Goal: Task Accomplishment & Management: Use online tool/utility

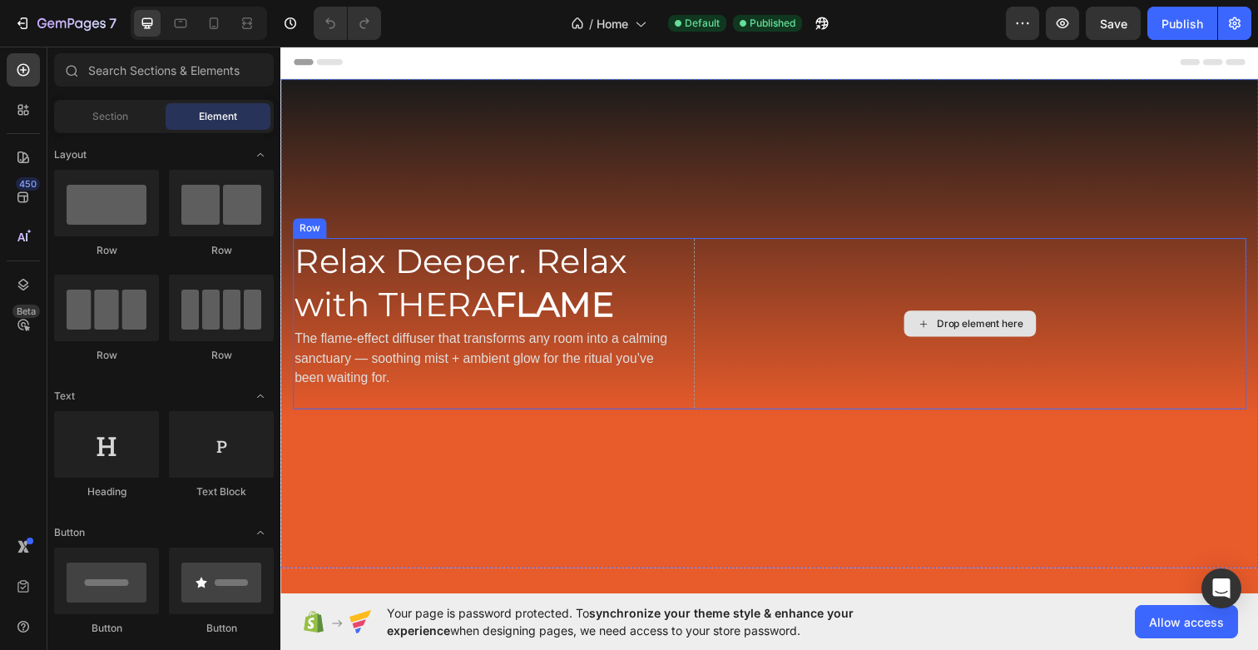
click at [955, 330] on div "Drop element here" at bounding box center [994, 329] width 88 height 13
click at [960, 324] on div "Drop element here" at bounding box center [994, 329] width 88 height 13
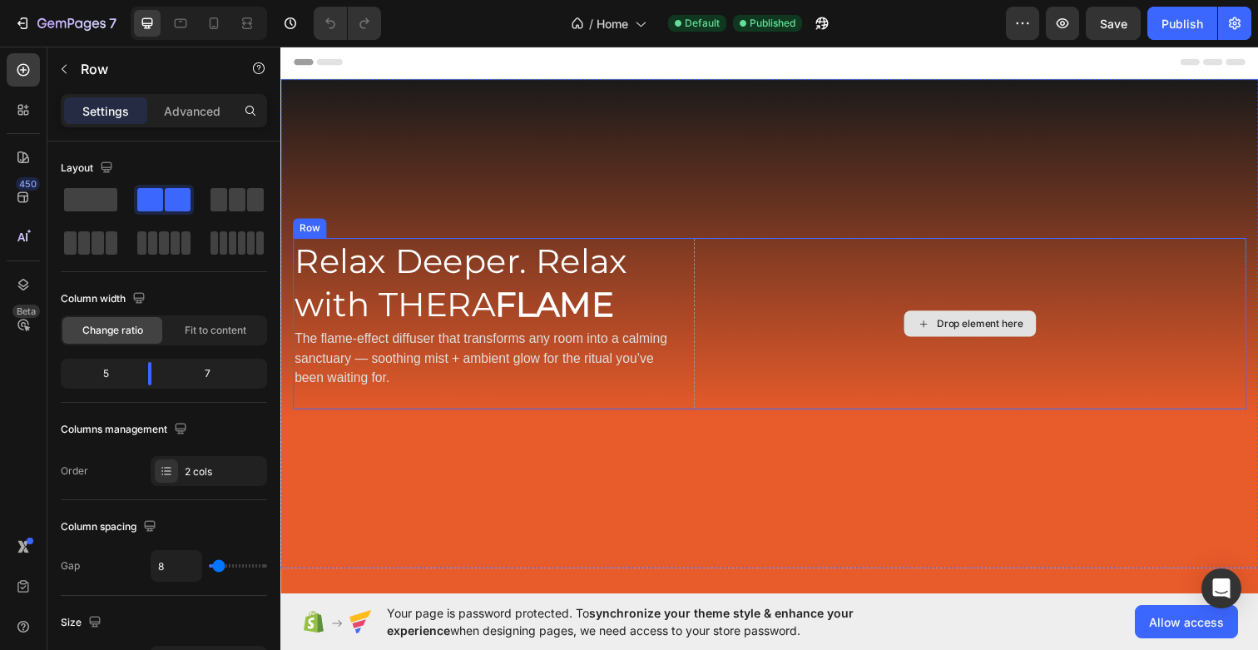
click at [801, 280] on div "Drop element here" at bounding box center [984, 330] width 564 height 176
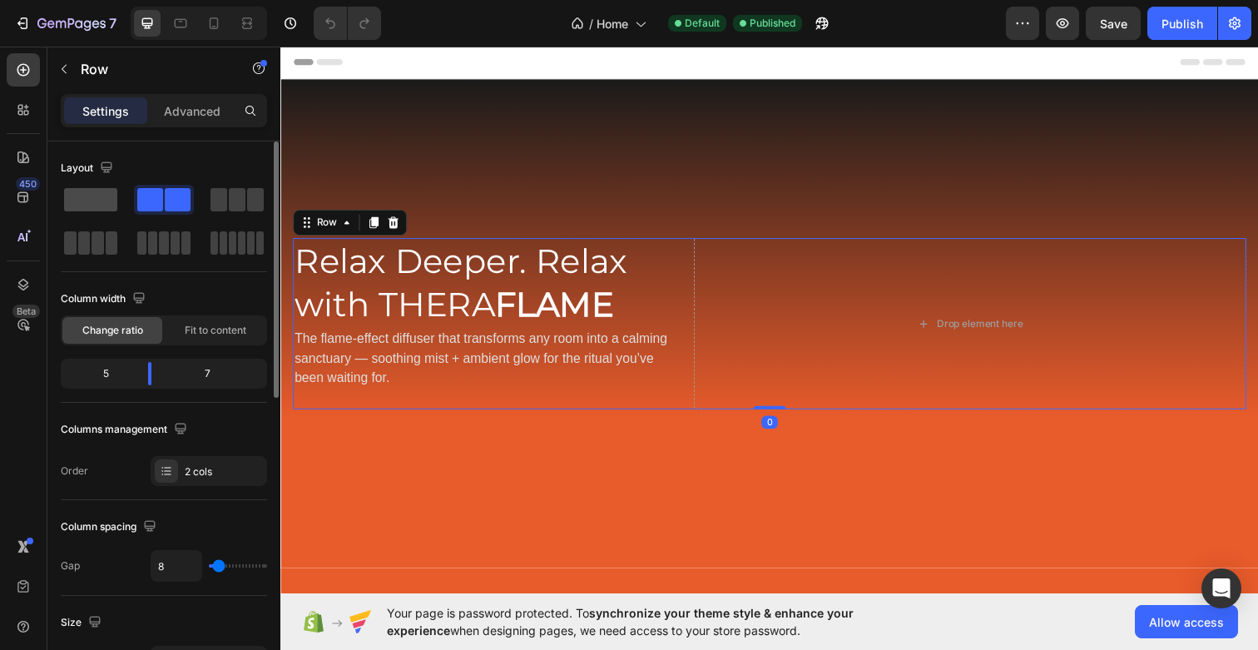
click at [66, 205] on span at bounding box center [90, 199] width 53 height 23
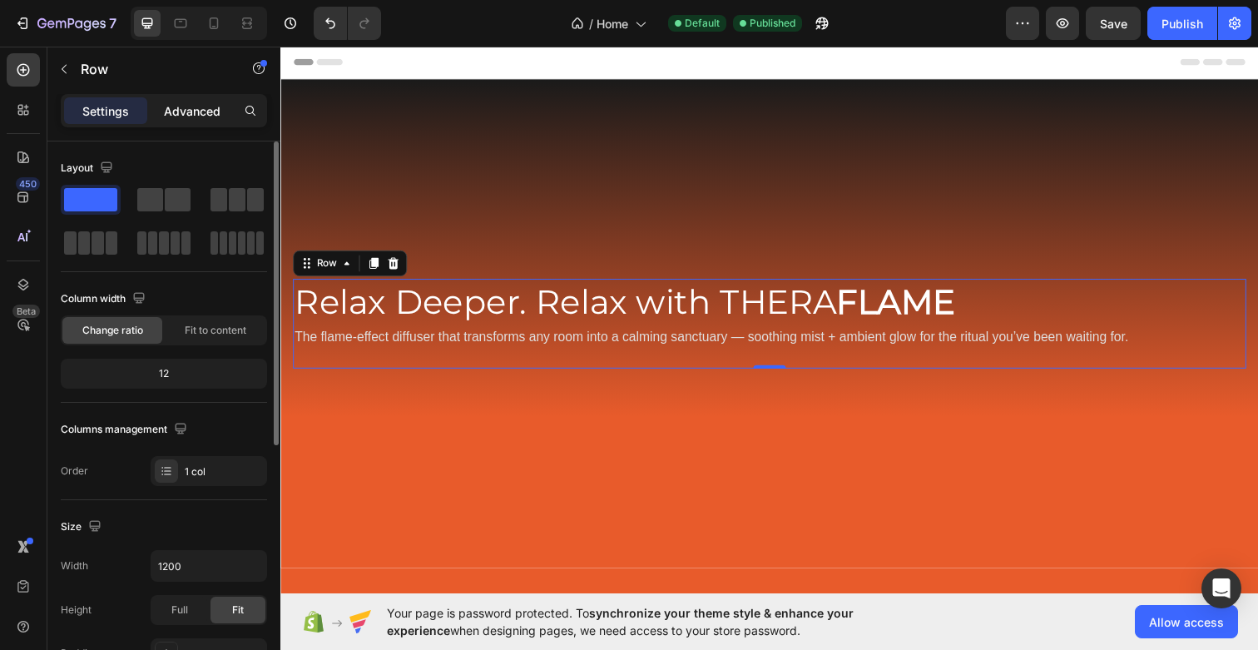
click at [181, 121] on div "Advanced" at bounding box center [192, 110] width 83 height 27
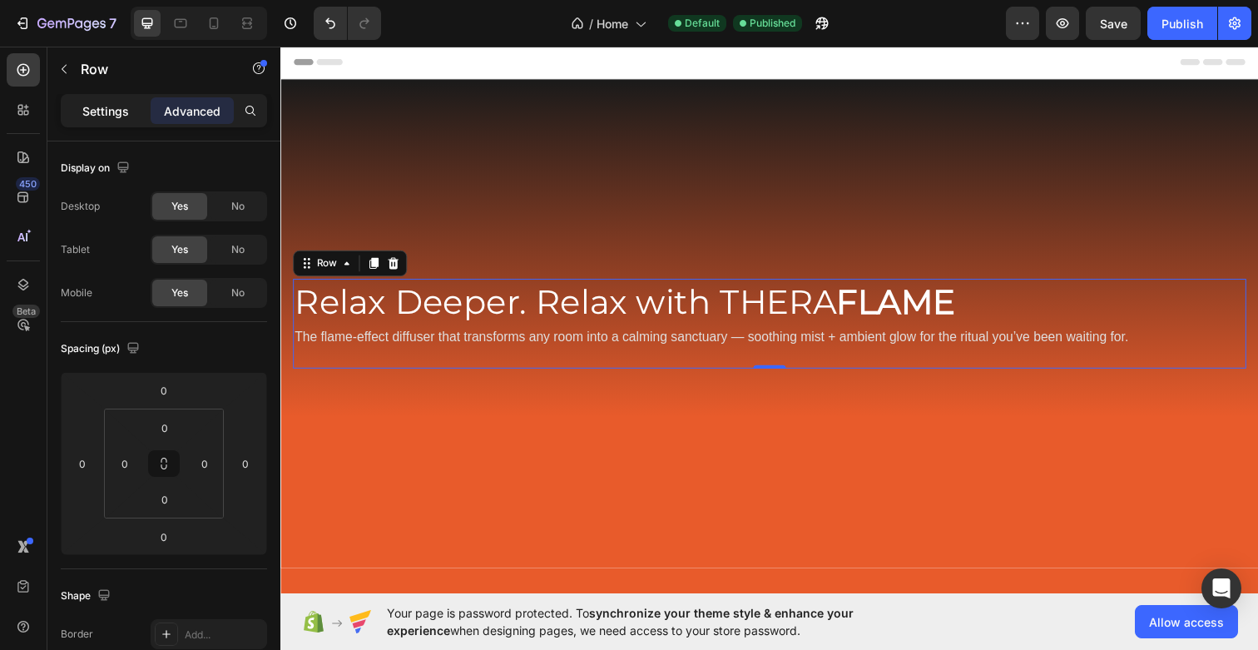
click at [120, 106] on p "Settings" at bounding box center [105, 110] width 47 height 17
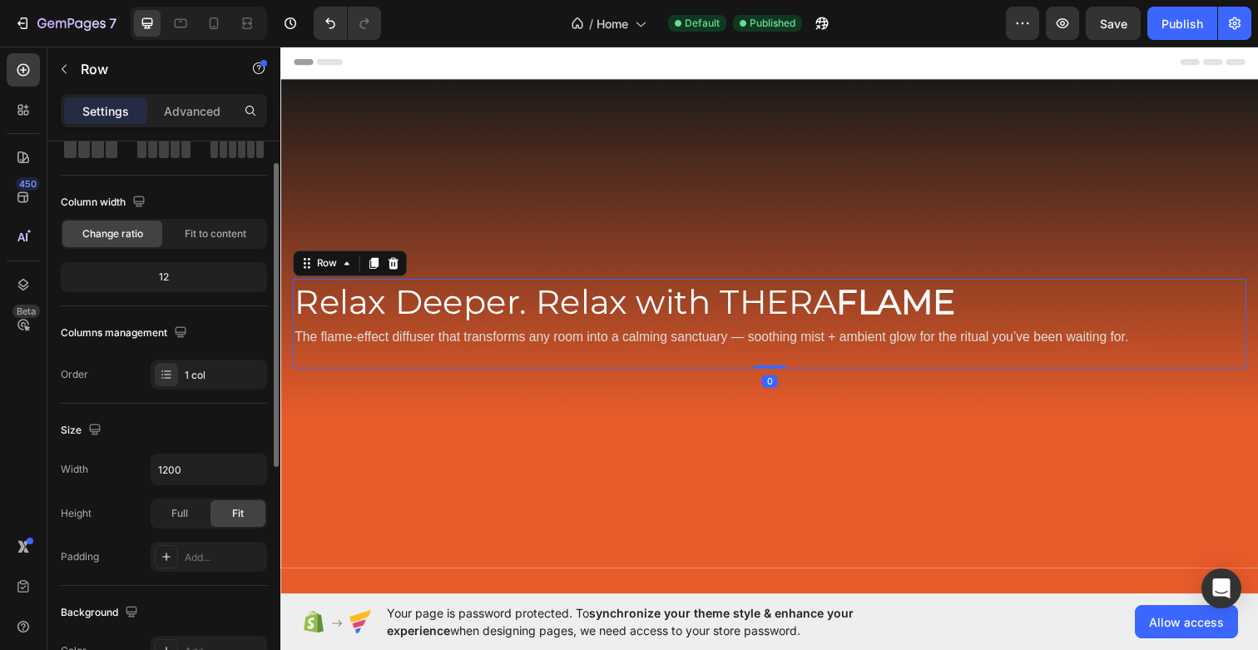
scroll to position [100, 0]
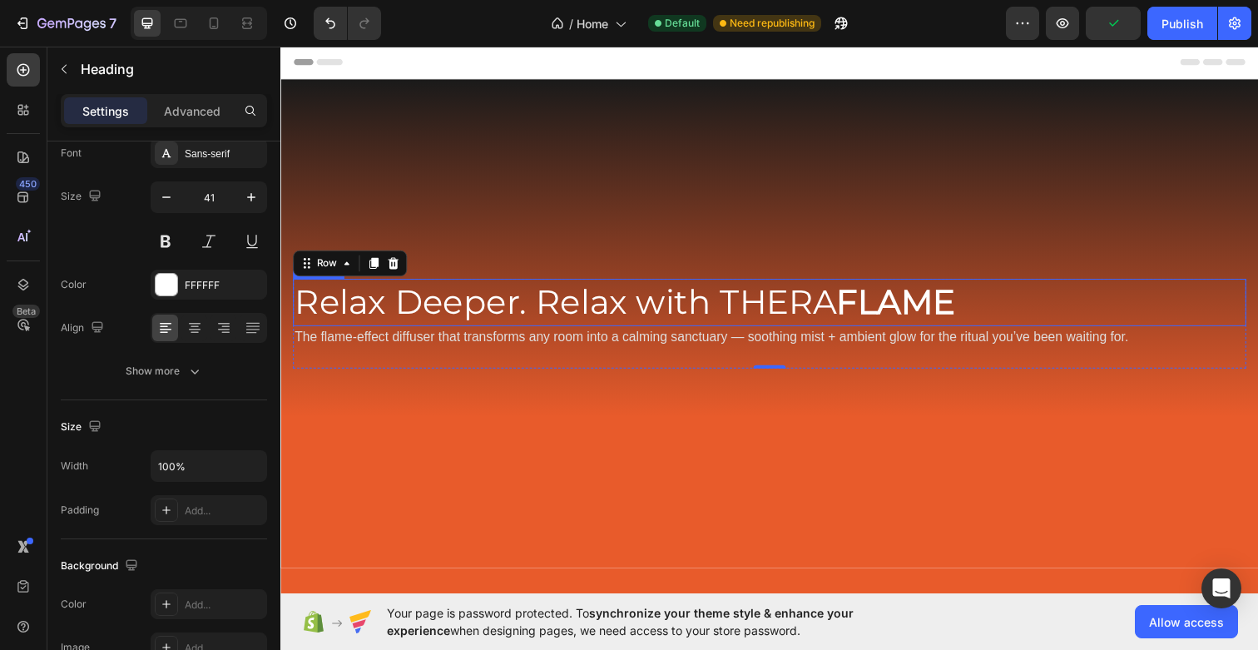
click at [1045, 306] on h2 "Relax Deeper. Relax with THERA FLAME" at bounding box center [780, 307] width 974 height 47
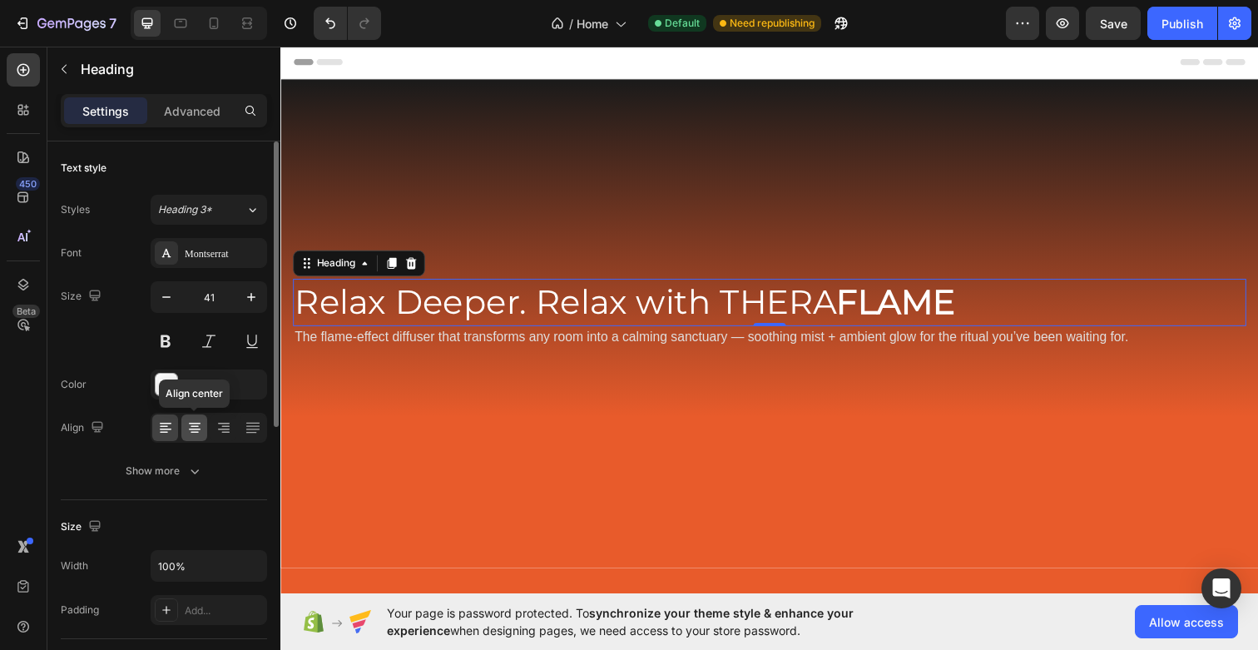
click at [194, 427] on icon at bounding box center [194, 427] width 17 height 17
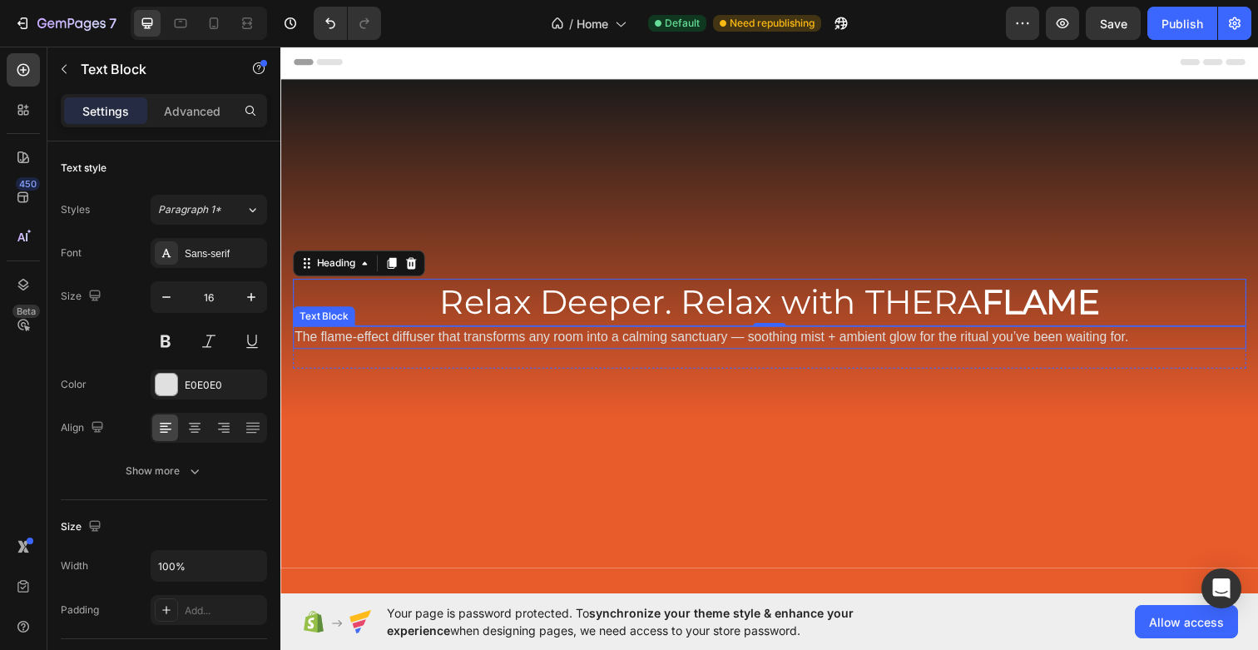
click at [730, 348] on p "The flame-effect diffuser that transforms any room into a calming sanctuary — s…" at bounding box center [780, 344] width 970 height 20
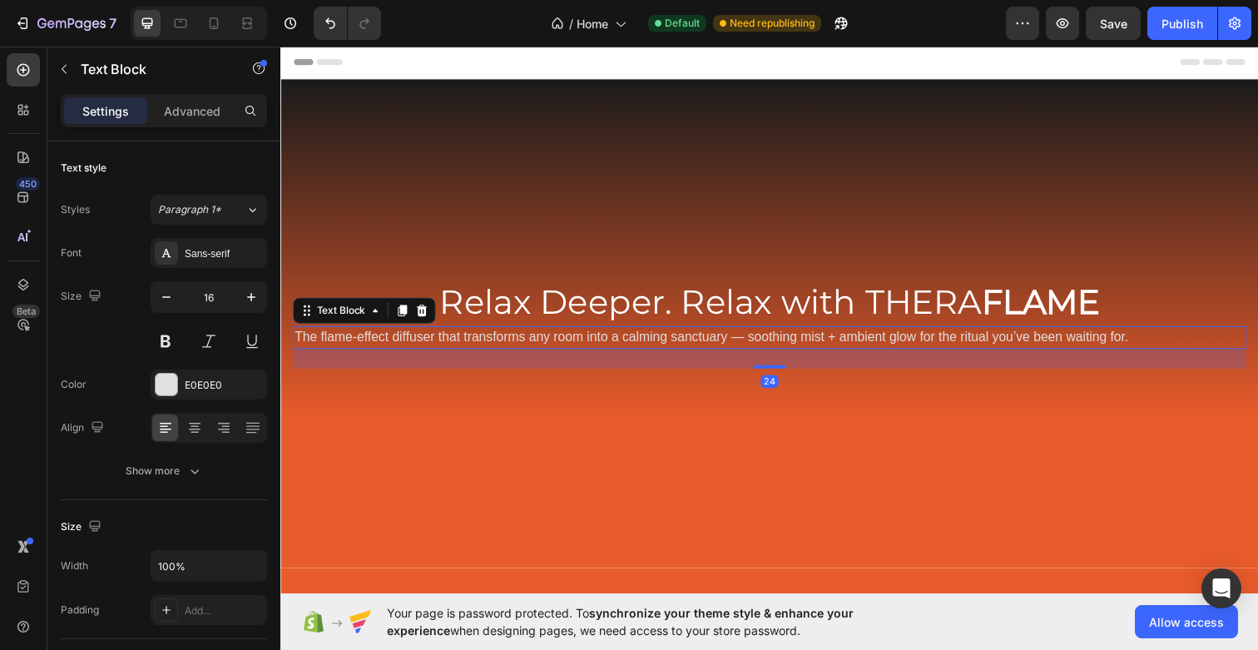
click at [732, 340] on p "The flame-effect diffuser that transforms any room into a calming sanctuary — s…" at bounding box center [780, 344] width 970 height 20
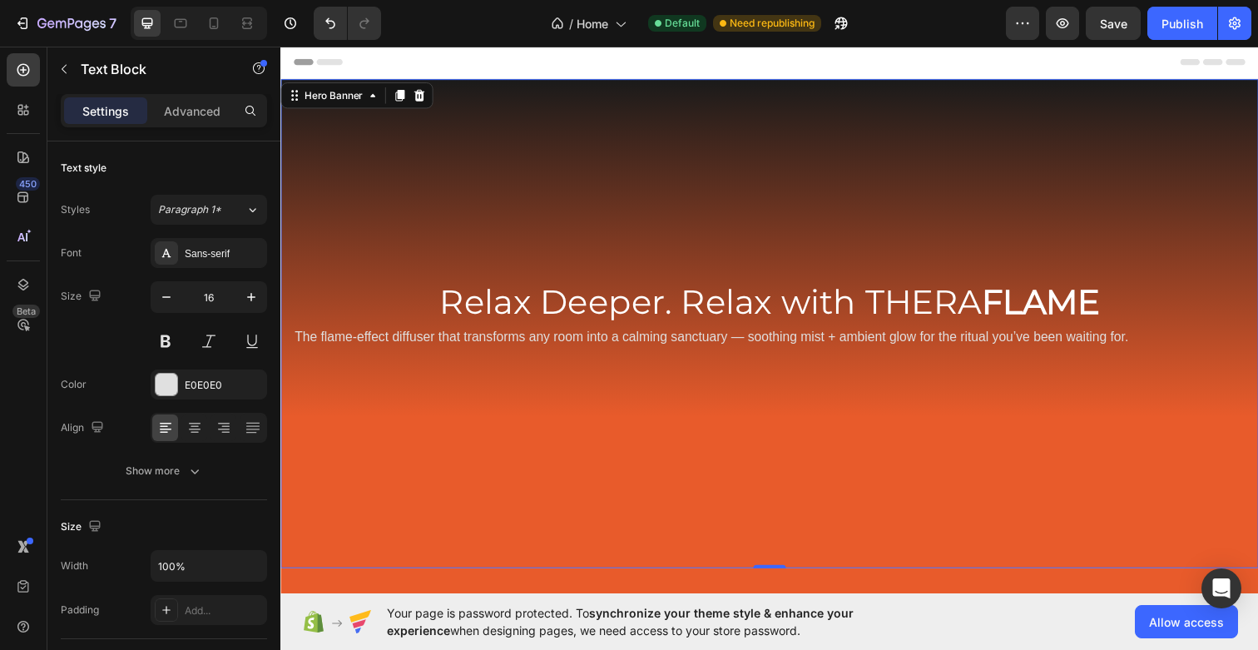
click at [1110, 388] on div "Relax Deeper. Relax with THERA FLAME Heading The flame-effect diffuser that tra…" at bounding box center [779, 329] width 999 height 144
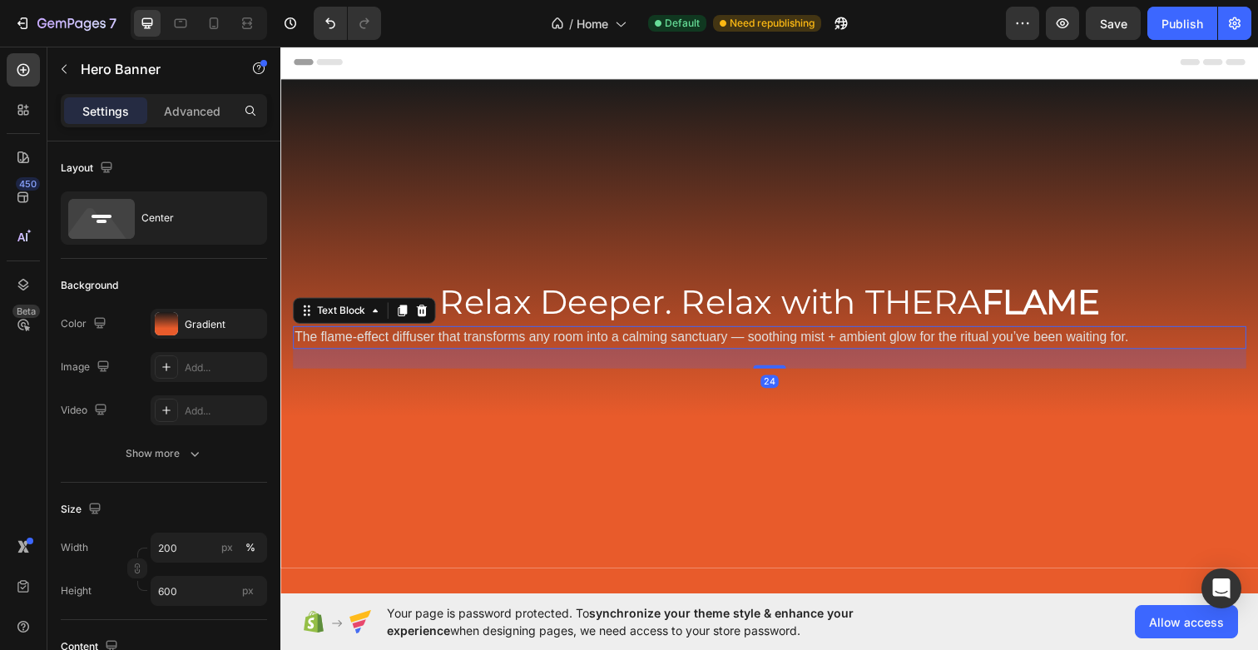
click at [1155, 338] on p "The flame-effect diffuser that transforms any room into a calming sanctuary — s…" at bounding box center [780, 344] width 970 height 20
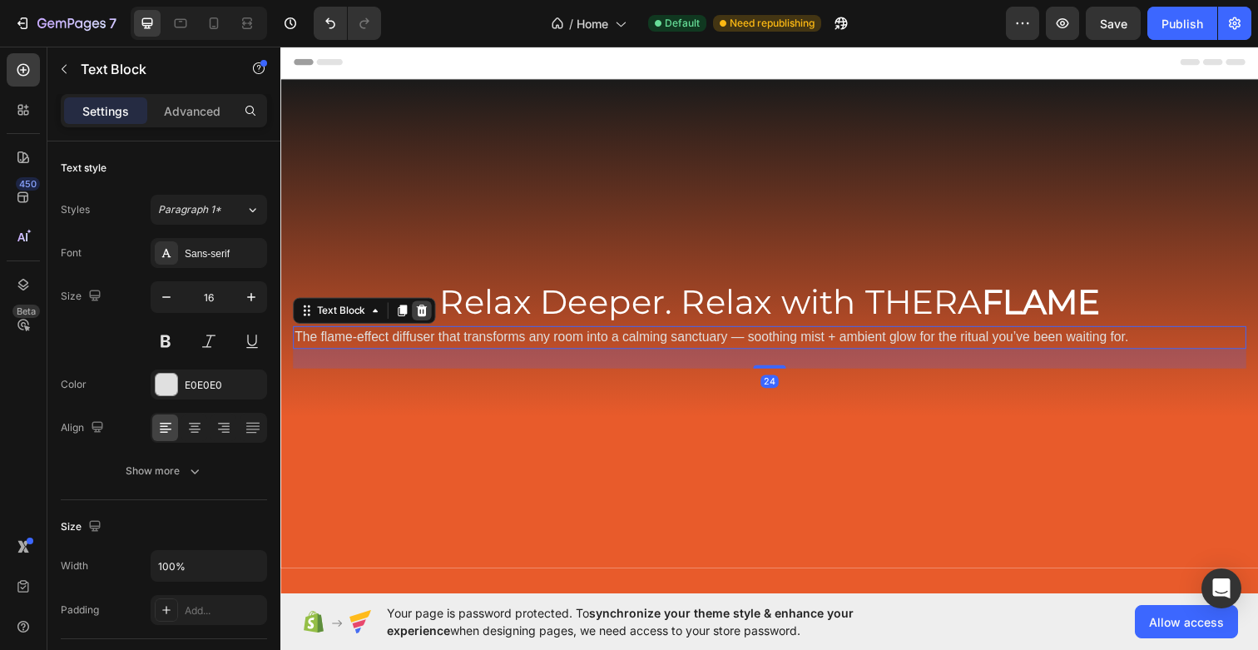
click at [418, 310] on icon at bounding box center [424, 316] width 13 height 13
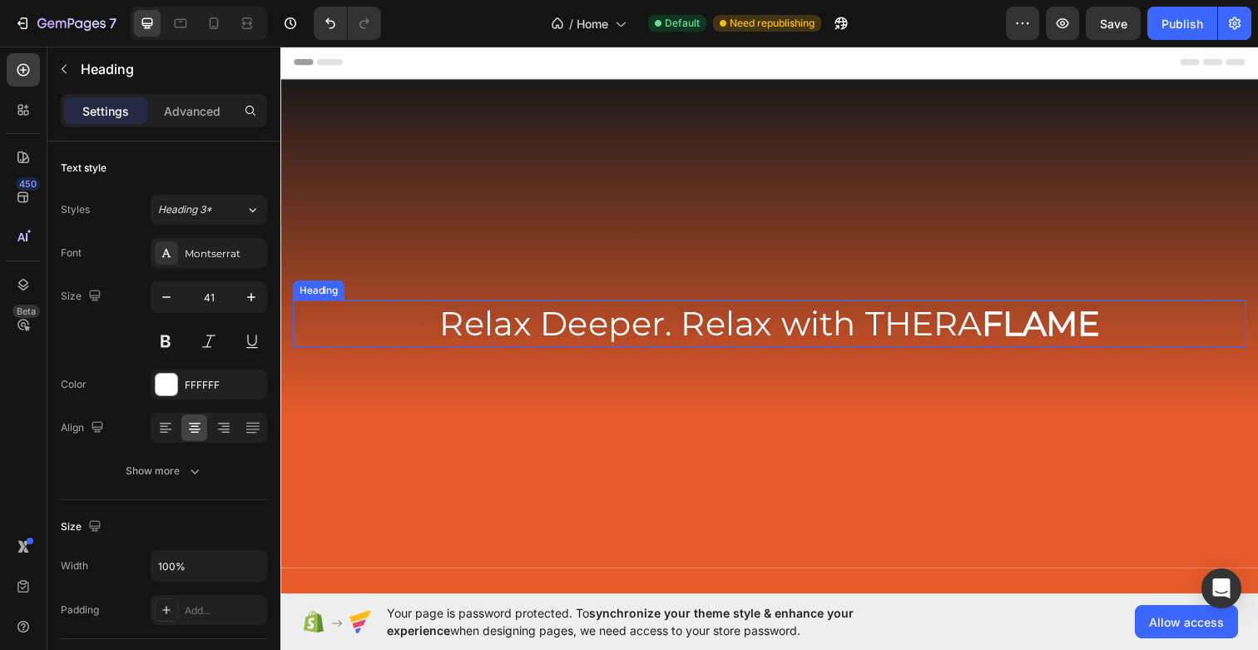
click at [691, 328] on h2 "Relax Deeper. Relax with THERA FLAME" at bounding box center [780, 328] width 974 height 47
click at [689, 330] on h2 "Relax Deeper. Relax with THERA FLAME" at bounding box center [780, 328] width 974 height 47
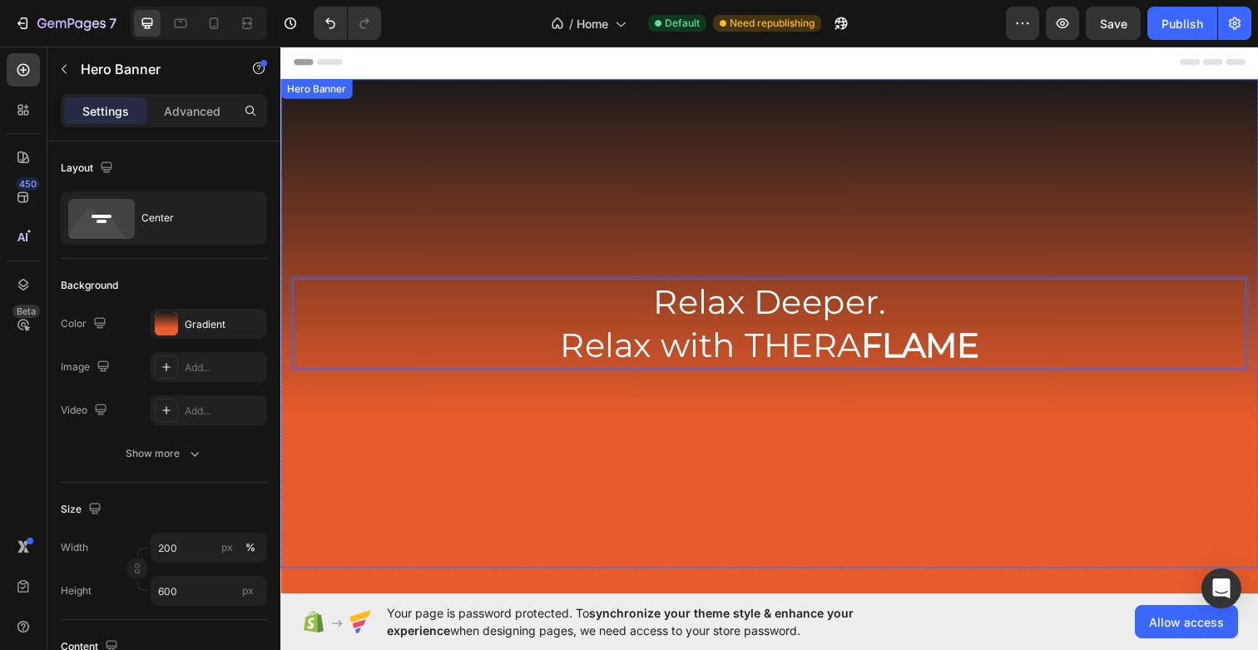
click at [839, 403] on div "Background Image" at bounding box center [779, 329] width 999 height 499
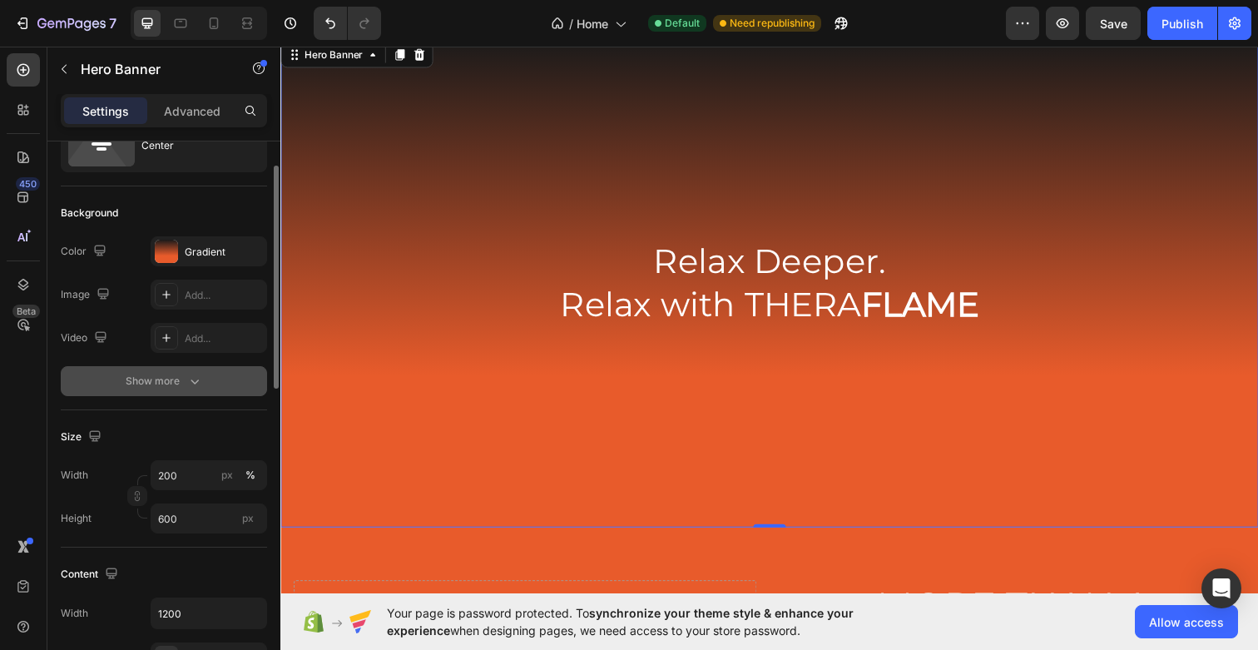
scroll to position [69, 0]
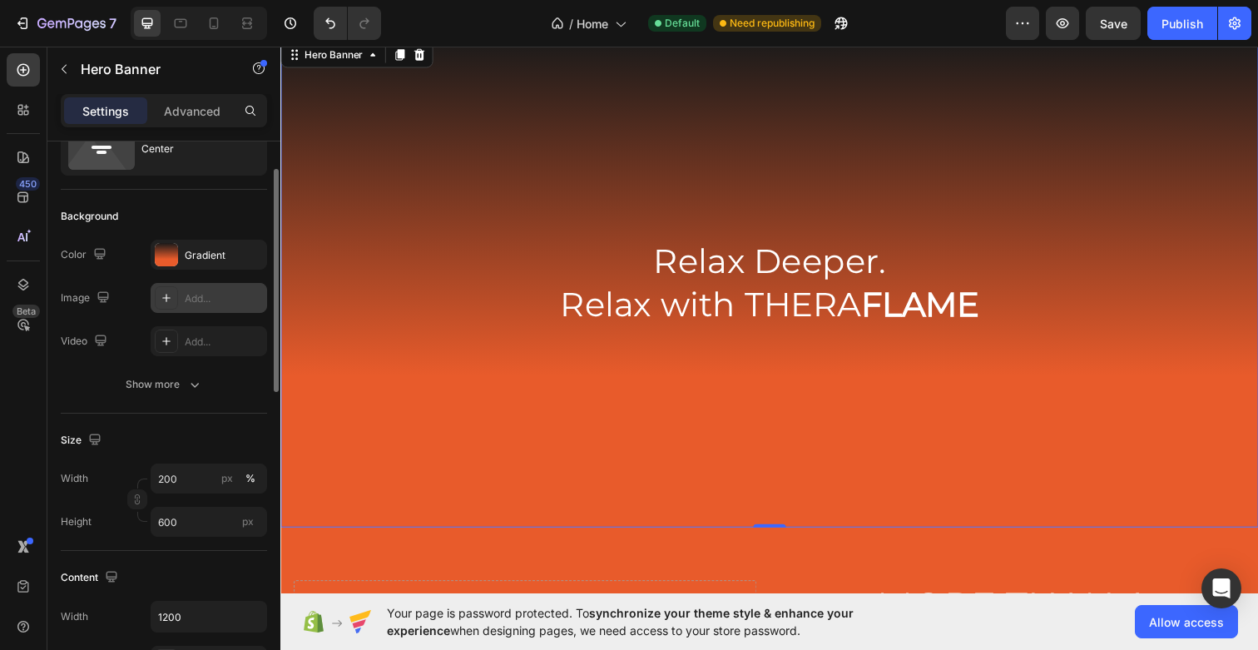
click at [166, 300] on icon at bounding box center [166, 297] width 13 height 13
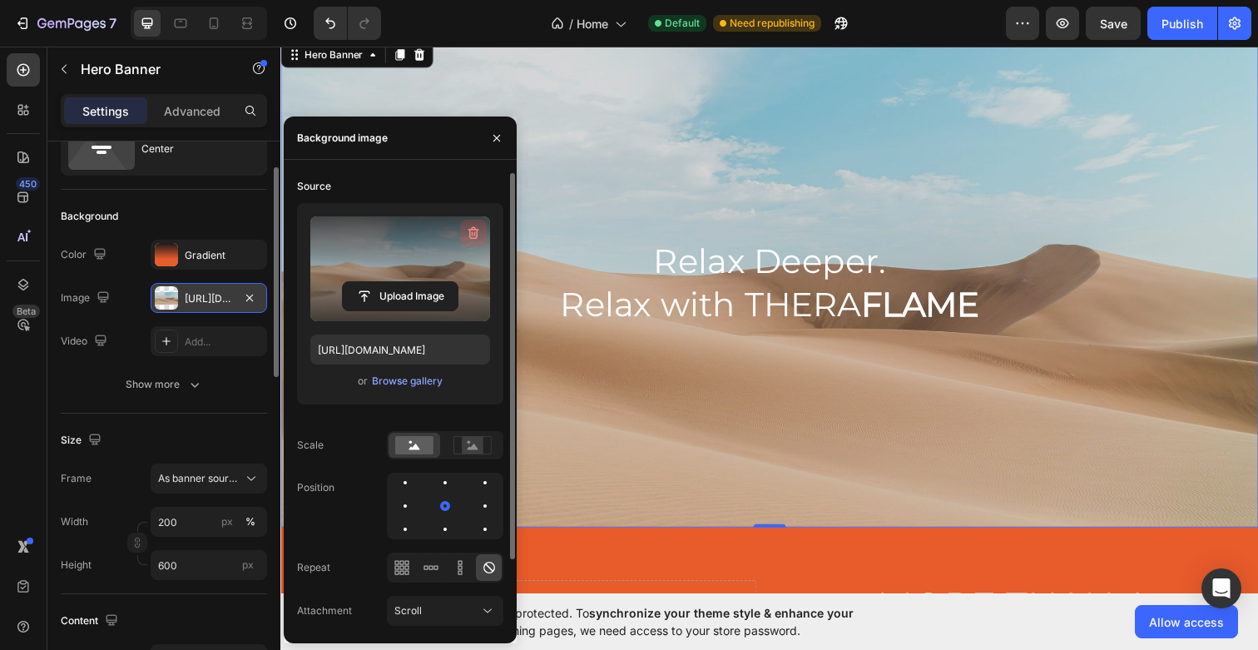
click at [476, 230] on icon "button" at bounding box center [474, 233] width 11 height 12
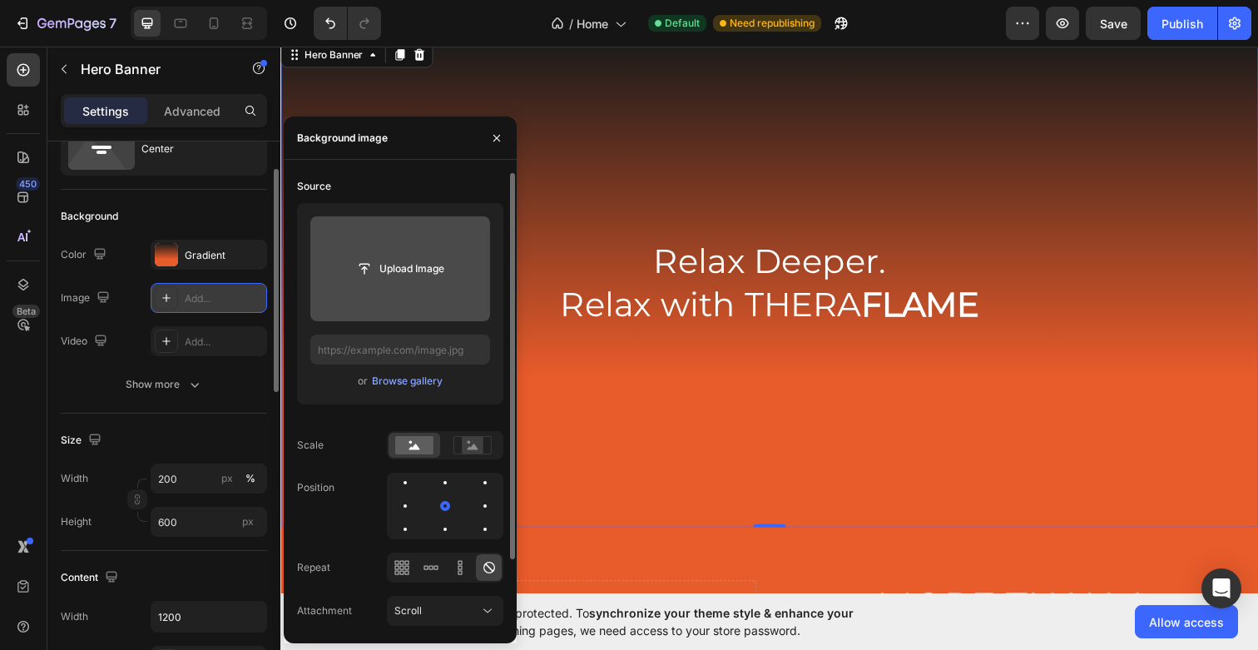
scroll to position [39, 0]
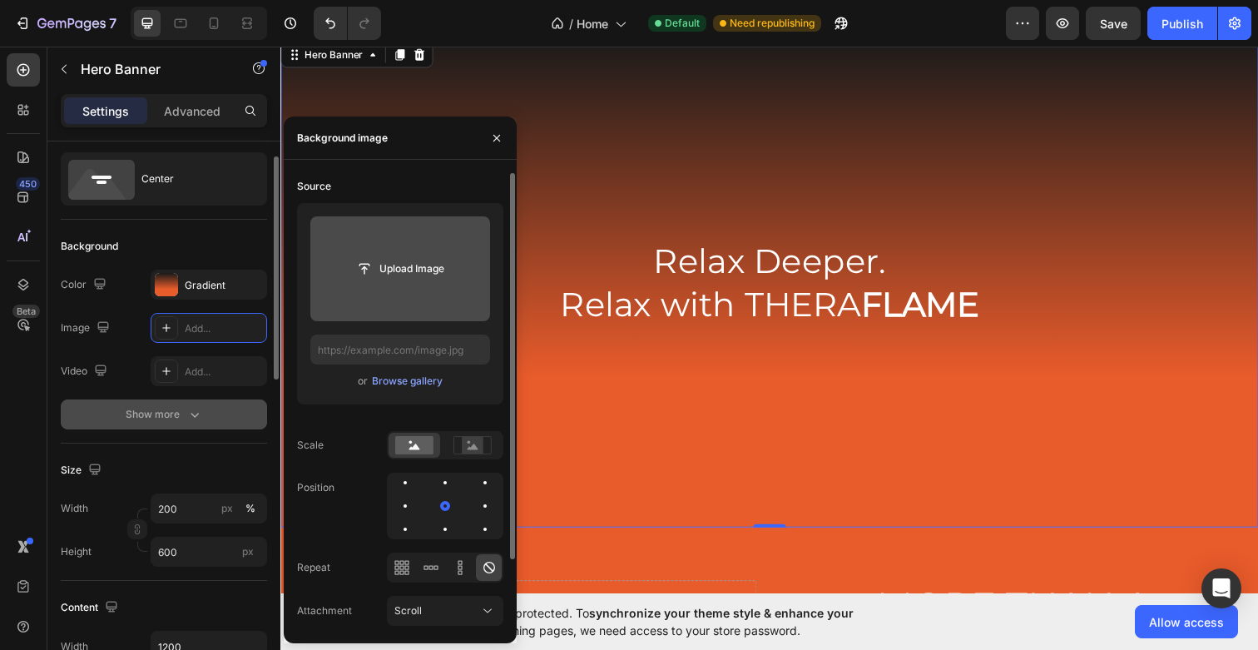
click at [168, 425] on button "Show more" at bounding box center [164, 414] width 206 height 30
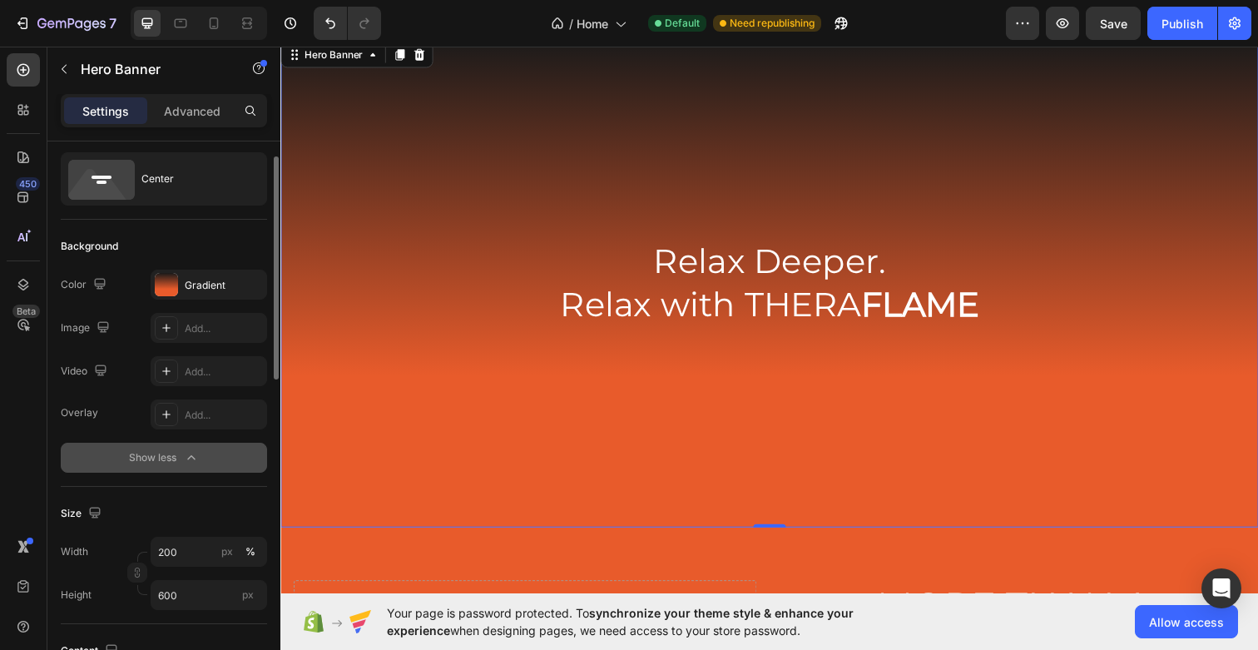
click at [171, 453] on div "Show less" at bounding box center [164, 457] width 71 height 17
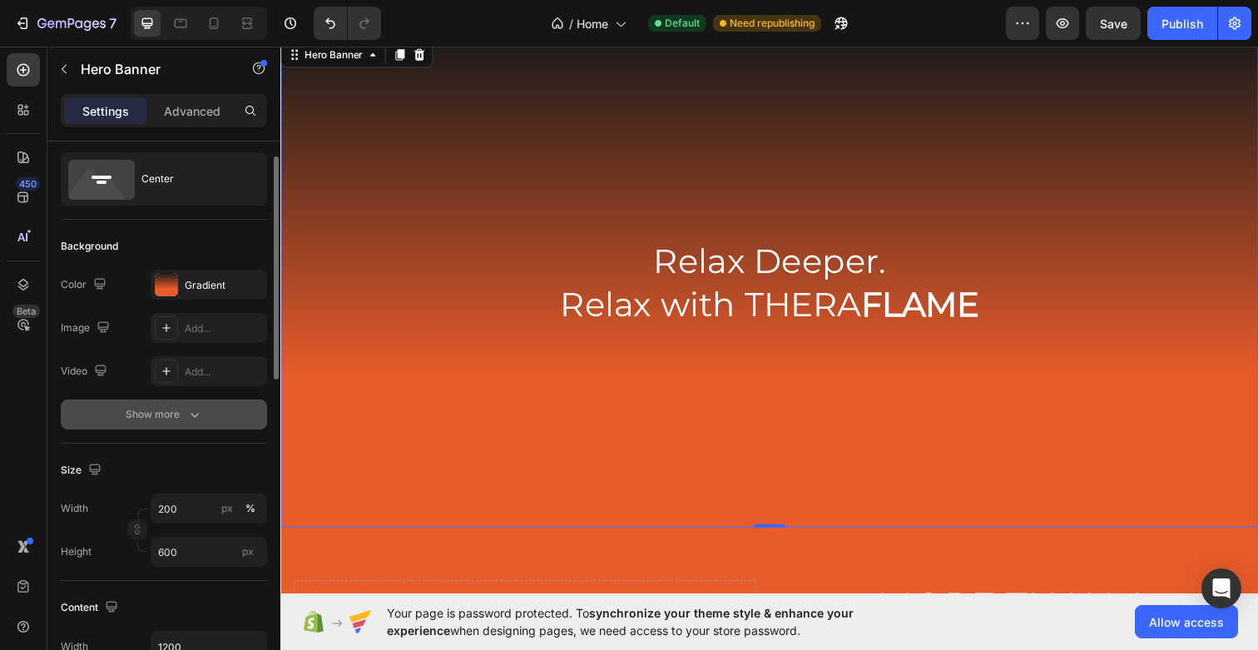
click at [184, 415] on div "Show more" at bounding box center [164, 414] width 77 height 17
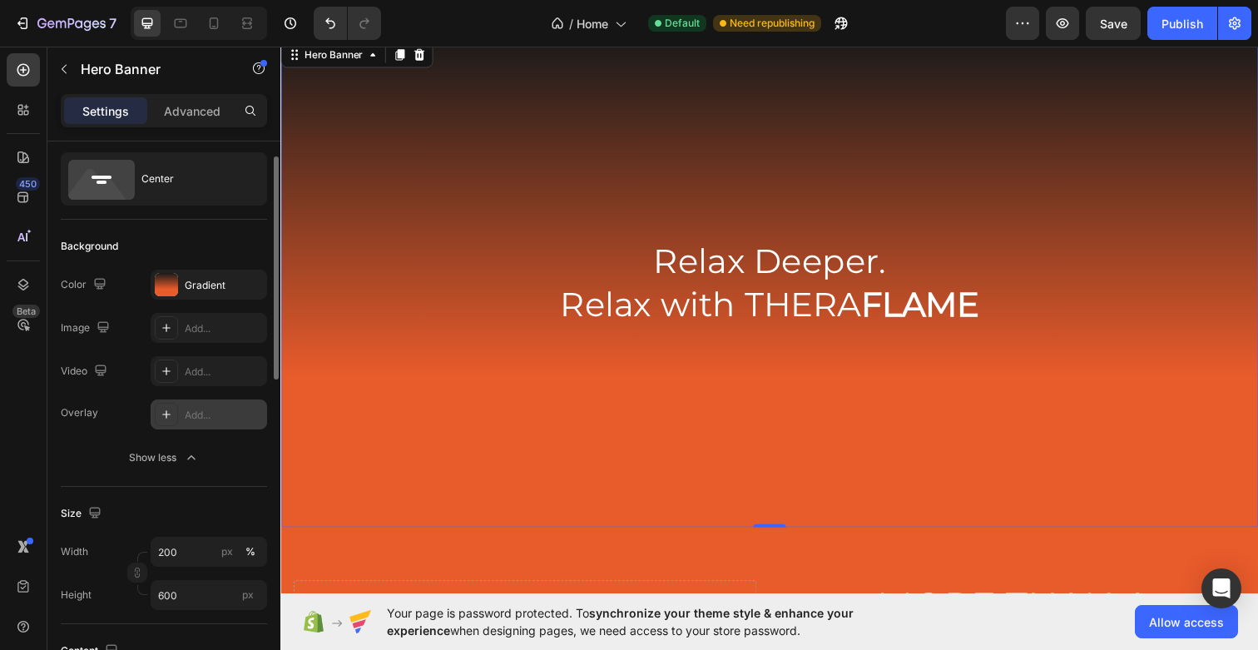
click at [166, 409] on icon at bounding box center [166, 414] width 13 height 13
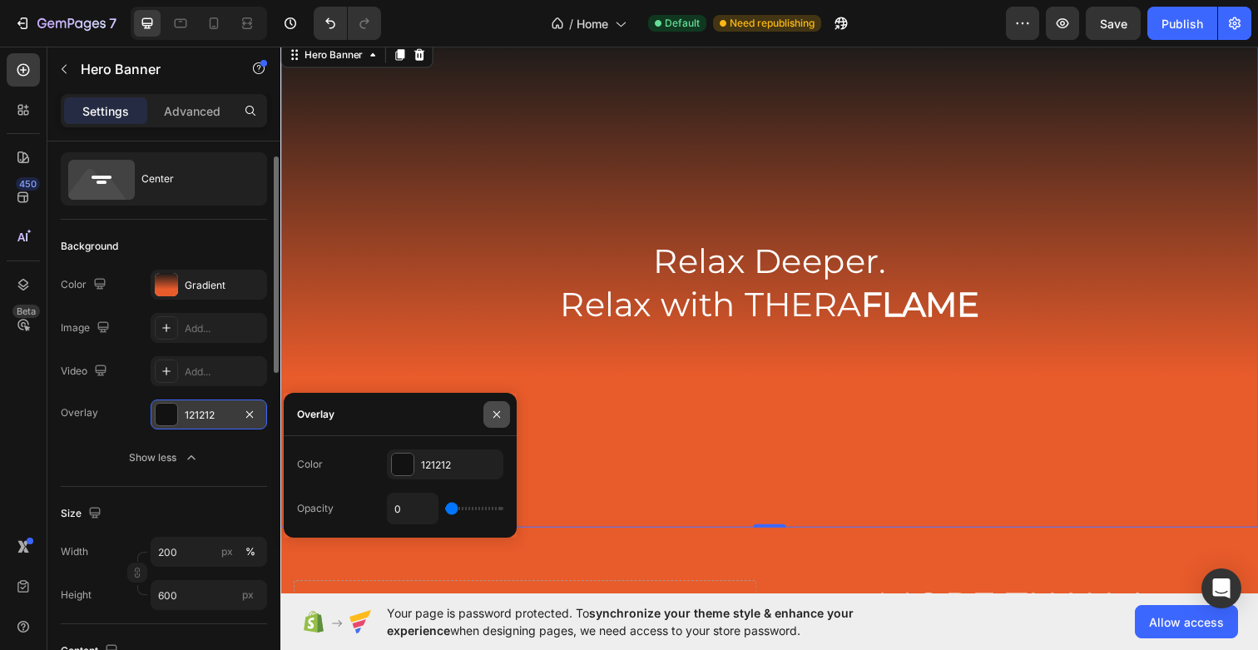
click at [493, 414] on icon "button" at bounding box center [496, 414] width 13 height 13
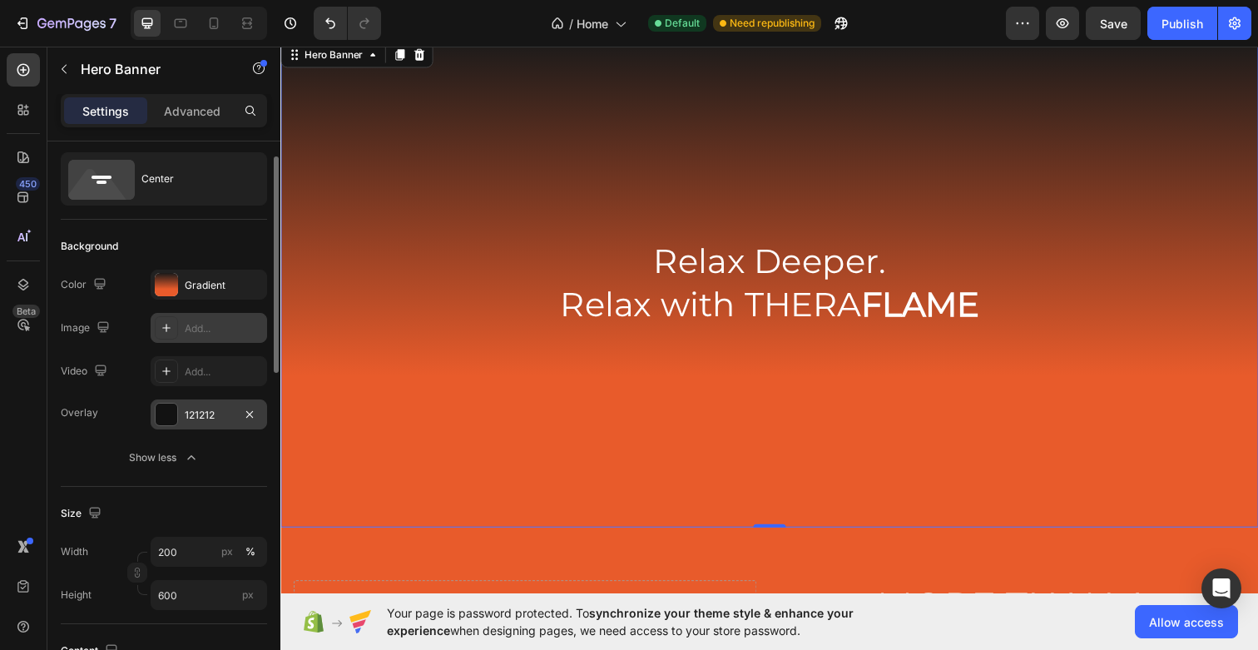
click at [167, 330] on icon at bounding box center [166, 327] width 13 height 13
type input "https://cdn.shopify.com/s/files/1/2005/9307/files/background_settings.jpg"
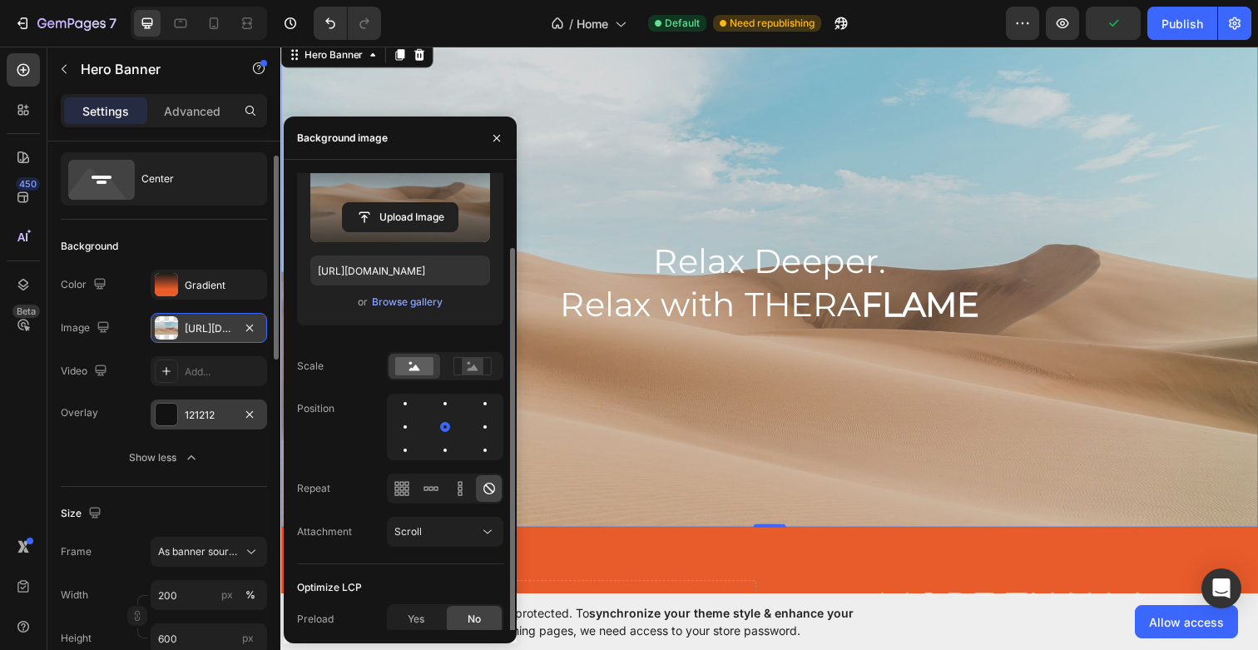
scroll to position [83, 0]
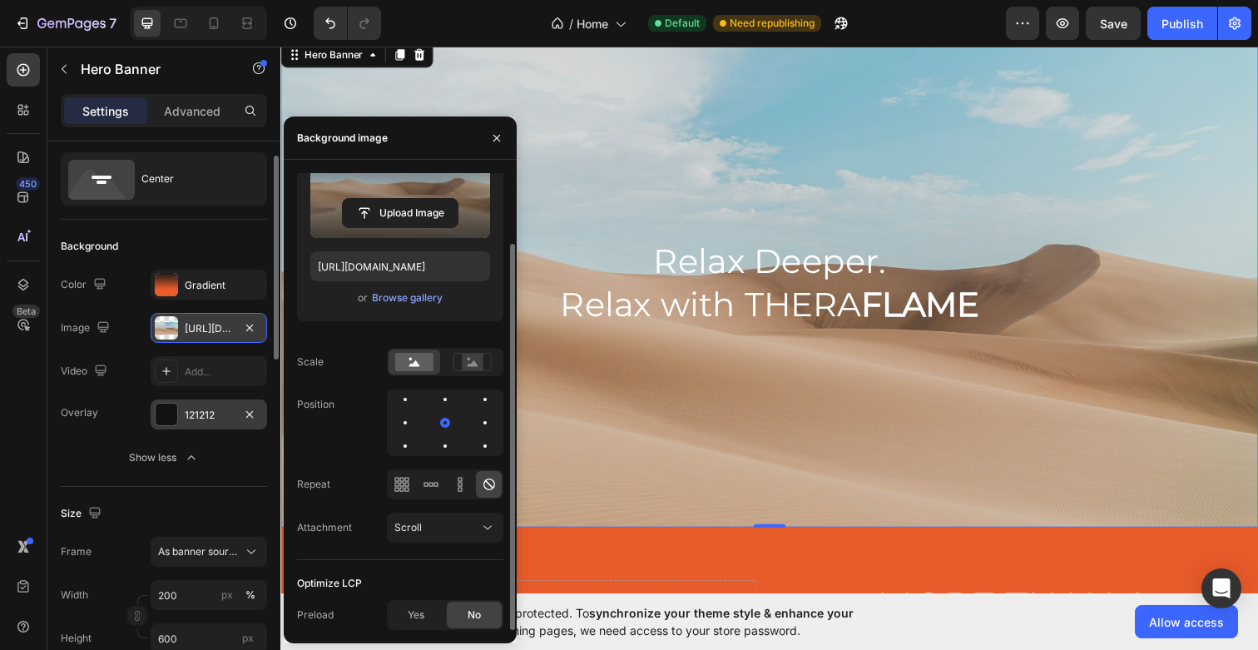
drag, startPoint x: 449, startPoint y: 427, endPoint x: 401, endPoint y: 409, distance: 50.6
click at [401, 409] on div at bounding box center [445, 422] width 117 height 67
click at [435, 402] on div at bounding box center [445, 399] width 20 height 20
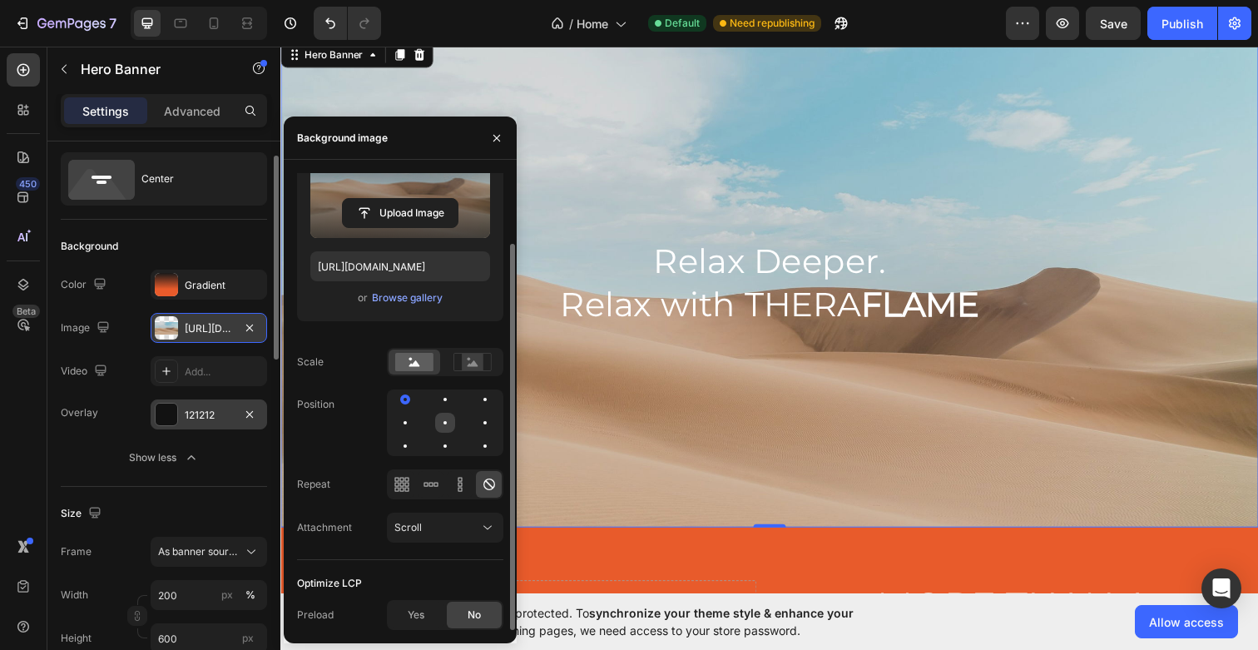
click at [475, 424] on div at bounding box center [485, 423] width 20 height 20
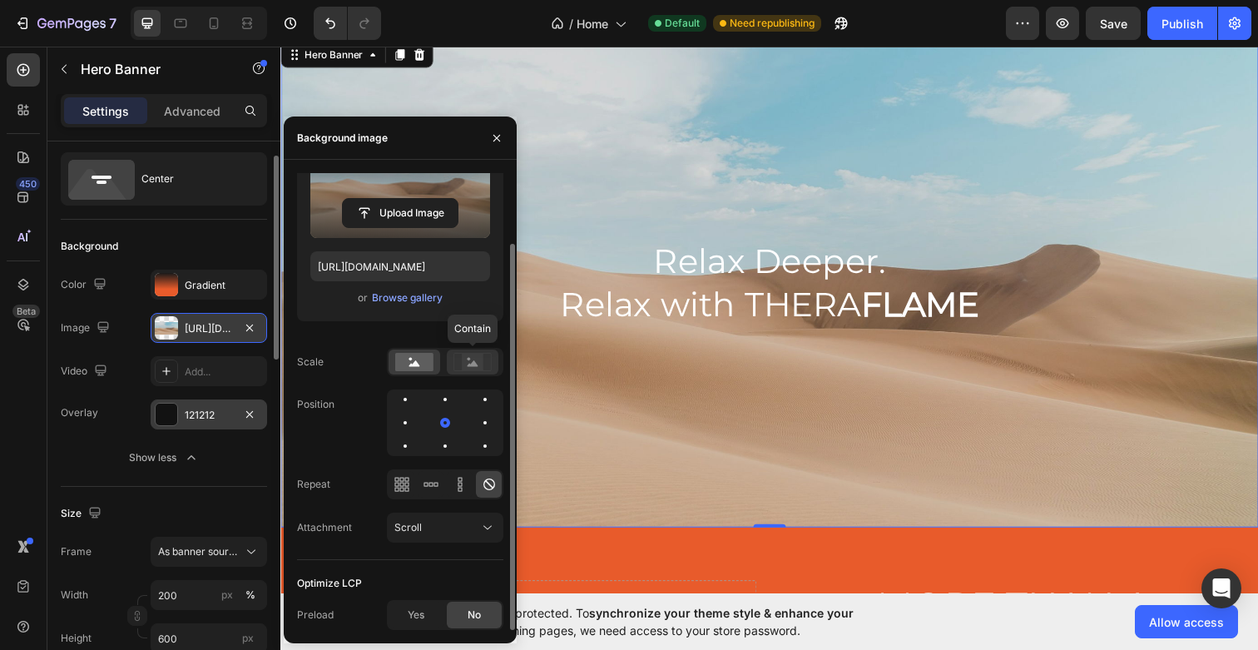
click at [461, 360] on icon at bounding box center [473, 362] width 38 height 18
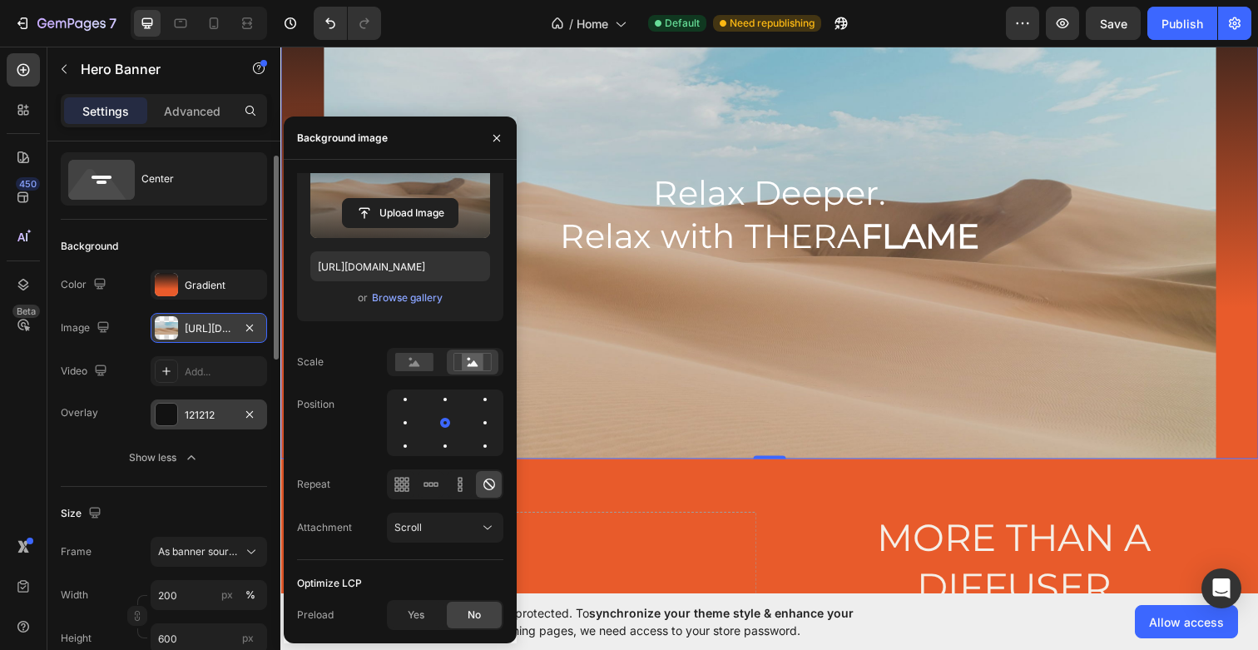
scroll to position [117, 0]
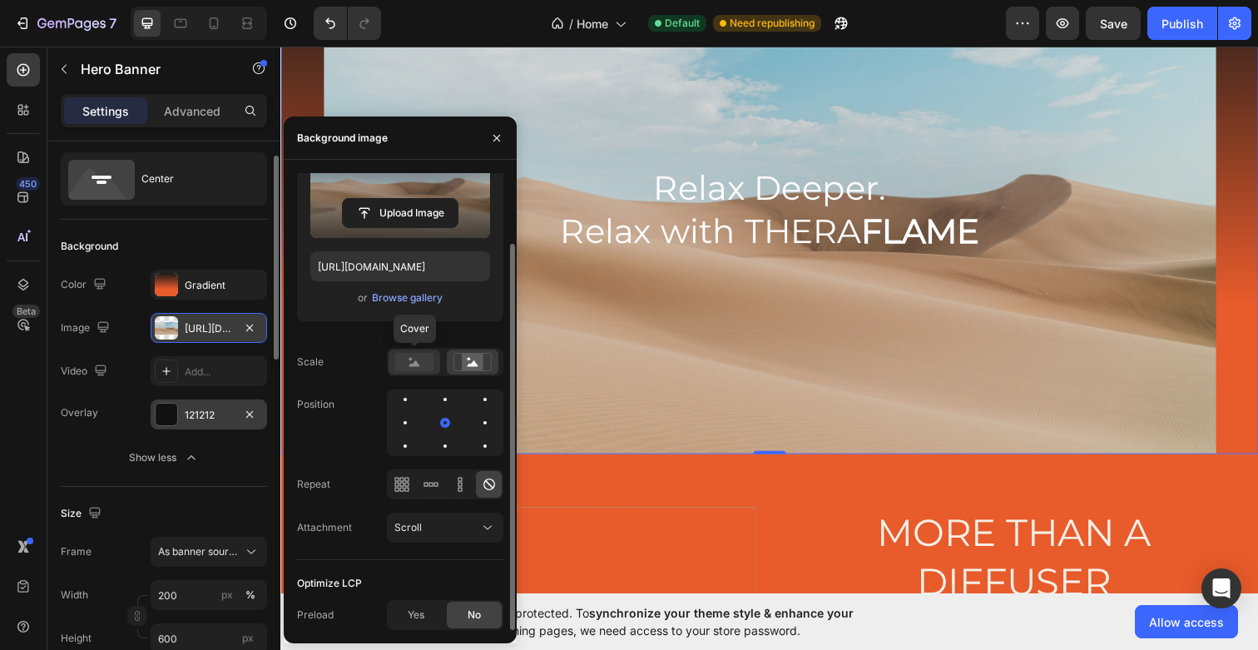
click at [414, 350] on div at bounding box center [415, 362] width 52 height 25
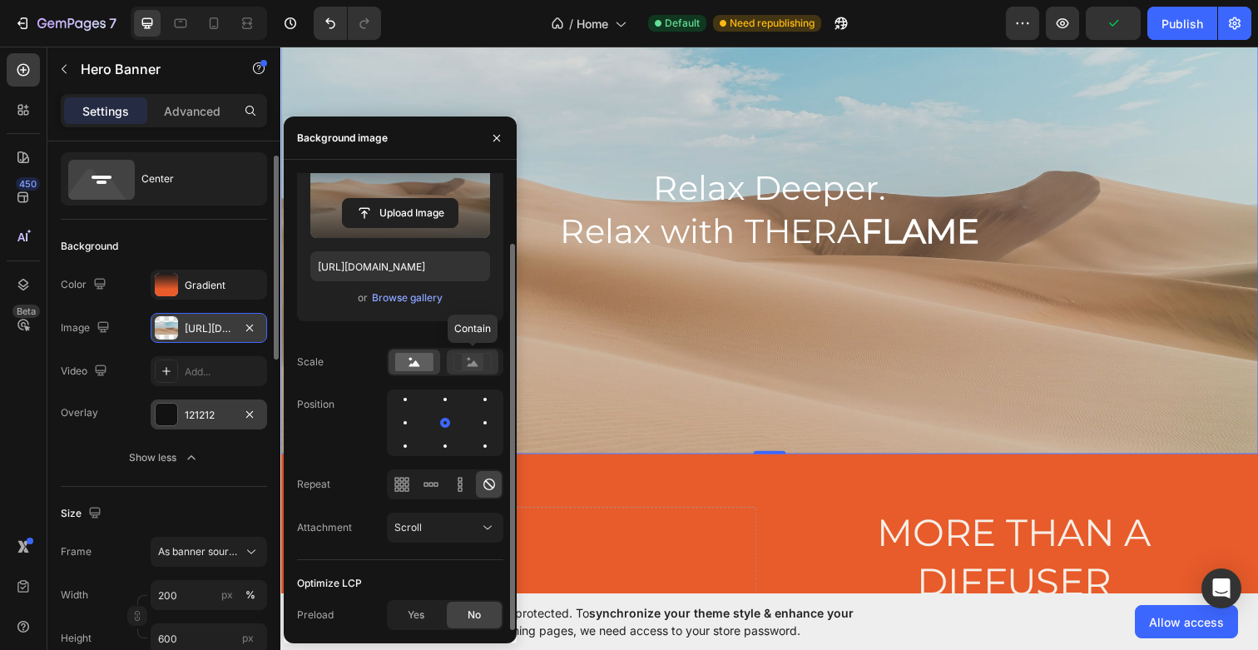
click at [472, 355] on rect at bounding box center [473, 362] width 22 height 17
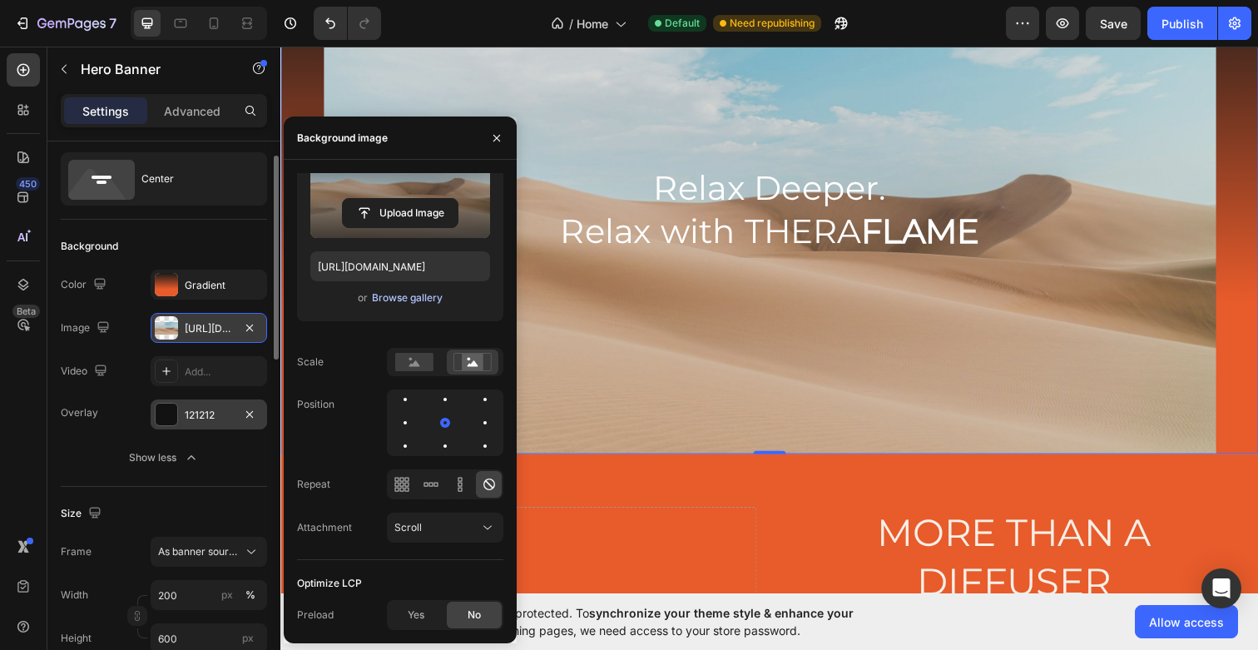
click at [422, 297] on div "Browse gallery" at bounding box center [407, 297] width 71 height 15
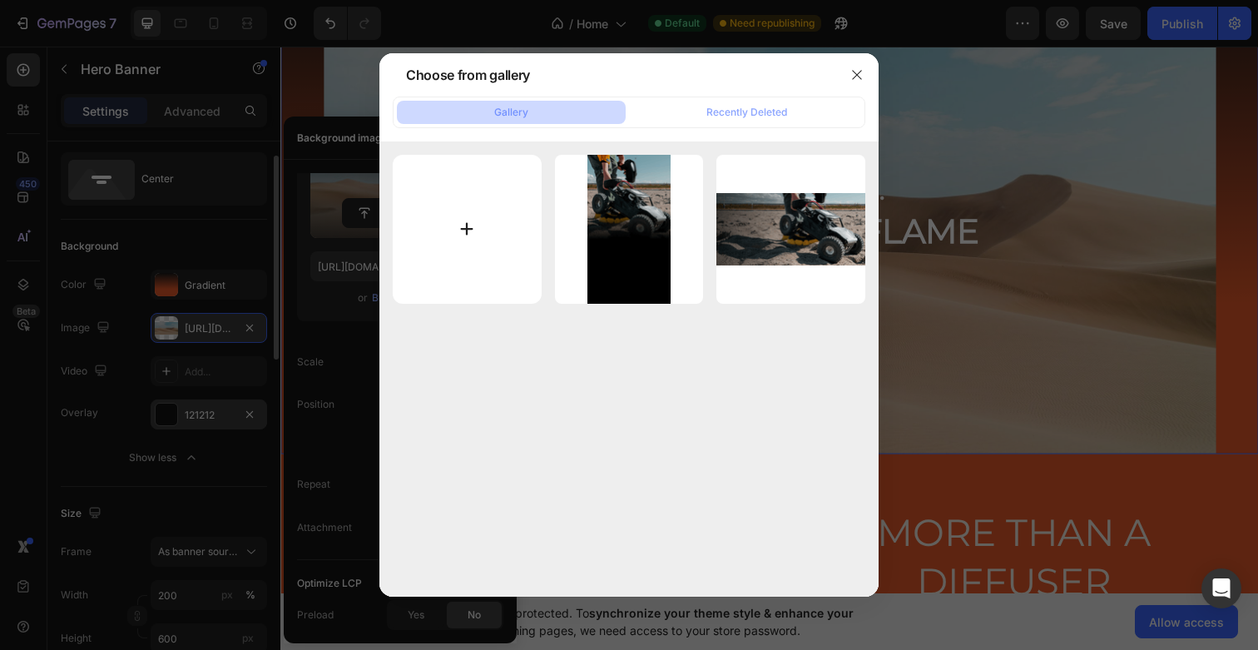
click at [455, 236] on input "file" at bounding box center [467, 229] width 149 height 149
type input "C:\fakepath\ChatGPT Image Aug 28, 2025, 02_37_09 PM.png"
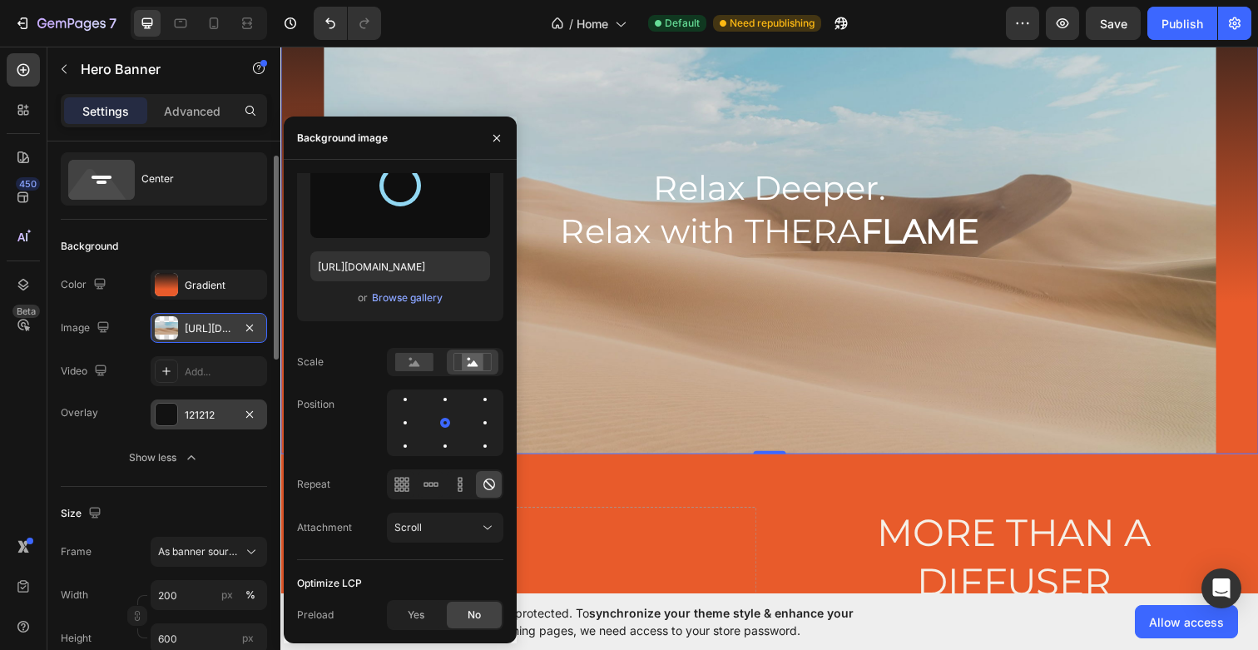
type input "https://cdn.shopify.com/s/files/1/0699/6030/2731/files/gempages_581831505005773…"
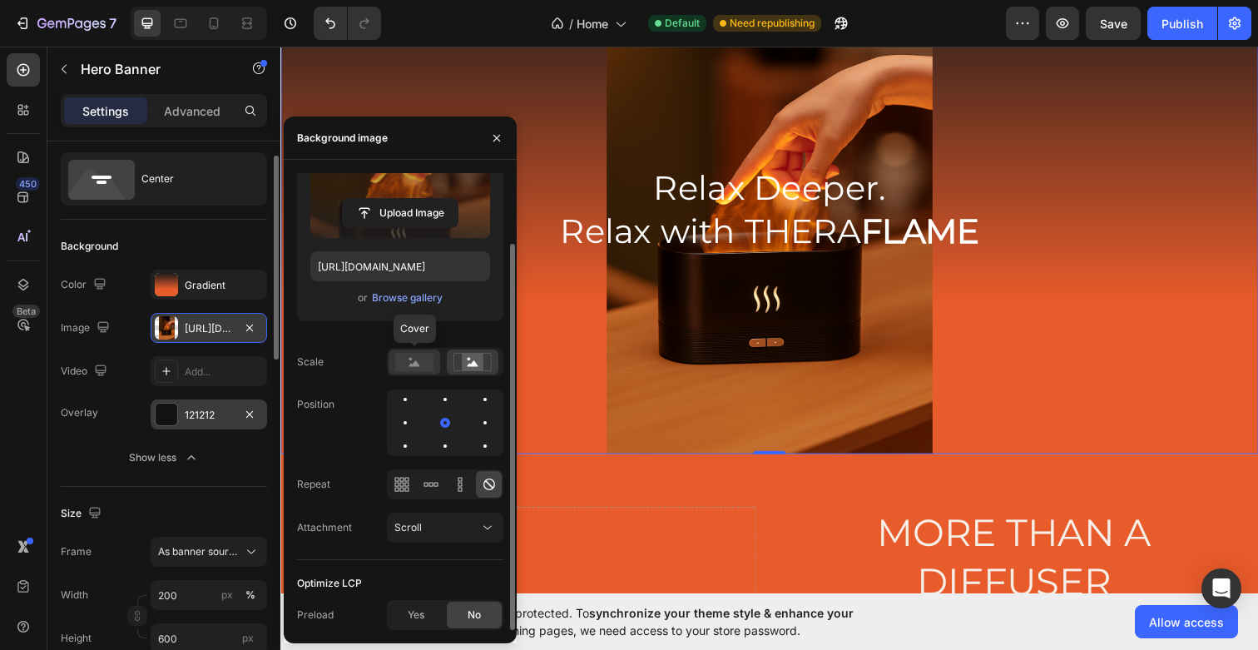
click at [410, 368] on rect at bounding box center [414, 362] width 38 height 18
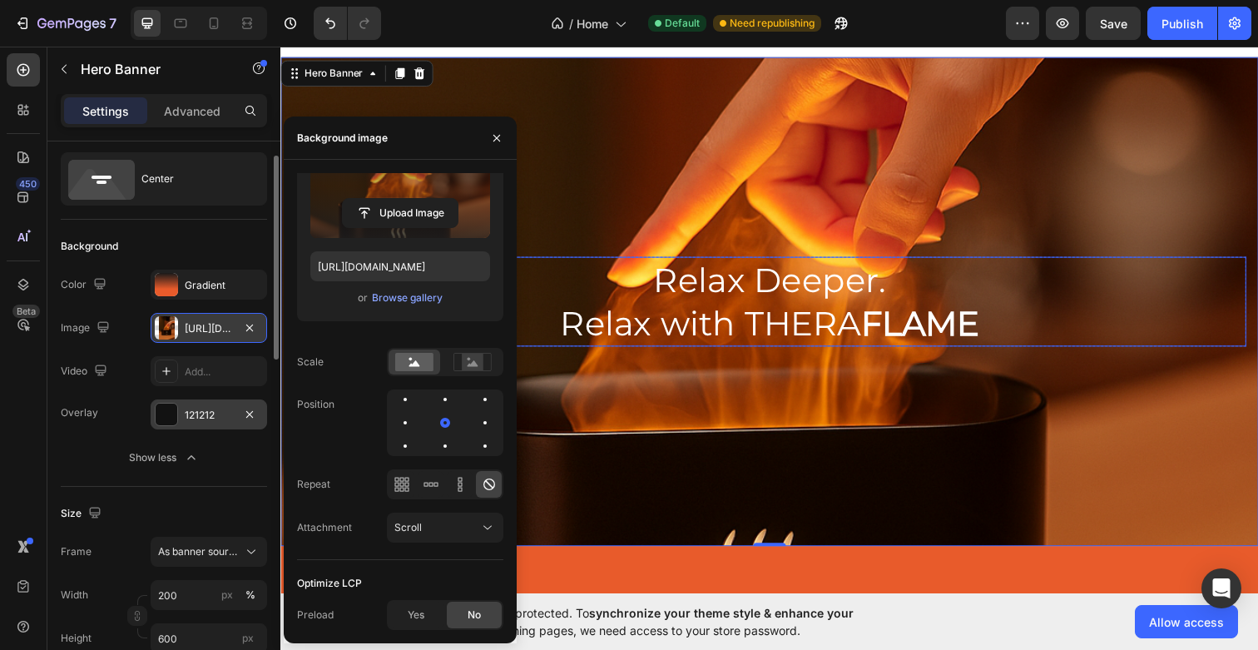
scroll to position [0, 0]
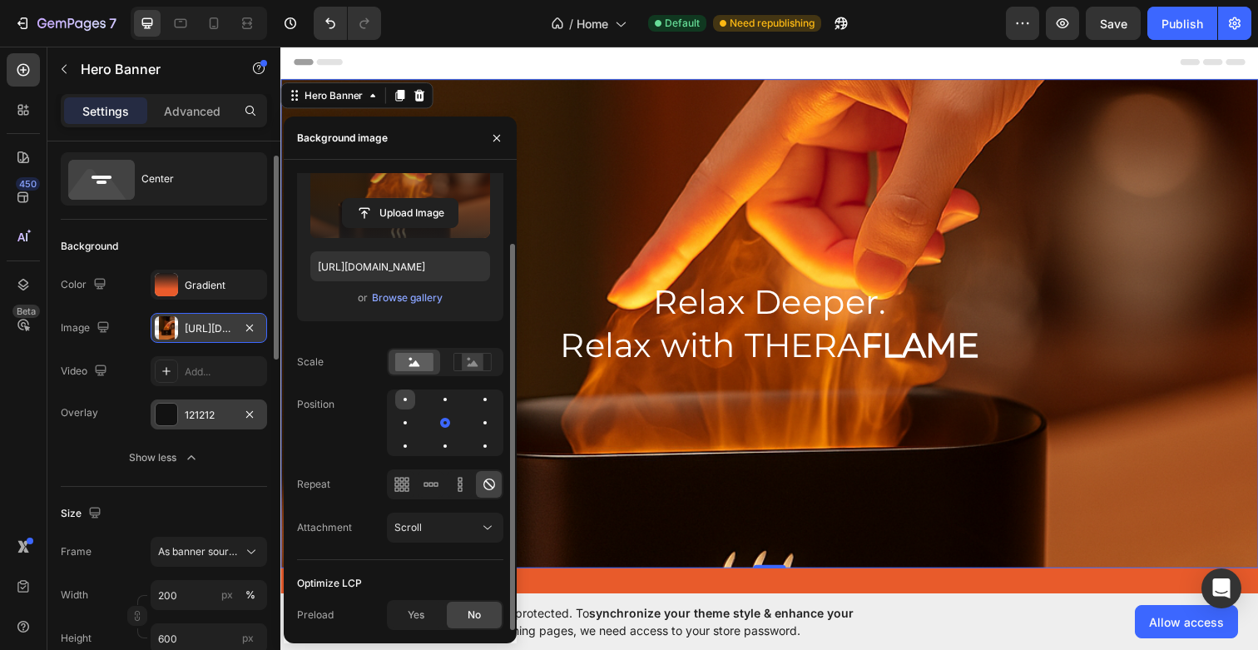
click at [435, 401] on div at bounding box center [445, 399] width 20 height 20
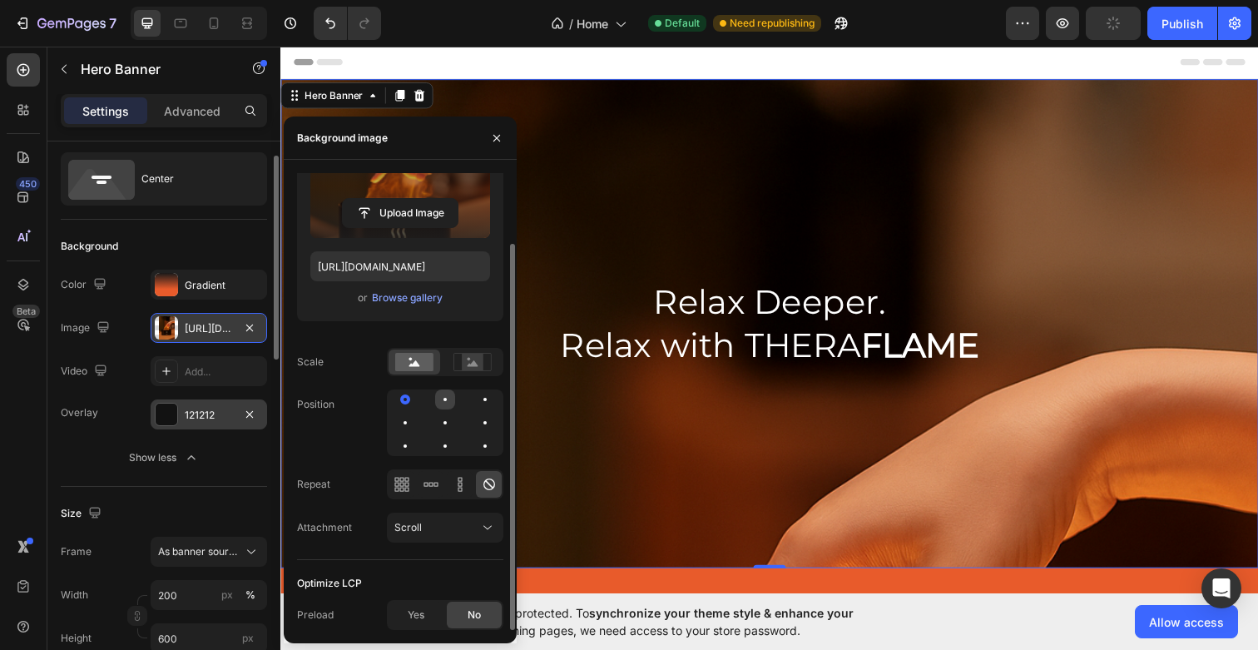
click at [475, 396] on div at bounding box center [485, 399] width 20 height 20
click at [475, 426] on div at bounding box center [485, 423] width 20 height 20
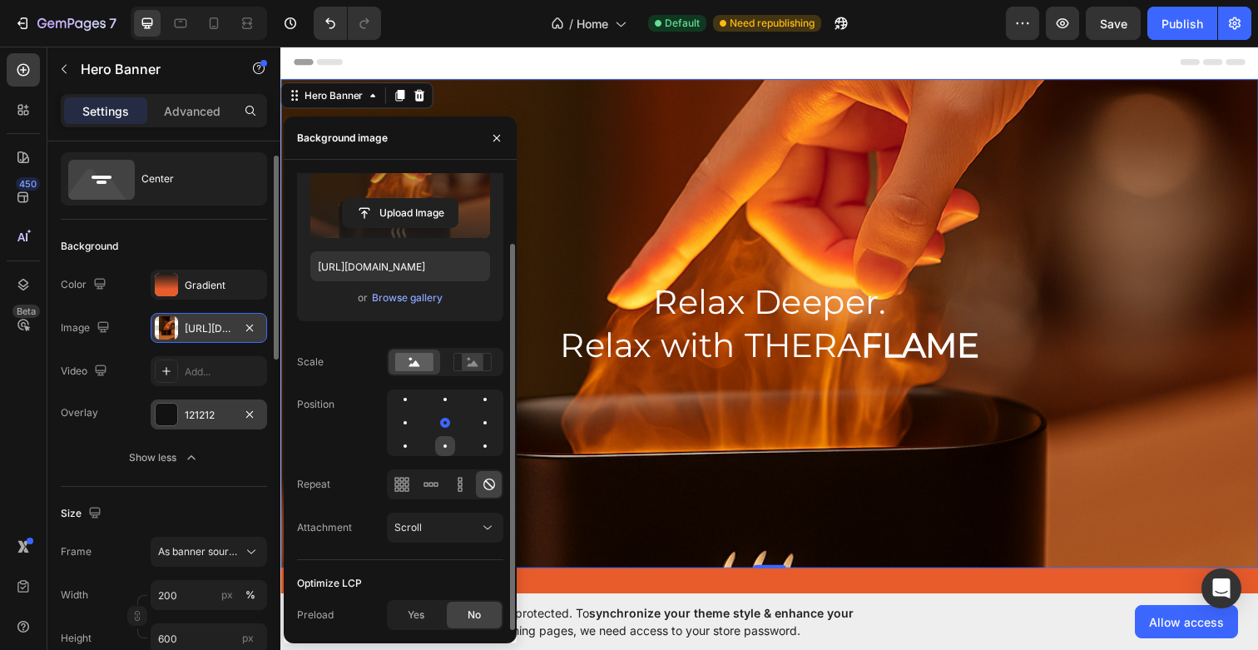
click at [475, 447] on div at bounding box center [485, 446] width 20 height 20
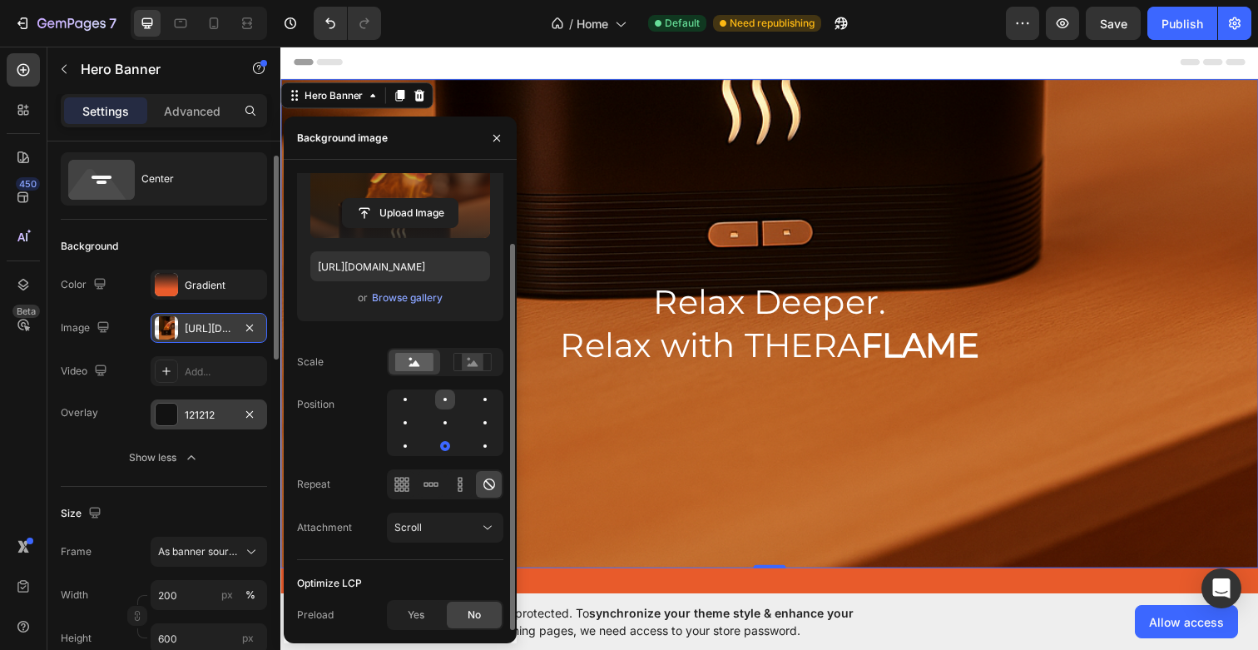
click at [475, 408] on div at bounding box center [485, 399] width 20 height 20
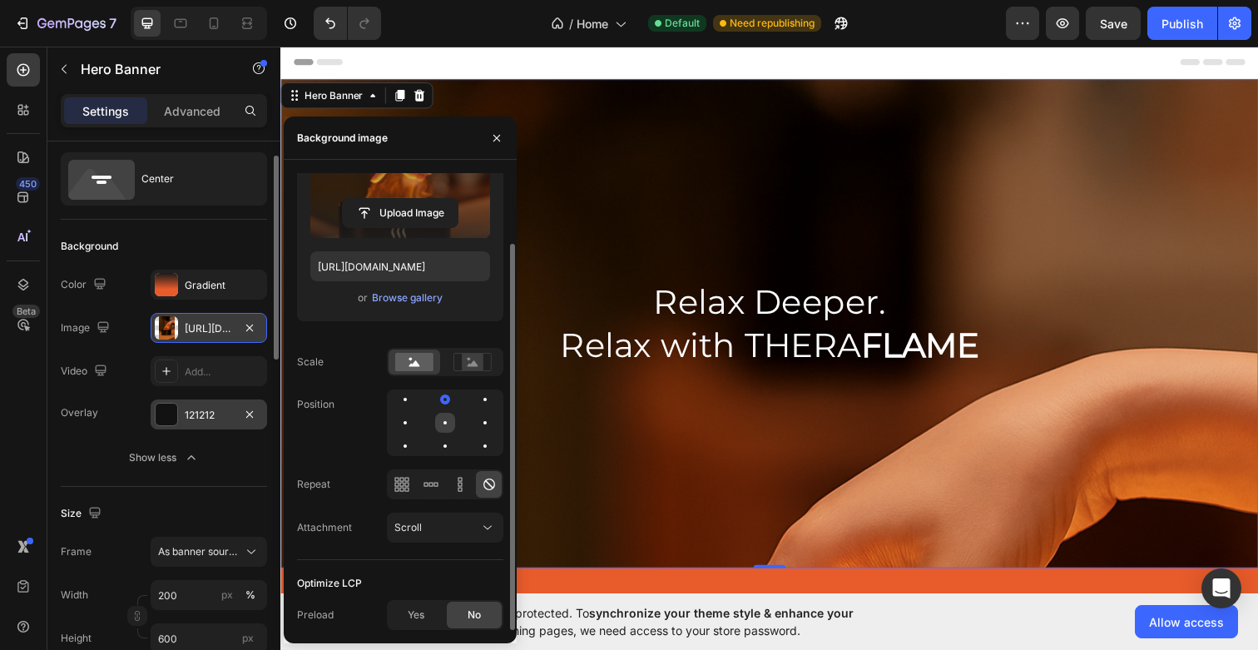
click at [475, 429] on div at bounding box center [485, 423] width 20 height 20
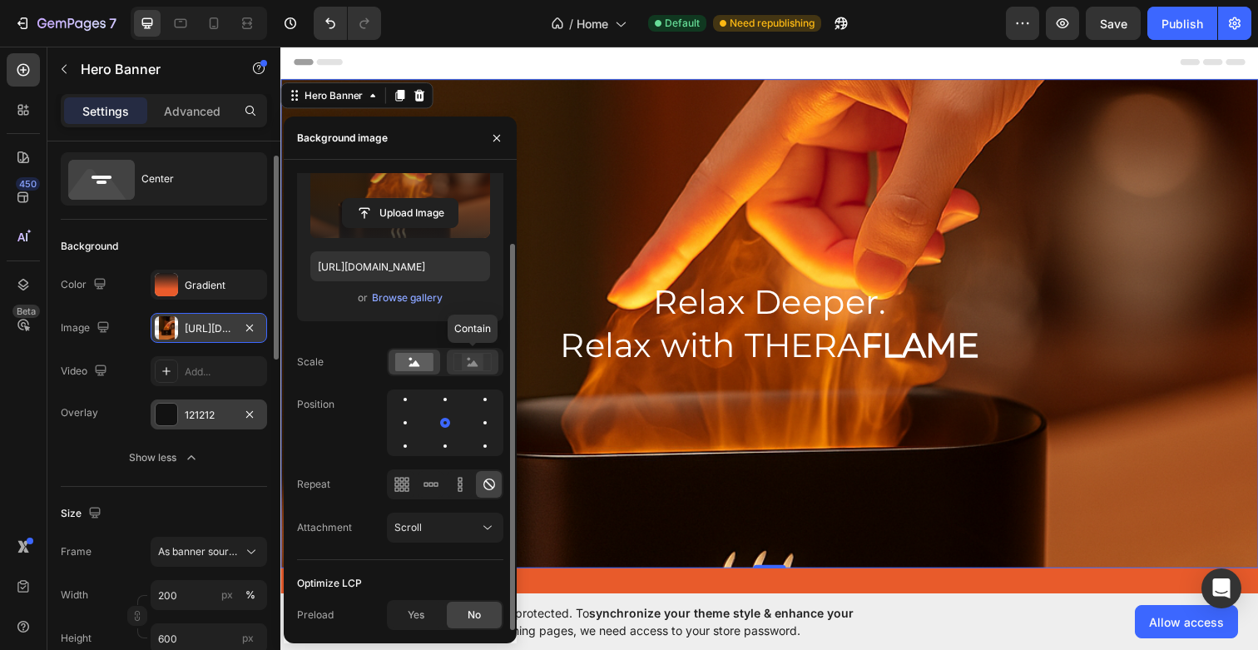
click at [464, 370] on rect at bounding box center [473, 362] width 22 height 17
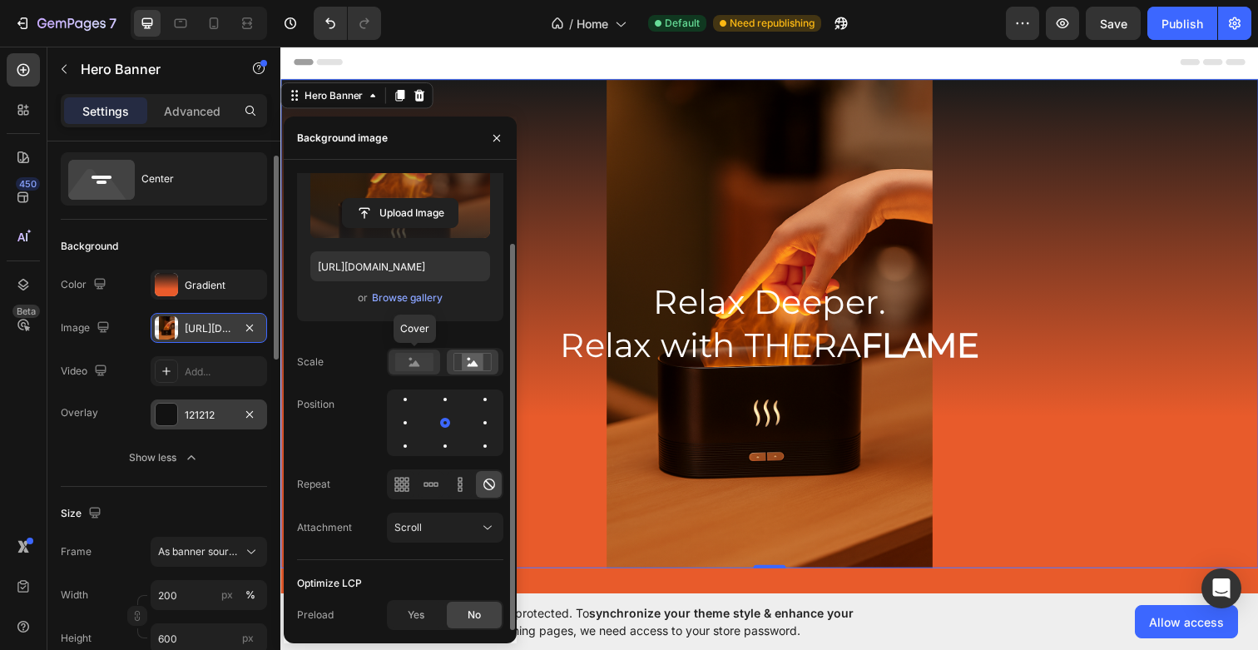
click at [416, 361] on icon at bounding box center [414, 363] width 11 height 6
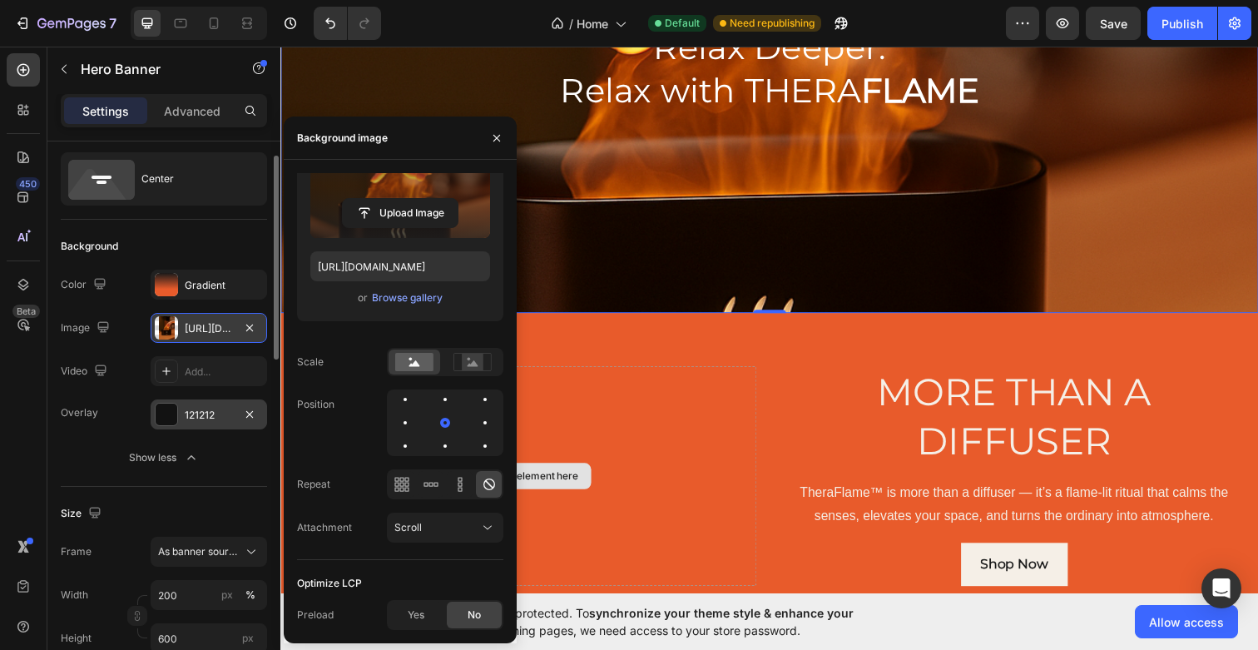
scroll to position [273, 0]
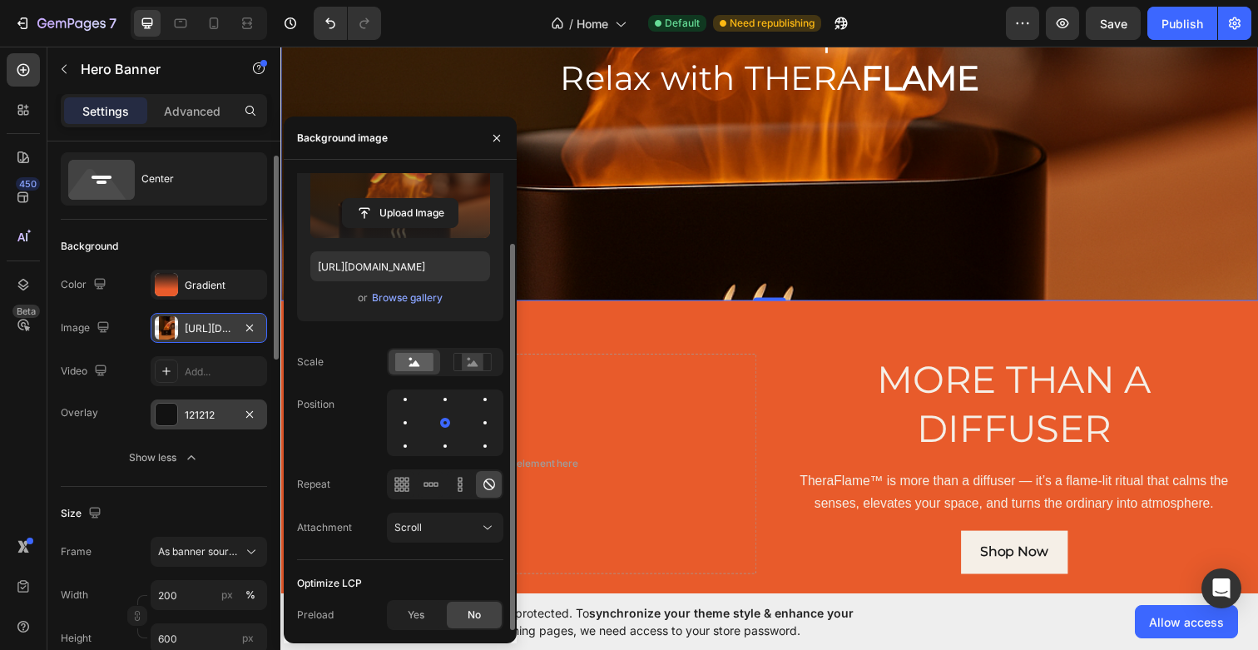
click at [459, 511] on div "Source Upload Image https://cdn.shopify.com/s/files/1/0699/6030/2731/files/gemp…" at bounding box center [400, 325] width 206 height 470
click at [459, 518] on button "Scroll" at bounding box center [445, 528] width 117 height 30
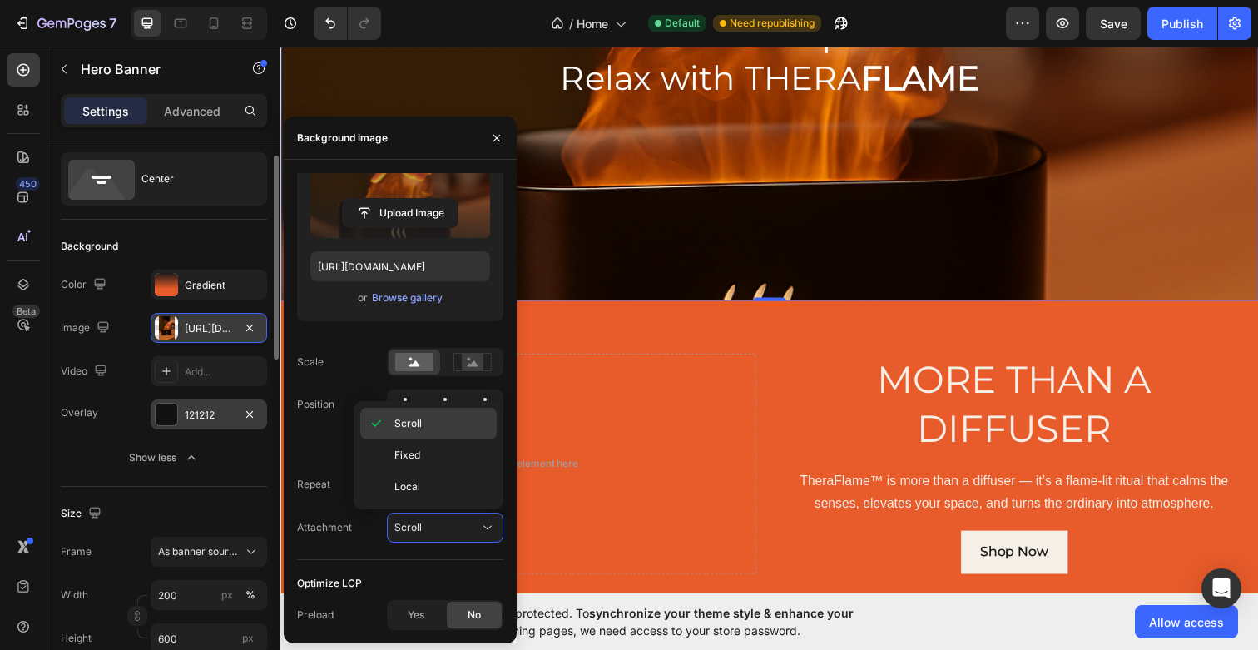
click at [436, 429] on p "Scroll" at bounding box center [441, 423] width 95 height 15
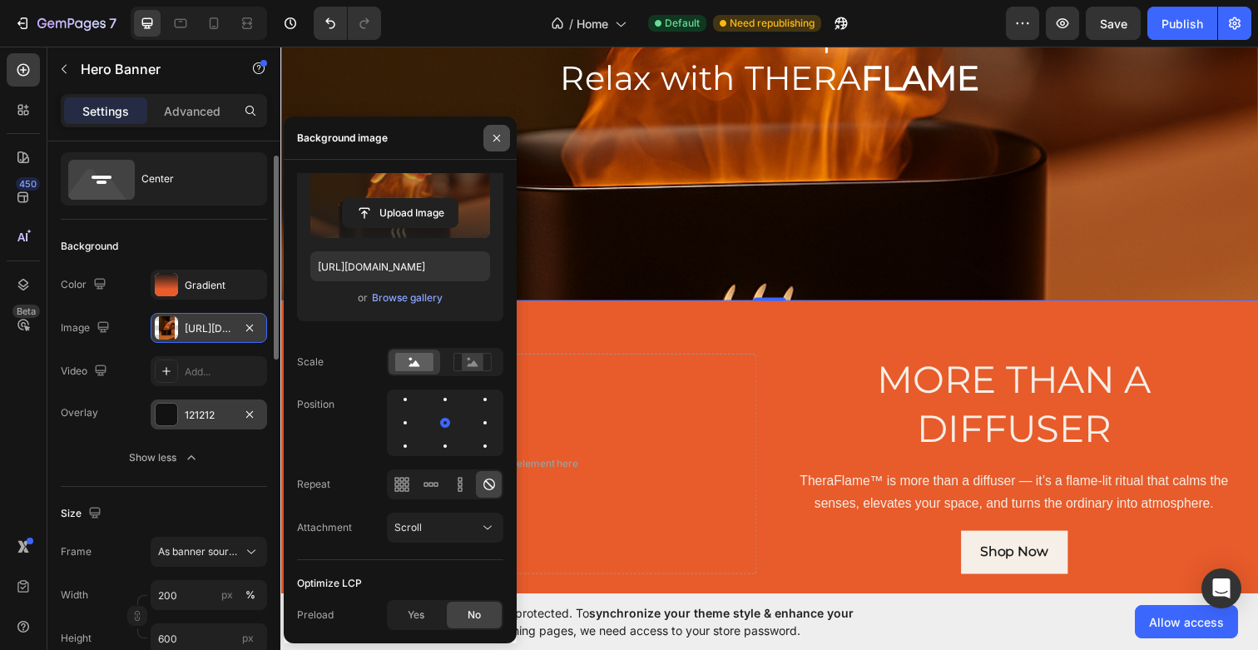
click at [497, 138] on icon "button" at bounding box center [497, 137] width 7 height 7
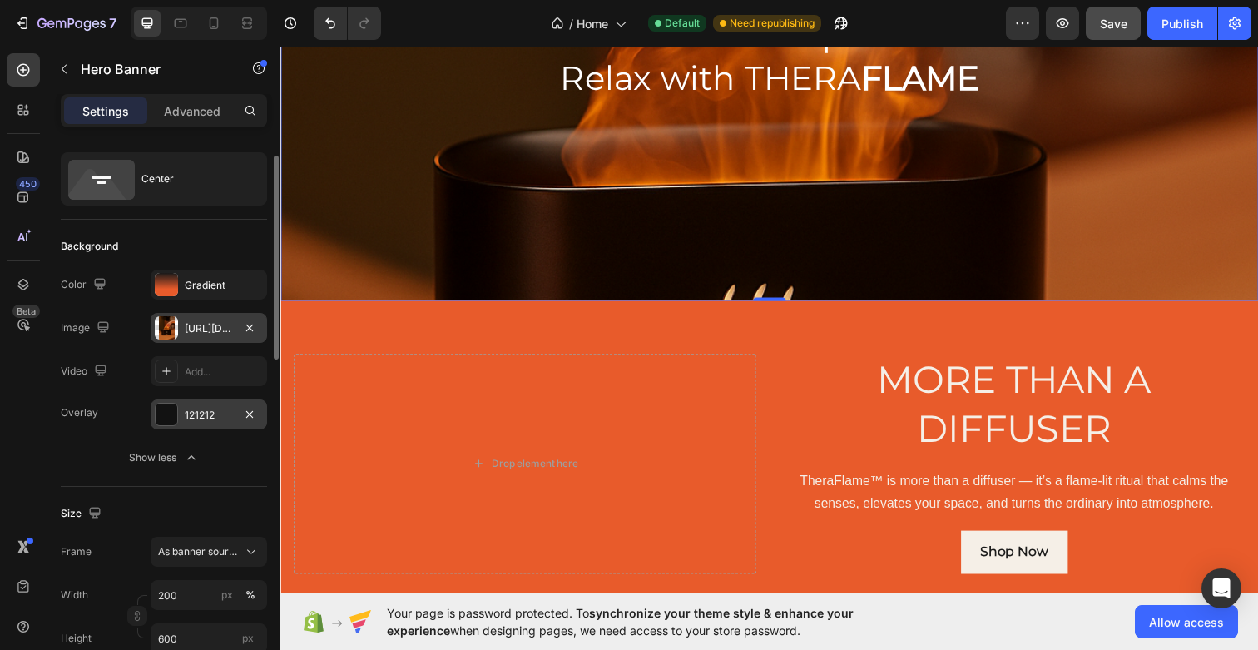
click at [1106, 27] on span "Save" at bounding box center [1113, 24] width 27 height 14
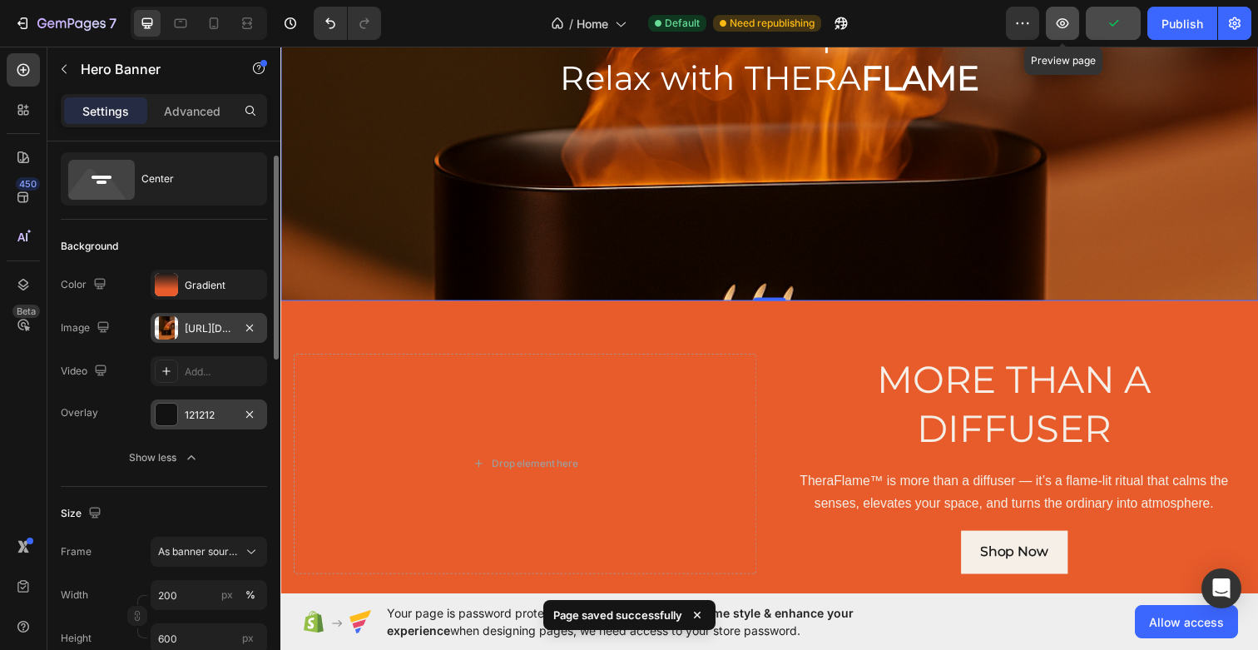
click at [1059, 27] on icon "button" at bounding box center [1062, 23] width 17 height 17
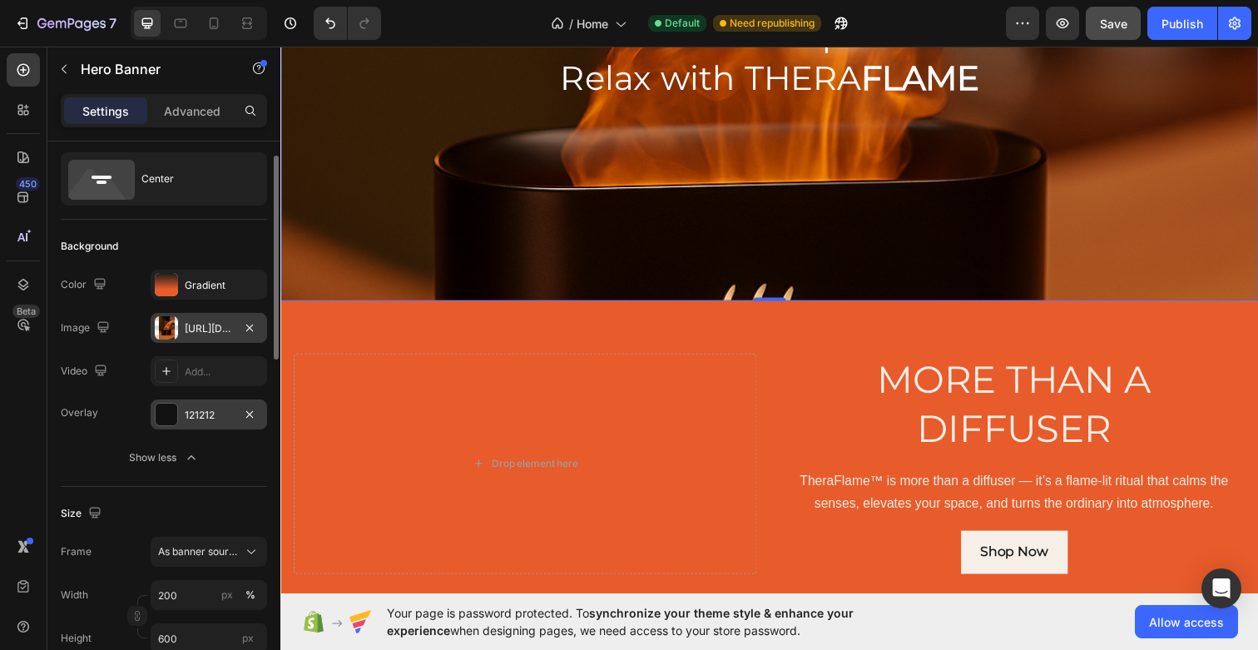
click at [216, 326] on div "https://cdn.shopify.com/s/files/1/0699/6030/2731/files/gempages_581831505005773…" at bounding box center [209, 328] width 48 height 15
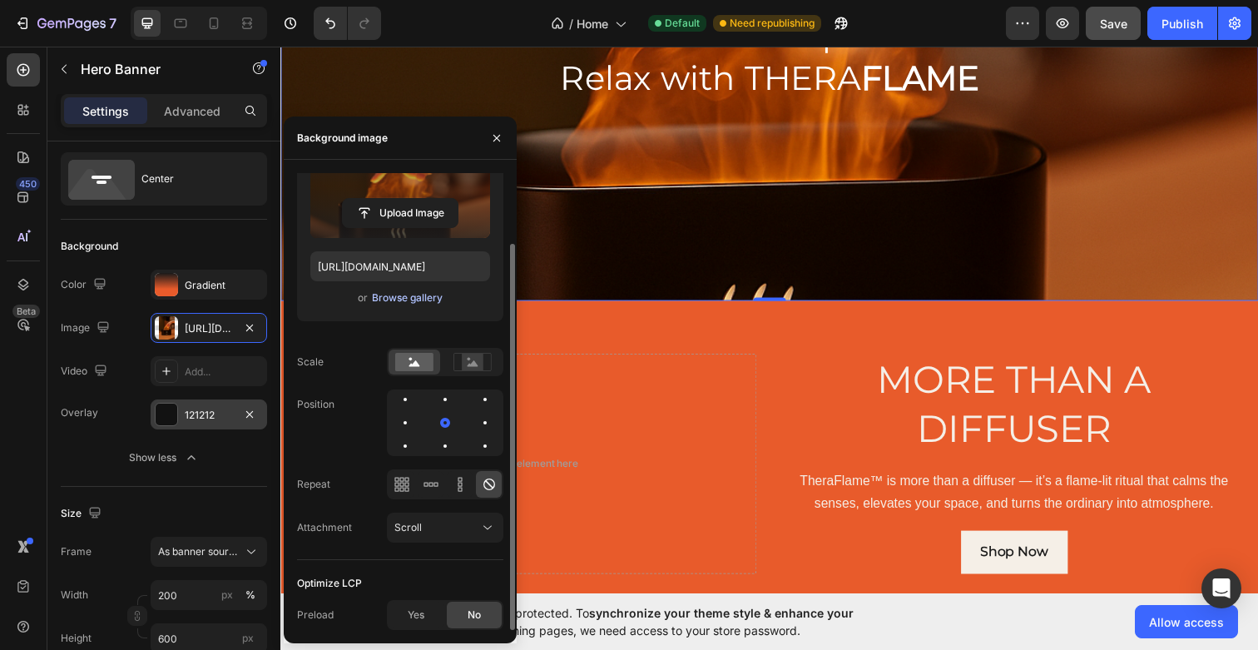
click at [413, 294] on div "Browse gallery" at bounding box center [407, 297] width 71 height 15
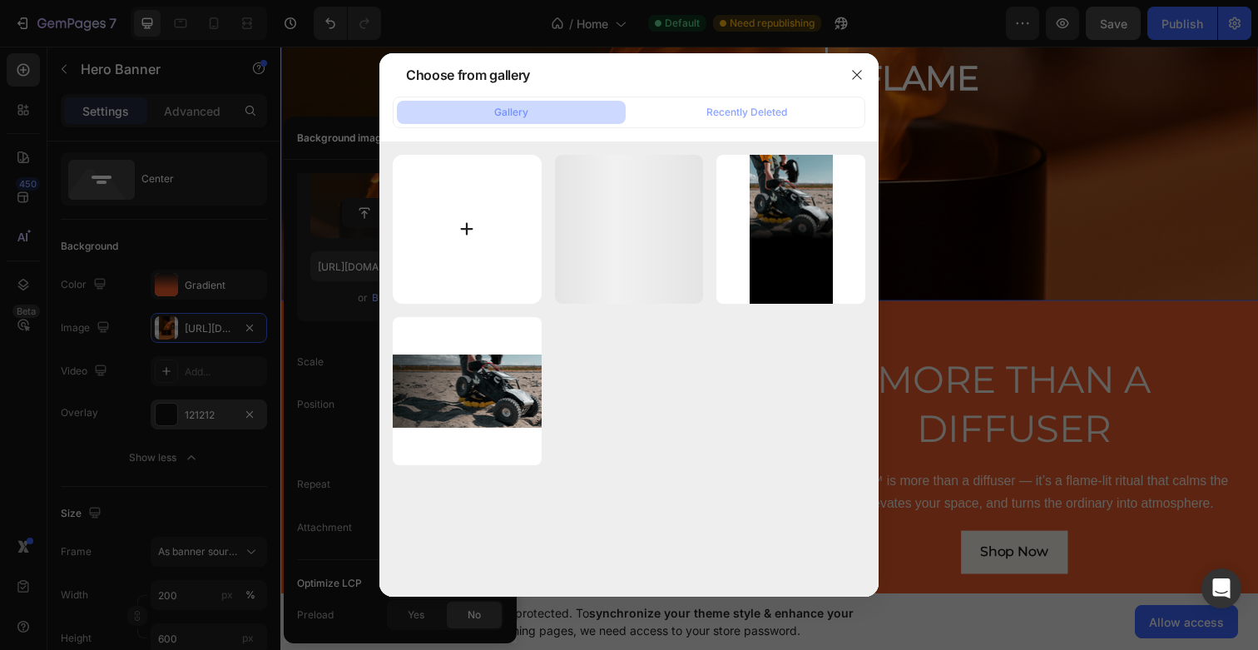
click at [453, 249] on input "file" at bounding box center [467, 229] width 149 height 149
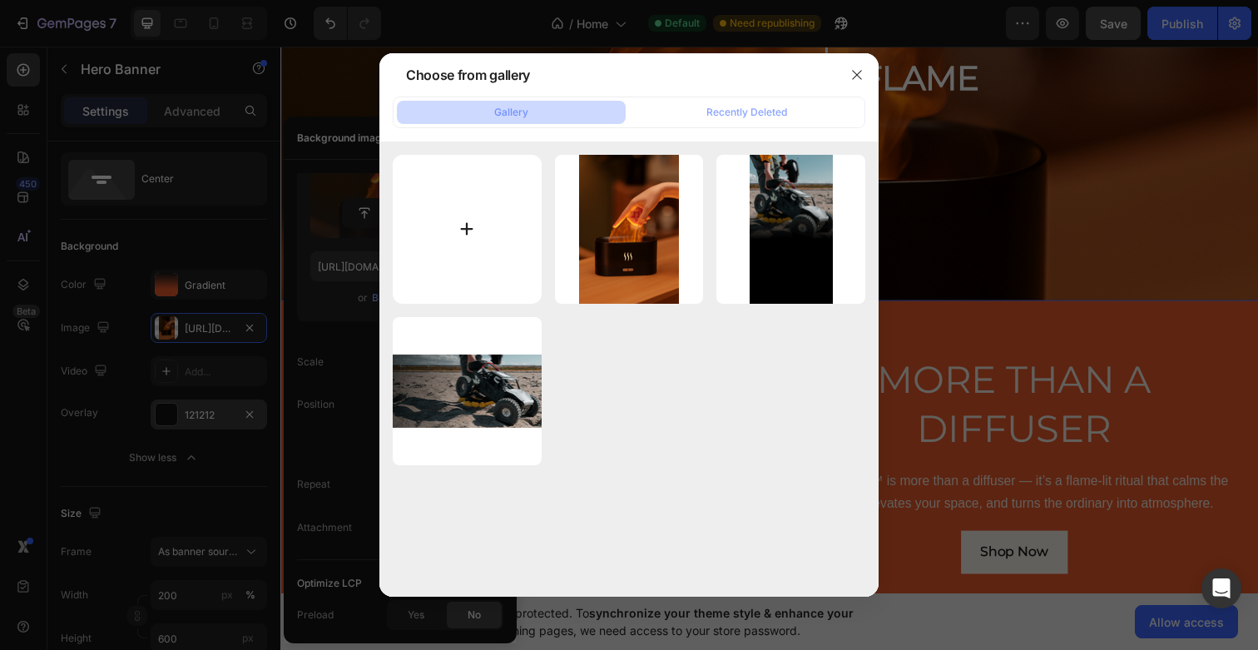
type input "C:\fakepath\20250828_1437_Water Flame Touch_remix_01k3qfc1r4frerv1hy7xac3362.png"
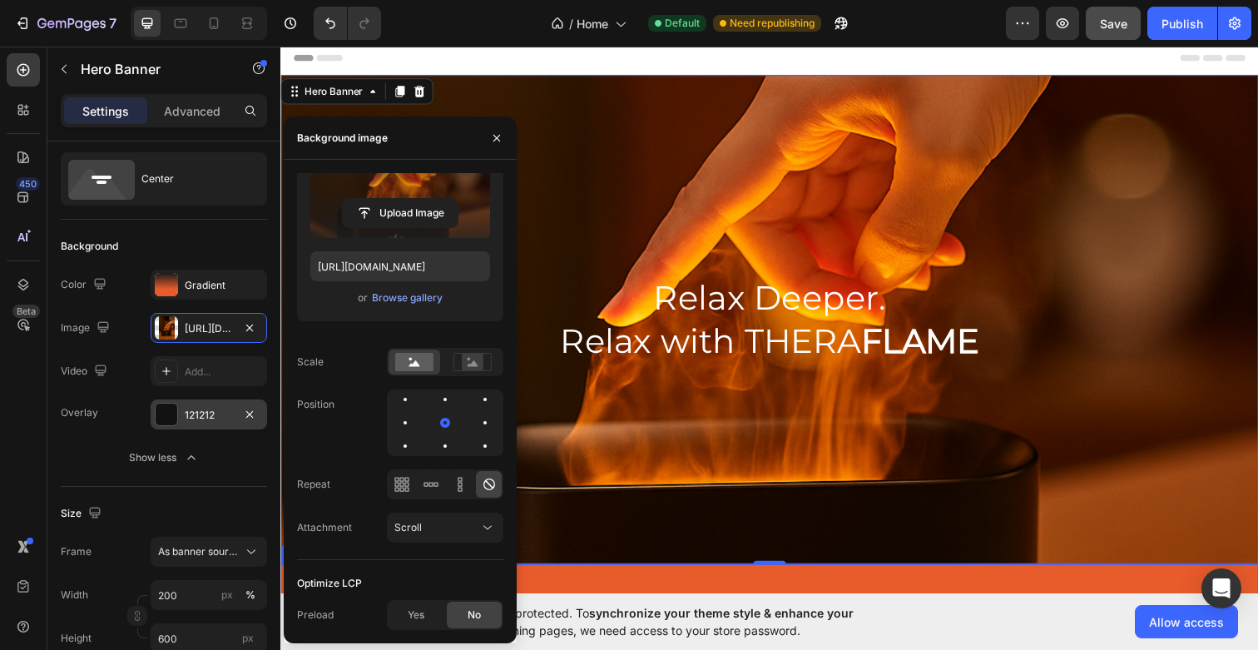
scroll to position [0, 0]
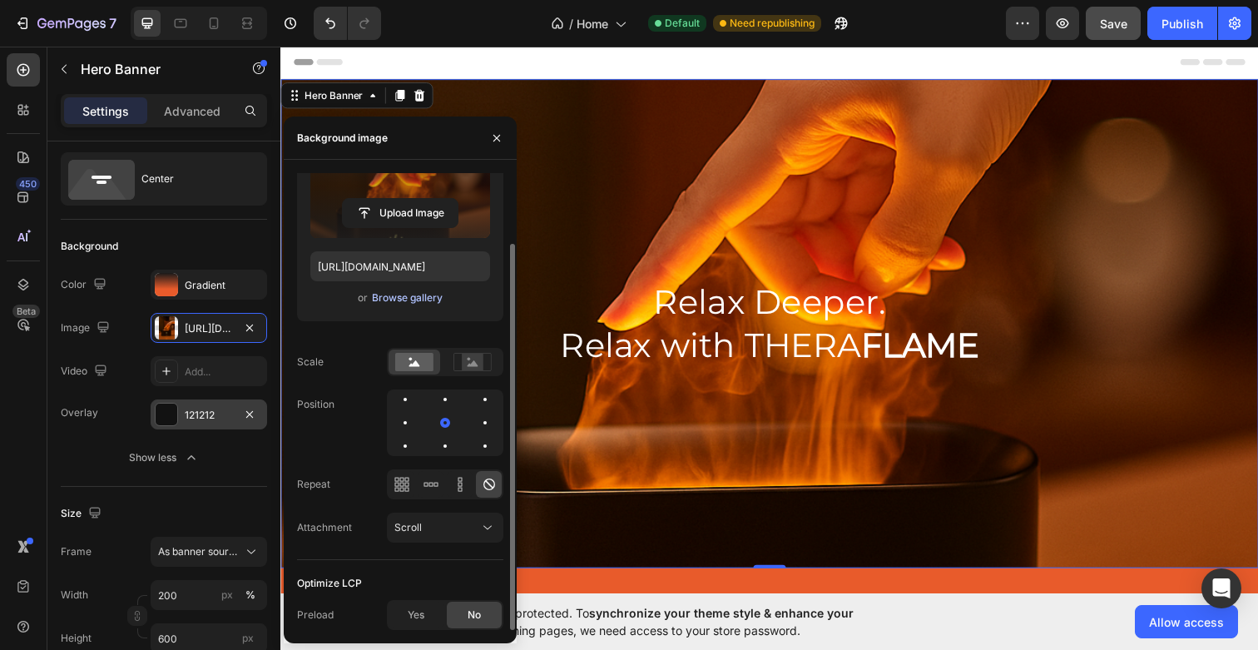
click at [419, 298] on div "Browse gallery" at bounding box center [407, 297] width 71 height 15
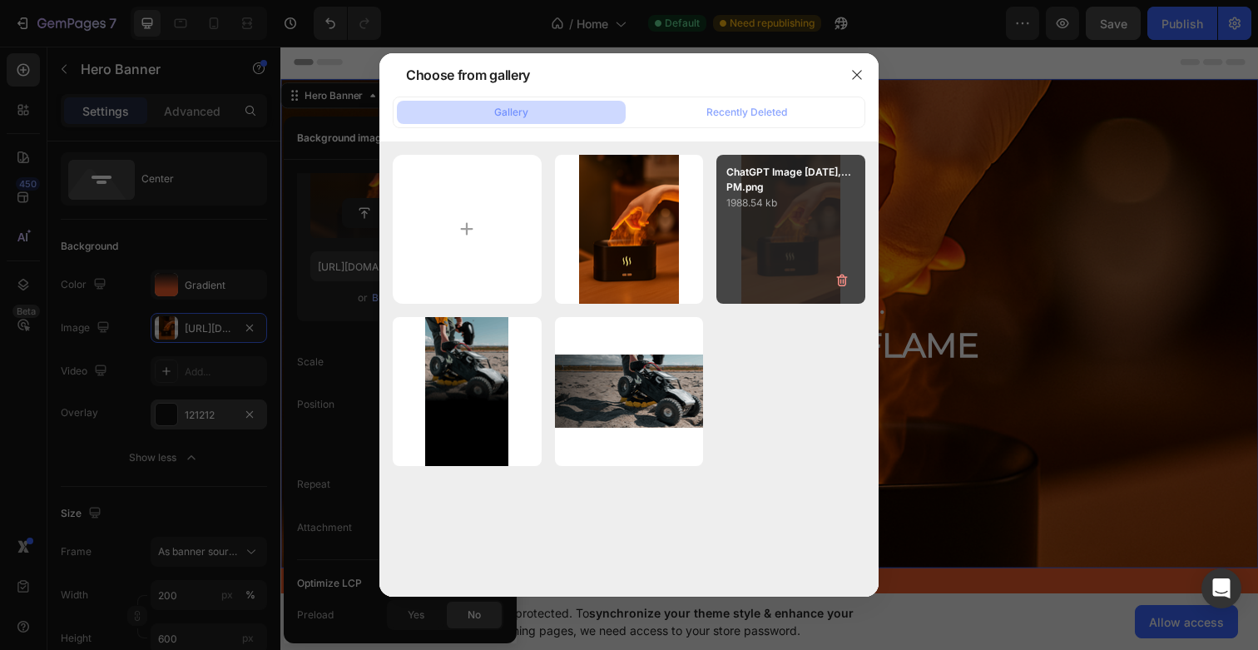
click at [736, 241] on div "ChatGPT Image Aug 28,...PM.png 1988.54 kb" at bounding box center [791, 229] width 149 height 149
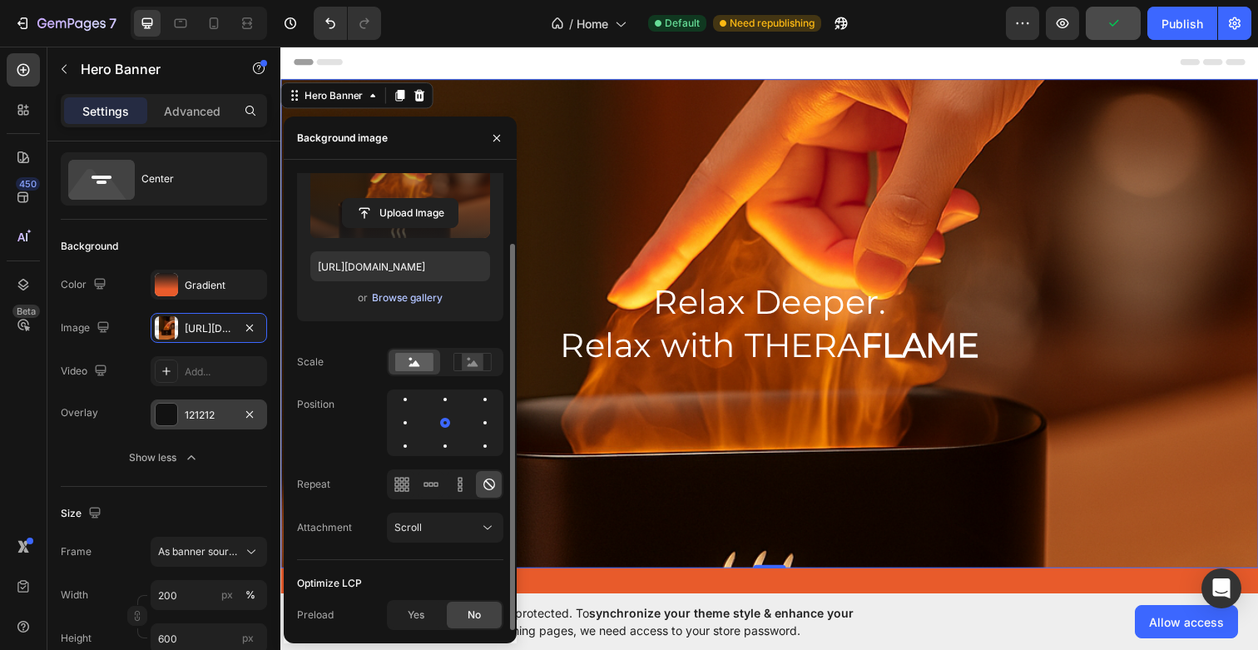
click at [424, 295] on div "Browse gallery" at bounding box center [407, 297] width 71 height 15
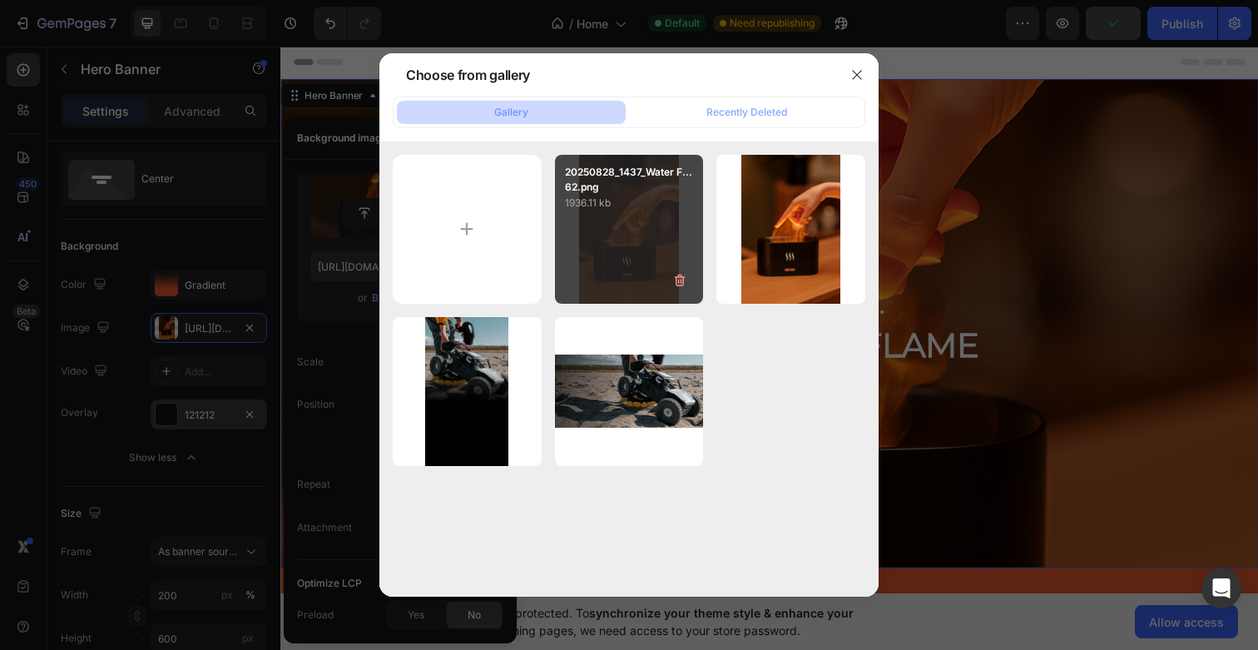
click at [615, 264] on div "20250828_1437_Water F...62.png 1936.11 kb" at bounding box center [629, 229] width 149 height 149
type input "https://cdn.shopify.com/s/files/1/0699/6030/2731/files/gempages_581831505005773…"
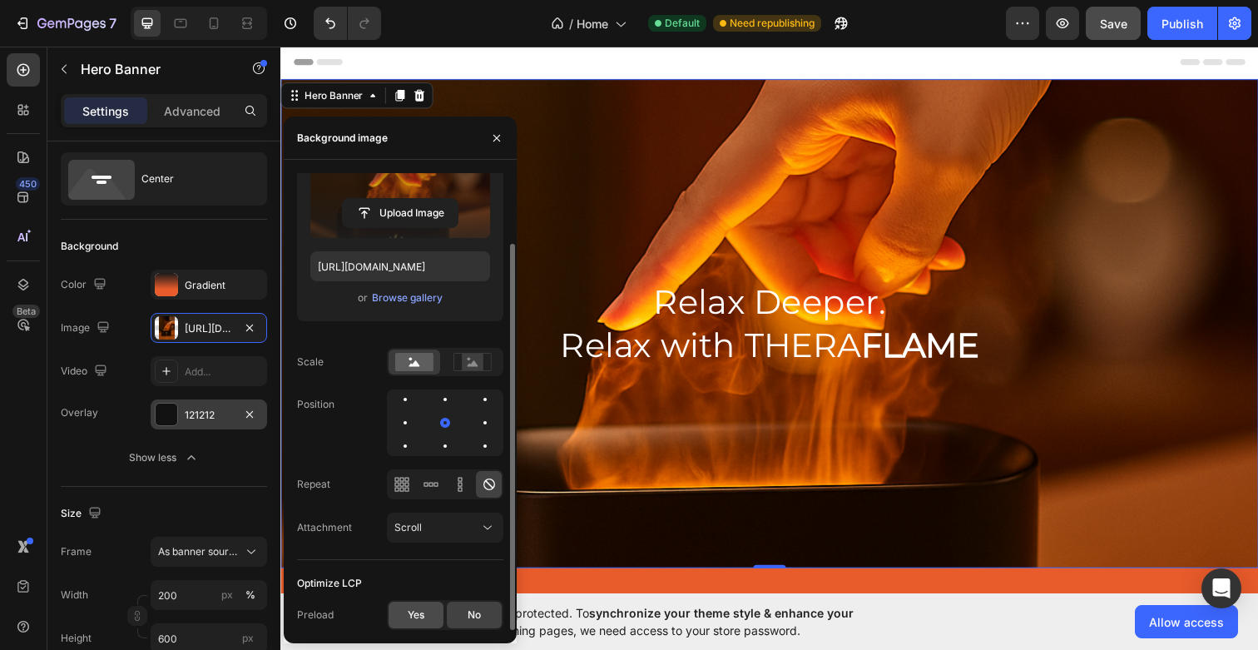
click at [408, 613] on span "Yes" at bounding box center [416, 615] width 17 height 15
click at [485, 613] on div "No" at bounding box center [474, 615] width 55 height 27
click at [404, 486] on icon at bounding box center [402, 484] width 17 height 17
click at [429, 484] on icon at bounding box center [431, 484] width 4 height 4
click at [459, 484] on icon at bounding box center [460, 484] width 17 height 17
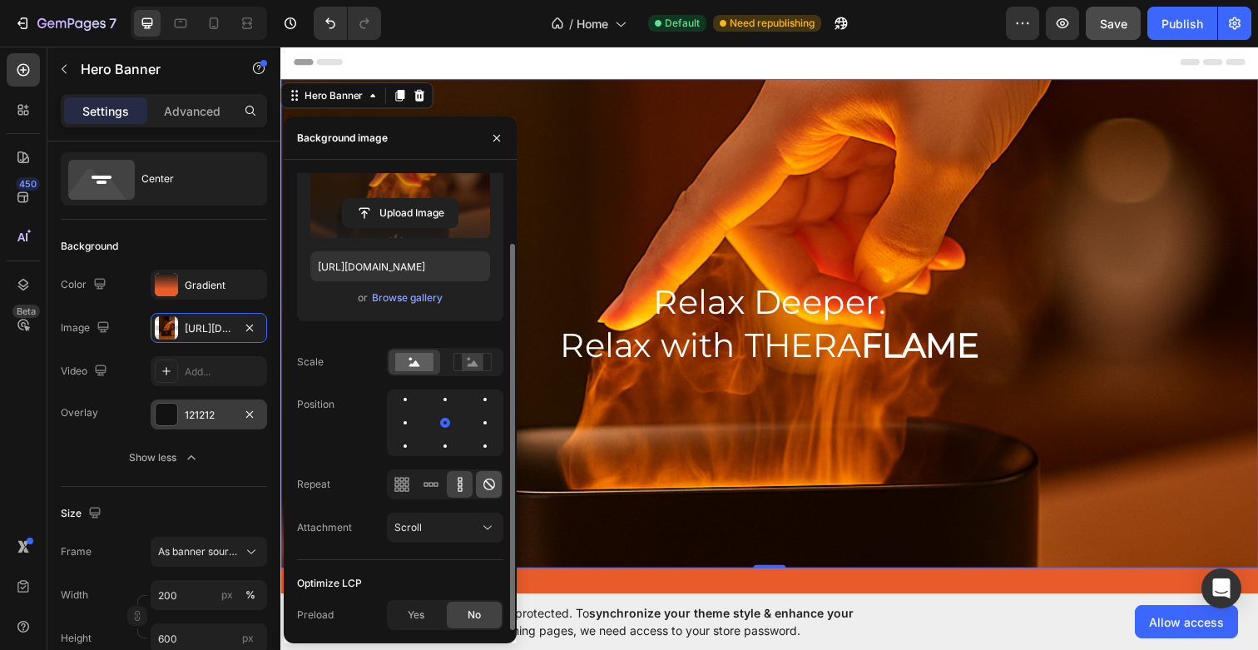
click at [485, 487] on icon at bounding box center [490, 485] width 12 height 12
click at [475, 402] on div at bounding box center [485, 399] width 20 height 20
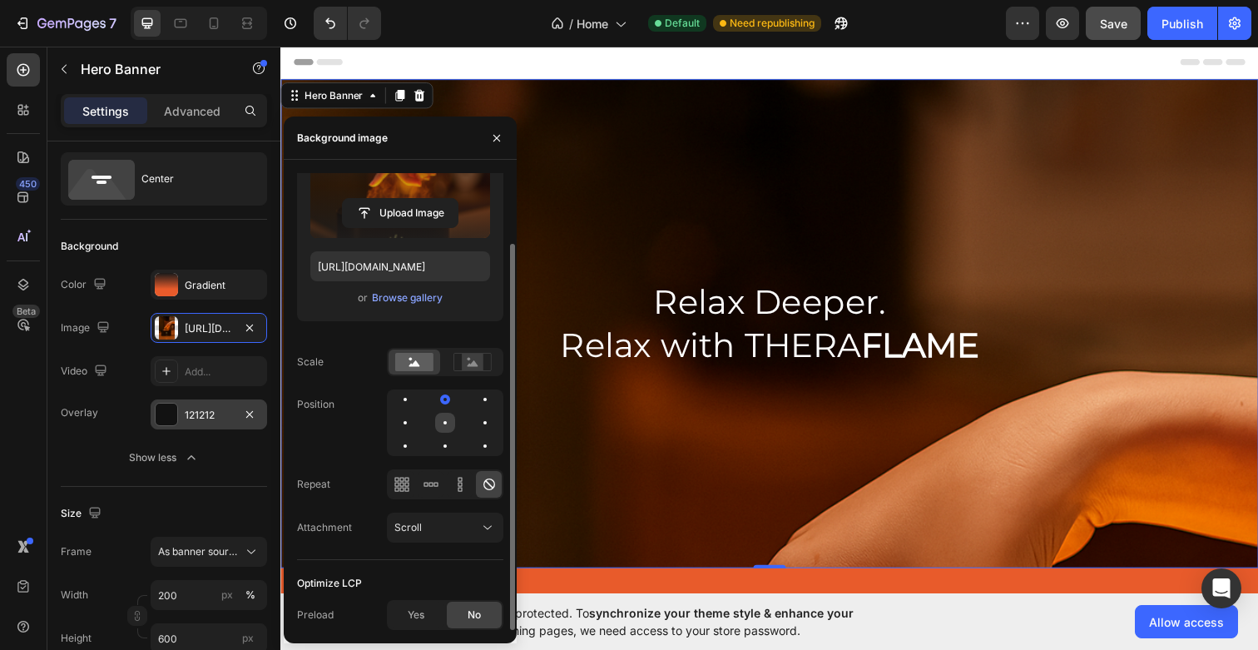
click at [475, 420] on div at bounding box center [485, 423] width 20 height 20
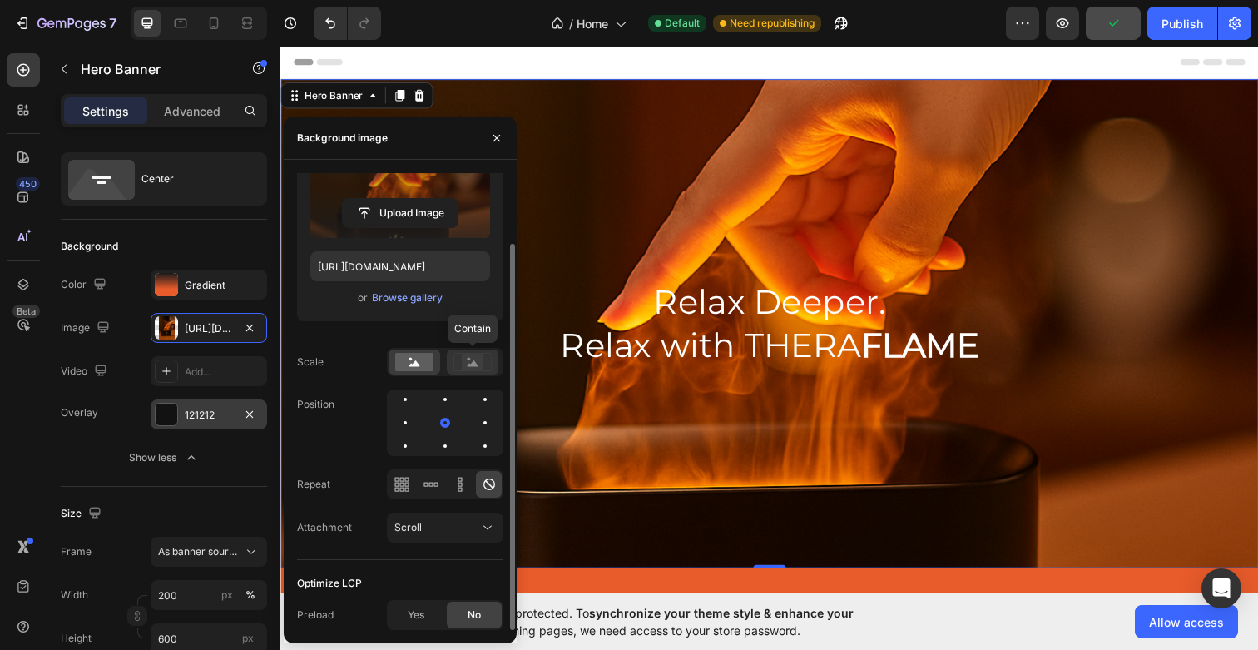
click at [477, 360] on rect at bounding box center [473, 362] width 22 height 17
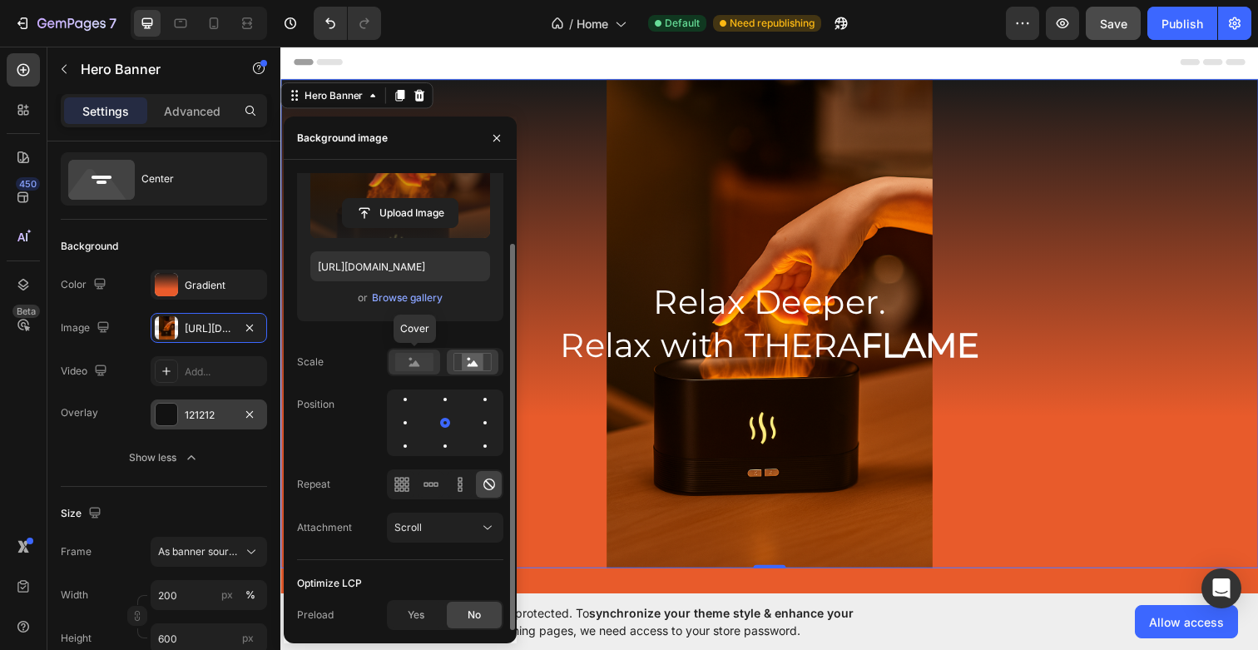
click at [406, 360] on rect at bounding box center [414, 362] width 38 height 18
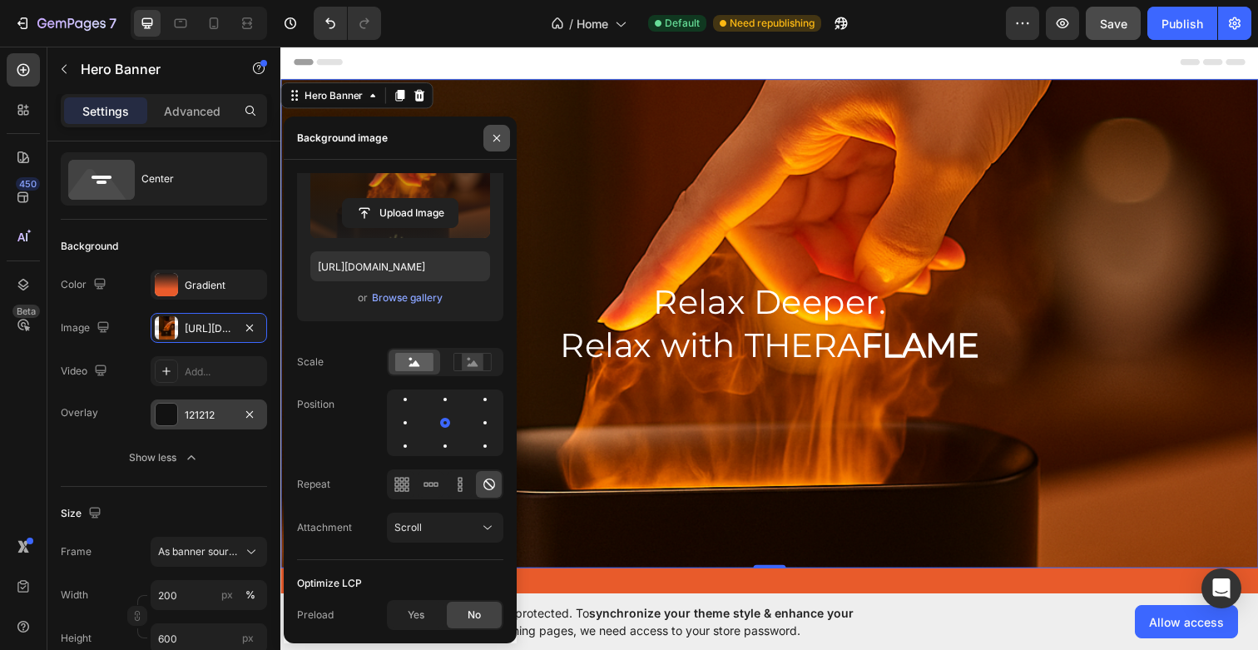
click at [499, 140] on icon "button" at bounding box center [496, 137] width 13 height 13
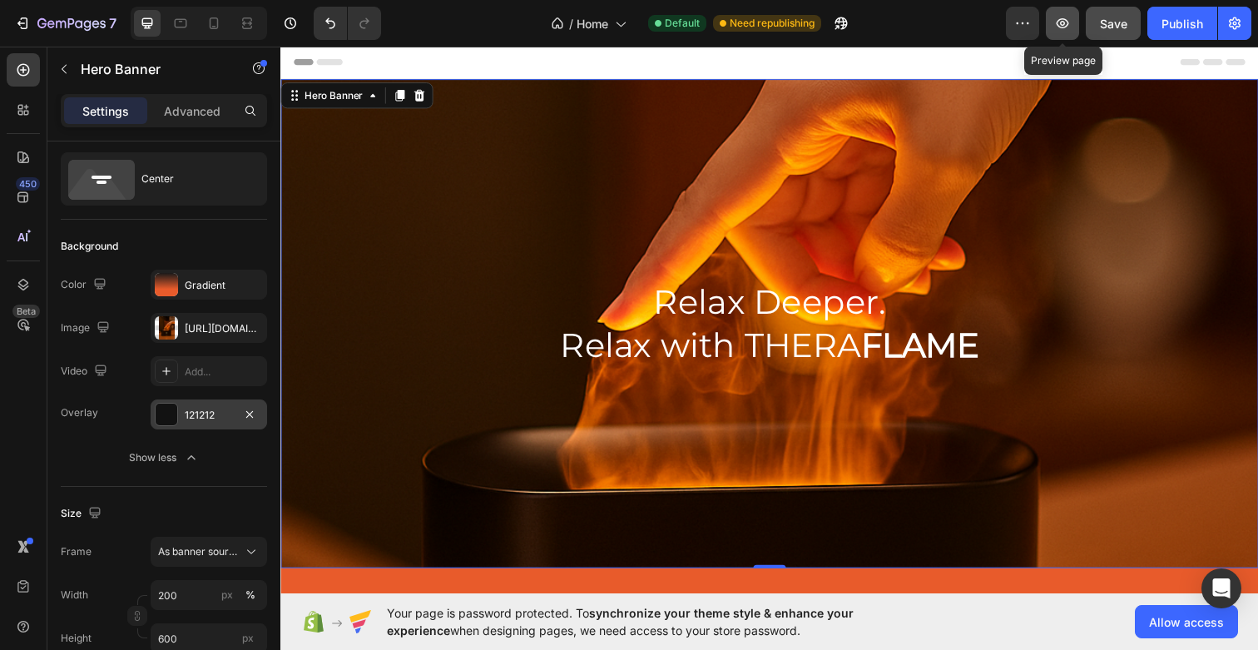
click at [1068, 18] on icon "button" at bounding box center [1062, 23] width 17 height 17
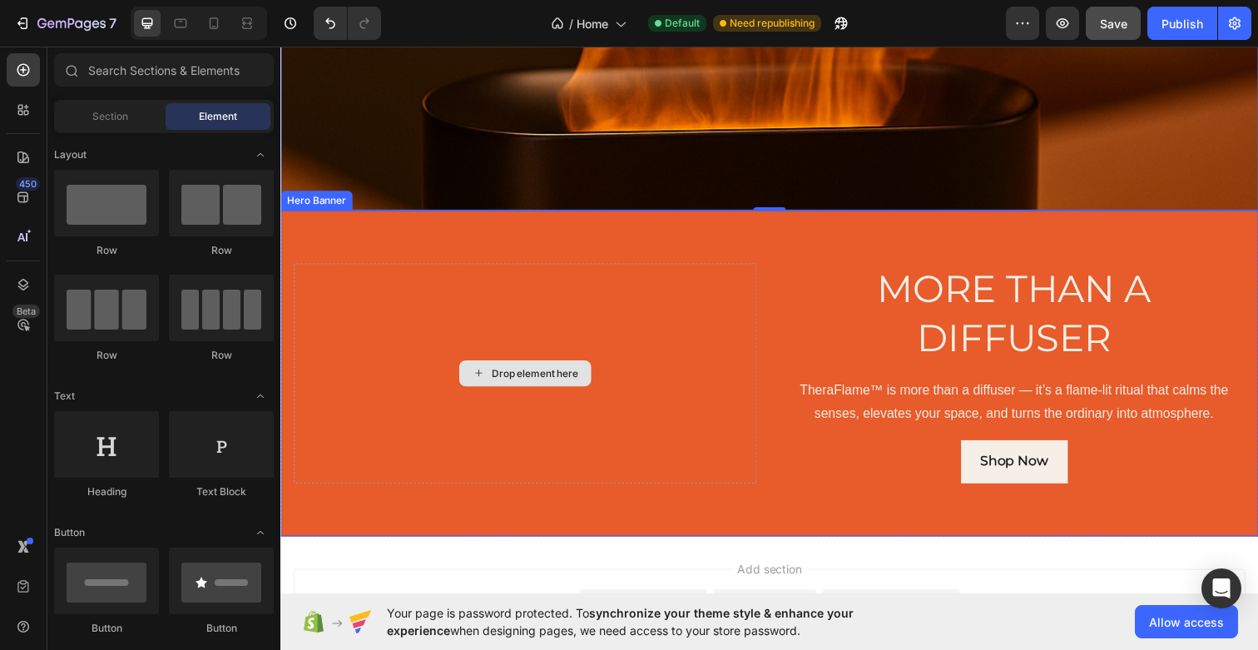
click at [558, 379] on div "Drop element here" at bounding box center [540, 380] width 88 height 13
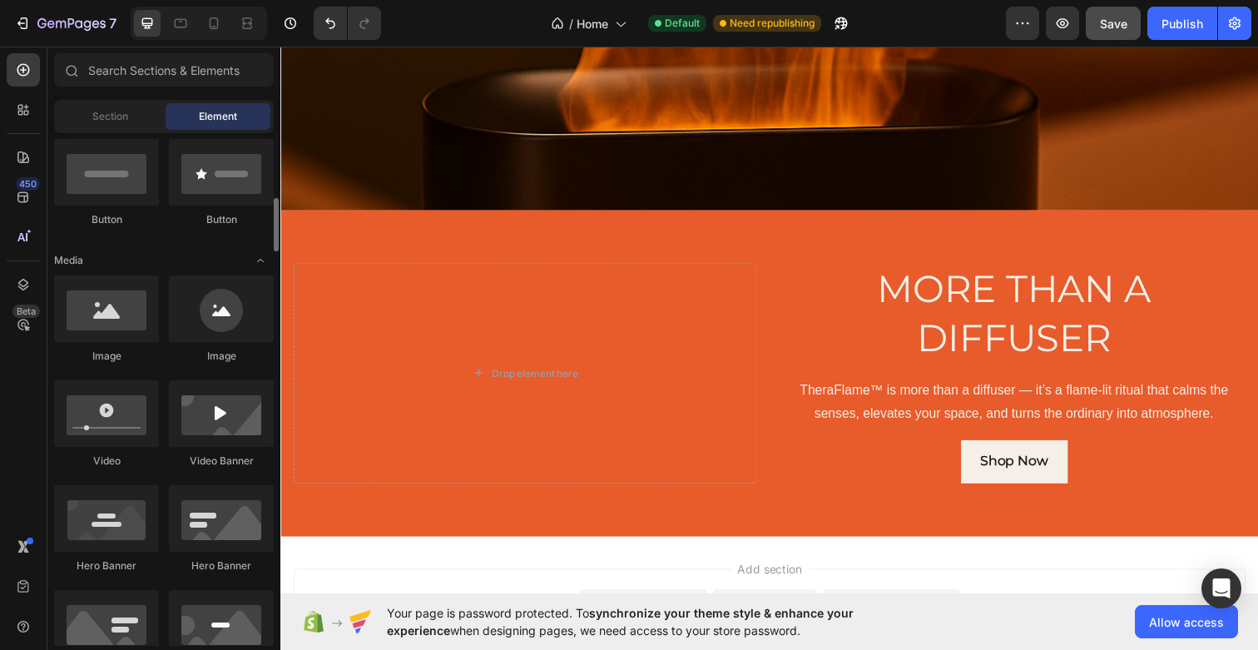
scroll to position [518, 0]
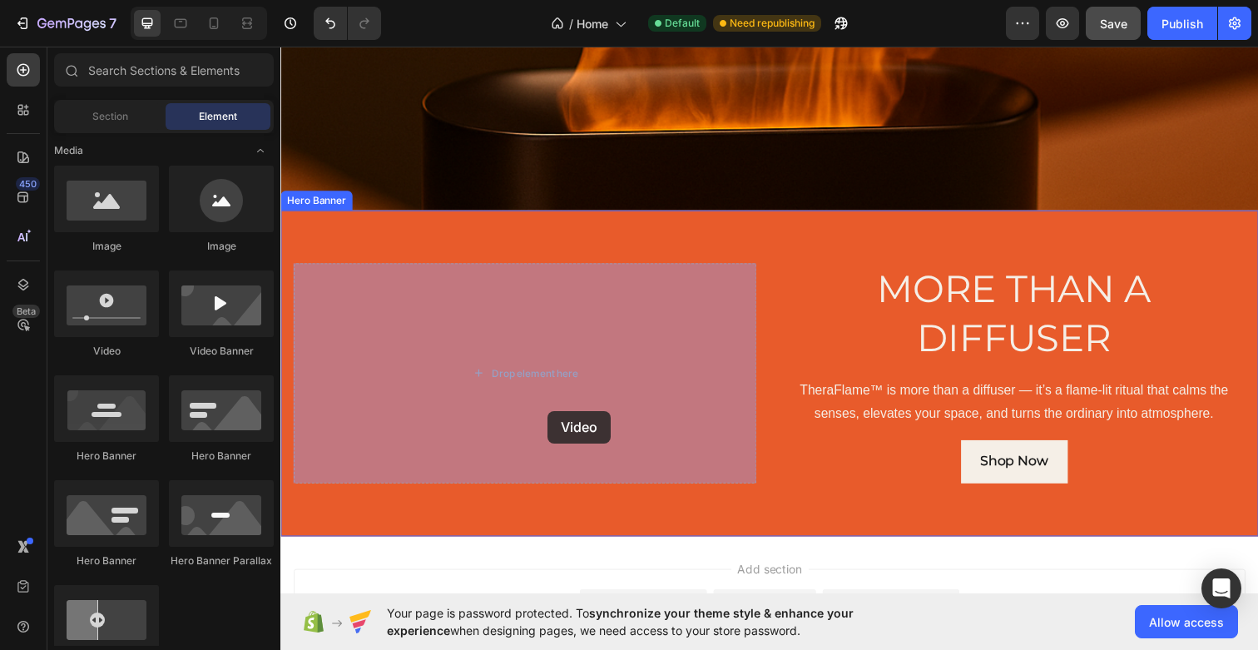
drag, startPoint x: 379, startPoint y: 348, endPoint x: 553, endPoint y: 418, distance: 186.7
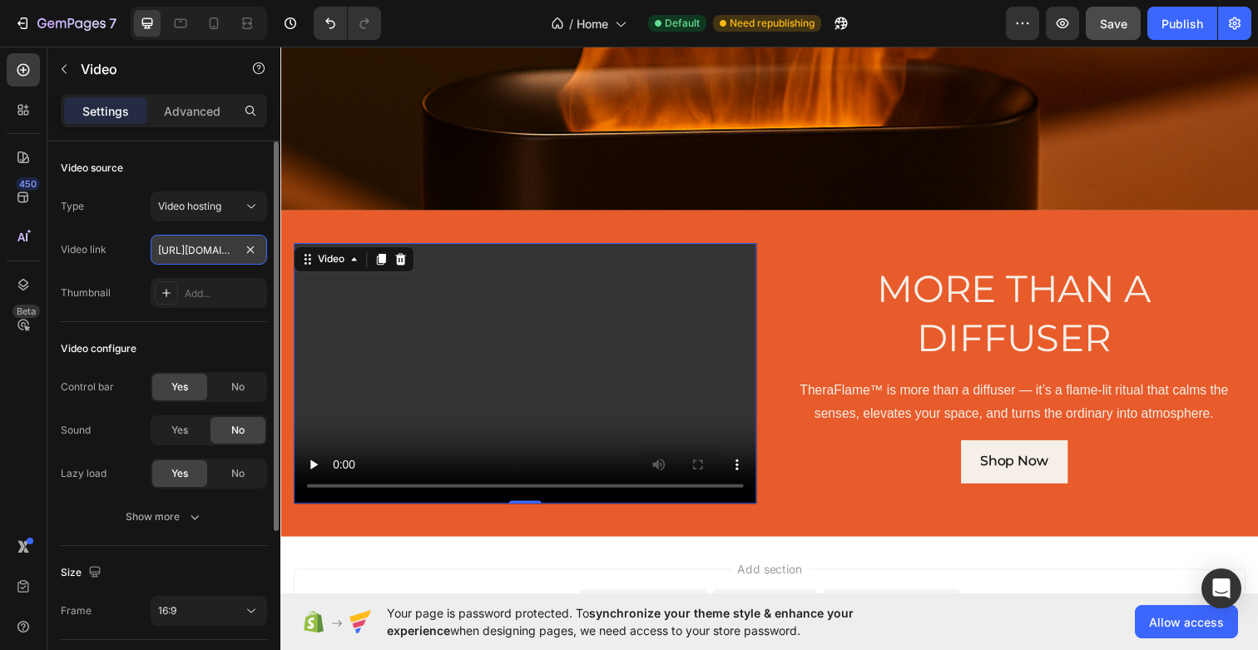
click at [216, 252] on input "https://cdn.shopify.com/videos/c/o/v/2cd3deb506b54b009063f7270ab5cf2e.mp4" at bounding box center [209, 250] width 117 height 30
click at [167, 300] on div at bounding box center [166, 292] width 23 height 23
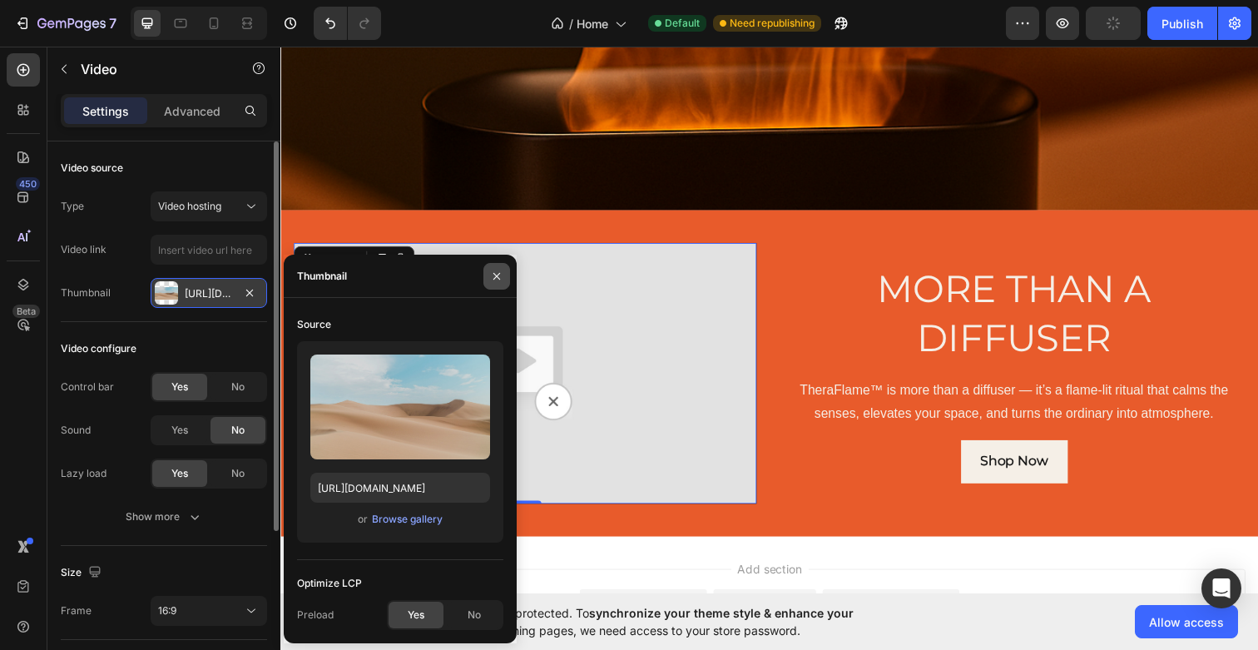
click at [487, 271] on button "button" at bounding box center [497, 276] width 27 height 27
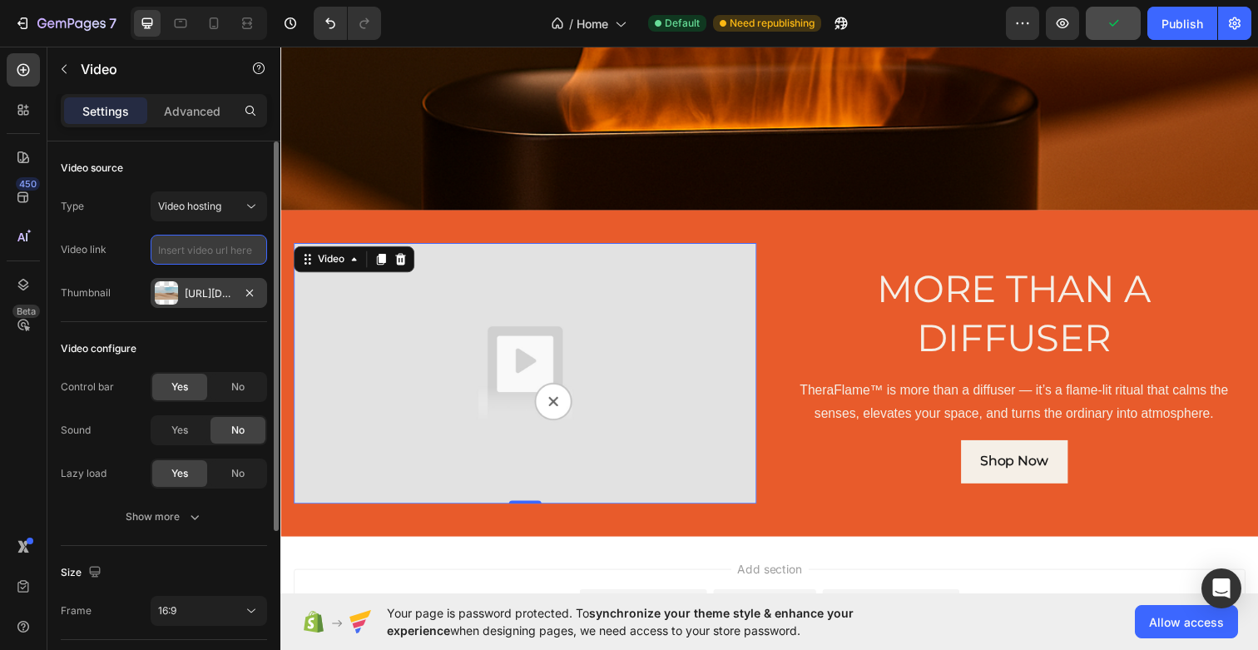
click at [241, 257] on input "text" at bounding box center [209, 250] width 117 height 30
click at [236, 205] on div "Video hosting" at bounding box center [200, 206] width 85 height 15
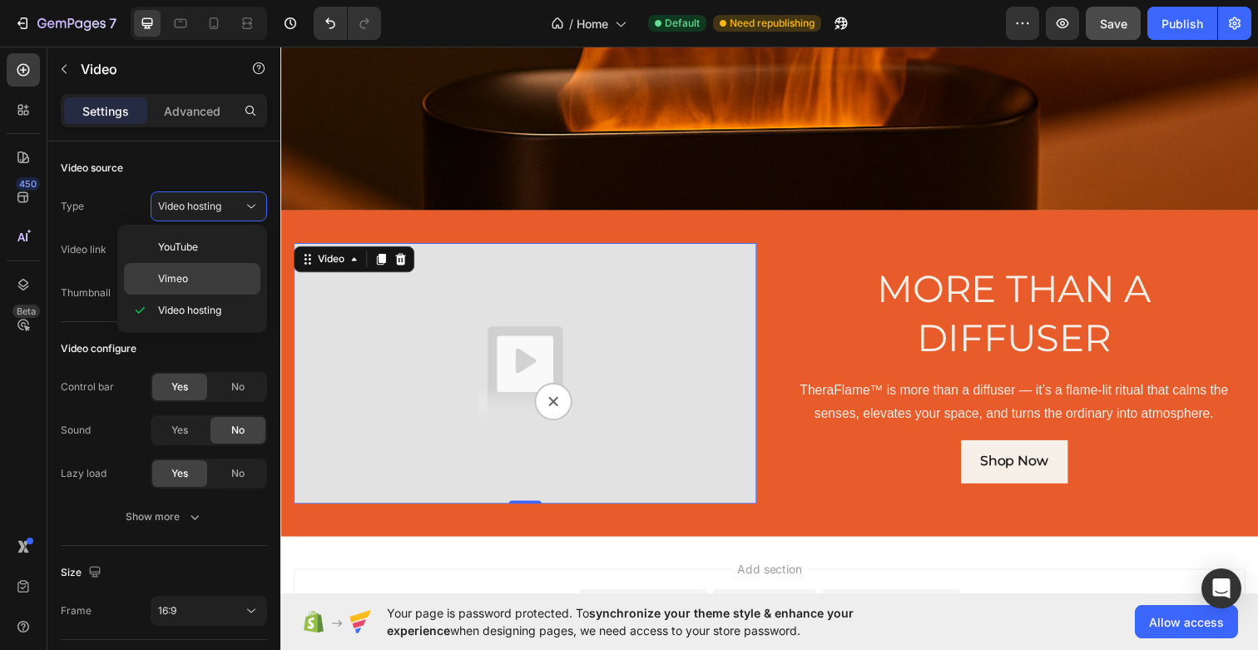
click at [197, 281] on p "Vimeo" at bounding box center [205, 278] width 95 height 15
type input "https://vimeo.com/1095883398"
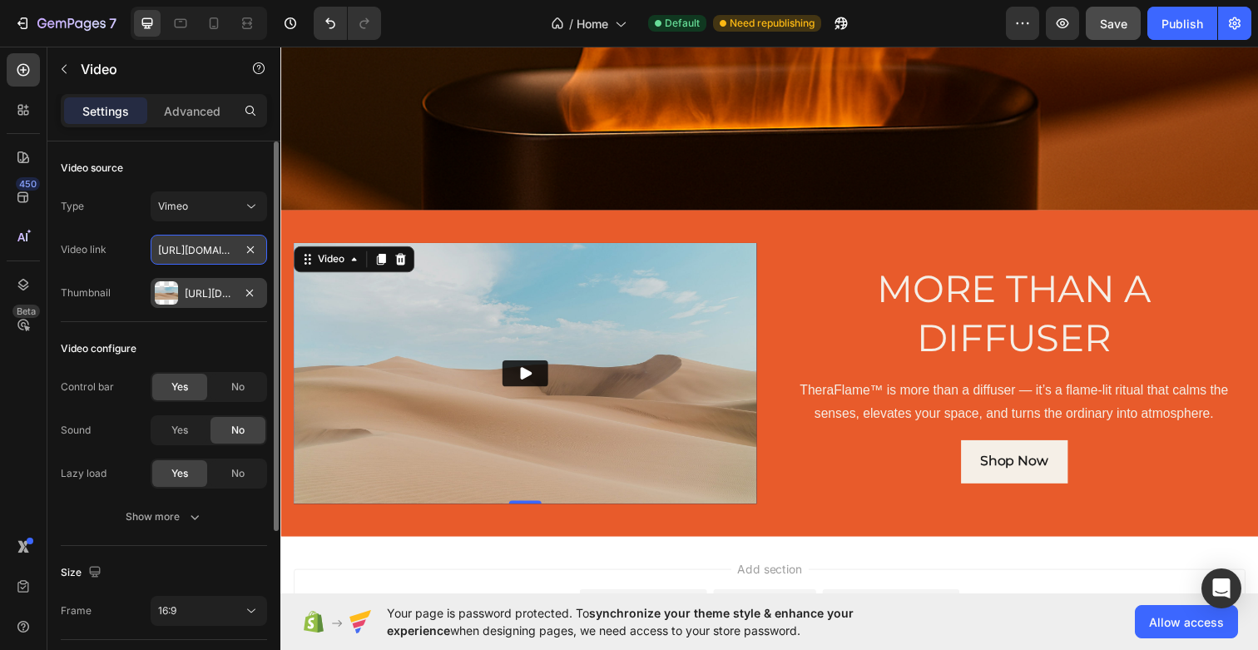
click at [202, 244] on input "https://vimeo.com/1095883398" at bounding box center [209, 250] width 117 height 30
click at [190, 214] on div "Vimeo" at bounding box center [209, 206] width 102 height 17
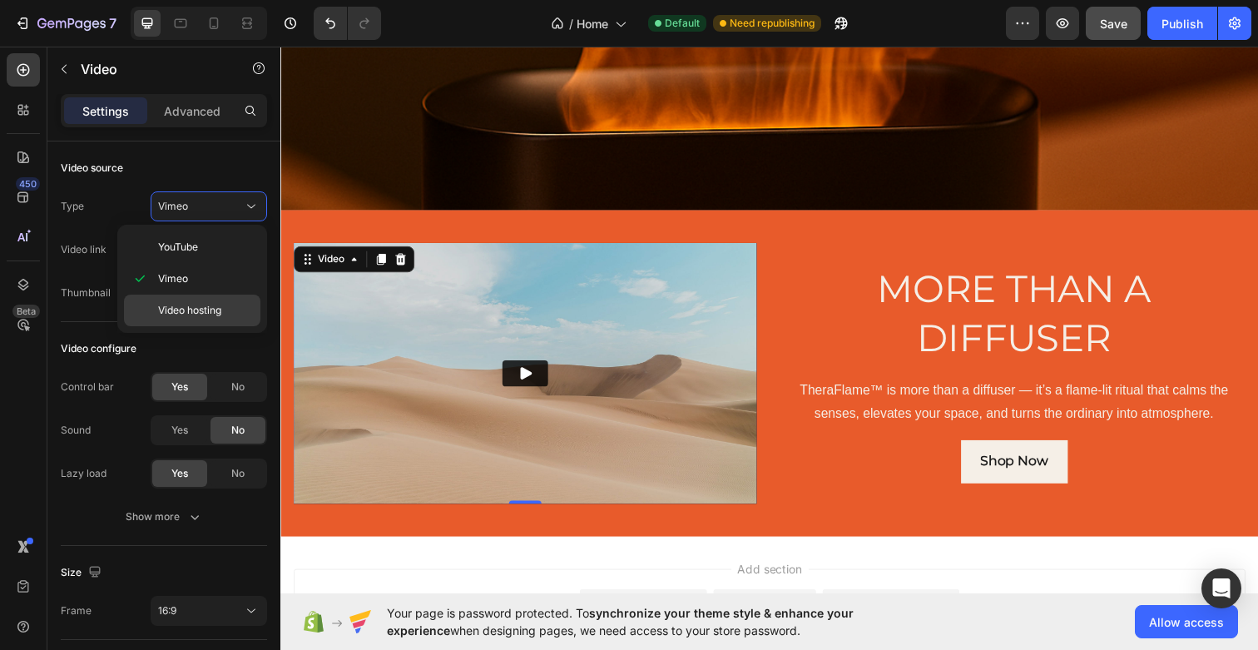
click at [198, 300] on div "Video hosting" at bounding box center [192, 311] width 136 height 32
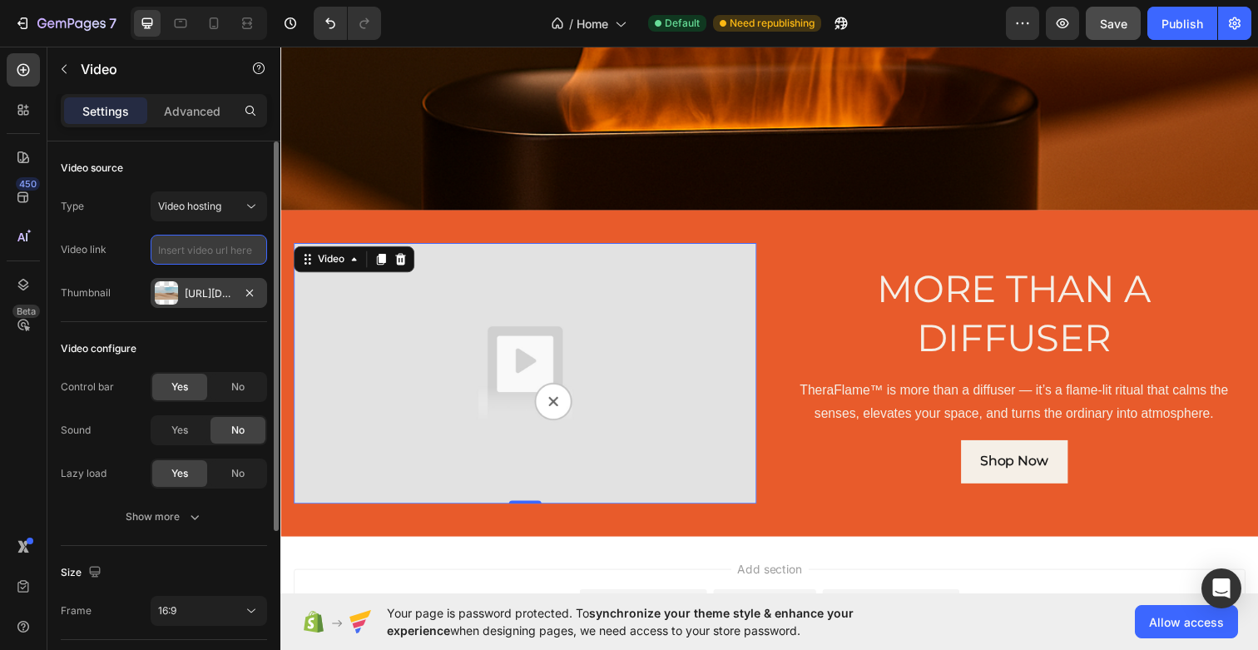
click at [201, 249] on input "text" at bounding box center [209, 250] width 117 height 30
click at [192, 215] on button "Video hosting" at bounding box center [209, 206] width 117 height 30
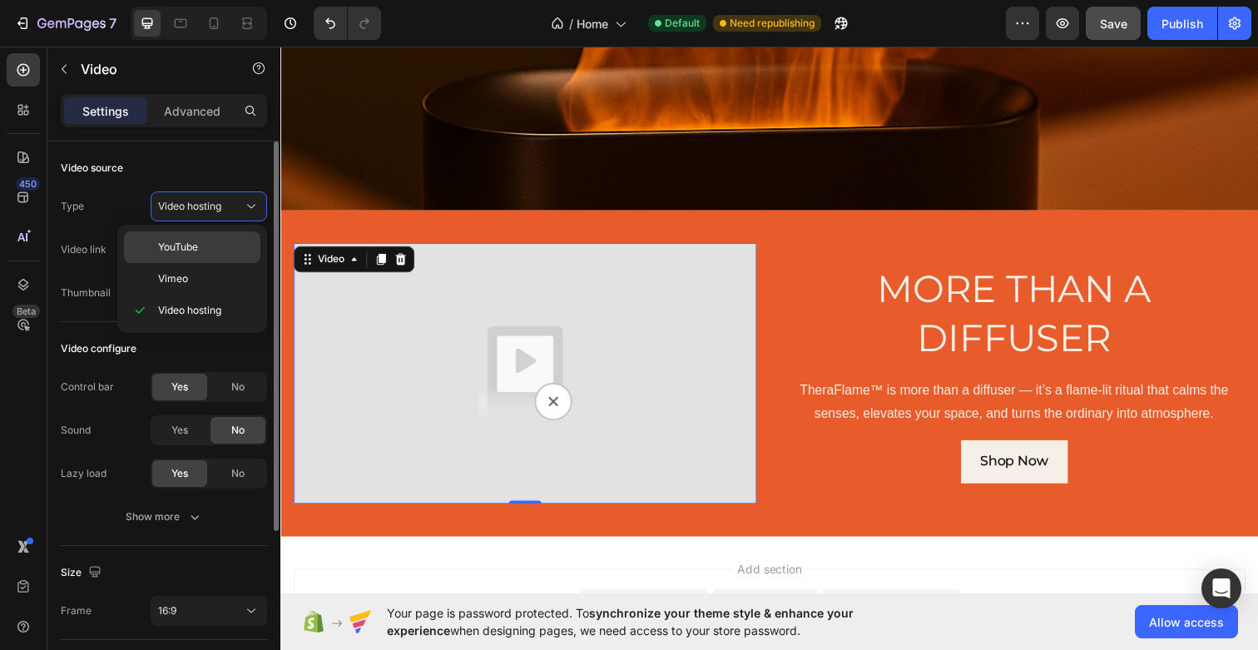
click at [197, 263] on div "YouTube" at bounding box center [192, 279] width 136 height 32
type input "https://www.youtube.com/watch?v=drIt4RH_kyQ"
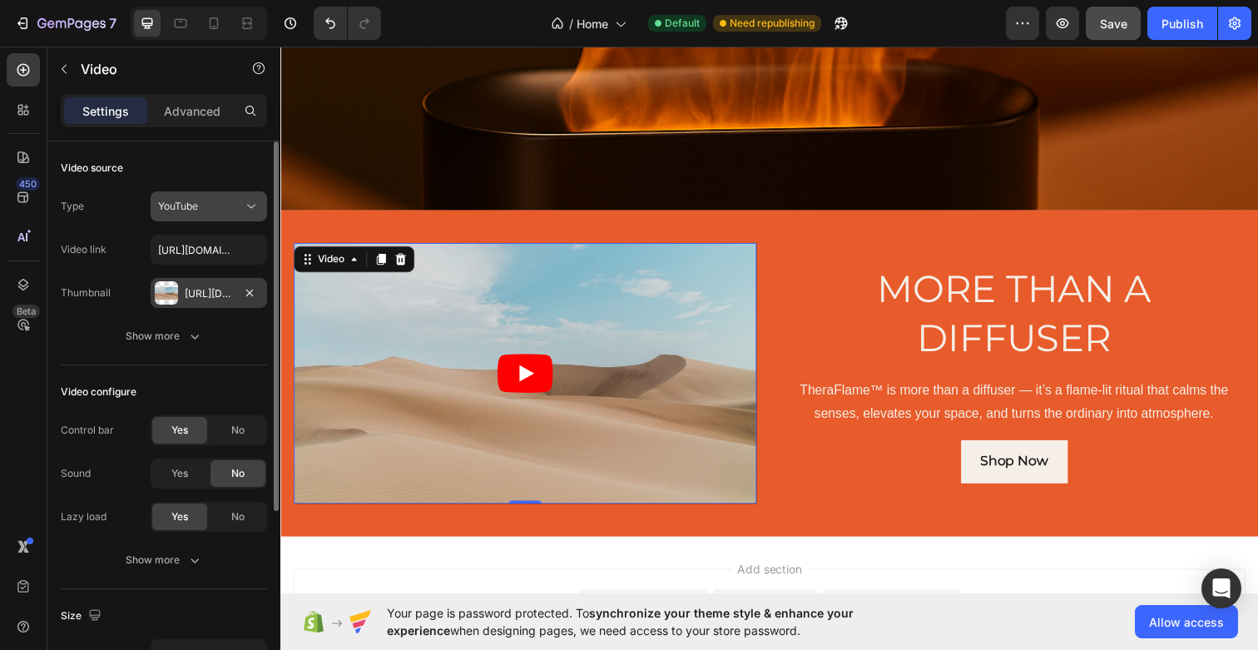
click at [206, 209] on div "YouTube" at bounding box center [200, 206] width 85 height 15
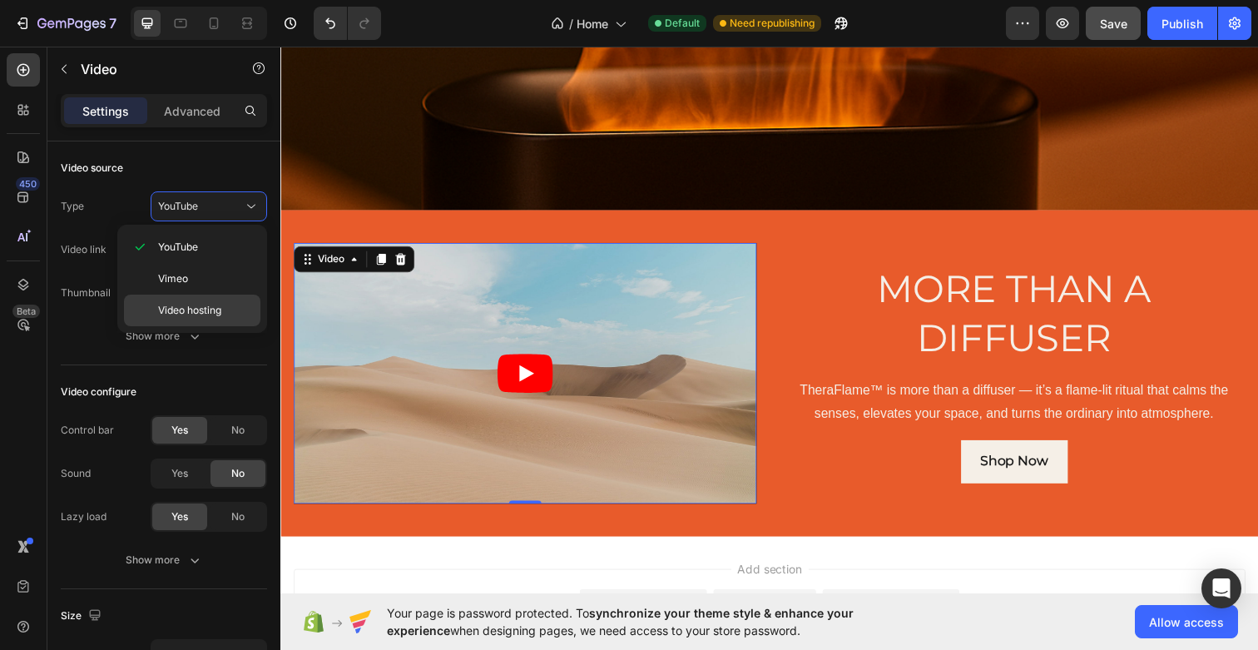
click at [205, 309] on span "Video hosting" at bounding box center [189, 310] width 63 height 15
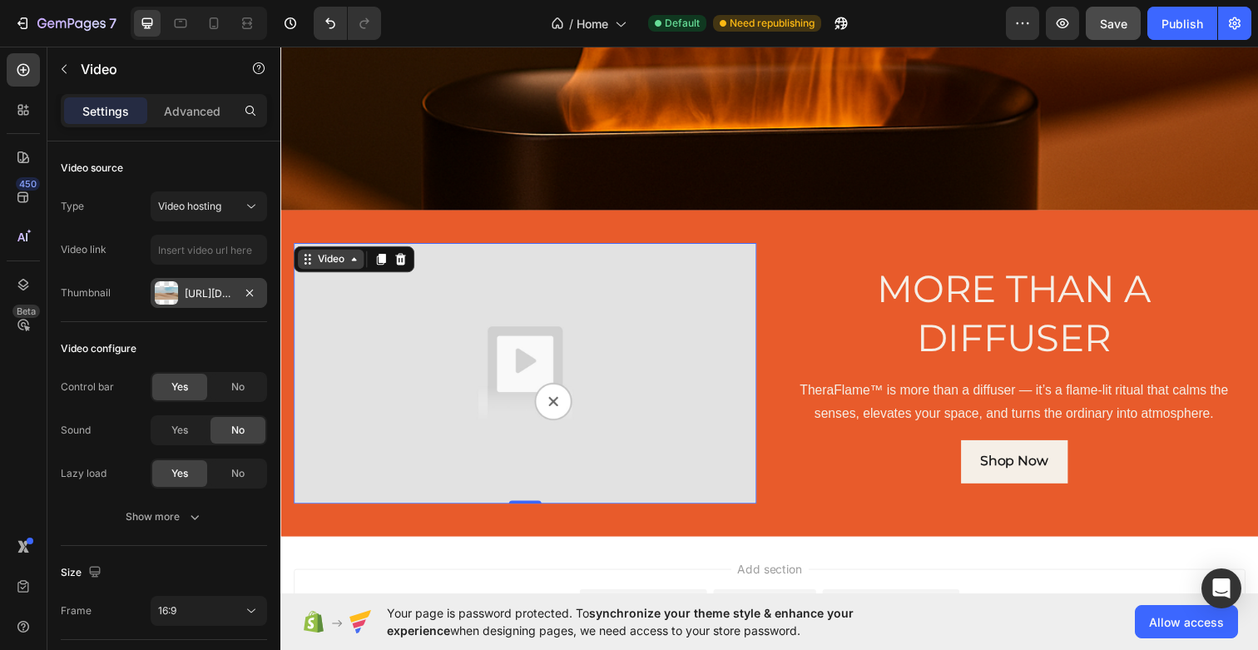
click at [341, 268] on div "Video" at bounding box center [332, 263] width 34 height 15
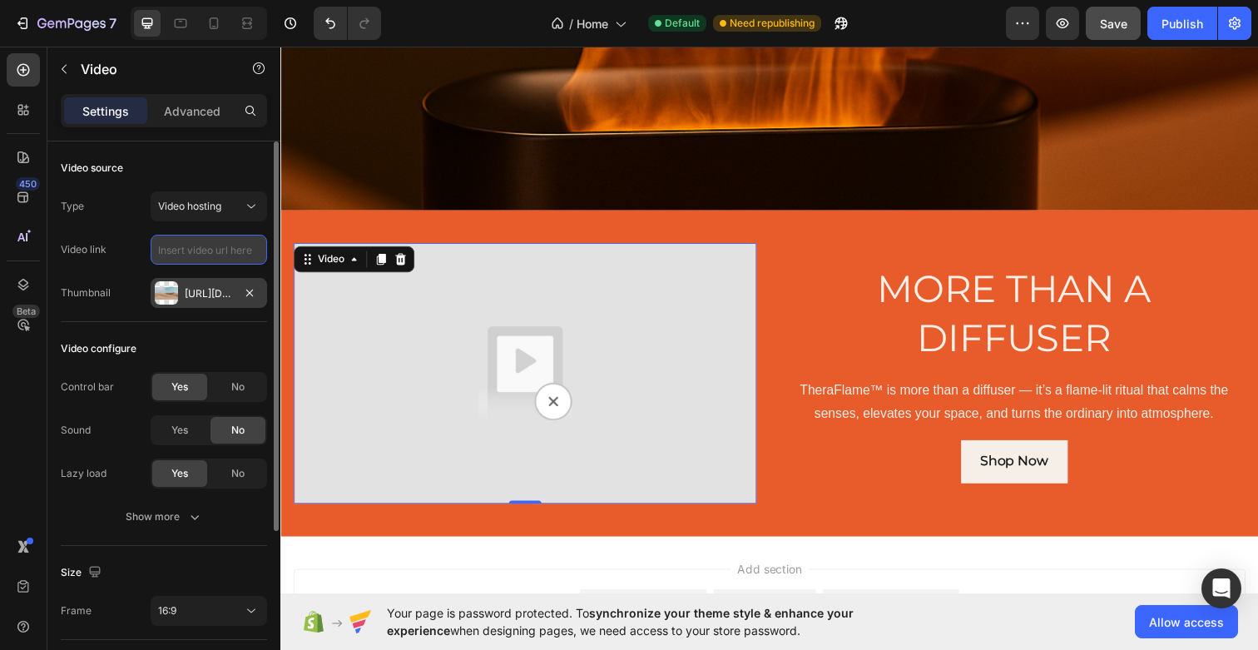
click at [226, 255] on input "text" at bounding box center [209, 250] width 117 height 30
click at [185, 211] on span "Video hosting" at bounding box center [189, 206] width 63 height 12
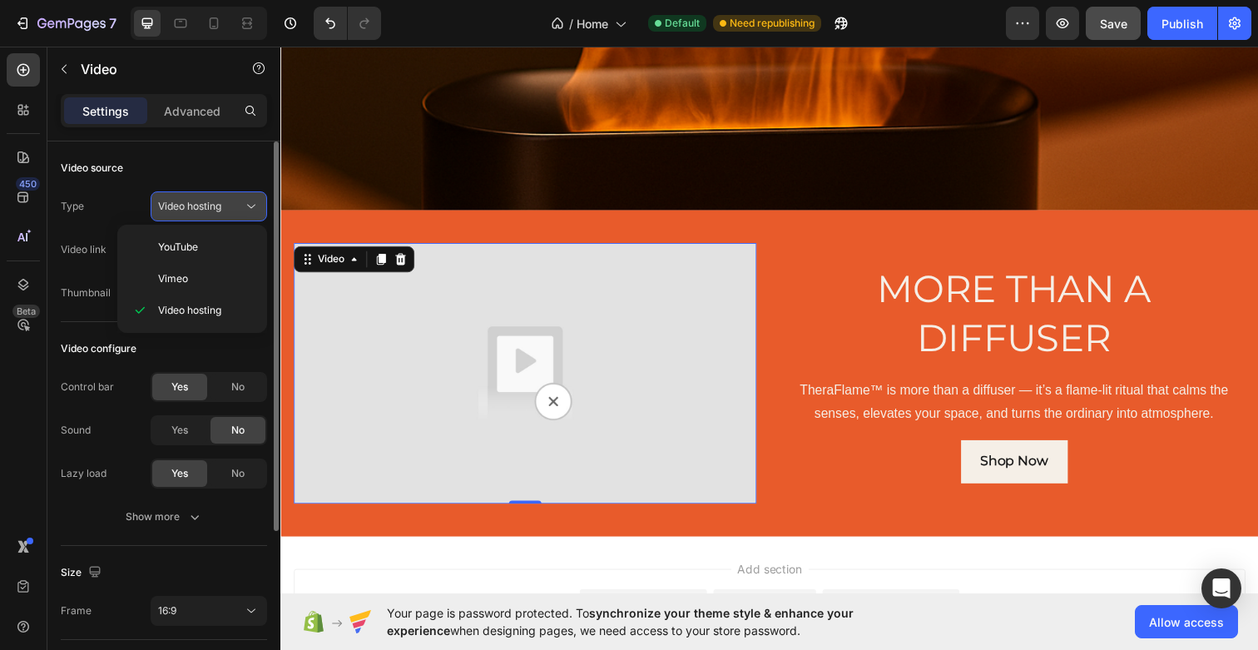
click at [185, 211] on span "Video hosting" at bounding box center [189, 206] width 63 height 12
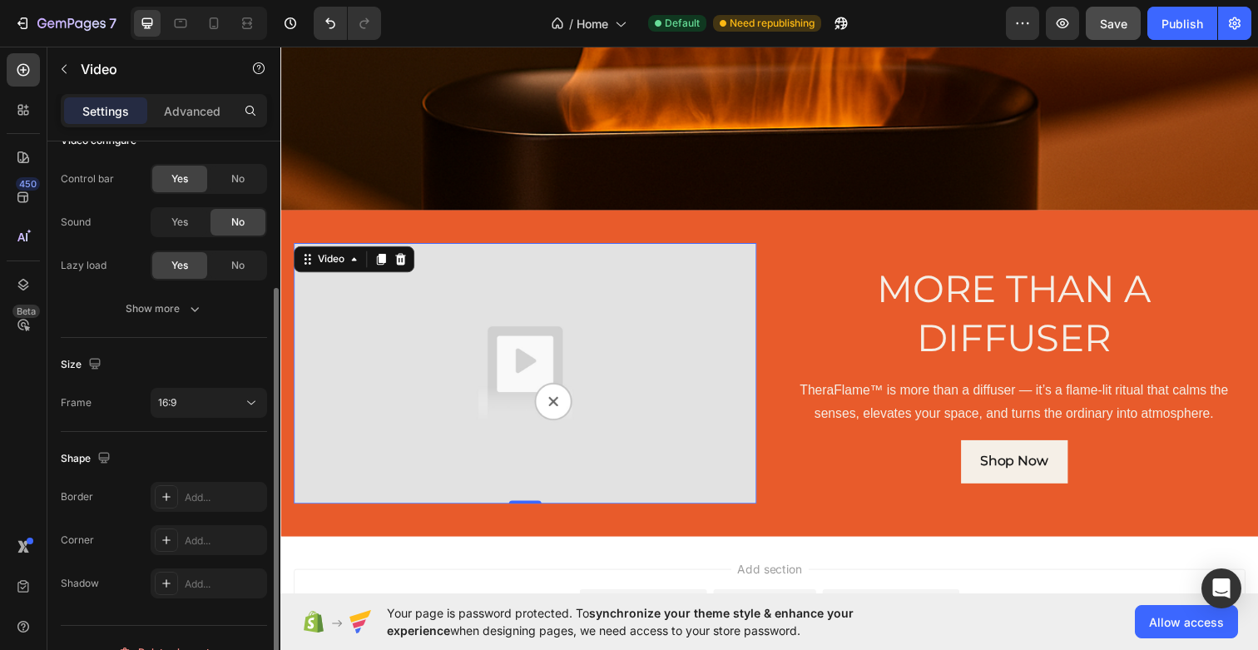
scroll to position [236, 0]
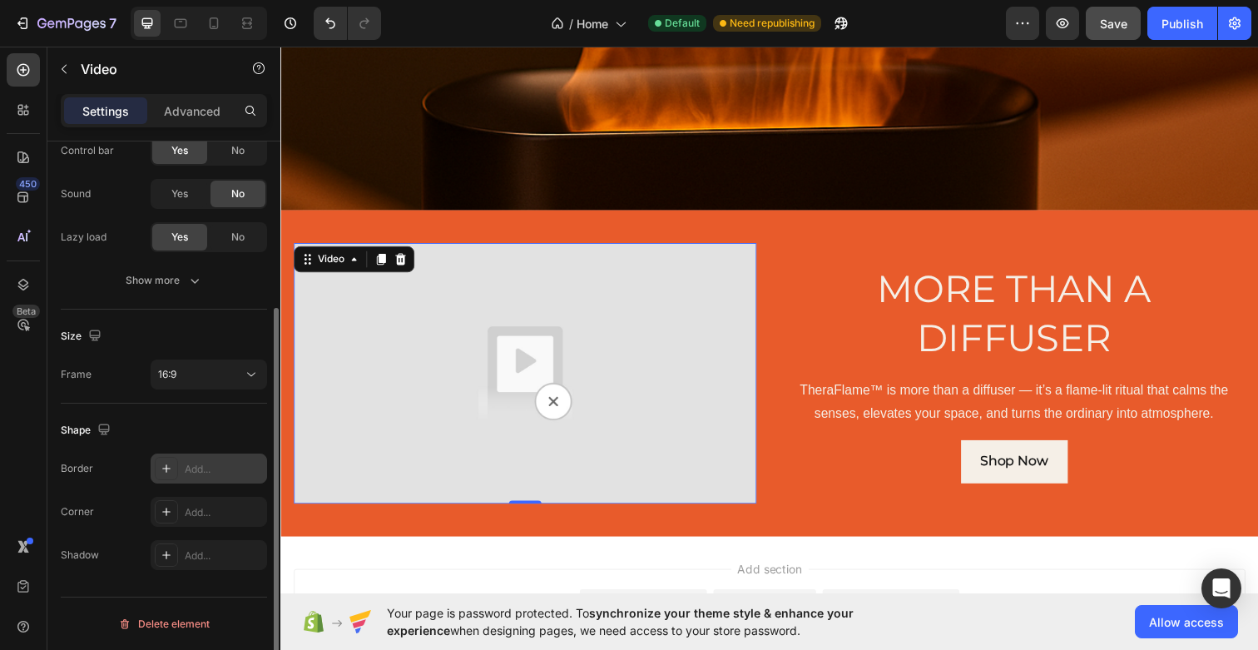
click at [177, 474] on div at bounding box center [166, 468] width 23 height 23
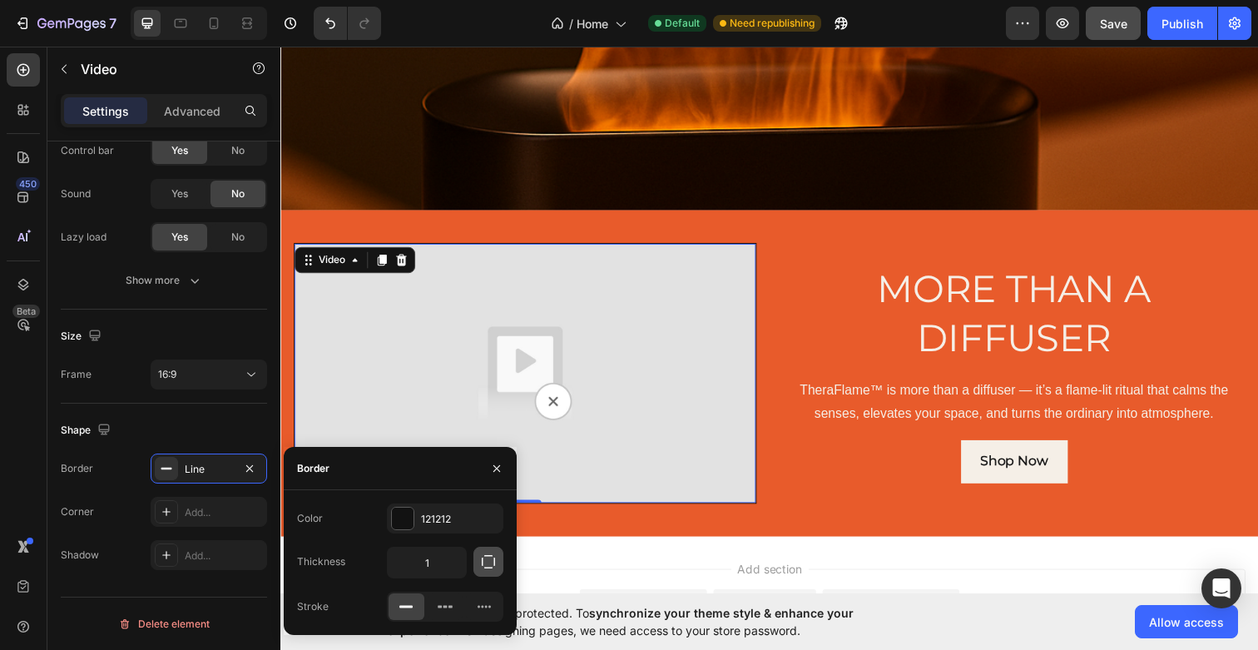
click at [491, 556] on icon "button" at bounding box center [488, 561] width 17 height 17
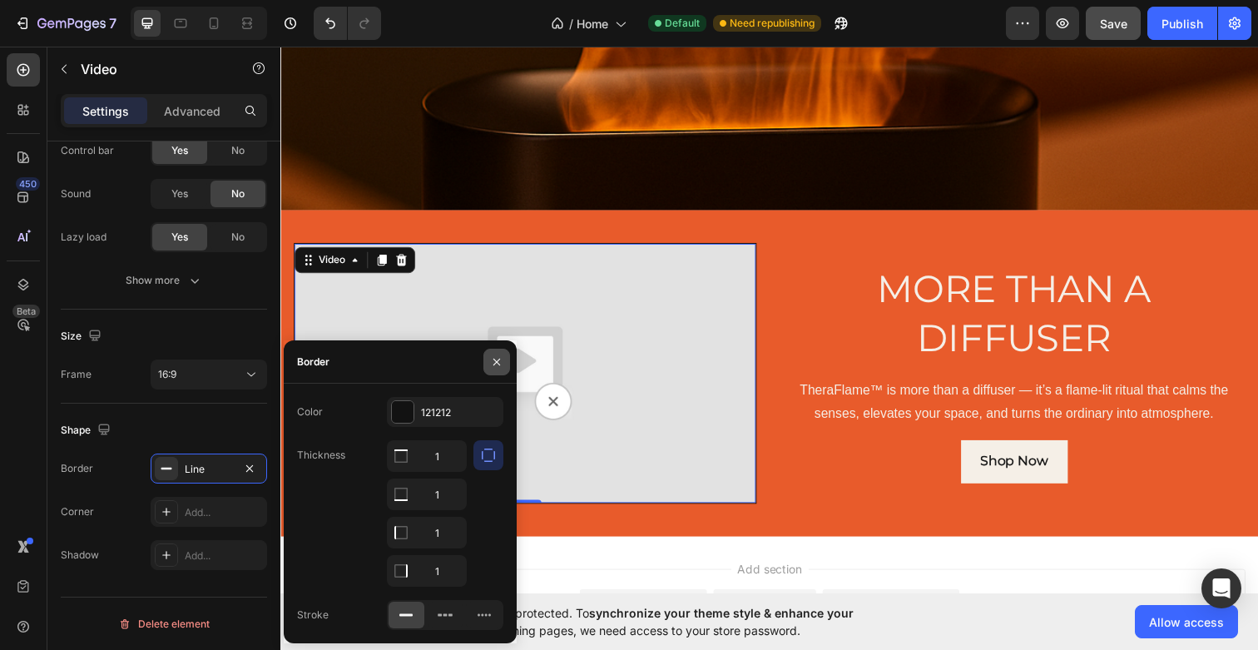
click at [493, 361] on icon "button" at bounding box center [496, 361] width 13 height 13
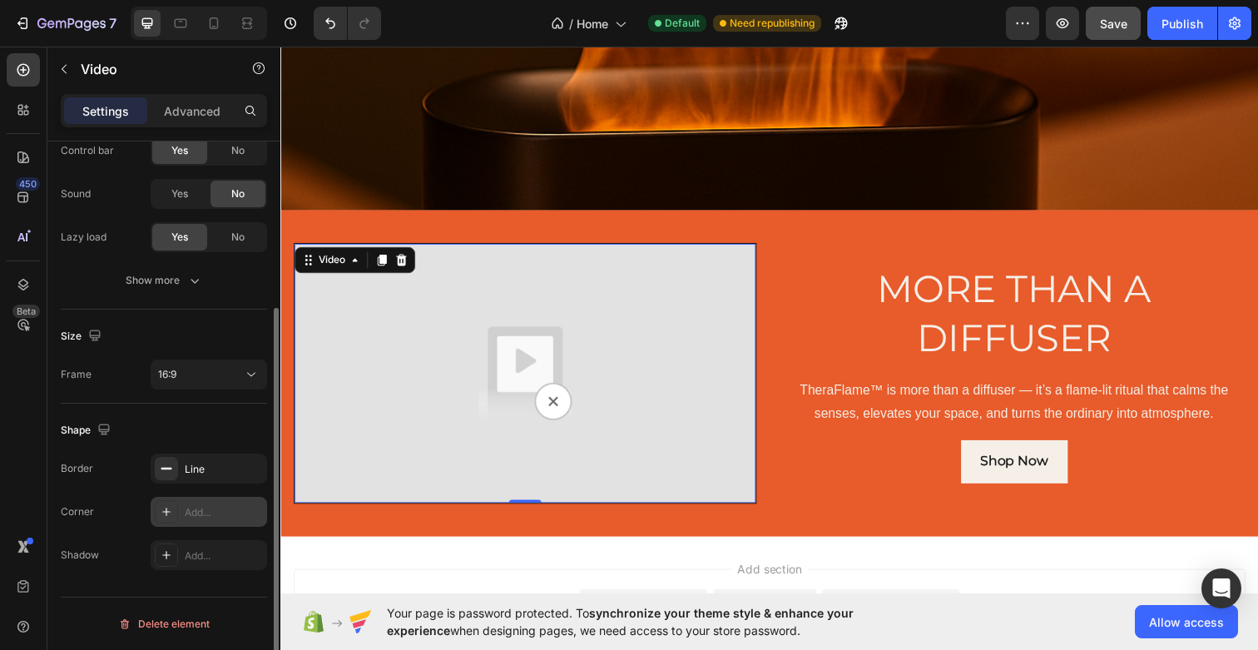
click at [203, 515] on div "Add..." at bounding box center [224, 512] width 78 height 15
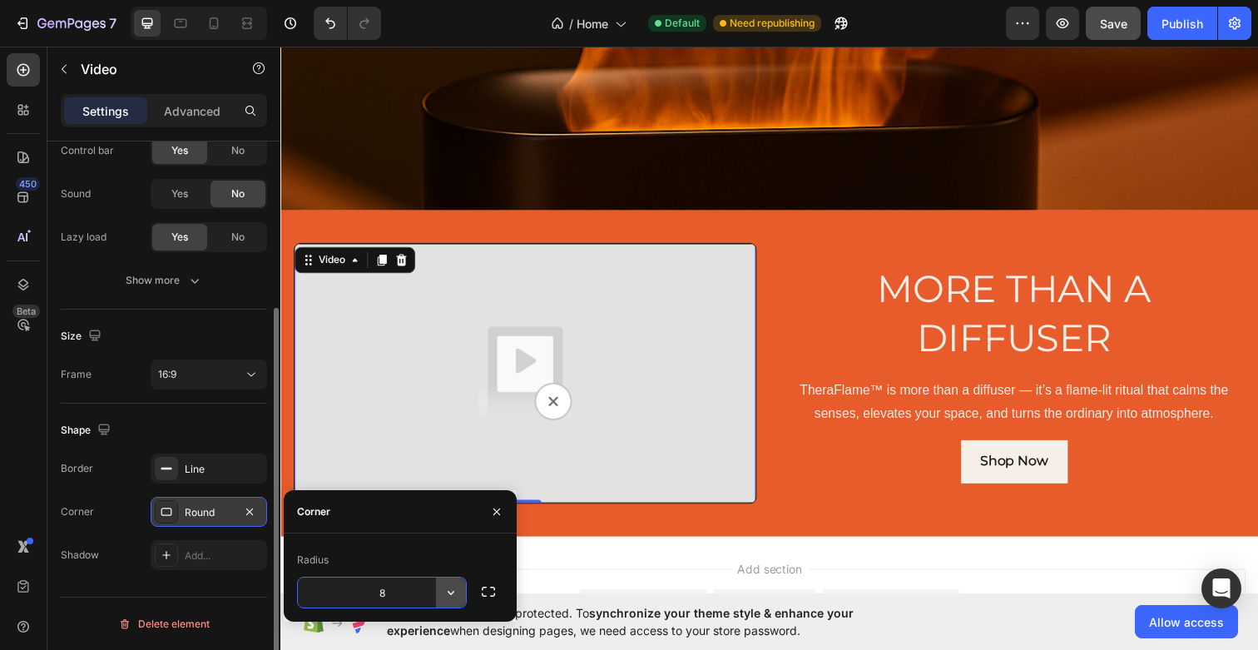
click at [446, 597] on icon "button" at bounding box center [451, 592] width 17 height 17
click at [415, 589] on input "8" at bounding box center [382, 593] width 168 height 30
click at [415, 589] on input "20" at bounding box center [382, 593] width 168 height 30
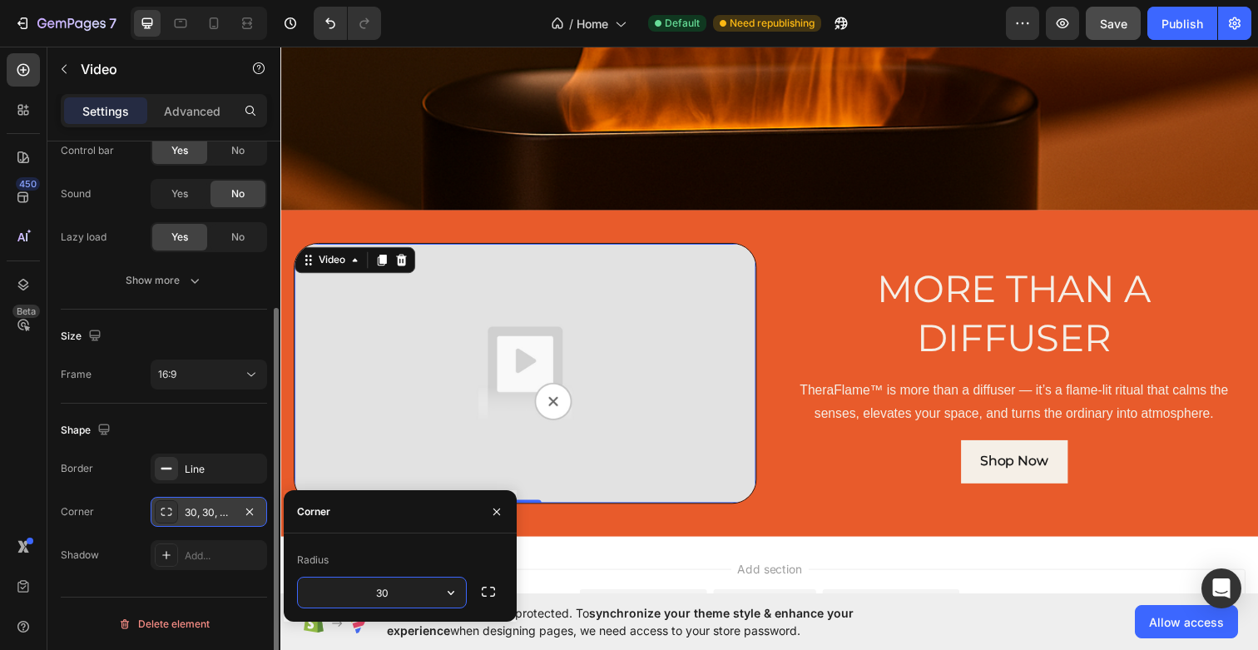
click at [409, 597] on input "30" at bounding box center [382, 593] width 168 height 30
type input "25"
click at [412, 560] on div "Radius" at bounding box center [400, 560] width 206 height 27
click at [494, 513] on icon "button" at bounding box center [497, 511] width 7 height 7
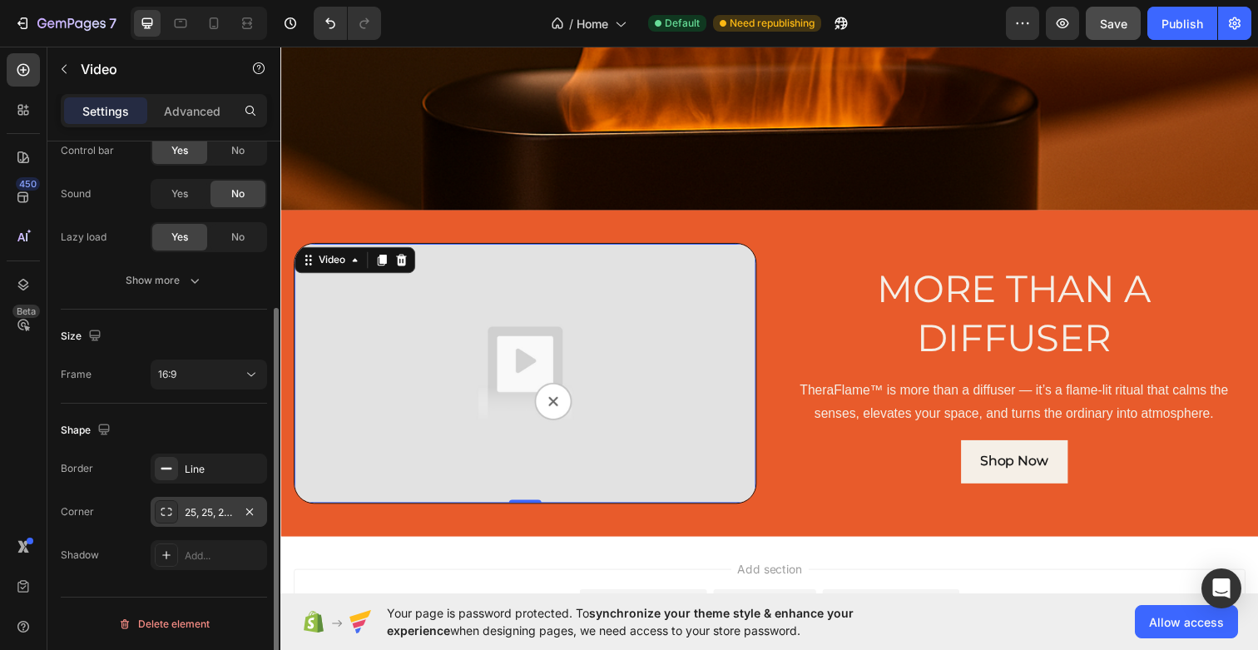
click at [125, 484] on div "Border Line Corner 25, 25, 25, 25 Shadow Add..." at bounding box center [164, 512] width 206 height 117
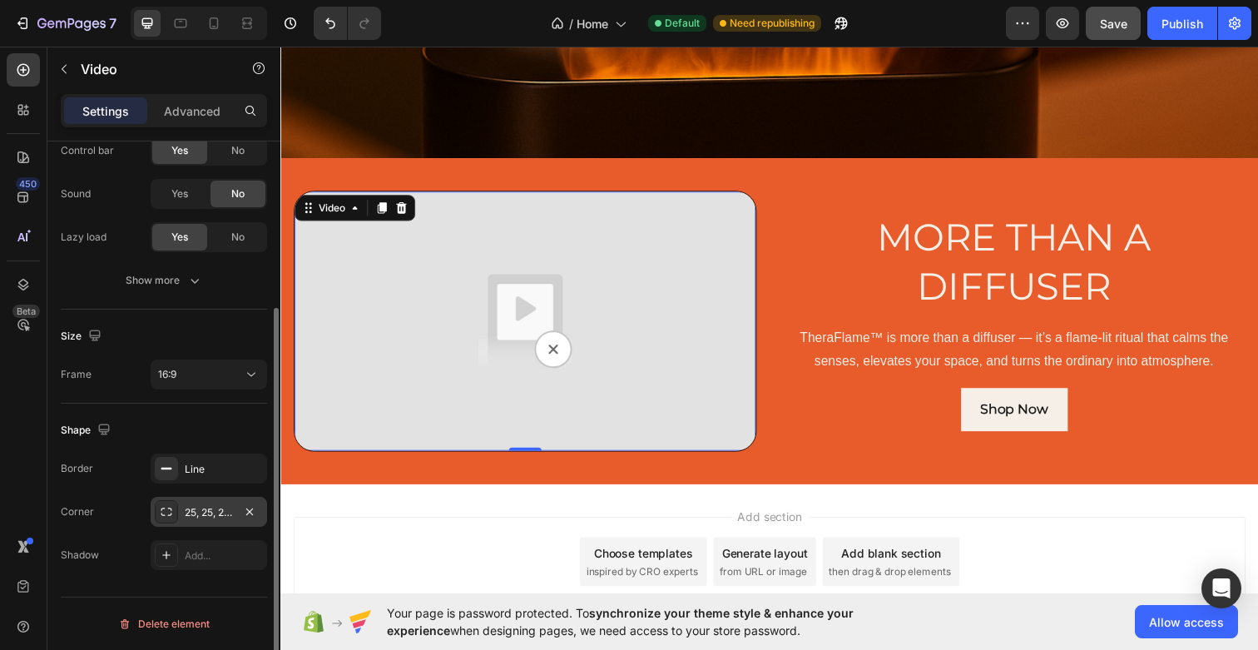
scroll to position [0, 0]
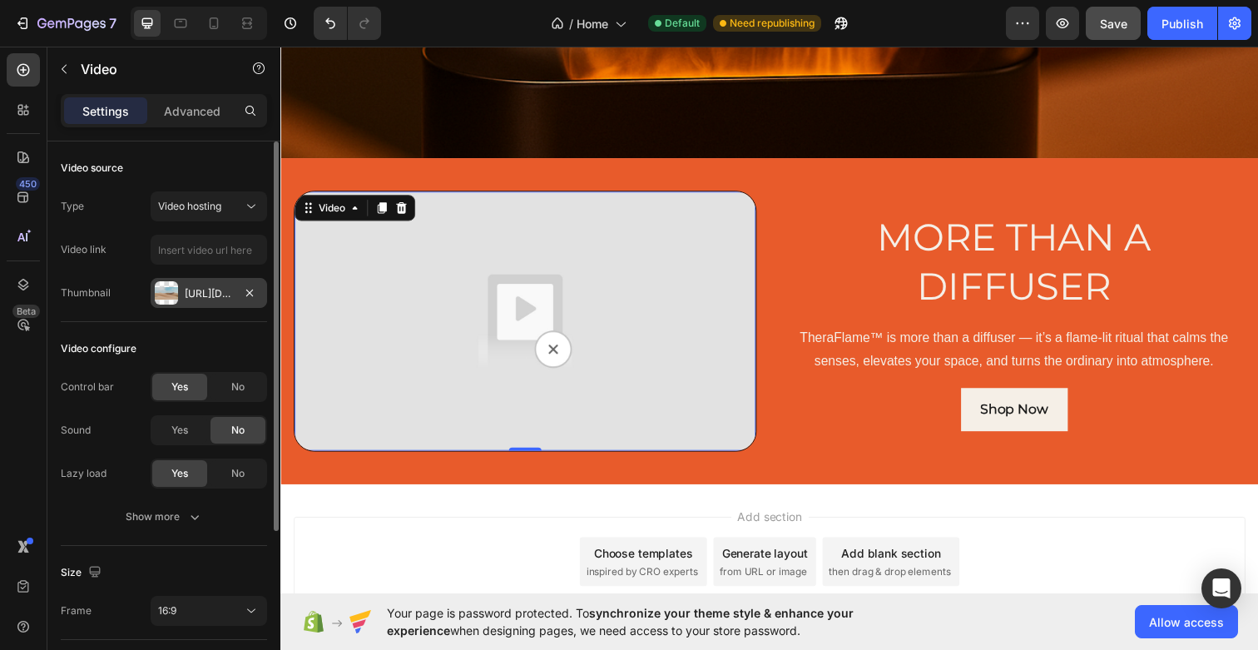
click at [191, 229] on div "Type Video hosting Video link Thumbnail Https://ucarecdn.Com/06075225-af9e-460c…" at bounding box center [164, 249] width 206 height 117
click at [191, 246] on input "text" at bounding box center [209, 250] width 117 height 30
paste input "https://youtu.be/H_Qt-I0j49k"
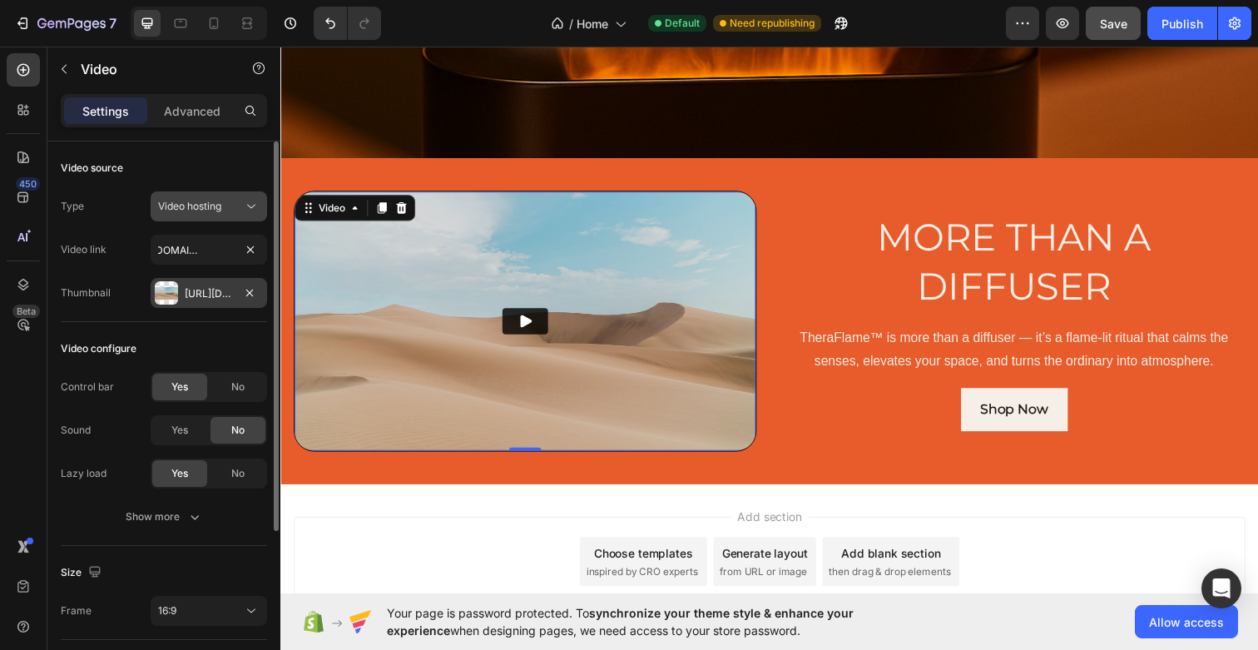
click at [185, 202] on span "Video hosting" at bounding box center [189, 206] width 63 height 12
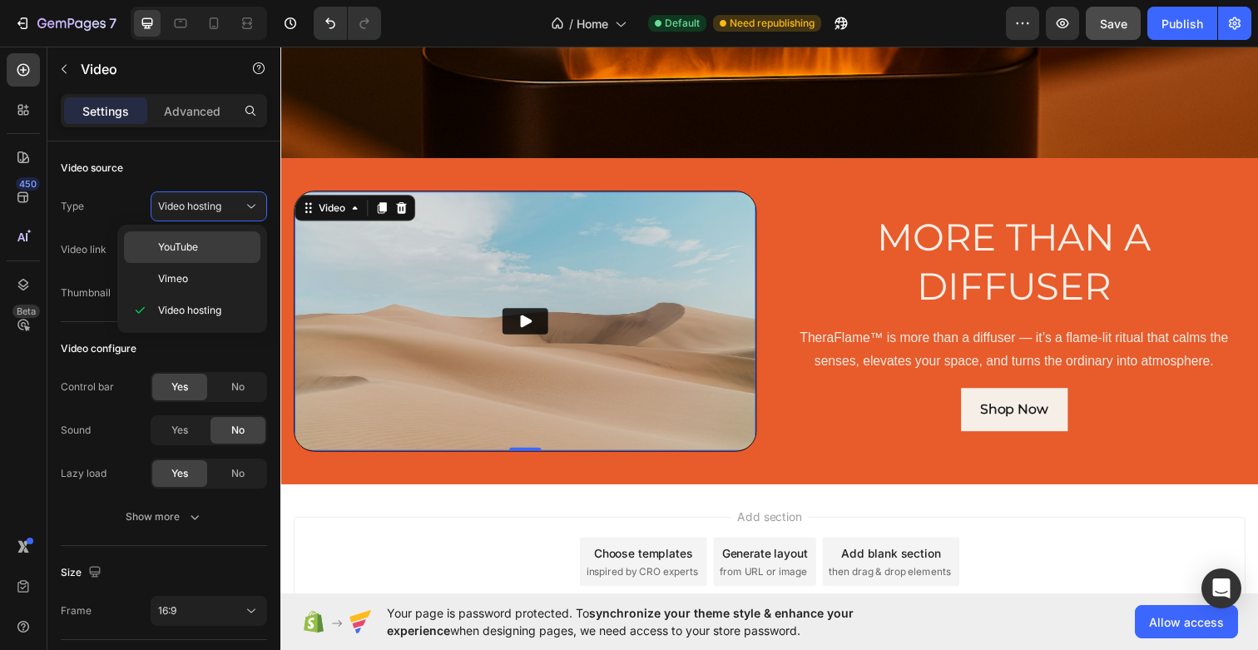
click at [191, 240] on span "YouTube" at bounding box center [178, 247] width 40 height 15
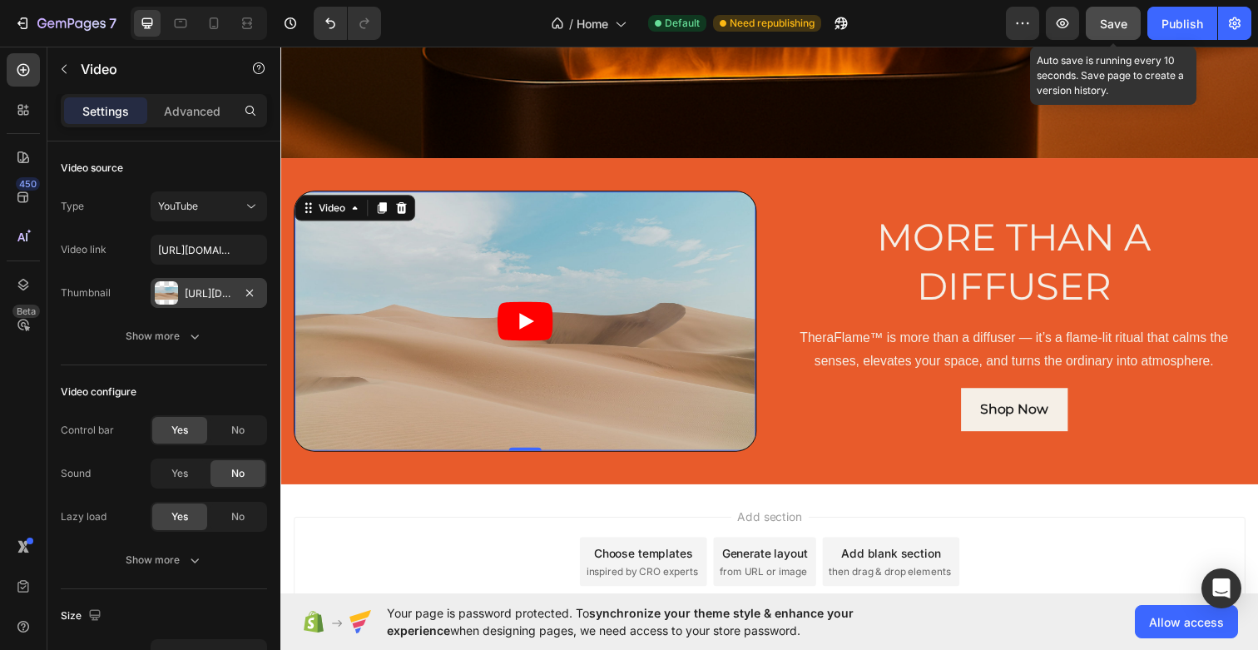
click at [1116, 28] on span "Save" at bounding box center [1113, 24] width 27 height 14
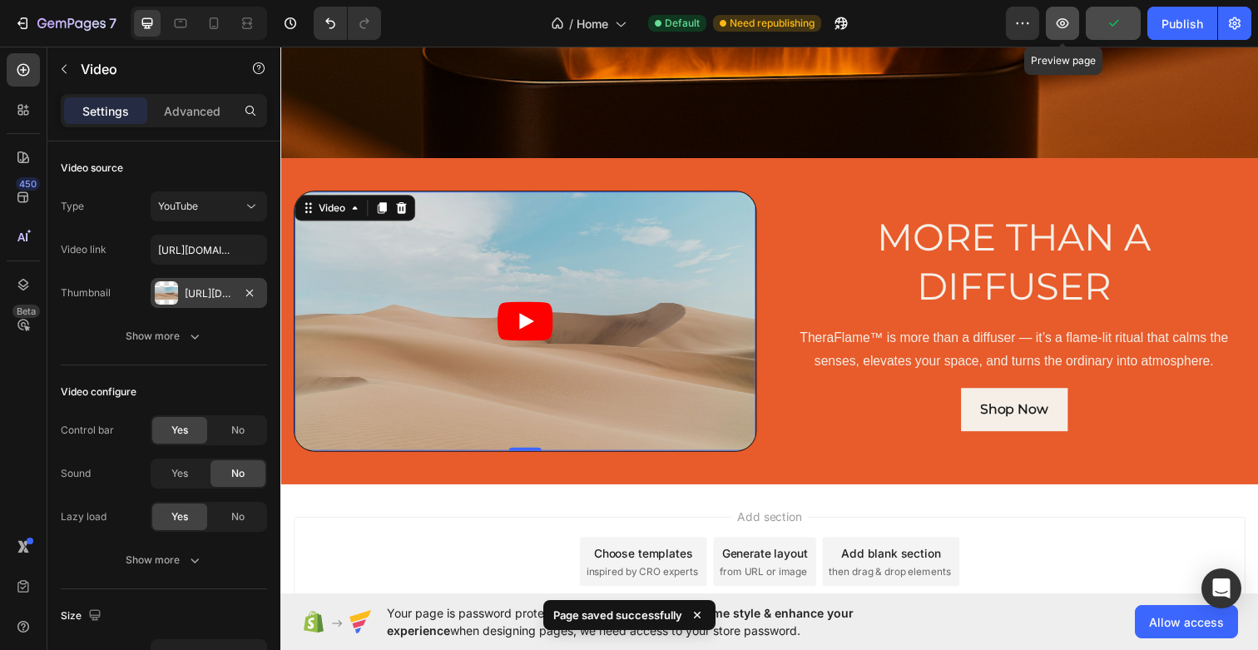
click at [1059, 30] on icon "button" at bounding box center [1062, 23] width 17 height 17
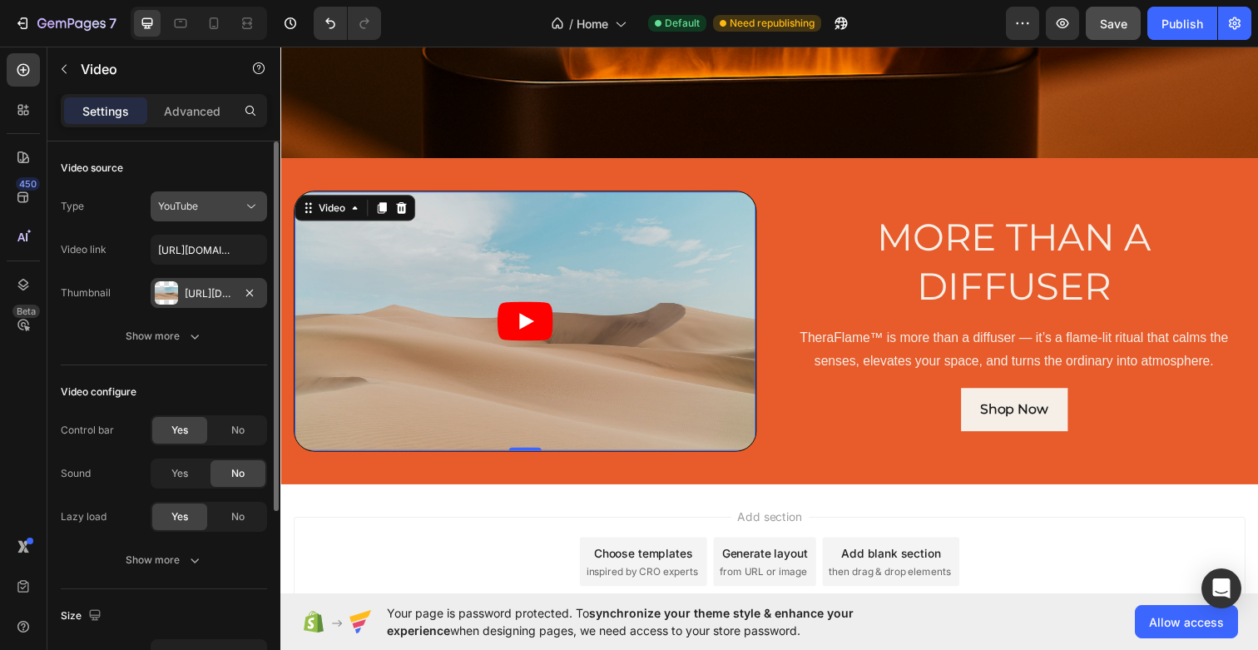
click at [200, 216] on button "YouTube" at bounding box center [209, 206] width 117 height 30
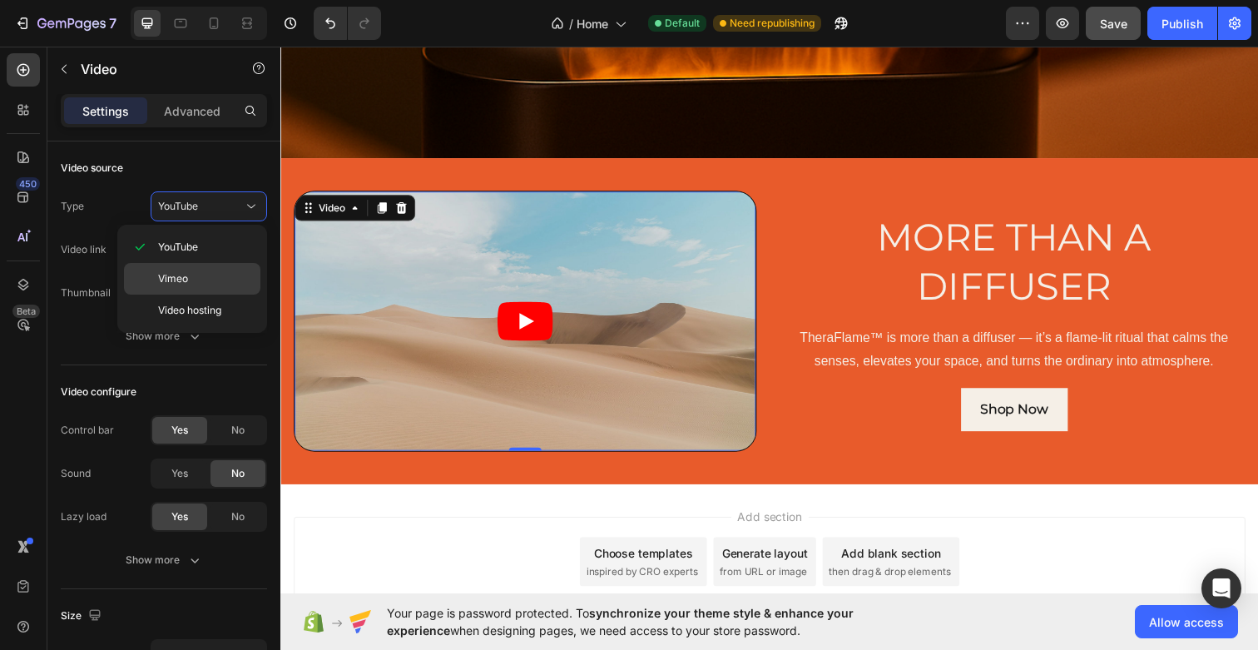
click at [199, 295] on div "Vimeo" at bounding box center [192, 311] width 136 height 32
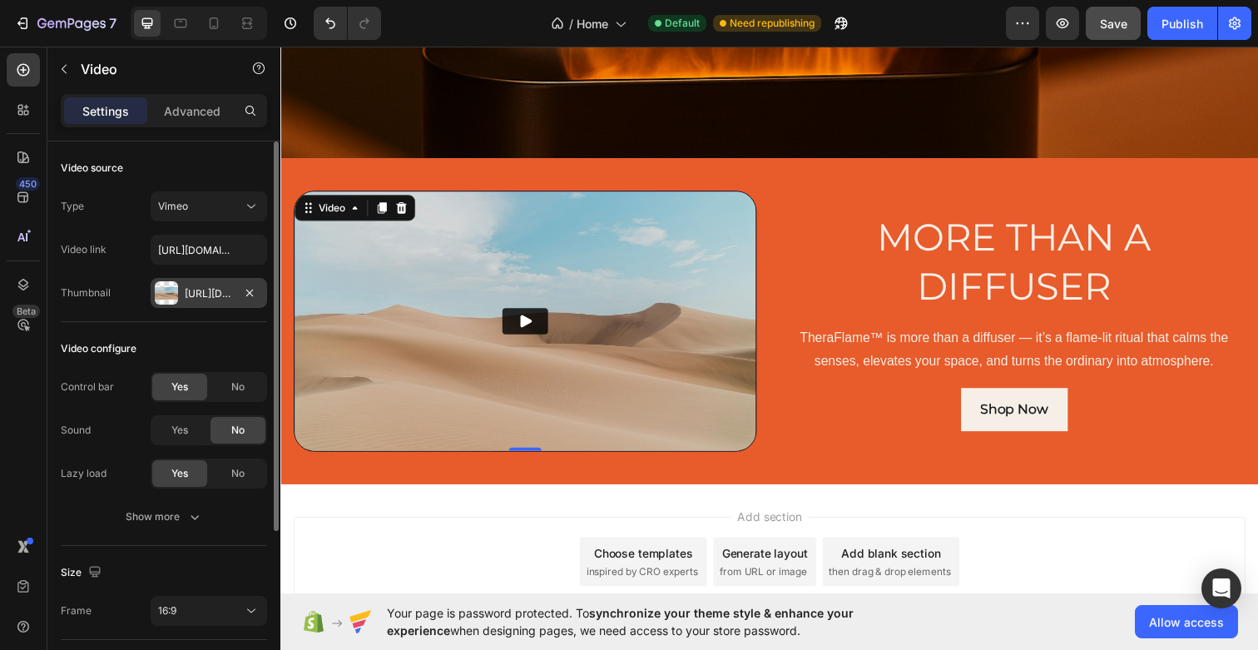
click at [196, 225] on div "Type Vimeo Video link https://vimeo.com/1095883398 Thumbnail Https://ucarecdn.C…" at bounding box center [164, 249] width 206 height 117
click at [194, 212] on div "Vimeo" at bounding box center [200, 206] width 85 height 15
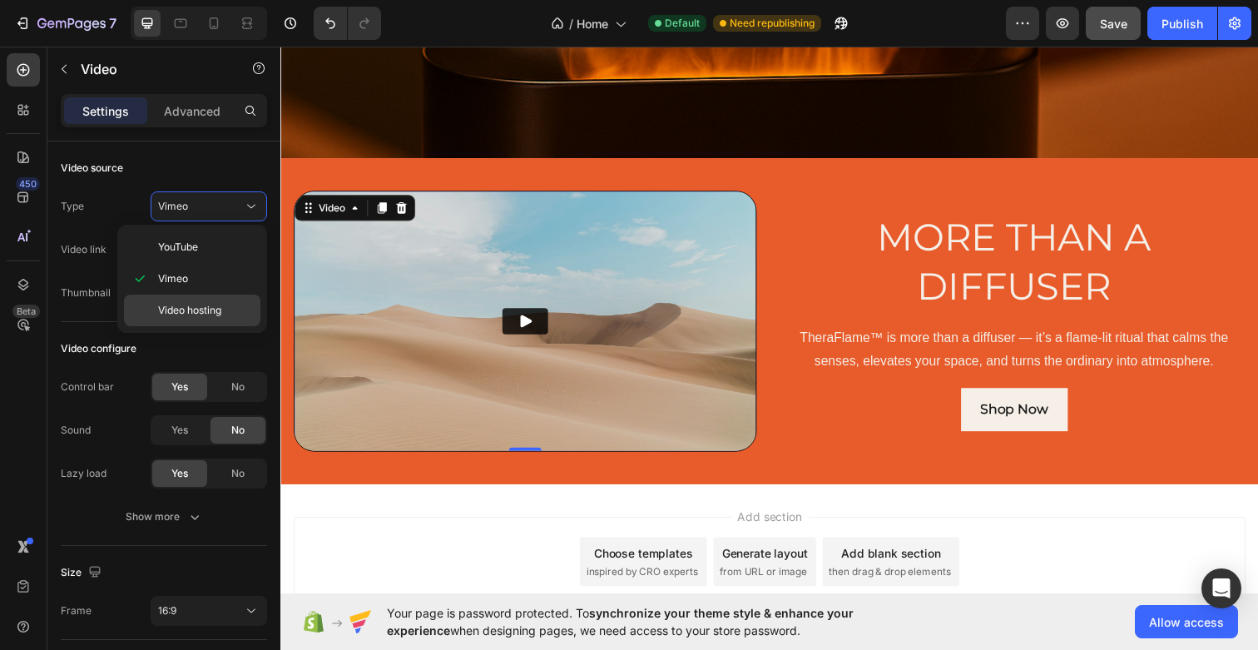
click at [196, 303] on span "Video hosting" at bounding box center [189, 310] width 63 height 15
type input "https://youtu.be/H_Qt-I0j49k"
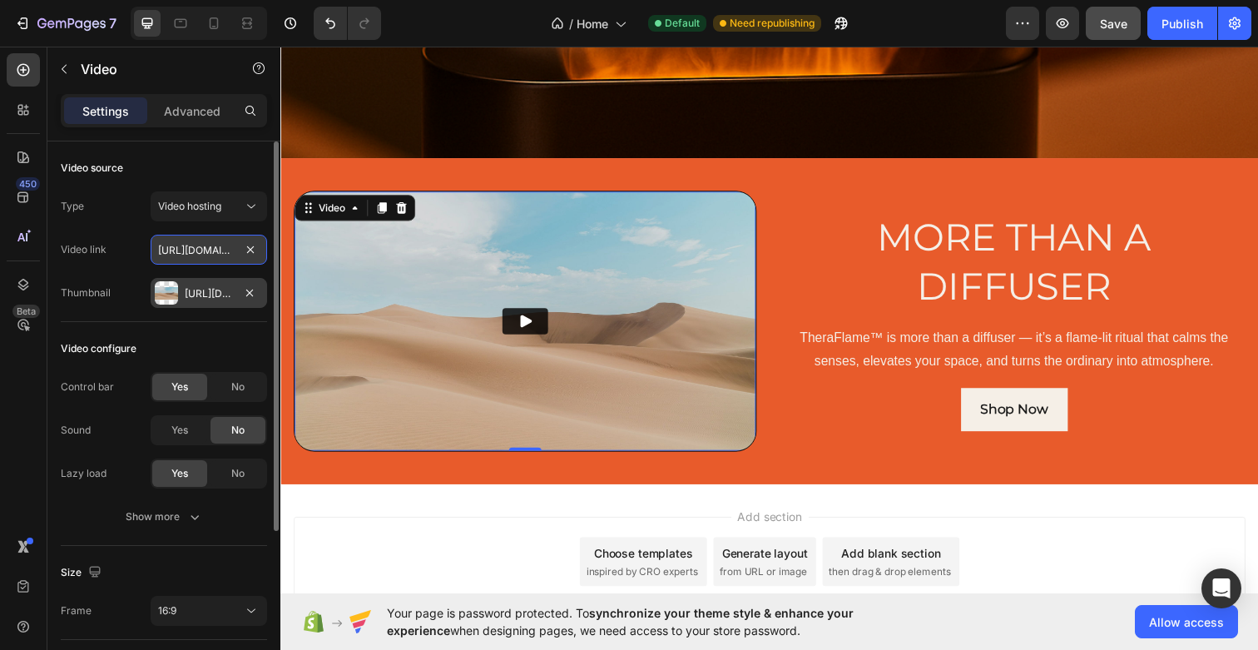
click at [196, 251] on input "https://youtu.be/H_Qt-I0j49k" at bounding box center [209, 250] width 117 height 30
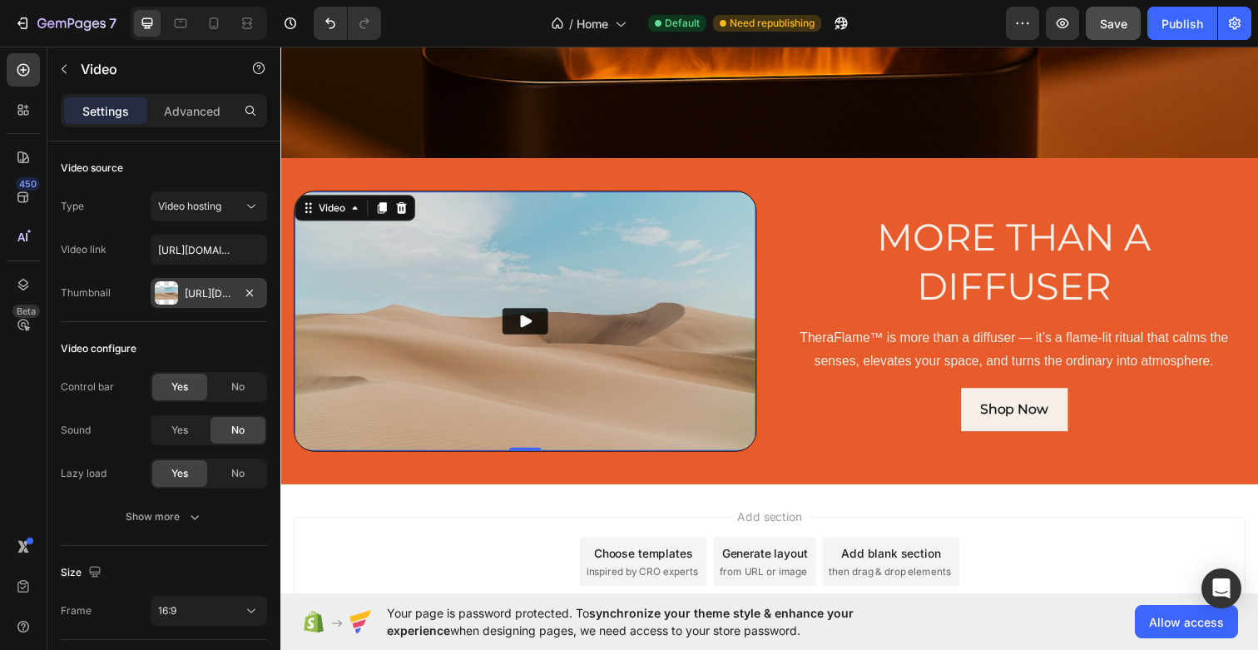
click at [130, 300] on div "Thumbnail Https://ucarecdn.Com/06075225-af9e-460c-8e3c-6be63c0b773a/-/format/au…" at bounding box center [164, 293] width 206 height 30
click at [250, 293] on icon "button" at bounding box center [249, 292] width 13 height 13
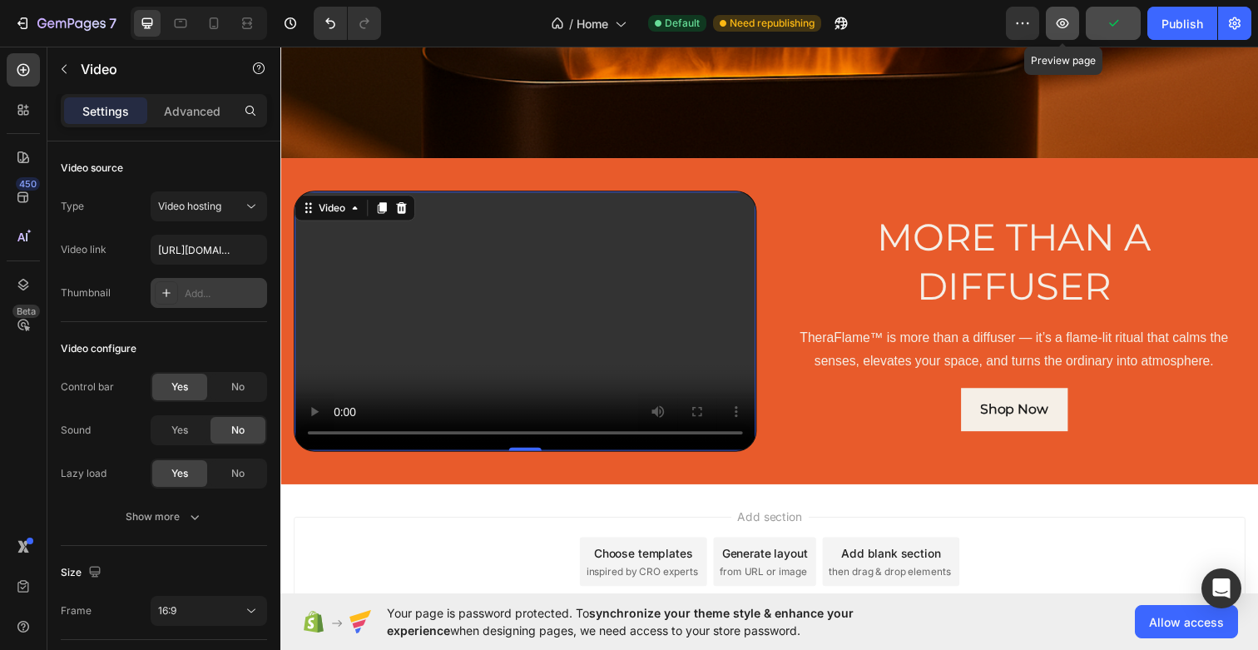
click at [1060, 22] on icon "button" at bounding box center [1062, 23] width 17 height 17
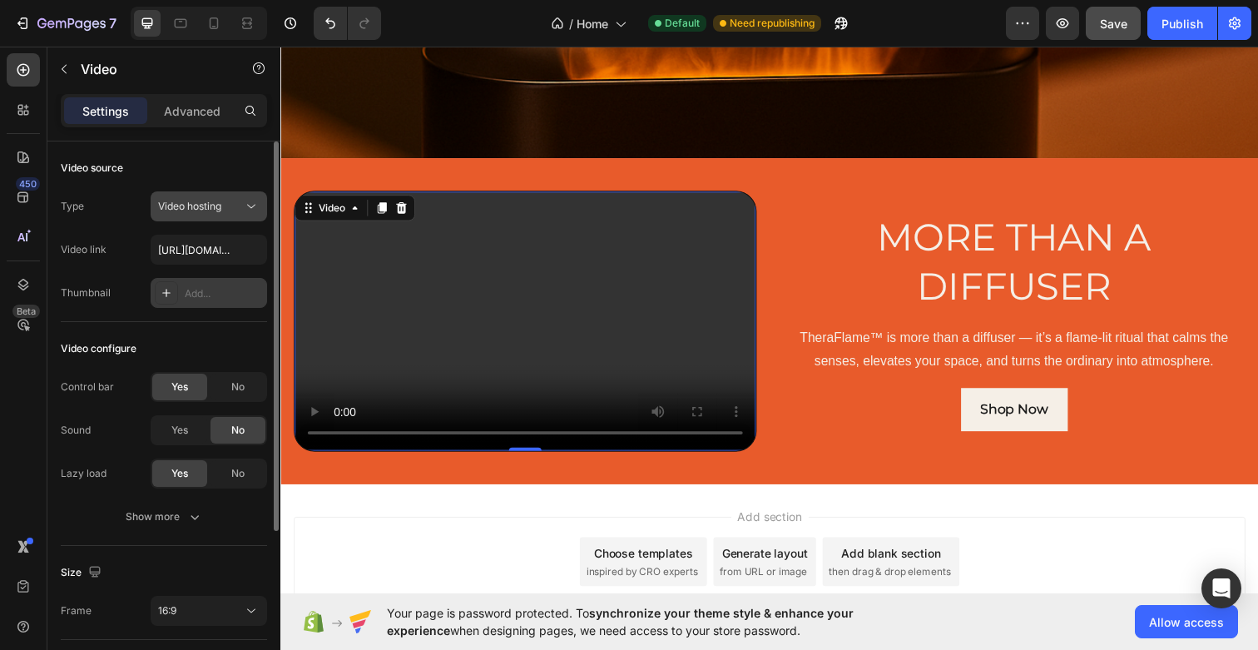
click at [213, 206] on span "Video hosting" at bounding box center [189, 206] width 63 height 12
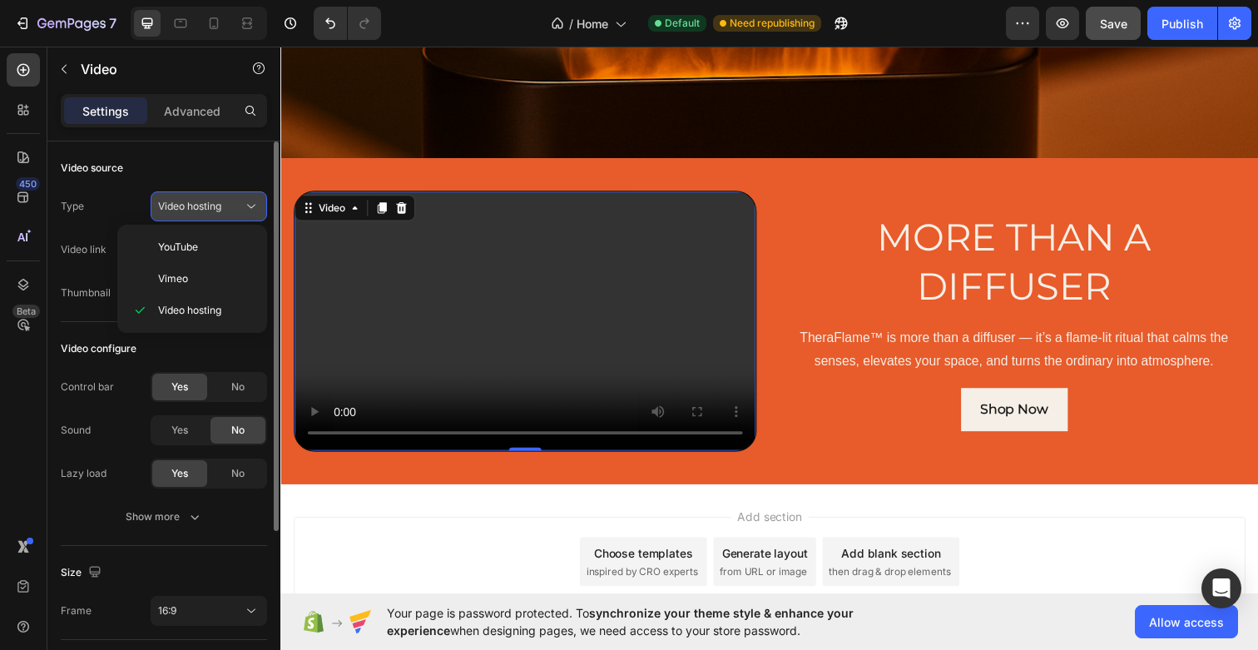
click at [213, 206] on span "Video hosting" at bounding box center [189, 206] width 63 height 12
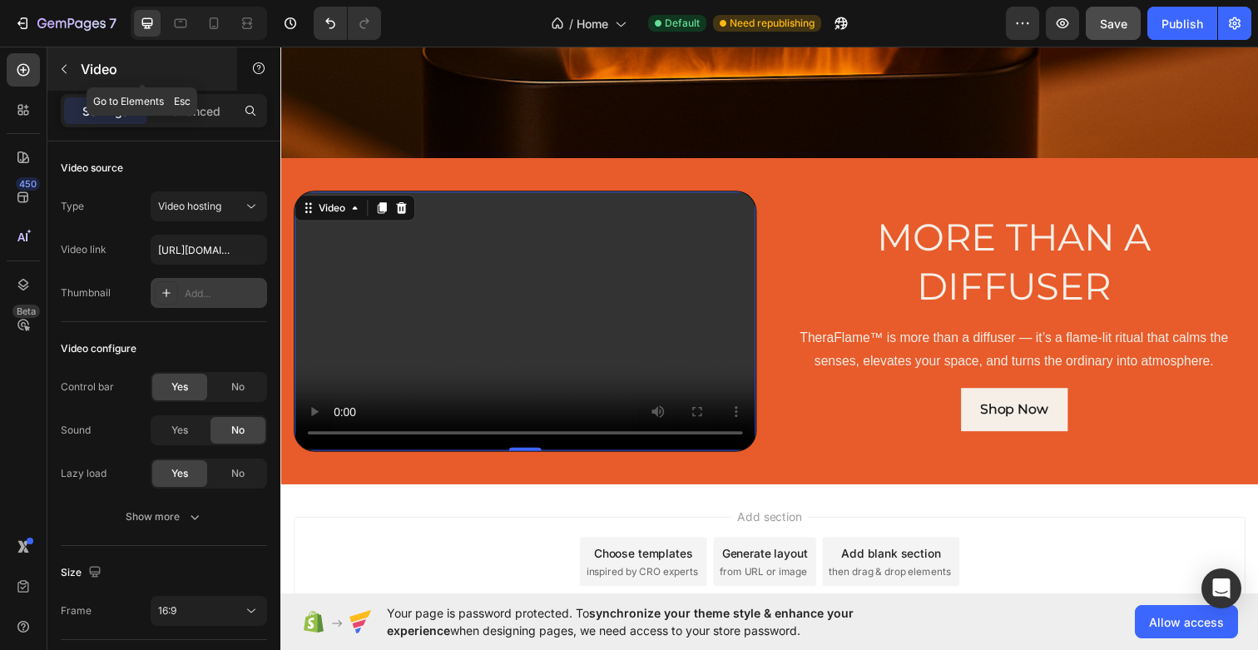
click at [78, 71] on div "Video" at bounding box center [142, 68] width 190 height 43
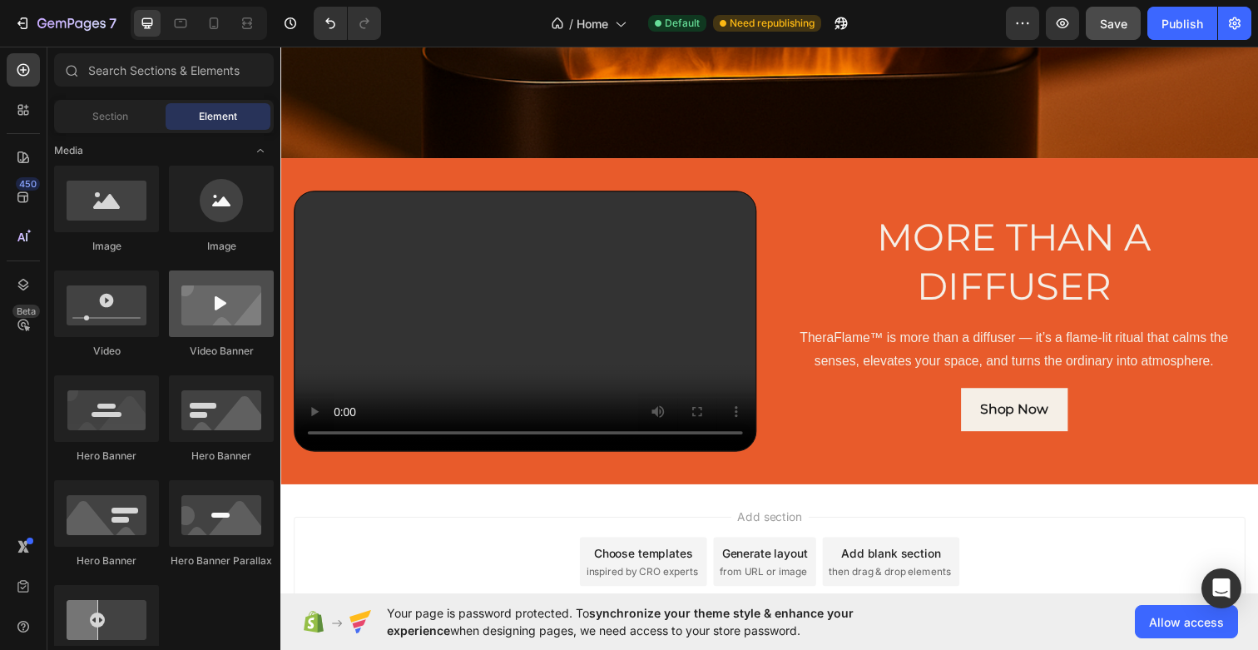
click at [191, 327] on div at bounding box center [221, 303] width 105 height 67
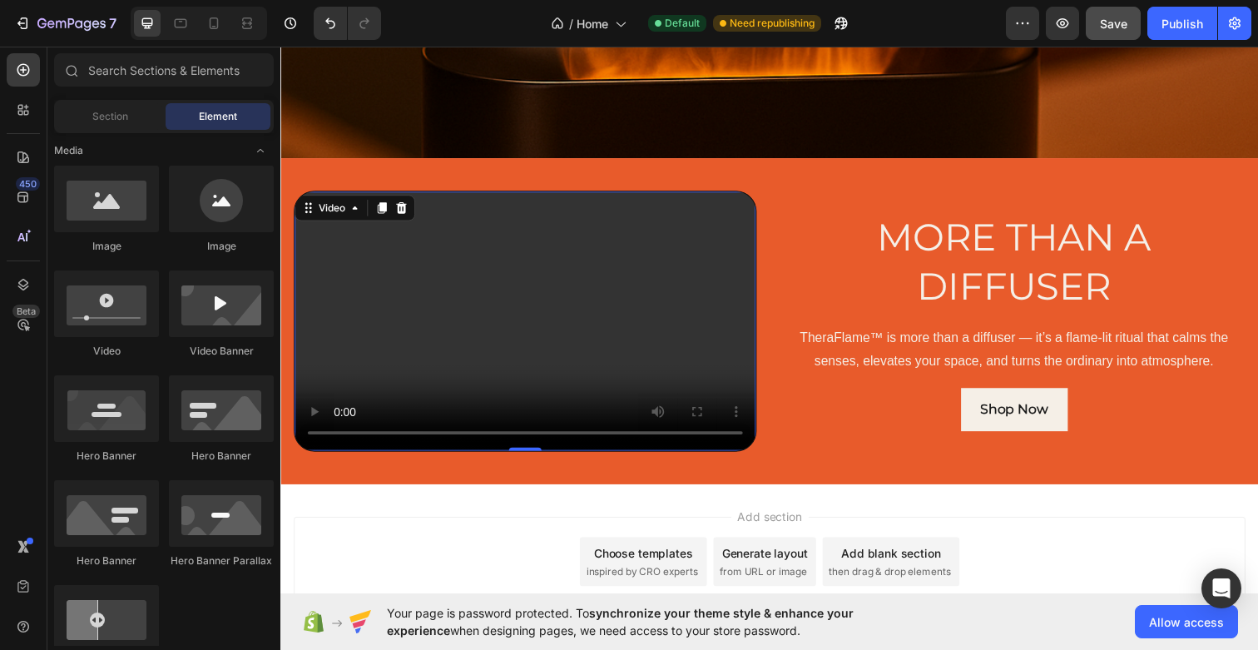
click at [479, 335] on video at bounding box center [530, 327] width 471 height 265
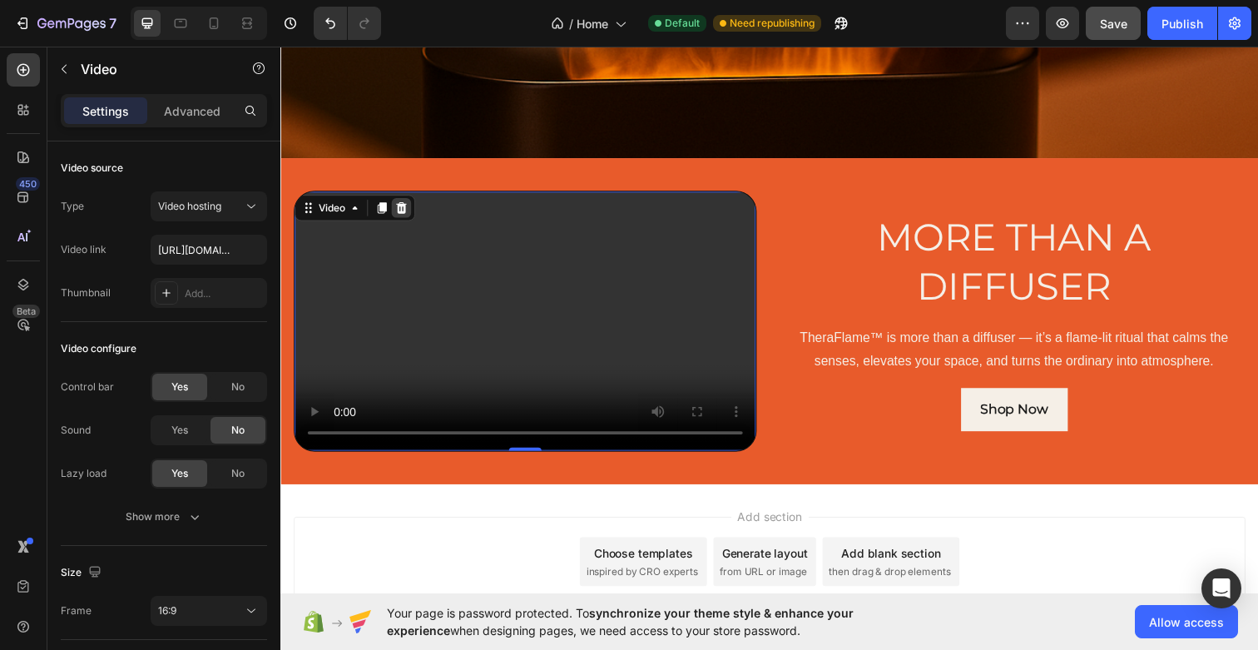
click at [412, 216] on div at bounding box center [404, 211] width 20 height 20
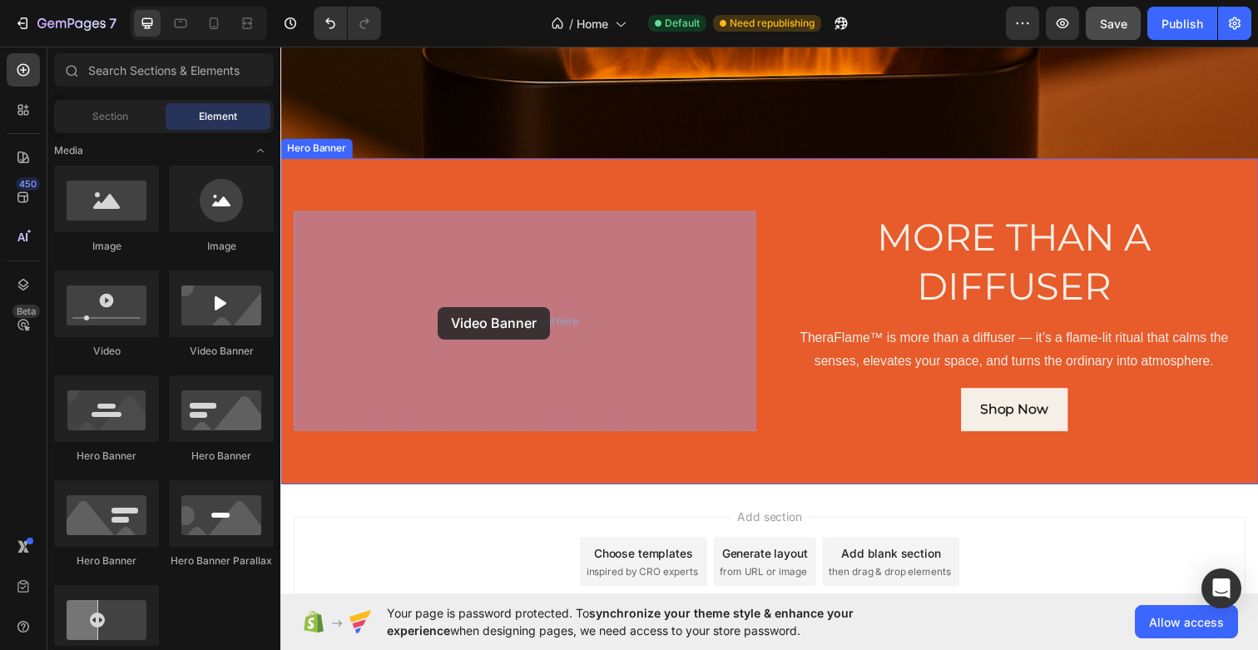
drag, startPoint x: 498, startPoint y: 353, endPoint x: 462, endPoint y: 312, distance: 54.8
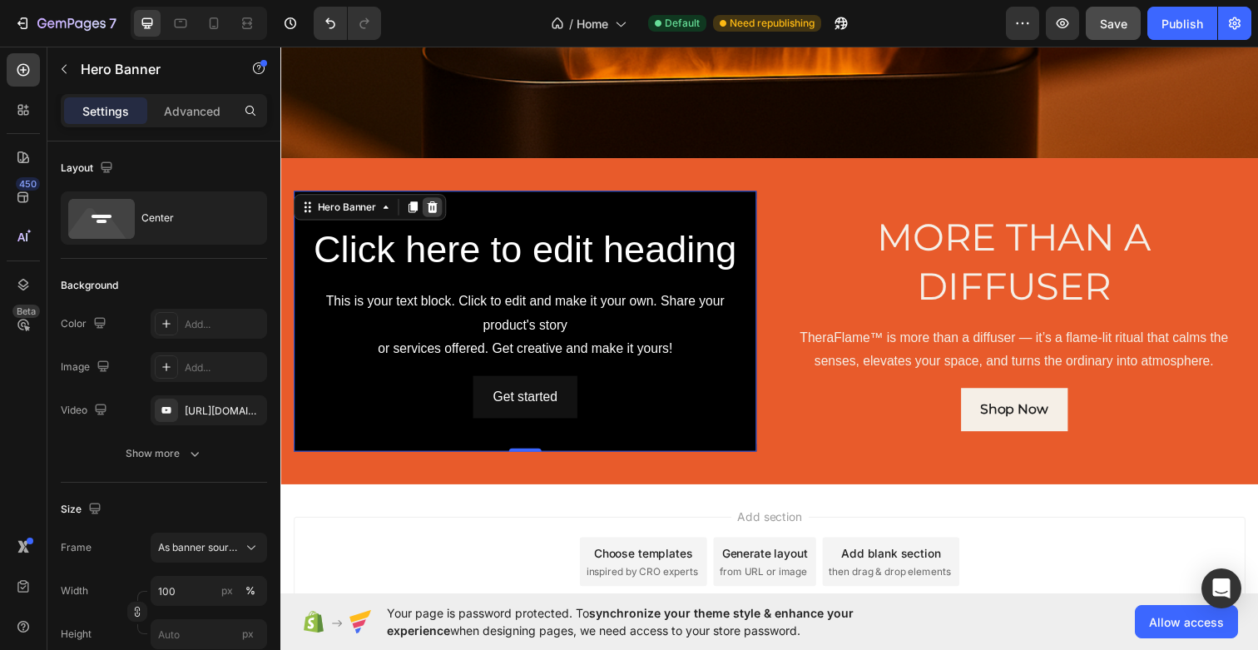
click at [432, 214] on icon at bounding box center [435, 211] width 11 height 12
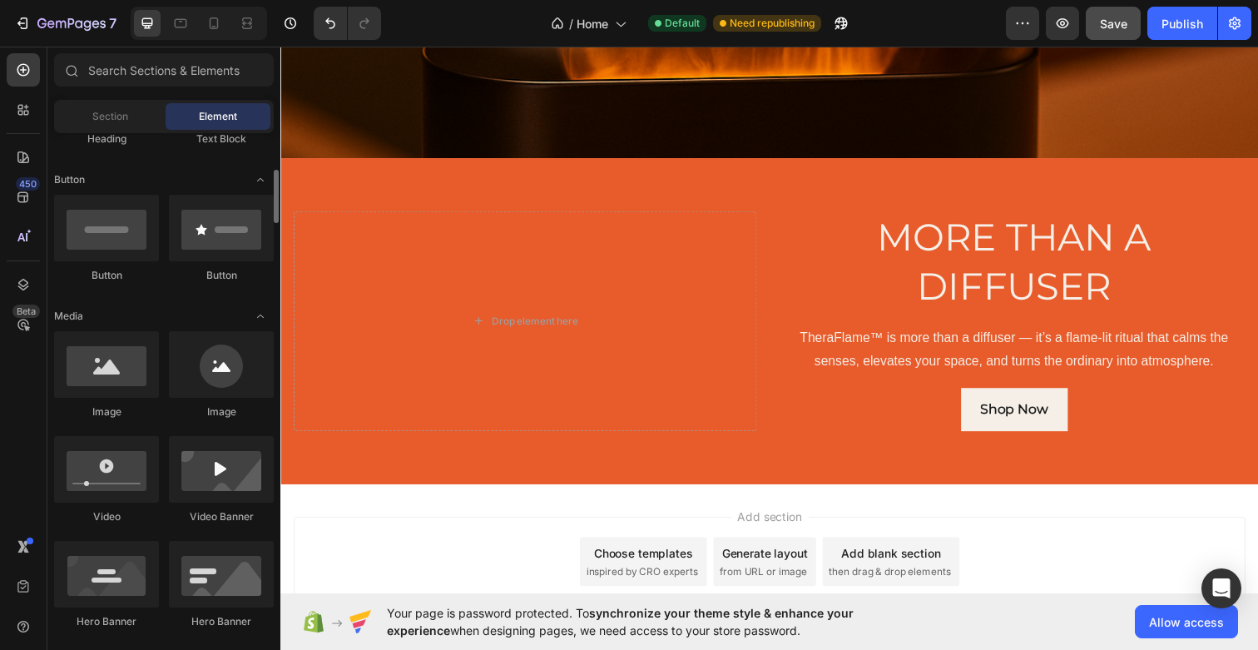
scroll to position [328, 0]
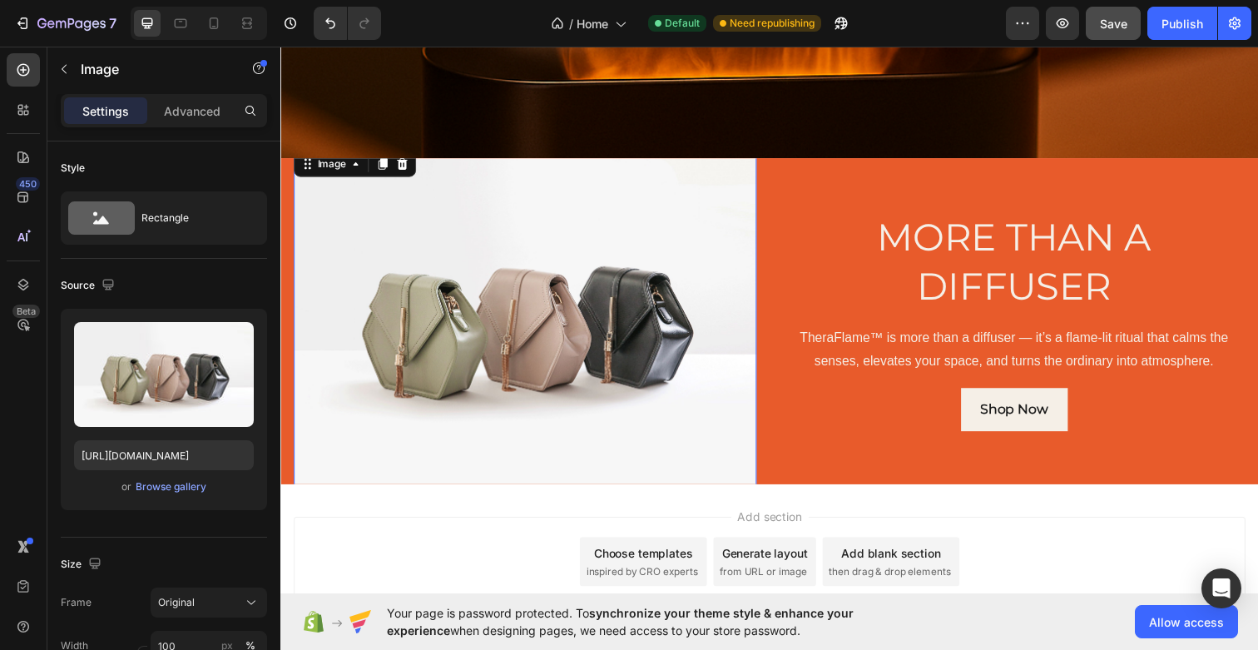
click at [558, 323] on img at bounding box center [530, 327] width 473 height 355
click at [404, 164] on icon at bounding box center [404, 167] width 11 height 12
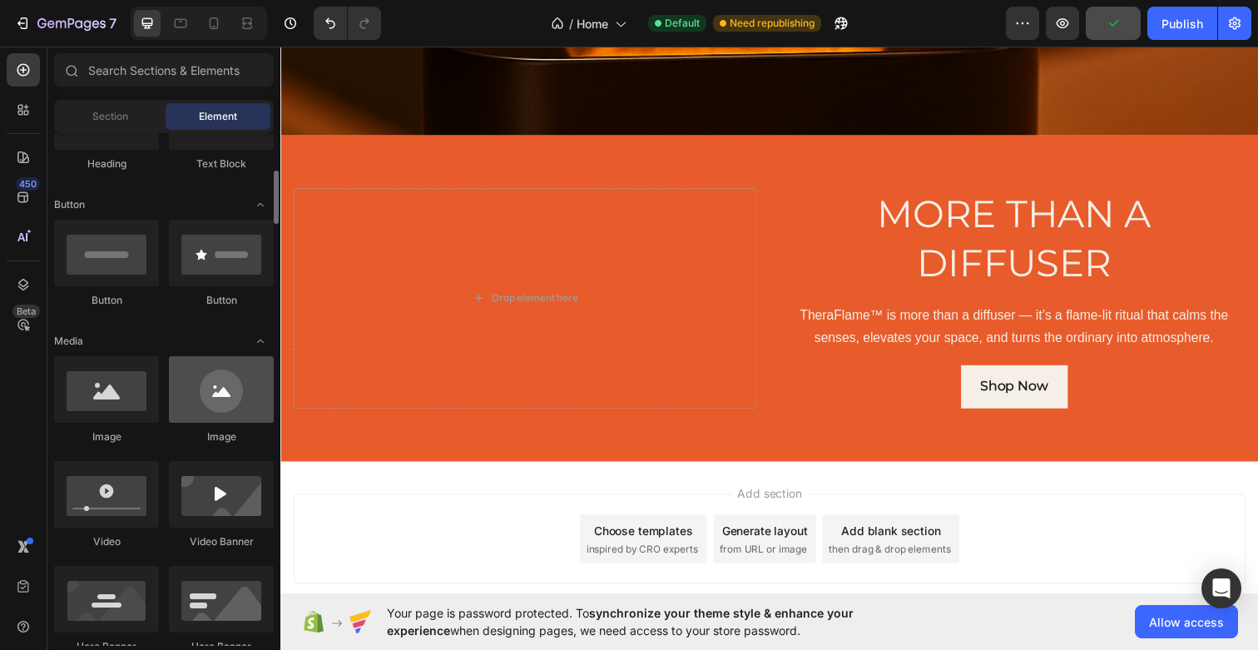
scroll to position [365, 0]
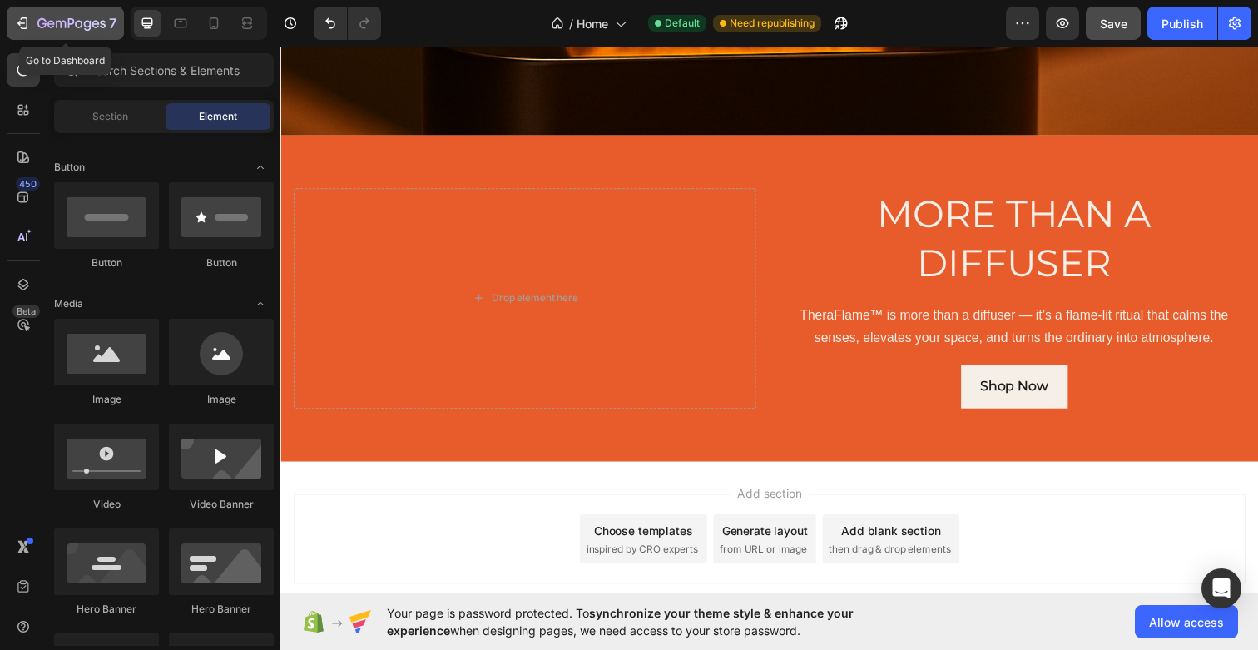
click at [56, 22] on icon "button" at bounding box center [61, 24] width 10 height 7
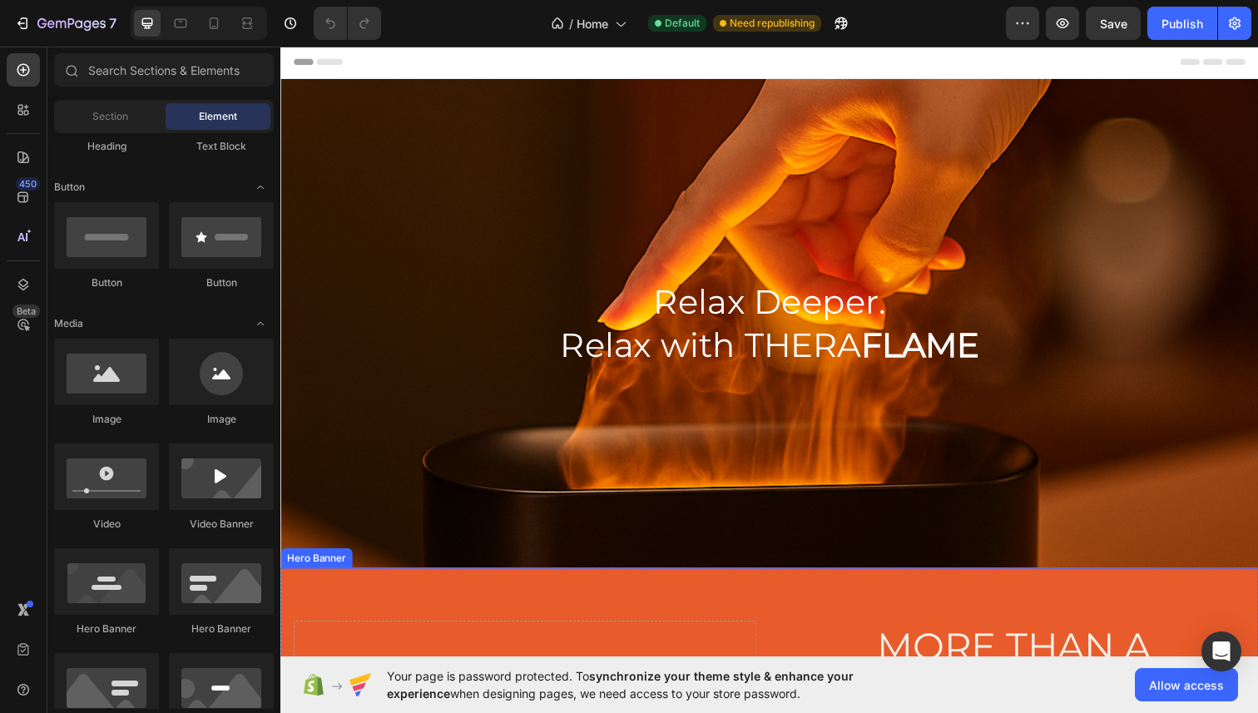
scroll to position [331, 0]
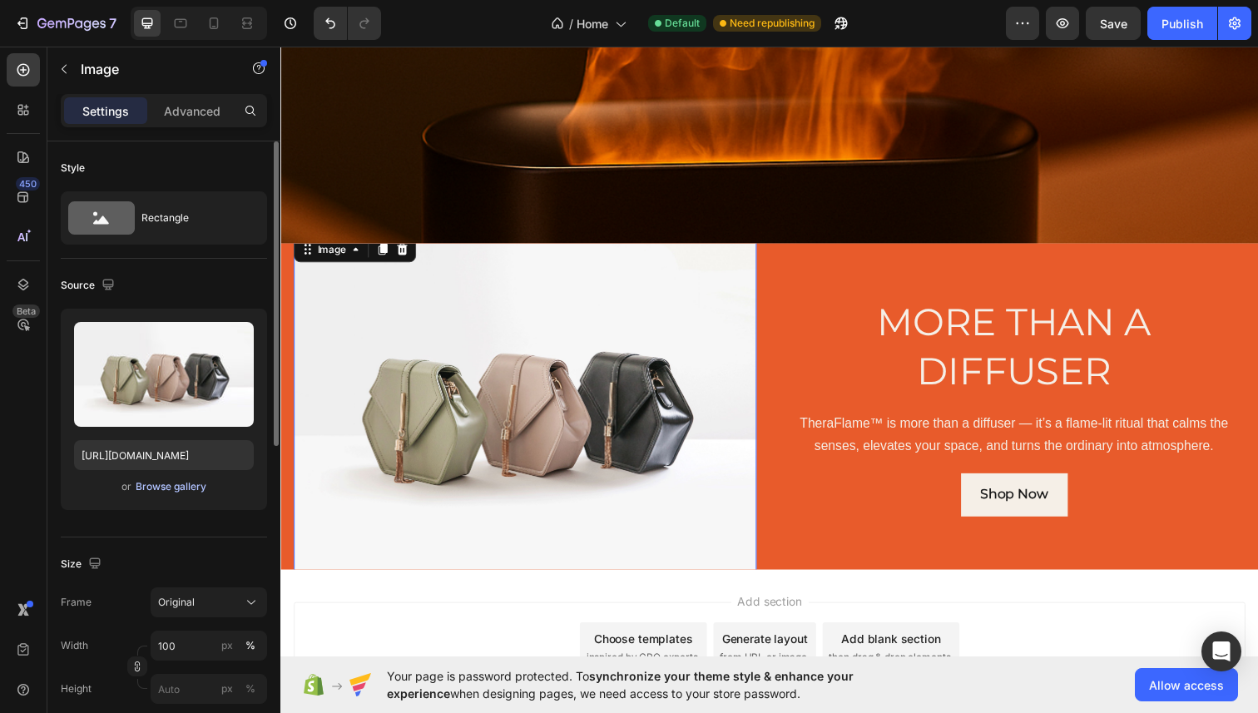
click at [179, 482] on div "Browse gallery" at bounding box center [171, 486] width 71 height 15
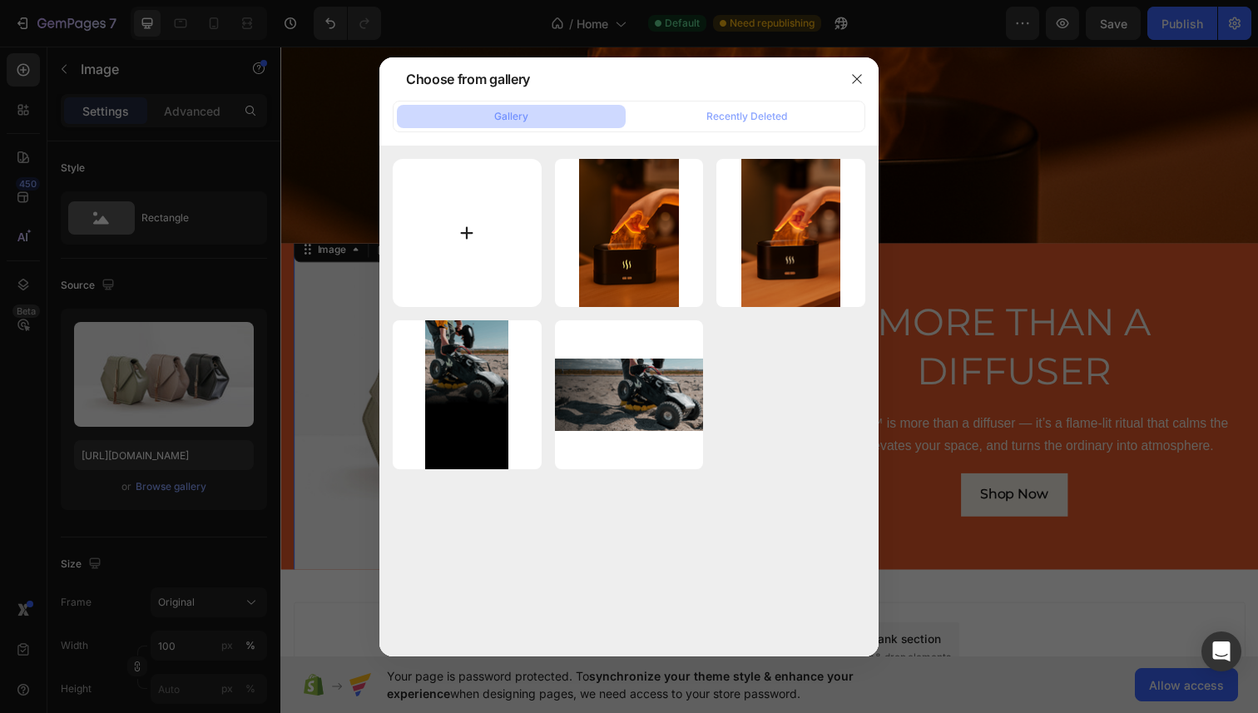
click at [513, 246] on input "file" at bounding box center [467, 233] width 149 height 149
type input "C:\fakepath\Adobe Express - theraflame.gif"
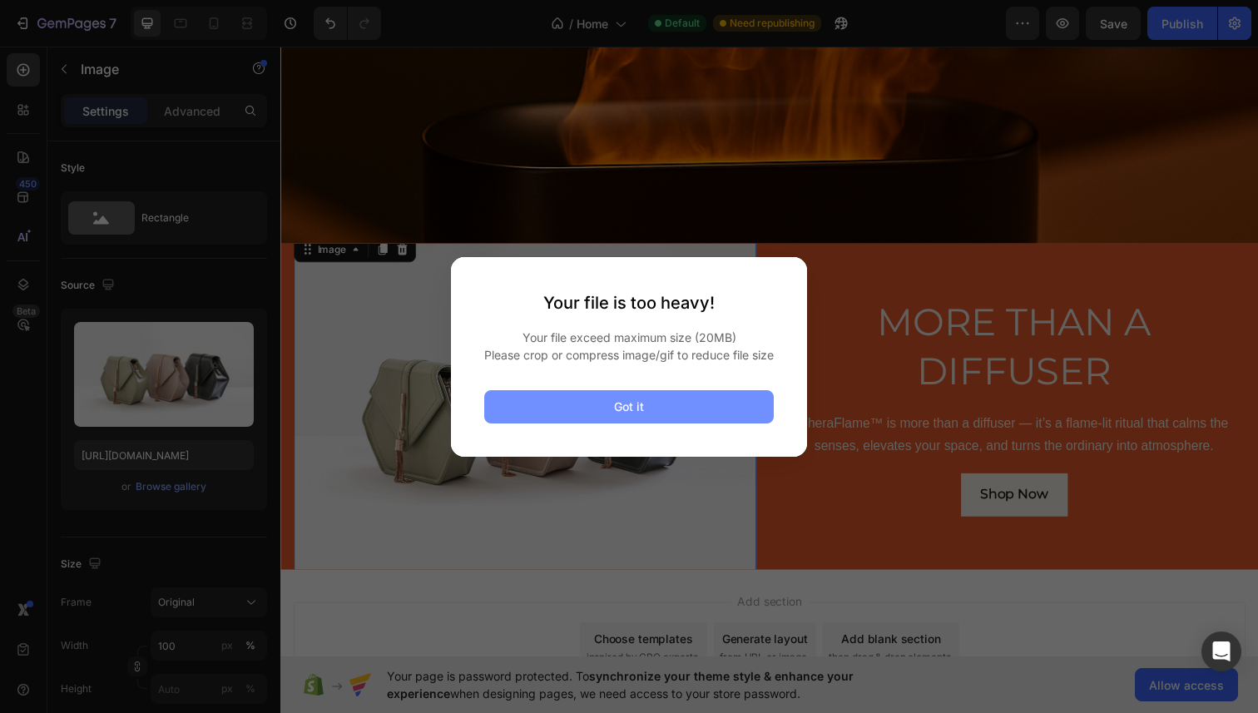
click at [656, 423] on button "Got it" at bounding box center [629, 406] width 290 height 33
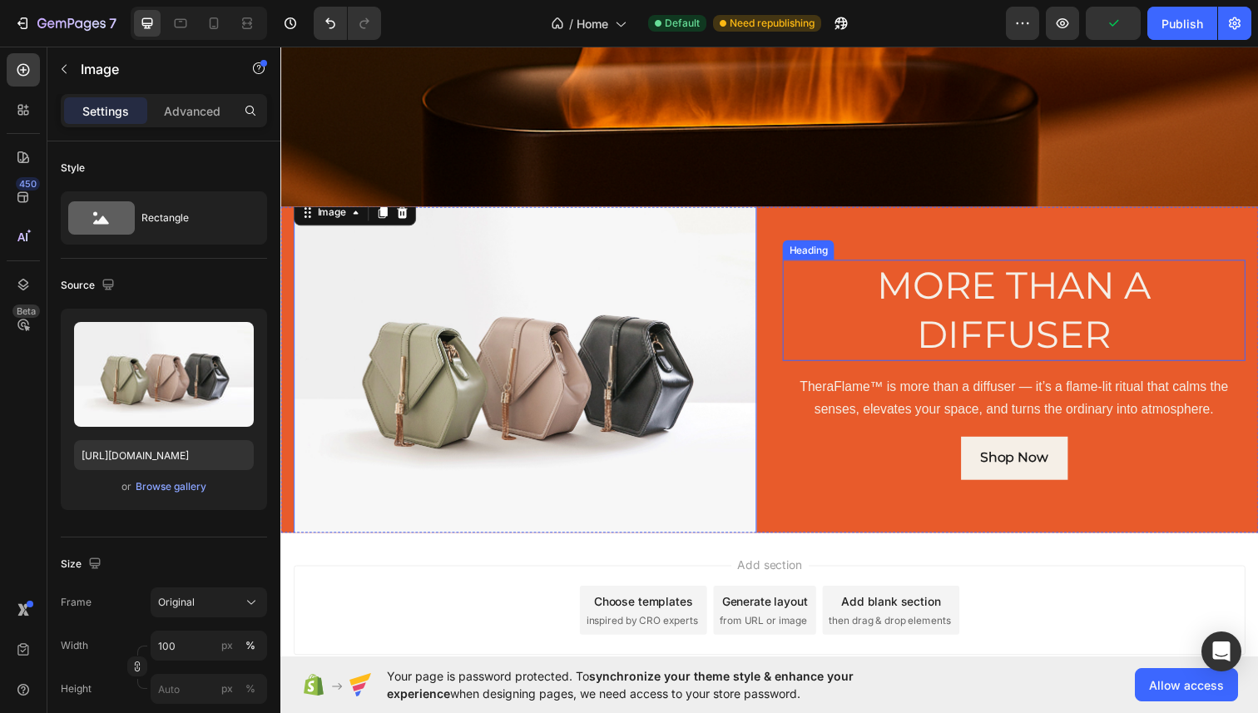
scroll to position [372, 0]
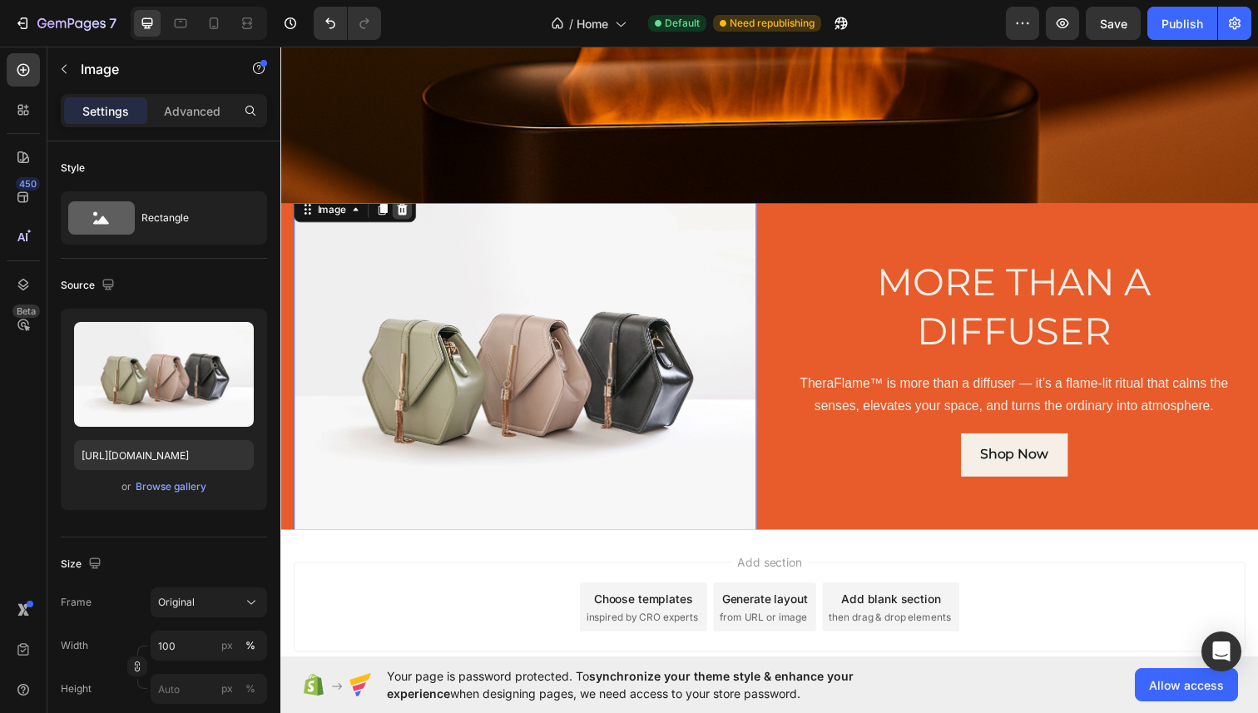
click at [402, 208] on icon at bounding box center [404, 213] width 11 height 12
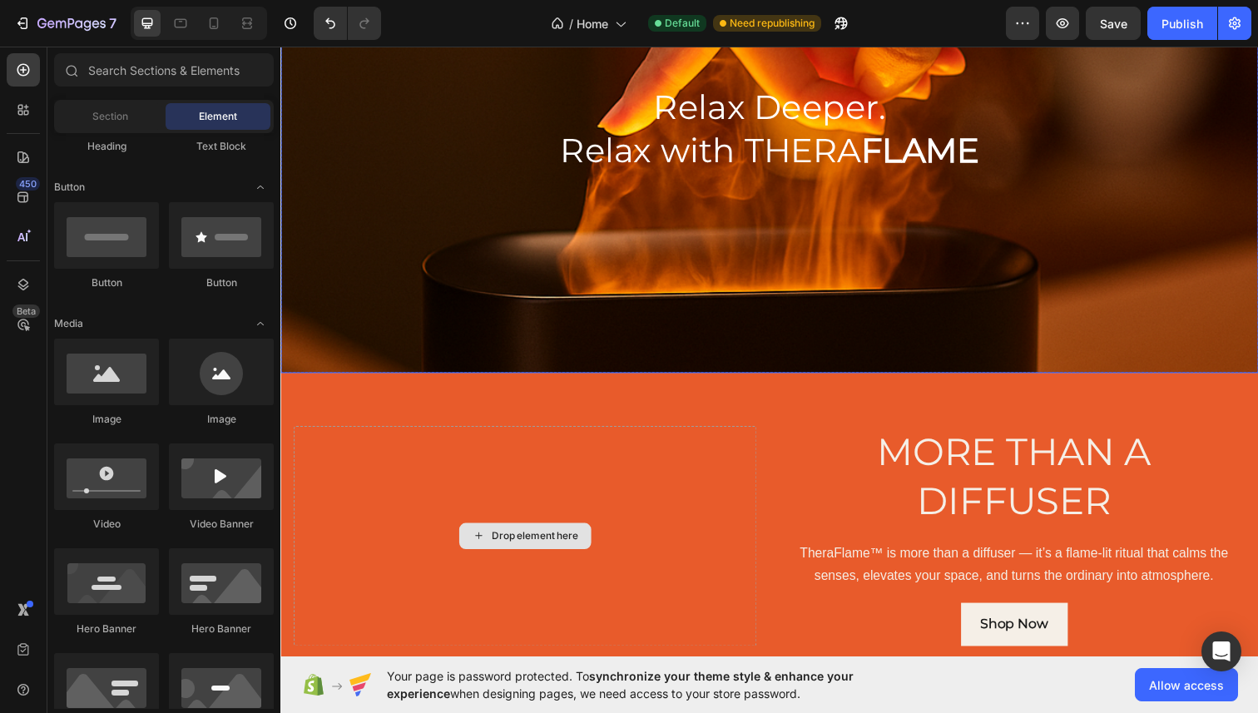
scroll to position [257, 0]
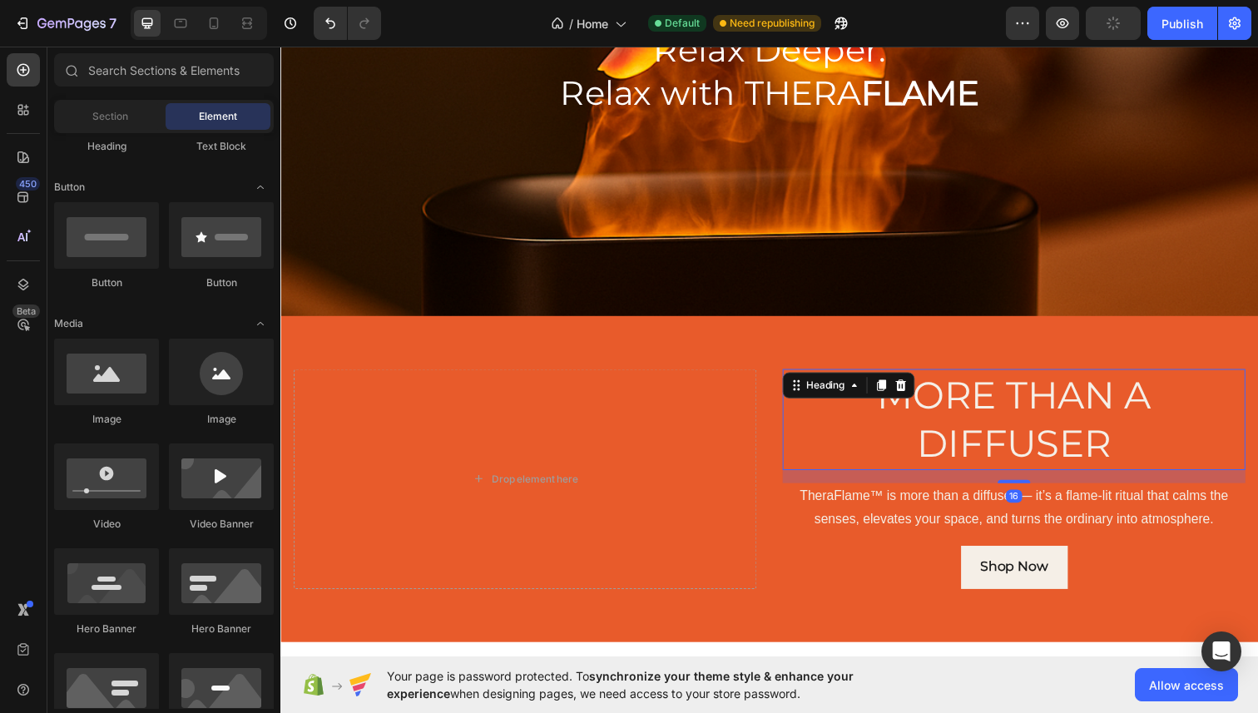
click at [1015, 414] on h2 "MORE THAN A DIFFUSER" at bounding box center [1029, 427] width 473 height 103
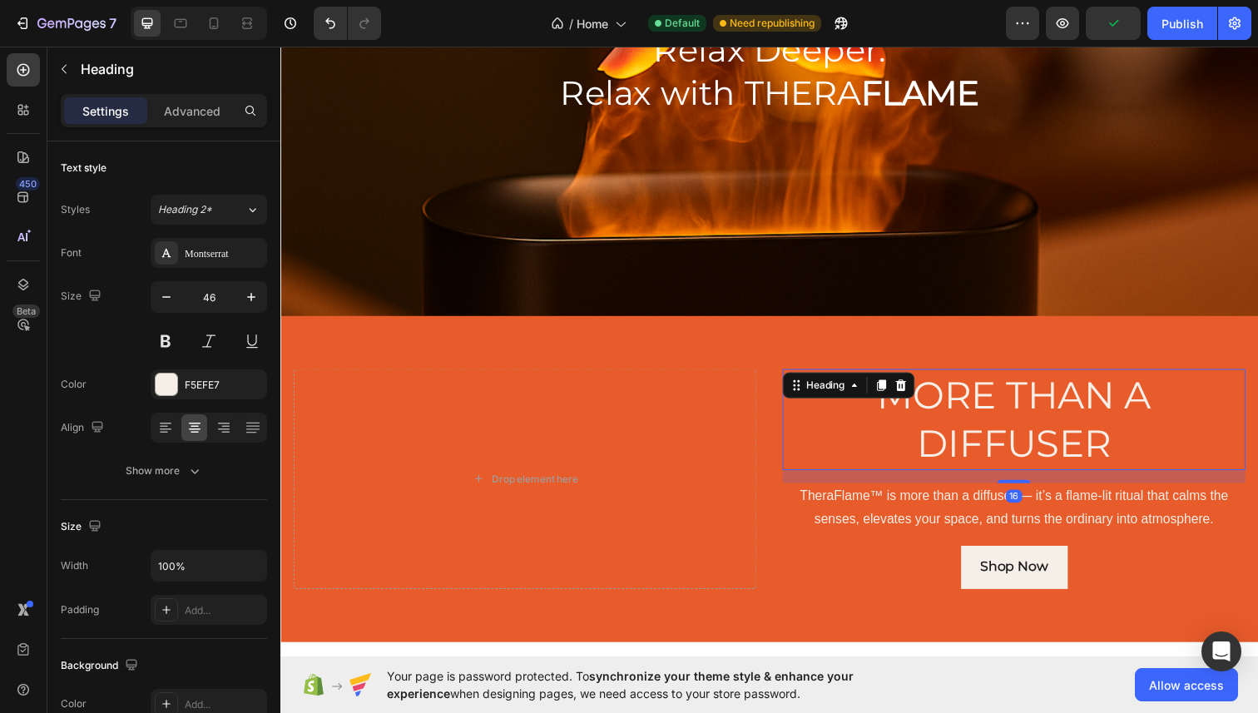
click at [994, 394] on h2 "MORE THAN A DIFFUSER" at bounding box center [1029, 427] width 473 height 103
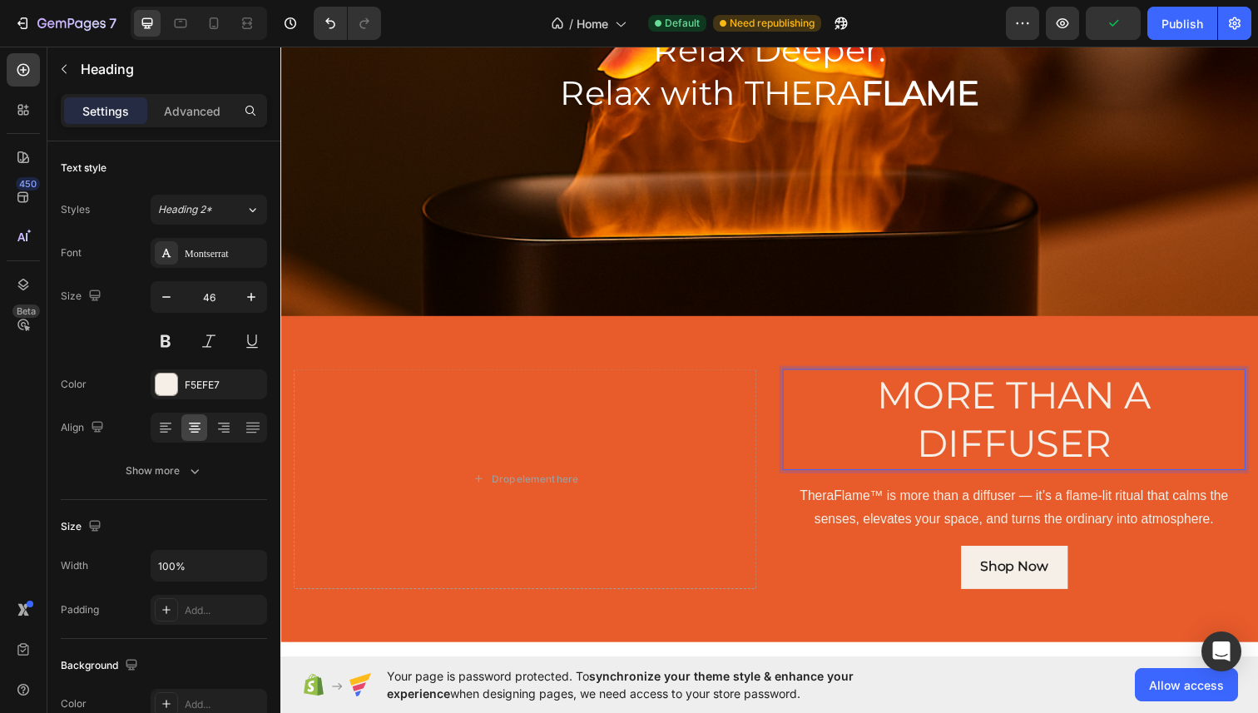
click at [1051, 454] on p "MORE THAN A DIFFUSER" at bounding box center [1029, 428] width 469 height 100
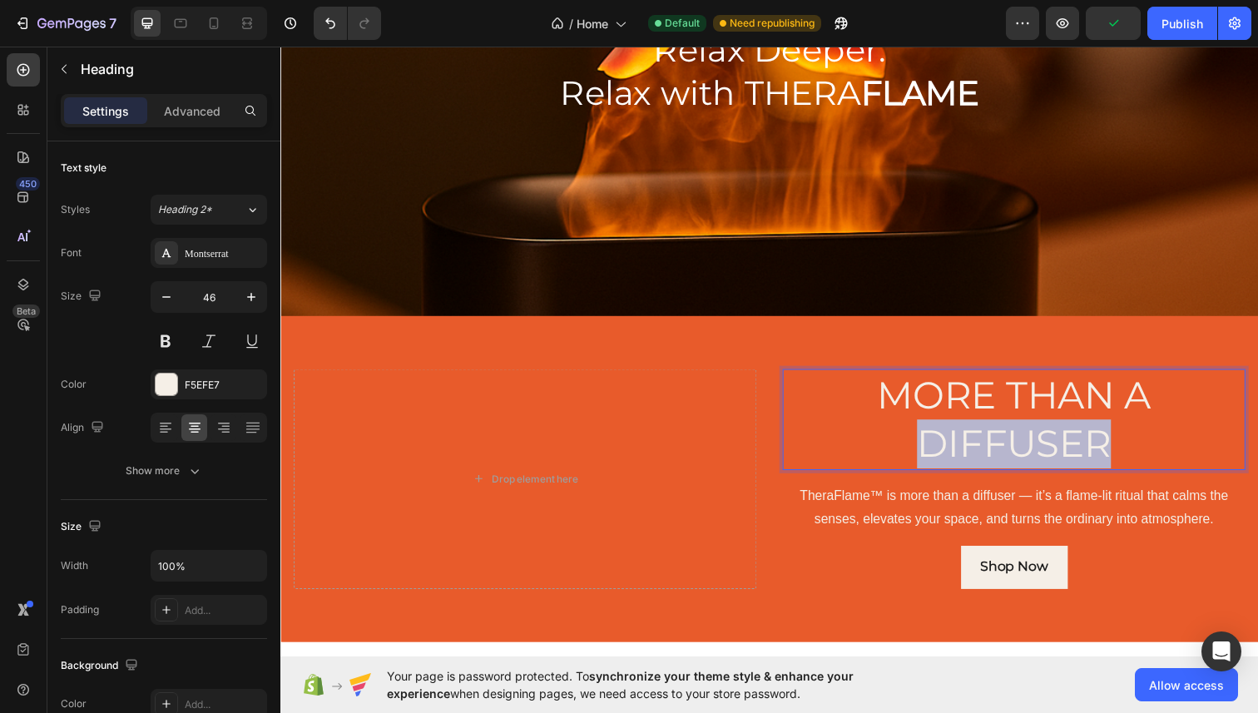
click at [1051, 454] on p "MORE THAN A DIFFUSER" at bounding box center [1029, 428] width 469 height 100
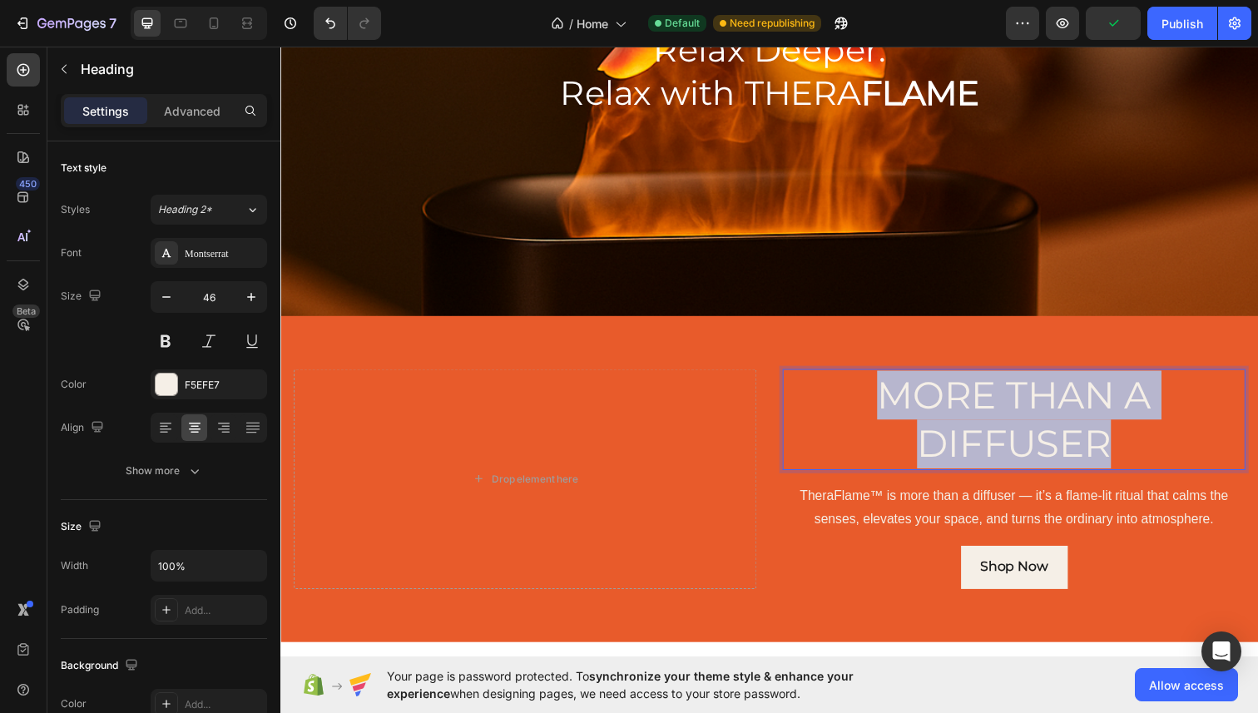
click at [1051, 454] on p "MORE THAN A DIFFUSER" at bounding box center [1029, 428] width 469 height 100
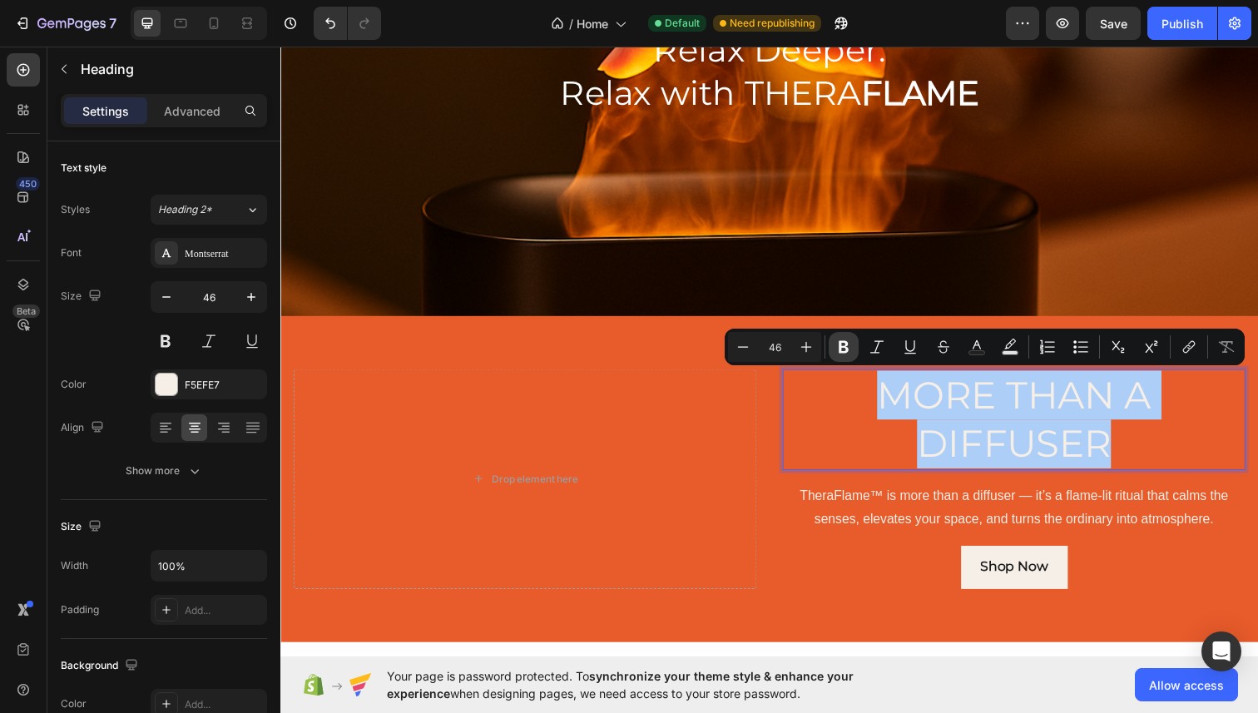
click at [846, 347] on icon "Editor contextual toolbar" at bounding box center [844, 347] width 10 height 12
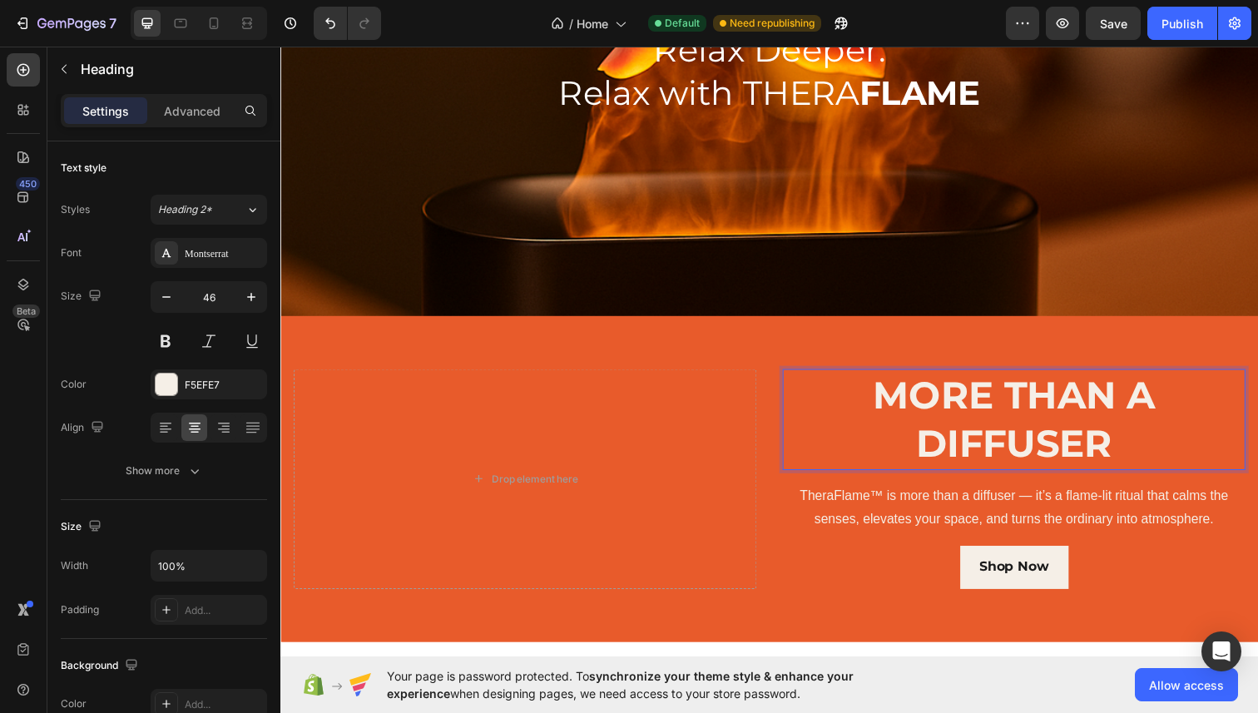
click at [966, 430] on strong "MORE THAN A DIFFUSER" at bounding box center [1029, 427] width 288 height 97
click at [821, 452] on p "MORE THAN A DIFFUSER" at bounding box center [1029, 428] width 469 height 100
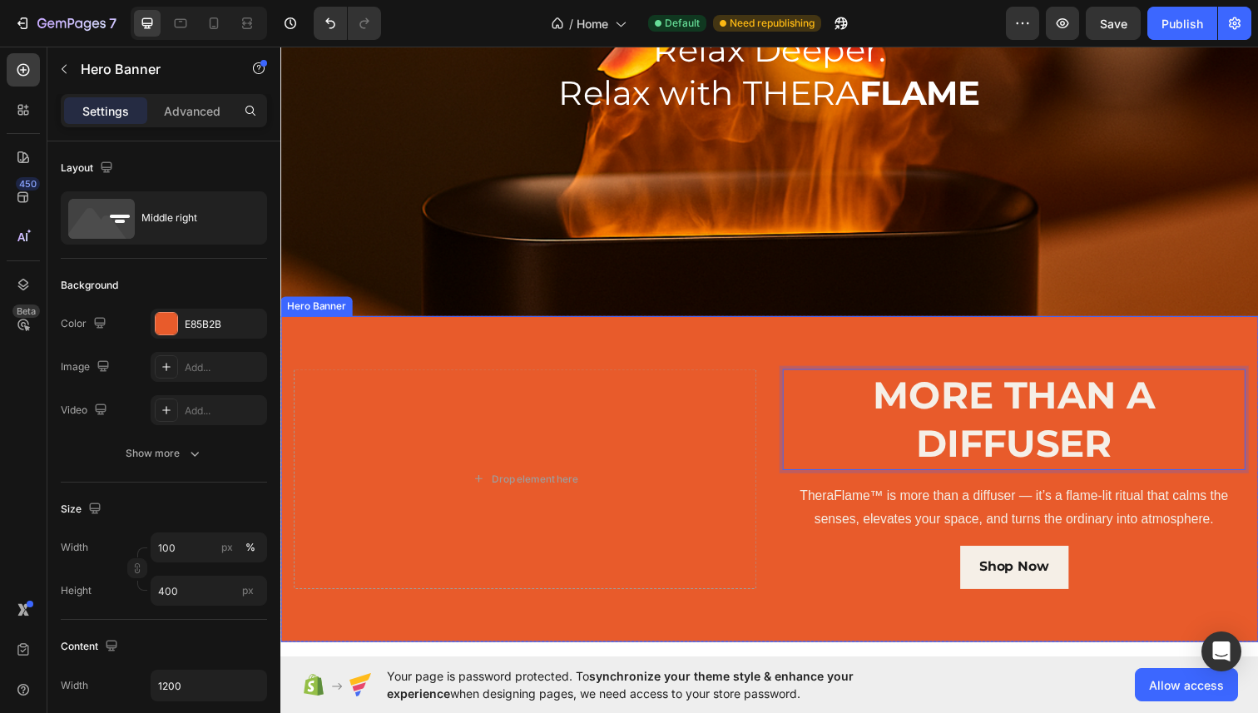
click at [819, 337] on div "Background Image" at bounding box center [779, 488] width 999 height 333
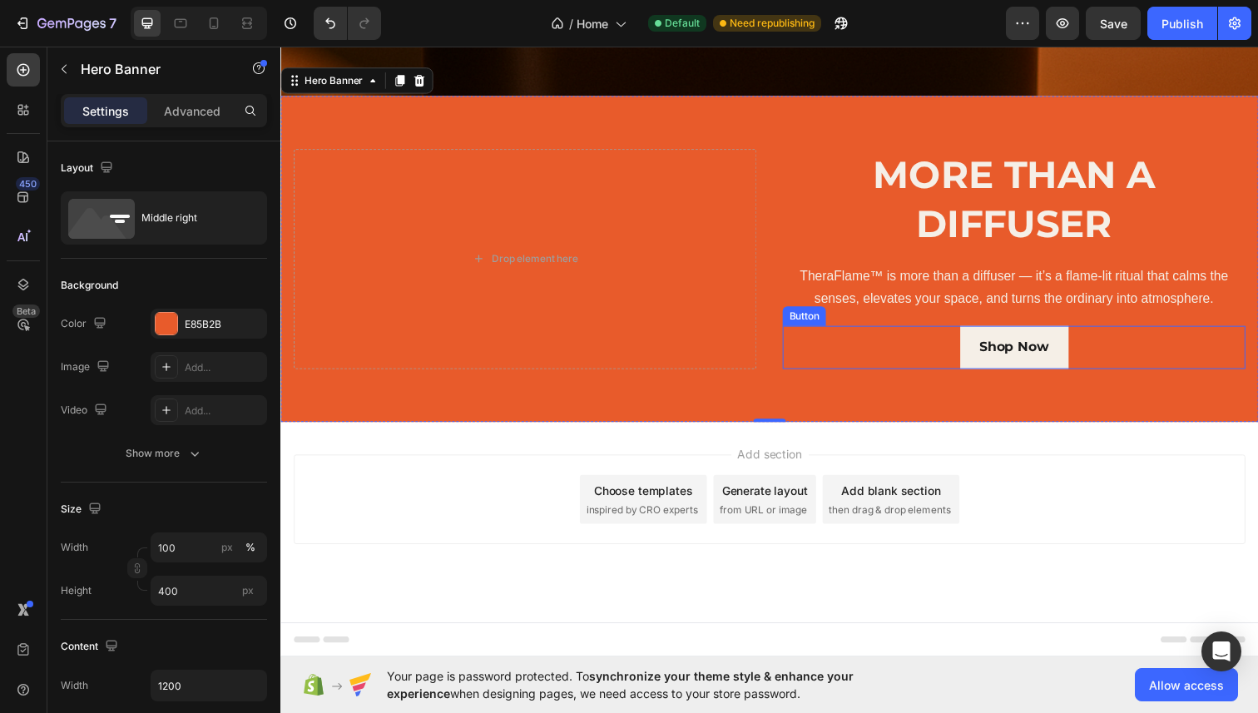
scroll to position [480, 0]
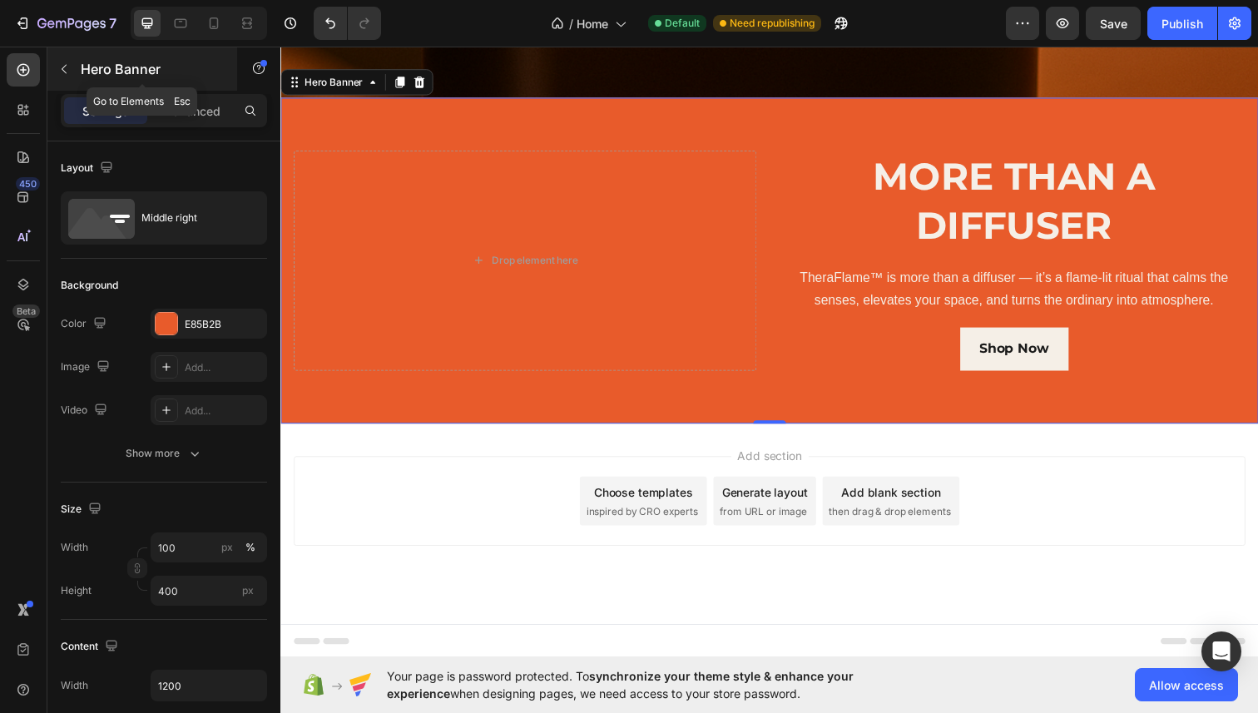
click at [70, 72] on icon "button" at bounding box center [63, 68] width 13 height 13
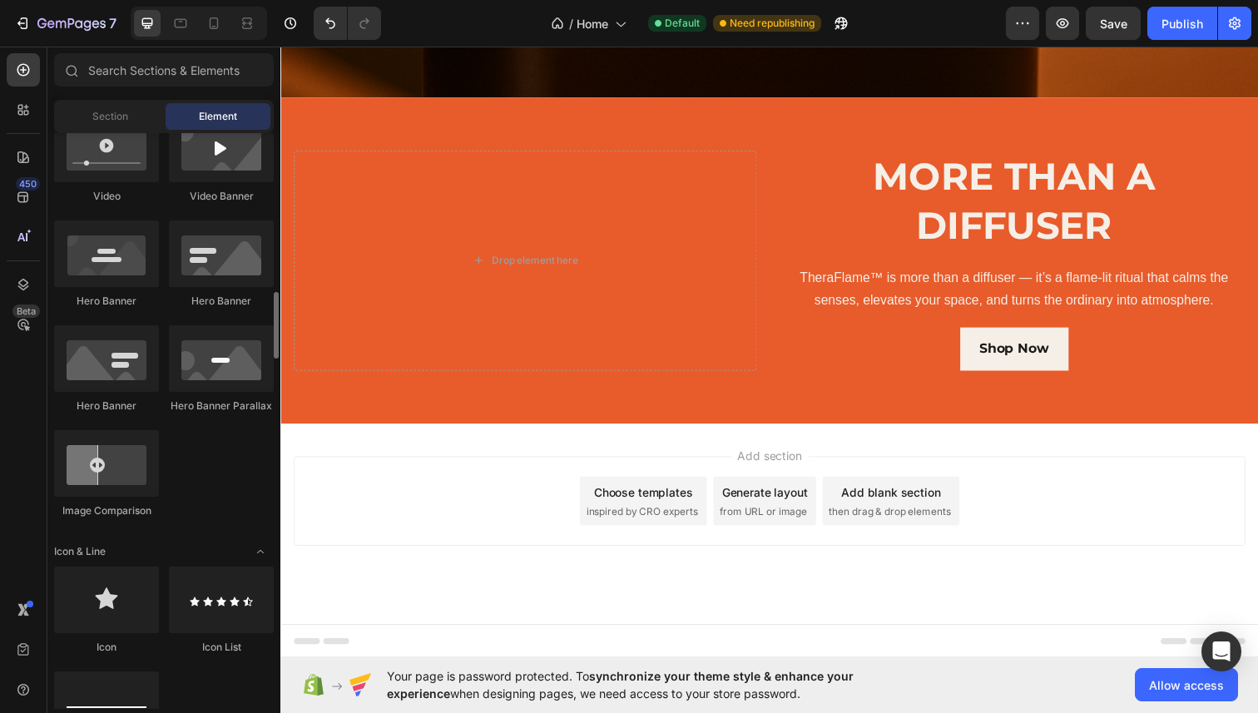
scroll to position [670, 0]
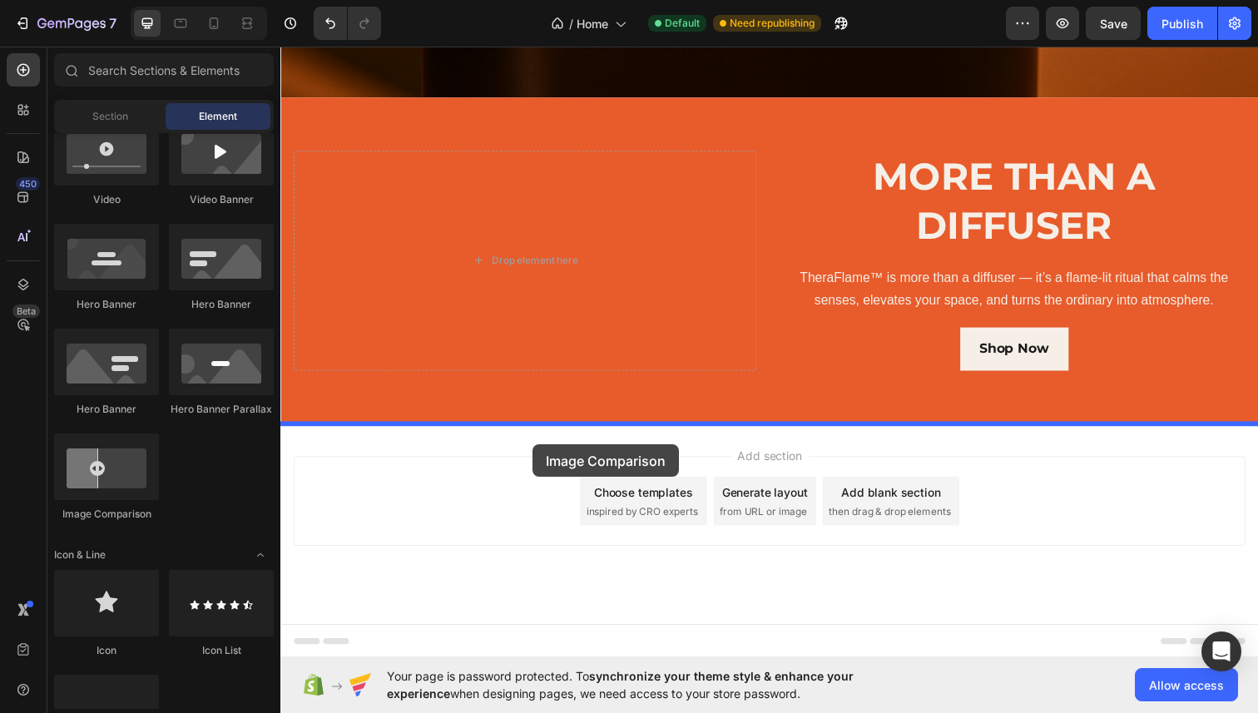
drag, startPoint x: 382, startPoint y: 535, endPoint x: 538, endPoint y: 453, distance: 176.1
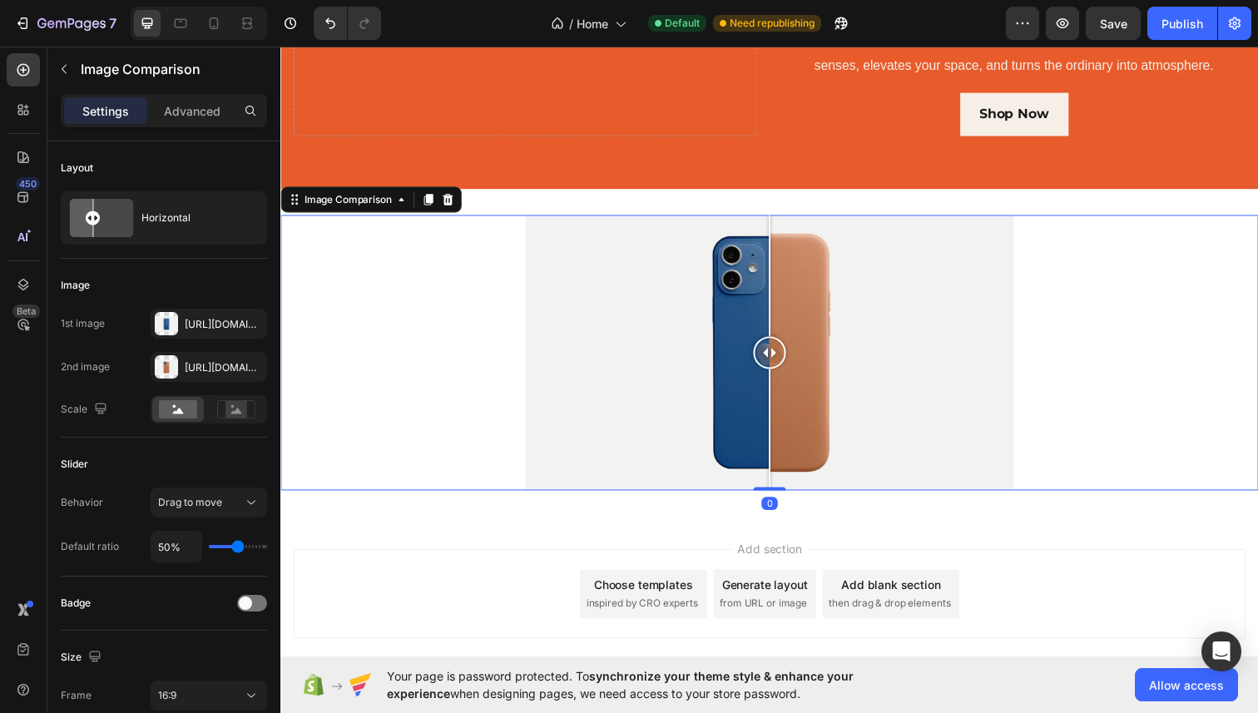
scroll to position [725, 0]
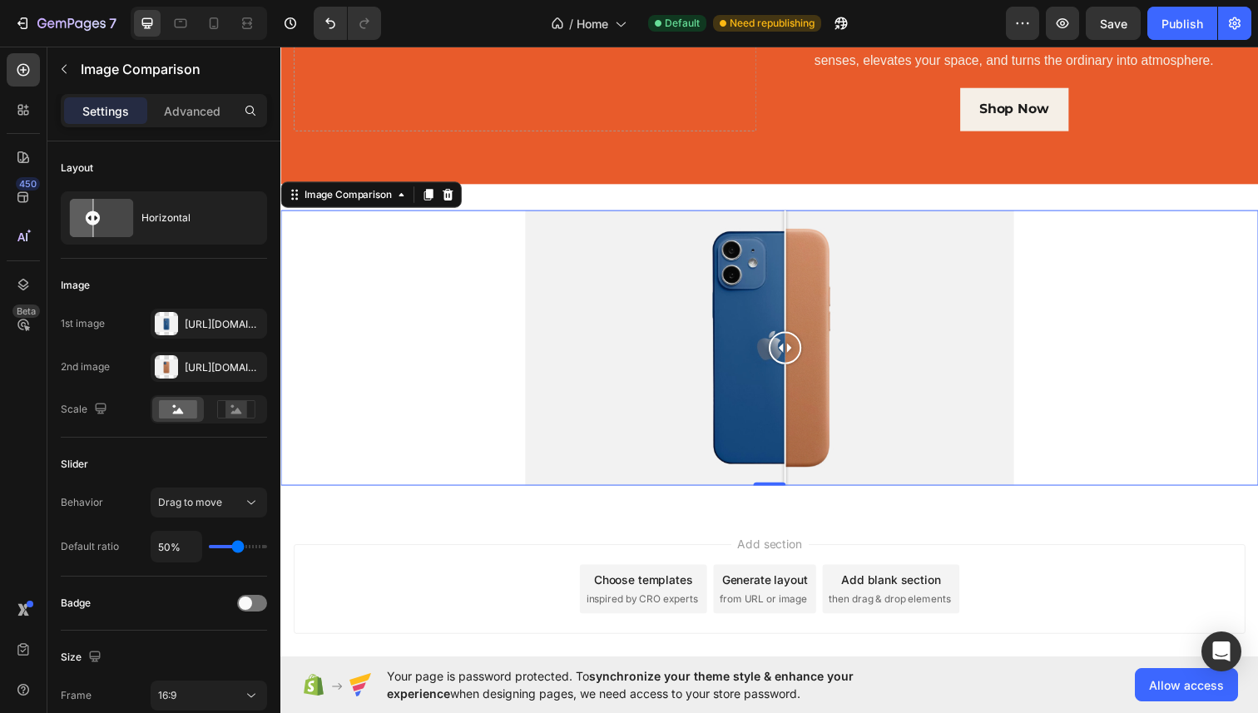
drag, startPoint x: 780, startPoint y: 365, endPoint x: 775, endPoint y: 378, distance: 14.2
click at [779, 378] on div at bounding box center [795, 354] width 33 height 281
drag, startPoint x: 774, startPoint y: 359, endPoint x: 772, endPoint y: 345, distance: 14.2
click at [772, 345] on div at bounding box center [772, 354] width 33 height 33
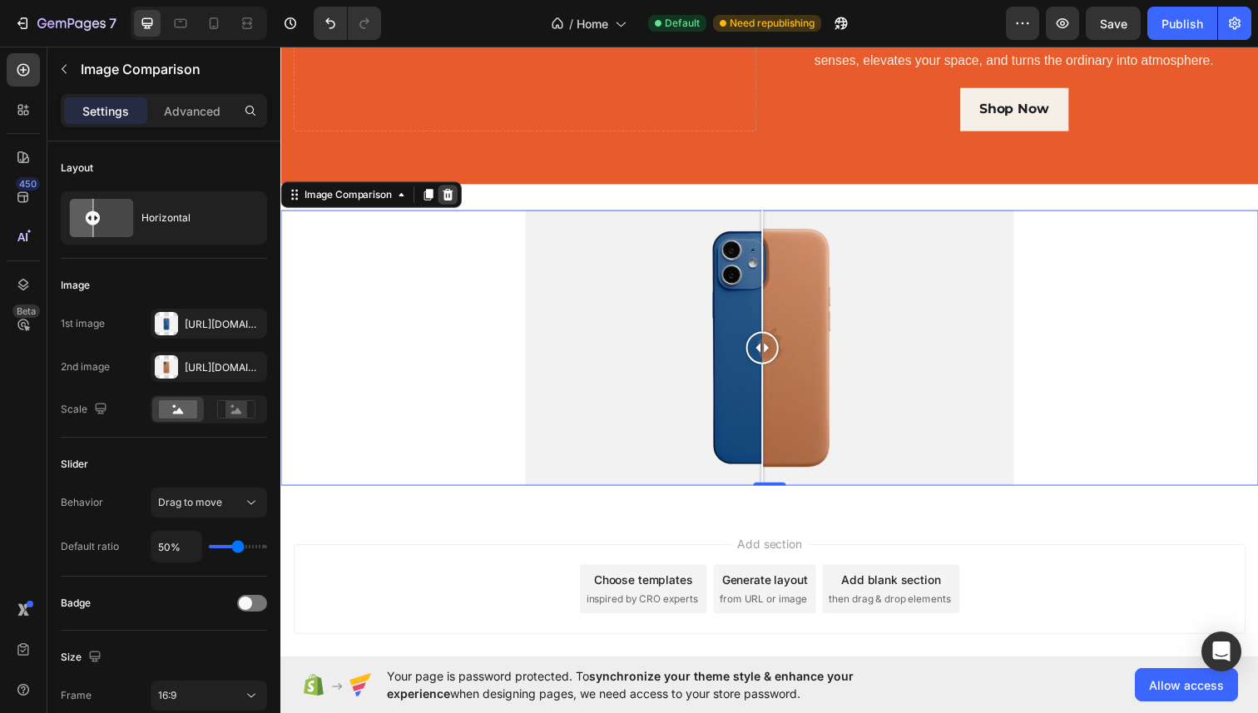
click at [449, 196] on icon at bounding box center [451, 198] width 11 height 12
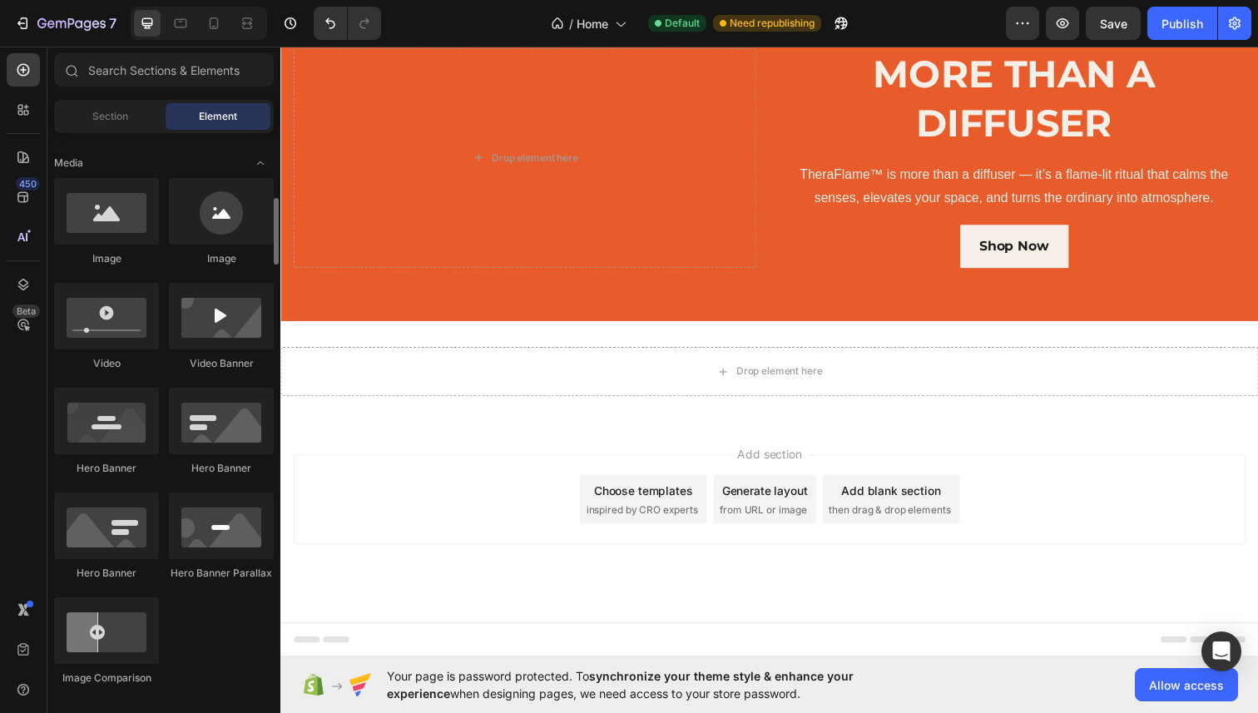
scroll to position [497, 0]
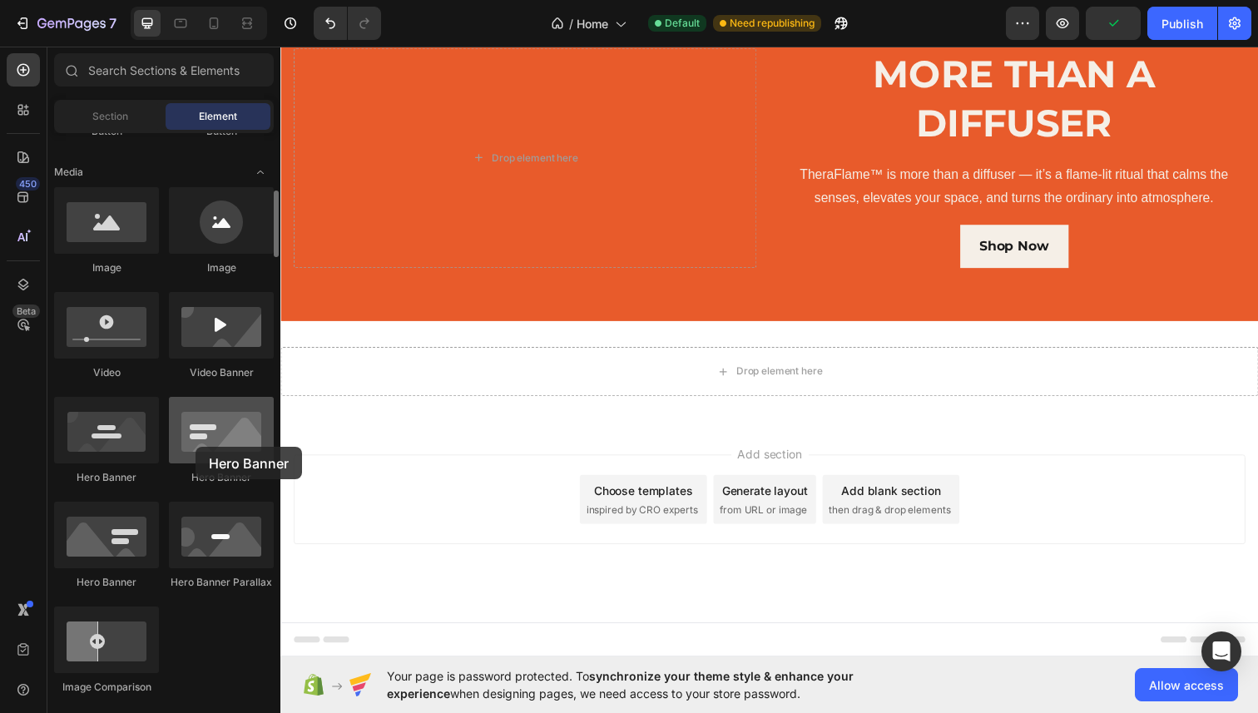
click at [196, 447] on div at bounding box center [221, 430] width 105 height 67
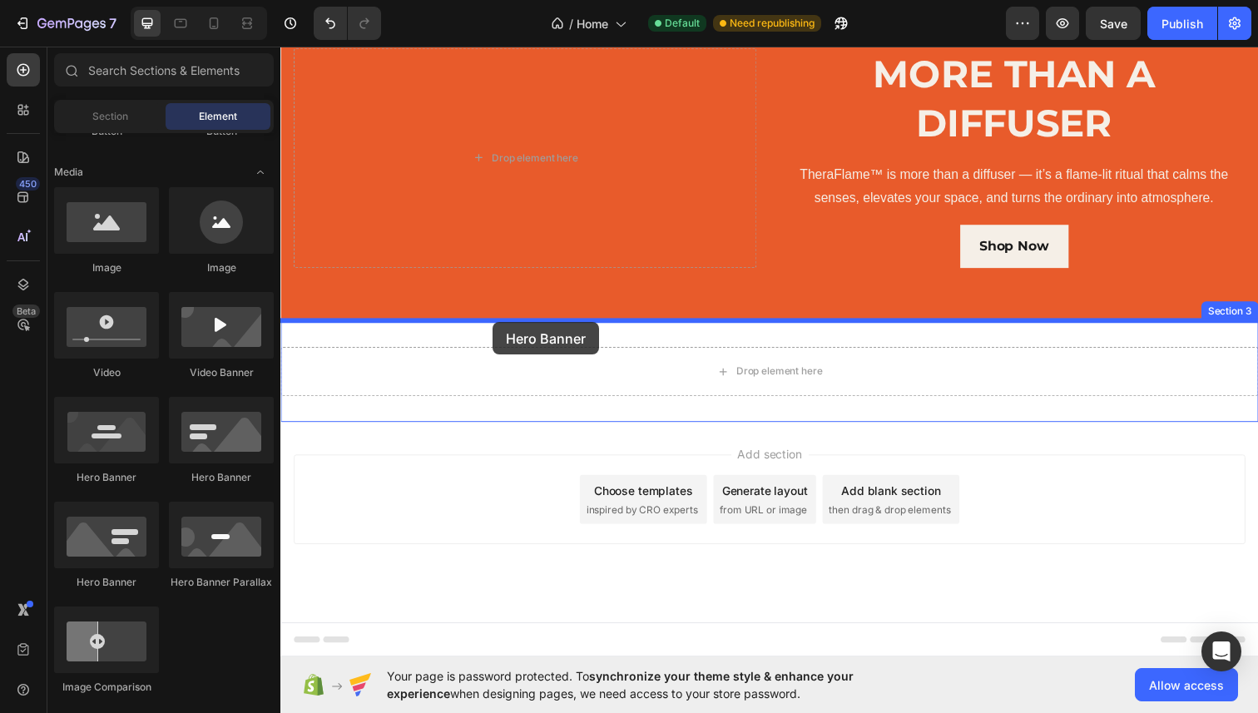
drag, startPoint x: 486, startPoint y: 487, endPoint x: 495, endPoint y: 326, distance: 160.9
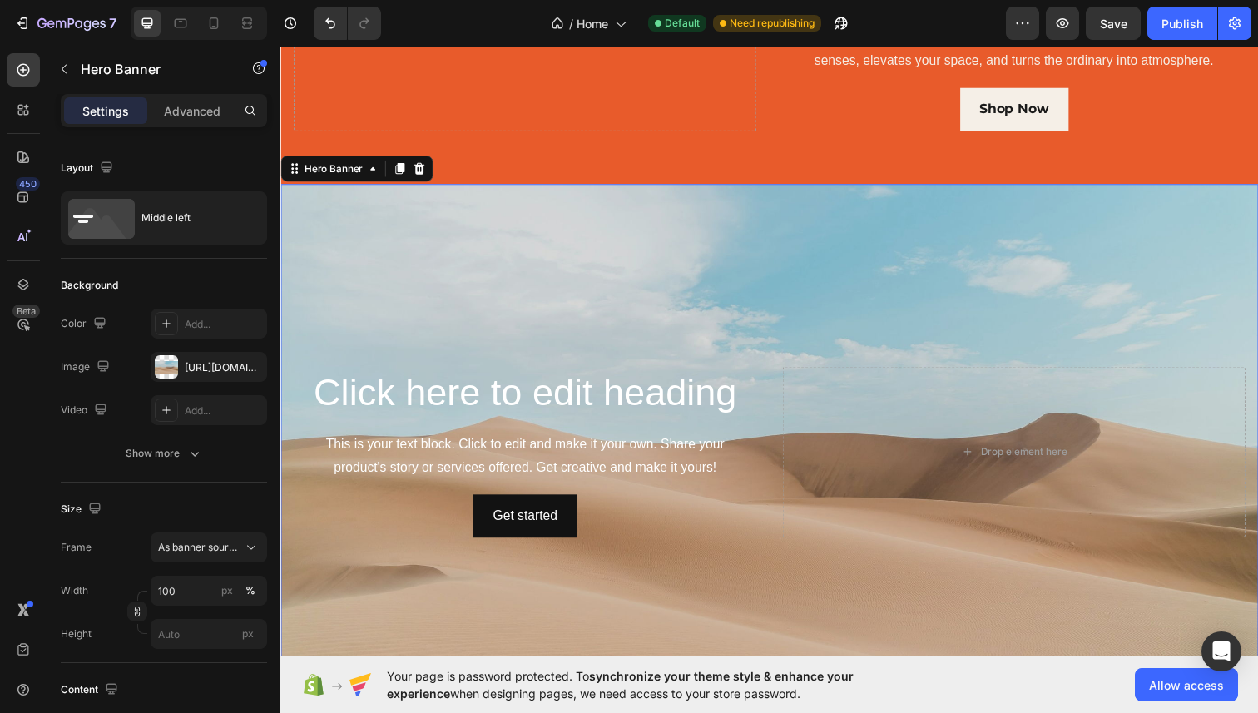
scroll to position [765, 0]
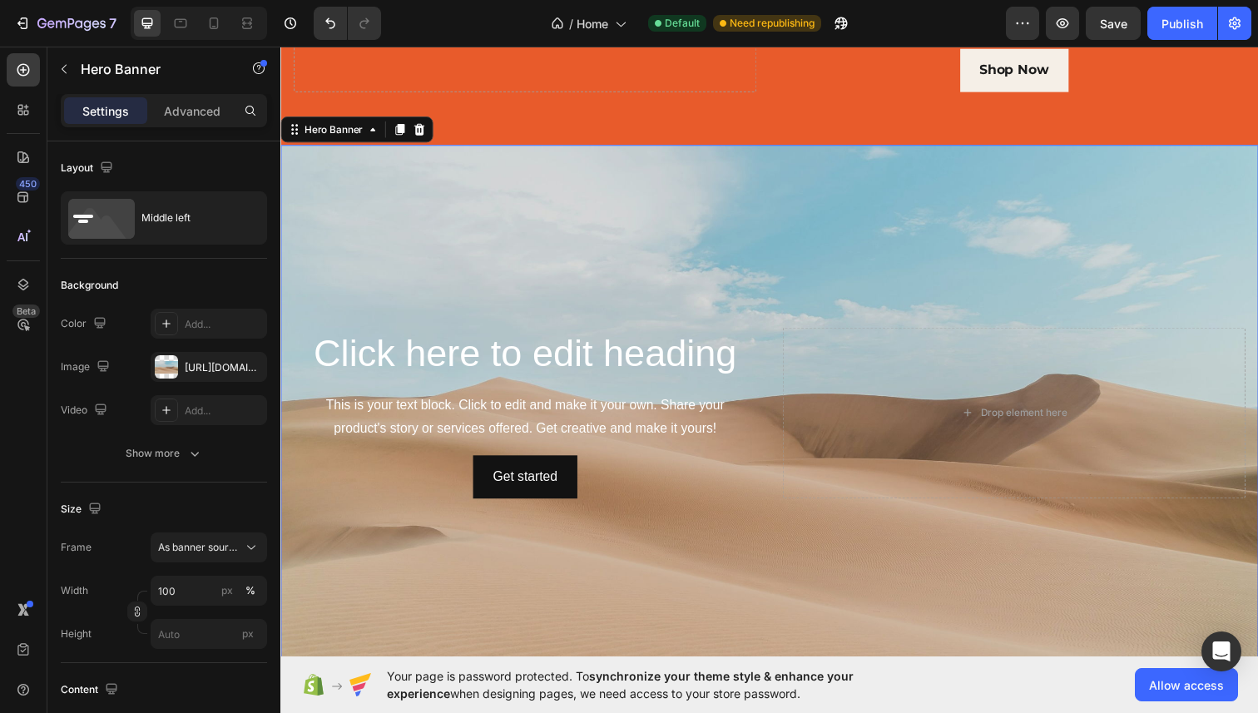
click at [404, 241] on div "Background Image" at bounding box center [779, 420] width 999 height 547
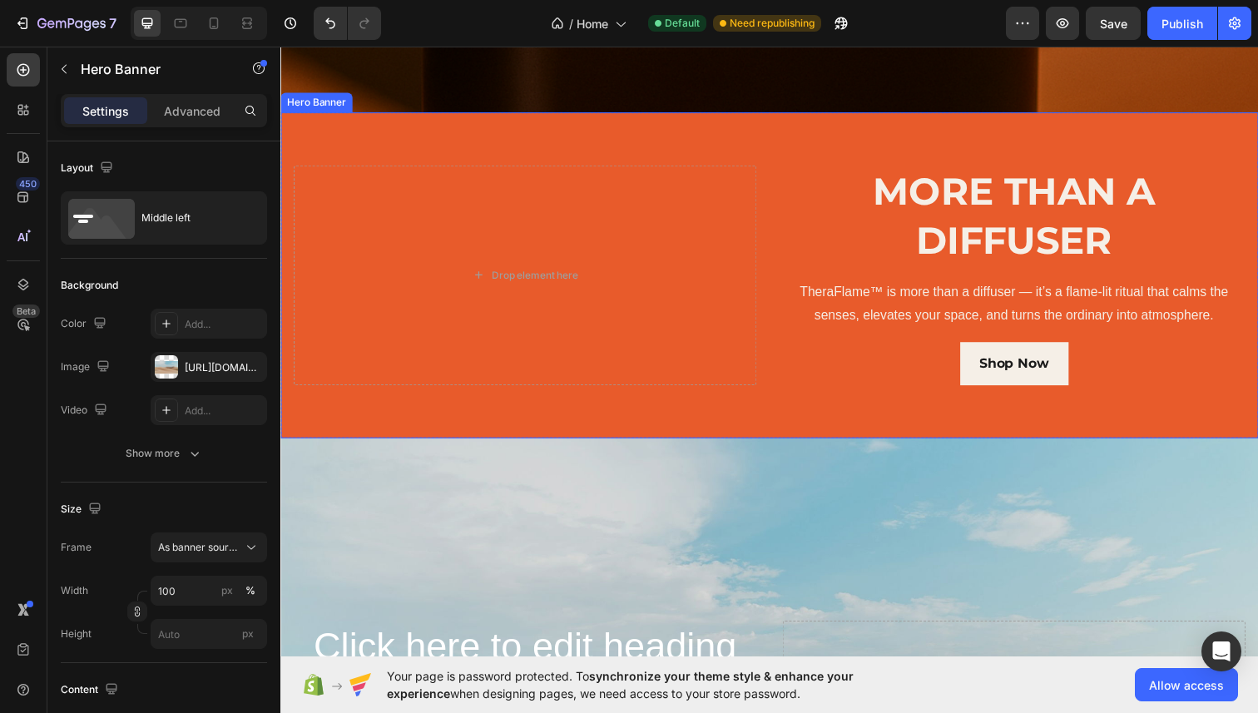
scroll to position [464, 0]
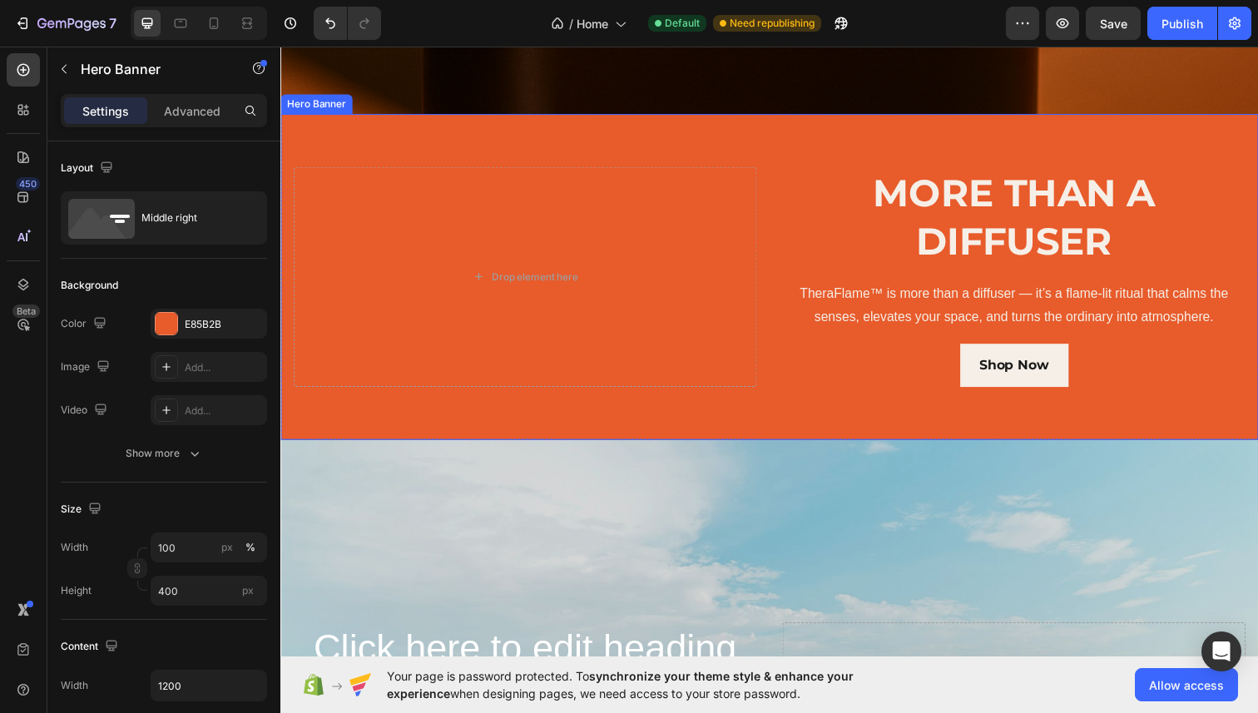
click at [830, 141] on div "Background Image" at bounding box center [779, 282] width 999 height 333
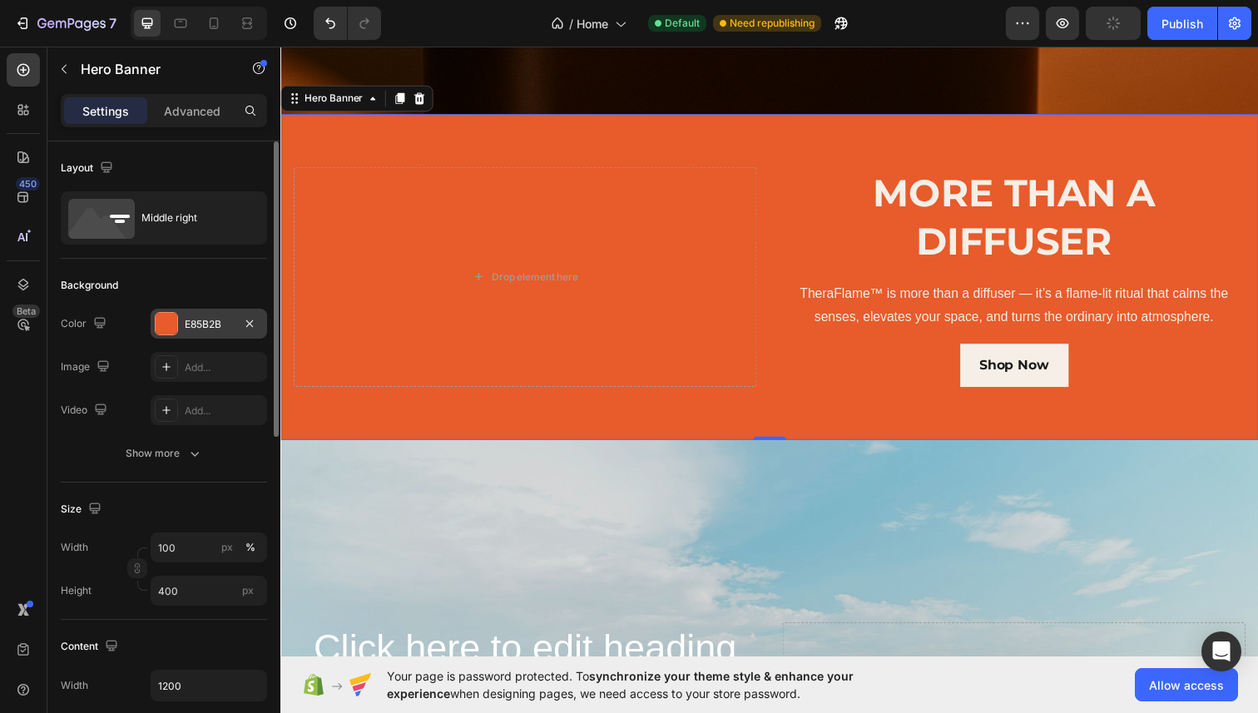
click at [170, 325] on div at bounding box center [167, 324] width 22 height 22
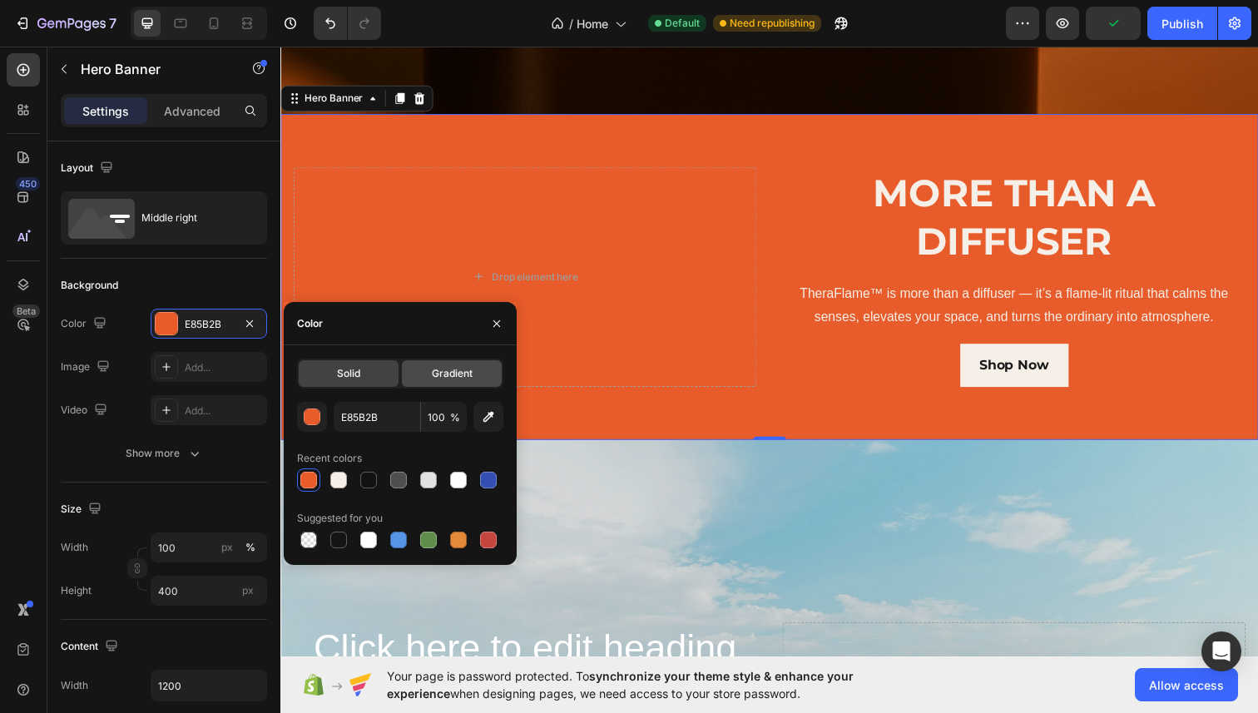
click at [439, 368] on span "Gradient" at bounding box center [452, 373] width 41 height 15
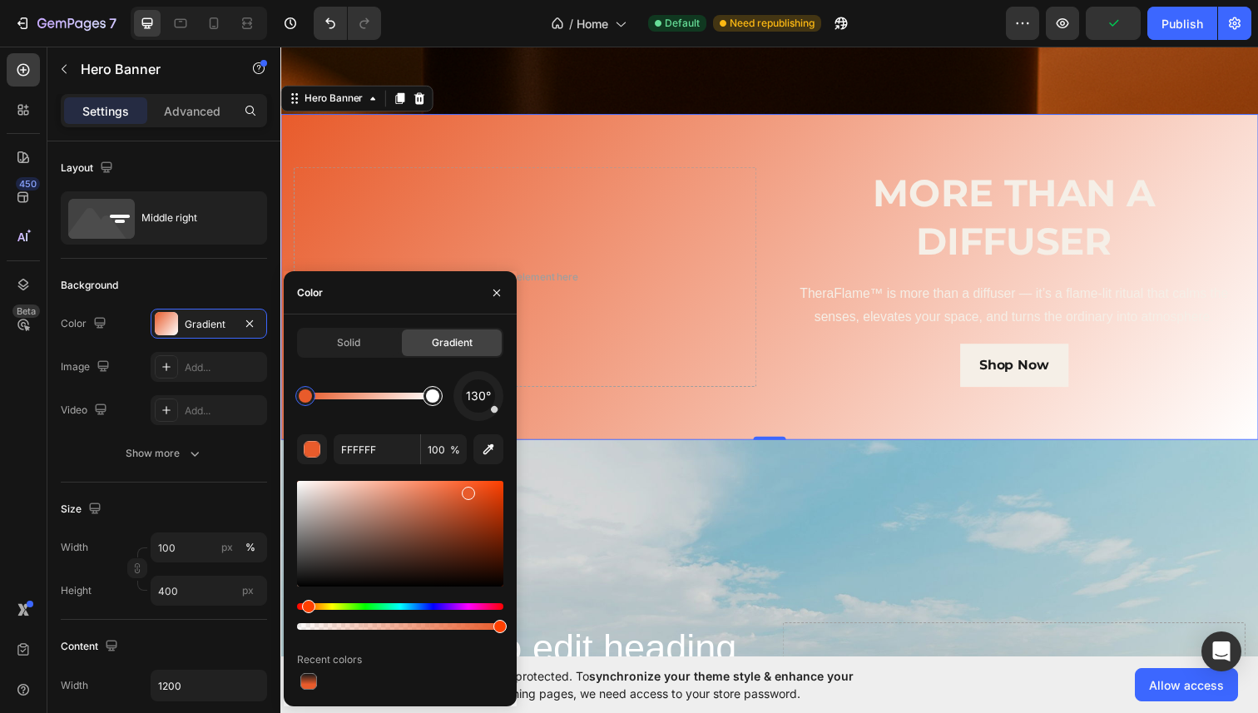
click at [431, 399] on div at bounding box center [432, 395] width 13 height 13
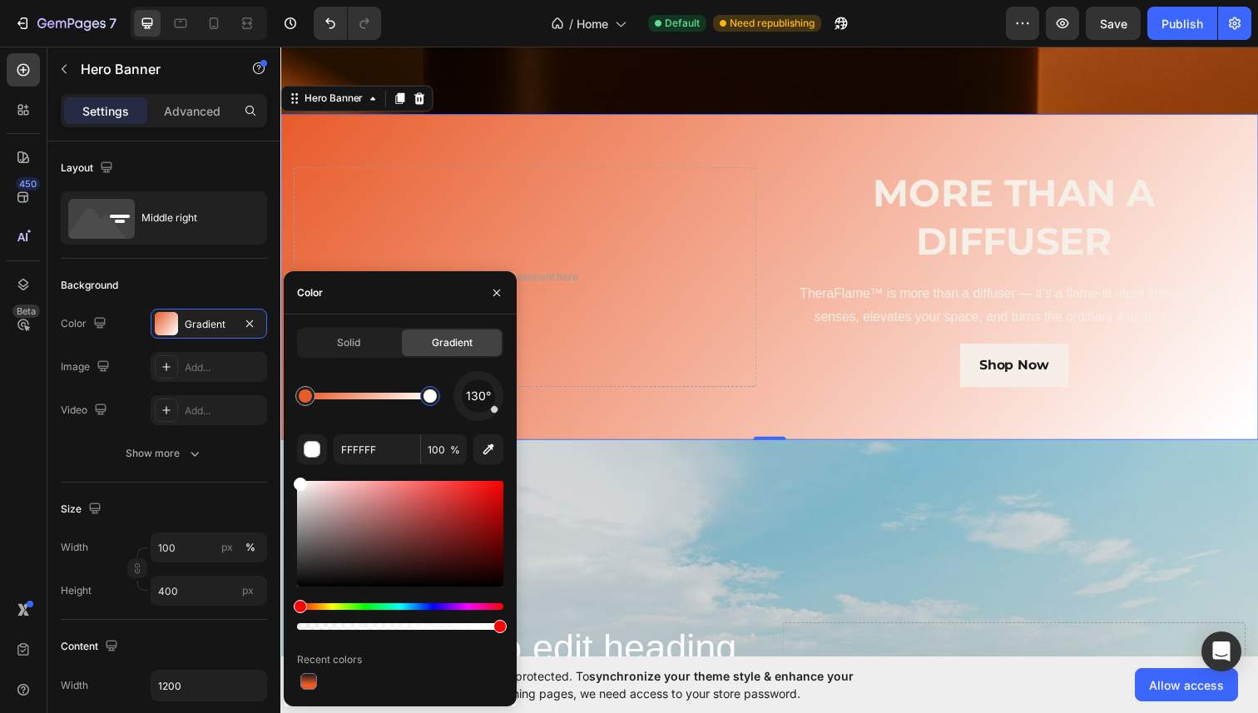
drag, startPoint x: 431, startPoint y: 399, endPoint x: 450, endPoint y: 399, distance: 19.1
click at [450, 399] on div "130°" at bounding box center [400, 396] width 206 height 50
type input "E85B2B"
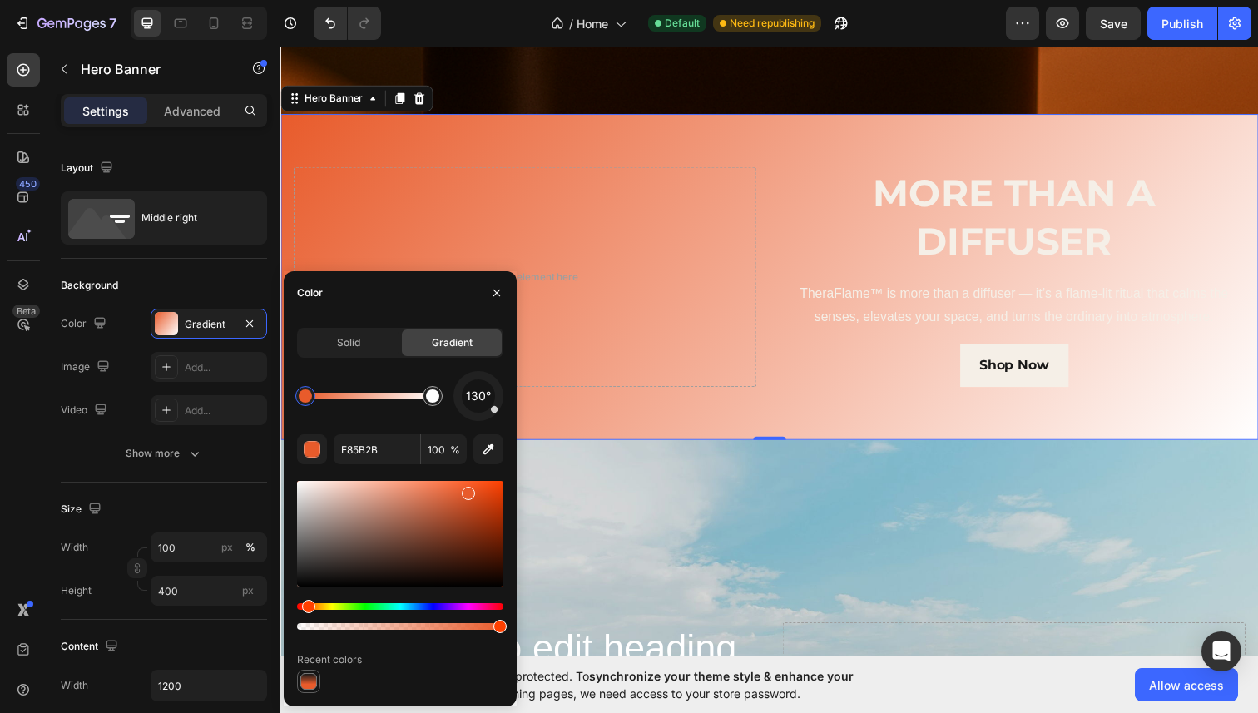
click at [303, 649] on div at bounding box center [308, 681] width 17 height 17
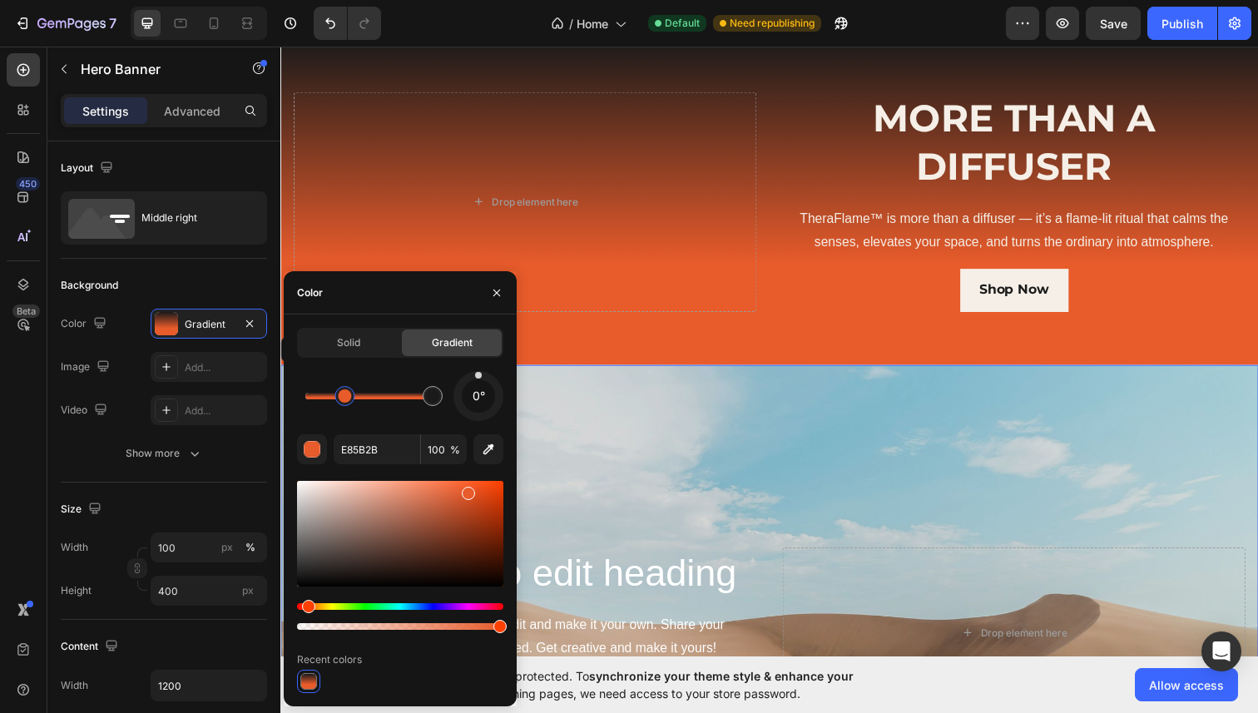
click at [680, 433] on div "Background Image" at bounding box center [779, 645] width 999 height 547
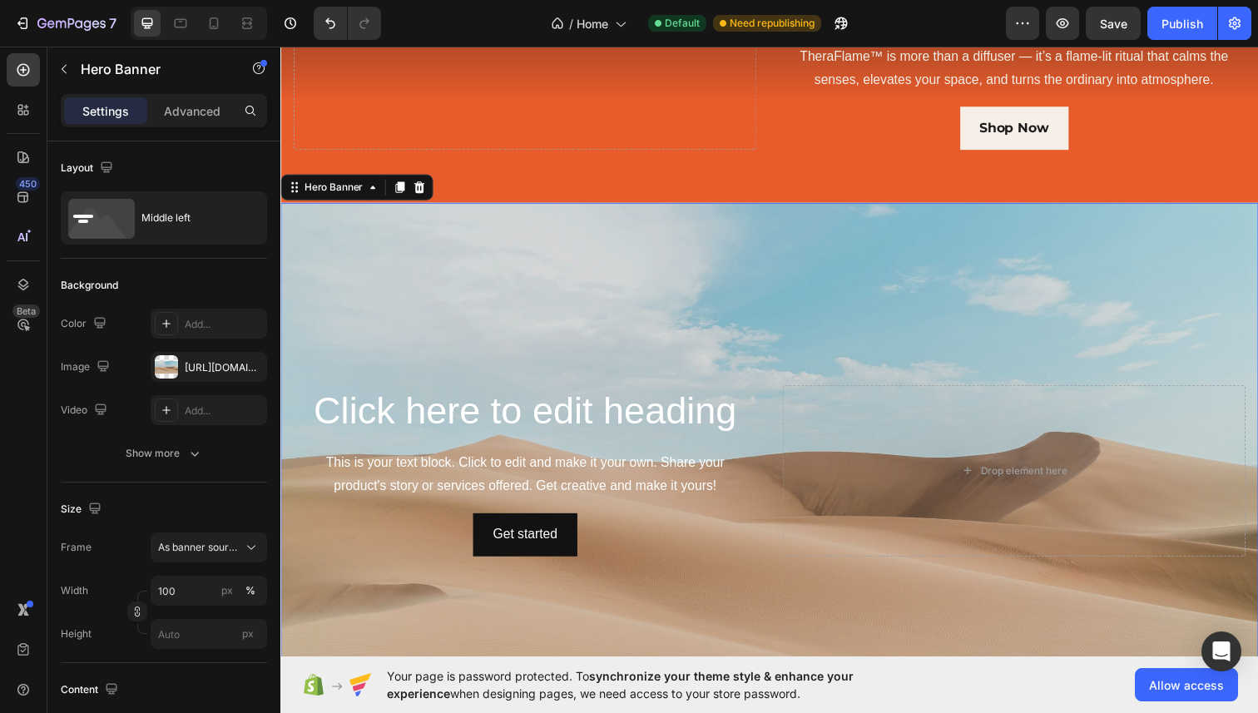
scroll to position [747, 0]
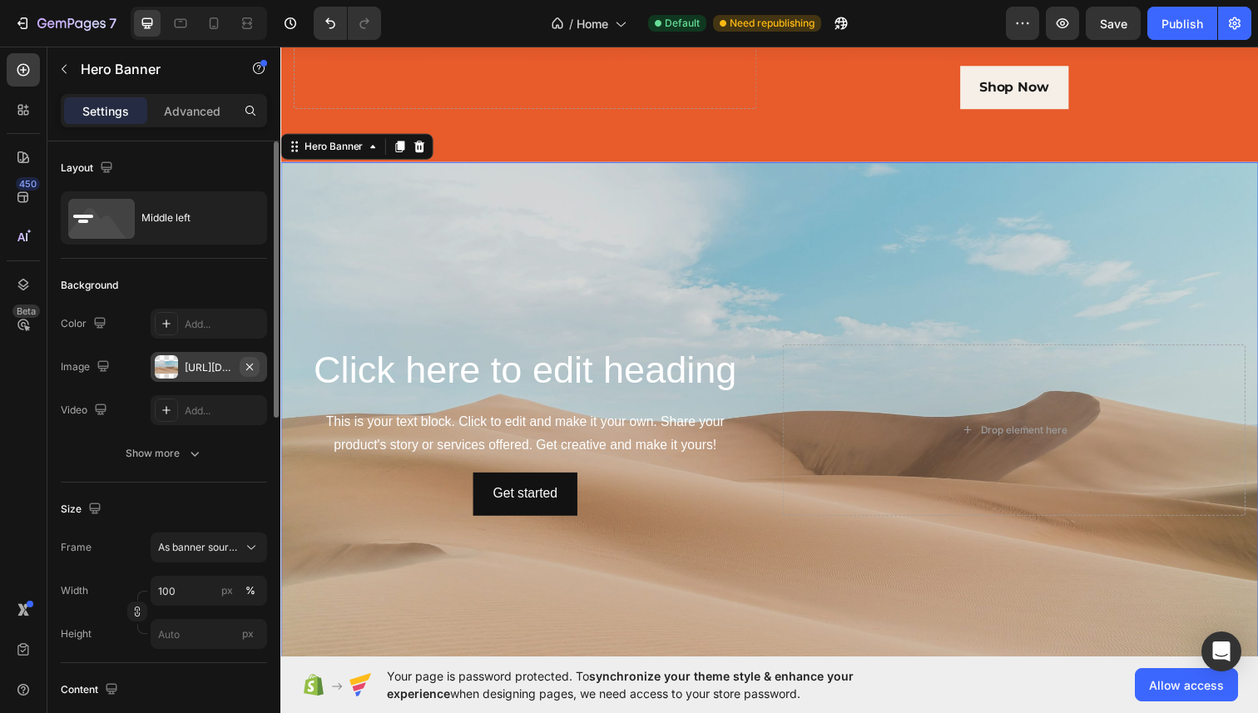
click at [246, 362] on icon "button" at bounding box center [249, 366] width 13 height 13
type input "Auto"
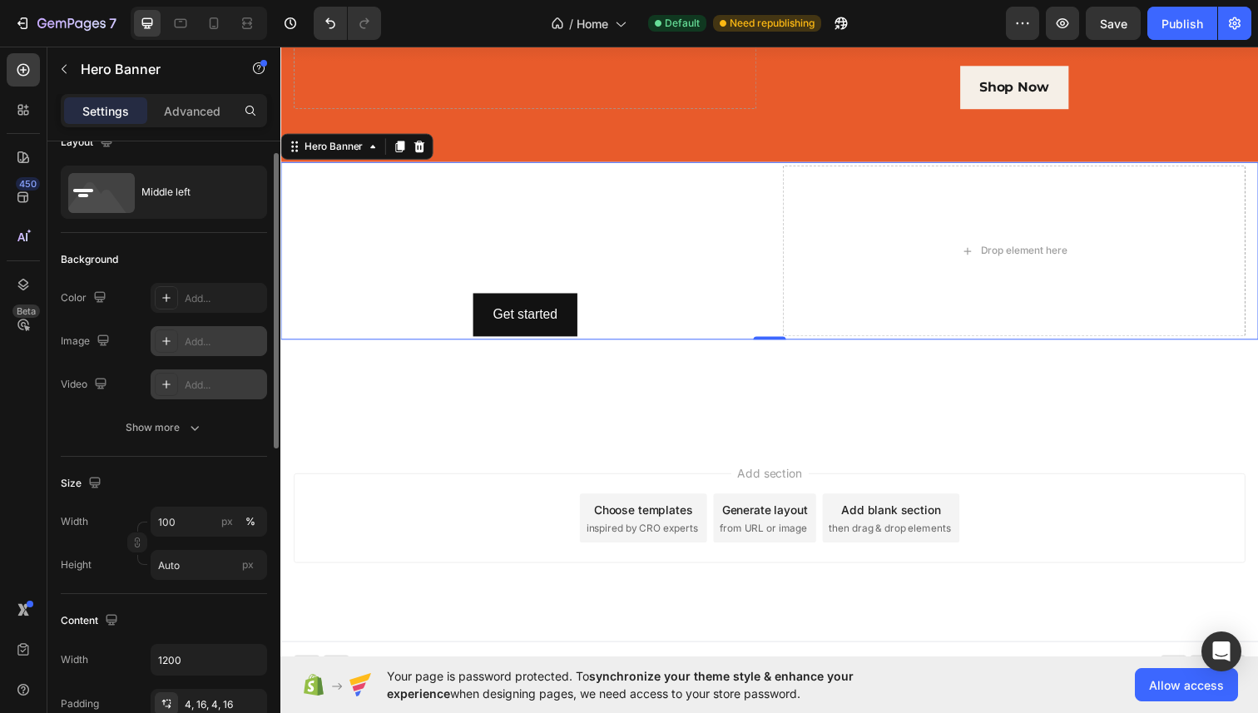
scroll to position [0, 0]
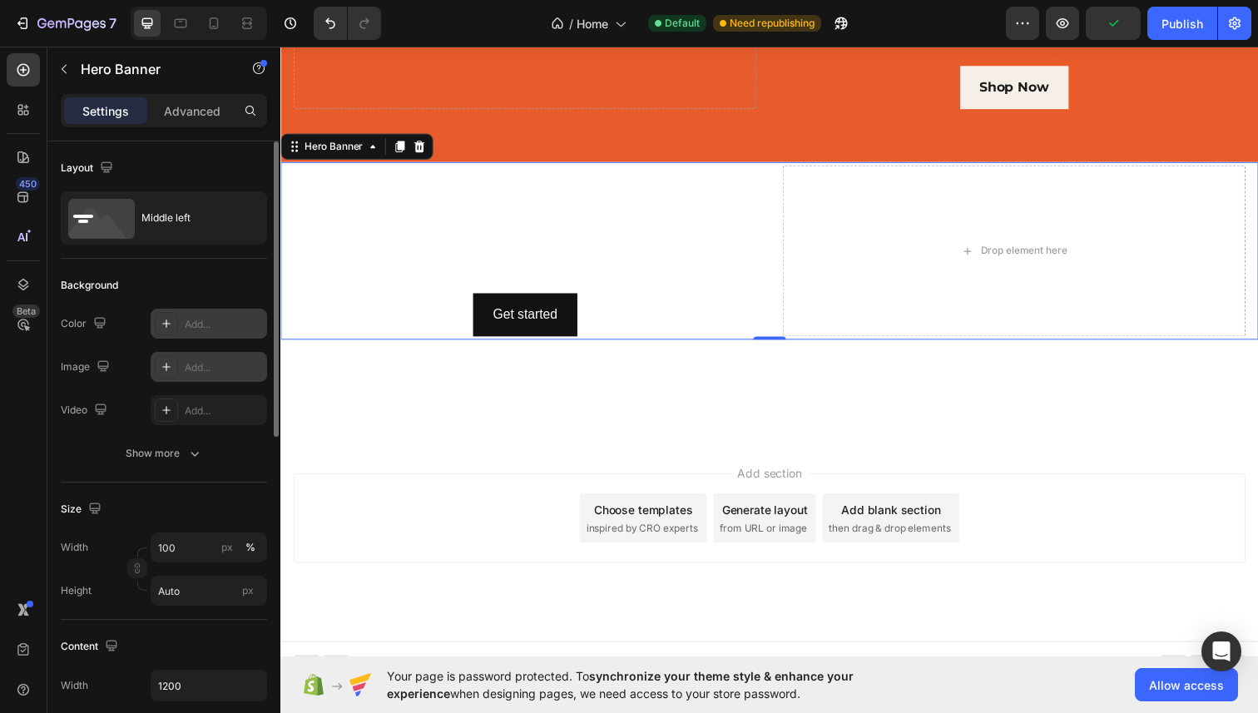
click at [194, 326] on div "Add..." at bounding box center [224, 324] width 78 height 15
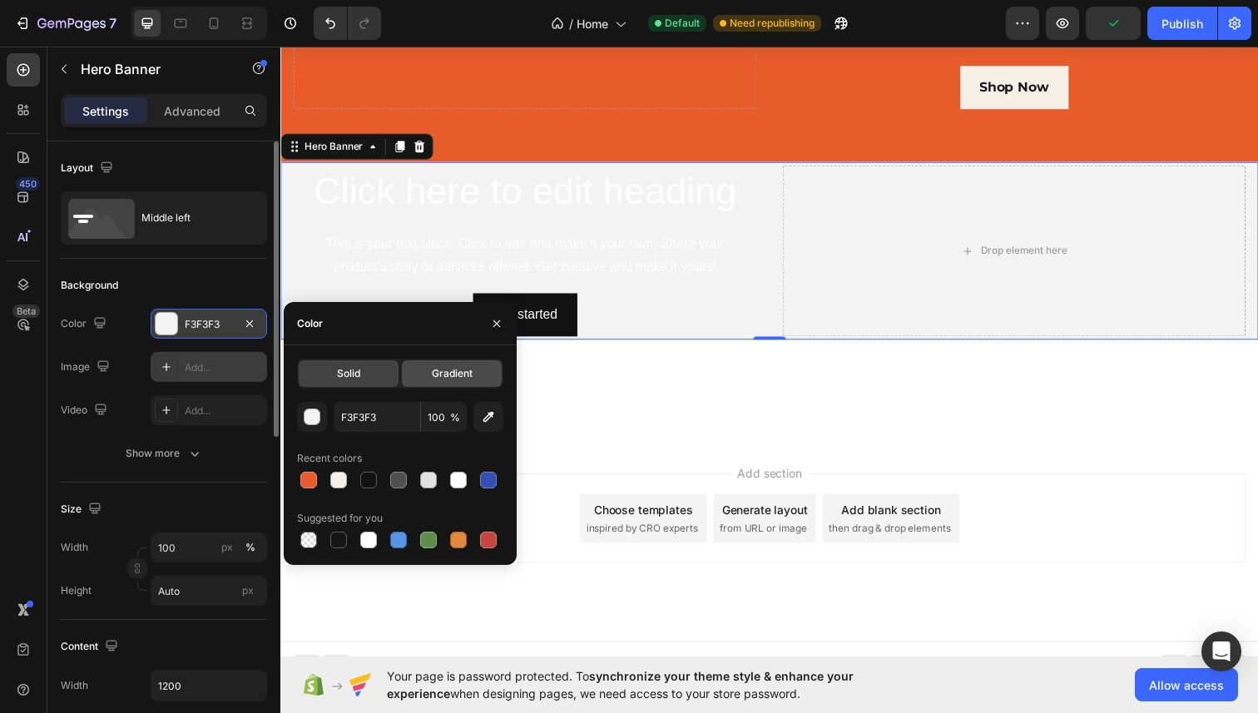
click at [444, 379] on span "Gradient" at bounding box center [452, 373] width 41 height 15
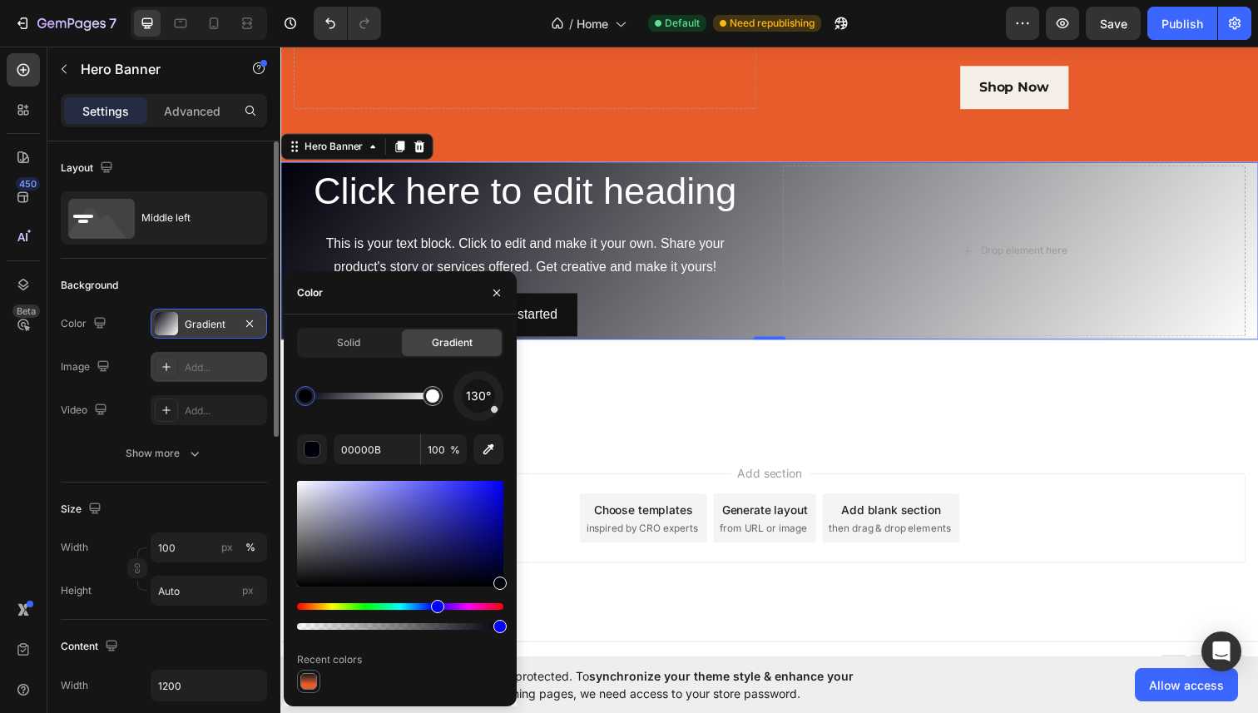
click at [306, 649] on div at bounding box center [308, 681] width 17 height 17
type input "E85B2B"
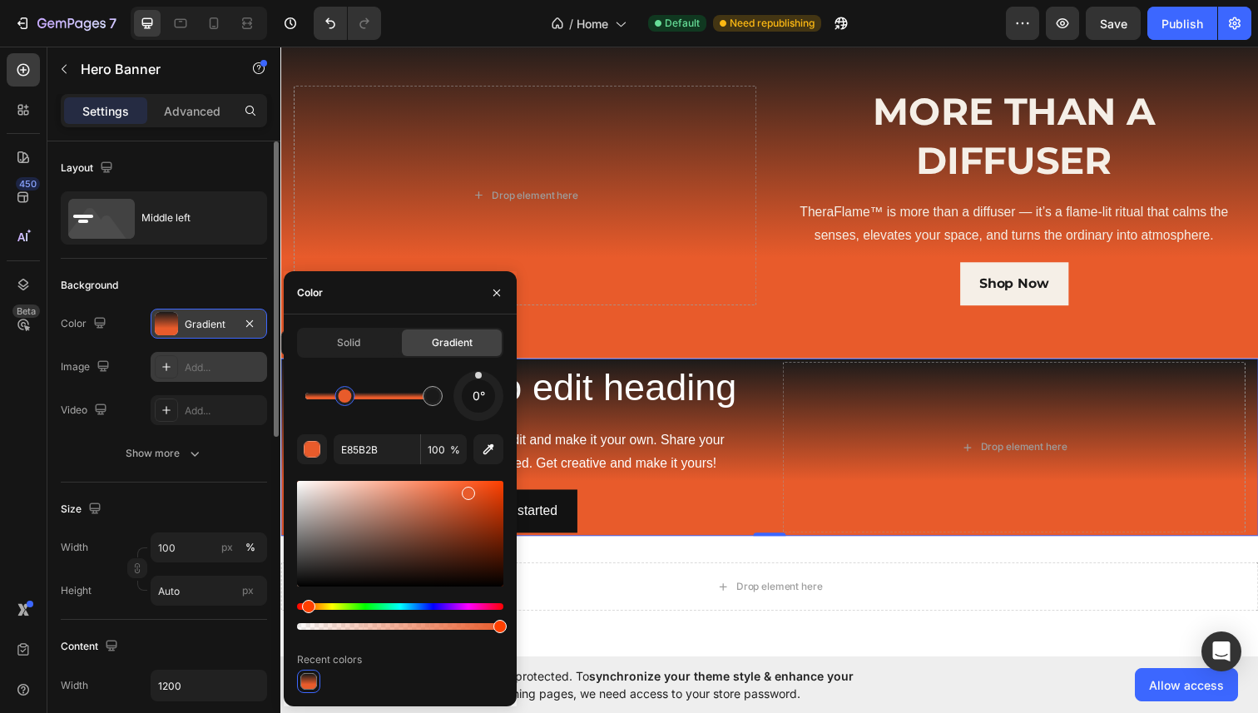
scroll to position [614, 0]
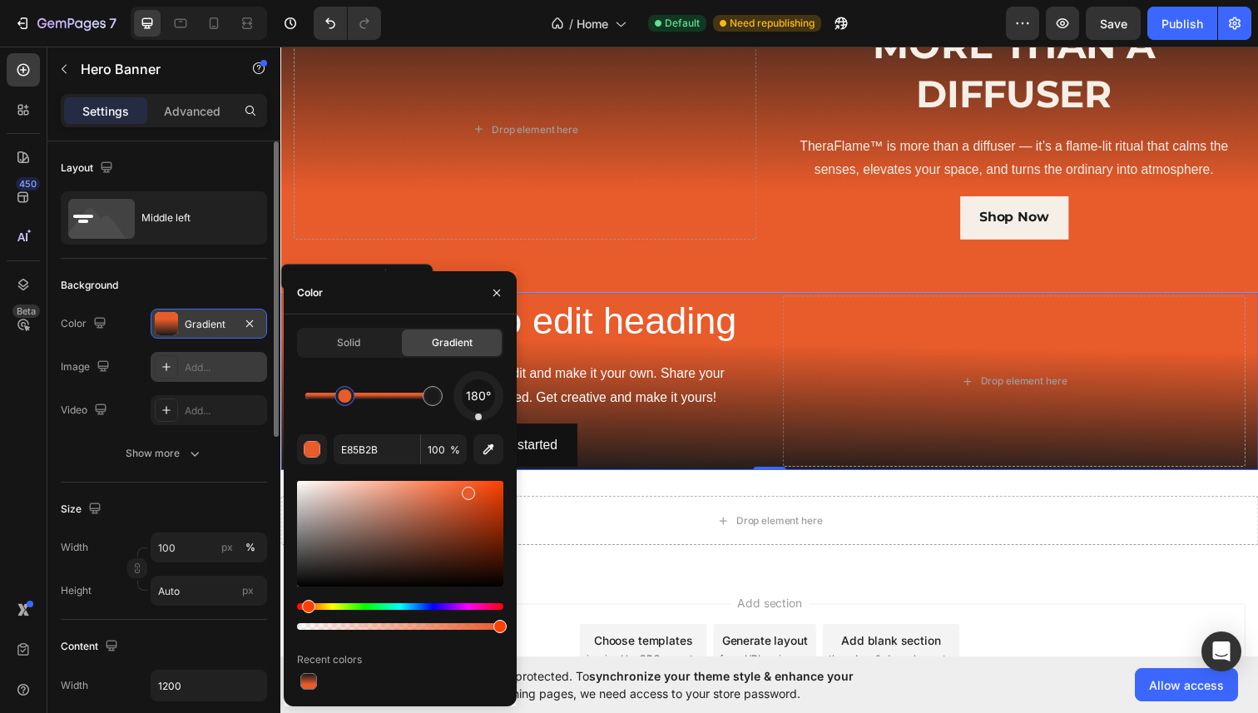
drag, startPoint x: 478, startPoint y: 384, endPoint x: 479, endPoint y: 434, distance: 49.1
click at [479, 434] on div "180° E85B2B 100 % Recent colors" at bounding box center [400, 532] width 206 height 322
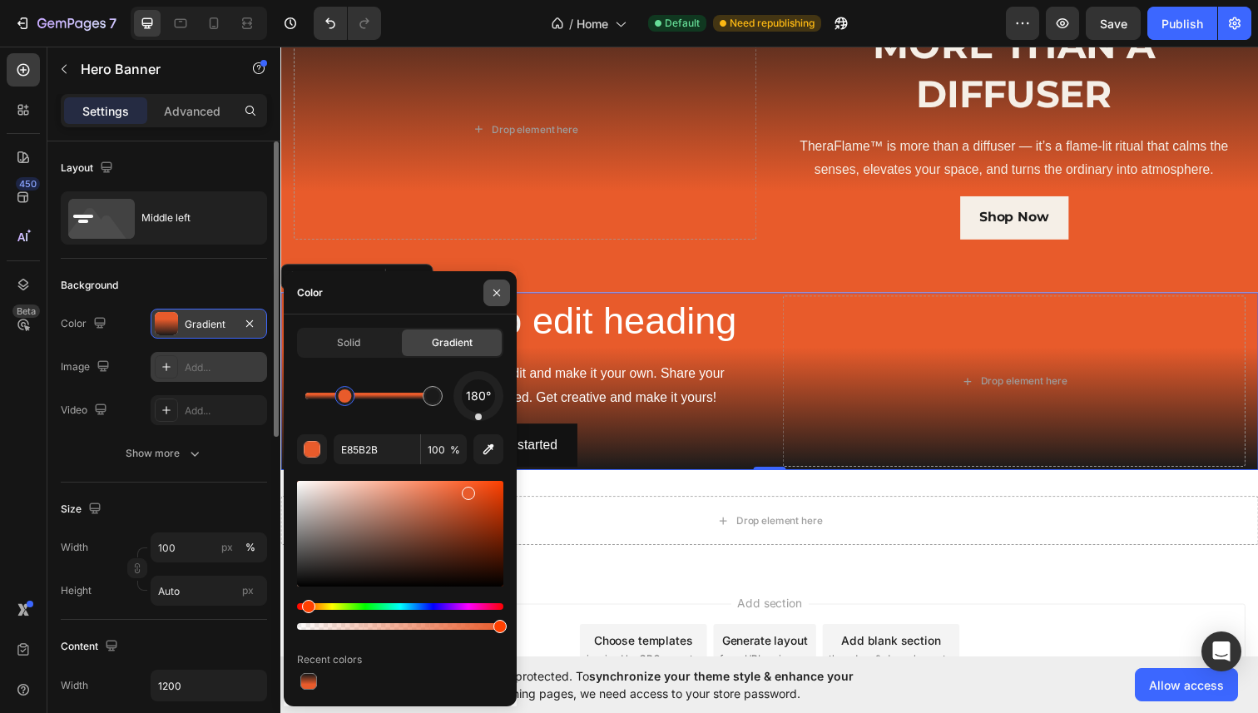
click at [497, 290] on icon "button" at bounding box center [496, 292] width 13 height 13
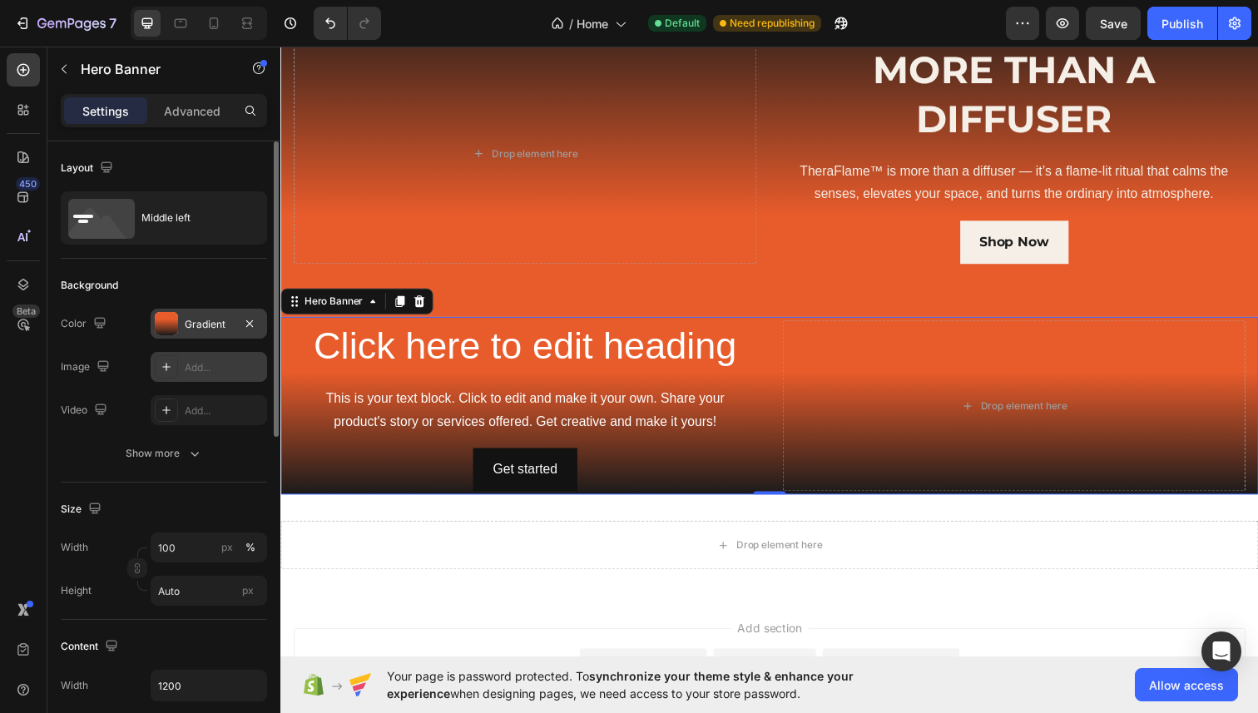
scroll to position [47, 0]
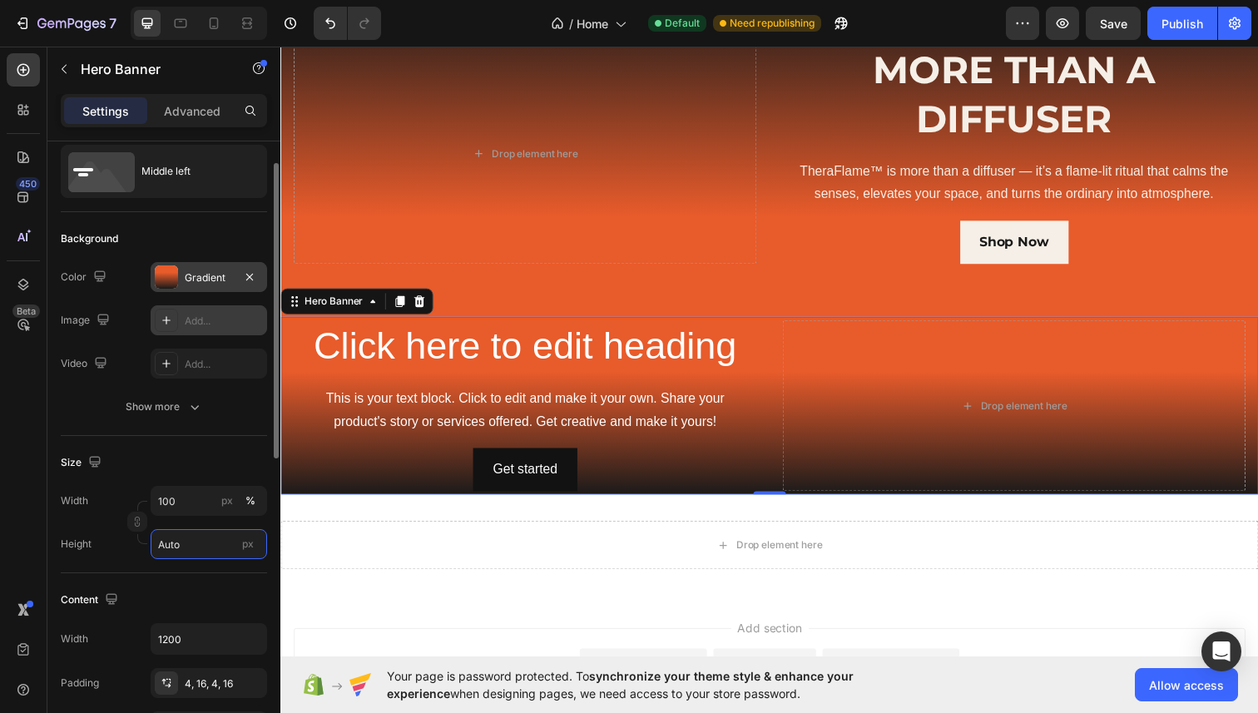
click at [195, 538] on input "Auto" at bounding box center [209, 544] width 117 height 30
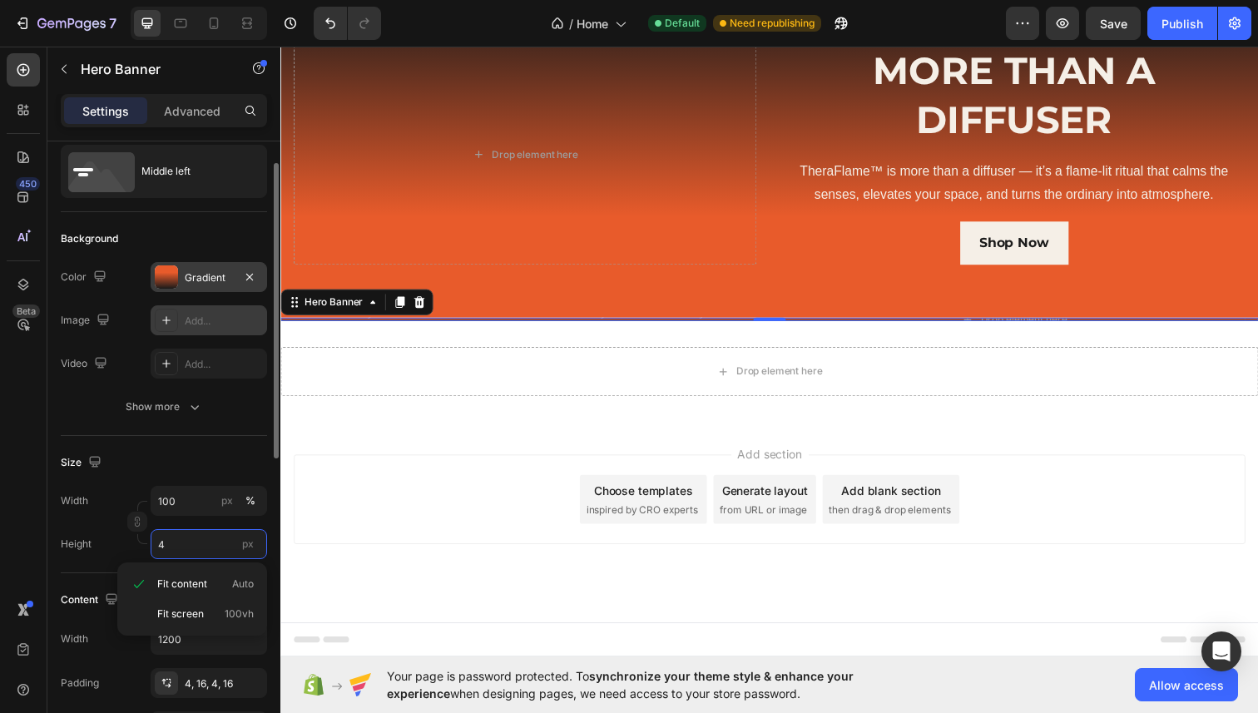
scroll to position [589, 0]
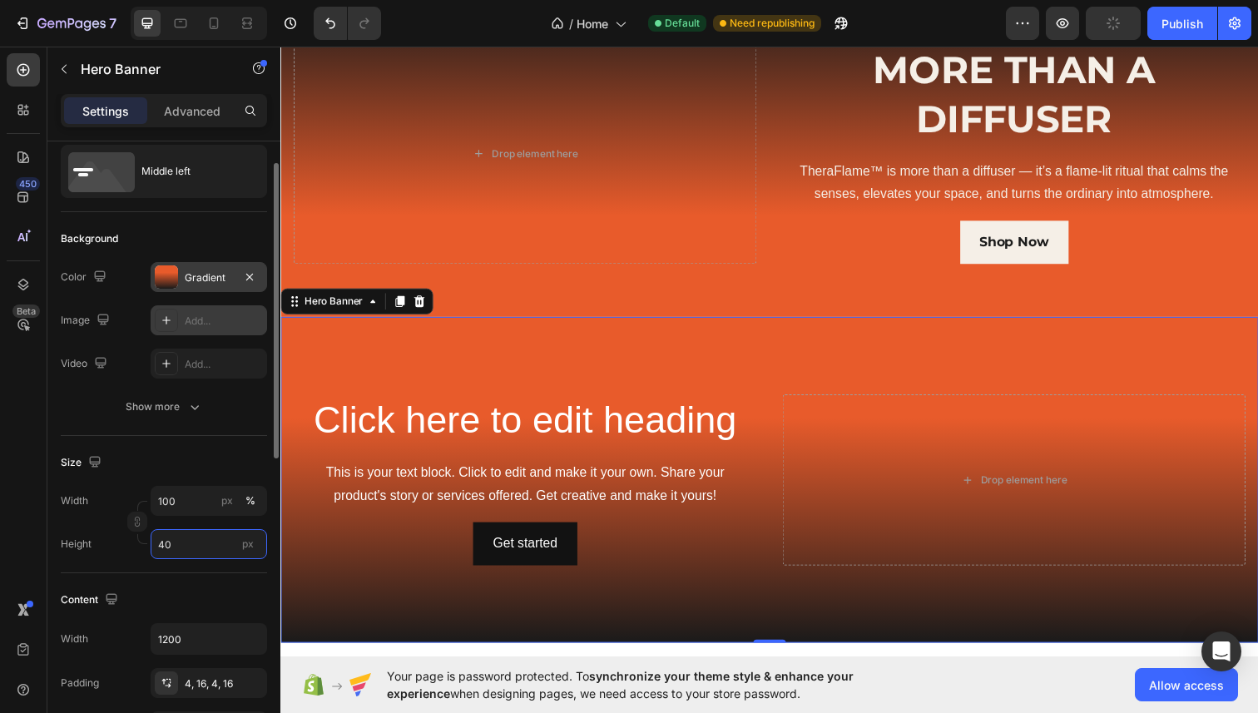
type input "4"
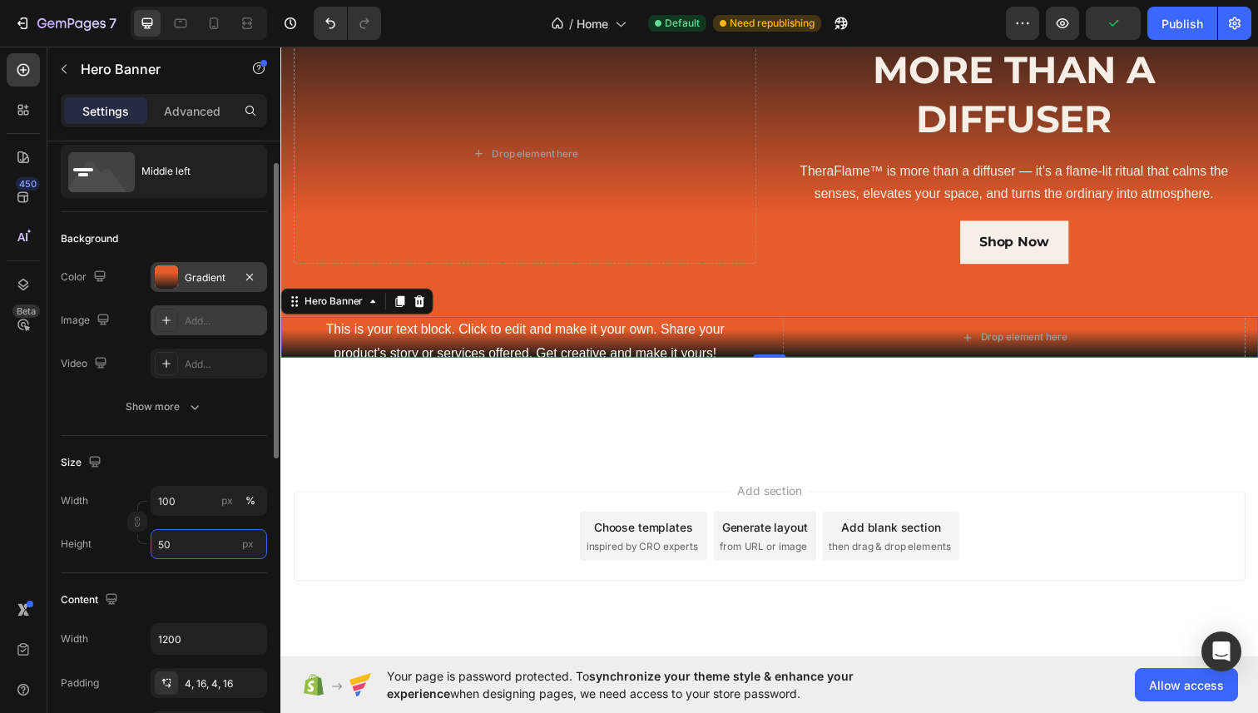
type input "500"
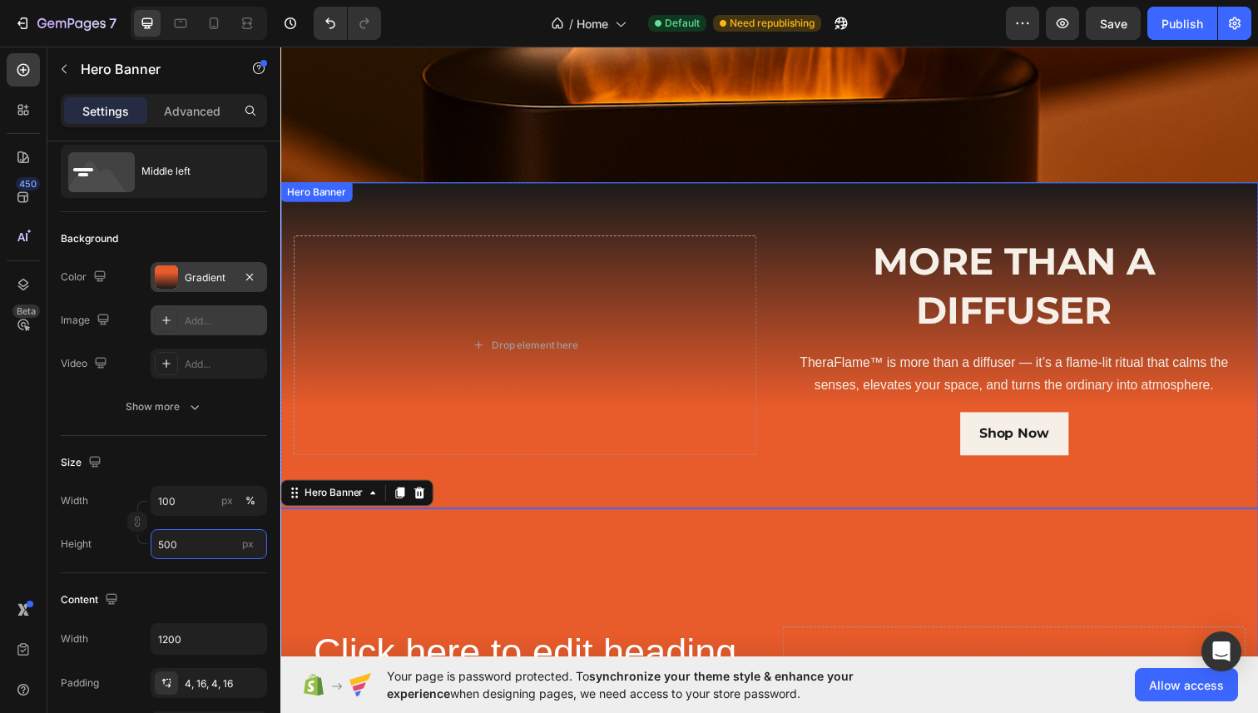
scroll to position [390, 0]
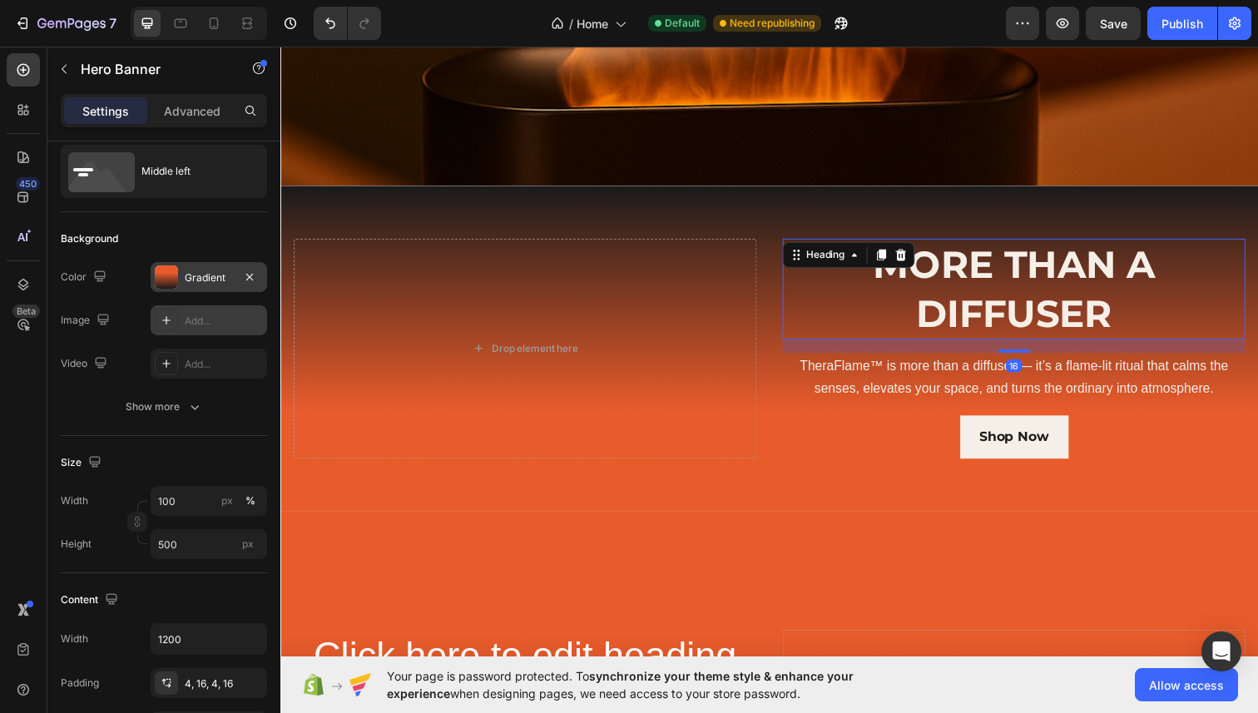
click at [795, 311] on p "⁠⁠⁠⁠⁠⁠⁠ MORE THAN A DIFFUSER" at bounding box center [1029, 295] width 469 height 100
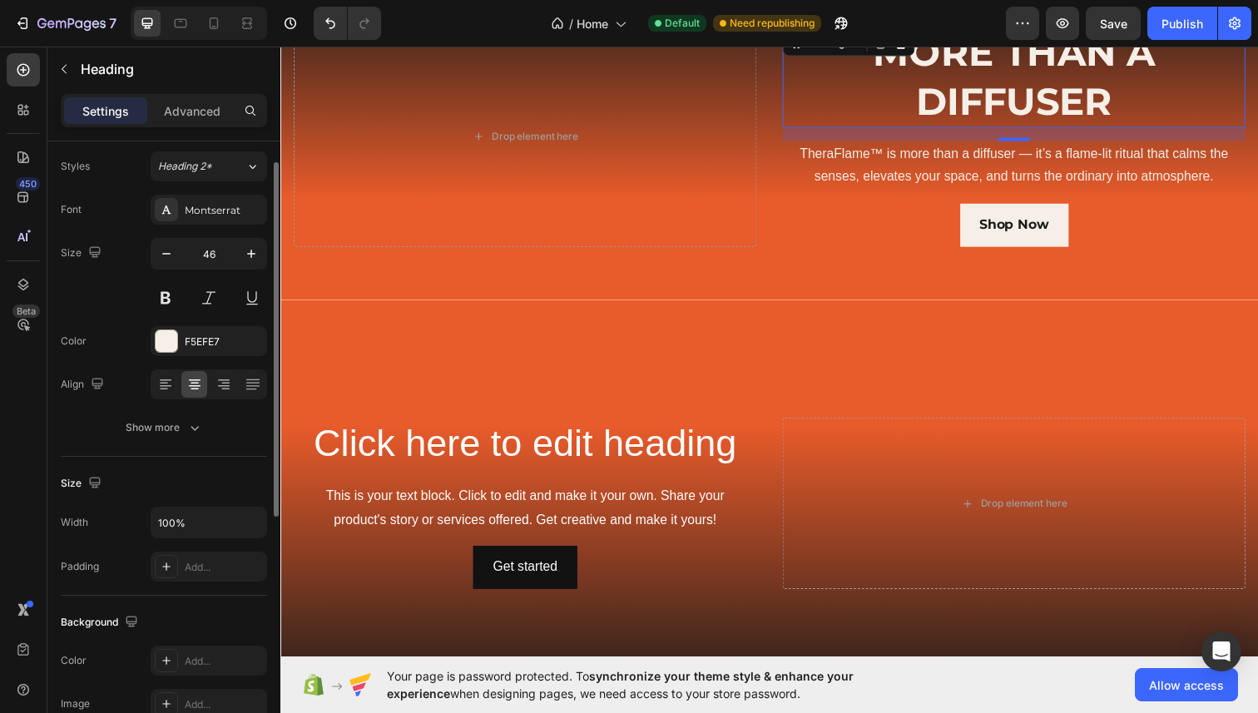
scroll to position [0, 0]
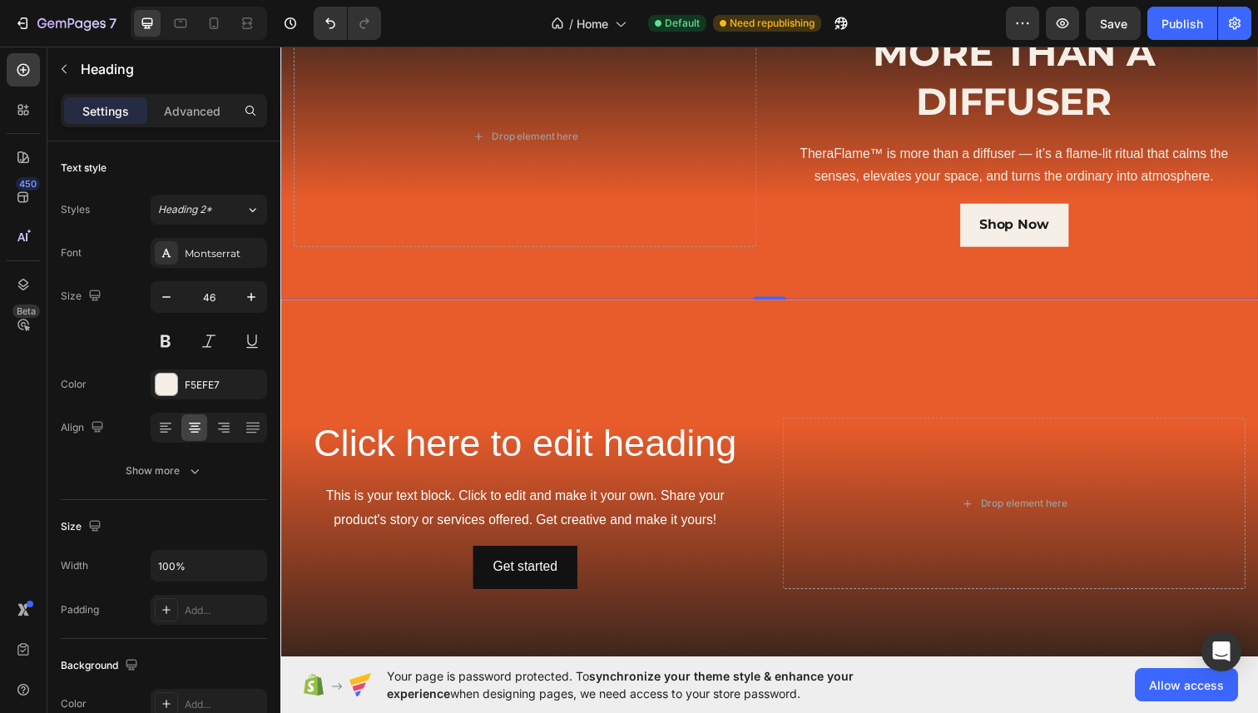
click at [763, 281] on div "Background Image" at bounding box center [779, 139] width 999 height 333
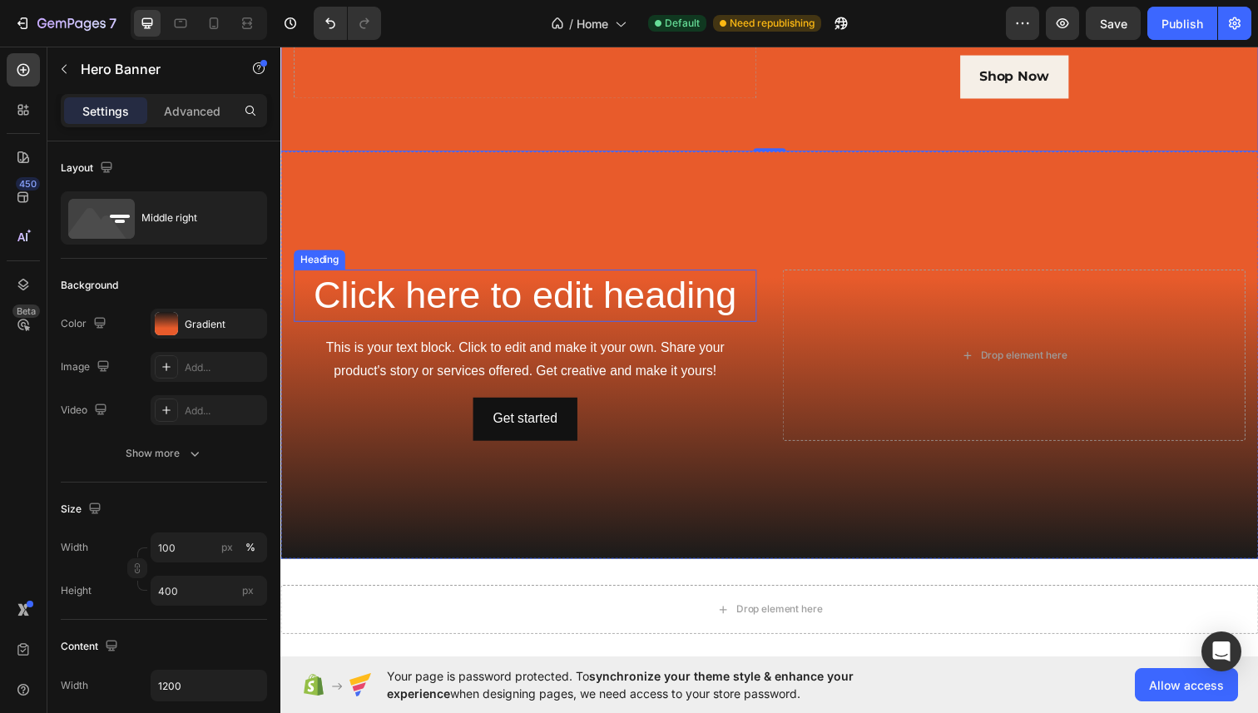
scroll to position [764, 0]
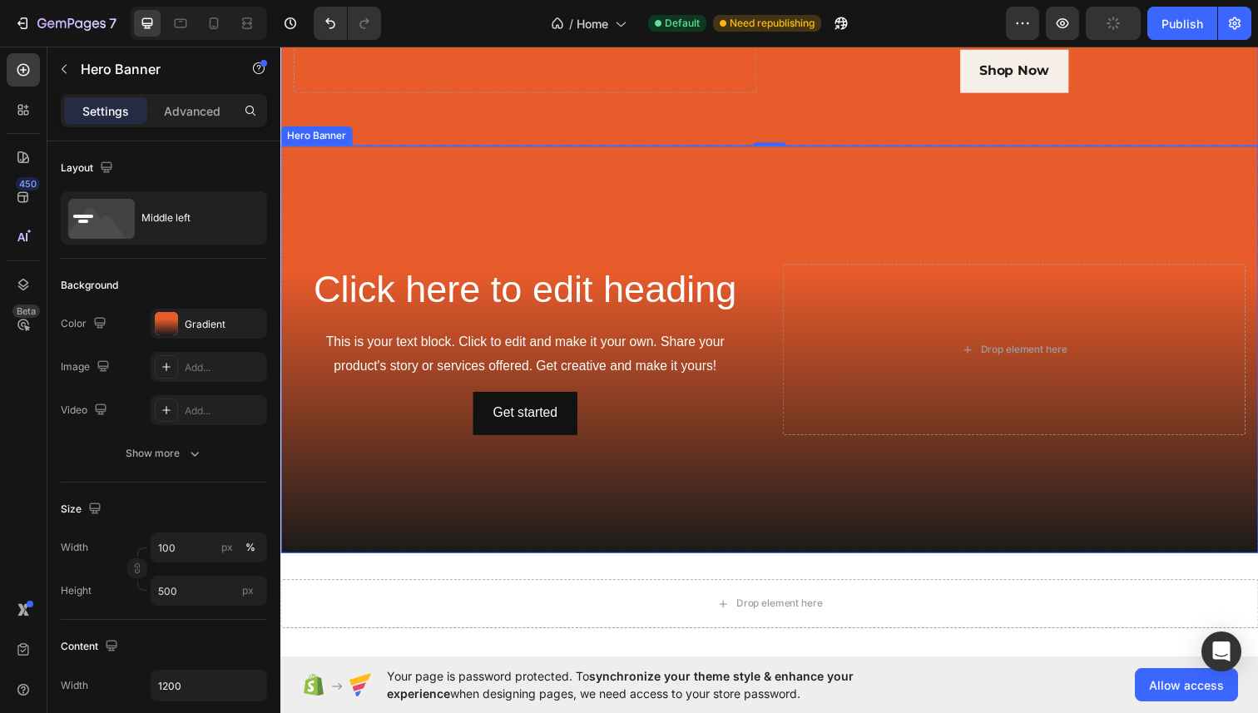
click at [793, 563] on div "Click here to edit heading Heading This is your text block. Click to edit and m…" at bounding box center [779, 356] width 999 height 416
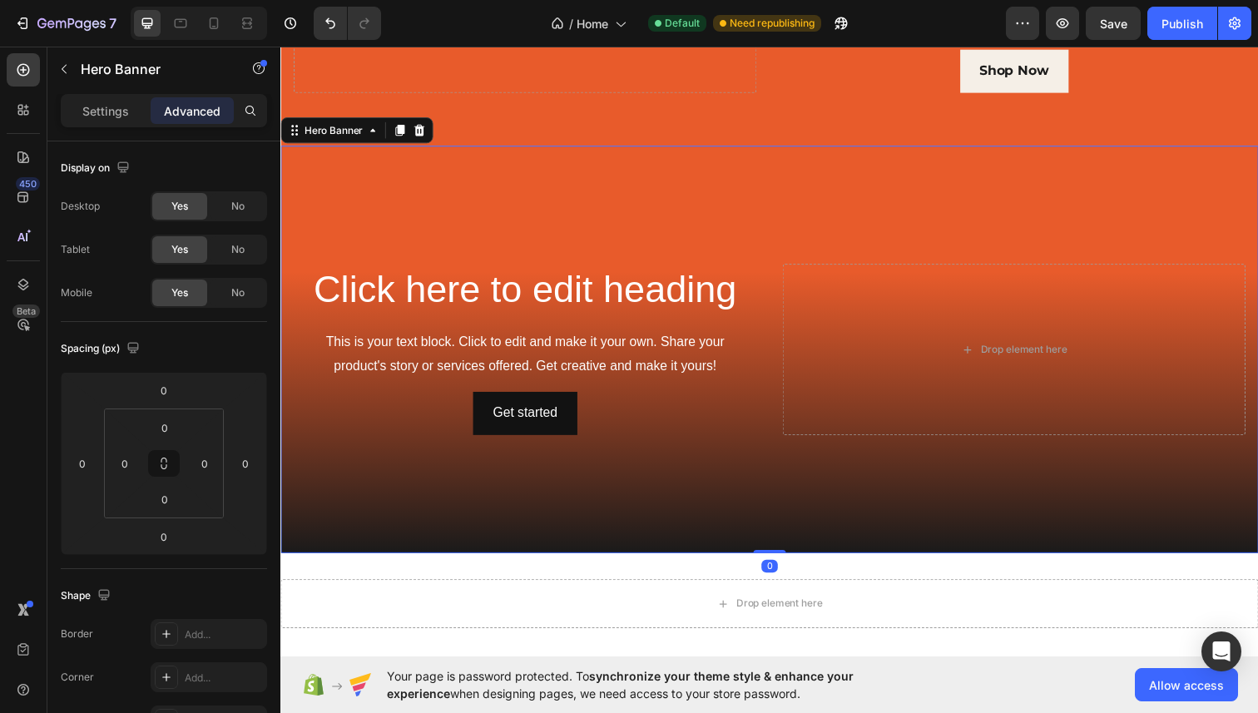
click at [686, 504] on div "Background Image" at bounding box center [779, 356] width 999 height 416
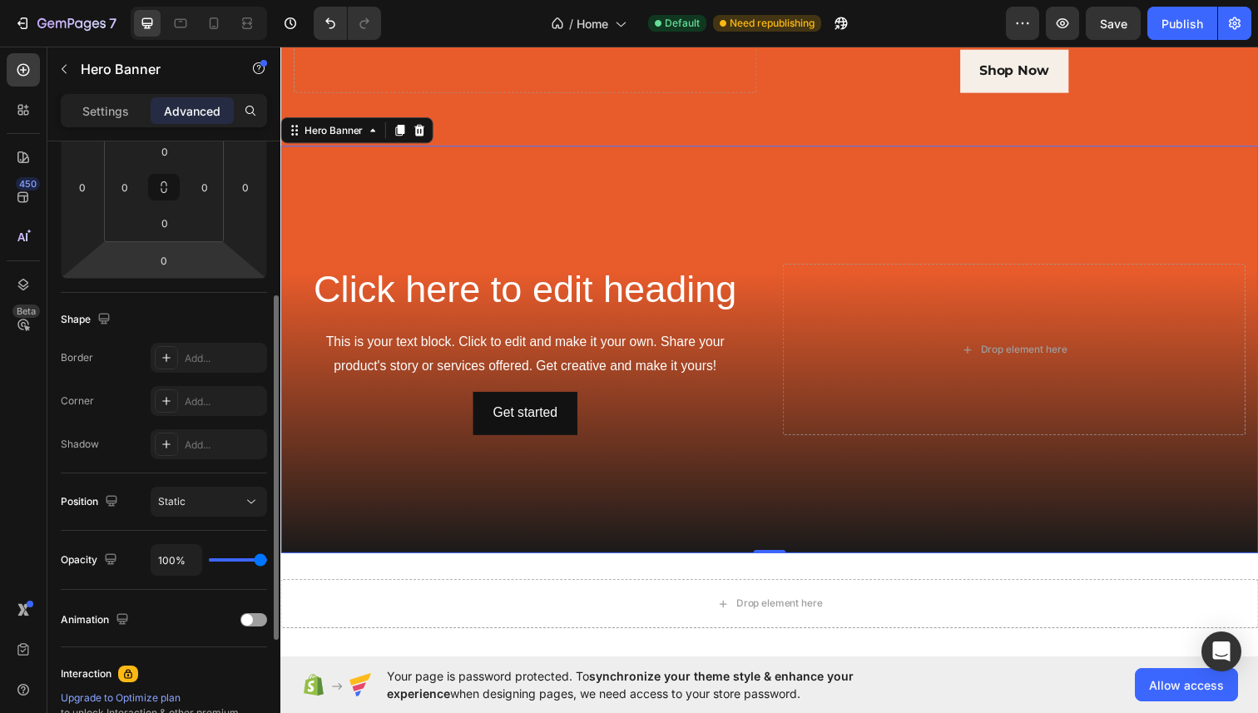
scroll to position [300, 0]
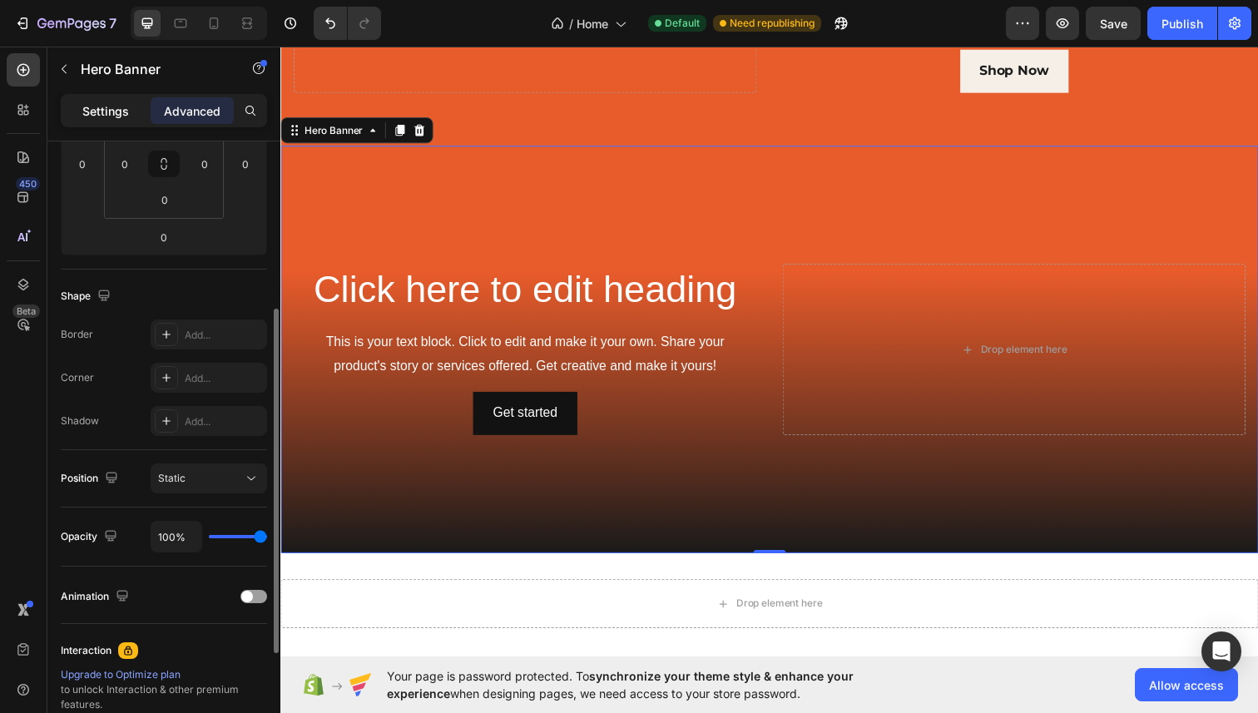
click at [121, 116] on p "Settings" at bounding box center [105, 110] width 47 height 17
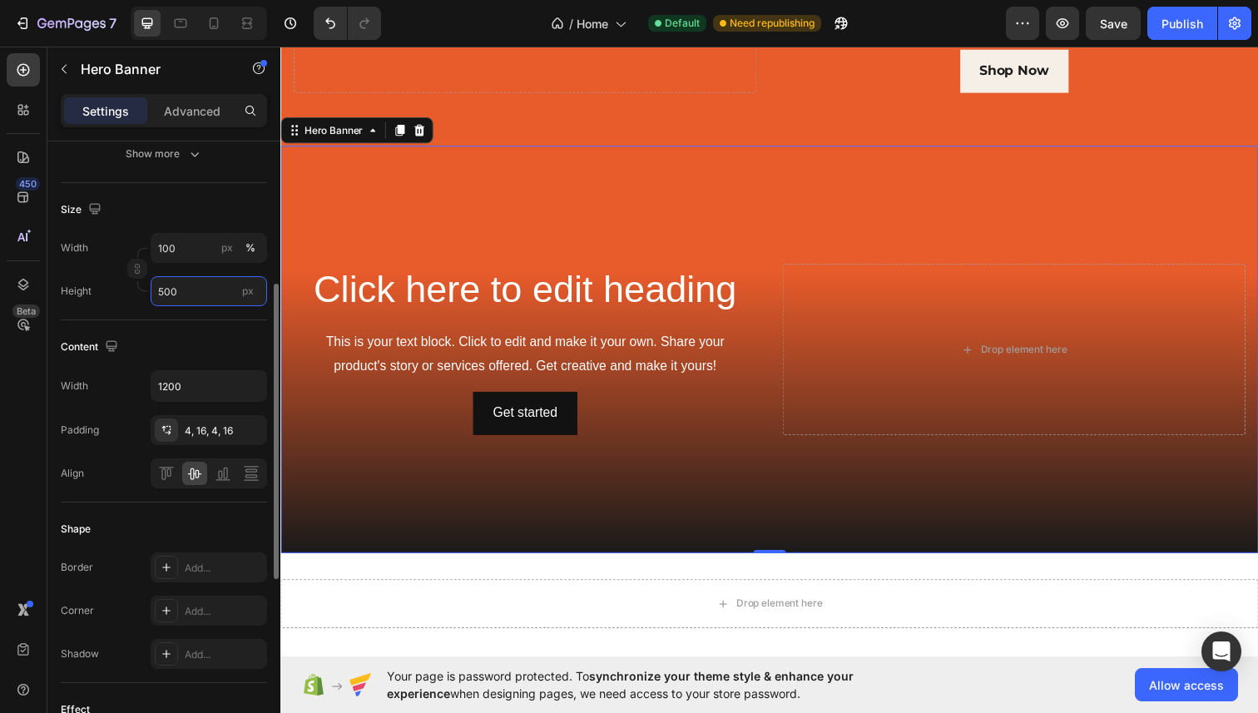
click at [195, 282] on input "500" at bounding box center [209, 291] width 117 height 30
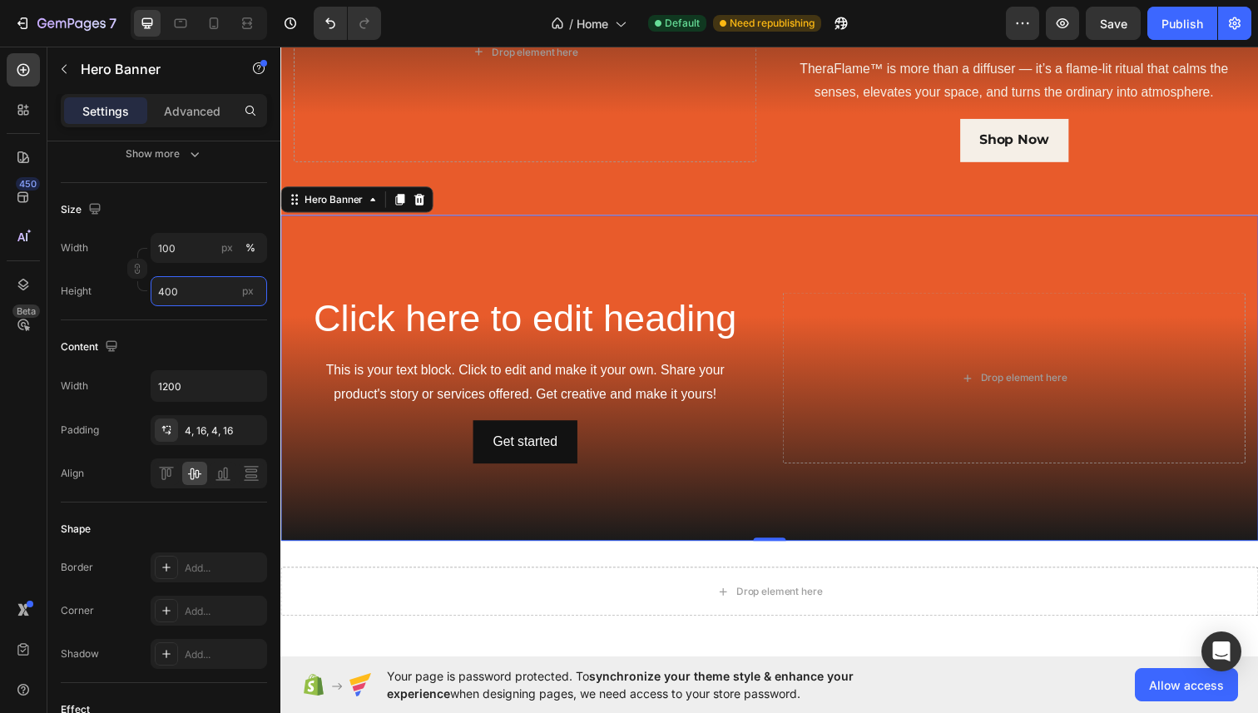
scroll to position [692, 0]
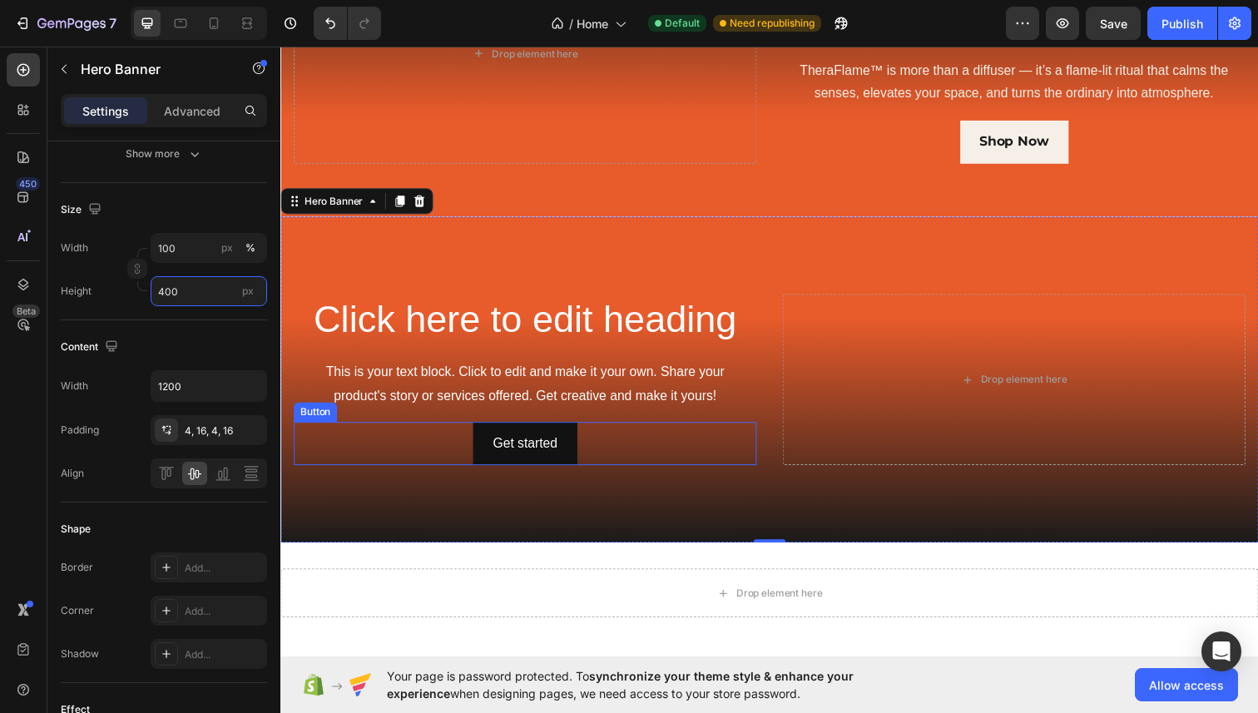
type input "400"
click at [925, 409] on div "Drop element here" at bounding box center [1029, 387] width 473 height 175
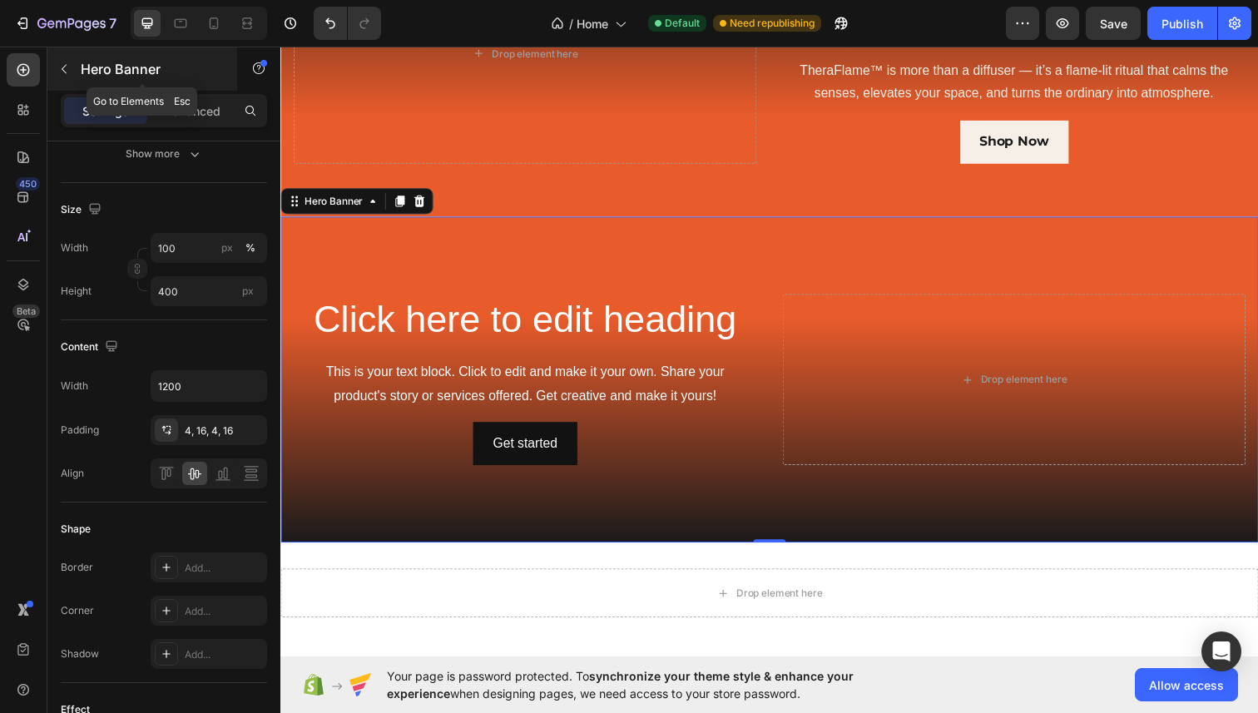
click at [66, 67] on icon "button" at bounding box center [63, 68] width 13 height 13
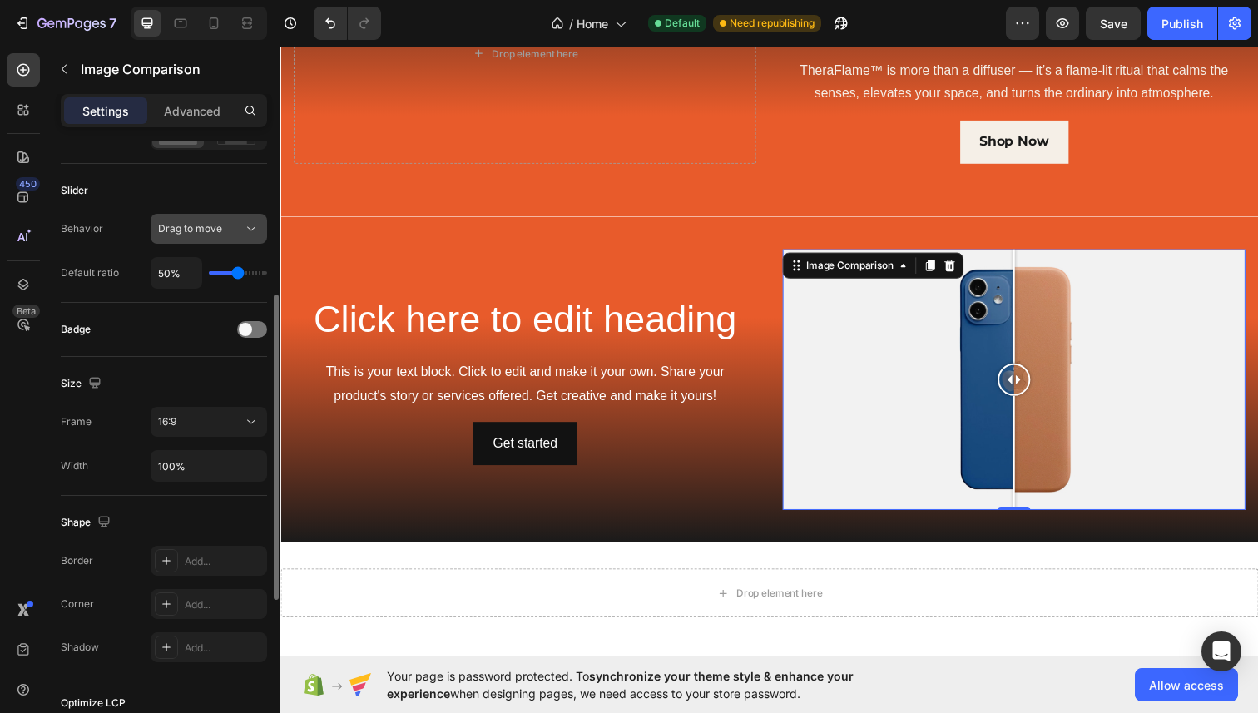
scroll to position [317, 0]
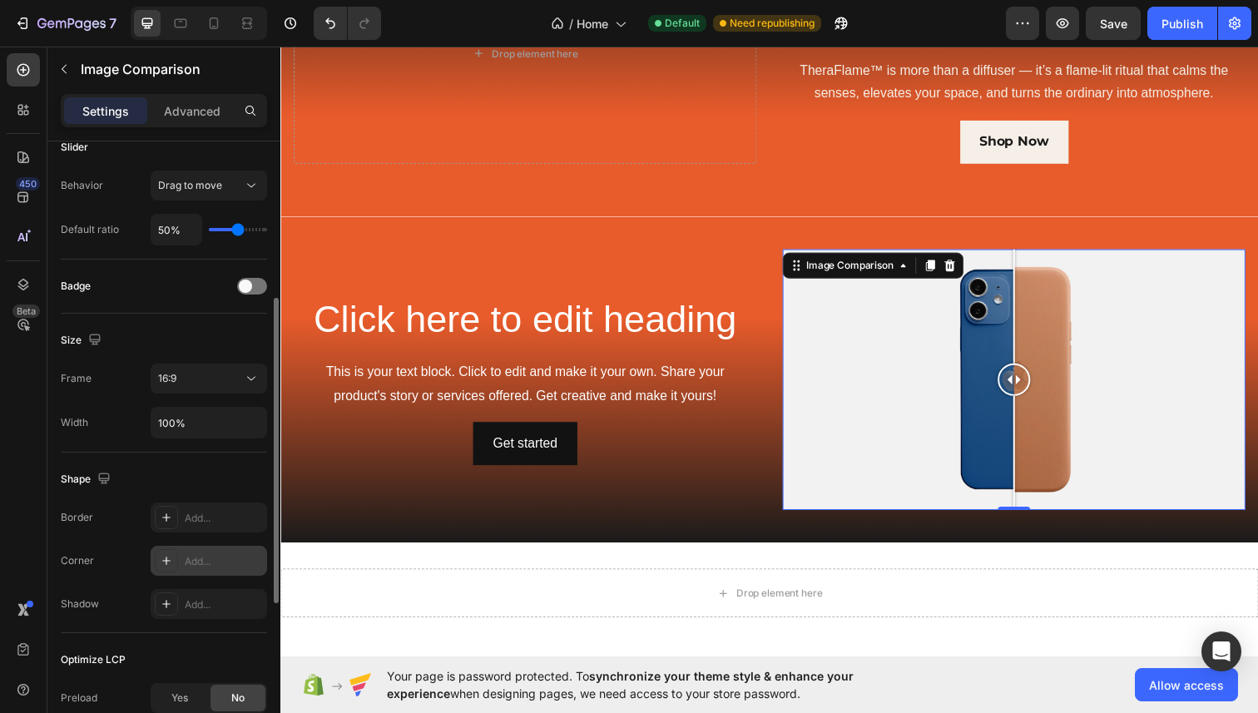
click at [181, 558] on div "Add..." at bounding box center [209, 561] width 117 height 30
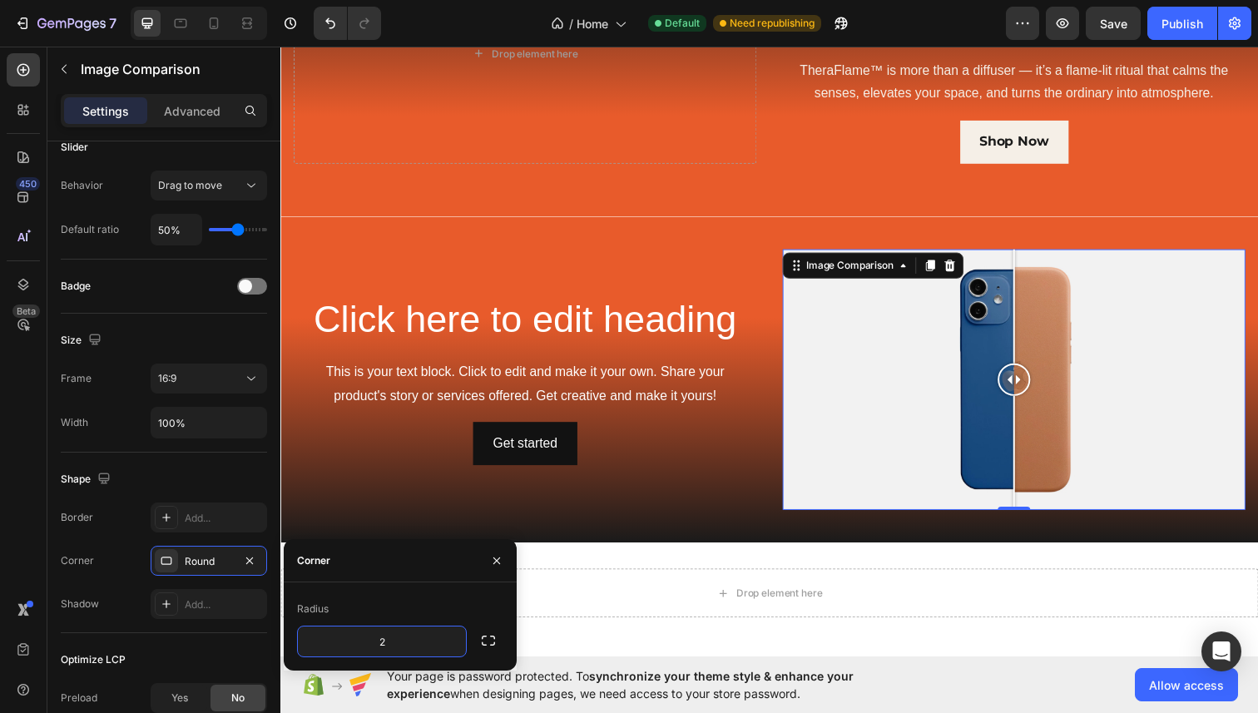
type input "25"
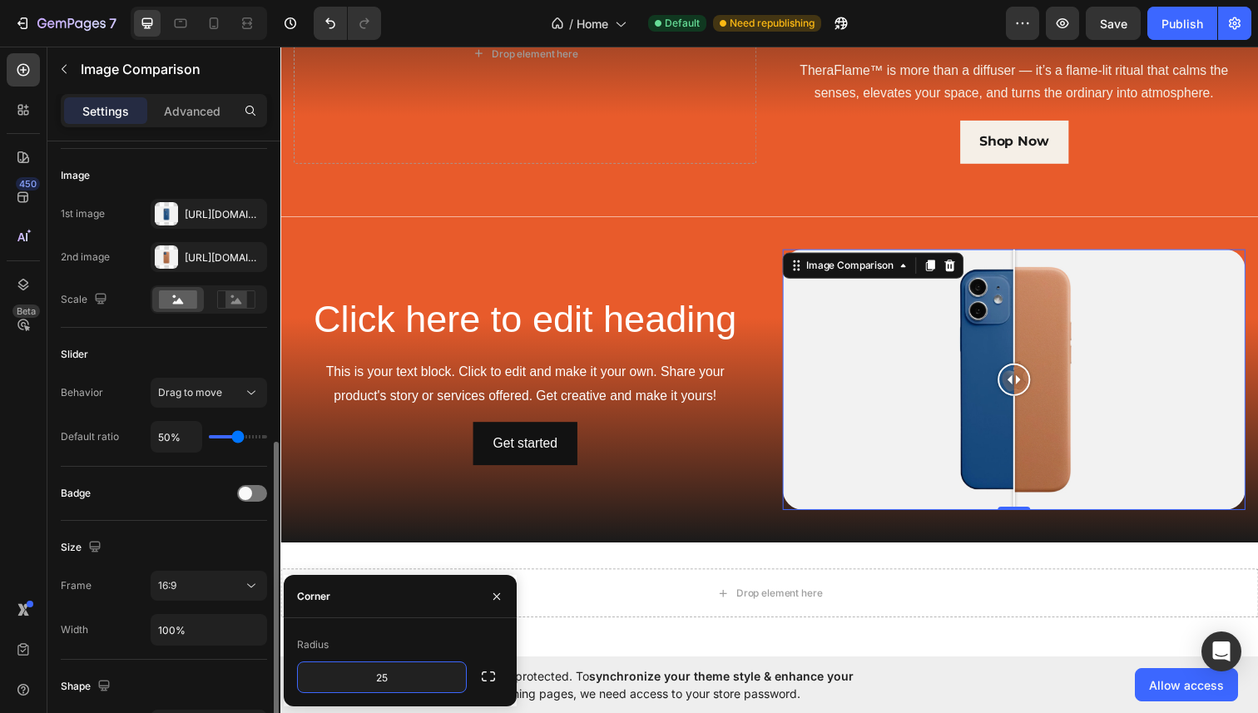
scroll to position [0, 0]
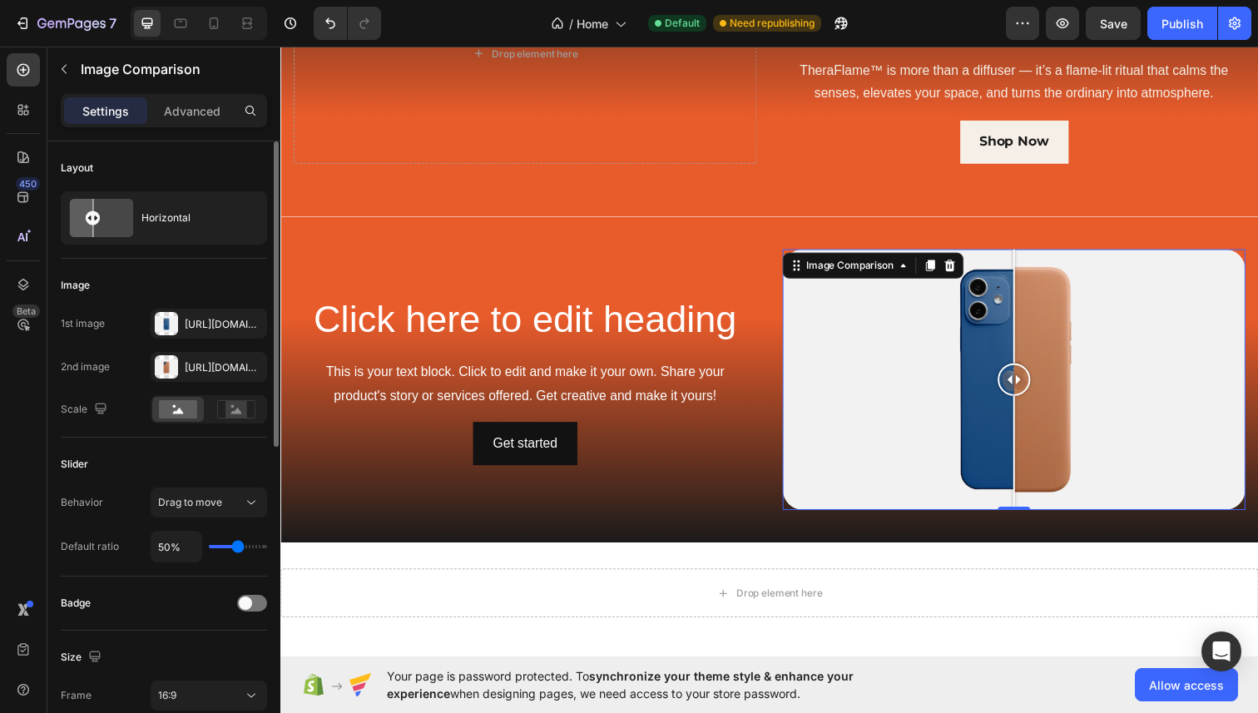
click at [113, 348] on div "1st image Https://cdn.Shopify.Com/s/files/1/2005/9307/files/image_compare_befor…" at bounding box center [164, 366] width 206 height 115
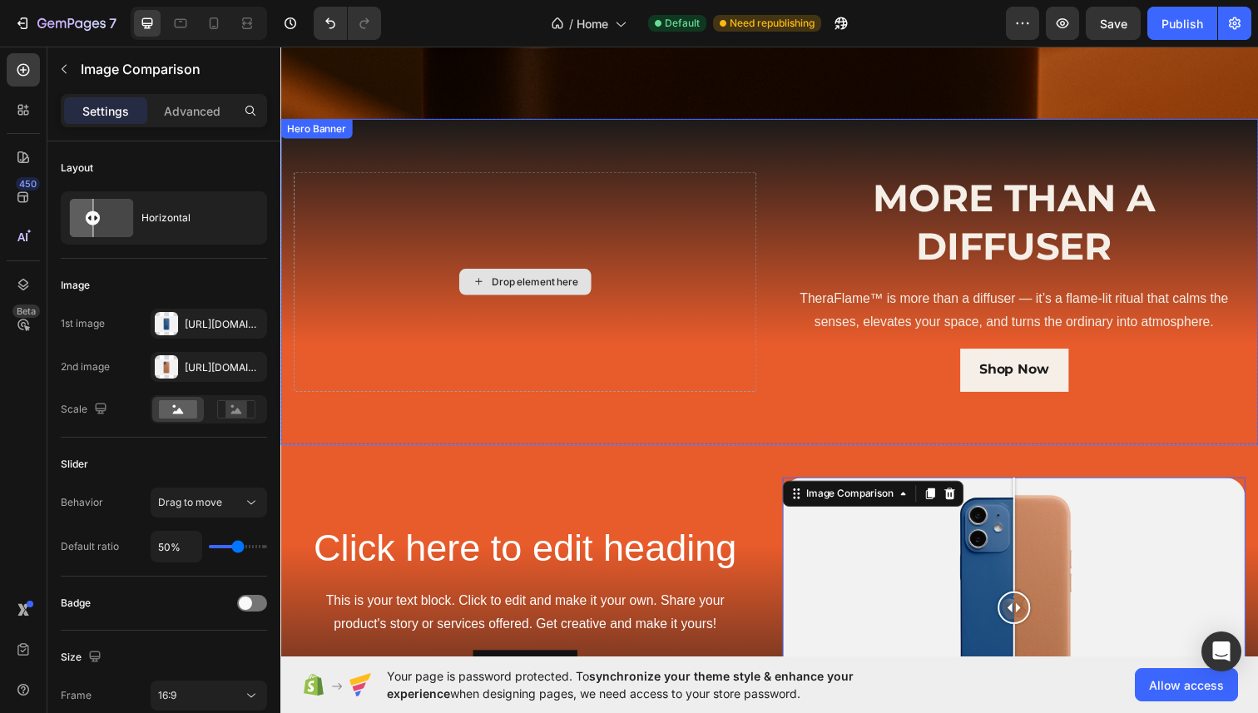
scroll to position [460, 0]
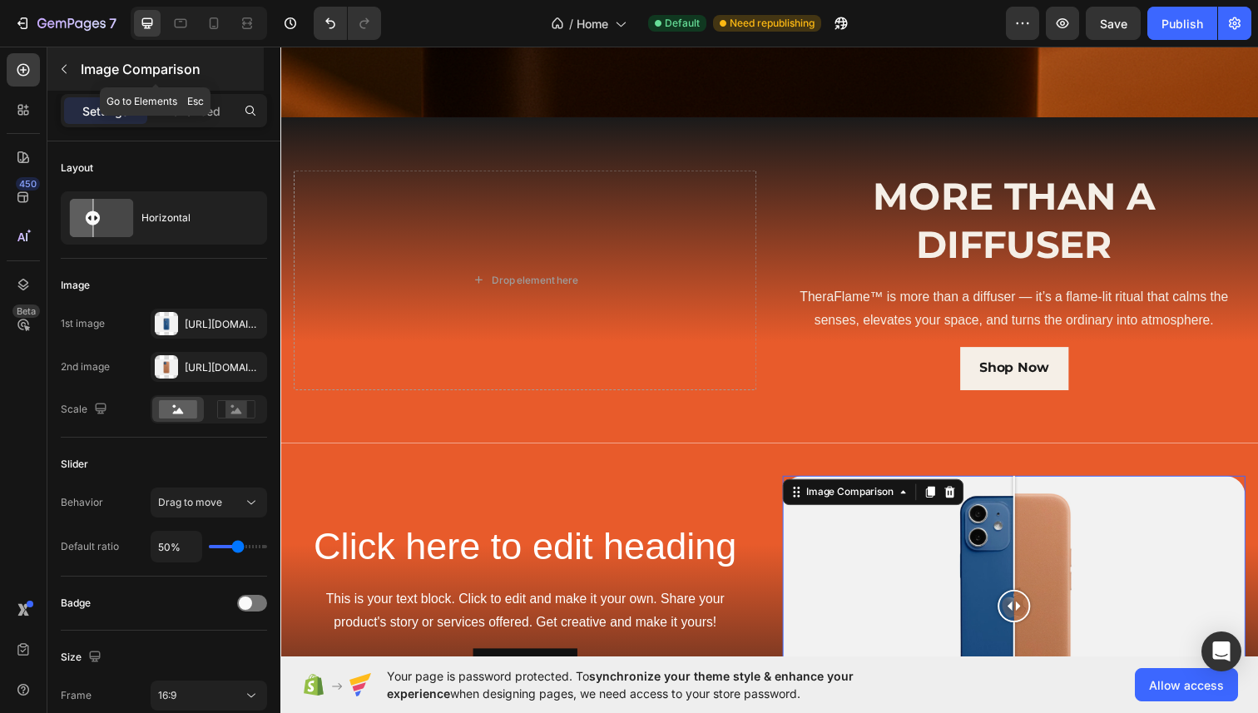
click at [66, 74] on icon "button" at bounding box center [63, 68] width 13 height 13
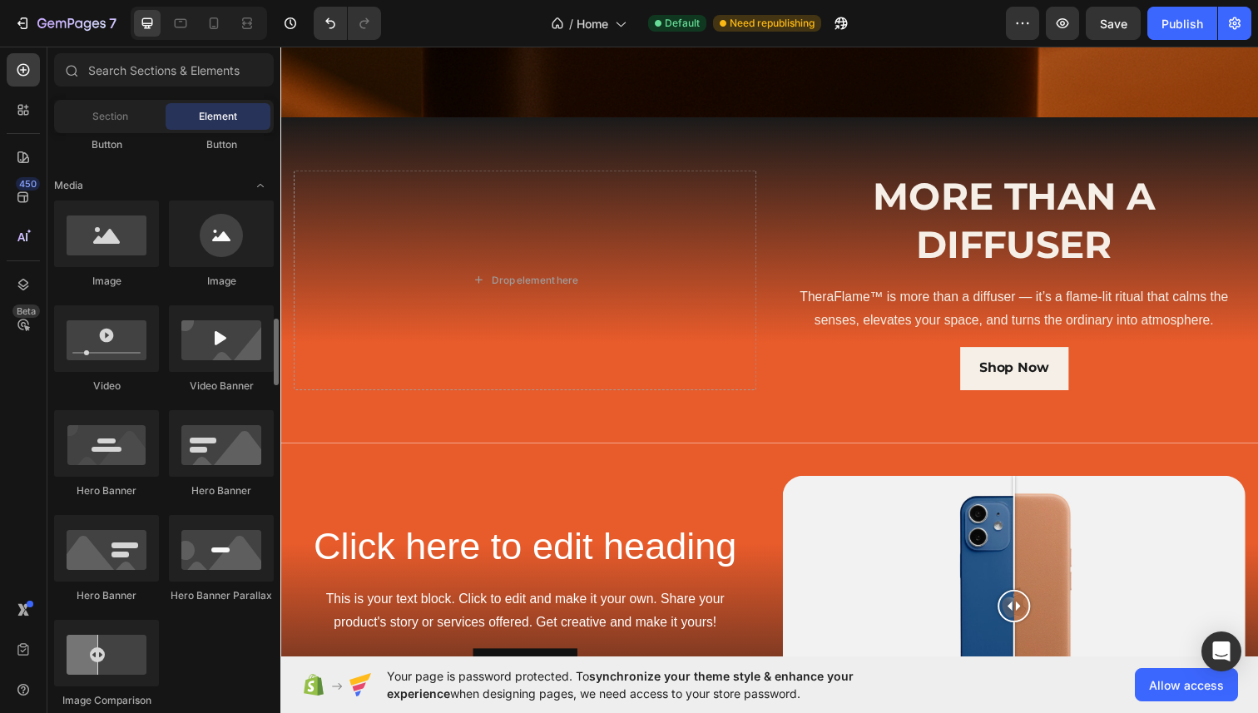
scroll to position [480, 0]
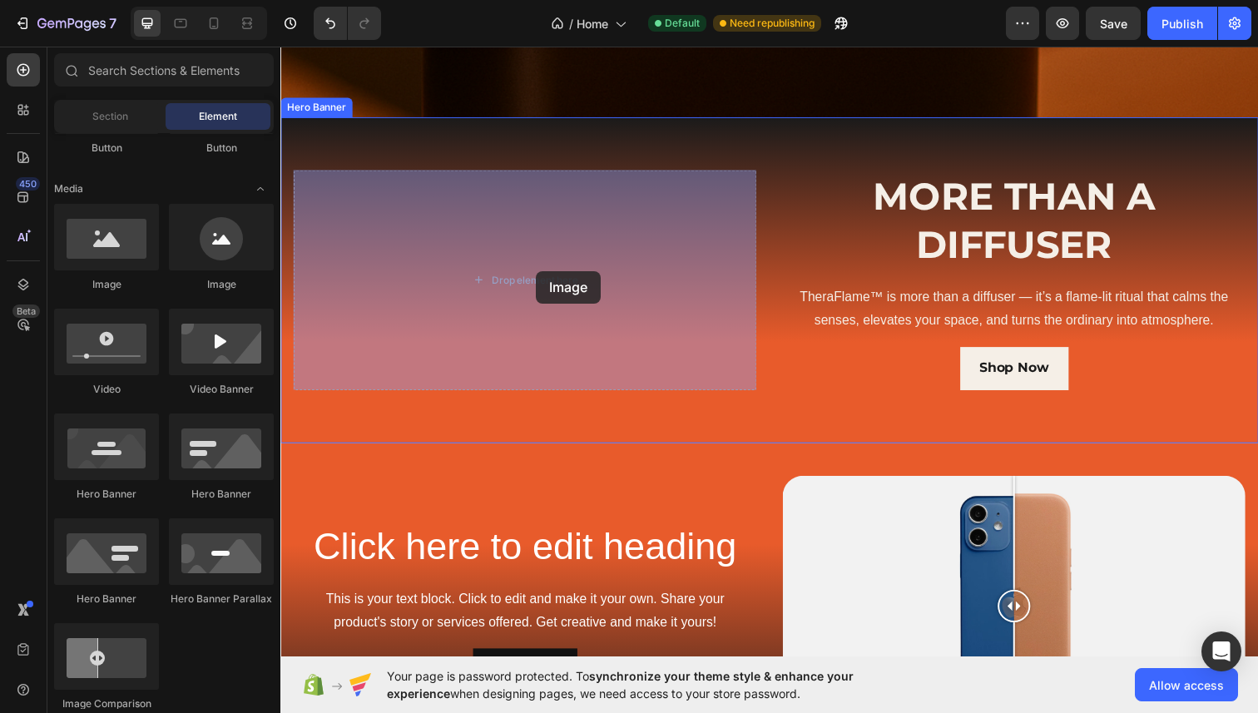
drag, startPoint x: 392, startPoint y: 299, endPoint x: 542, endPoint y: 275, distance: 151.6
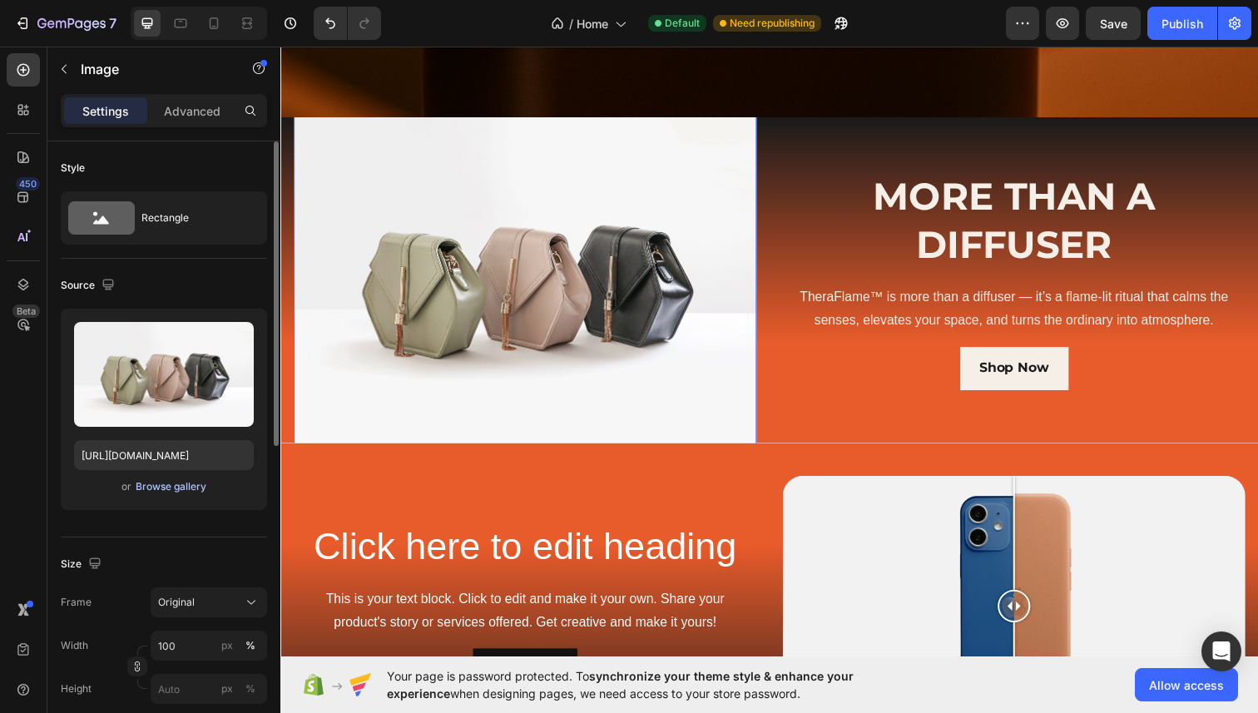
click at [196, 486] on div "Browse gallery" at bounding box center [171, 486] width 71 height 15
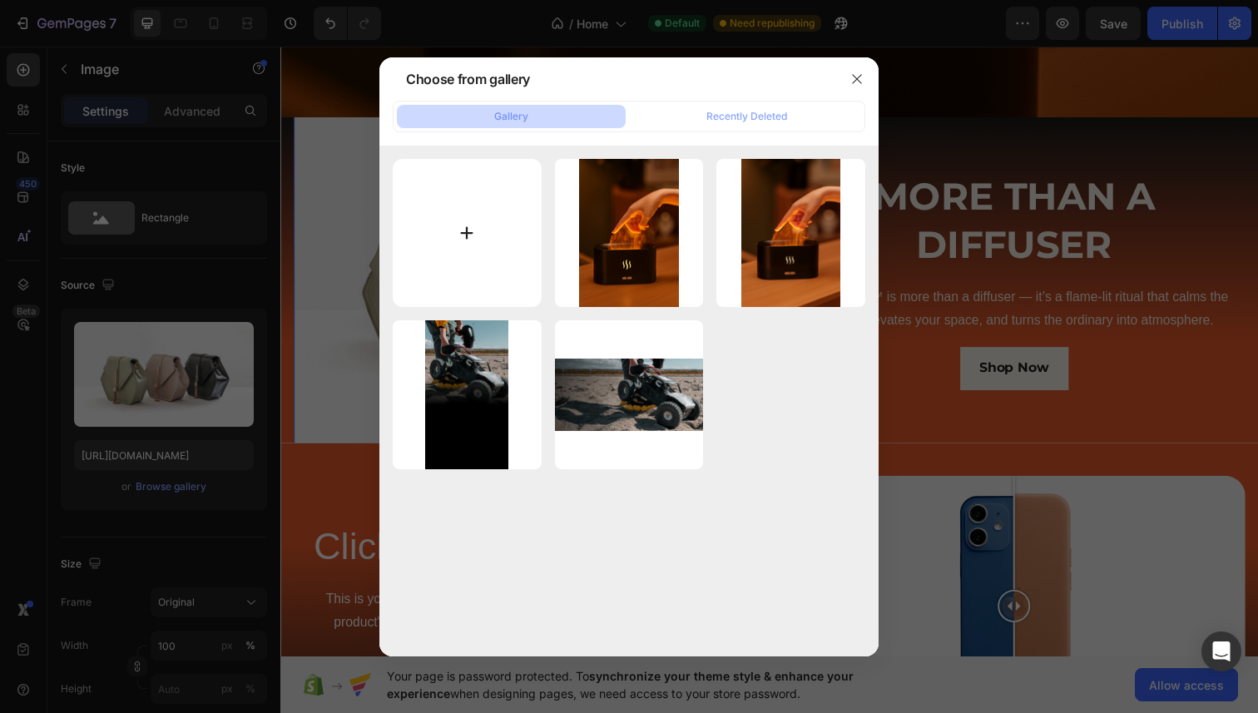
click at [454, 251] on input "file" at bounding box center [467, 233] width 149 height 149
type input "C:\fakepath\Adobe Express - theraflame.gif"
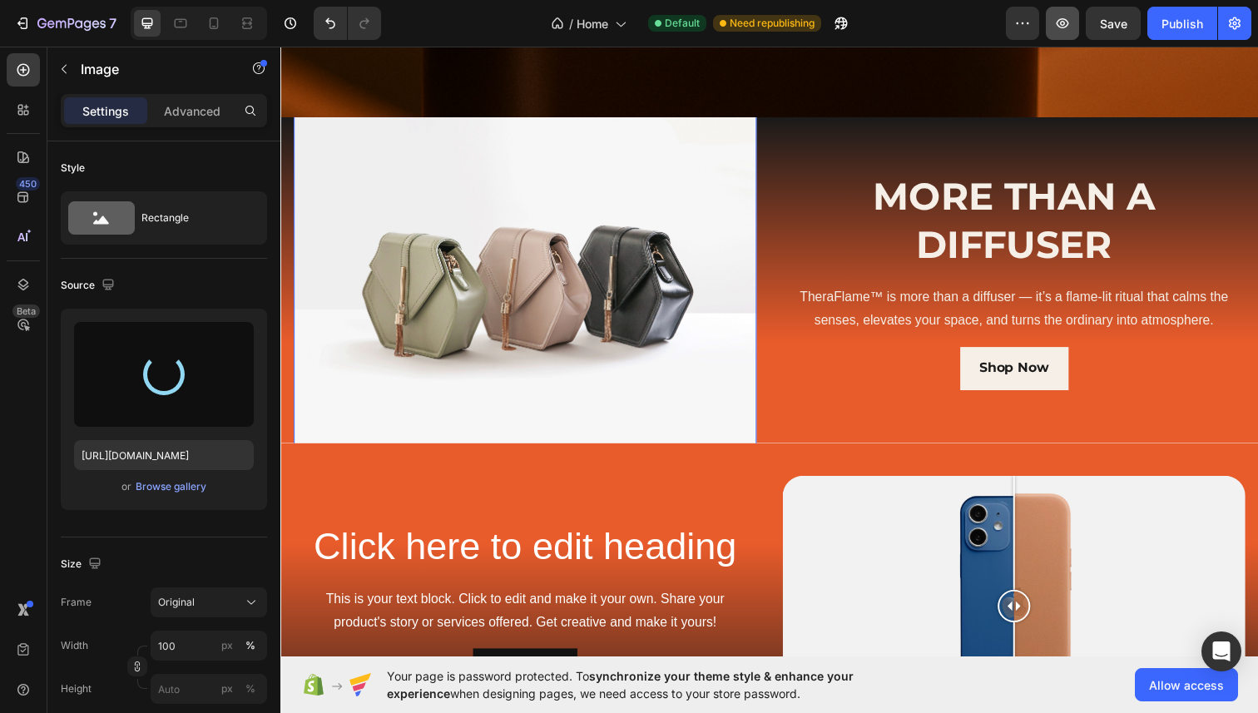
type input "https://cdn.shopify.com/s/files/1/0699/6030/2731/files/gempages_581831505005773…"
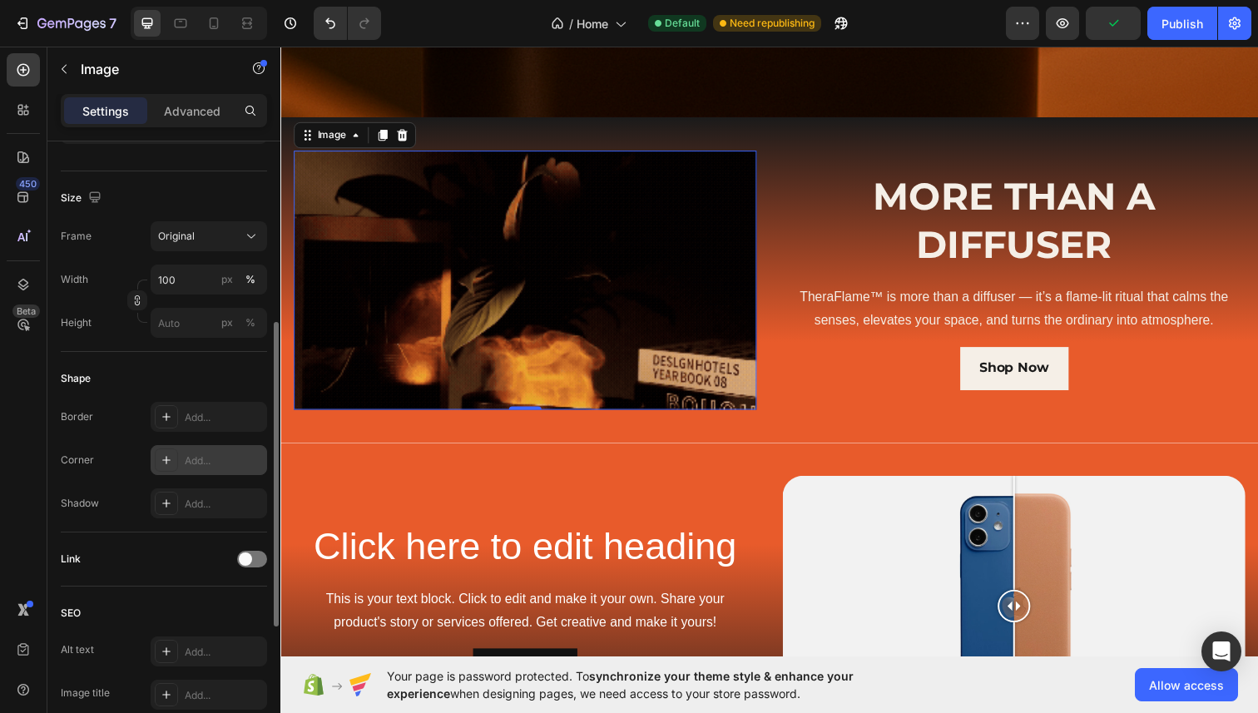
scroll to position [370, 0]
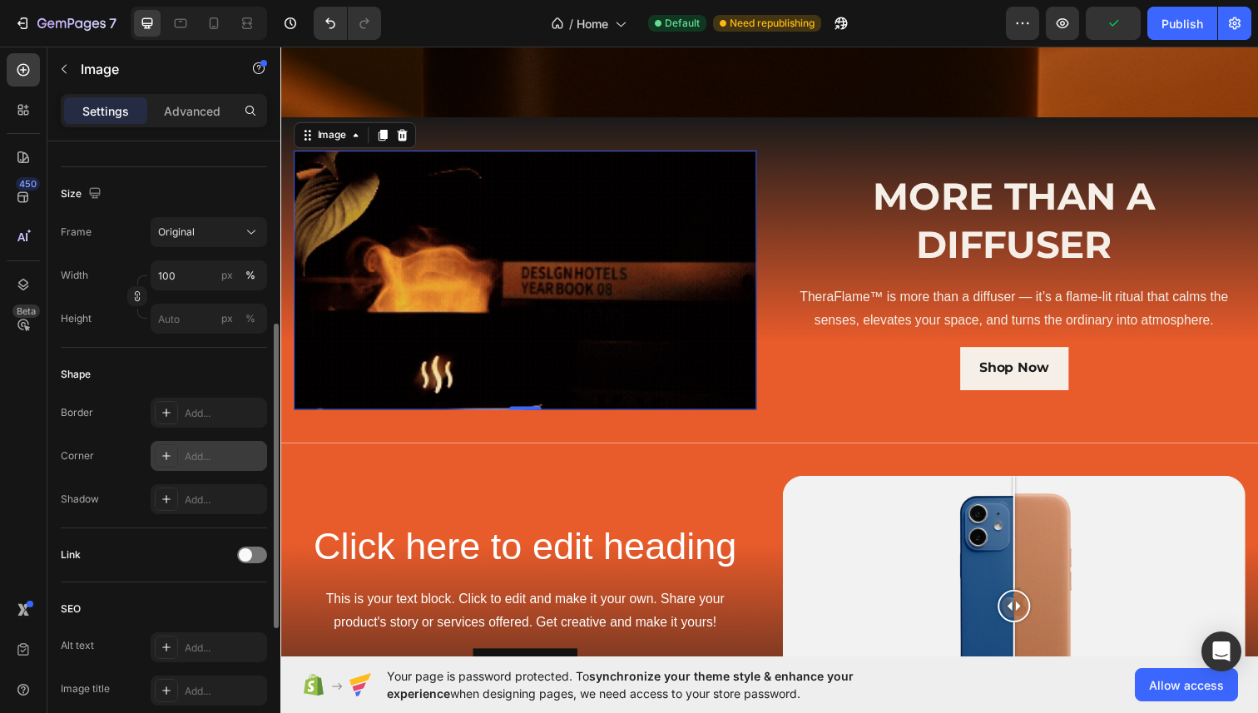
click at [174, 470] on div "Add..." at bounding box center [209, 456] width 117 height 30
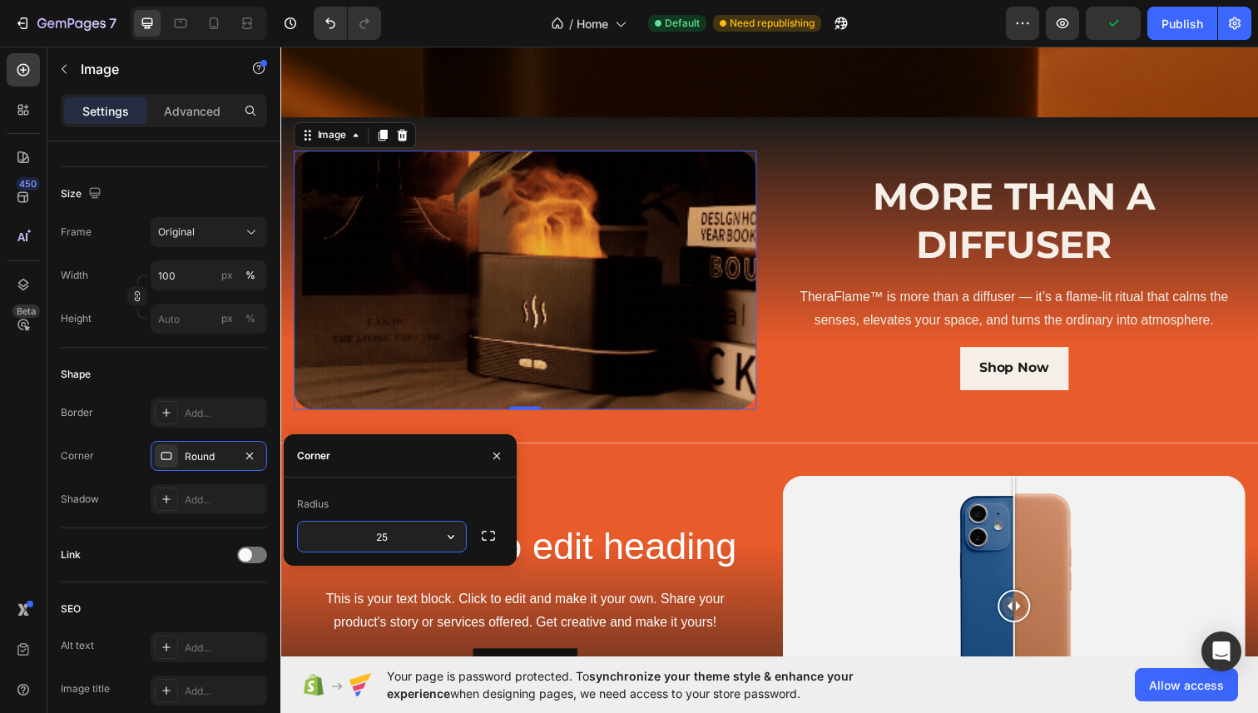
type input "25"
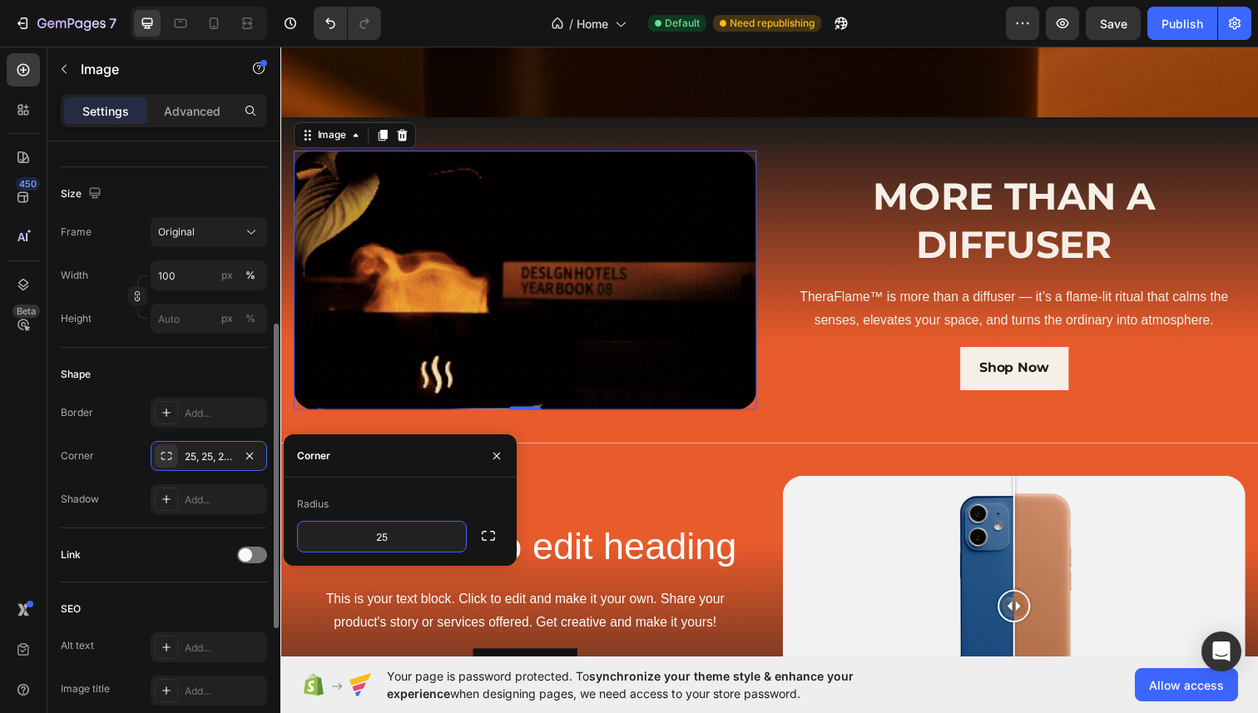
click at [131, 379] on div "Shape" at bounding box center [164, 374] width 206 height 27
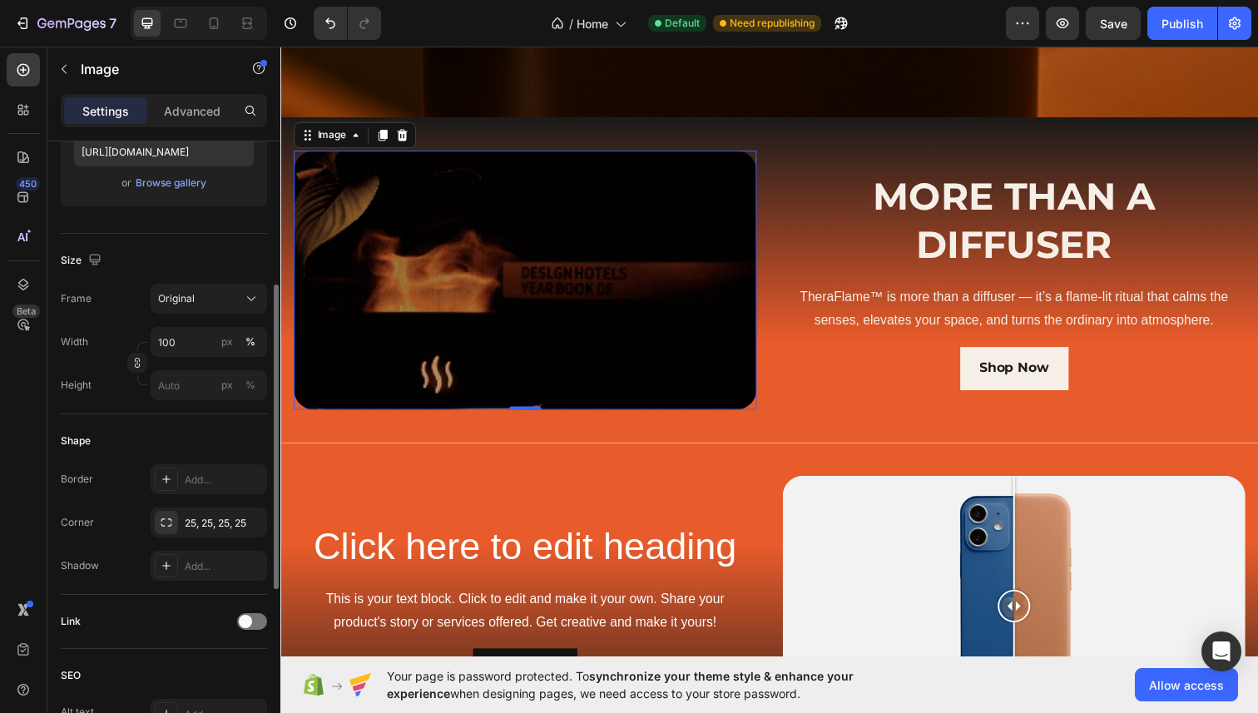
scroll to position [300, 0]
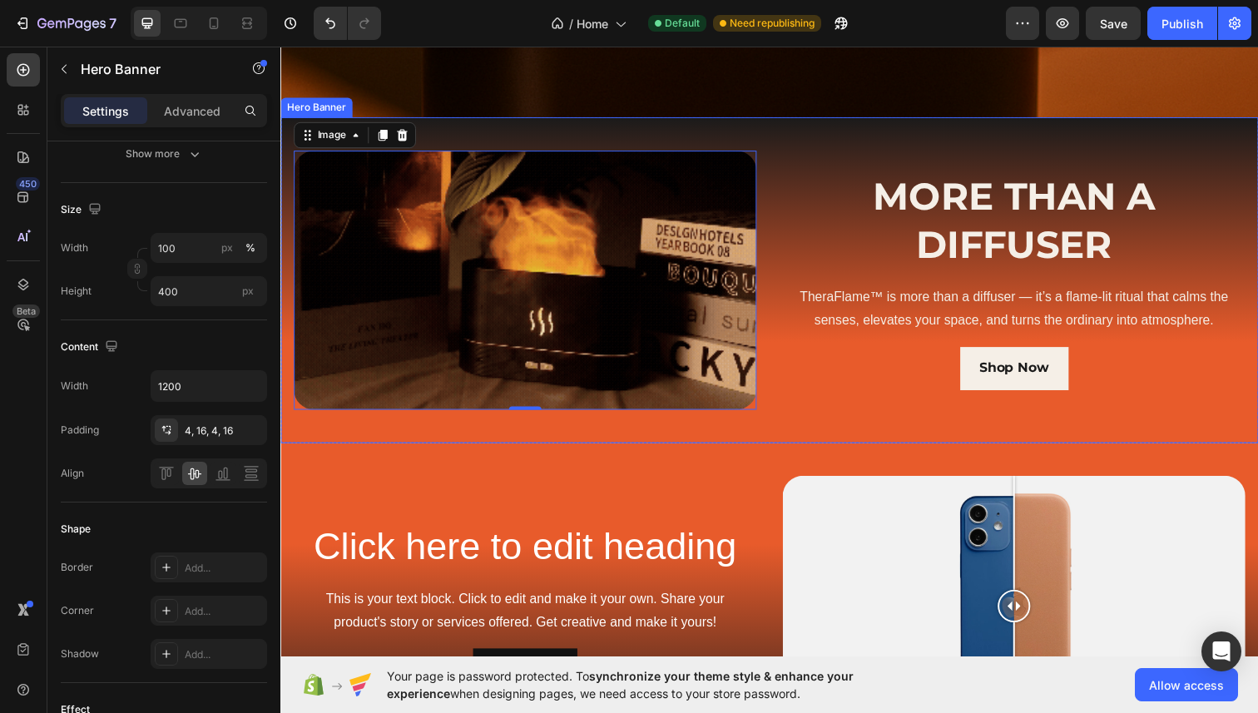
click at [621, 432] on div "Background Image" at bounding box center [779, 285] width 999 height 333
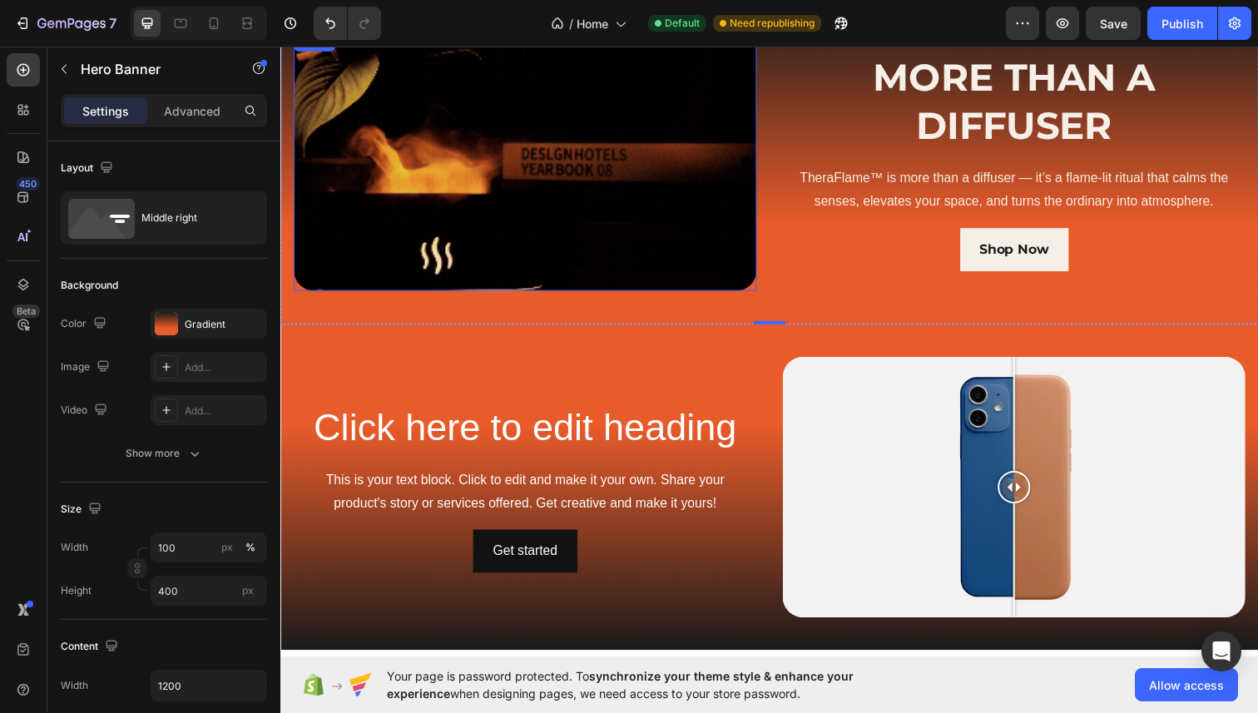
scroll to position [584, 0]
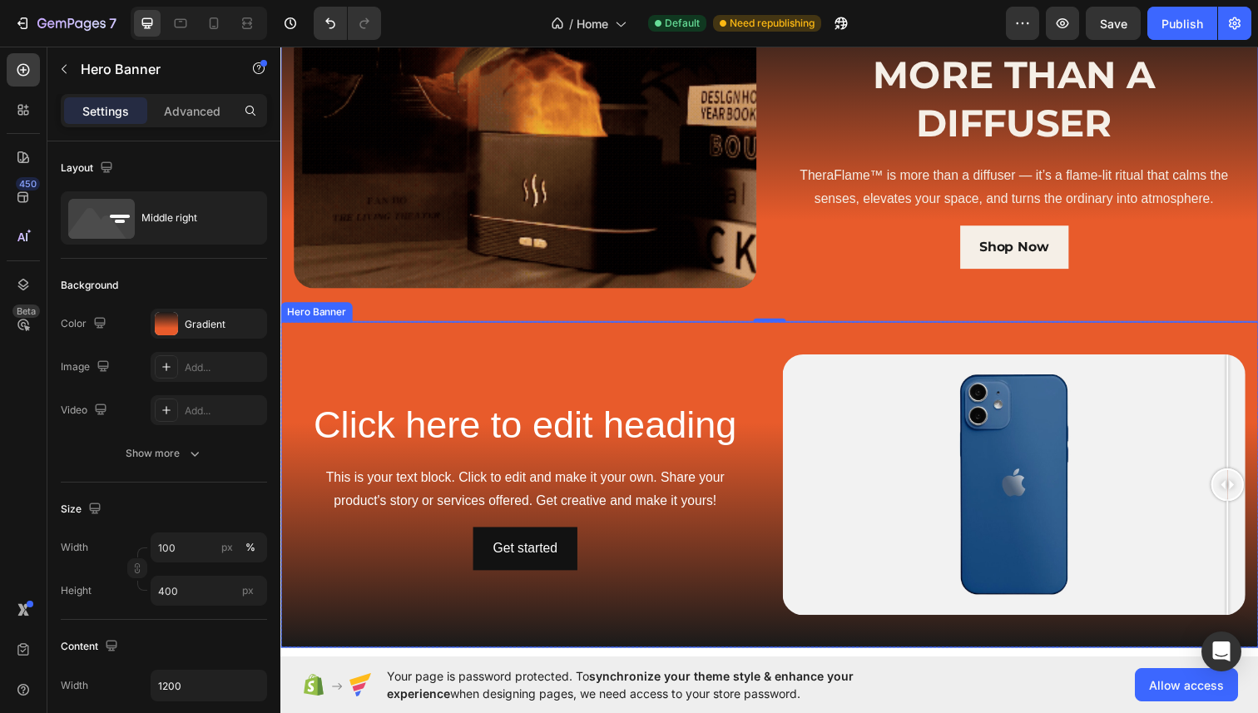
drag, startPoint x: 1029, startPoint y: 491, endPoint x: 1277, endPoint y: 496, distance: 248.0
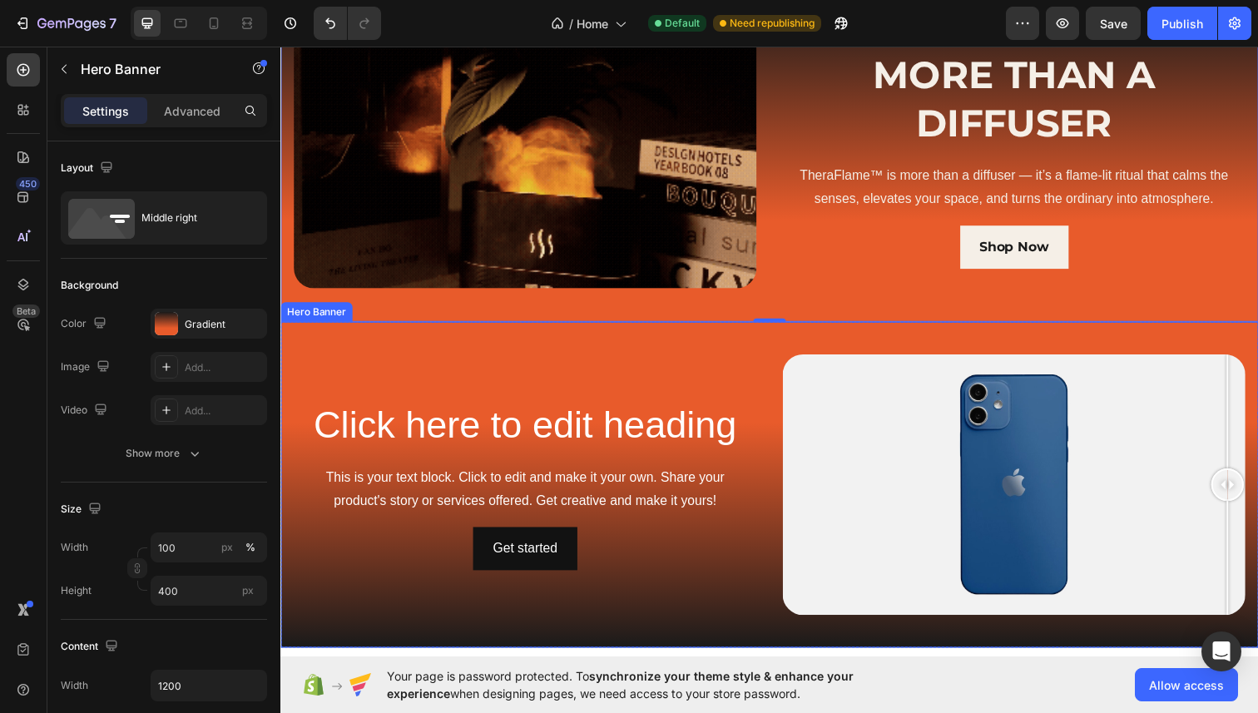
click at [1257, 496] on div "Click here to edit heading Heading This is your text block. Click to edit and m…" at bounding box center [779, 494] width 999 height 273
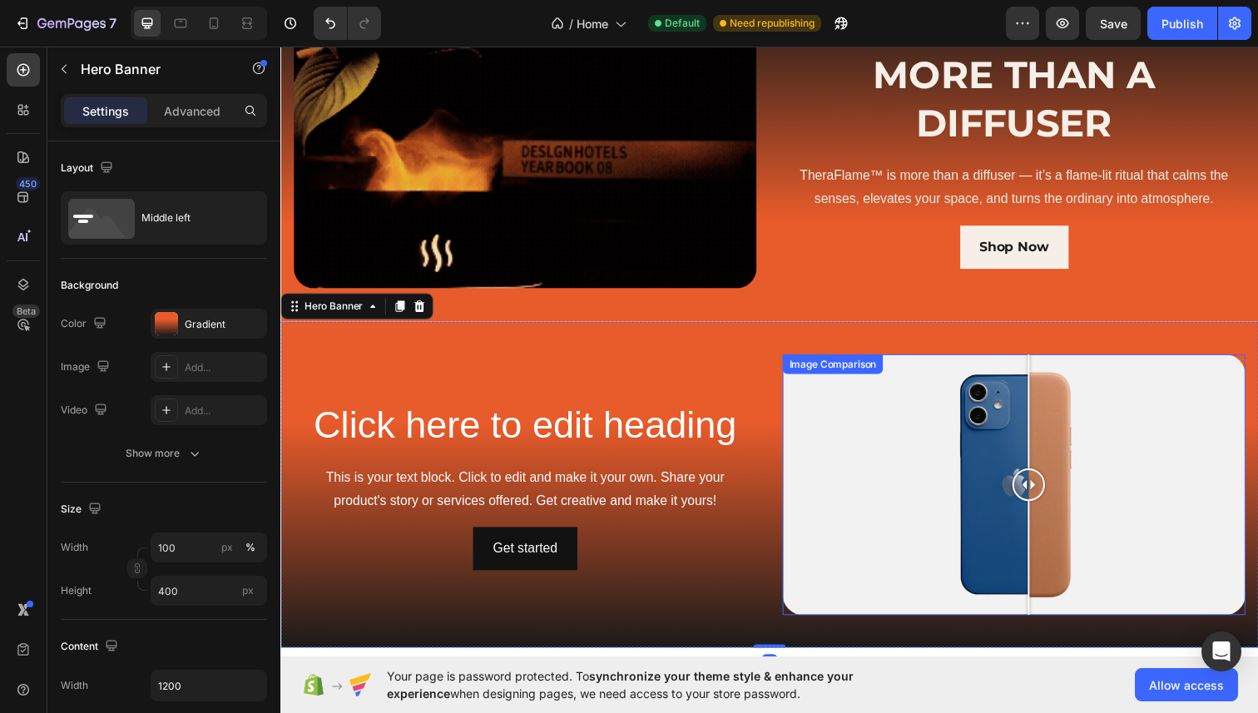
drag, startPoint x: 1254, startPoint y: 497, endPoint x: 1044, endPoint y: 505, distance: 210.7
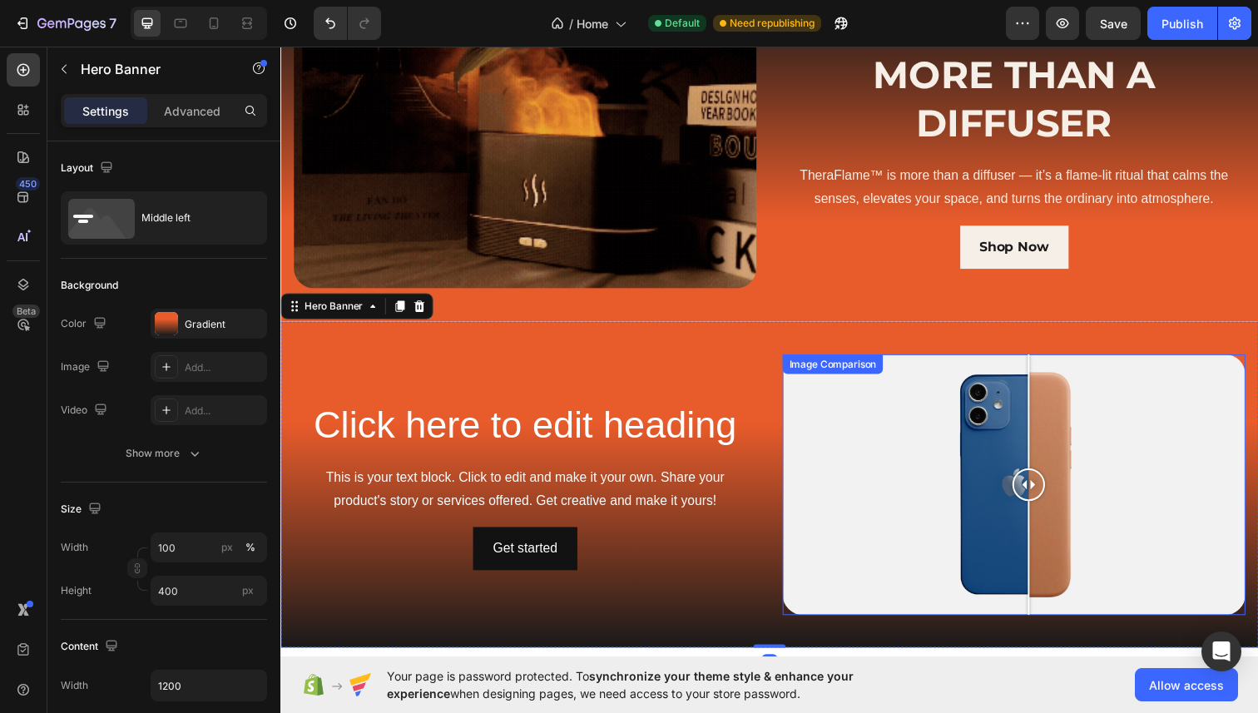
click at [1044, 505] on div at bounding box center [1044, 494] width 33 height 33
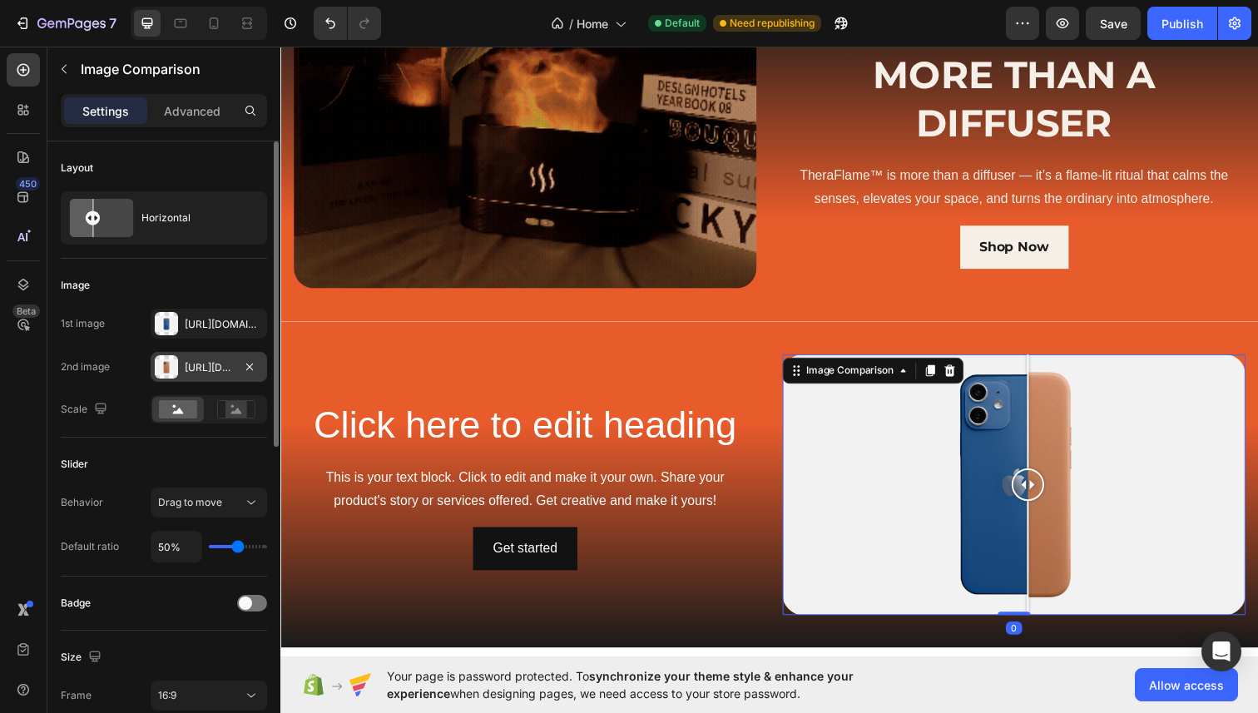
click at [193, 364] on div "Https://cdn.Shopify.Com/s/files/1/2005/9307/files/image_compare_after.Png" at bounding box center [209, 367] width 48 height 15
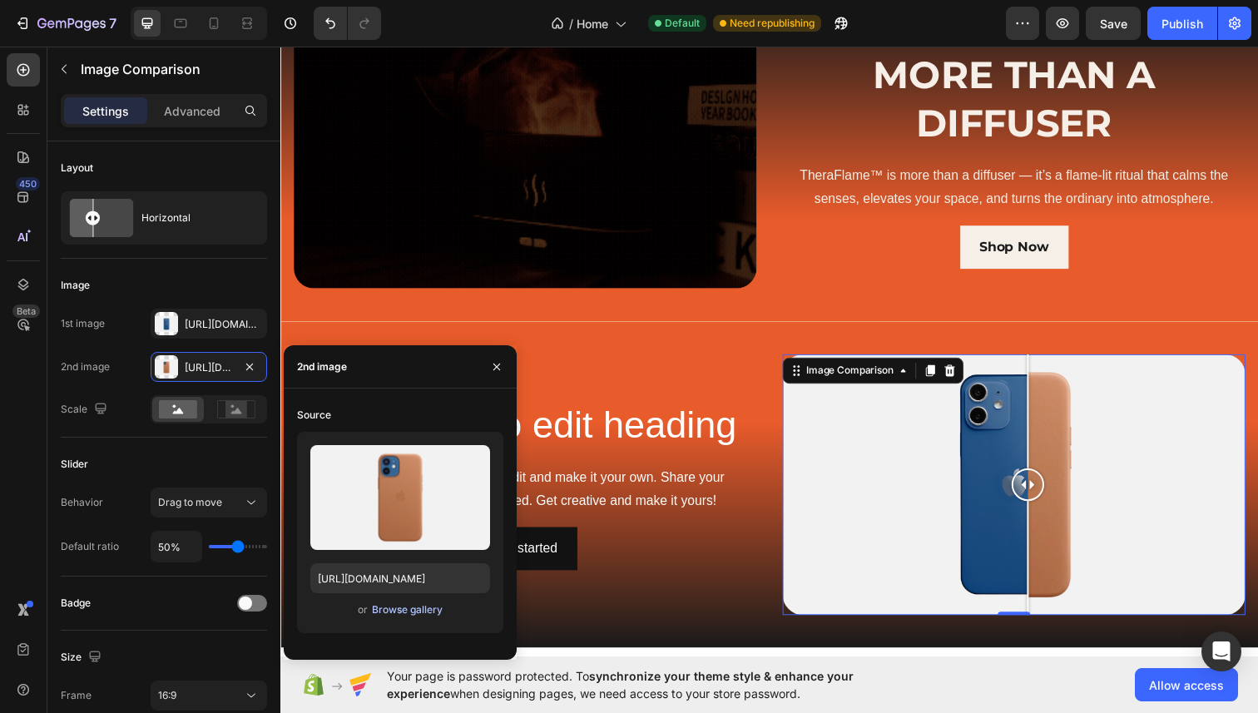
click at [407, 613] on div "Browse gallery" at bounding box center [407, 610] width 71 height 15
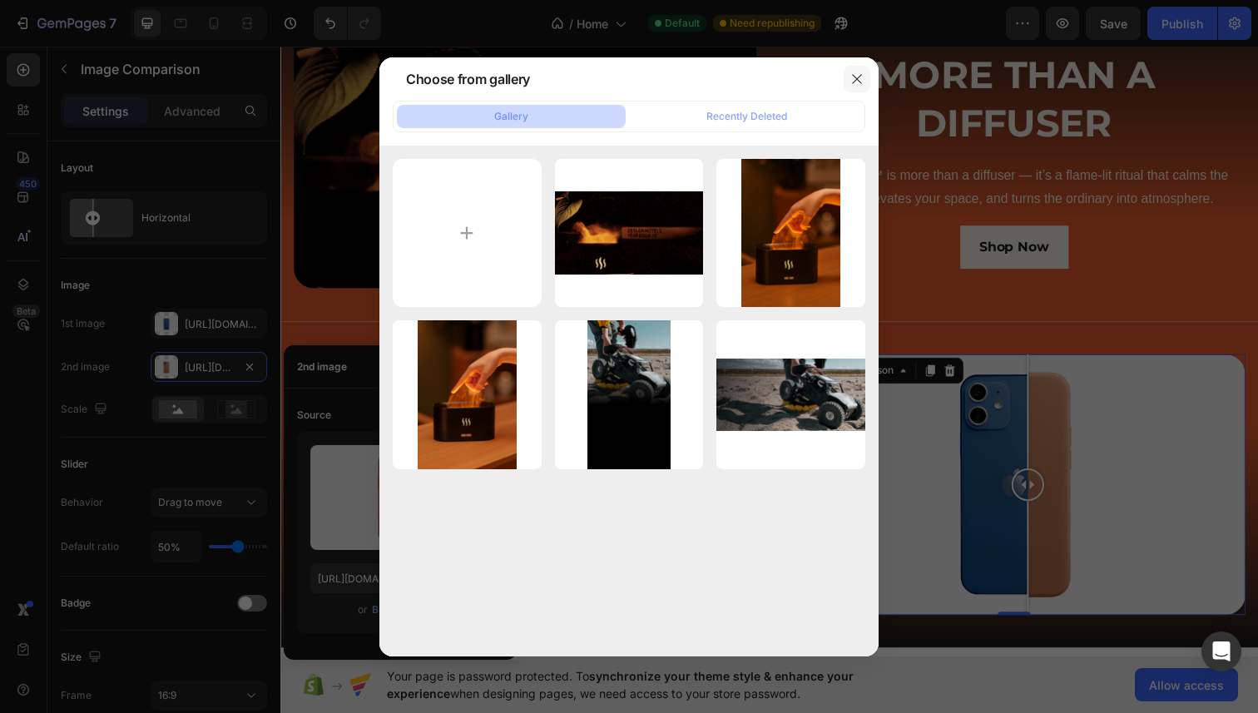
click at [852, 76] on icon "button" at bounding box center [857, 78] width 13 height 13
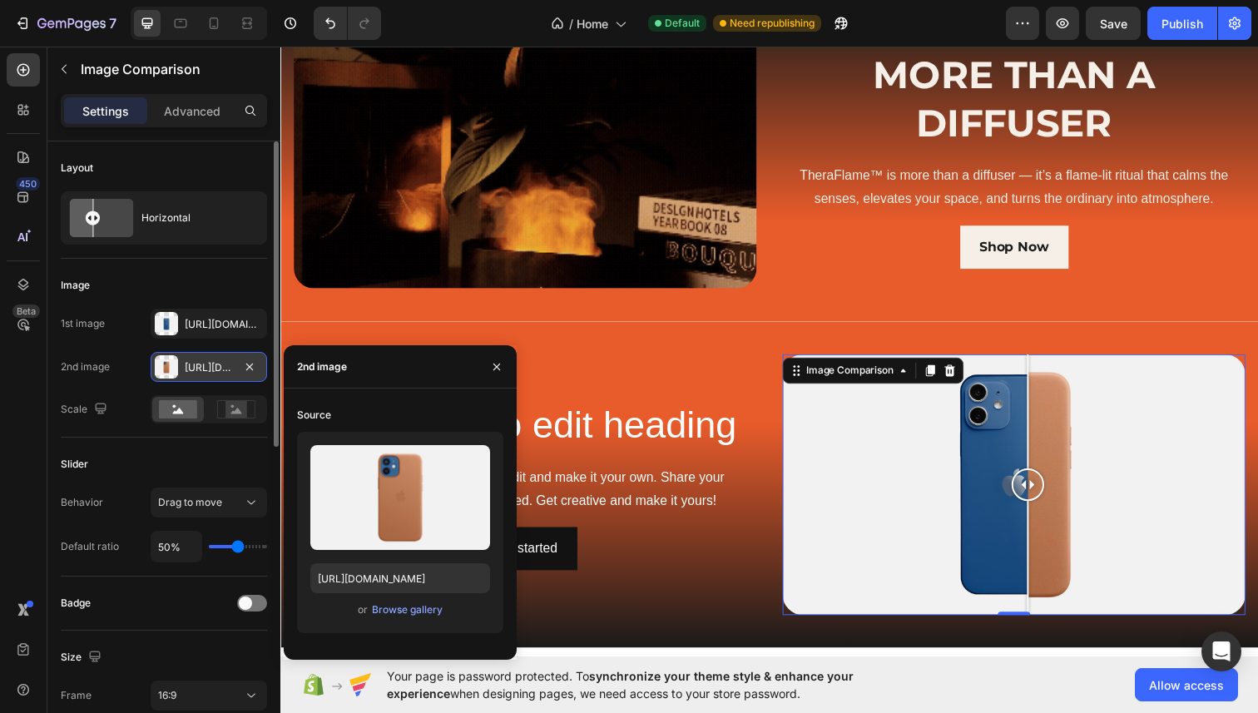
click at [211, 374] on div "Https://cdn.Shopify.Com/s/files/1/2005/9307/files/image_compare_after.Png" at bounding box center [209, 367] width 48 height 15
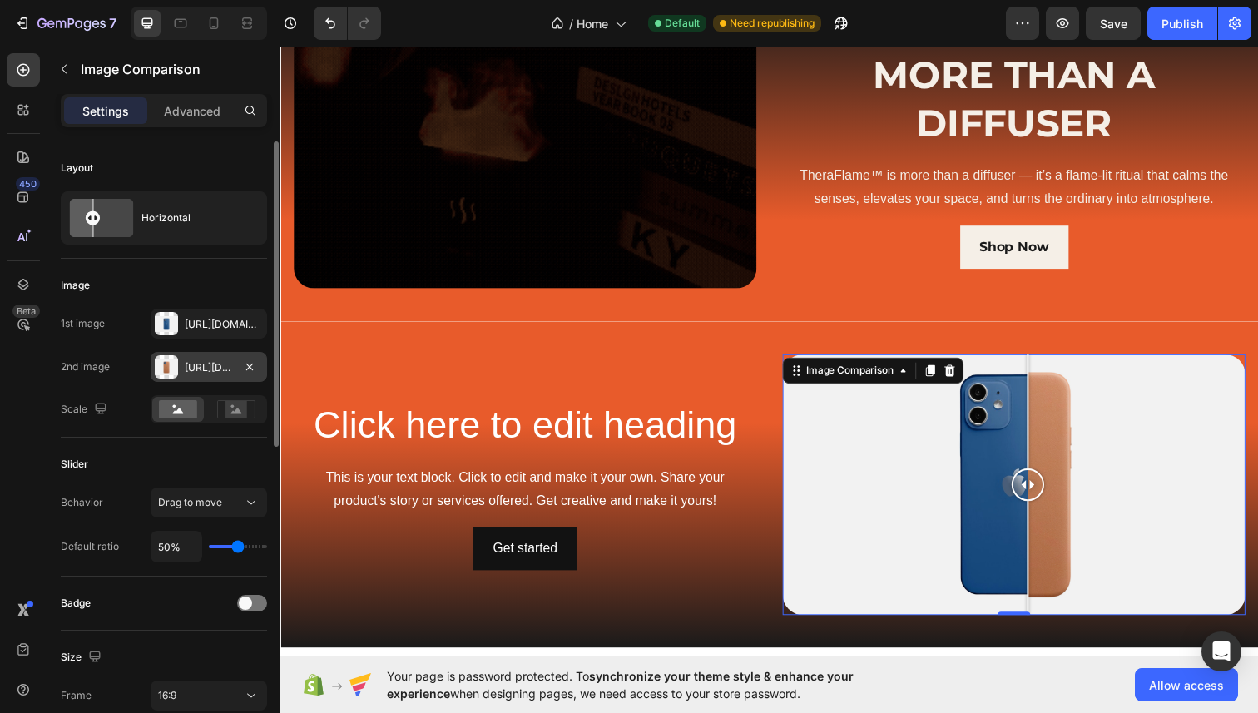
click at [184, 365] on div "Https://cdn.Shopify.Com/s/files/1/2005/9307/files/image_compare_after.Png" at bounding box center [209, 367] width 117 height 30
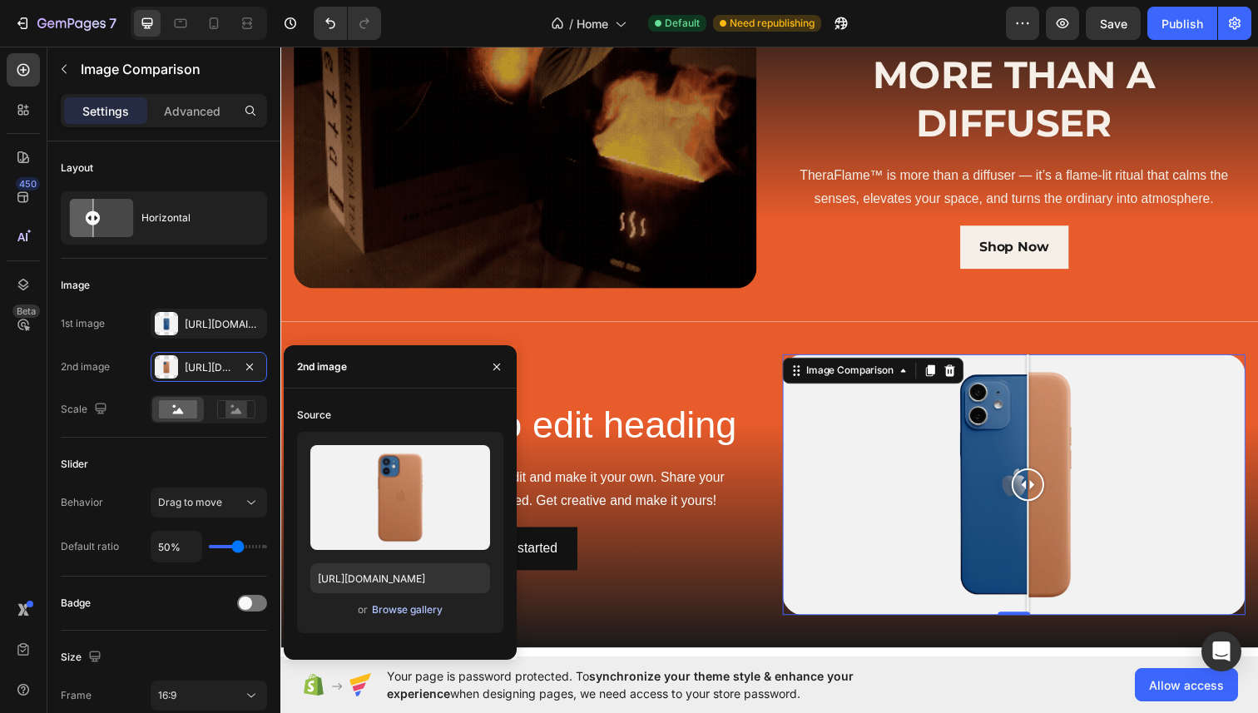
click at [420, 608] on div "Browse gallery" at bounding box center [407, 610] width 71 height 15
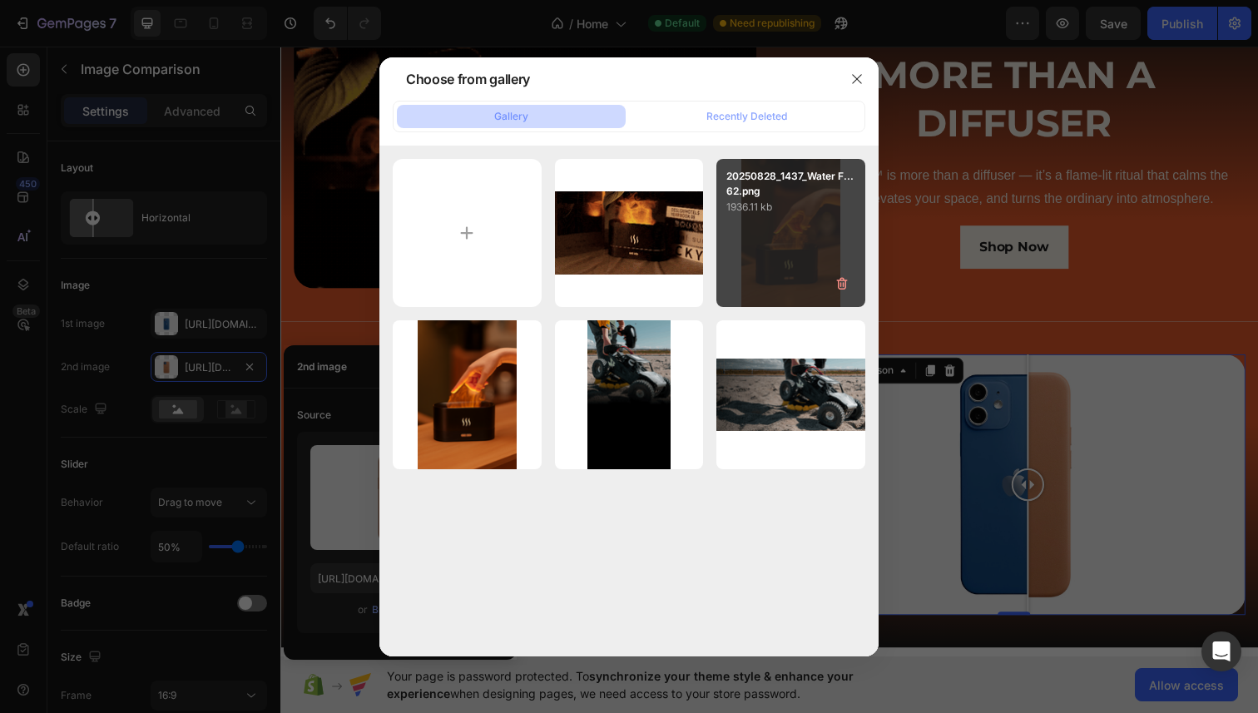
click at [768, 267] on div "20250828_1437_Water F...62.png 1936.11 kb" at bounding box center [791, 233] width 149 height 149
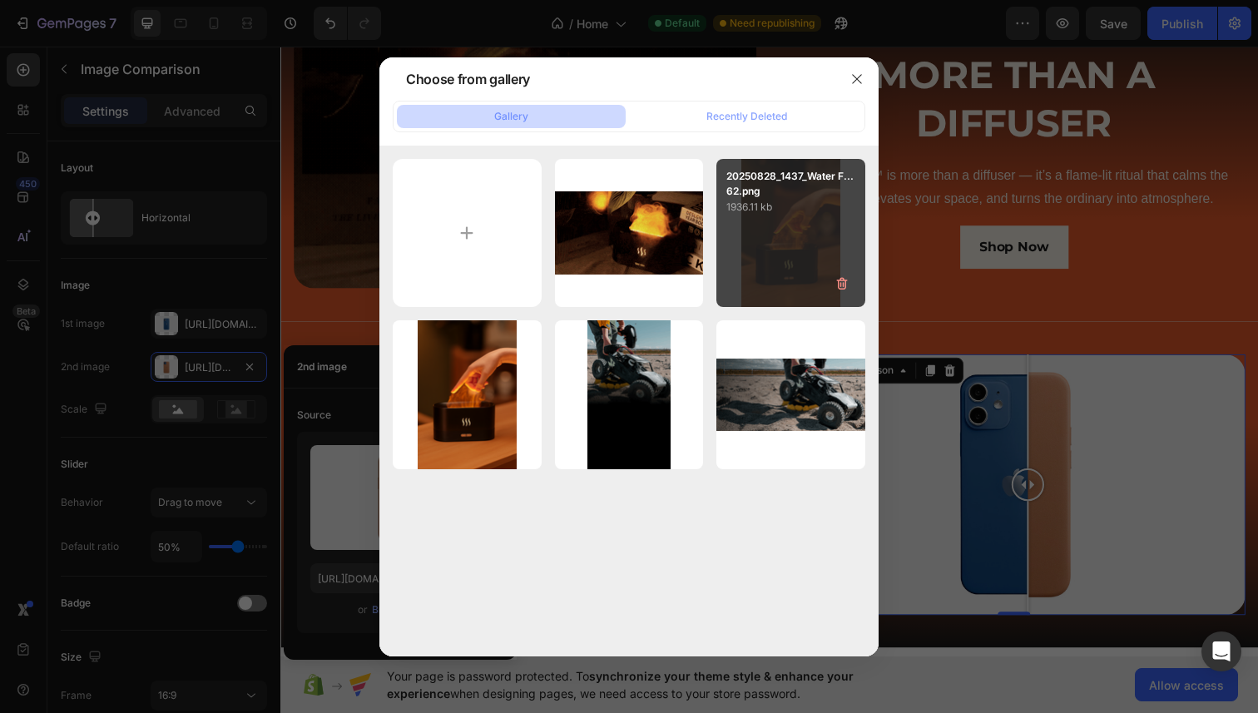
type input "https://cdn.shopify.com/s/files/1/0699/6030/2731/files/gempages_581831505005773…"
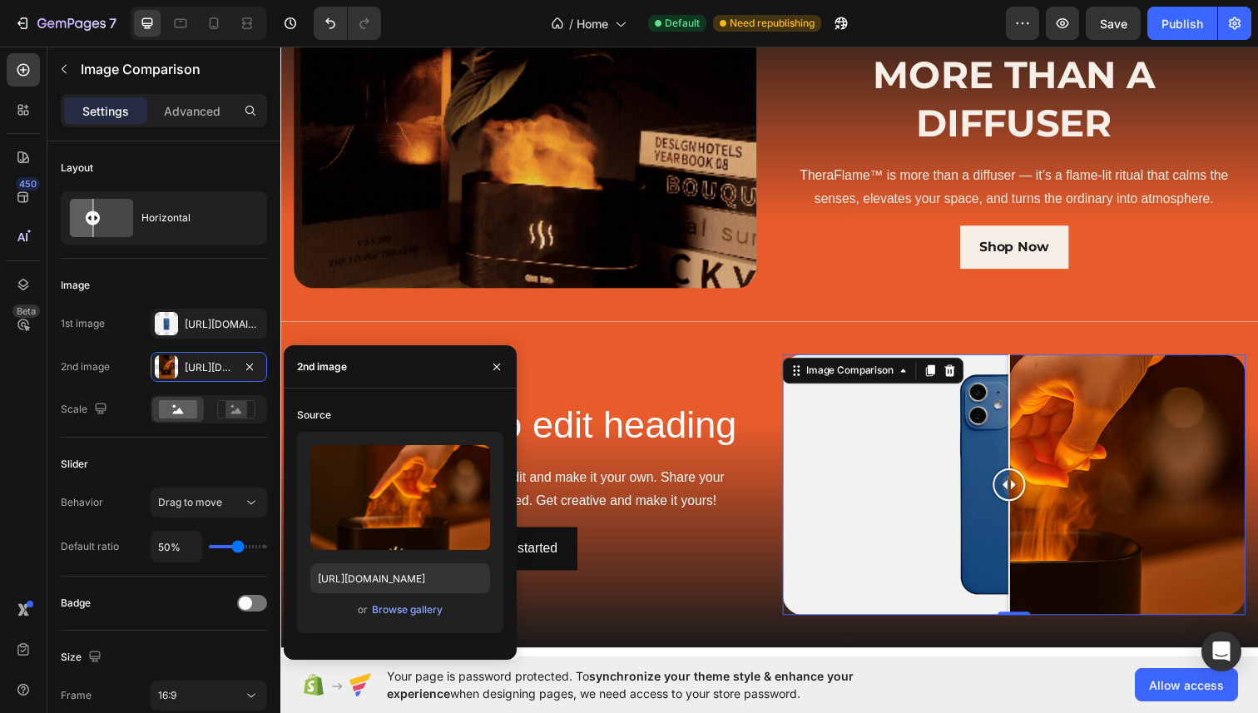
drag, startPoint x: 1054, startPoint y: 496, endPoint x: 1024, endPoint y: 486, distance: 31.6
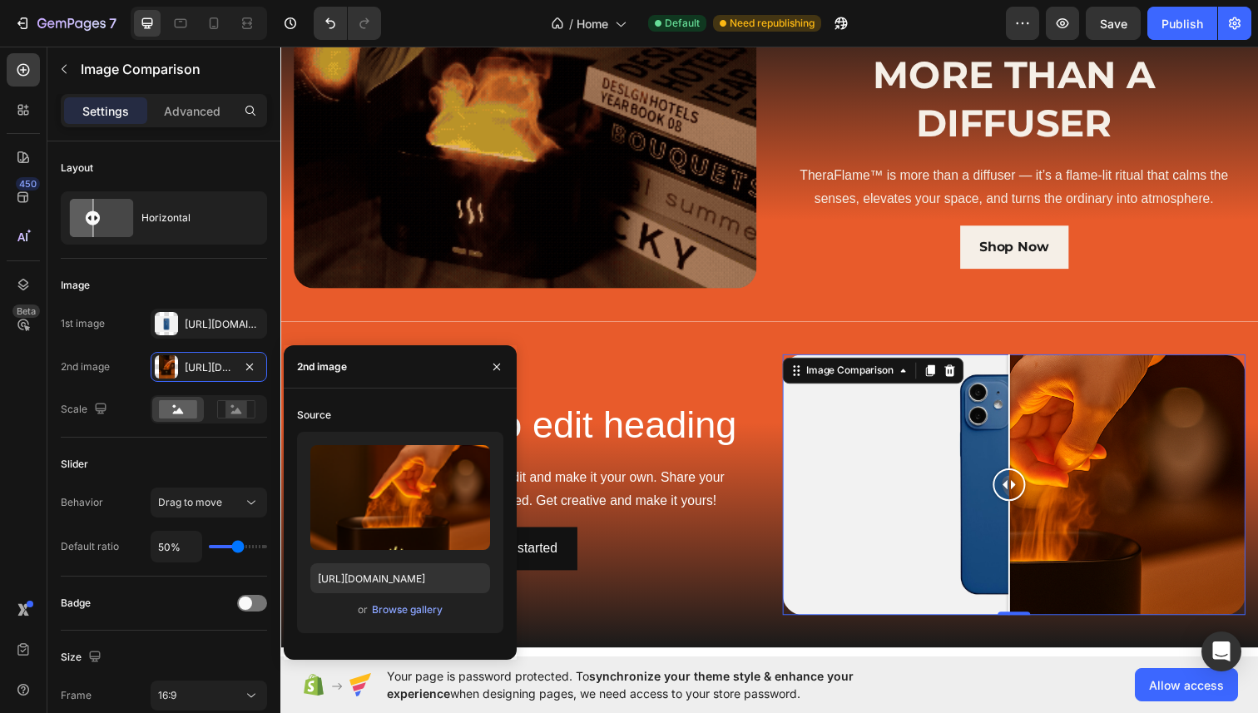
click at [1024, 486] on div at bounding box center [1024, 494] width 33 height 33
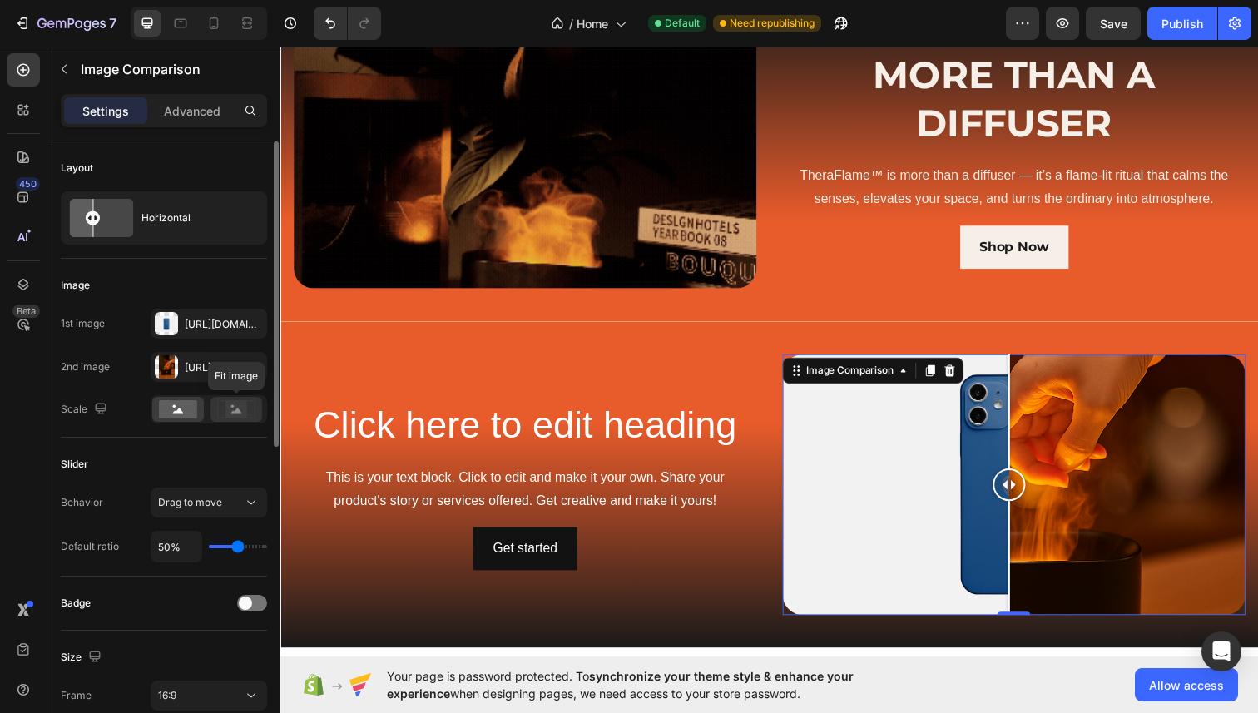
click at [229, 411] on rect at bounding box center [237, 409] width 22 height 17
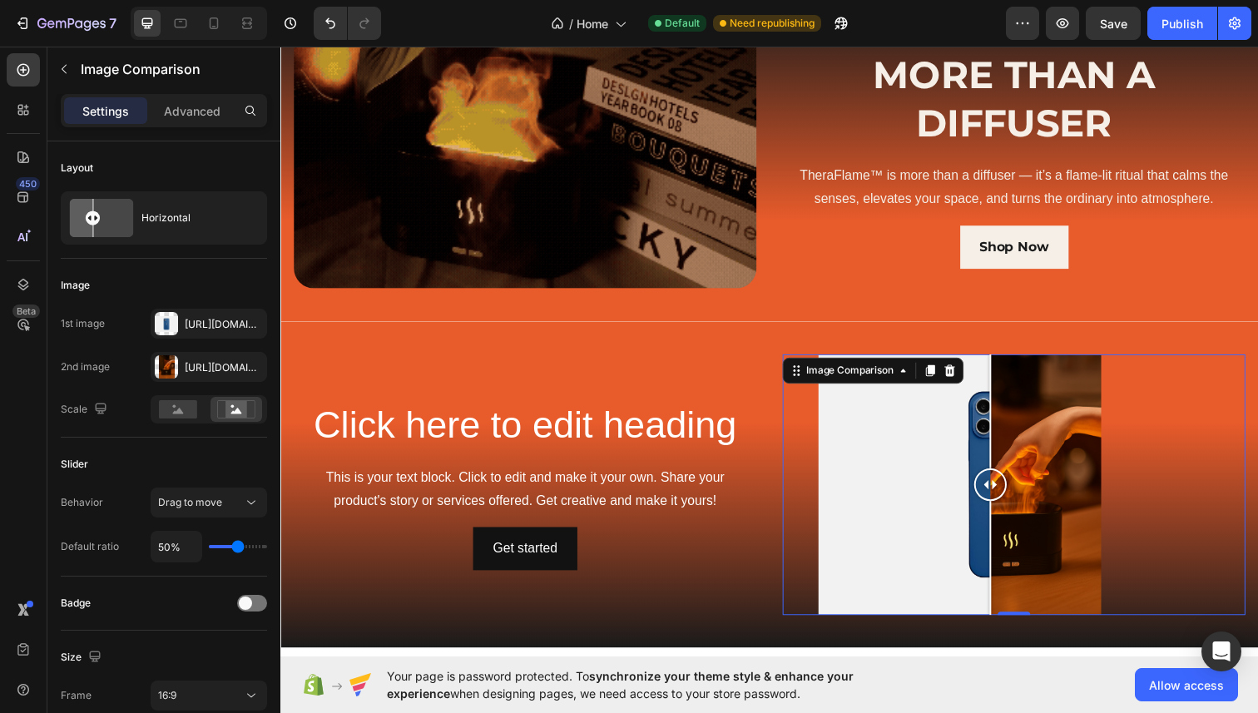
drag, startPoint x: 1030, startPoint y: 494, endPoint x: 1005, endPoint y: 511, distance: 30.5
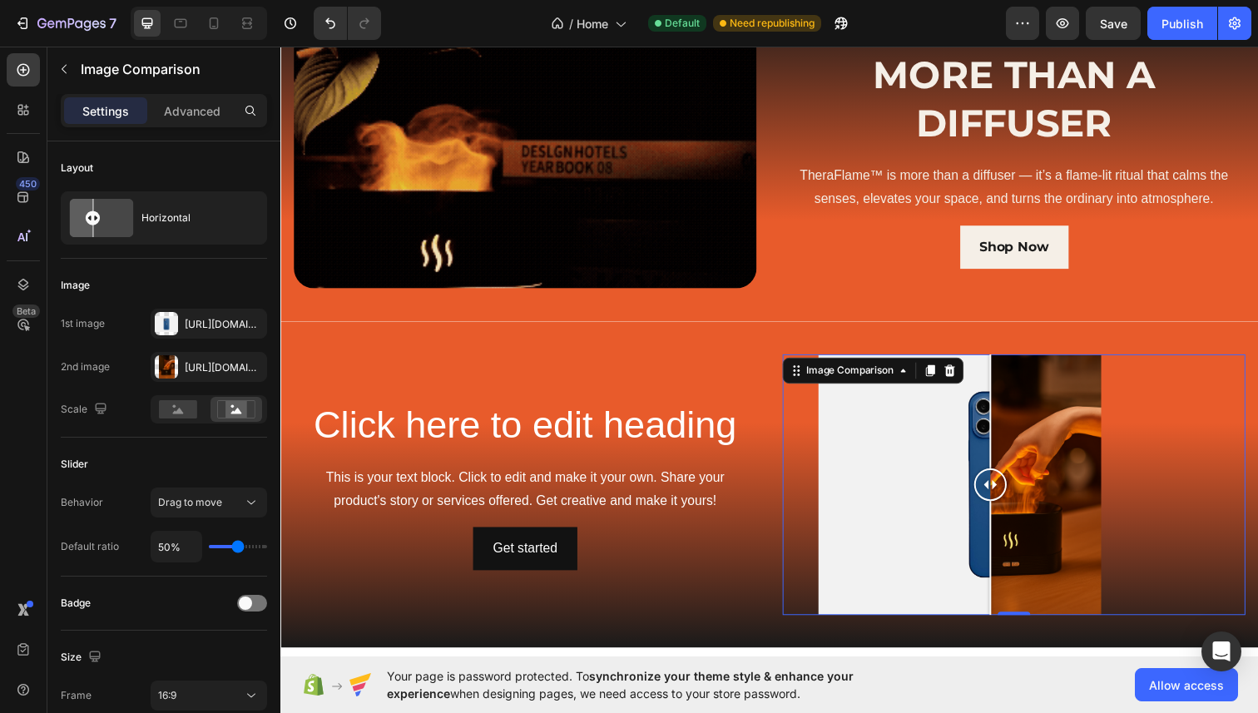
click at [1005, 511] on div at bounding box center [1005, 494] width 33 height 266
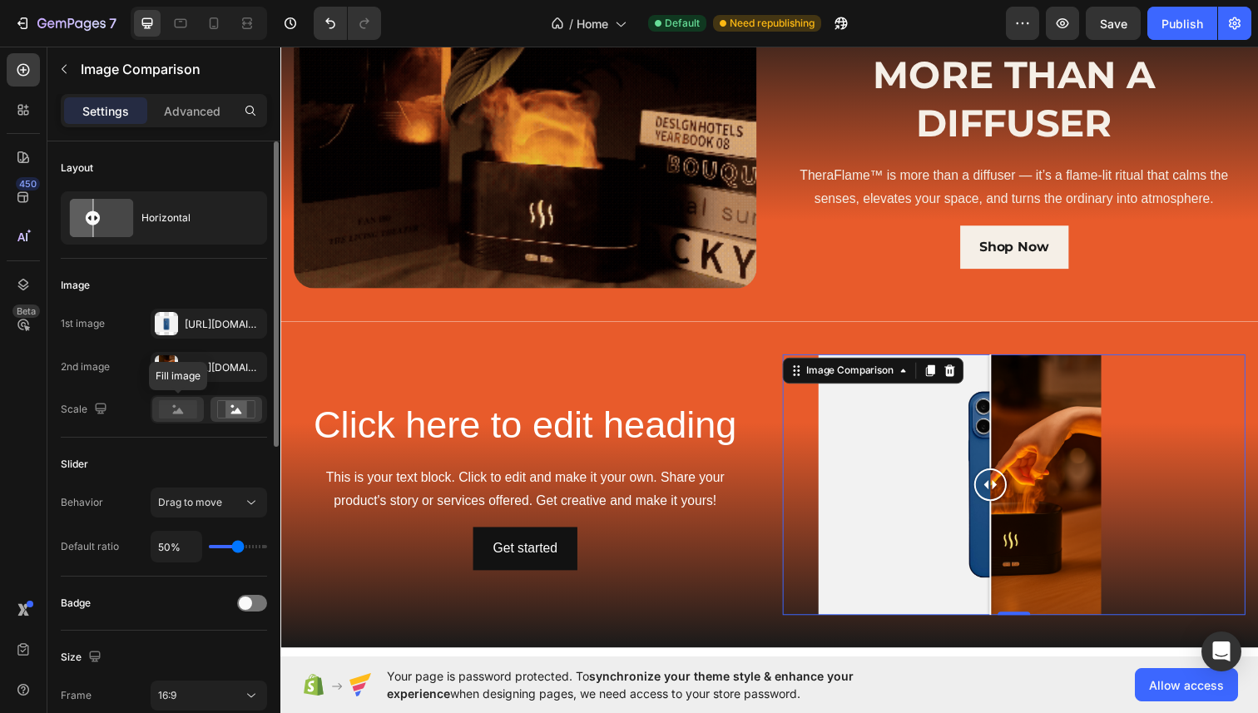
click at [183, 407] on rect at bounding box center [178, 409] width 38 height 18
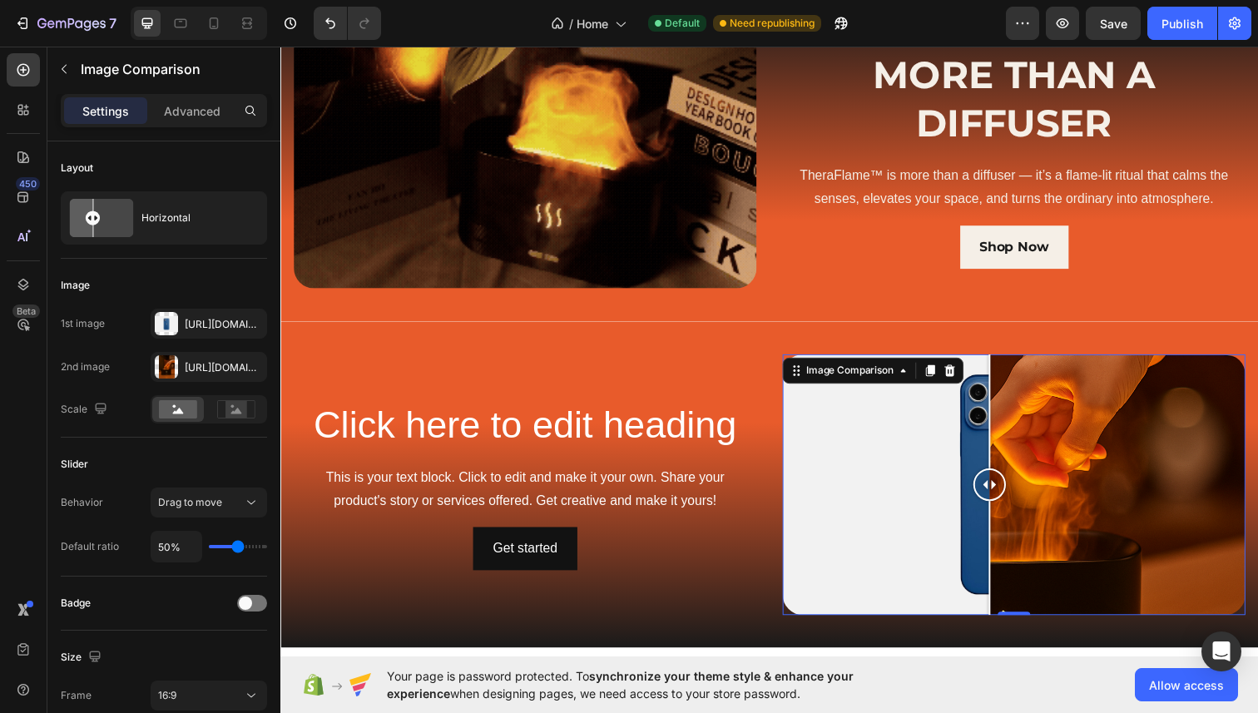
drag, startPoint x: 1025, startPoint y: 494, endPoint x: 1004, endPoint y: 452, distance: 46.5
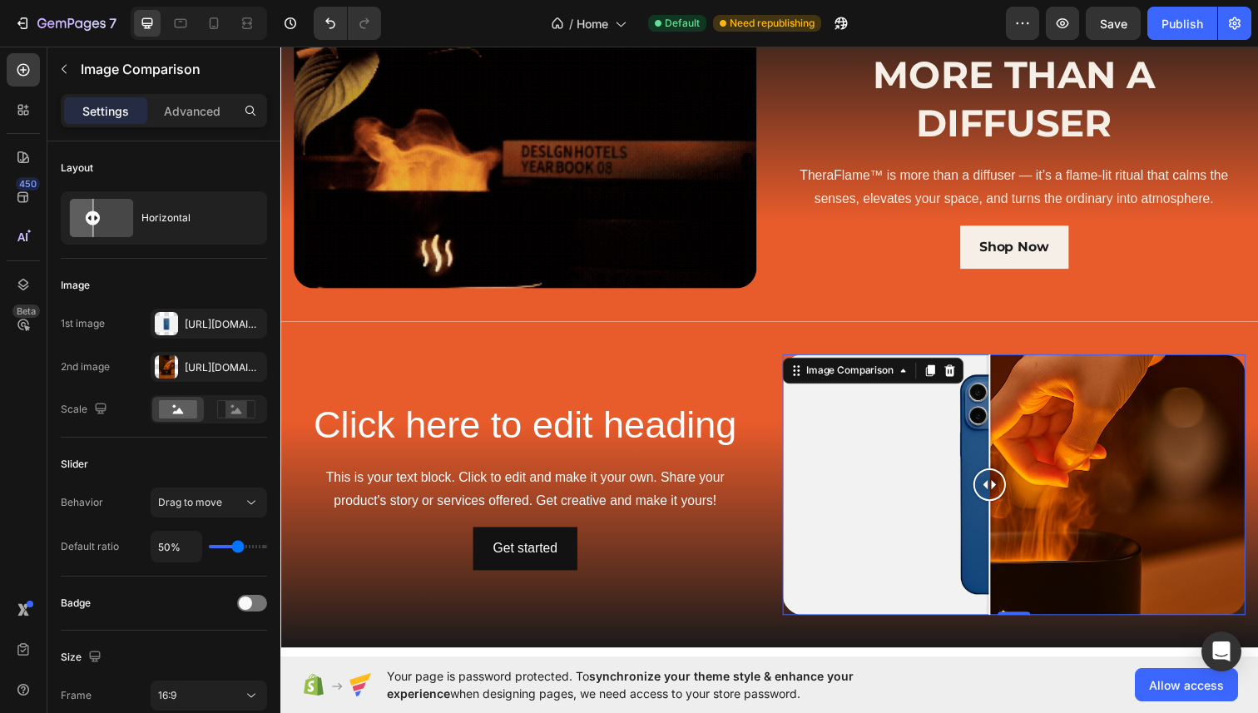
click at [1004, 452] on div at bounding box center [1029, 494] width 473 height 266
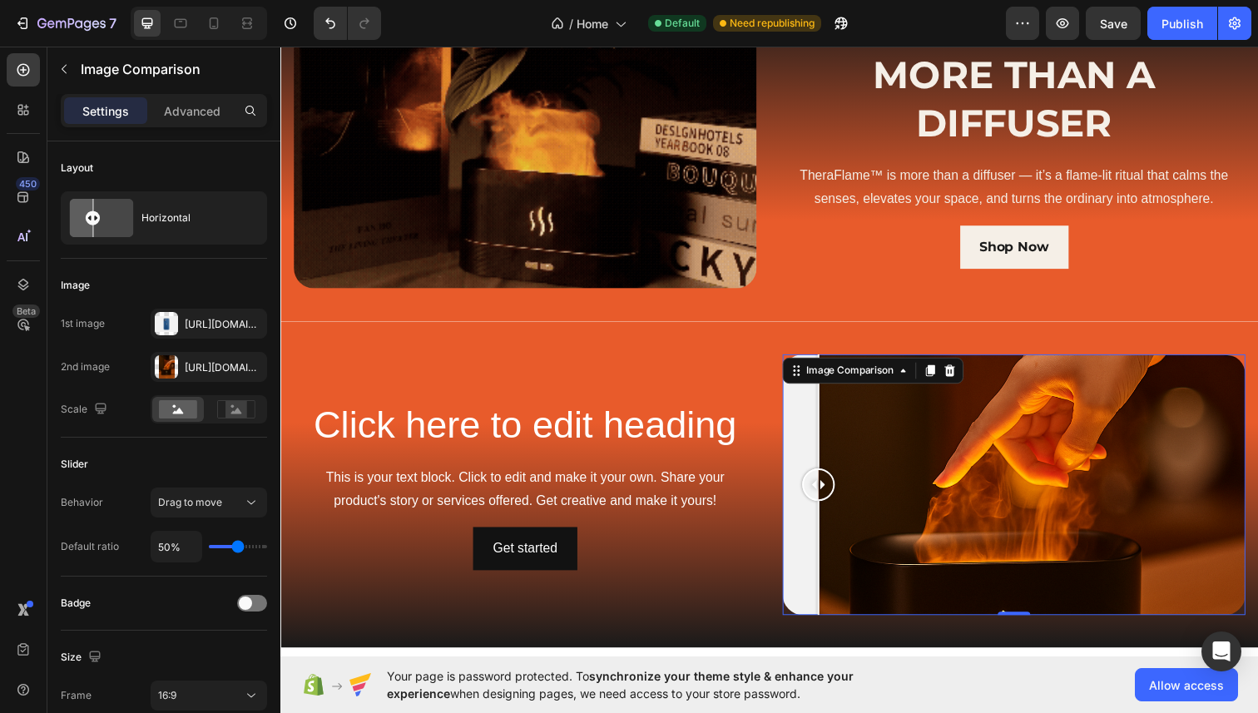
drag, startPoint x: 1007, startPoint y: 494, endPoint x: 783, endPoint y: 476, distance: 224.6
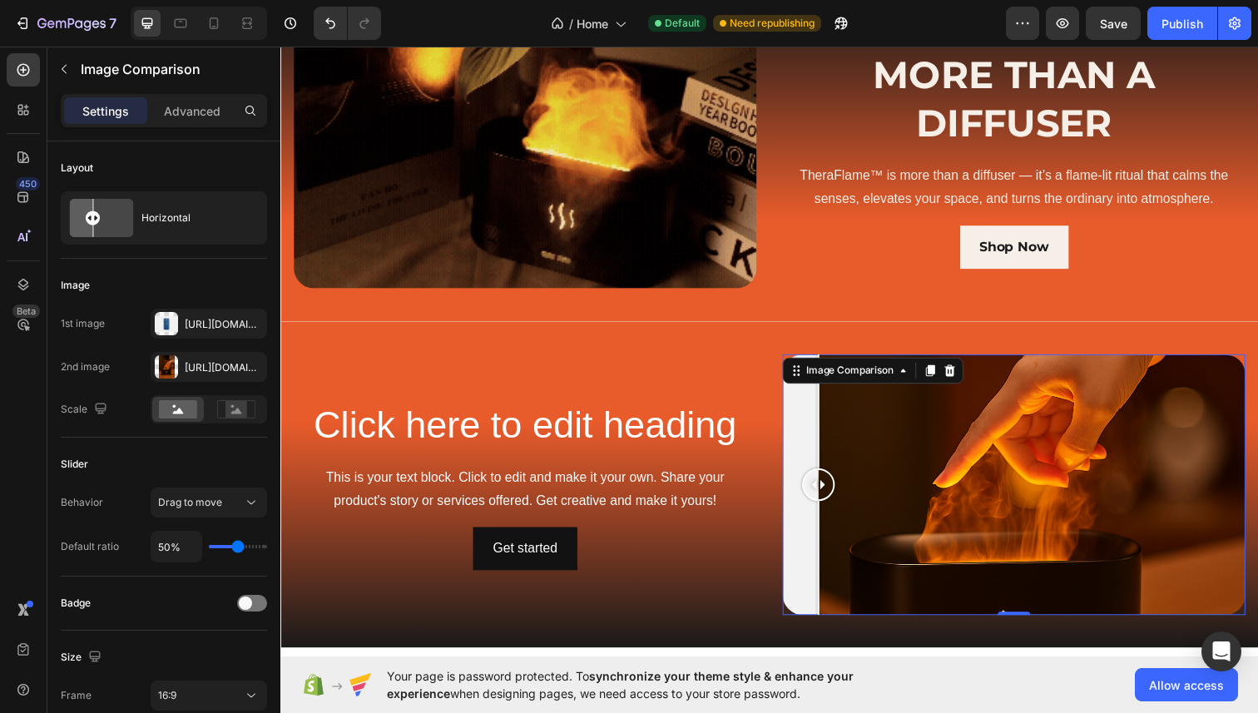
click at [784, 477] on div "Click here to edit heading Heading This is your text block. Click to edit and m…" at bounding box center [779, 494] width 999 height 273
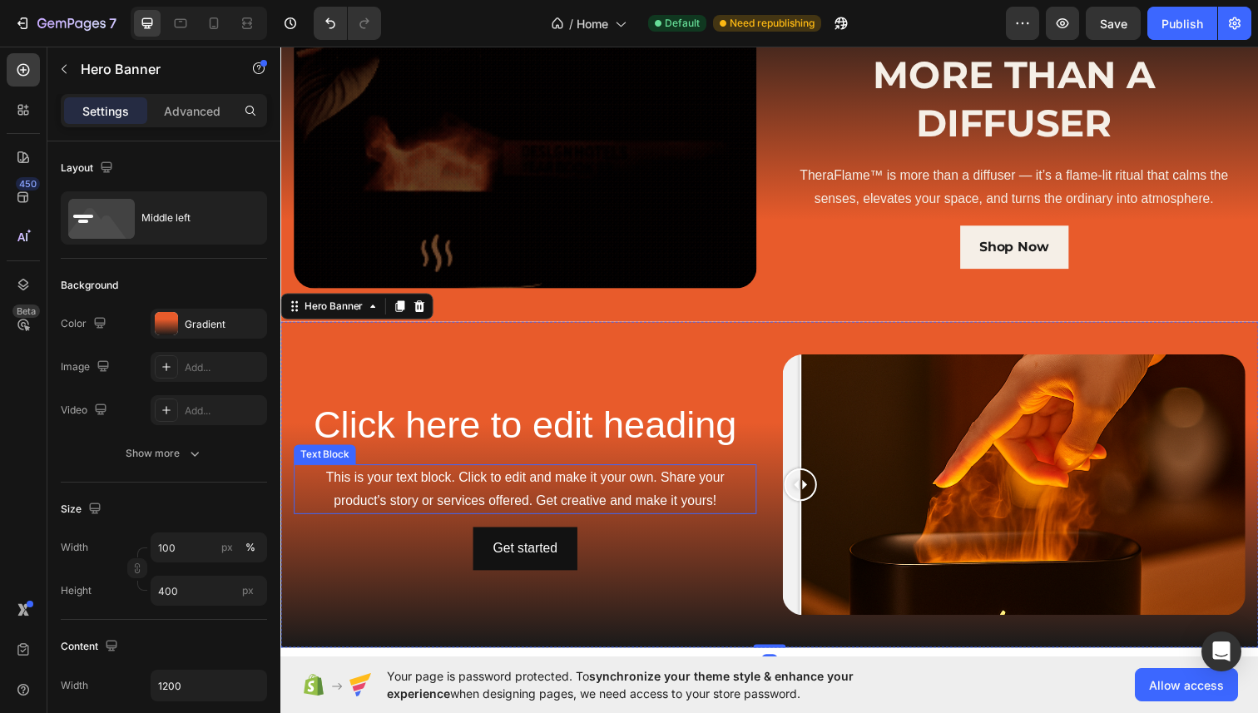
drag, startPoint x: 820, startPoint y: 494, endPoint x: 706, endPoint y: 478, distance: 115.1
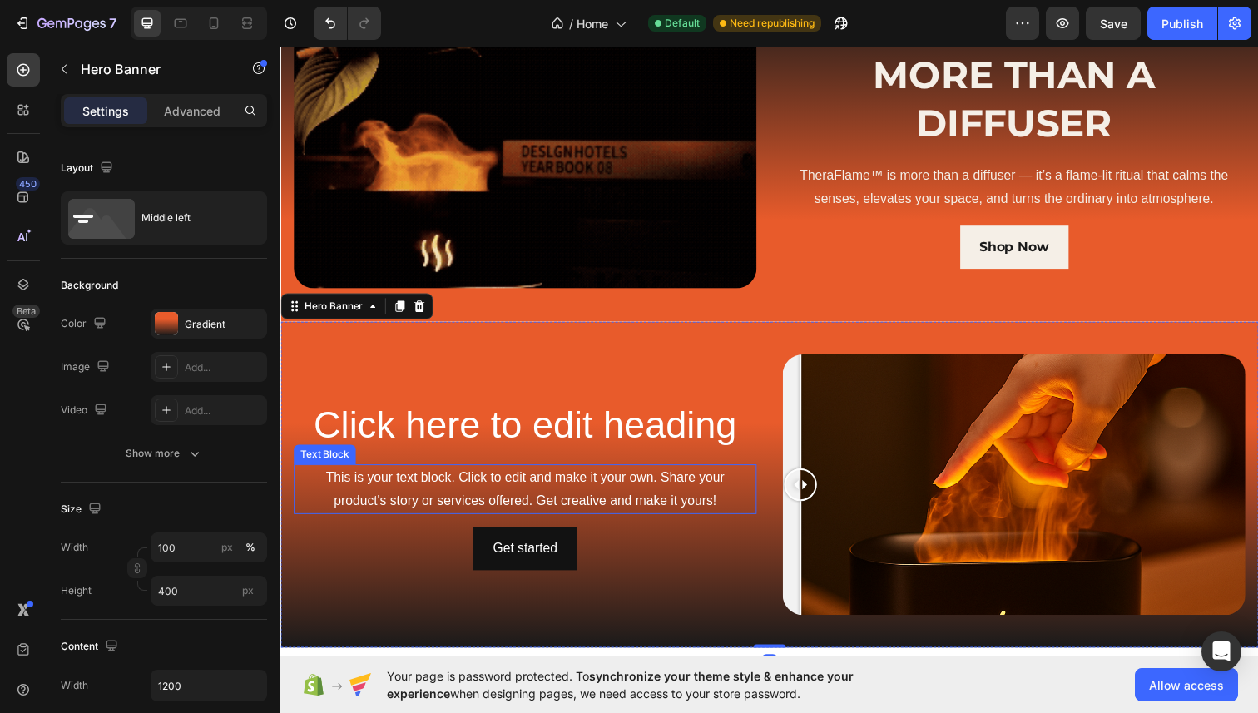
click at [706, 478] on div "Click here to edit heading Heading This is your text block. Click to edit and m…" at bounding box center [779, 494] width 999 height 273
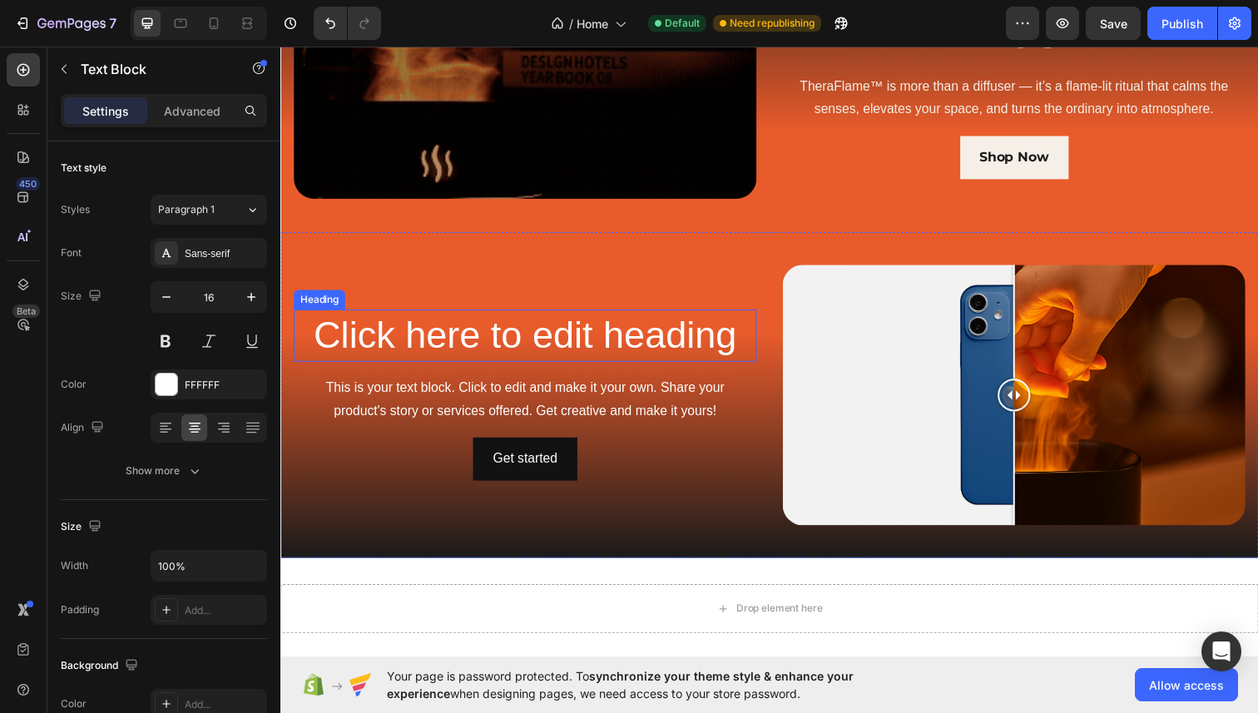
scroll to position [701, 0]
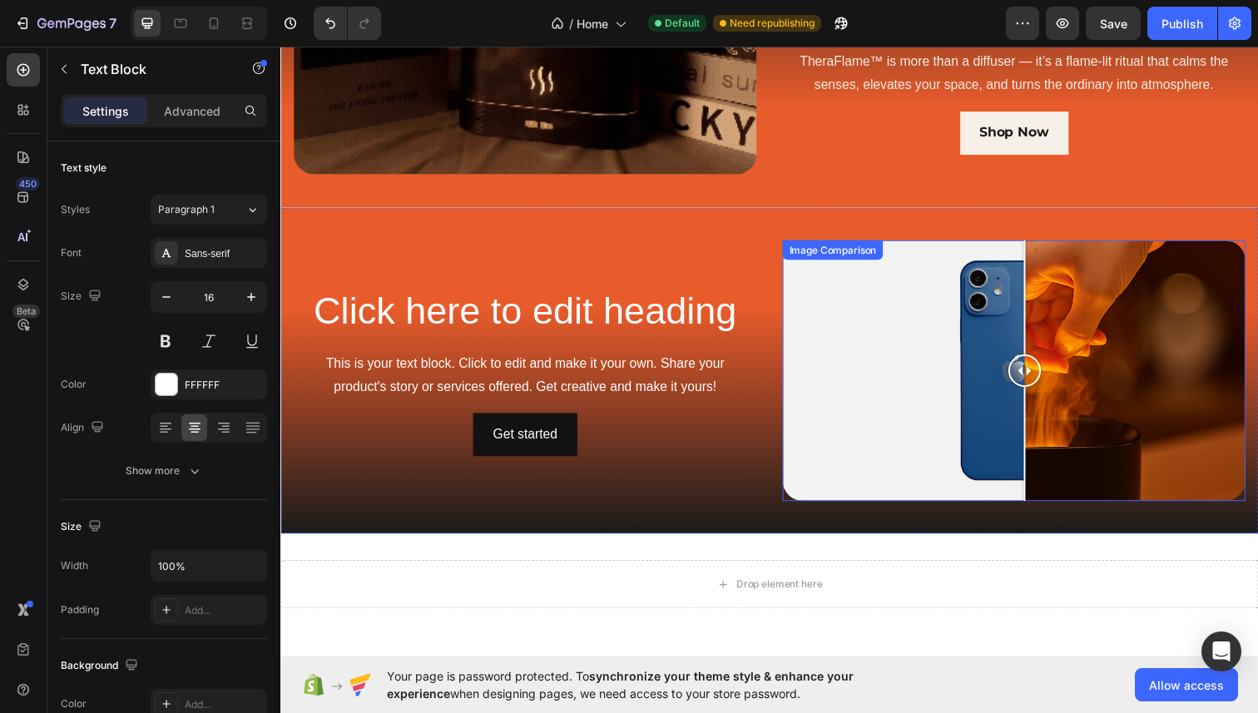
click at [1034, 379] on div at bounding box center [1040, 377] width 33 height 33
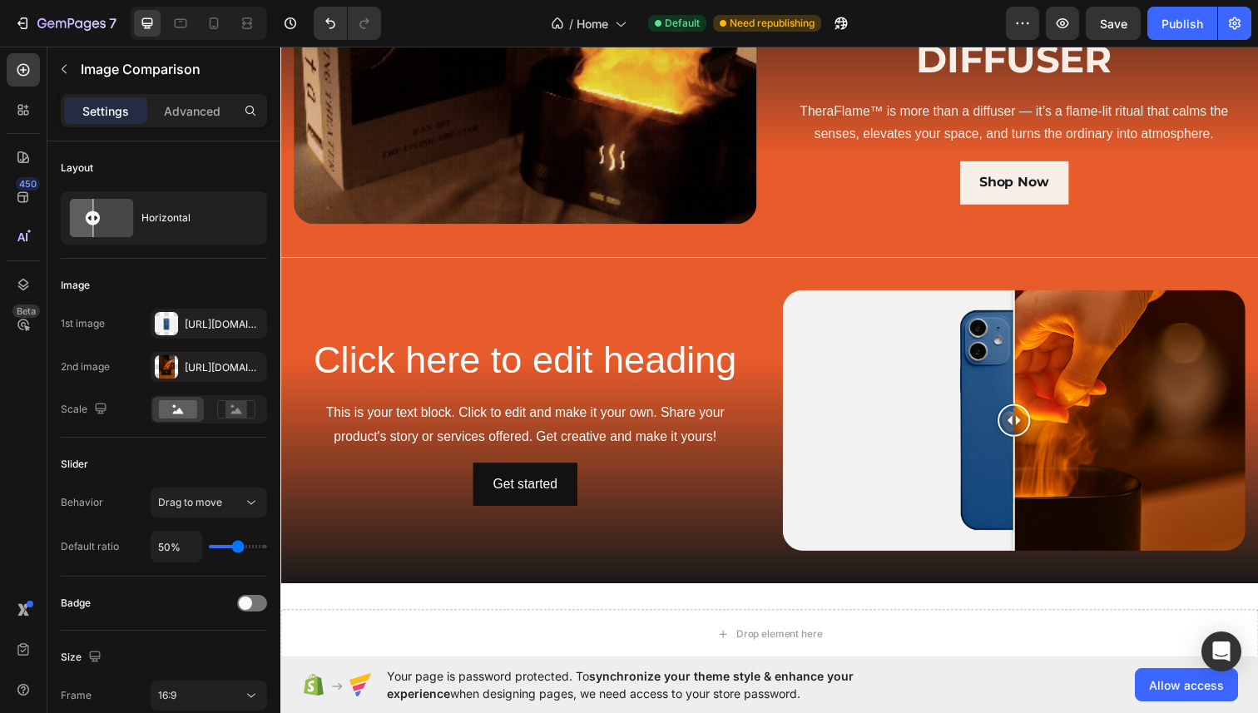
scroll to position [652, 0]
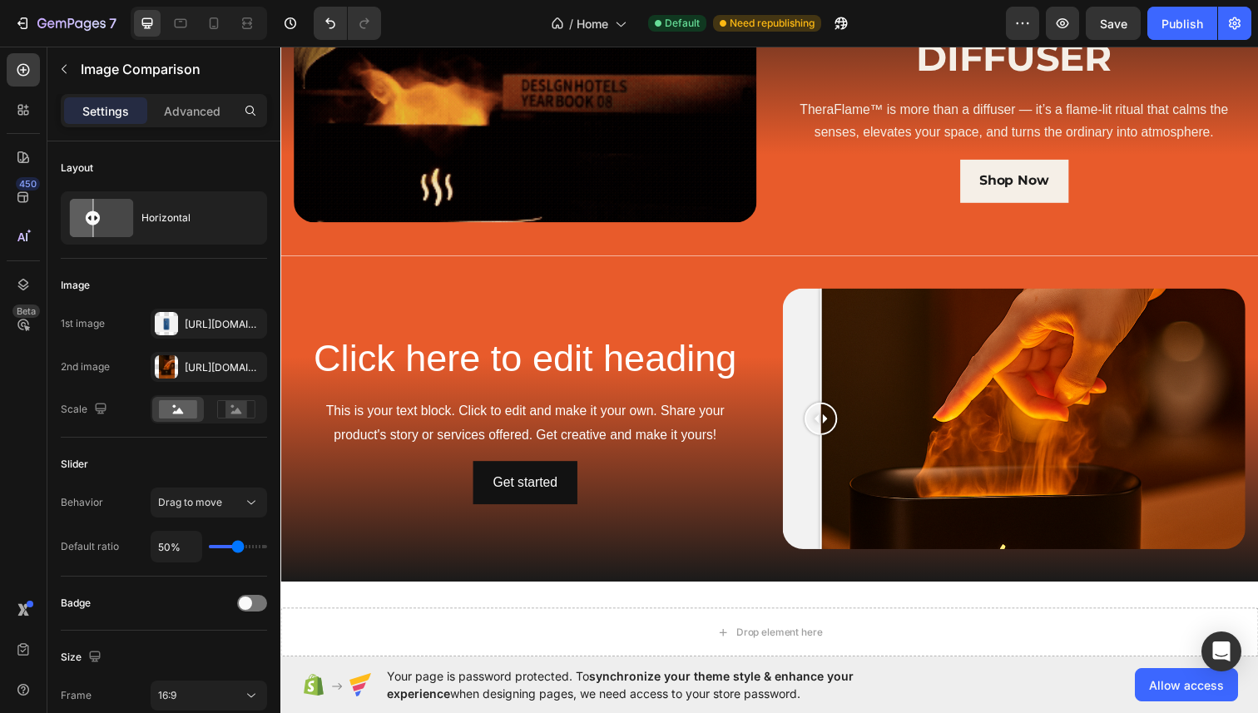
drag, startPoint x: 1034, startPoint y: 426, endPoint x: 816, endPoint y: 426, distance: 217.2
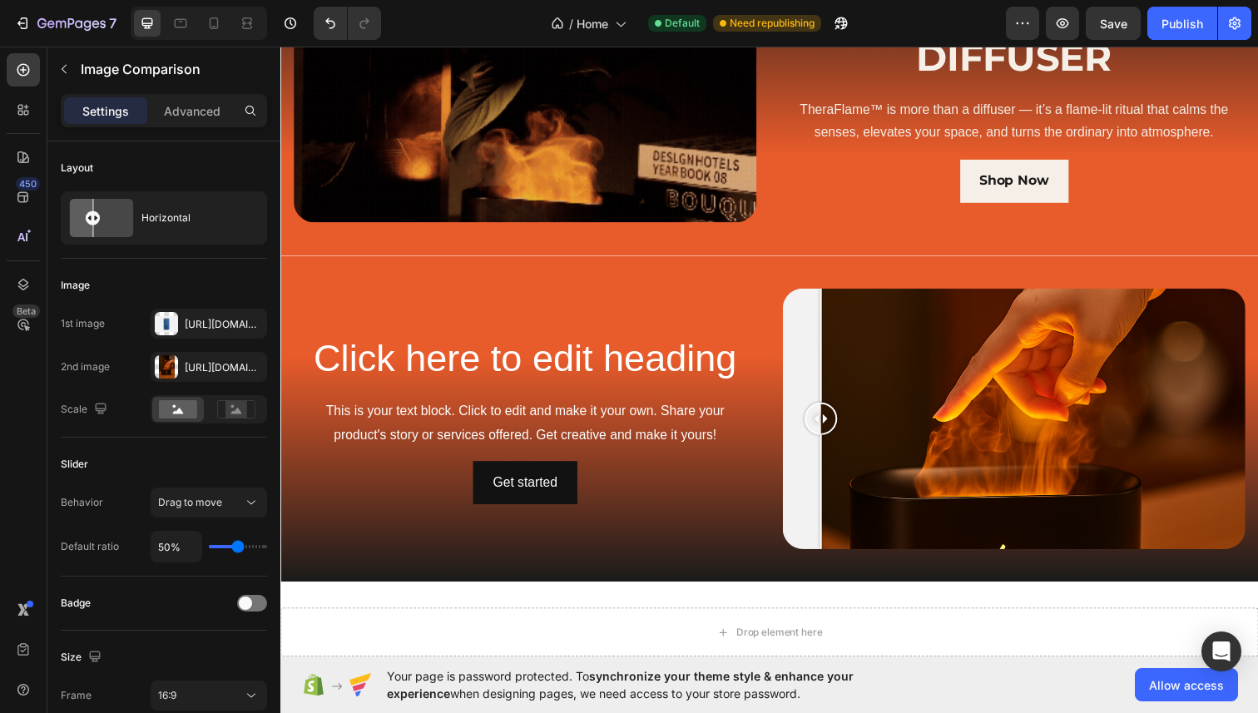
click at [816, 426] on div at bounding box center [832, 426] width 33 height 33
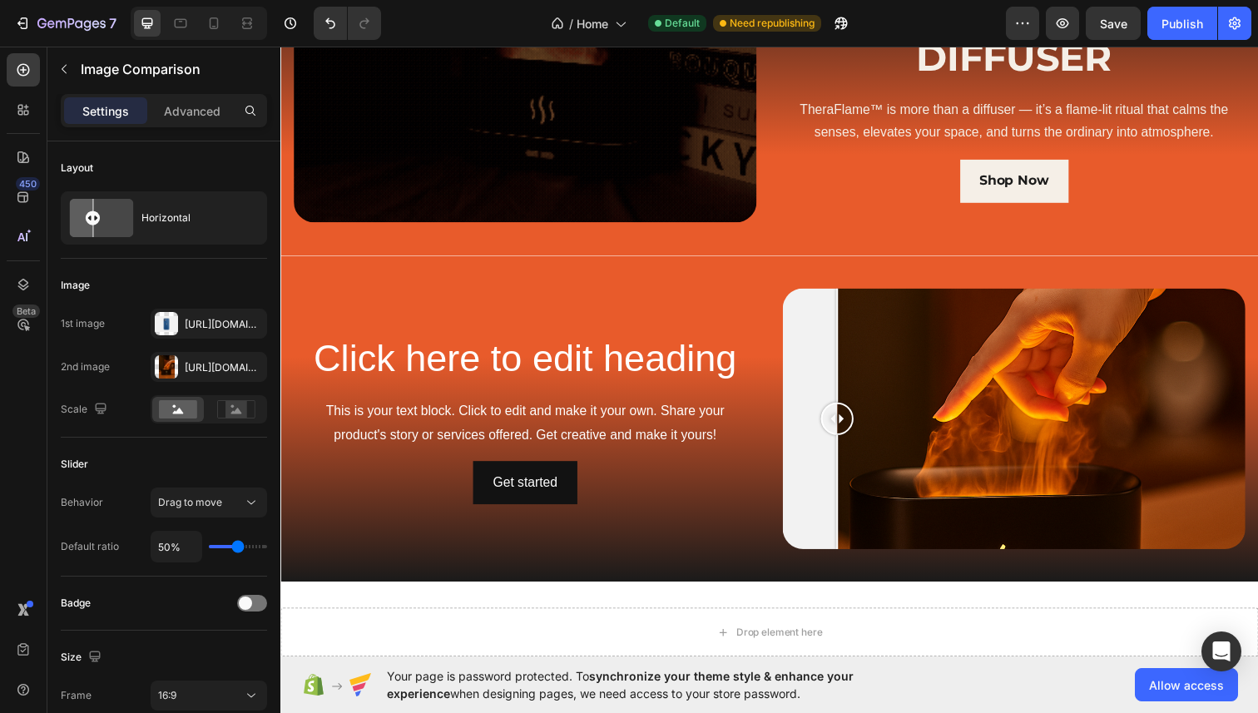
drag, startPoint x: 816, startPoint y: 426, endPoint x: 722, endPoint y: 431, distance: 95.0
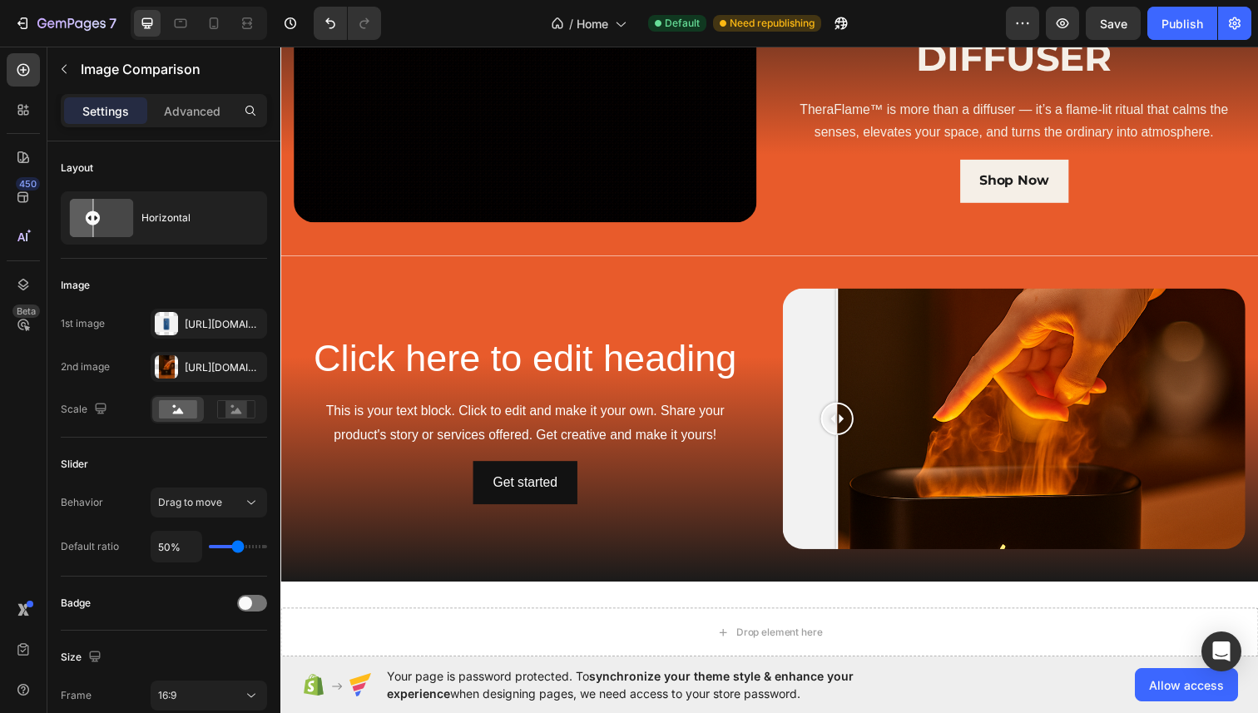
click at [722, 431] on div "Click here to edit heading Heading This is your text block. Click to edit and m…" at bounding box center [779, 426] width 999 height 273
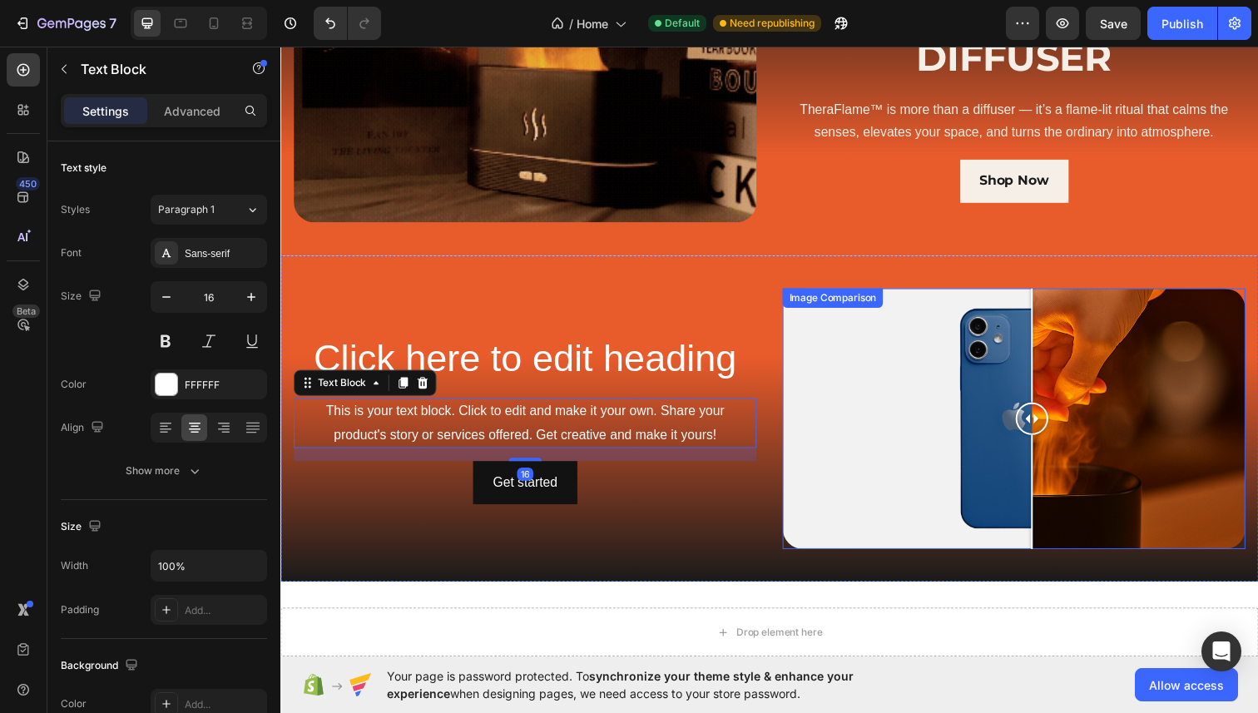
click at [1048, 438] on div at bounding box center [1029, 427] width 473 height 266
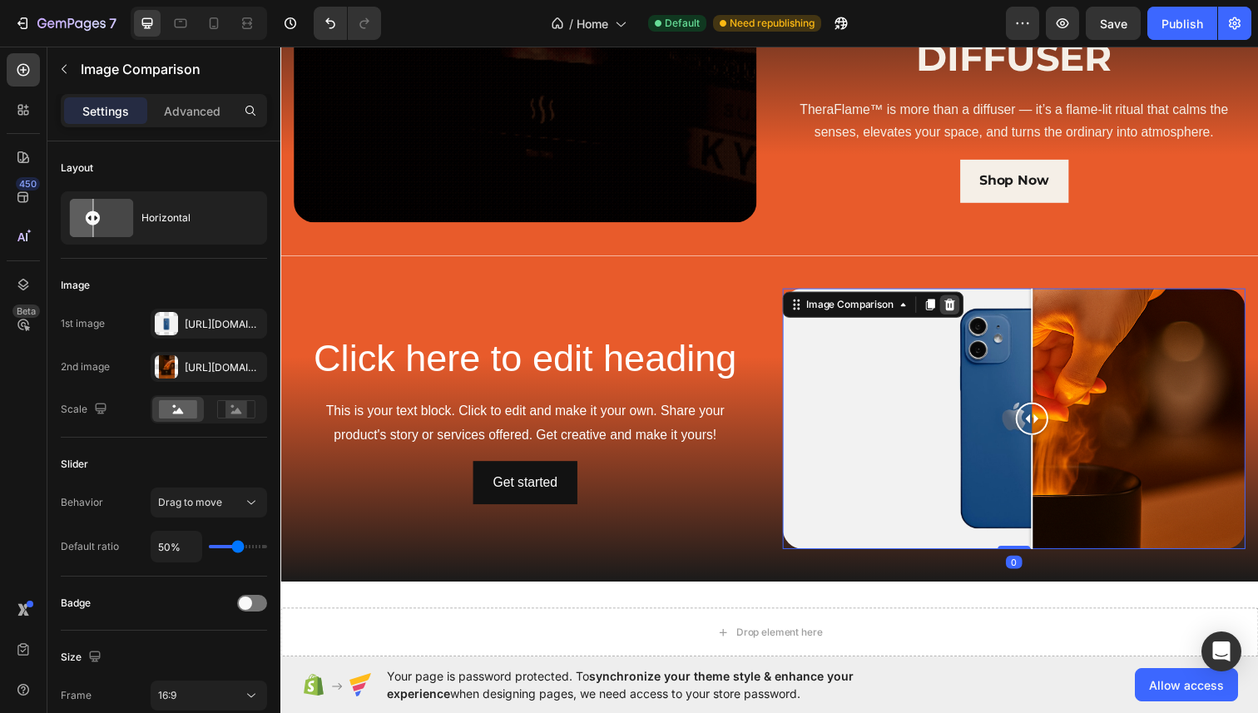
click at [966, 305] on icon at bounding box center [964, 311] width 11 height 12
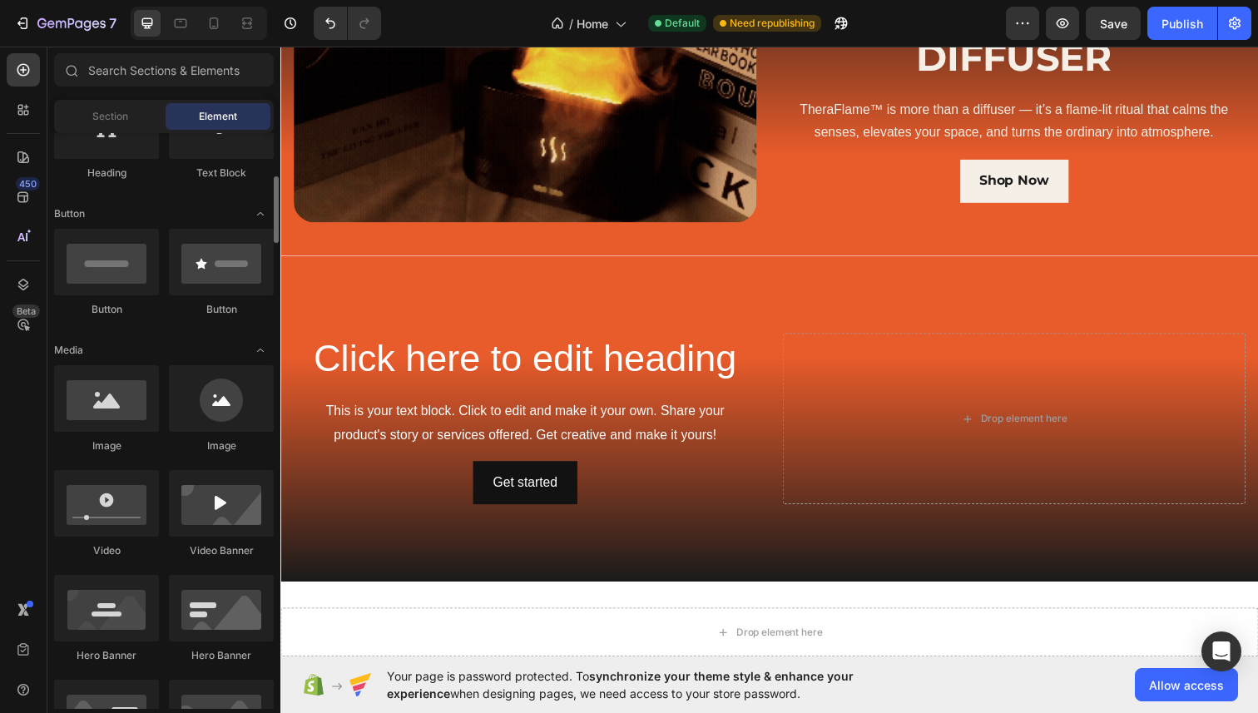
scroll to position [316, 0]
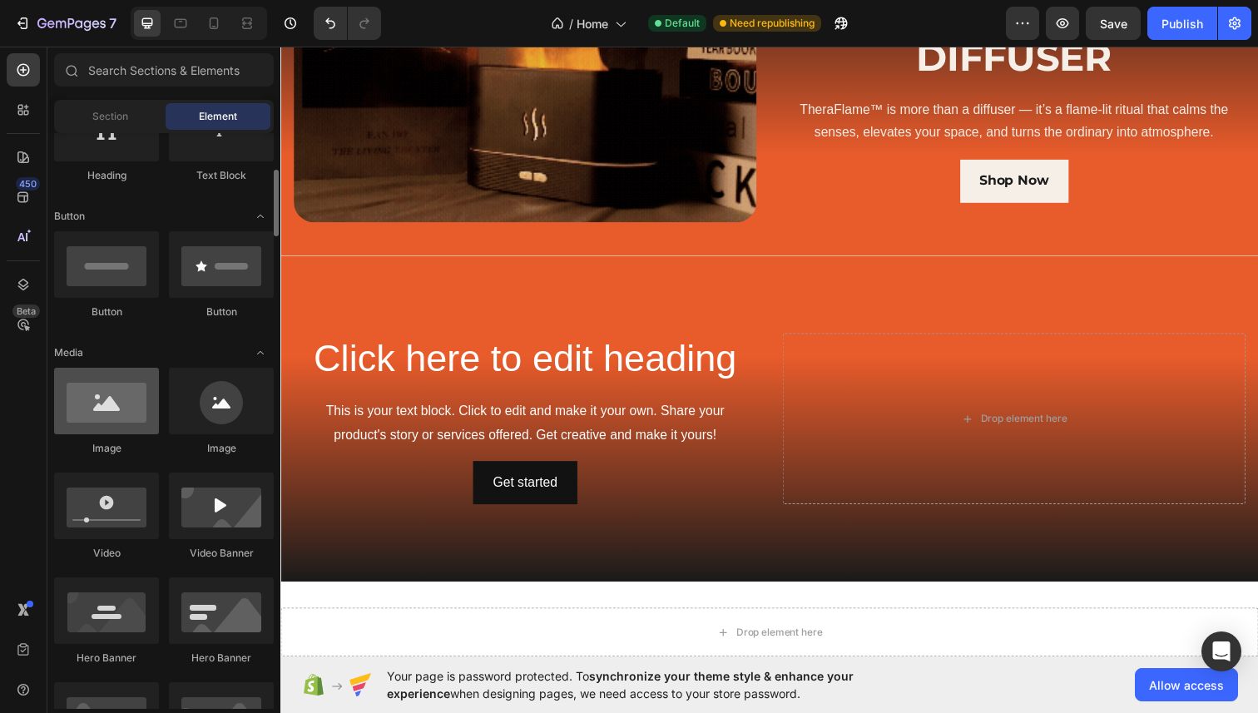
click at [122, 401] on div at bounding box center [106, 401] width 105 height 67
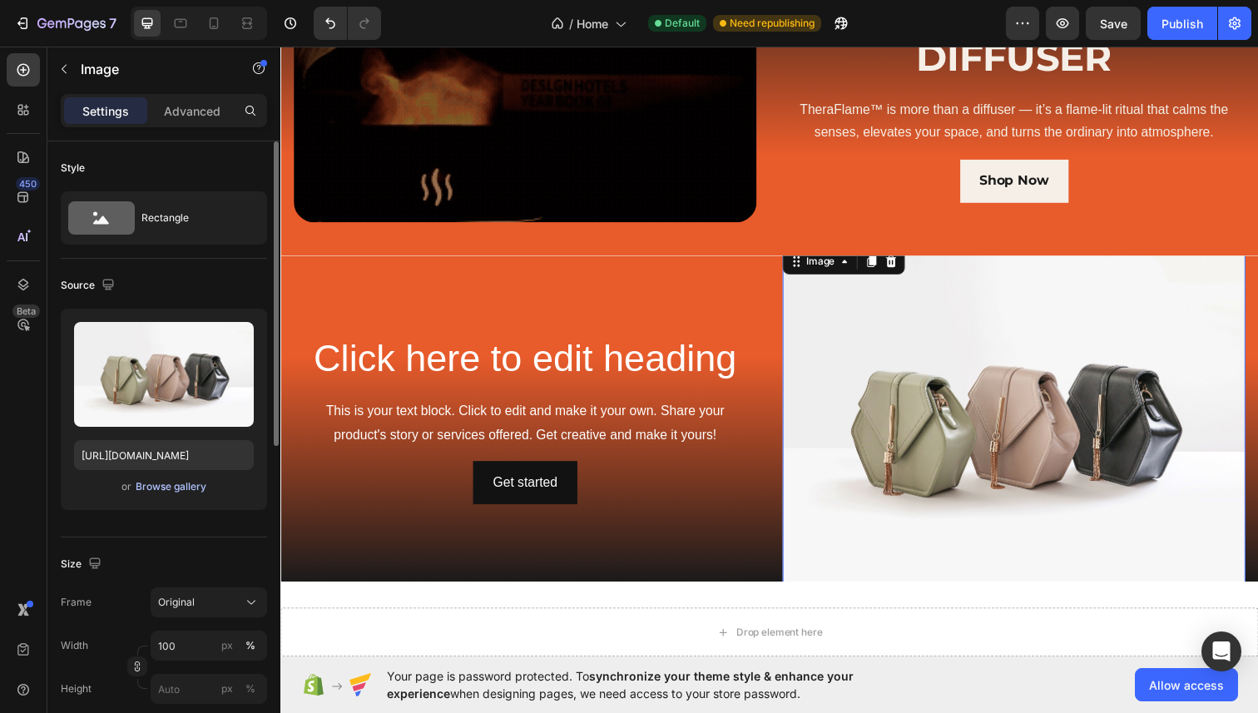
click at [197, 489] on div "Browse gallery" at bounding box center [171, 486] width 71 height 15
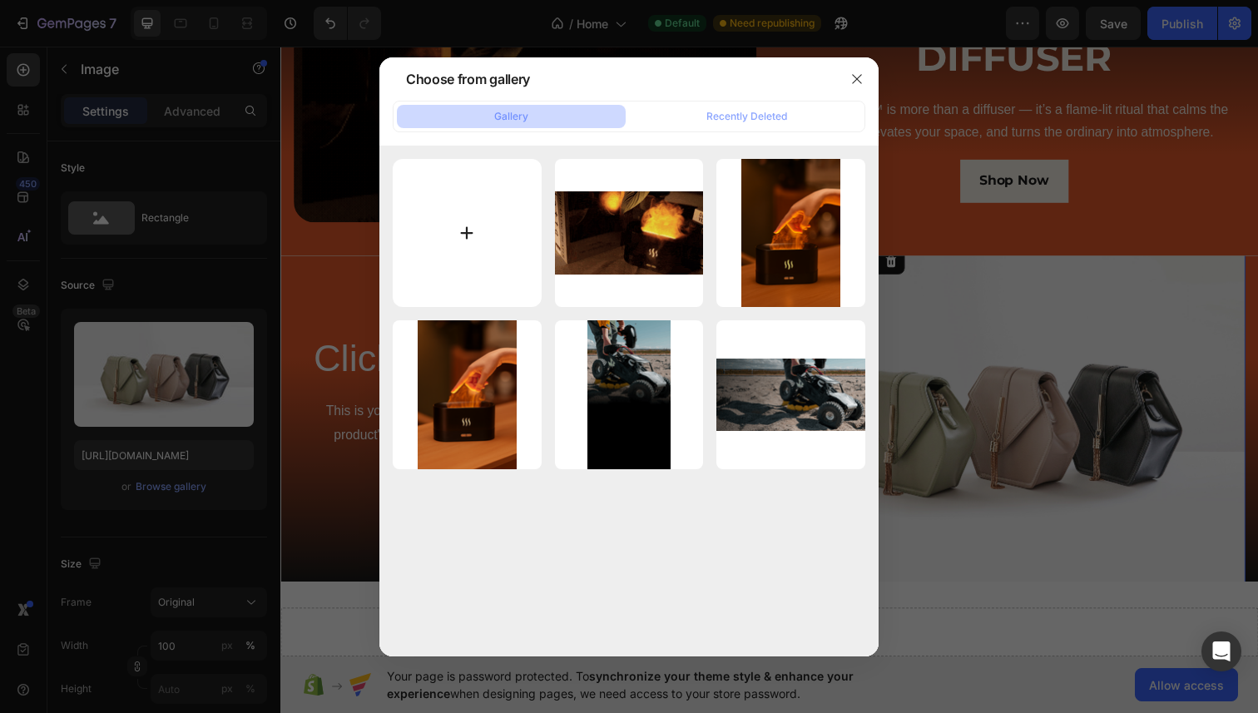
click at [448, 244] on input "file" at bounding box center [467, 233] width 149 height 149
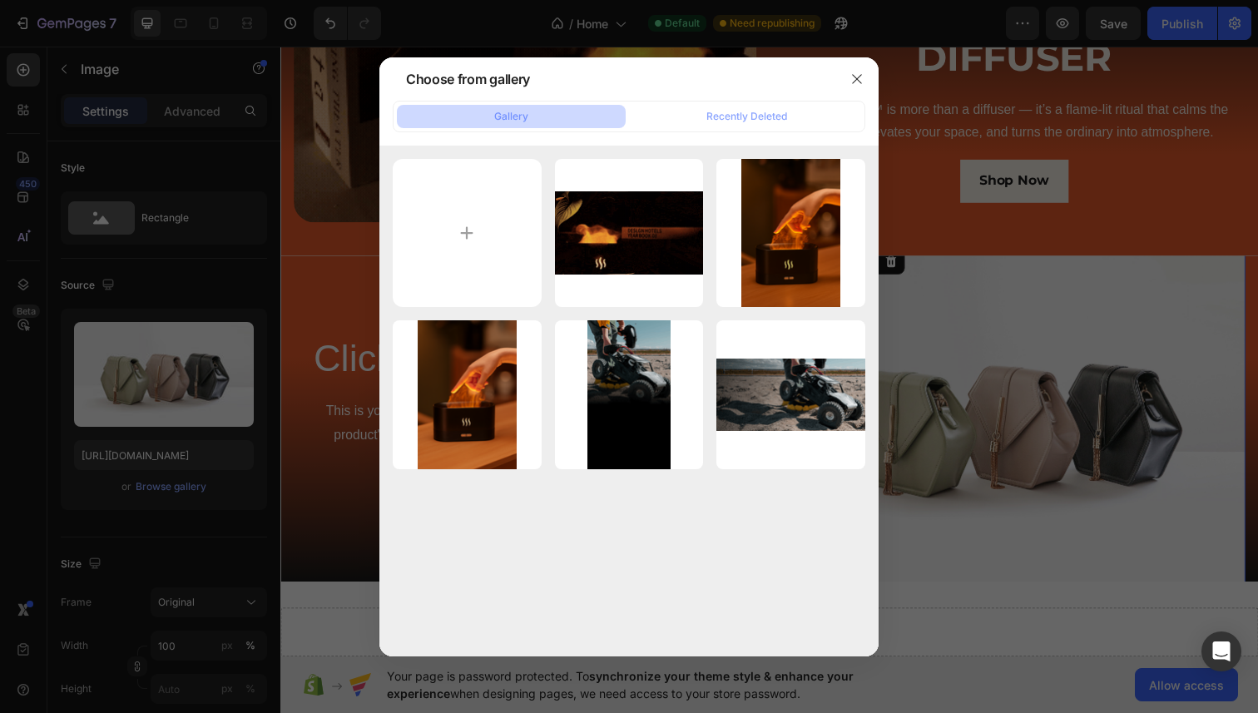
type input "C:\fakepath\Detail-06.jpg"
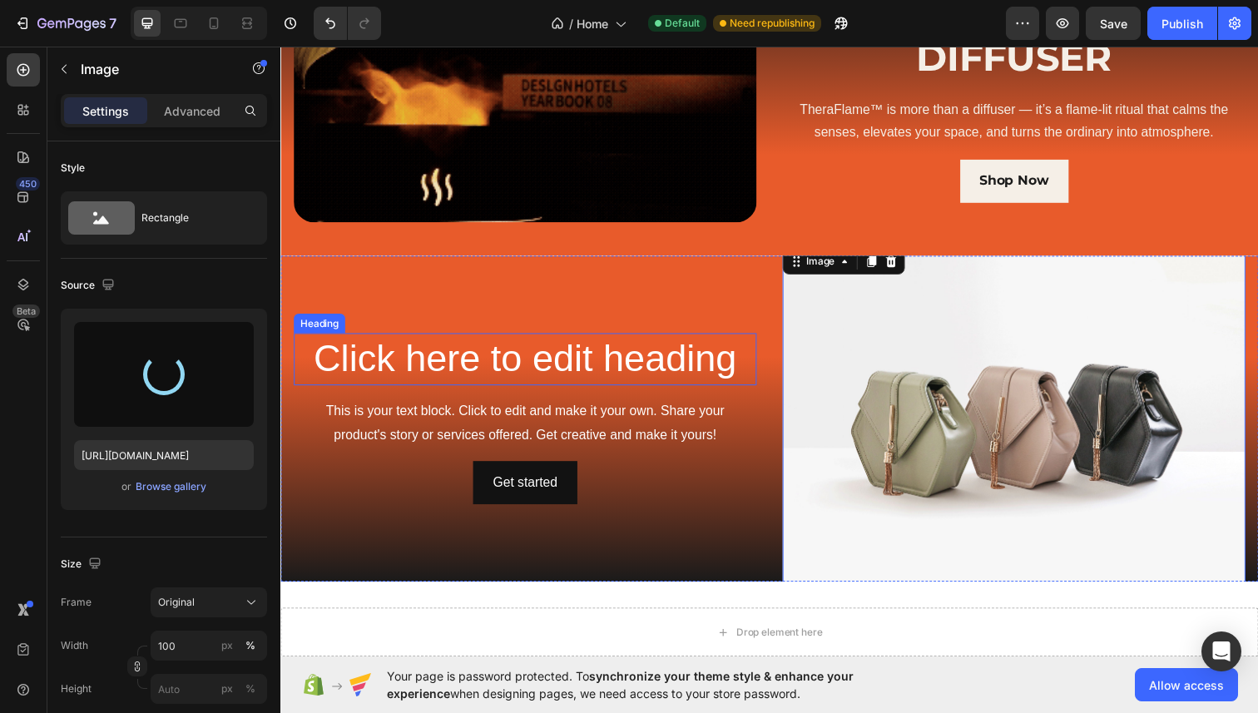
type input "https://cdn.shopify.com/s/files/1/0699/6030/2731/files/gempages_581831505005773…"
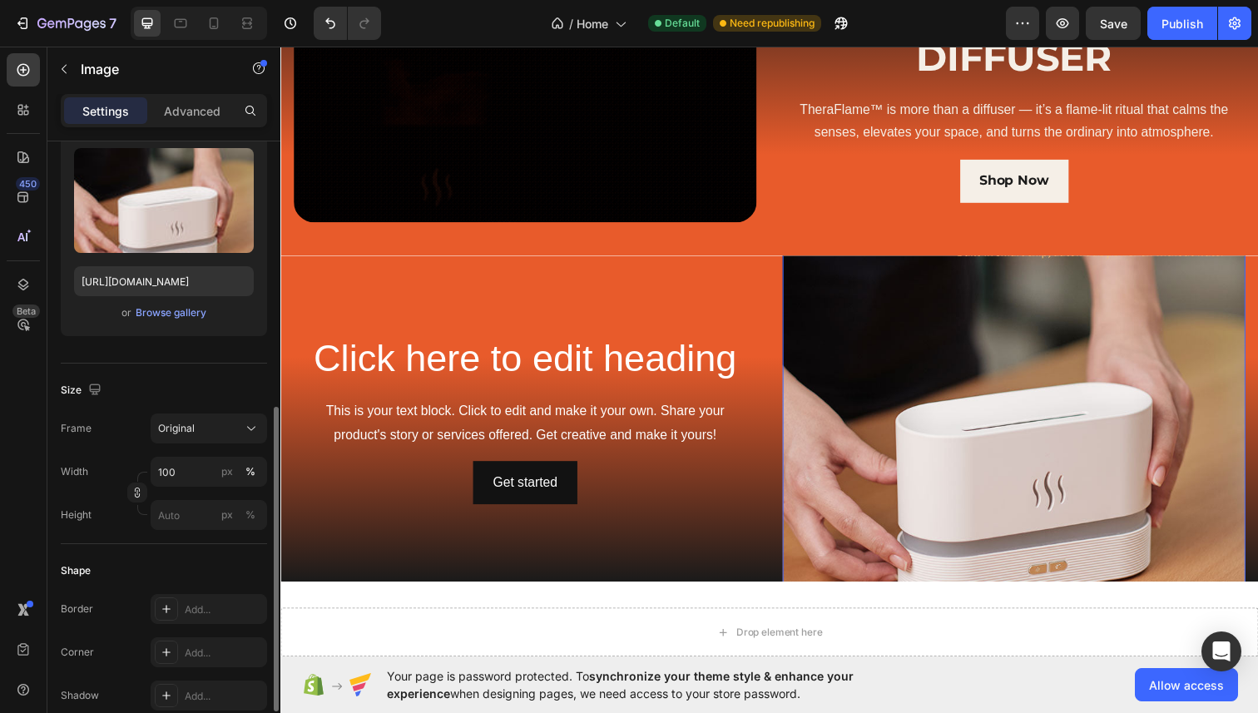
scroll to position [295, 0]
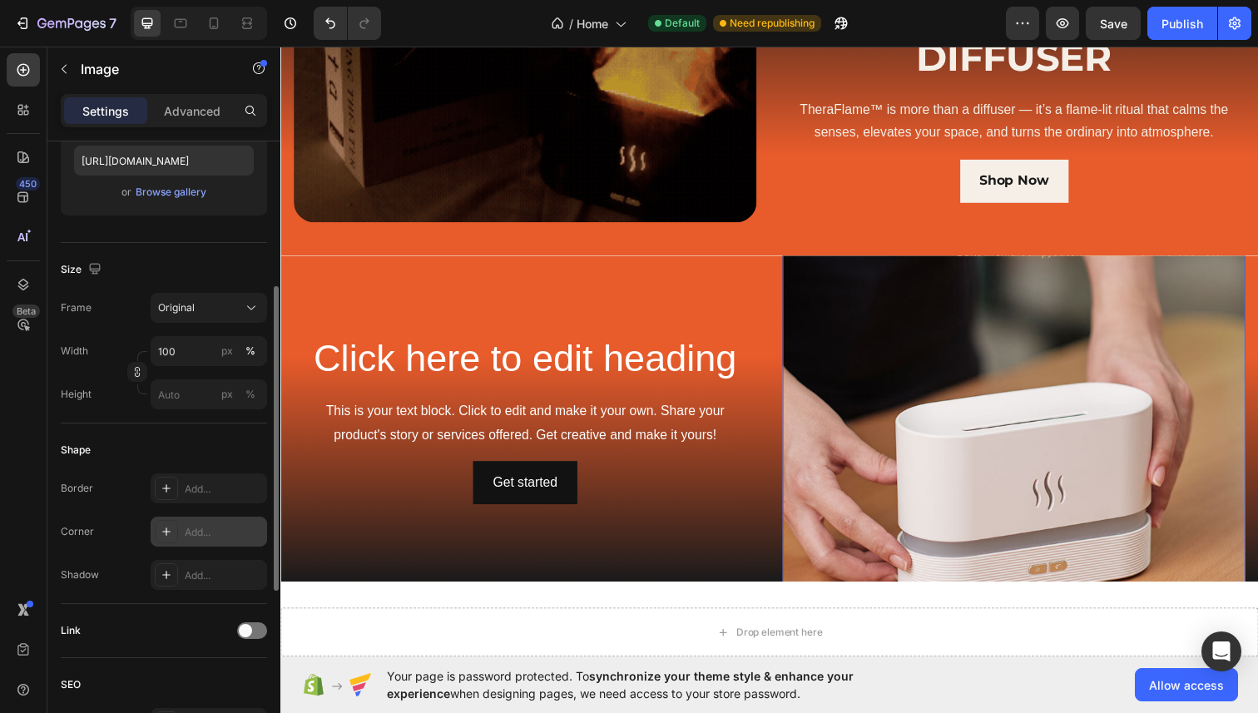
click at [166, 525] on icon at bounding box center [166, 531] width 13 height 13
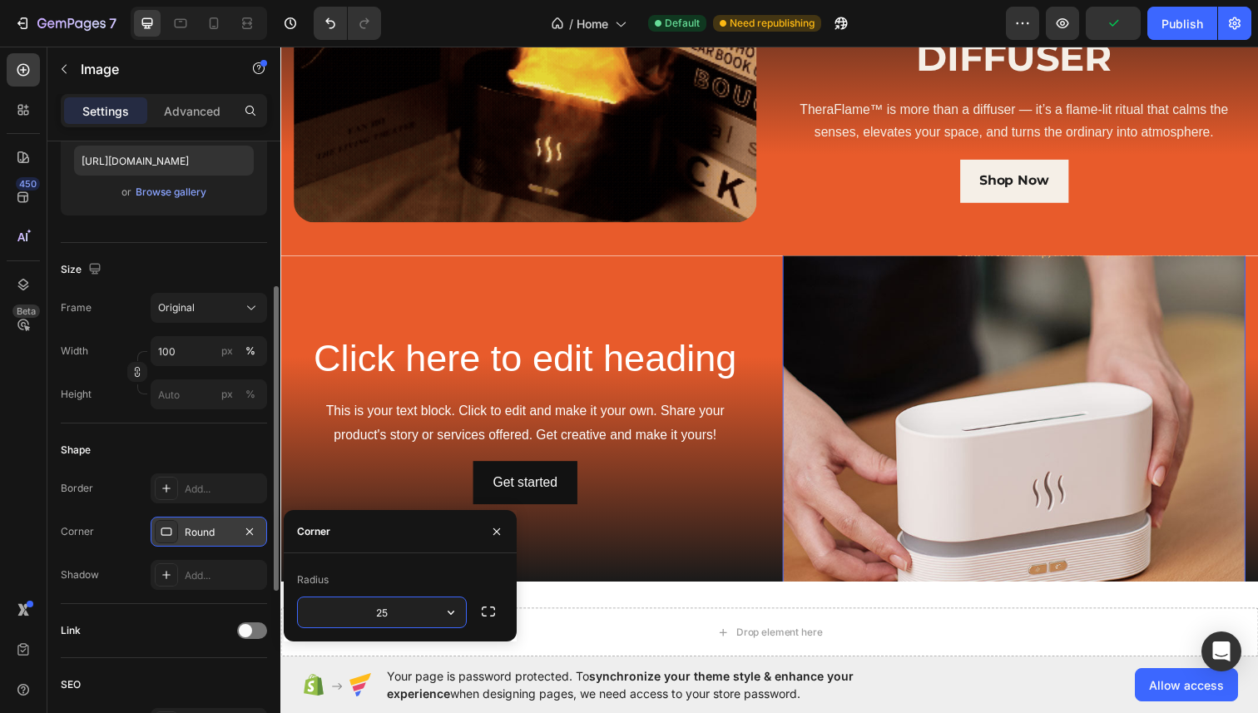
type input "25"
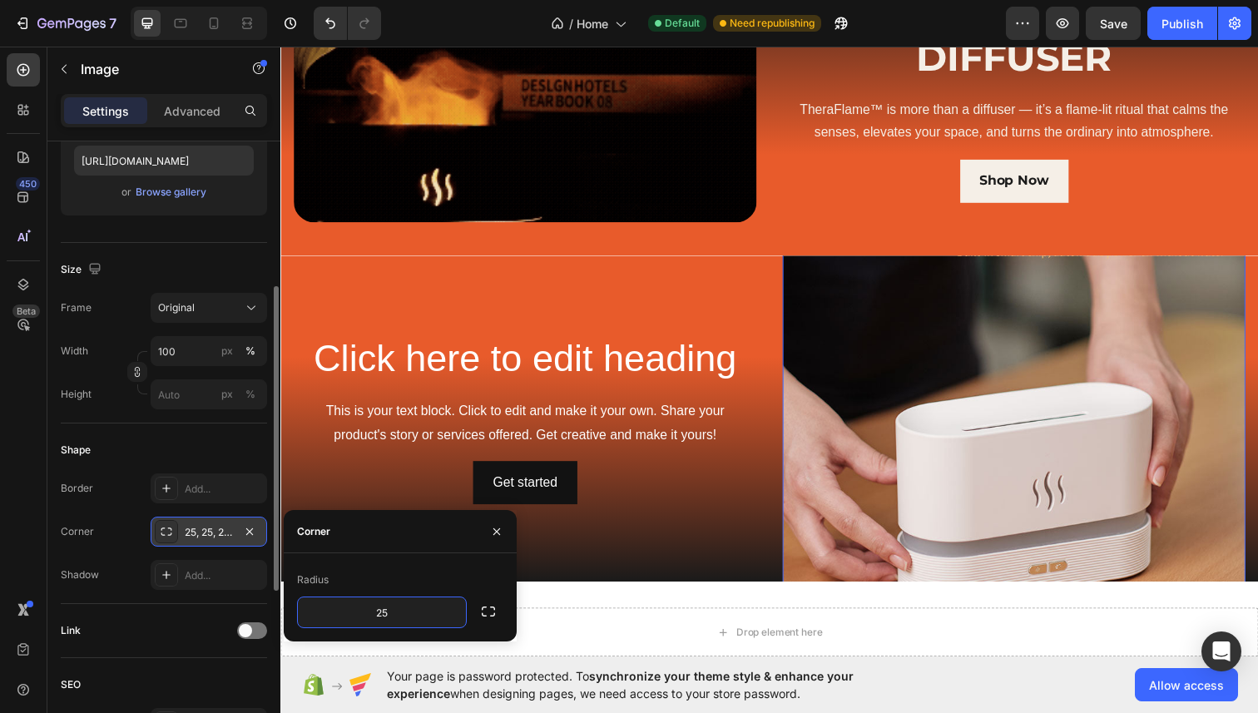
scroll to position [149, 0]
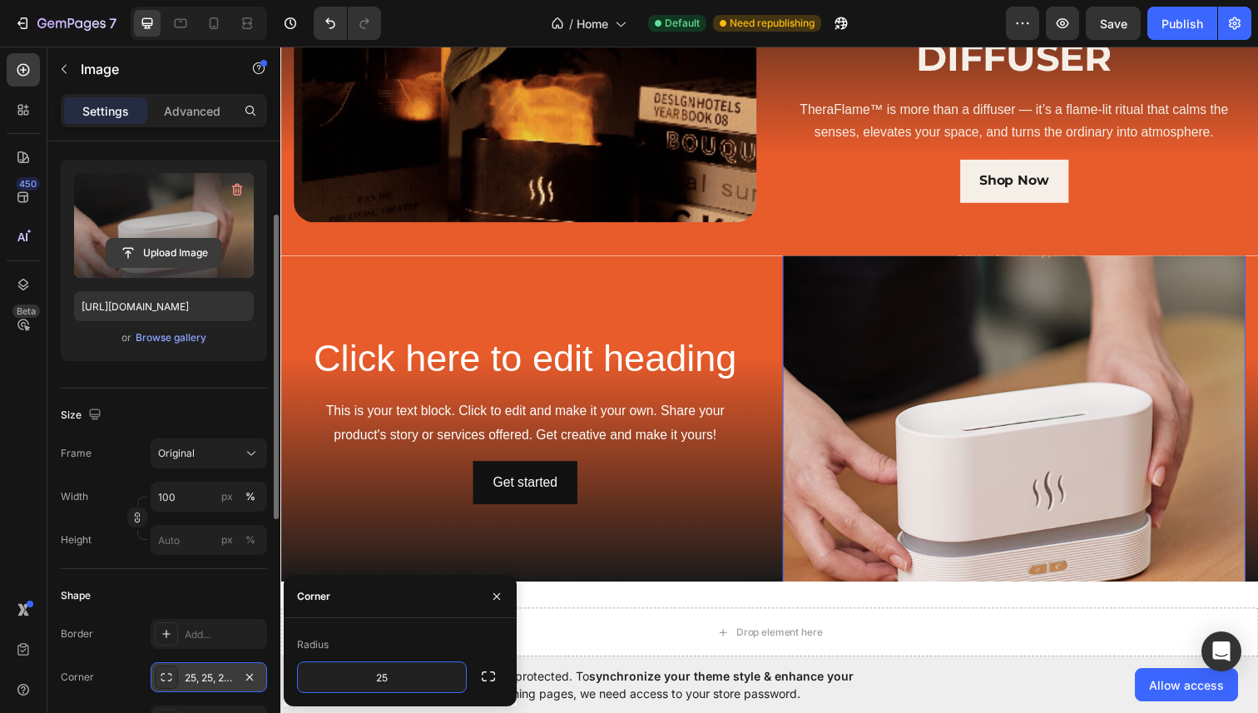
click at [158, 247] on input "file" at bounding box center [164, 253] width 115 height 28
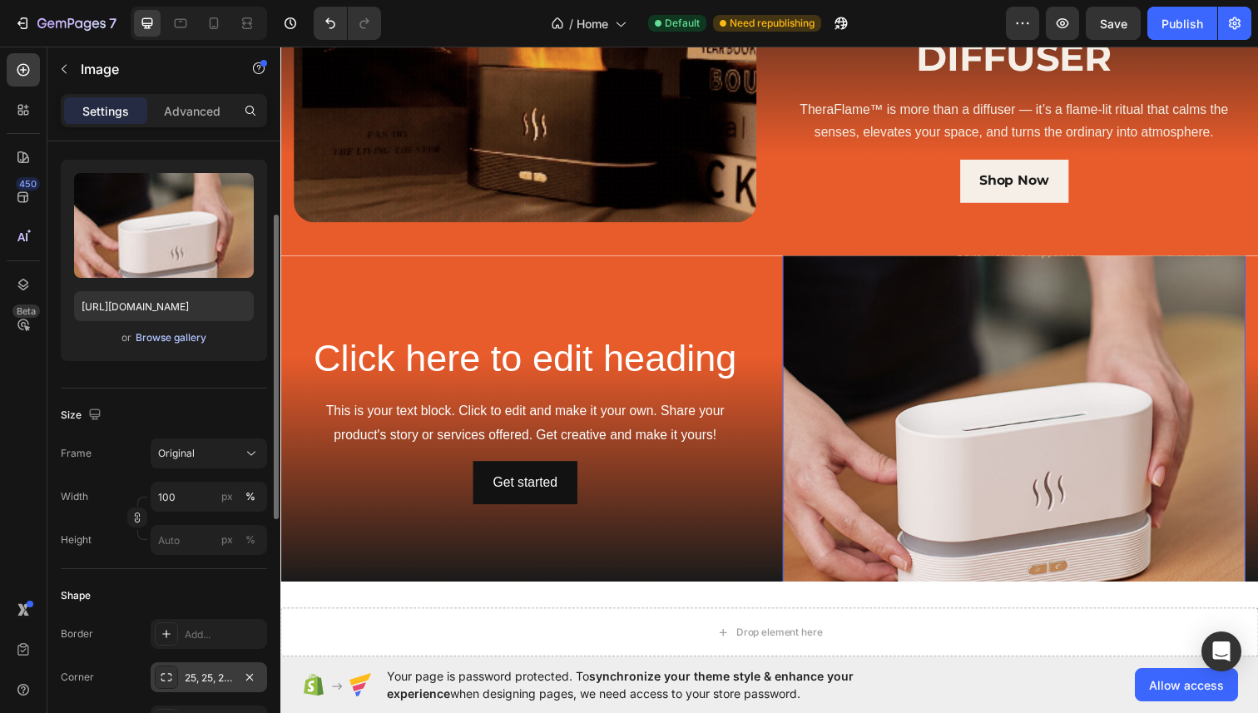
click at [159, 335] on div "Browse gallery" at bounding box center [171, 337] width 71 height 15
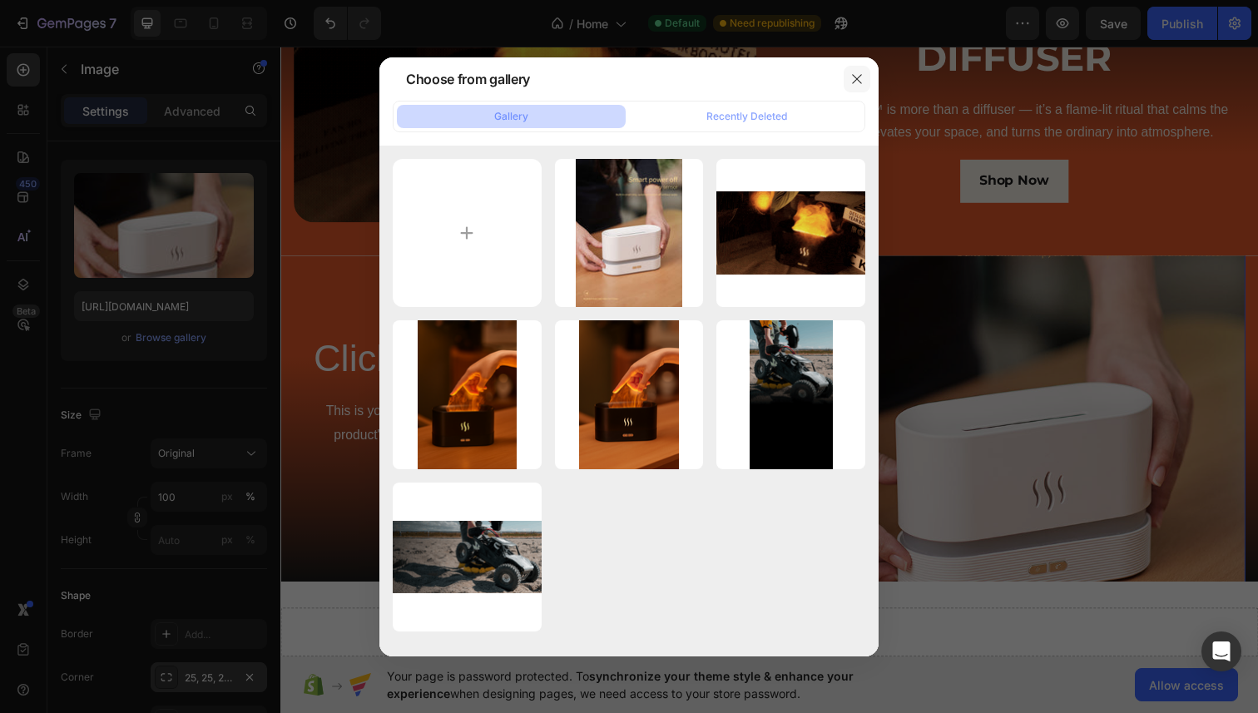
click at [857, 70] on button "button" at bounding box center [857, 79] width 27 height 27
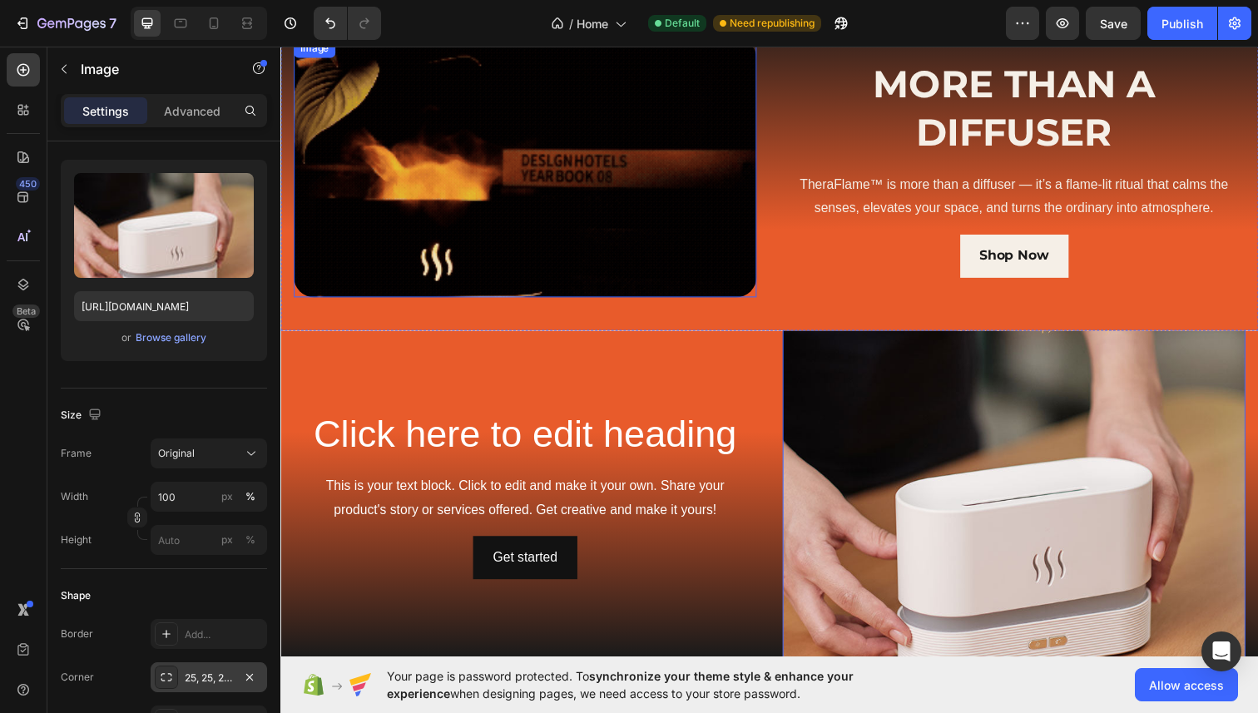
scroll to position [453, 0]
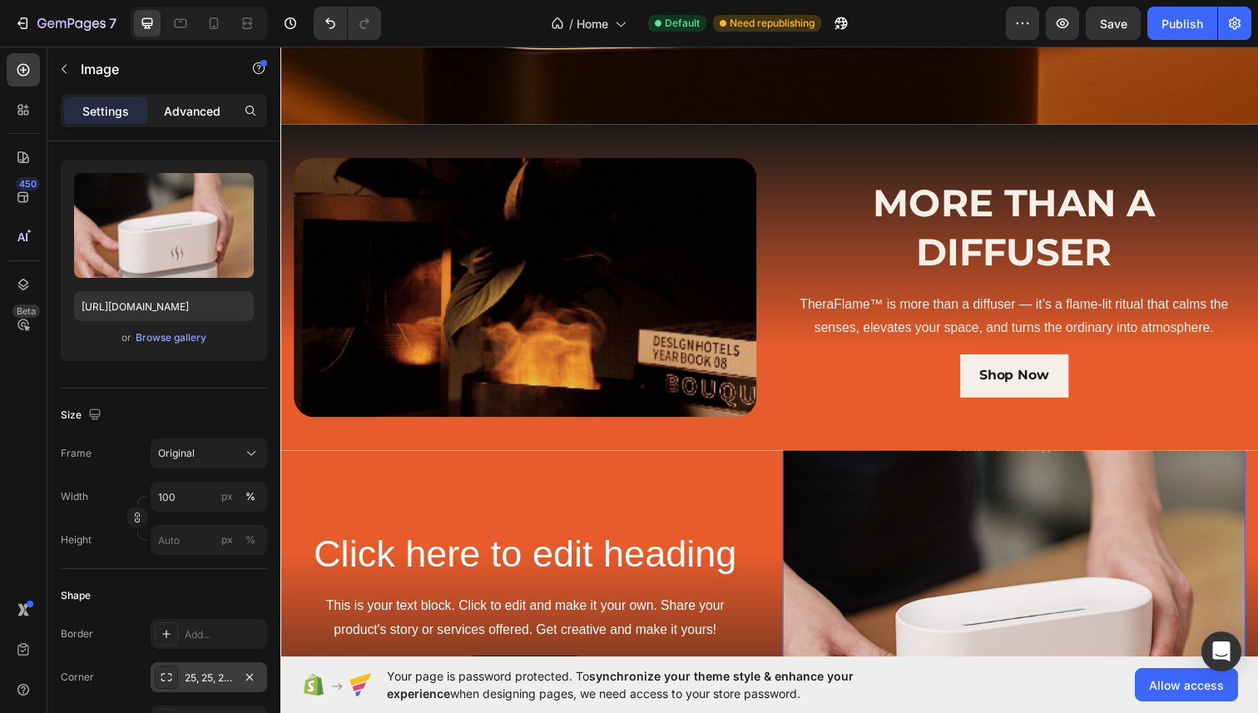
click at [182, 112] on p "Advanced" at bounding box center [192, 110] width 57 height 17
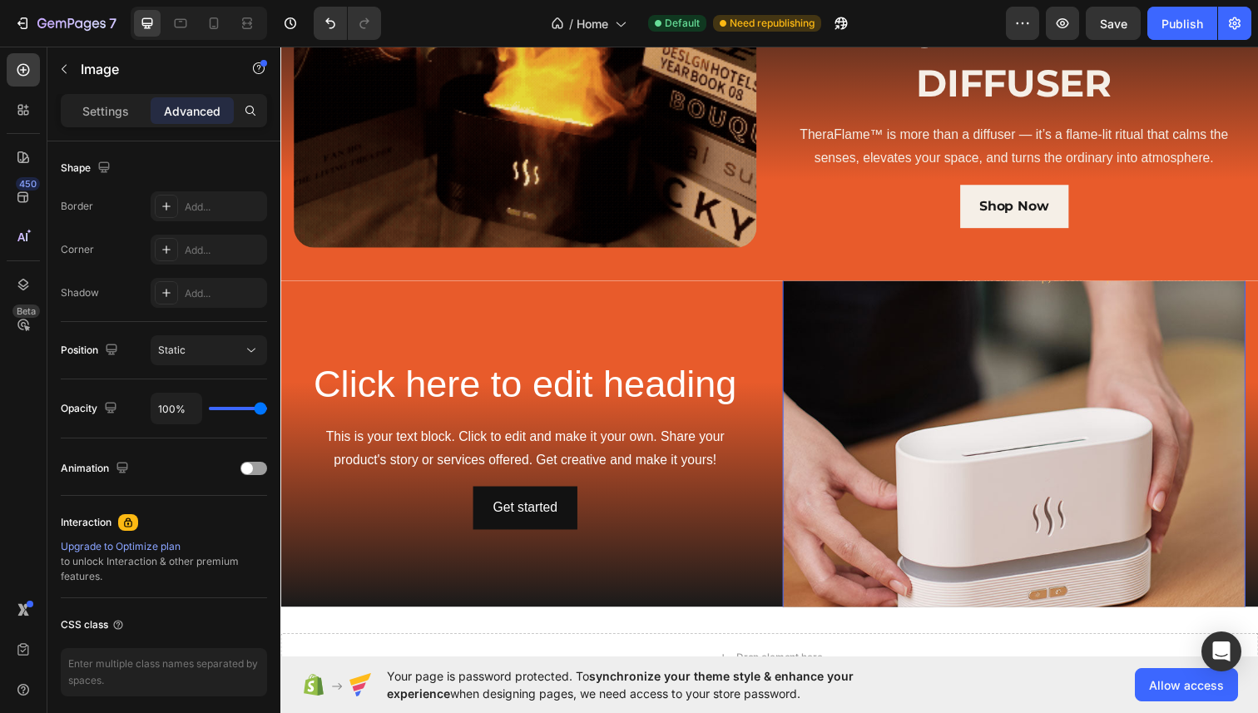
scroll to position [651, 0]
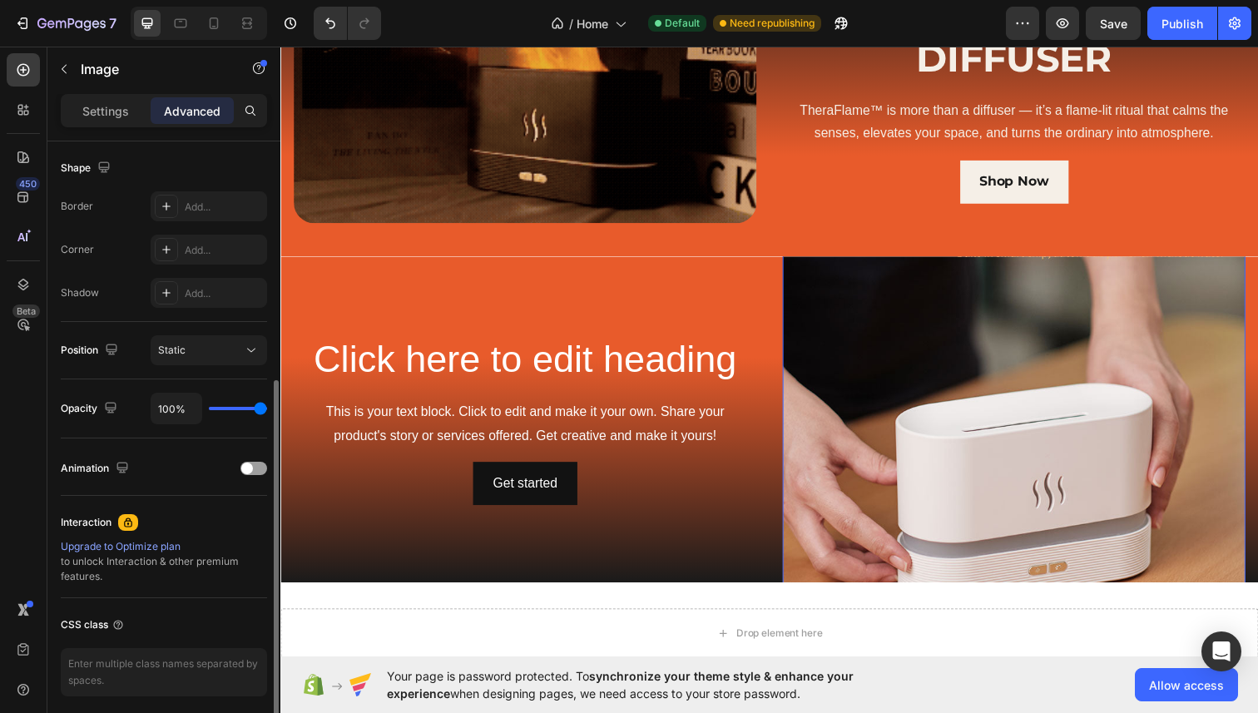
type input "91%"
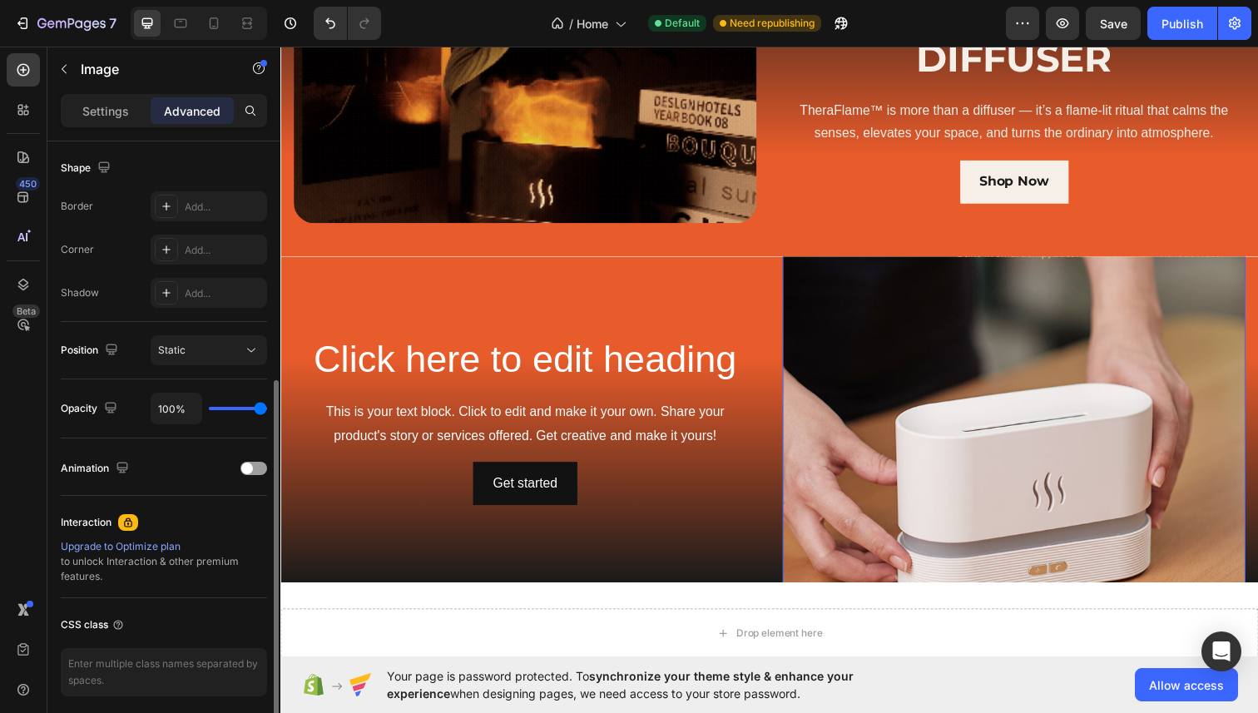
type input "91"
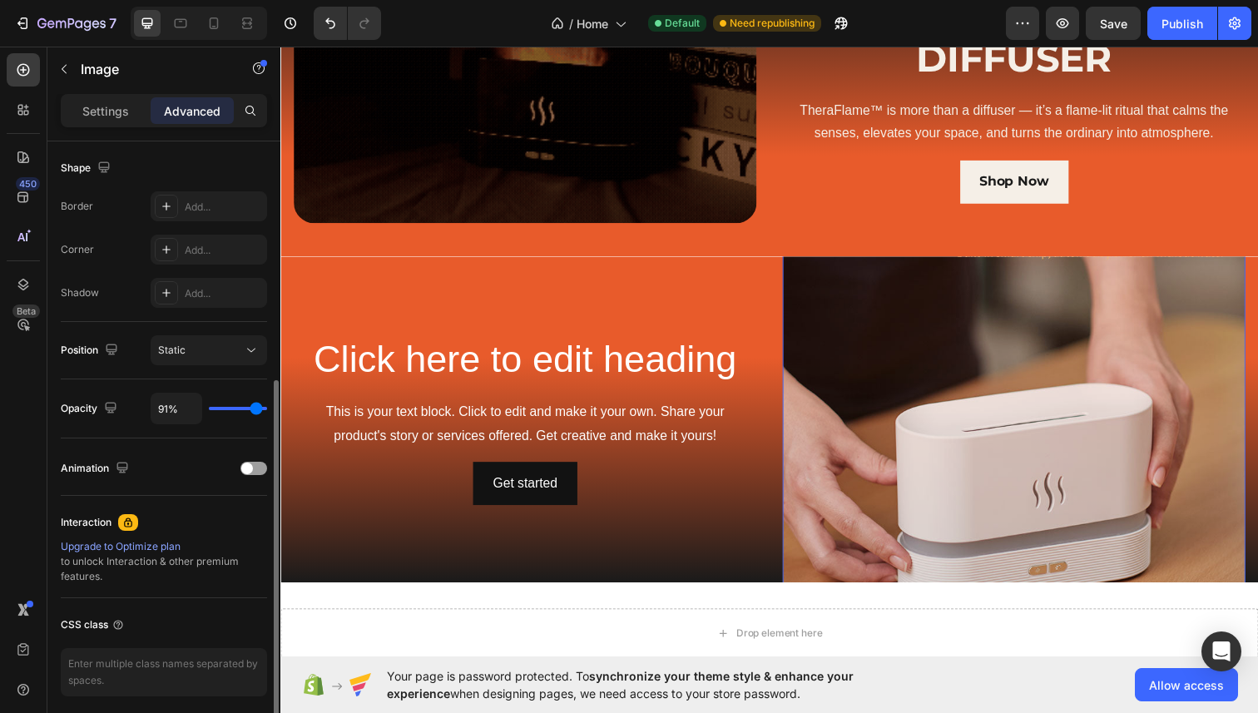
type input "89%"
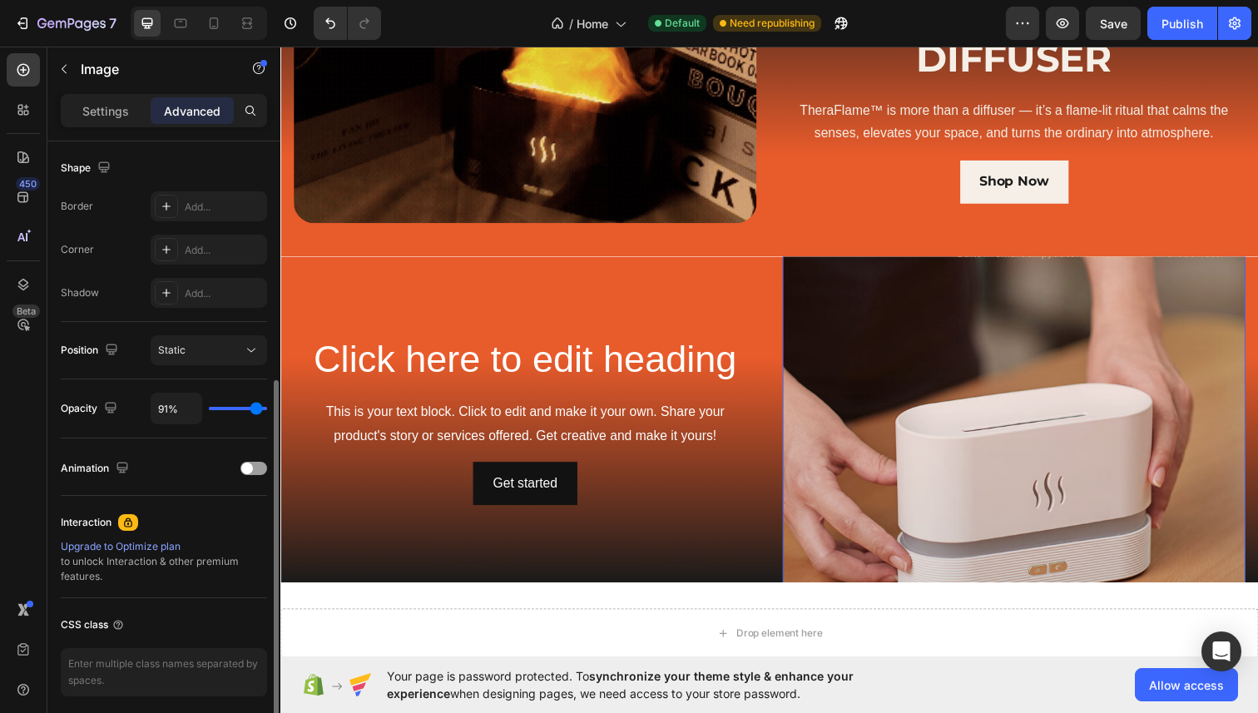
type input "89"
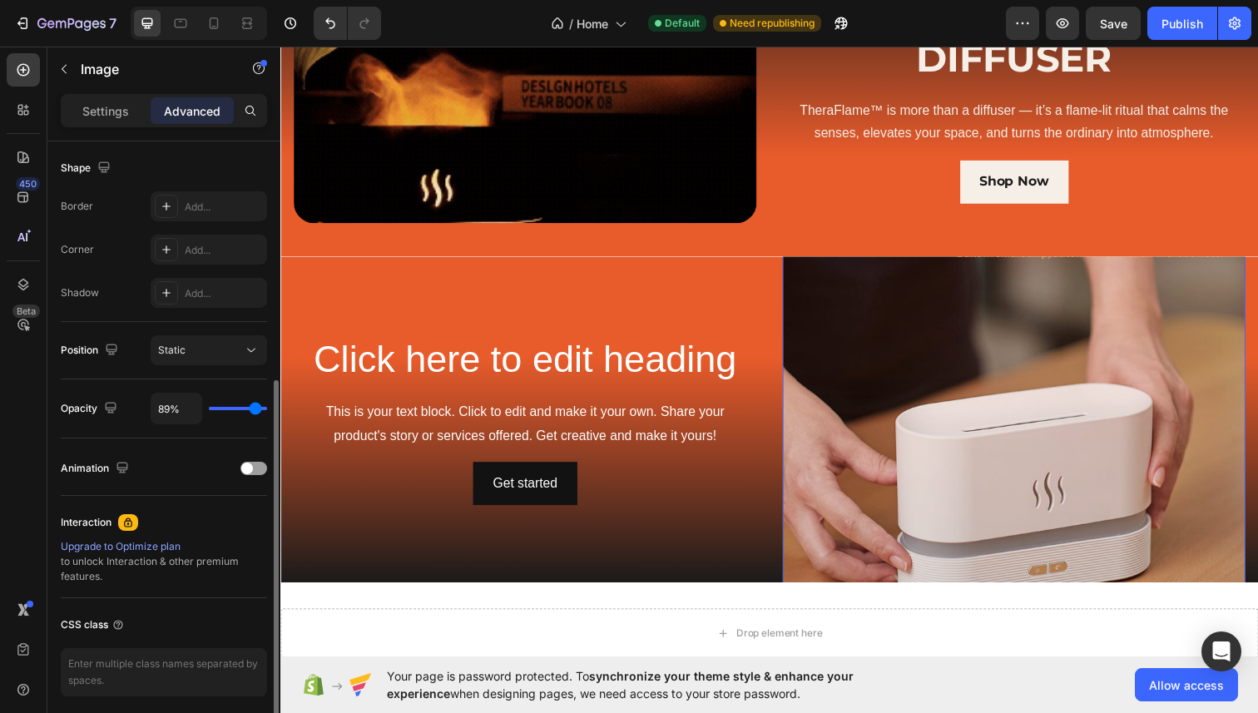
type input "85%"
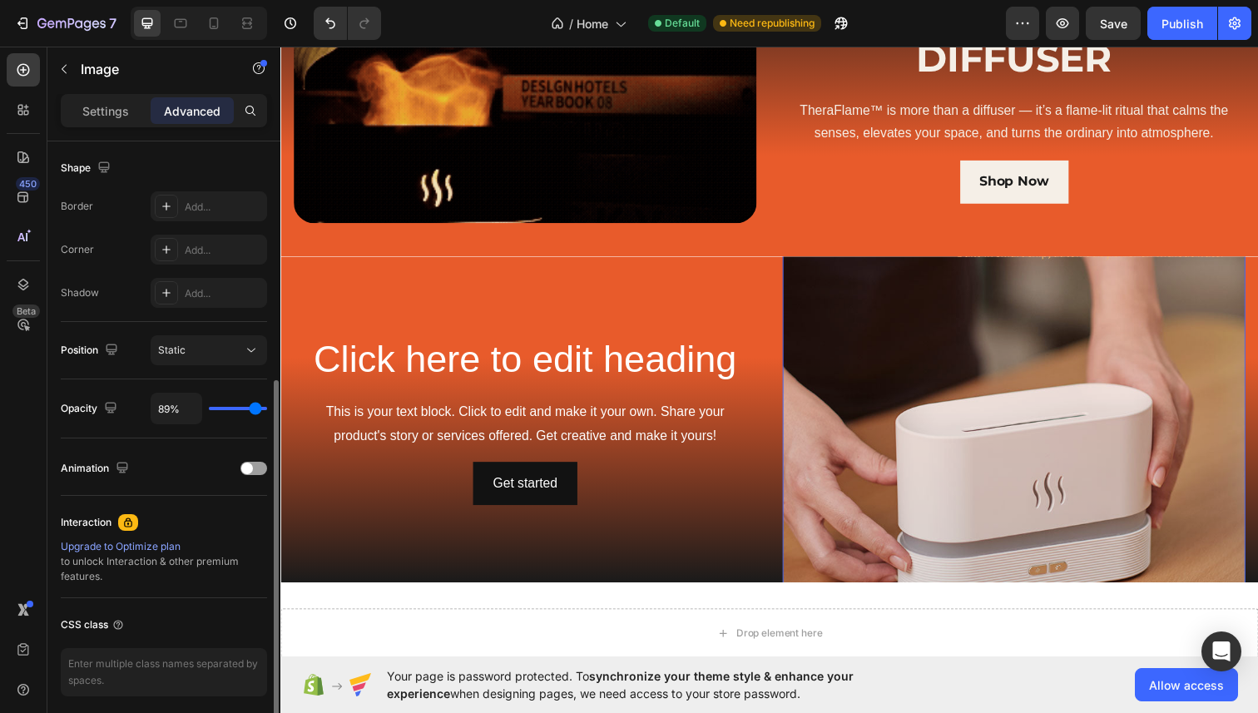
type input "85"
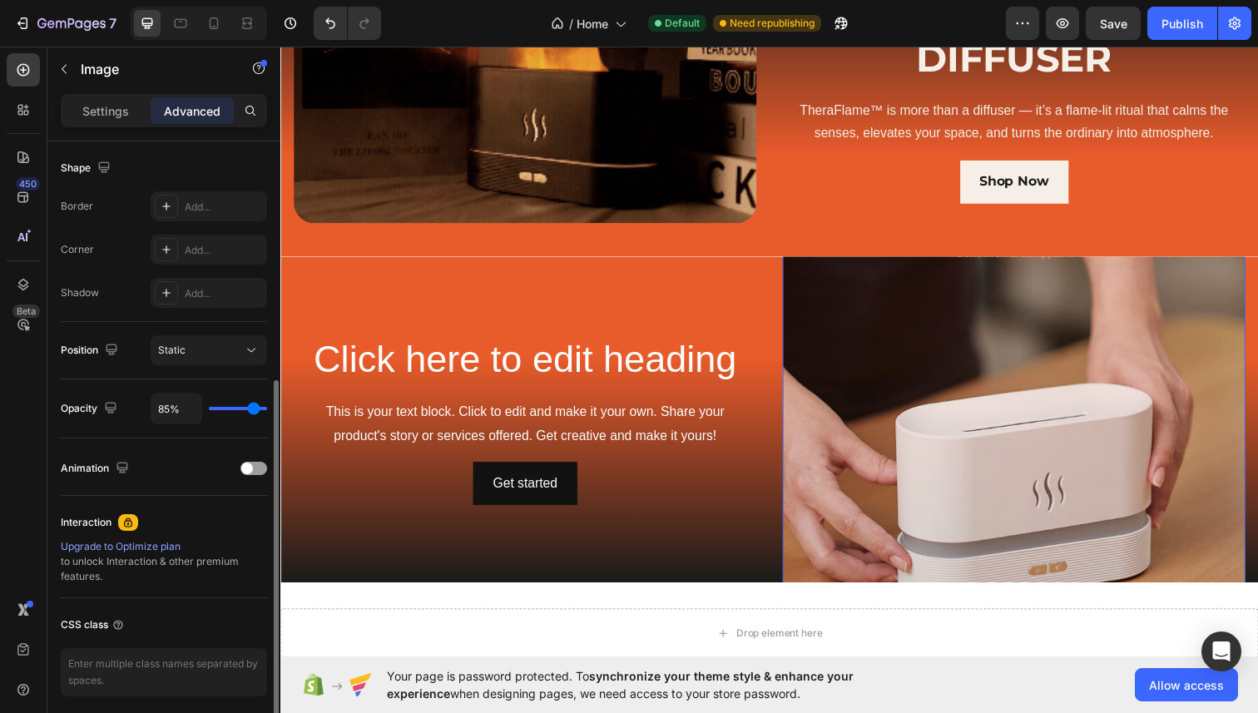
type input "79%"
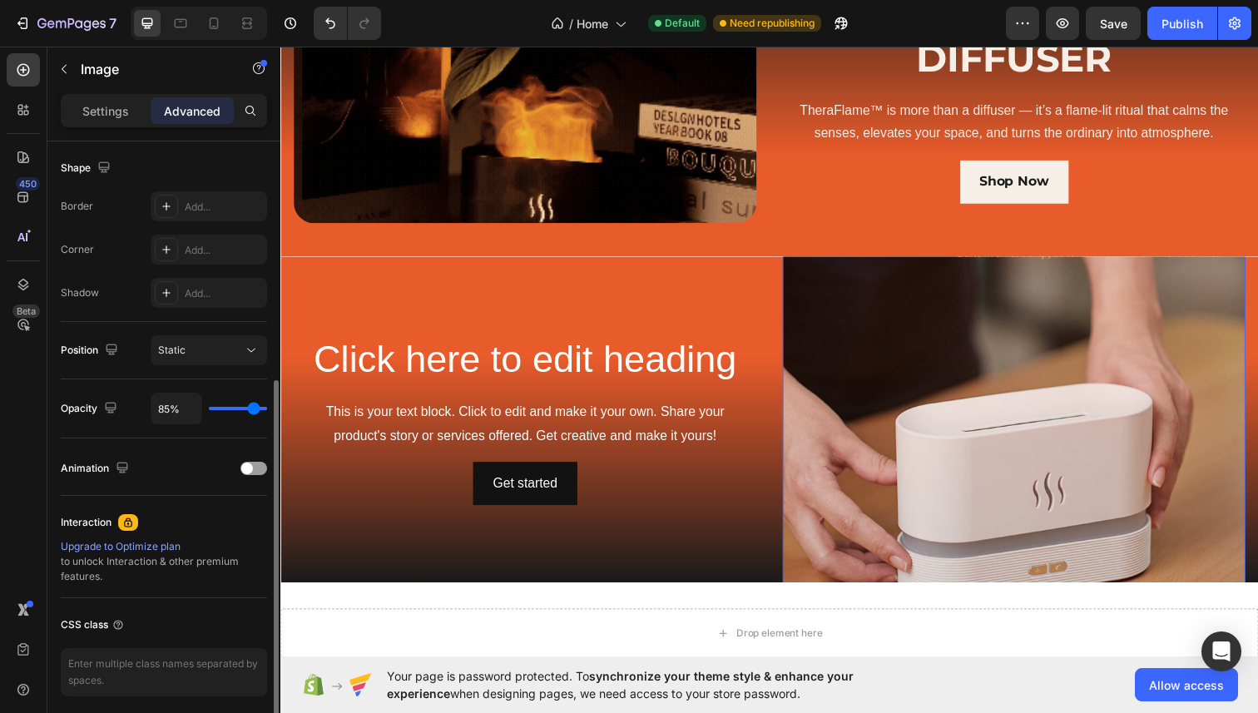
type input "79"
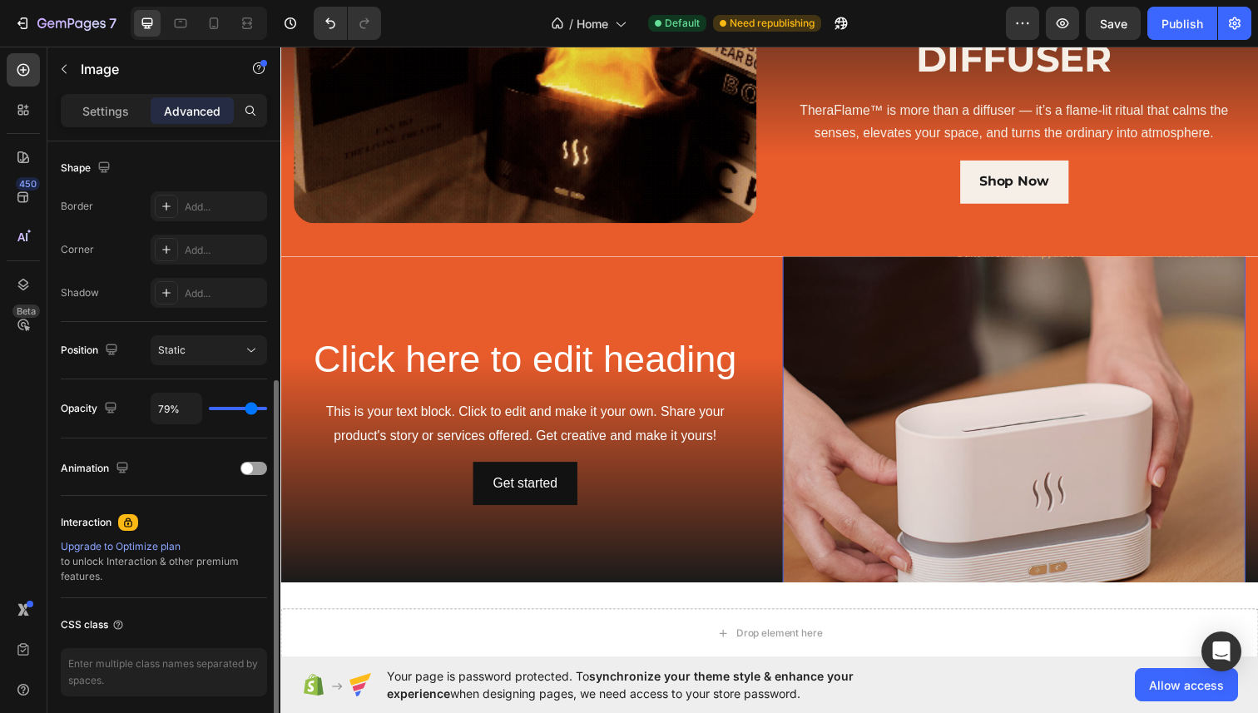
type input "73%"
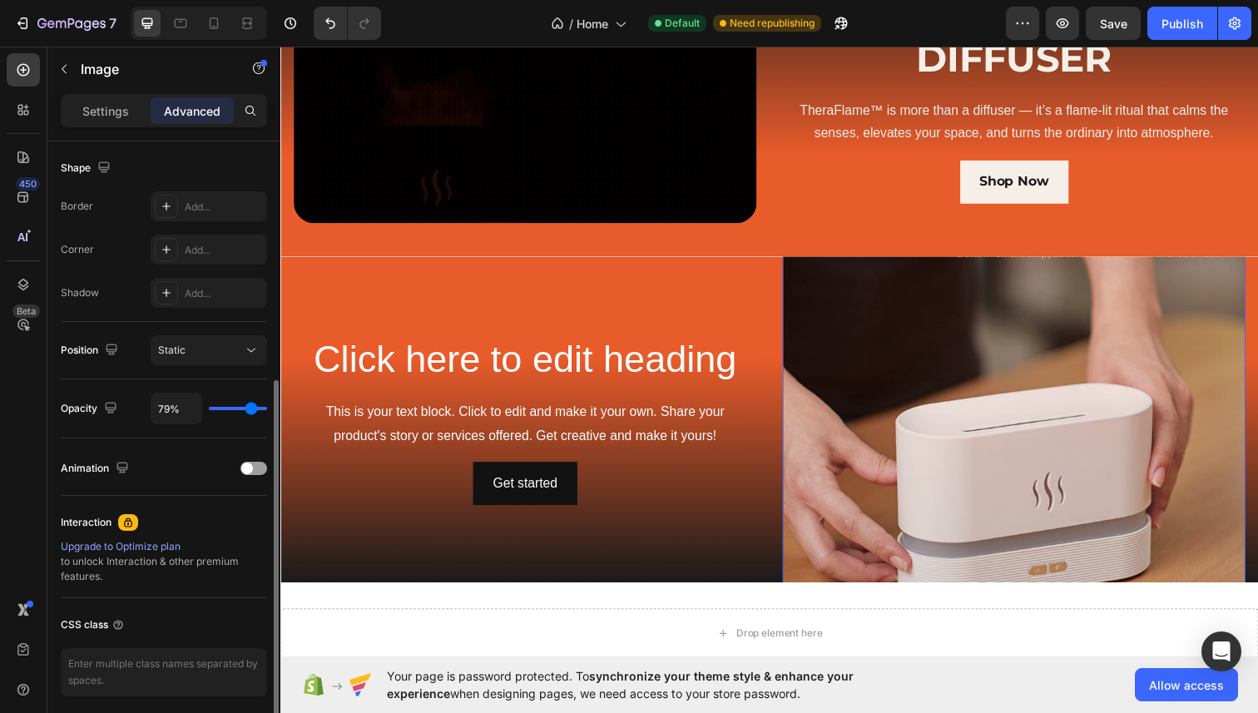
type input "73"
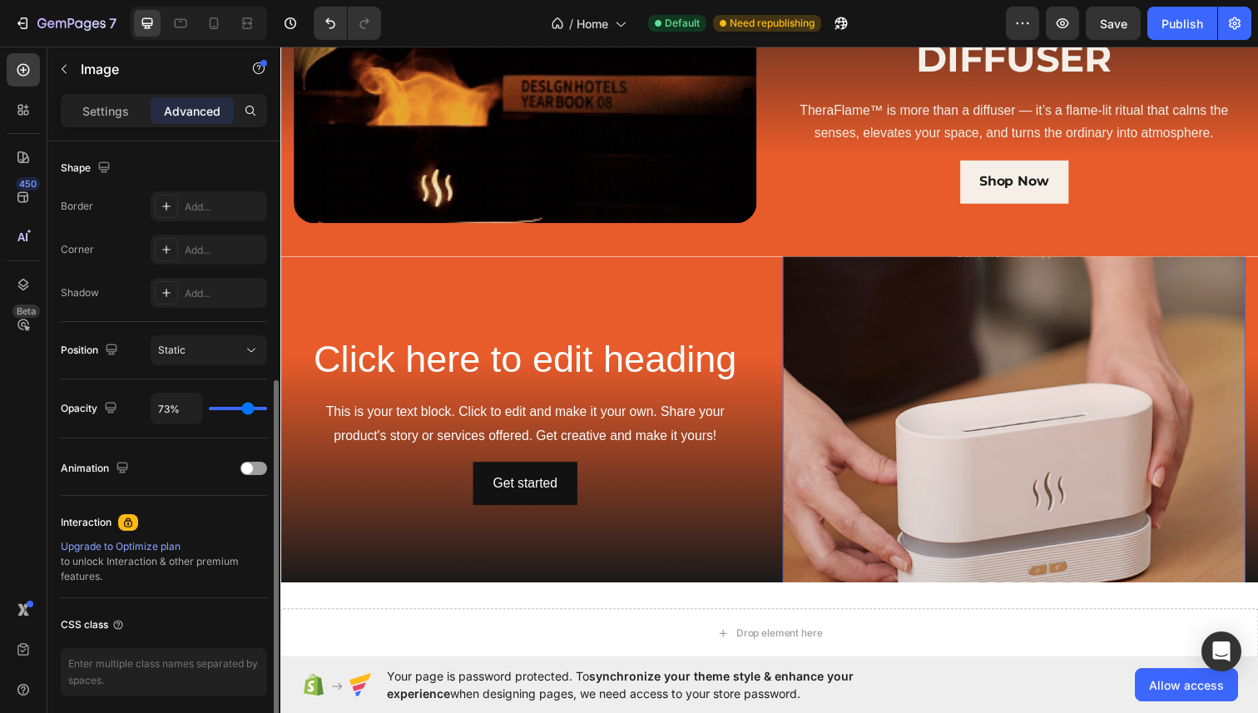
type input "66%"
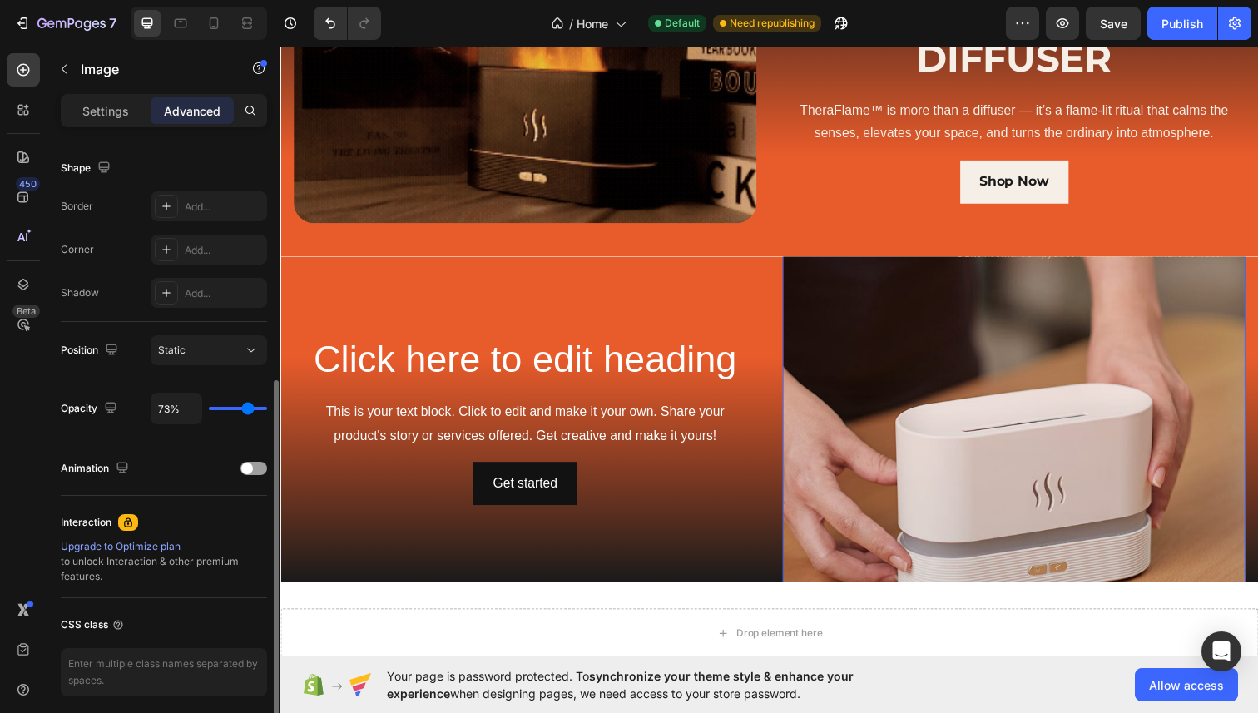
type input "66"
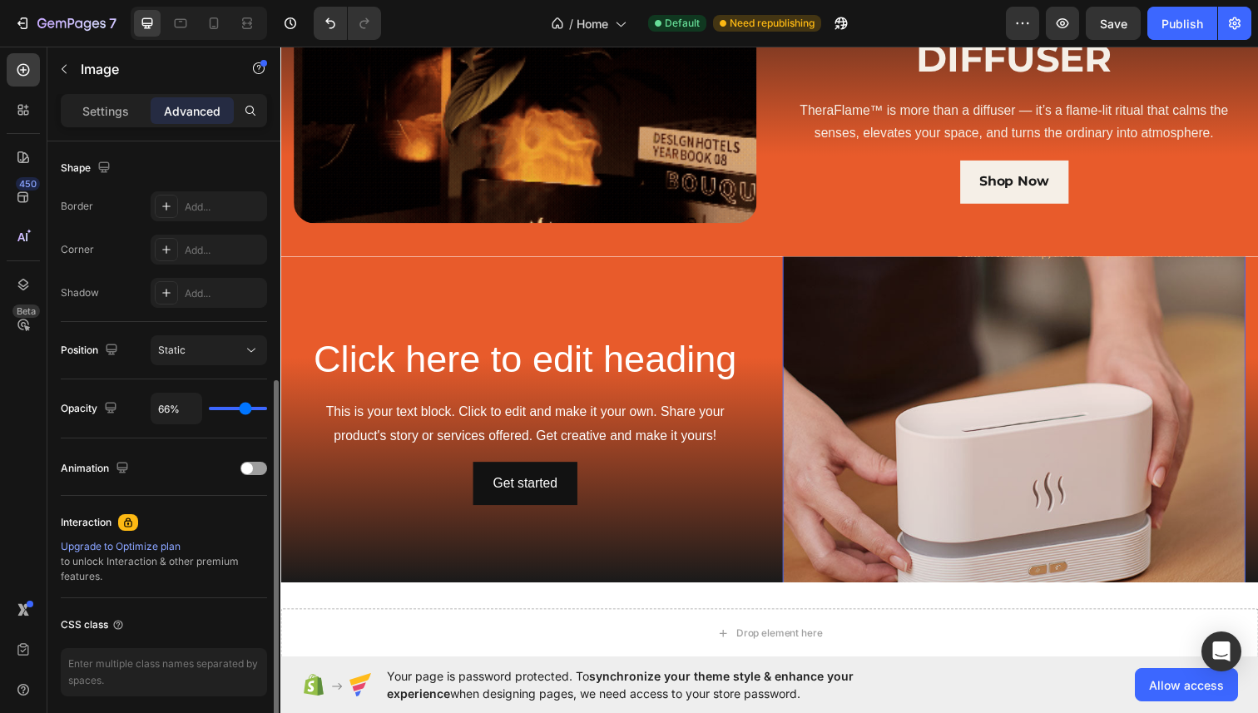
type input "58%"
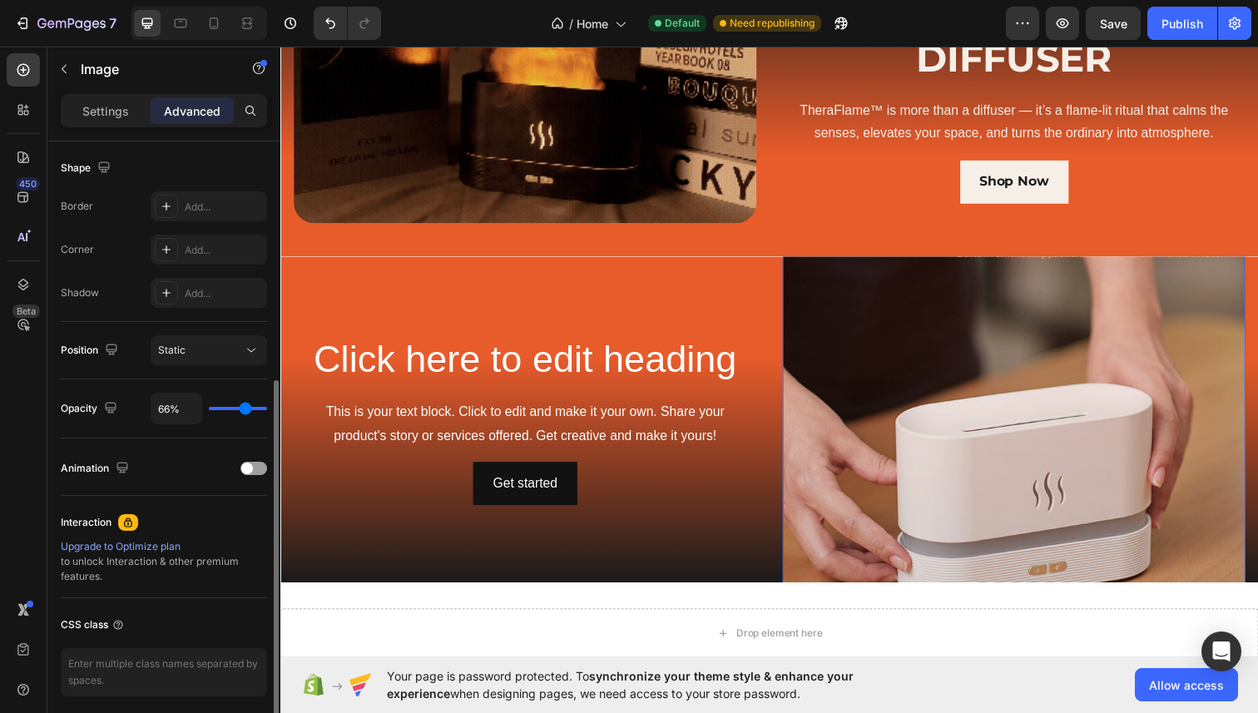
type input "58"
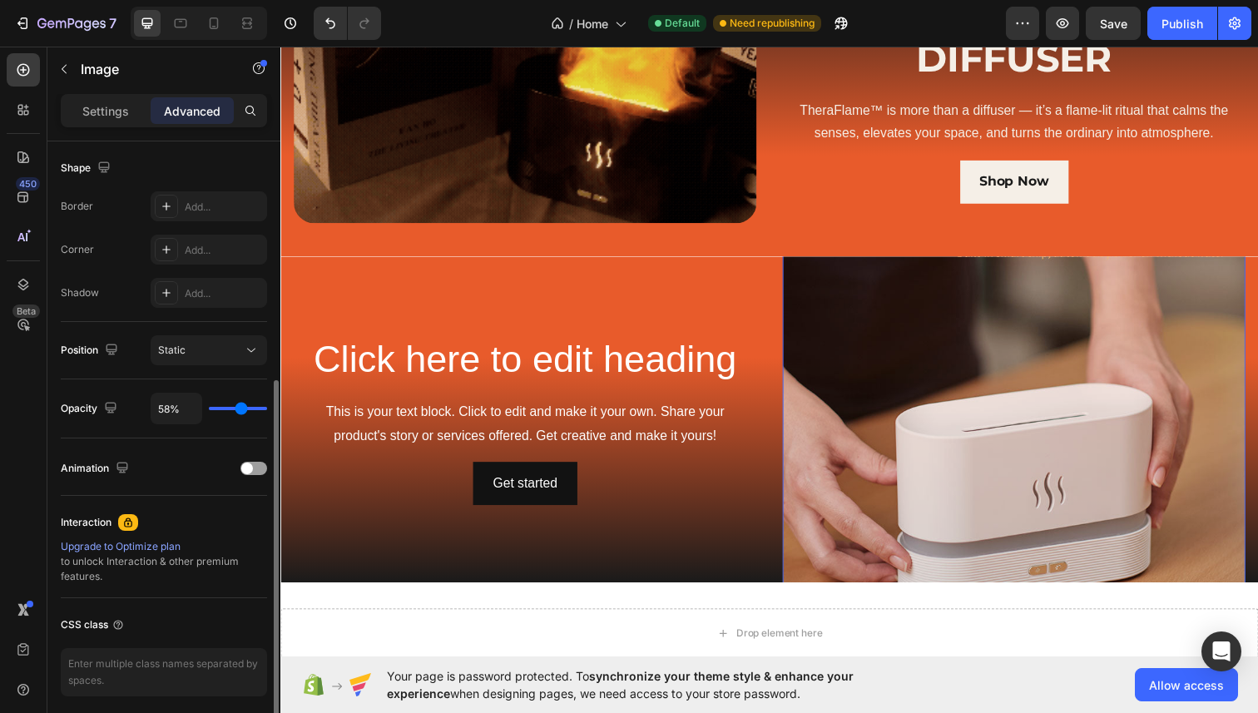
type input "50%"
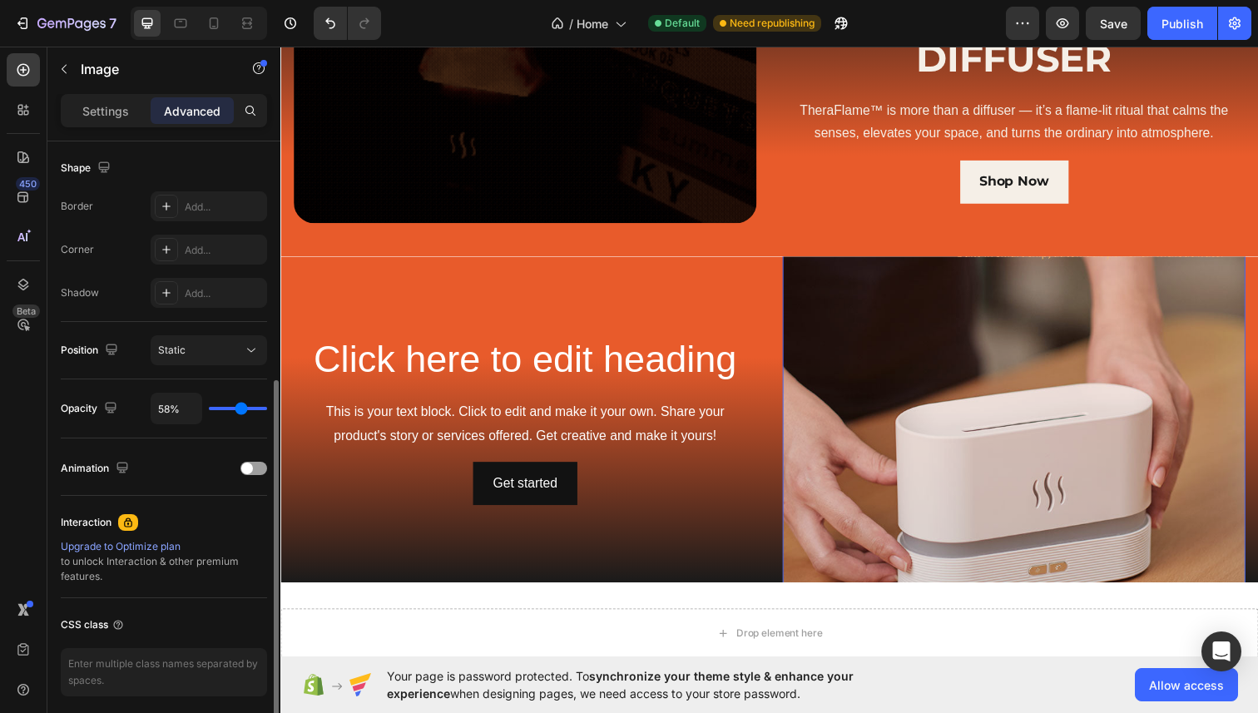
type input "50"
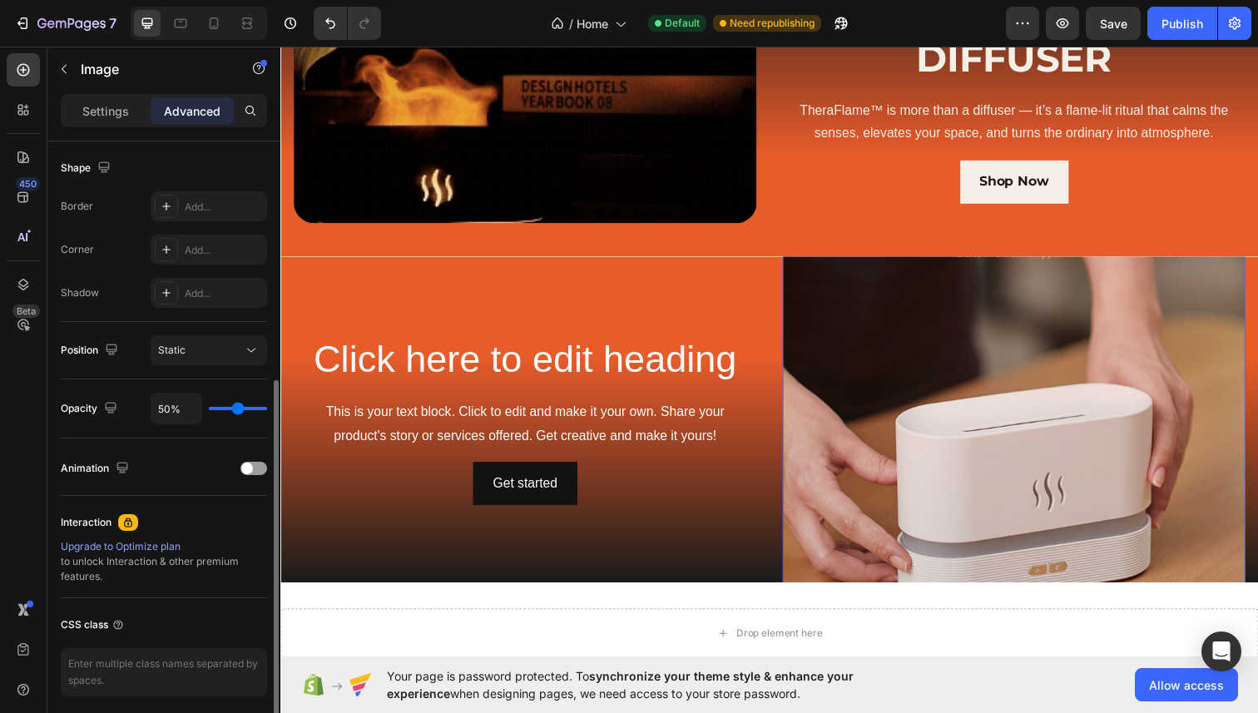
type input "42%"
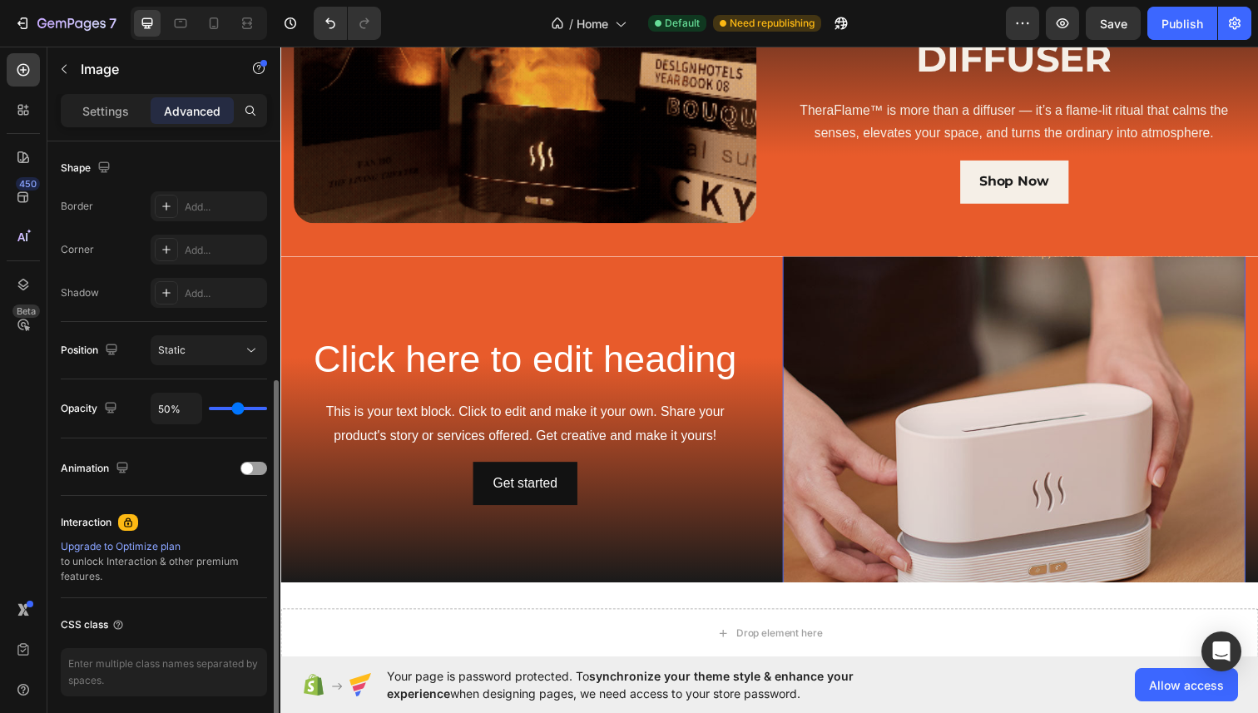
type input "42"
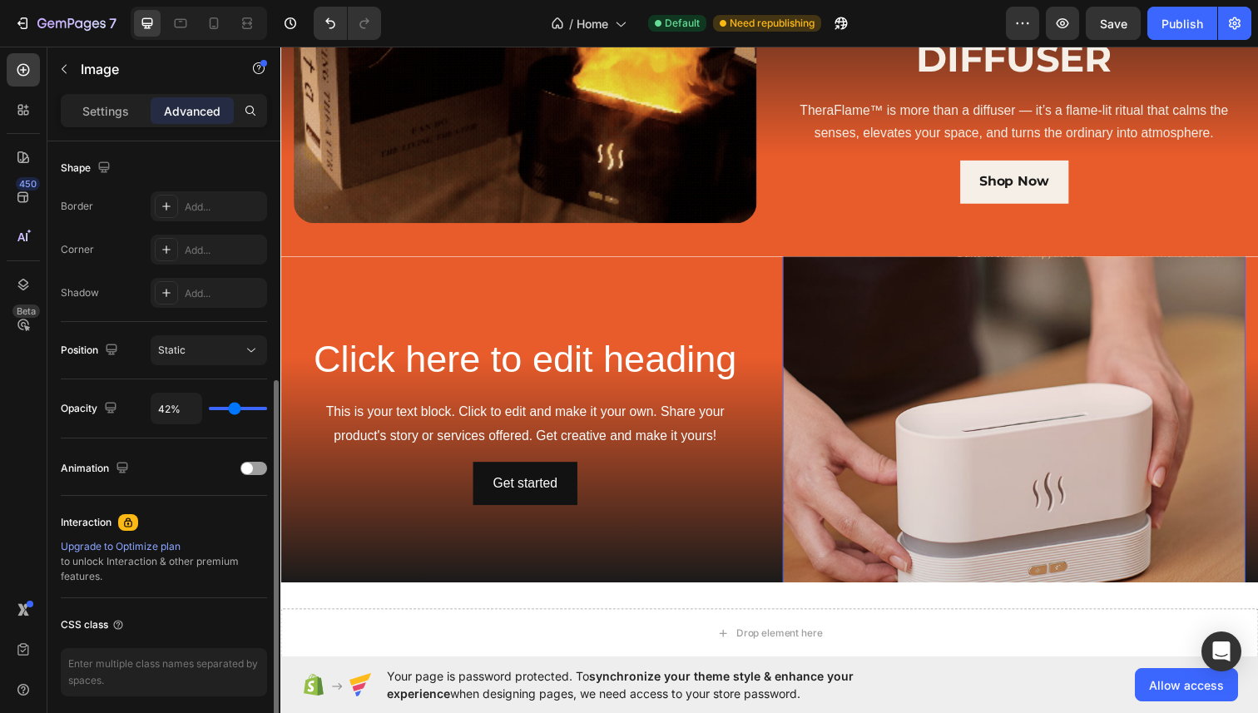
type input "34%"
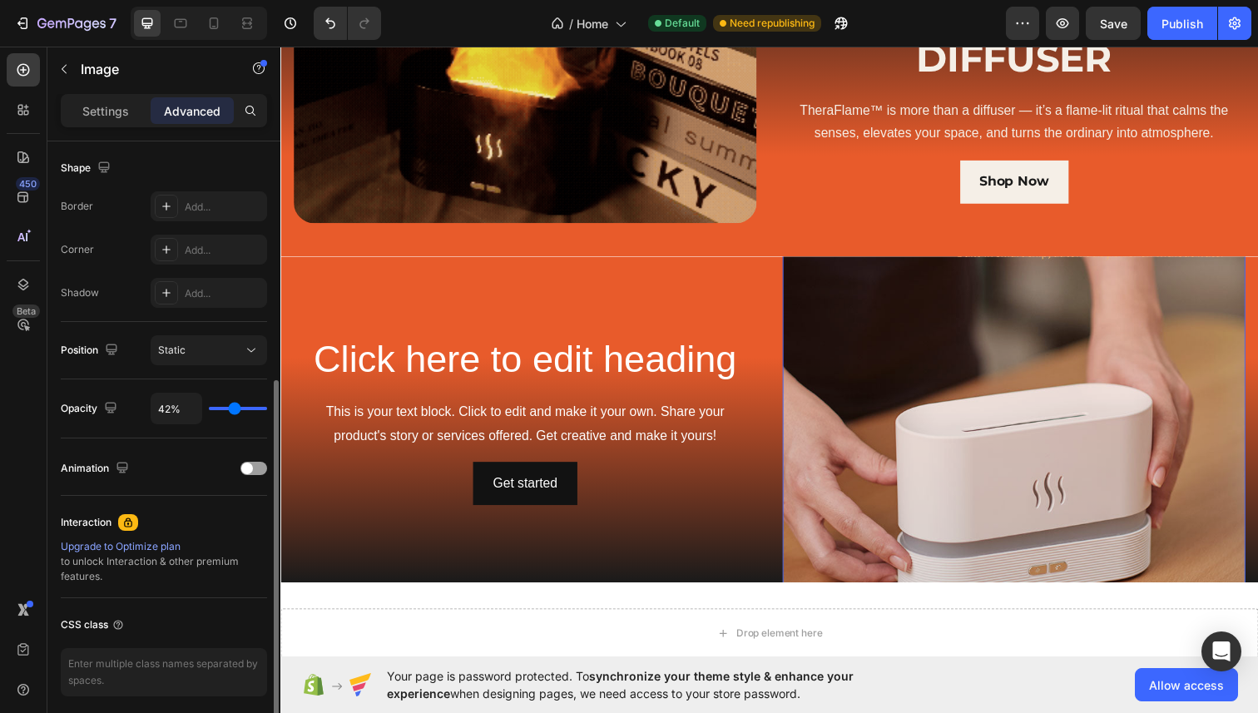
type input "34"
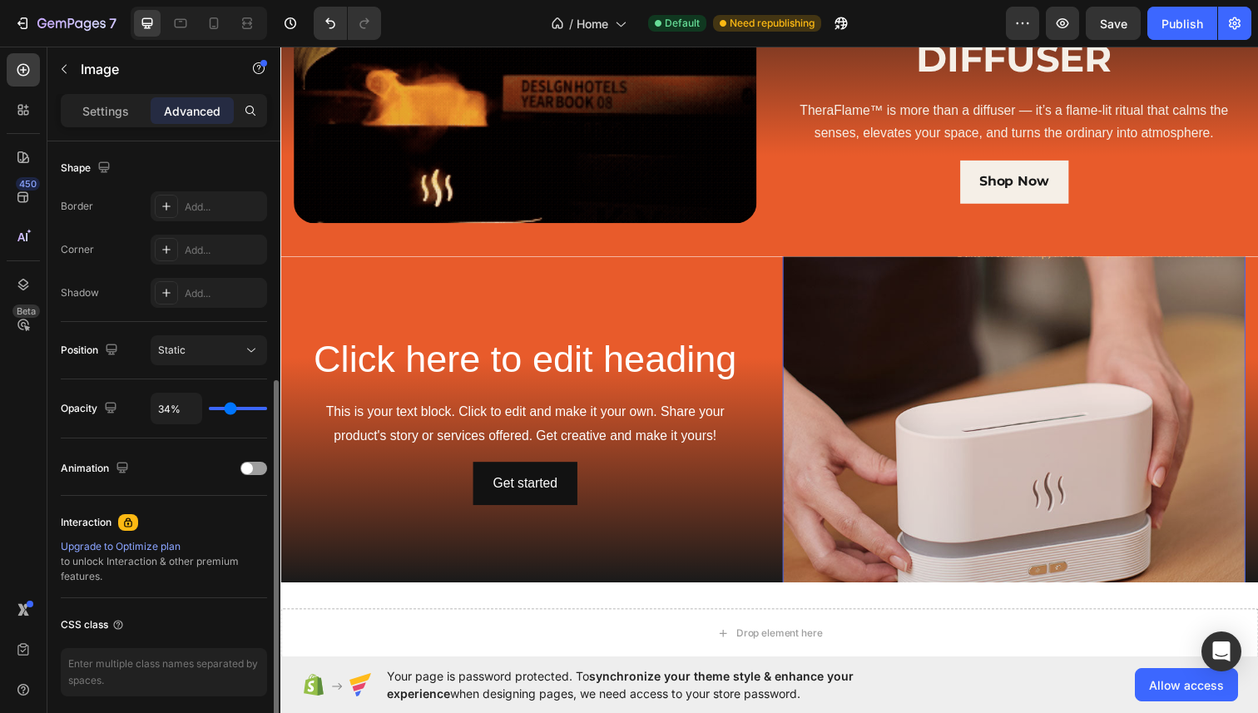
type input "30%"
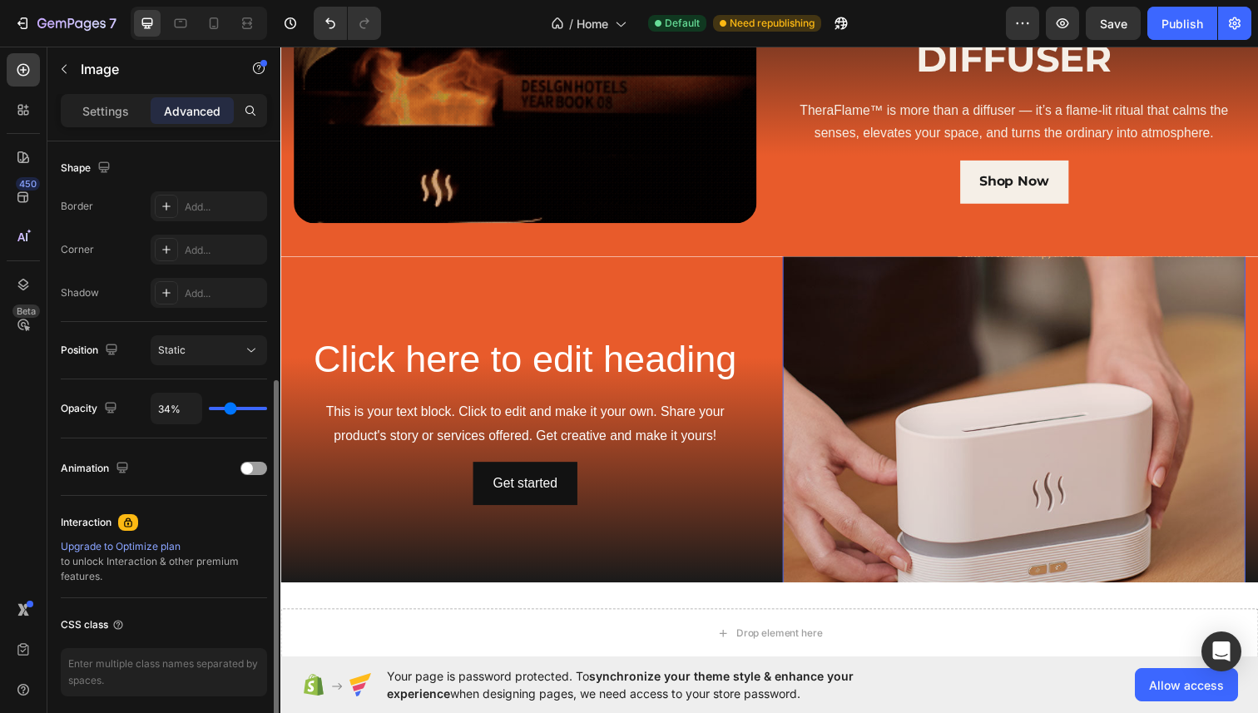
type input "30"
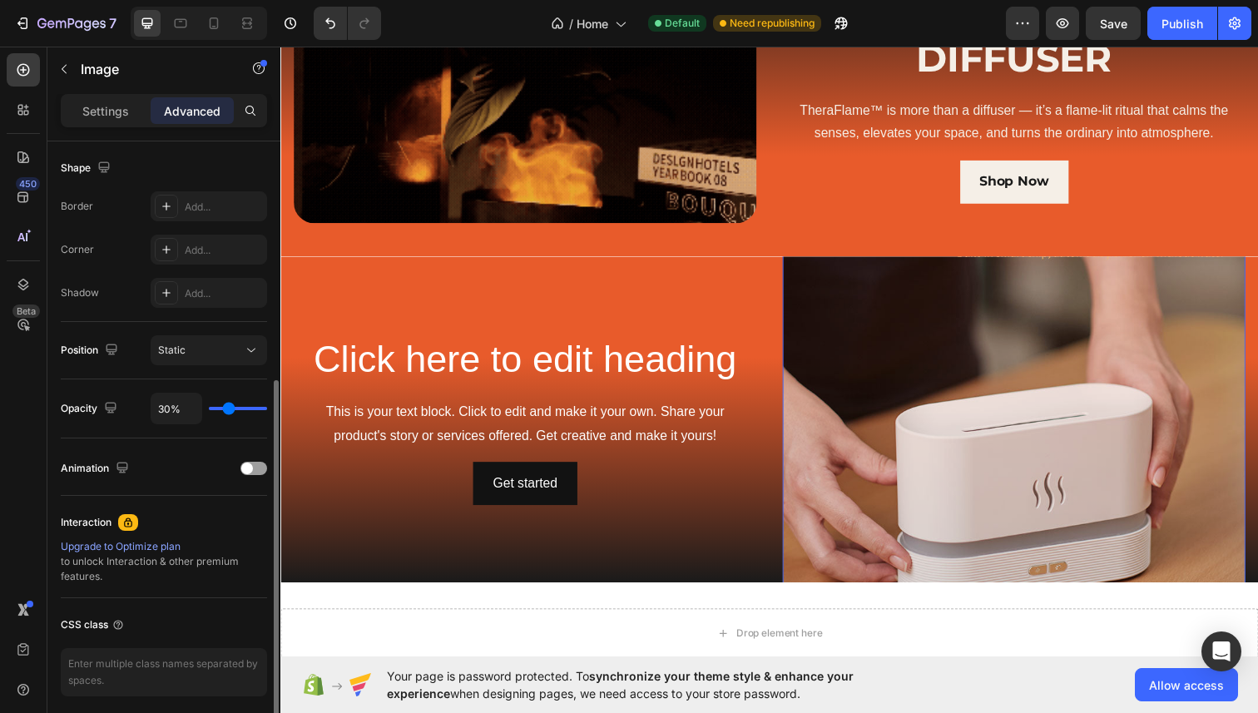
type input "27%"
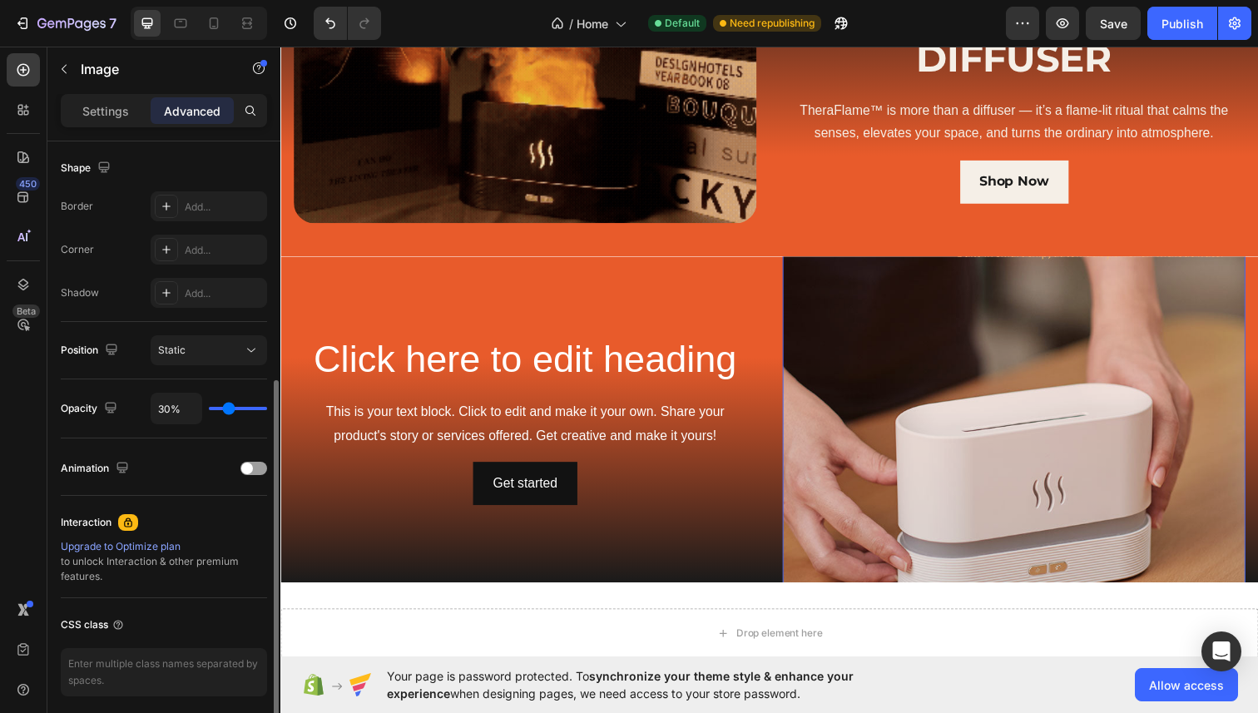
type input "27"
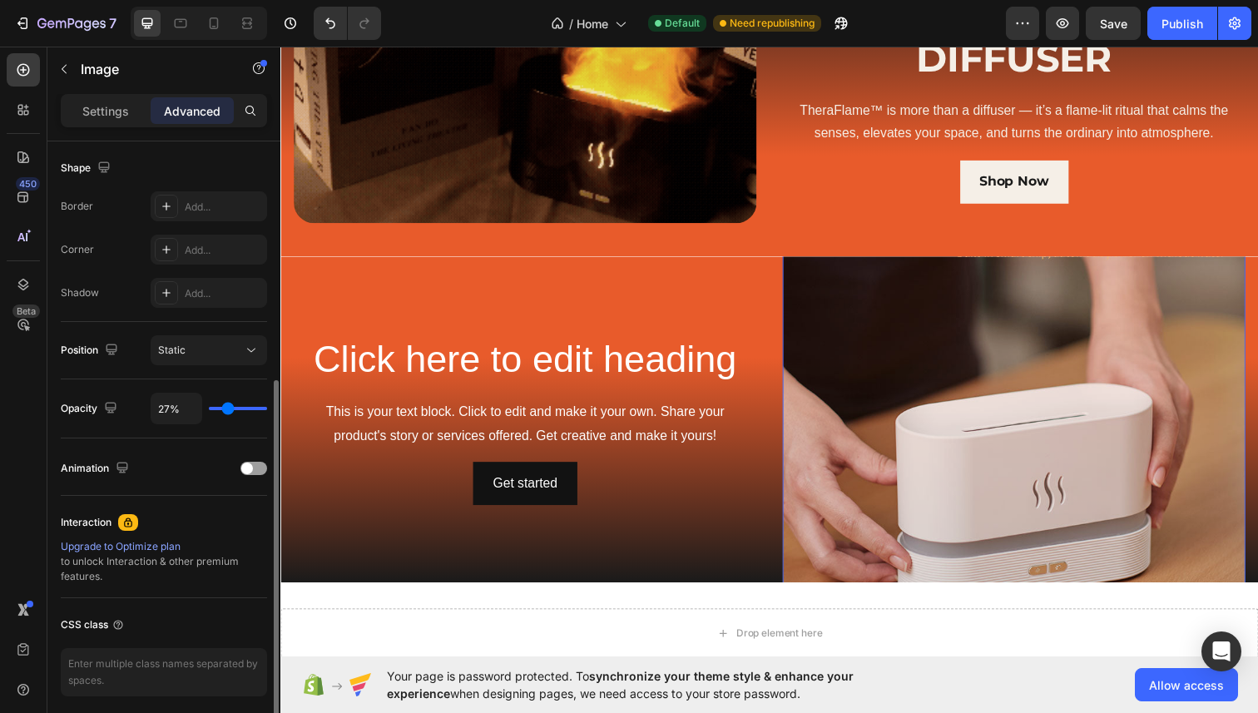
type input "24%"
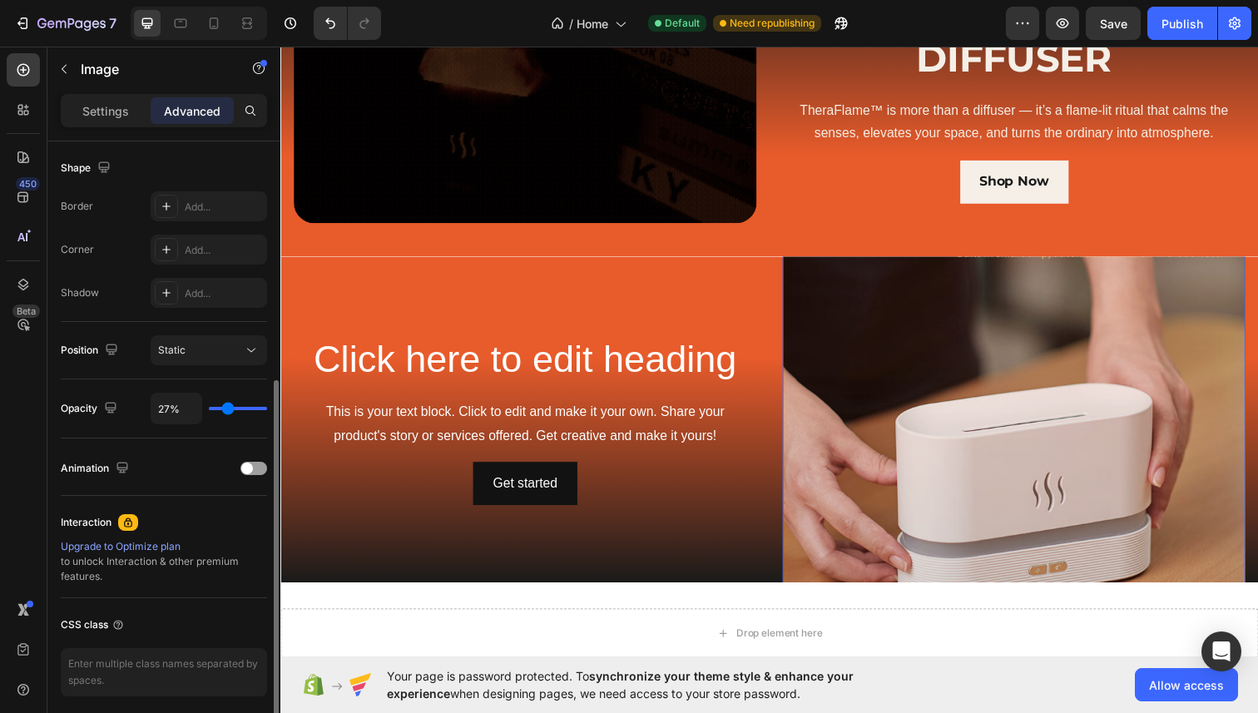
type input "24"
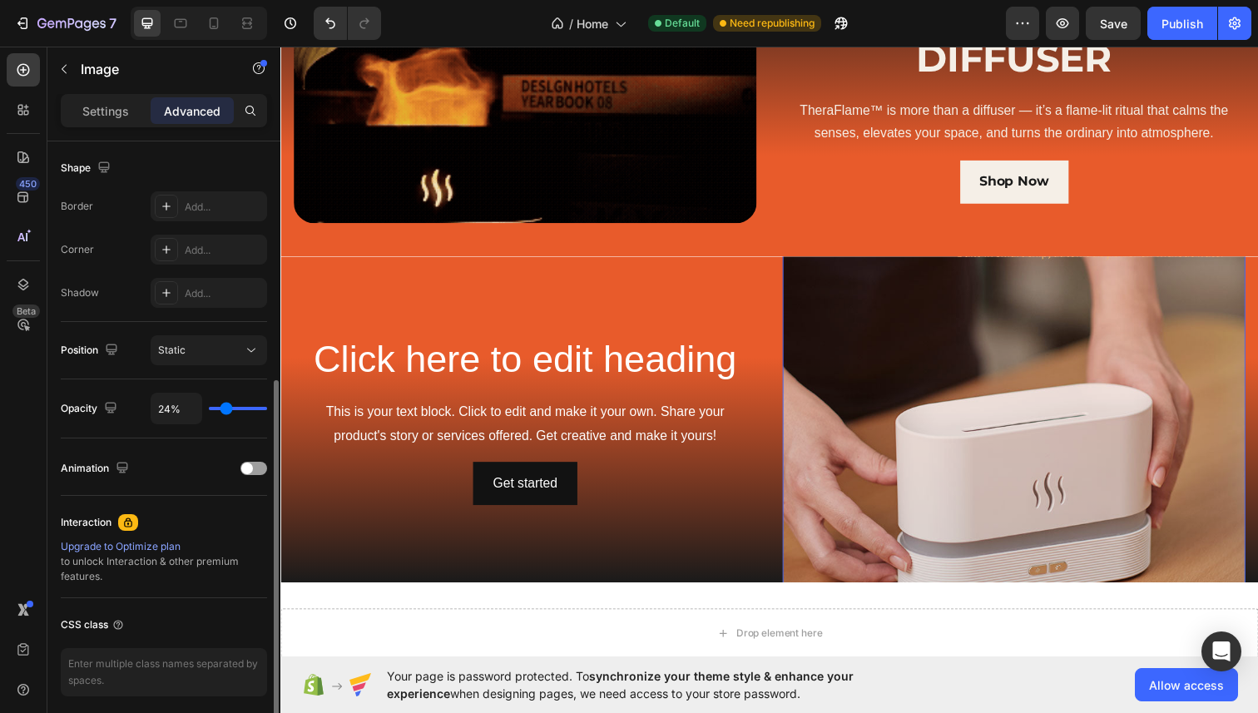
type input "21%"
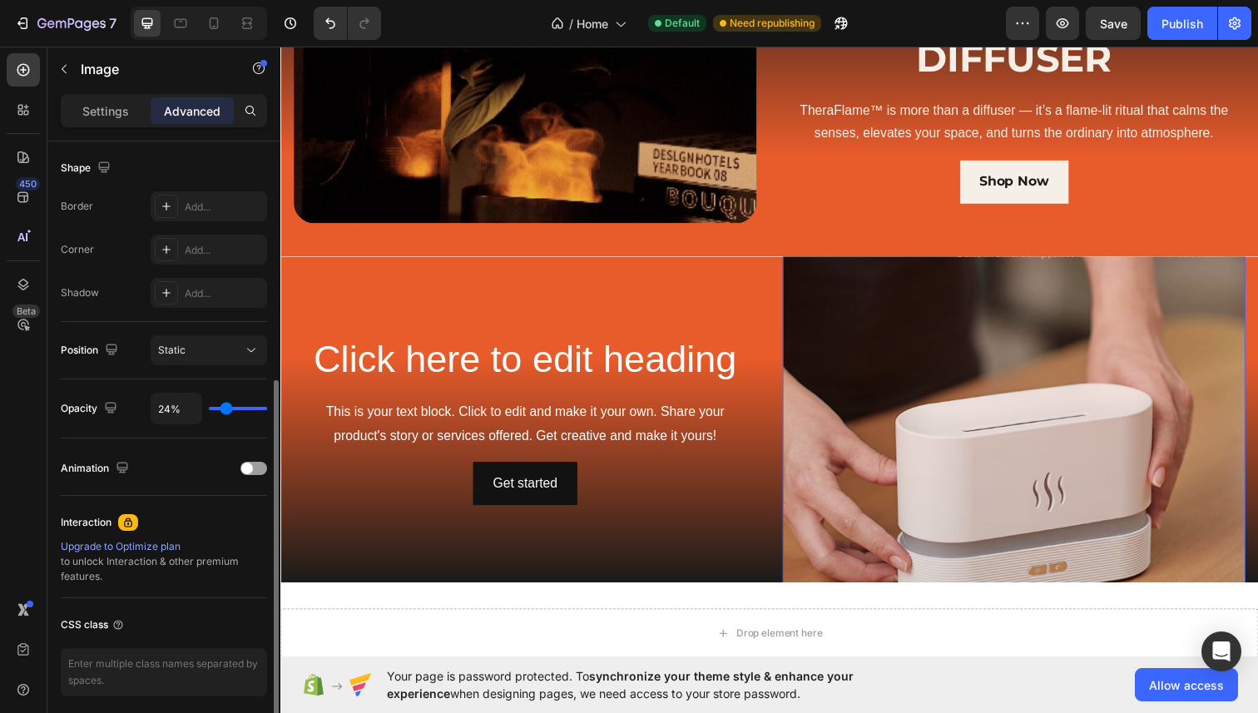
type input "21"
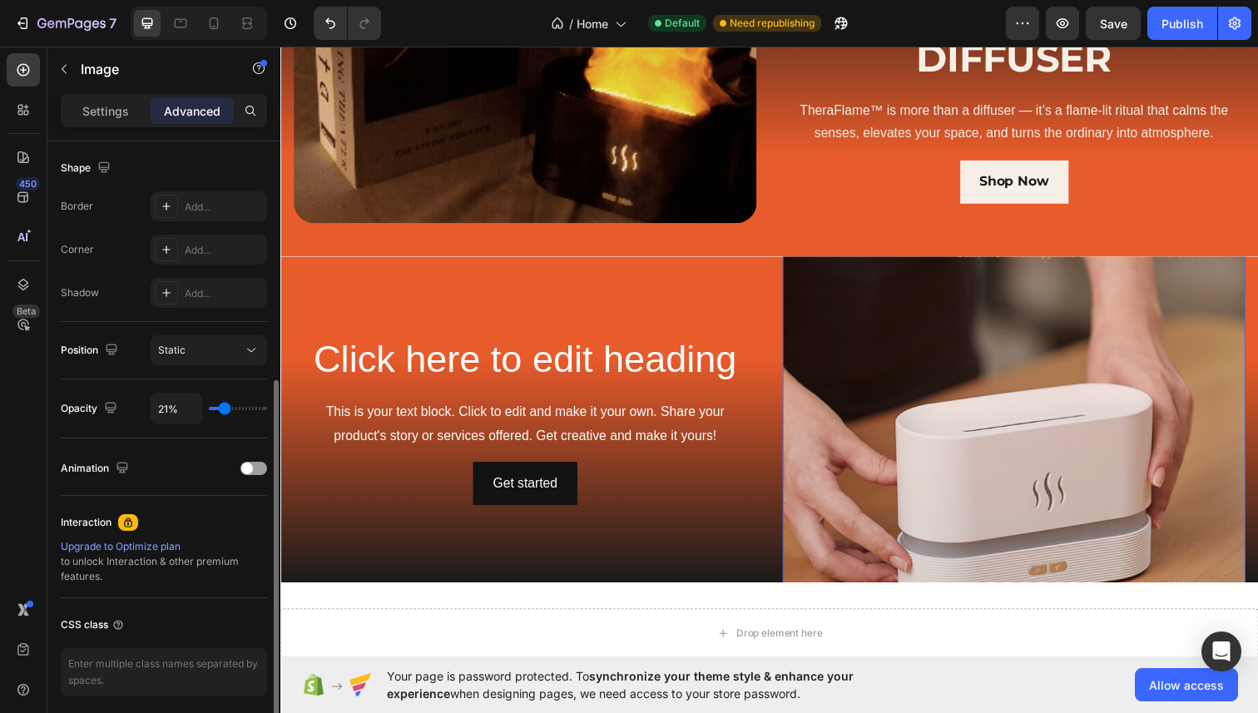
type input "20%"
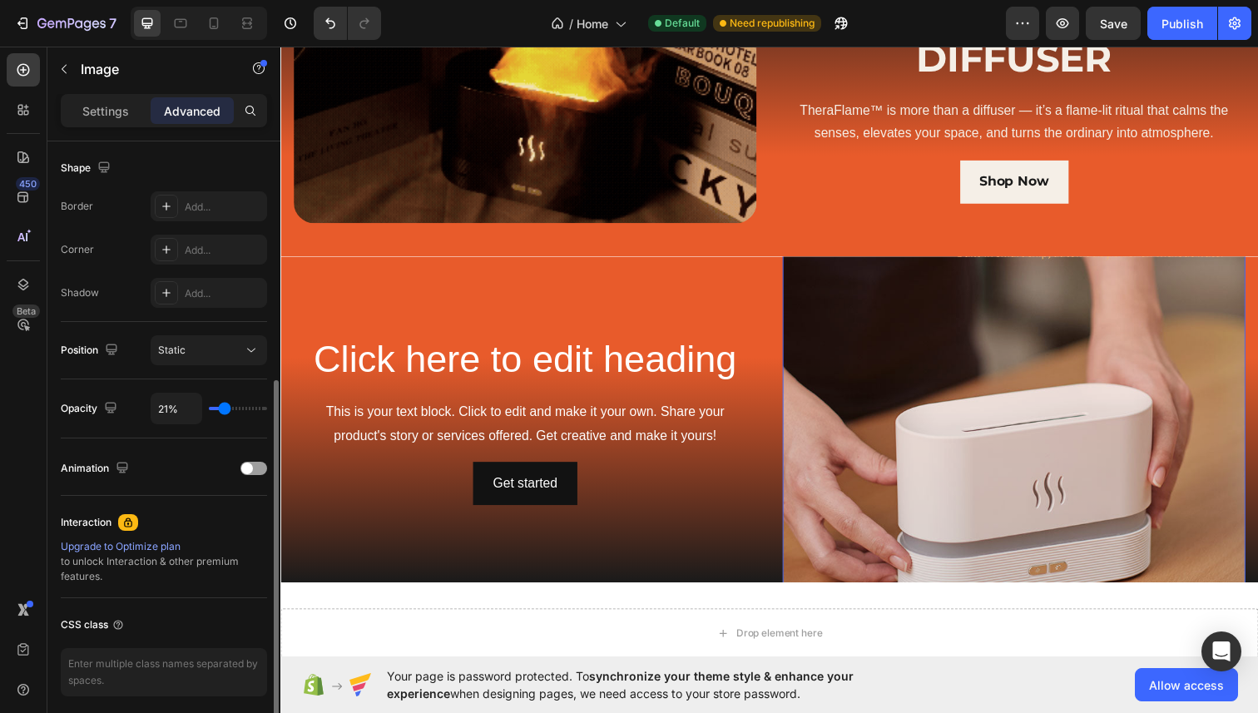
type input "20"
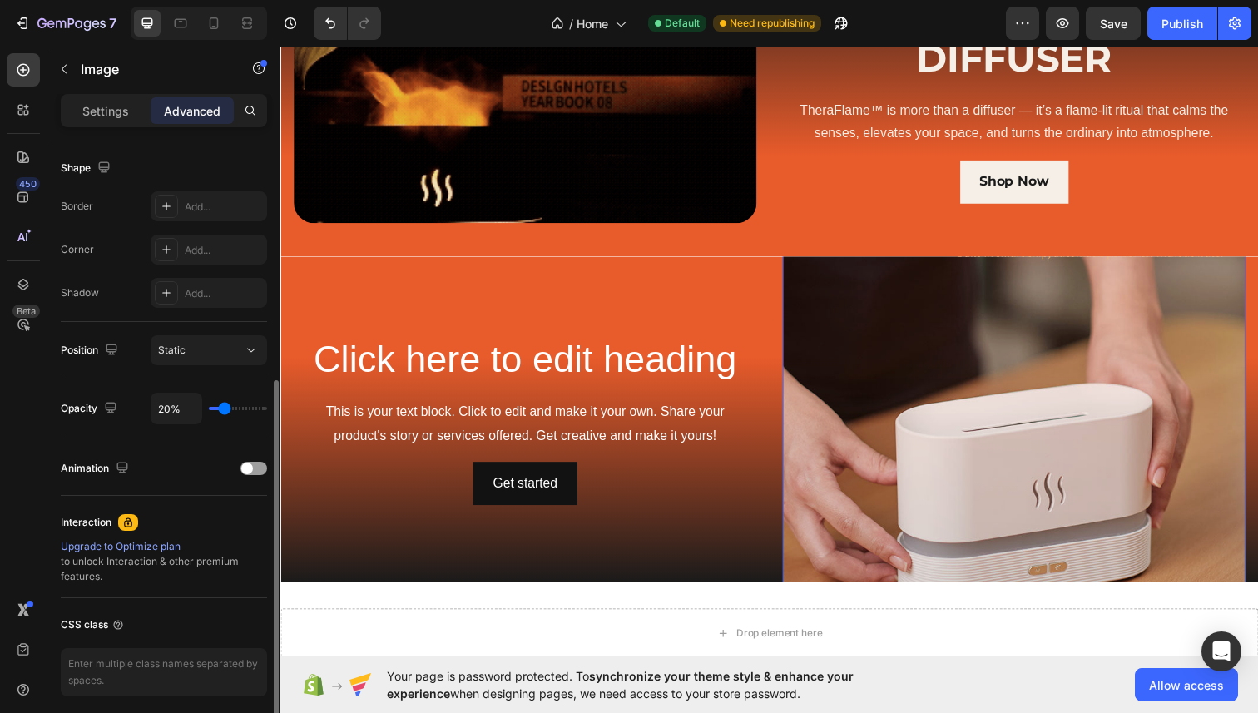
type input "19%"
type input "19"
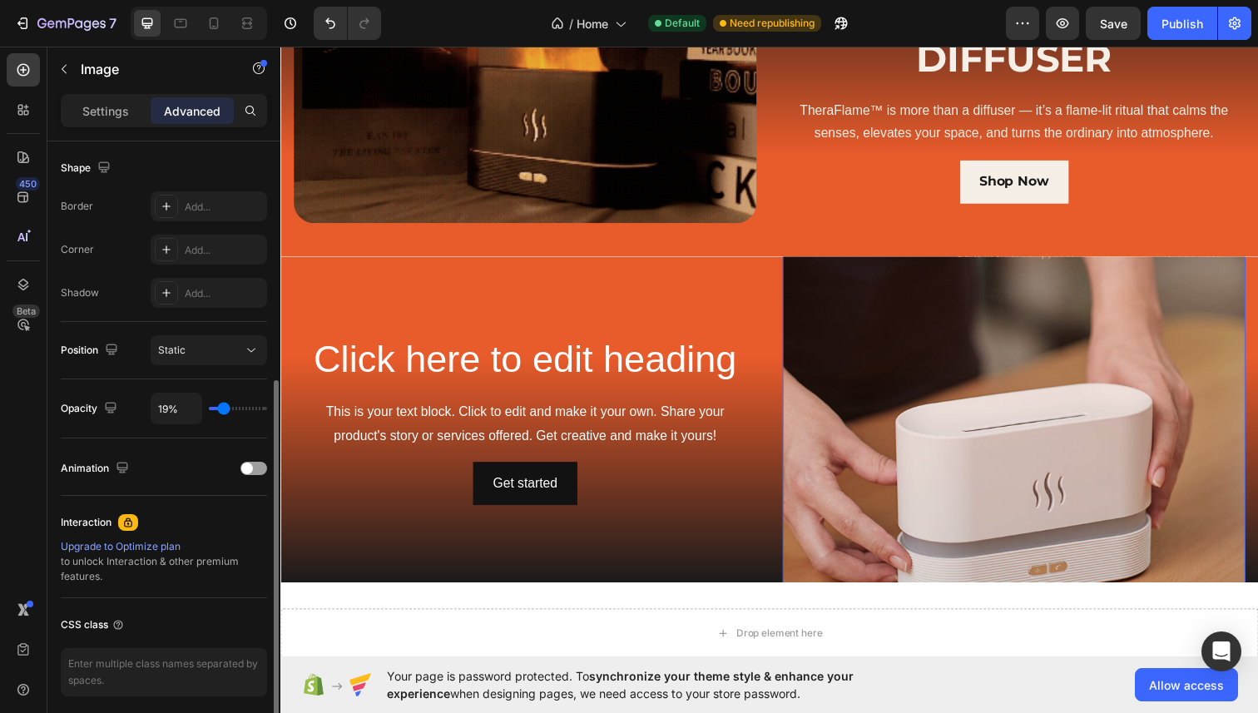
type input "18%"
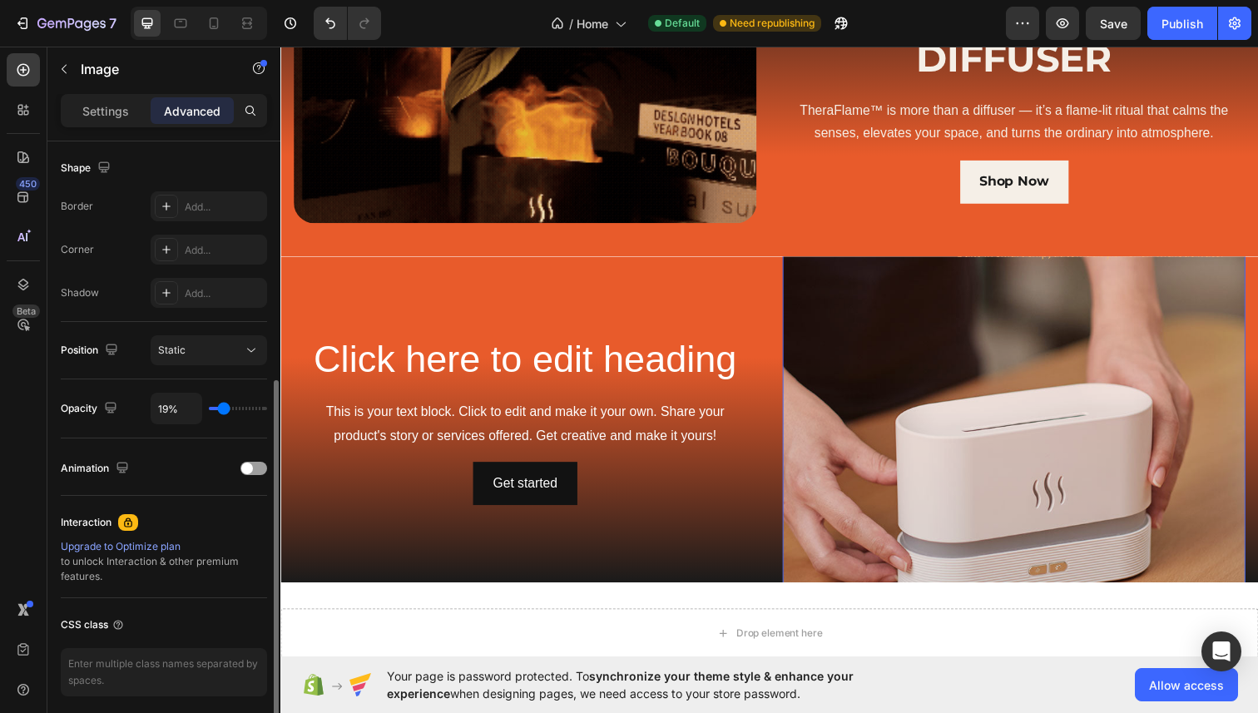
type input "18"
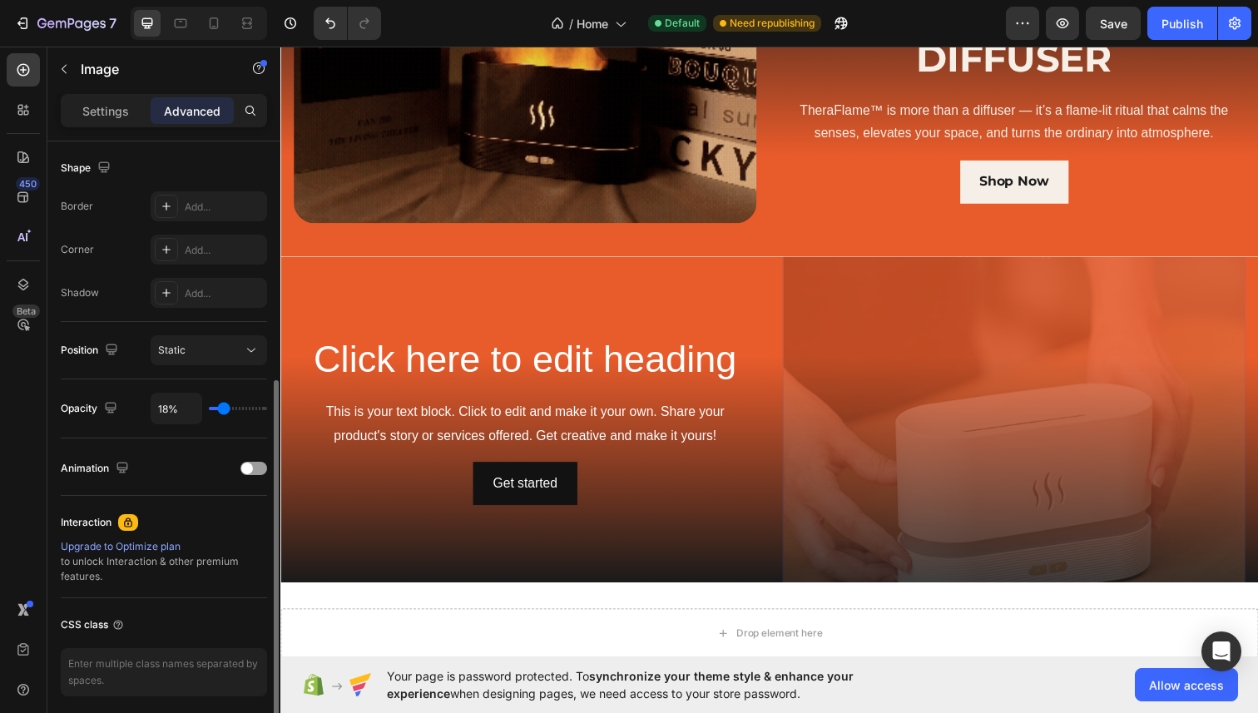
type input "17%"
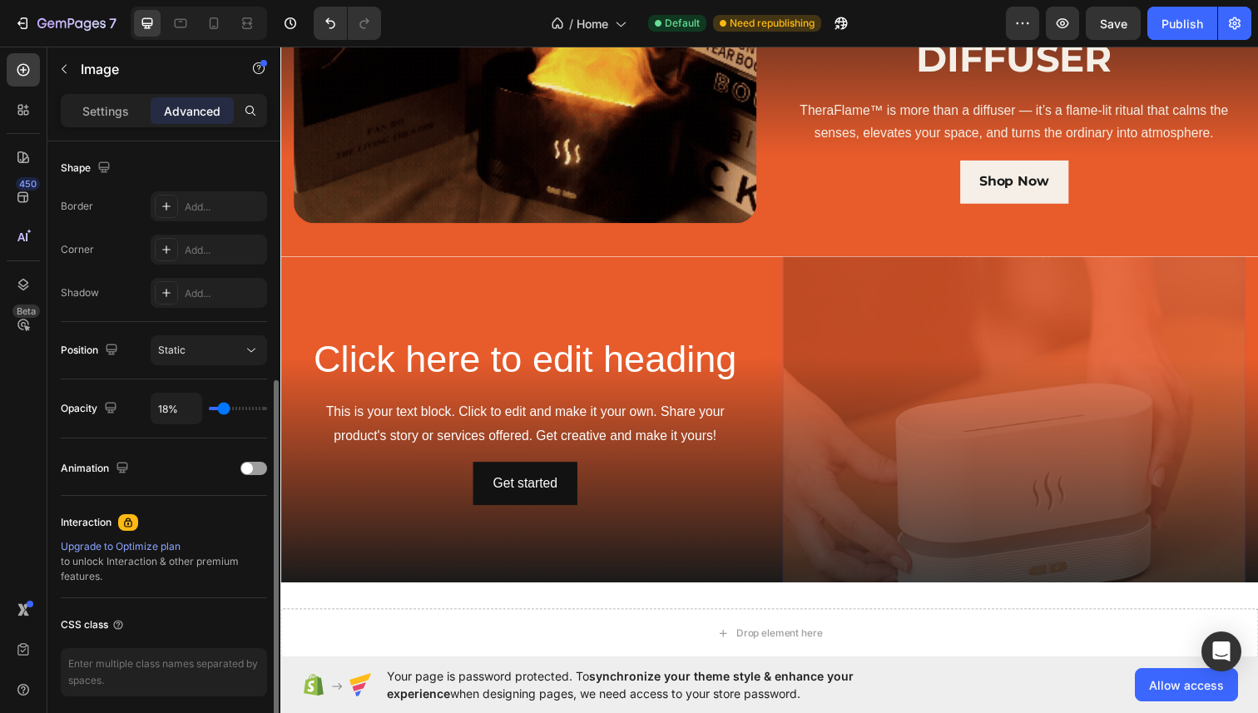
type input "17"
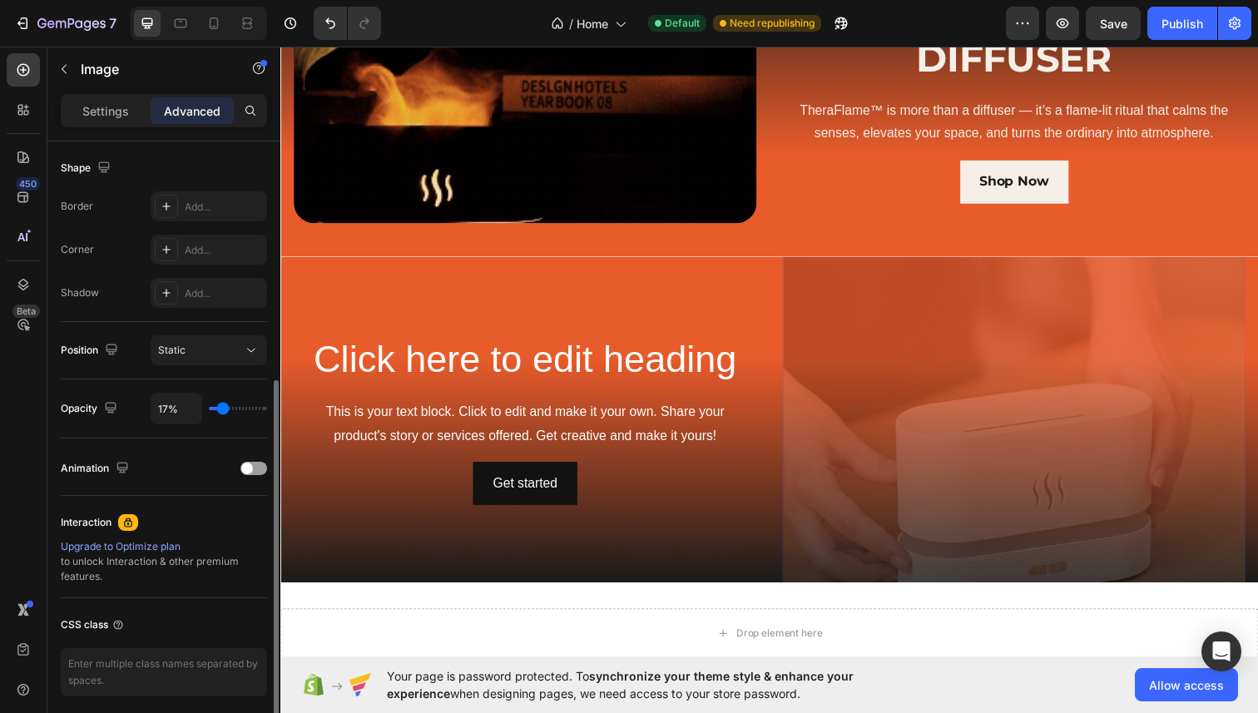
type input "18%"
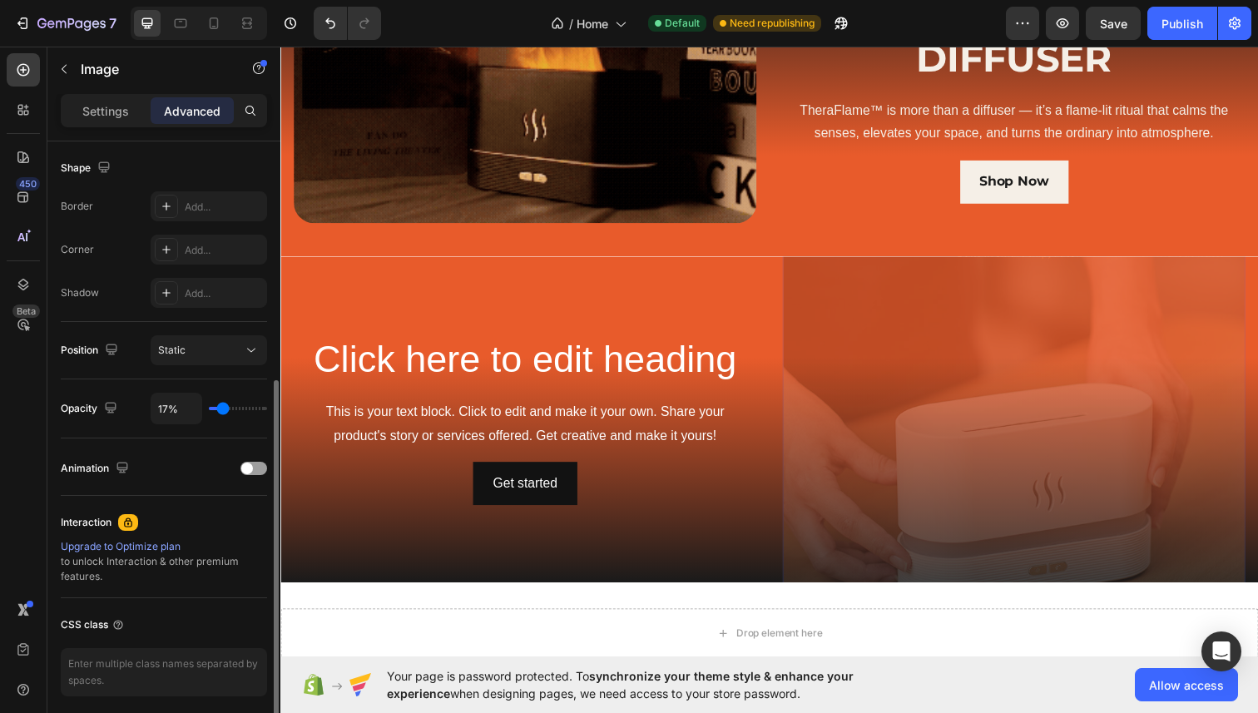
type input "18"
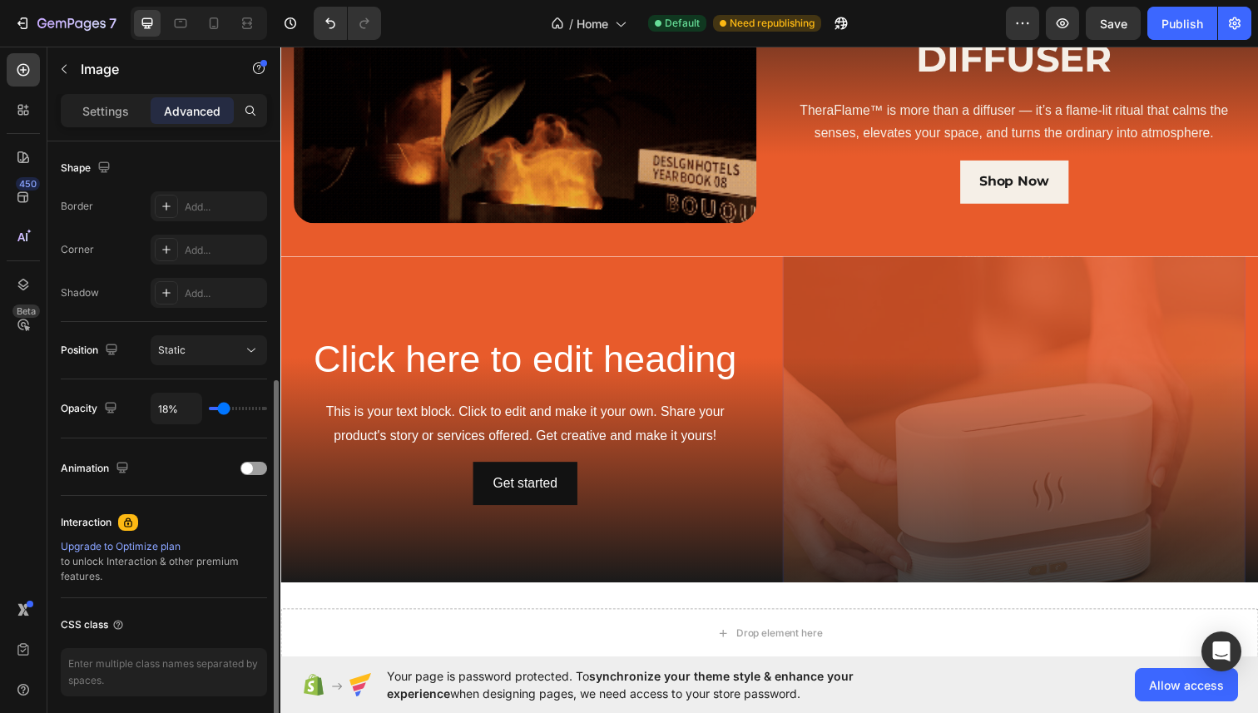
type input "20%"
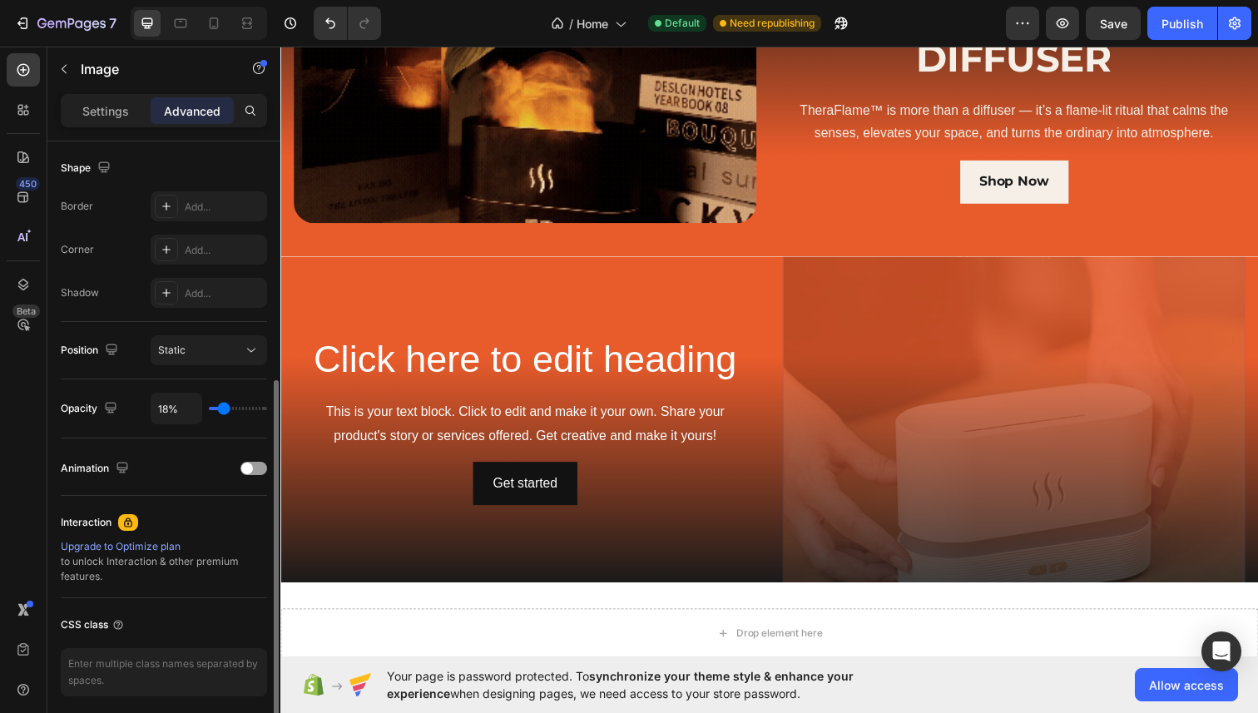
type input "20"
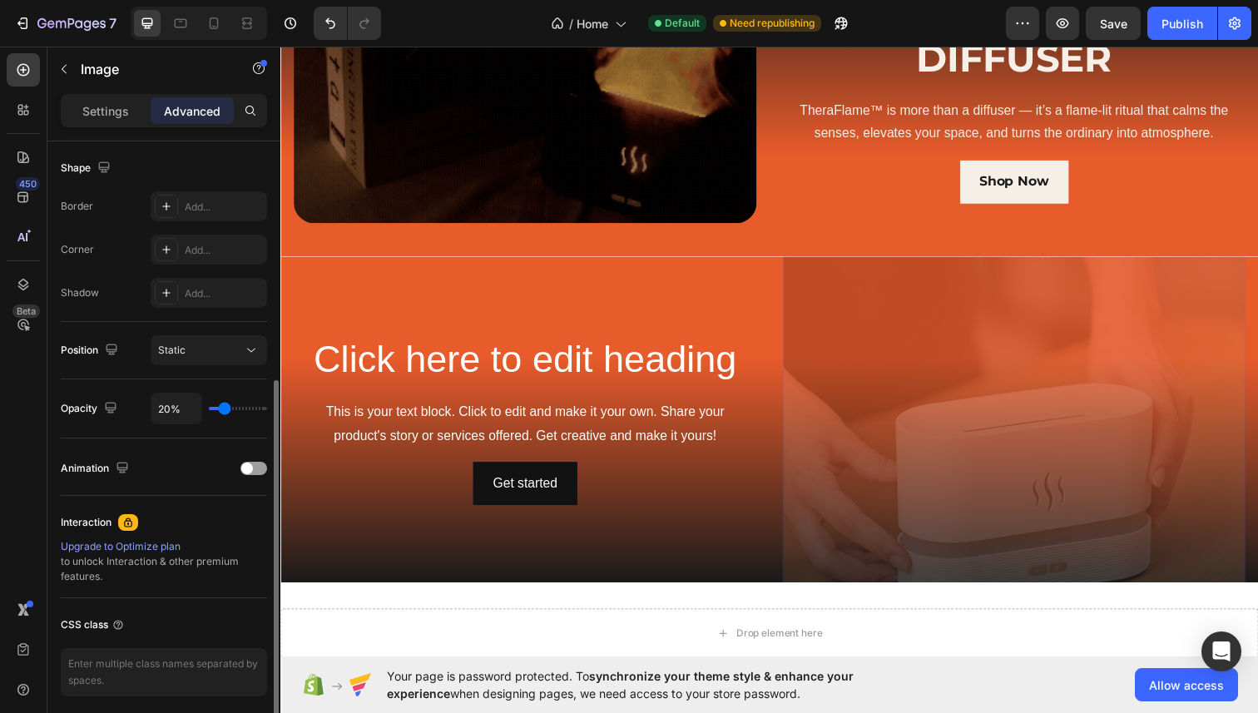
type input "24%"
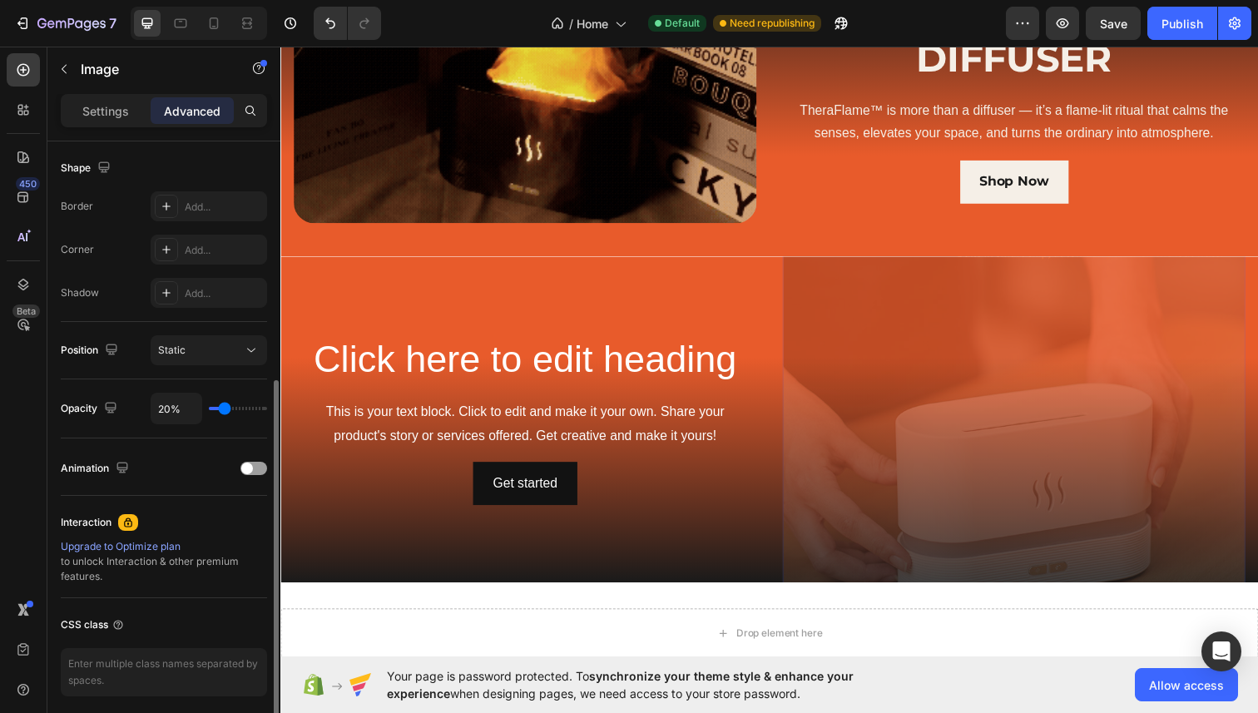
type input "24"
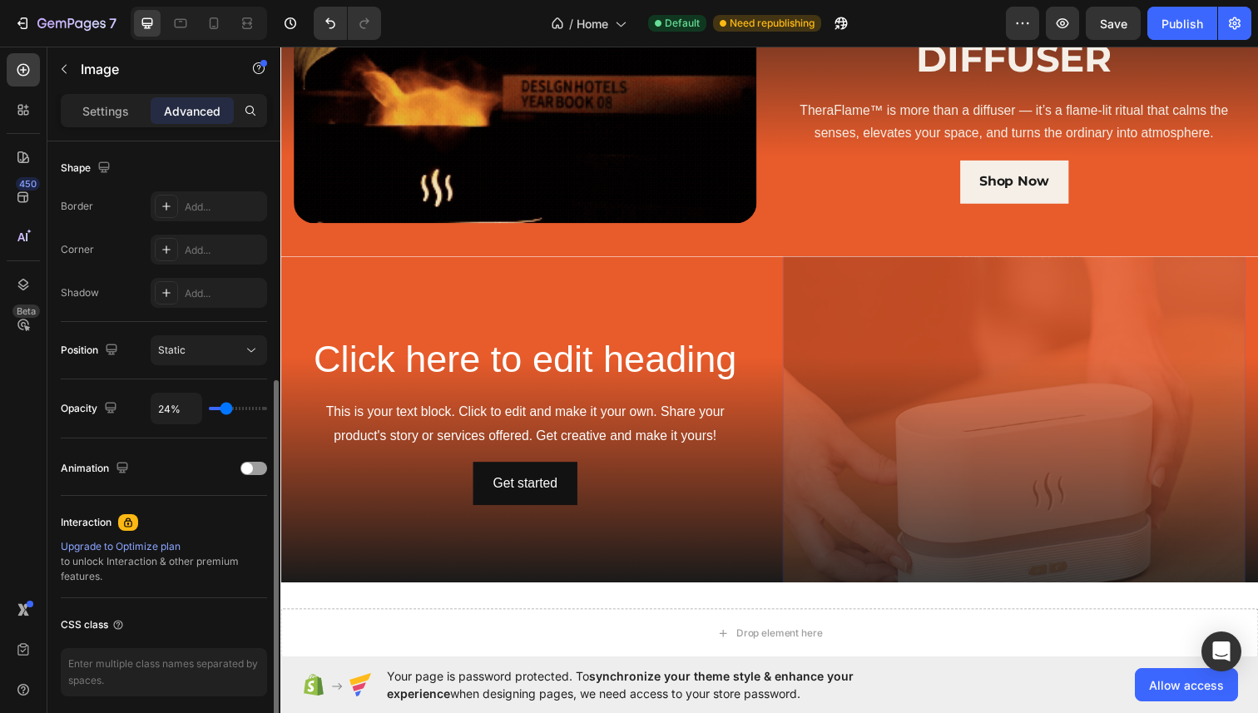
type input "31%"
type input "31"
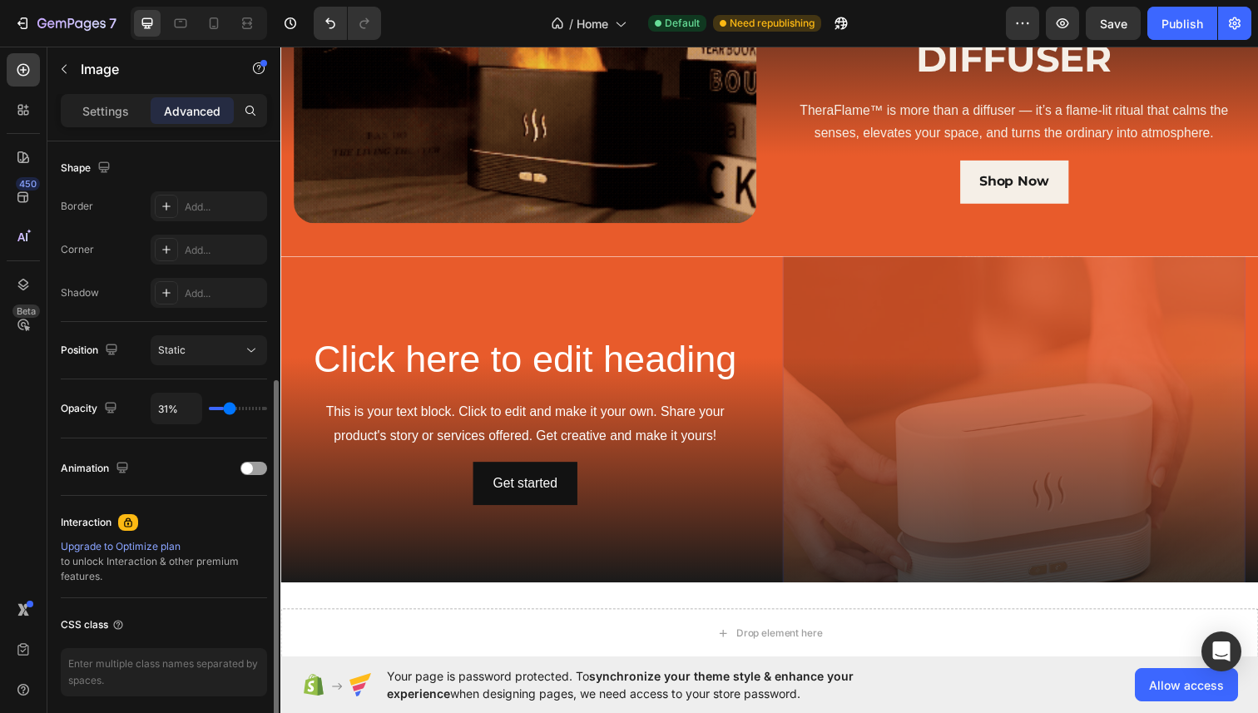
type input "43%"
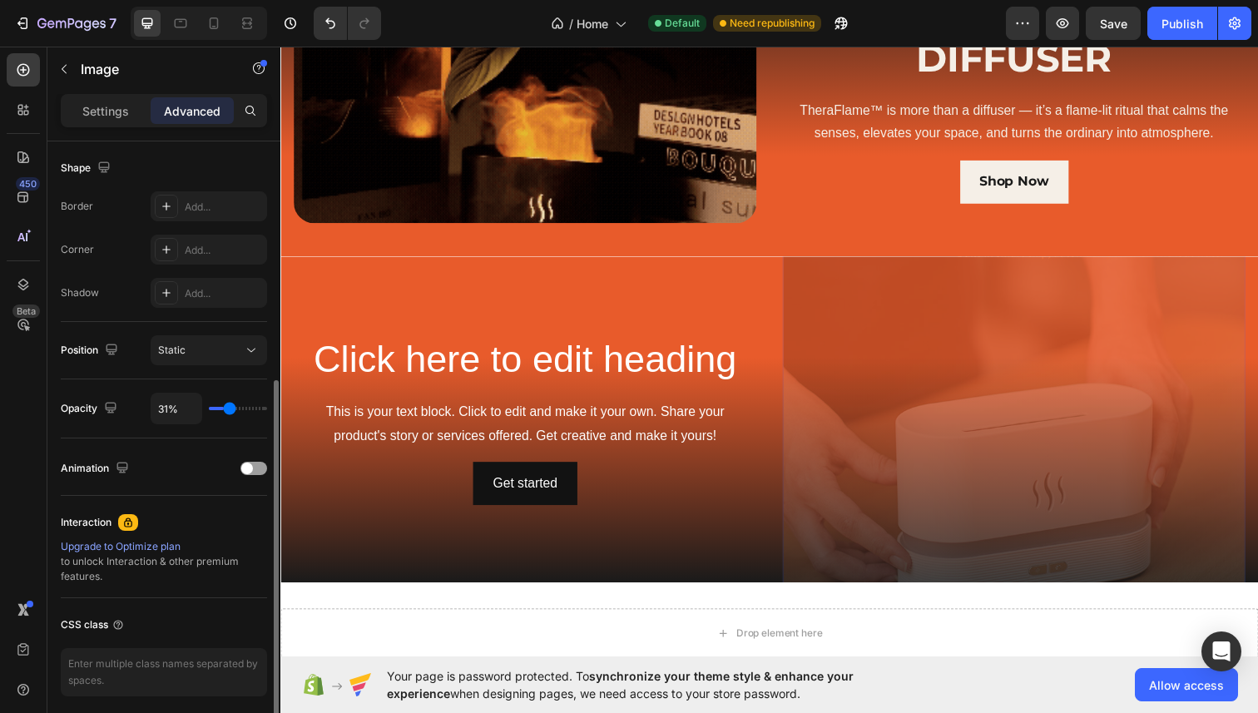
type input "43"
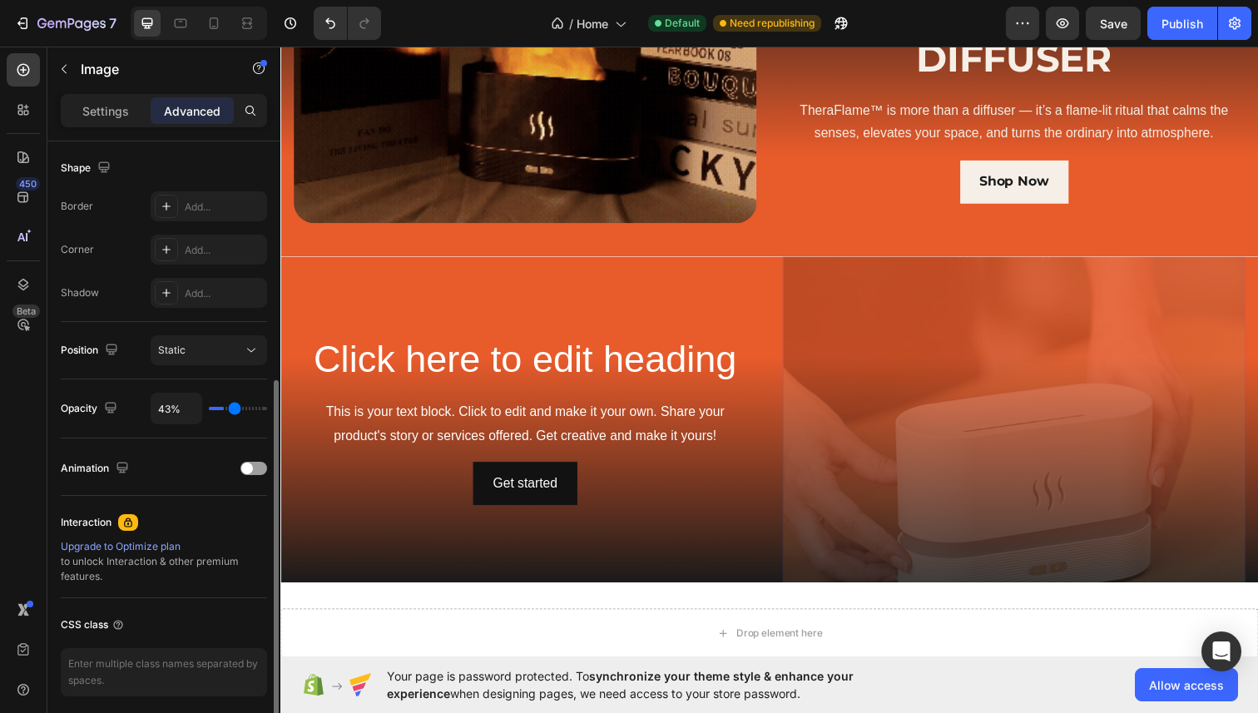
type input "59%"
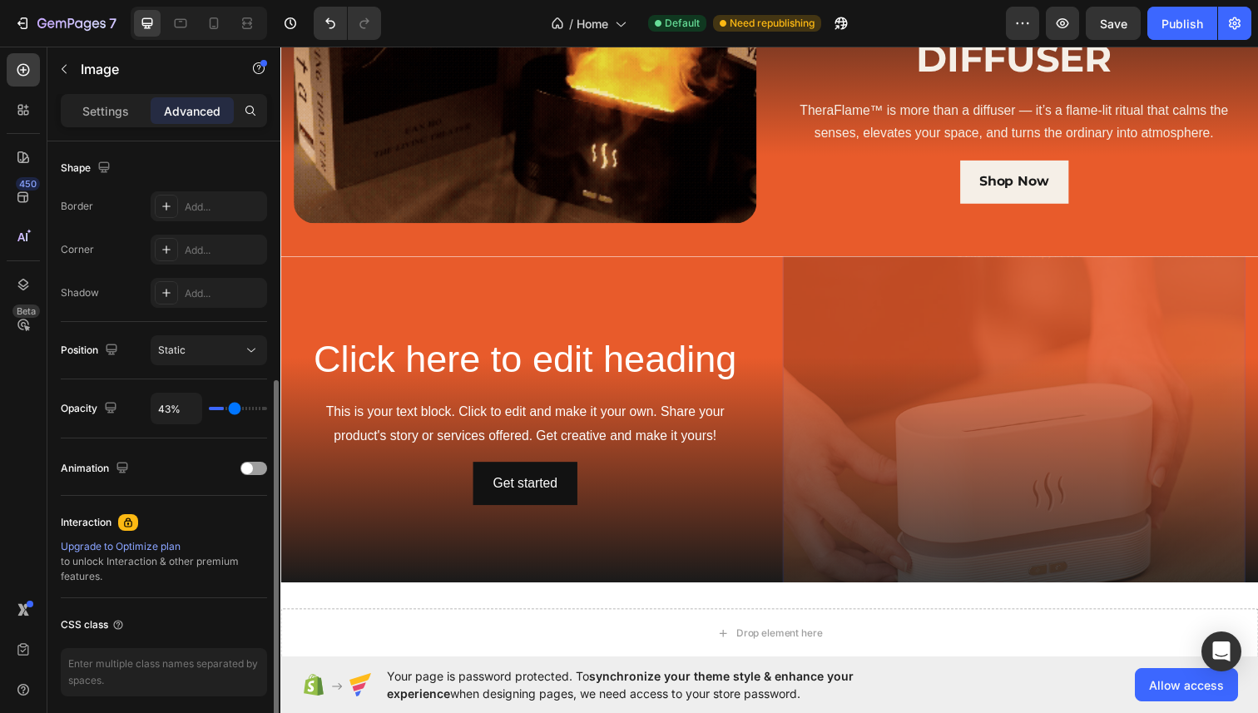
type input "59"
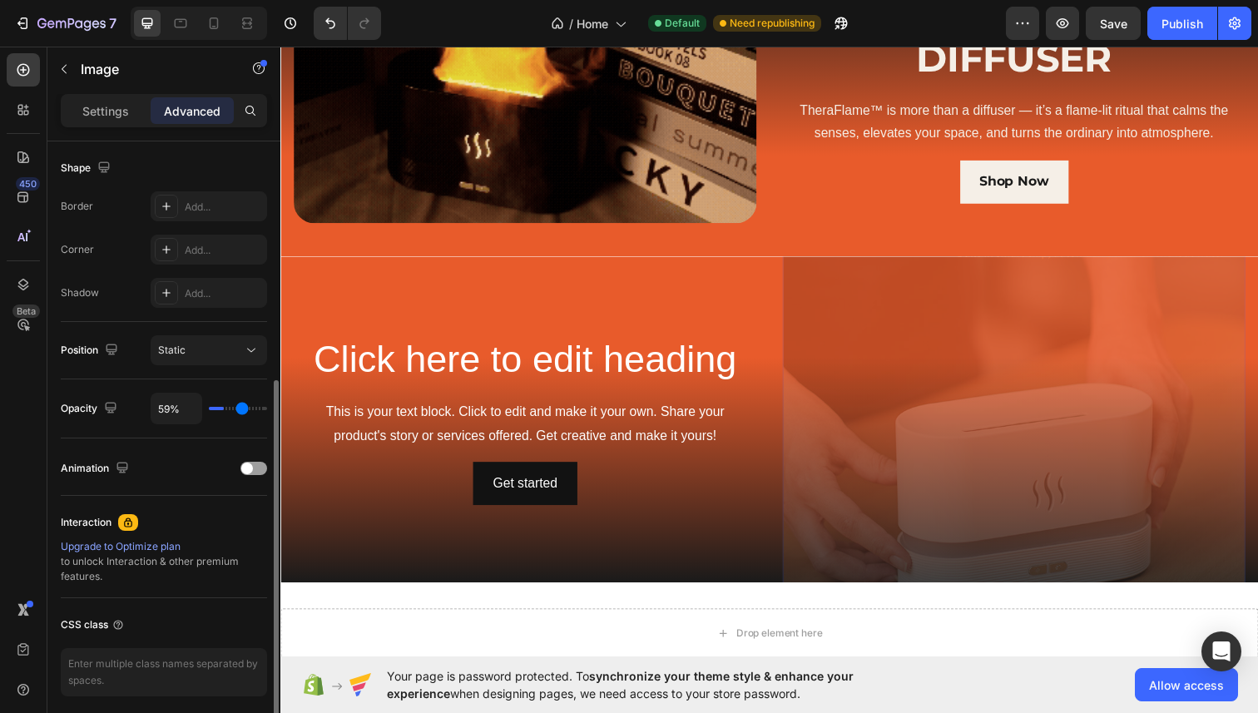
type input "78%"
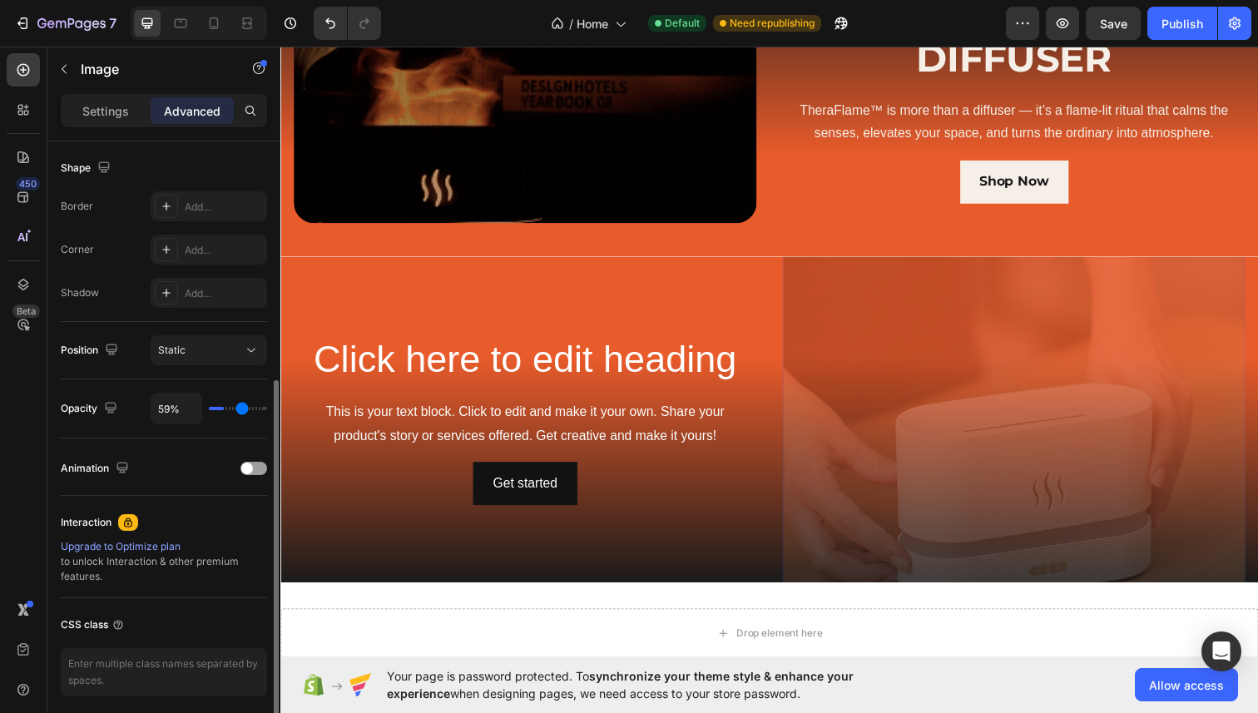
type input "78"
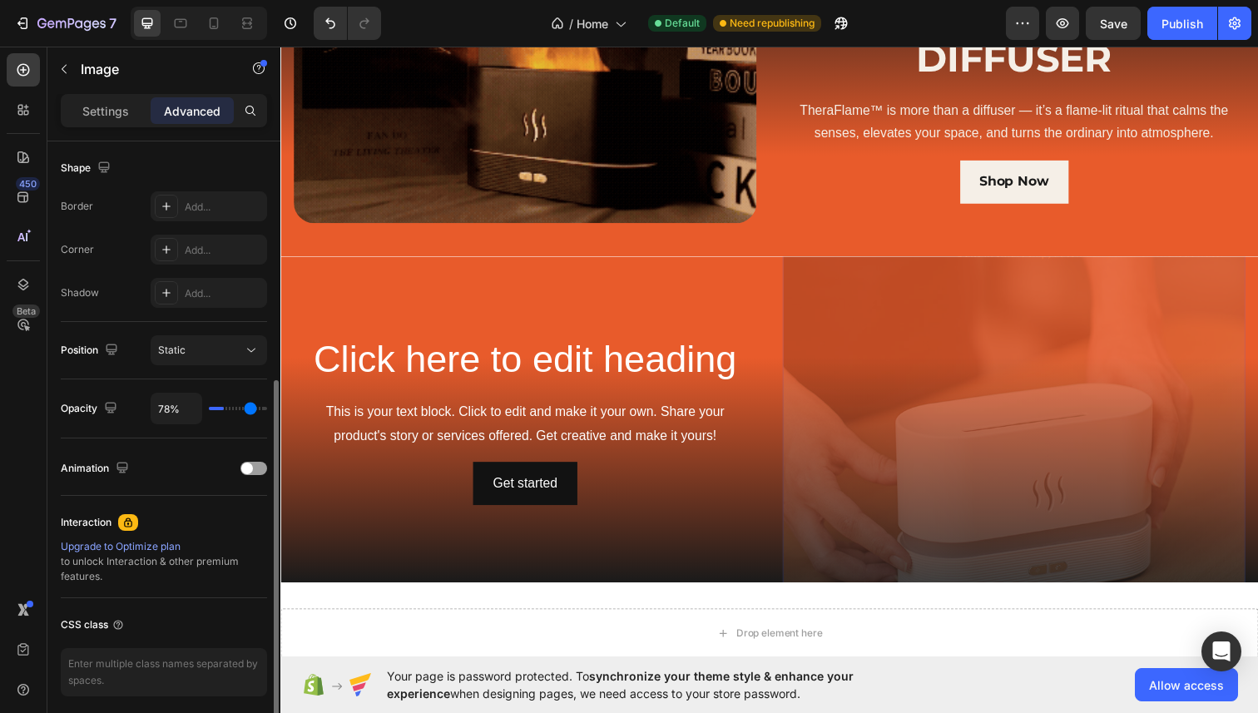
type input "100%"
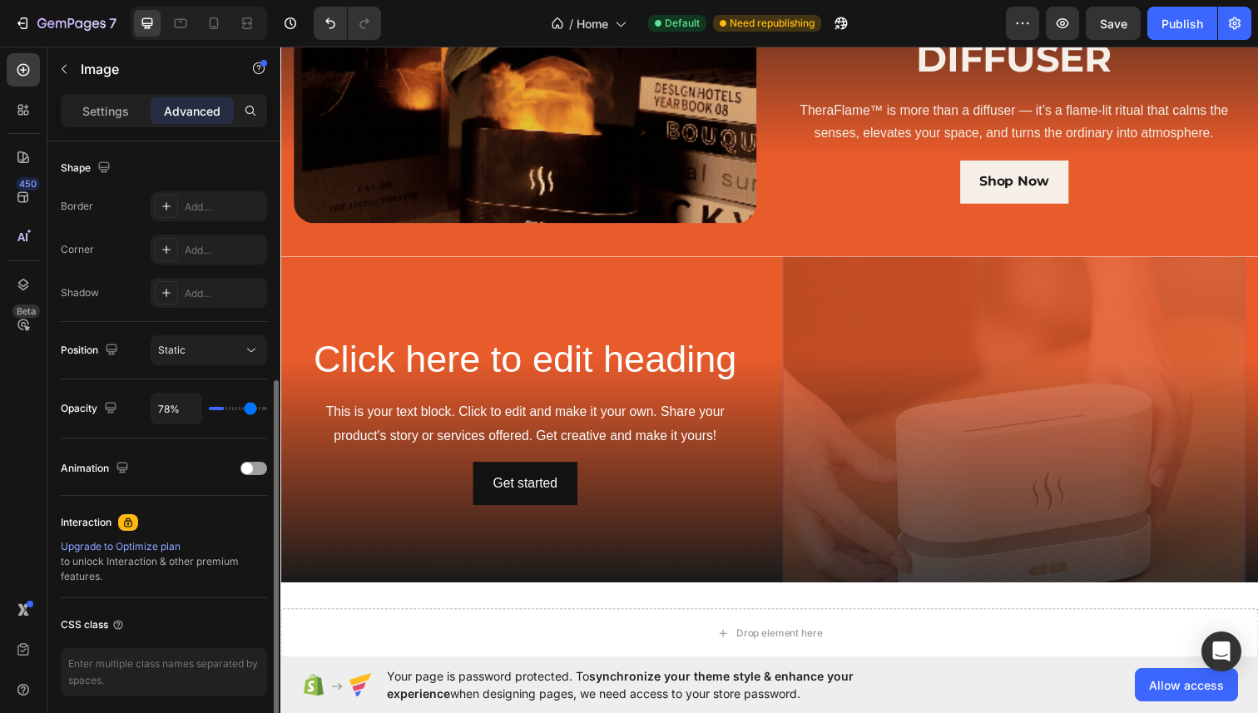
type input "100"
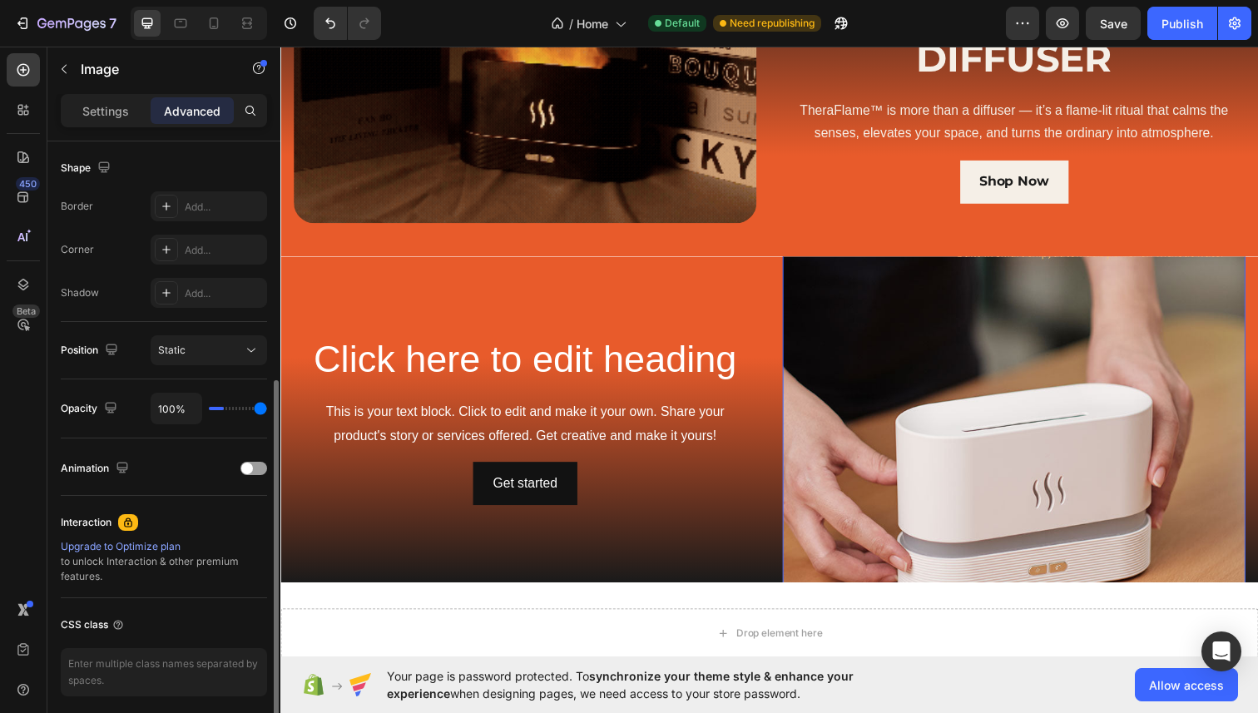
drag, startPoint x: 248, startPoint y: 407, endPoint x: 320, endPoint y: 414, distance: 72.8
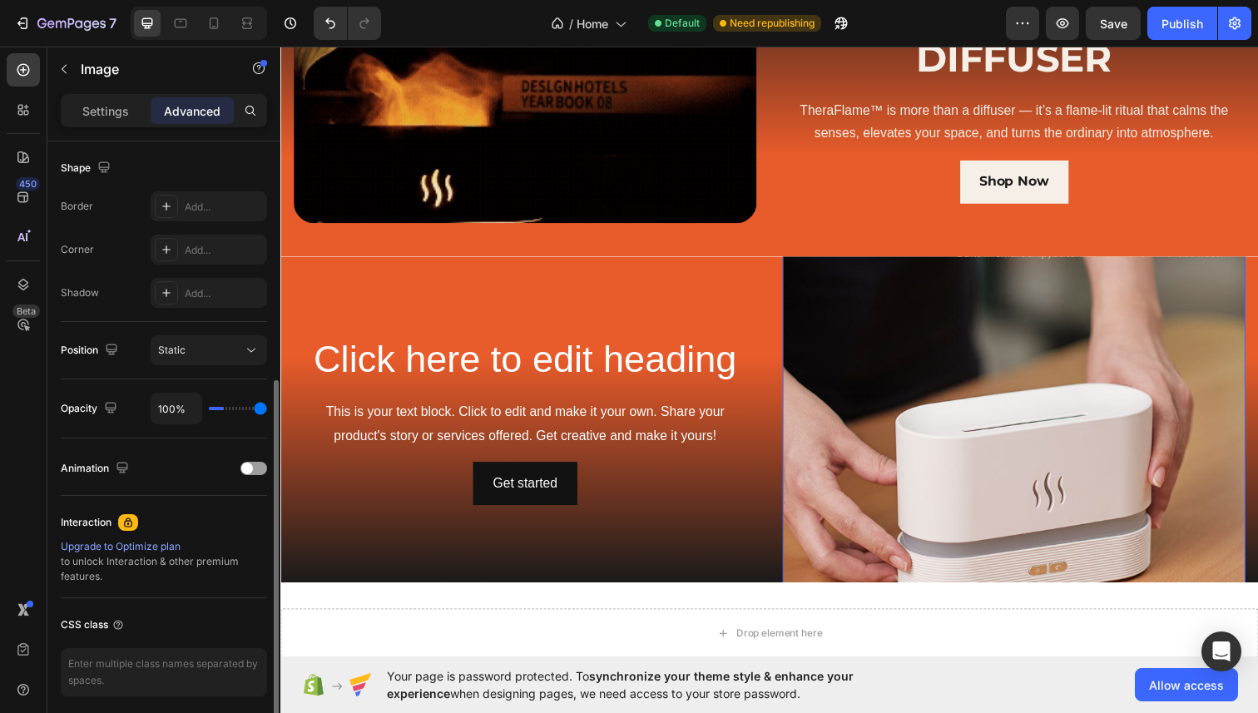
click at [267, 410] on input "range" at bounding box center [238, 408] width 58 height 3
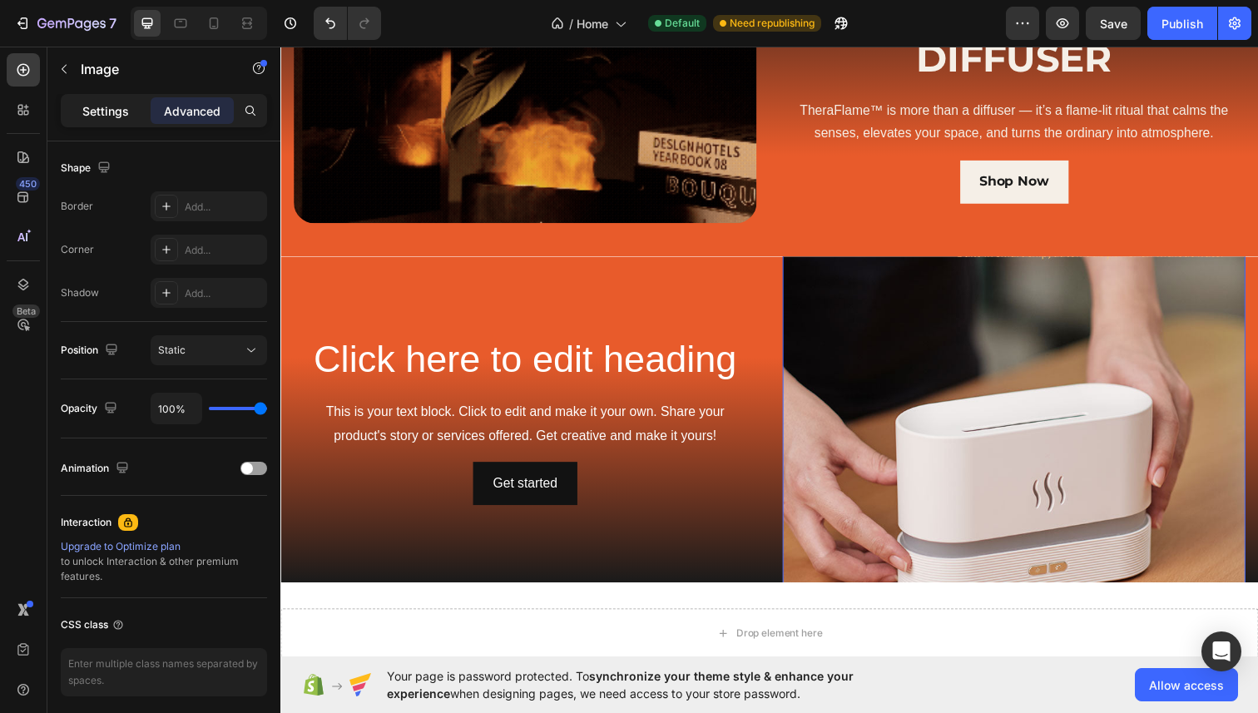
click at [112, 106] on p "Settings" at bounding box center [105, 110] width 47 height 17
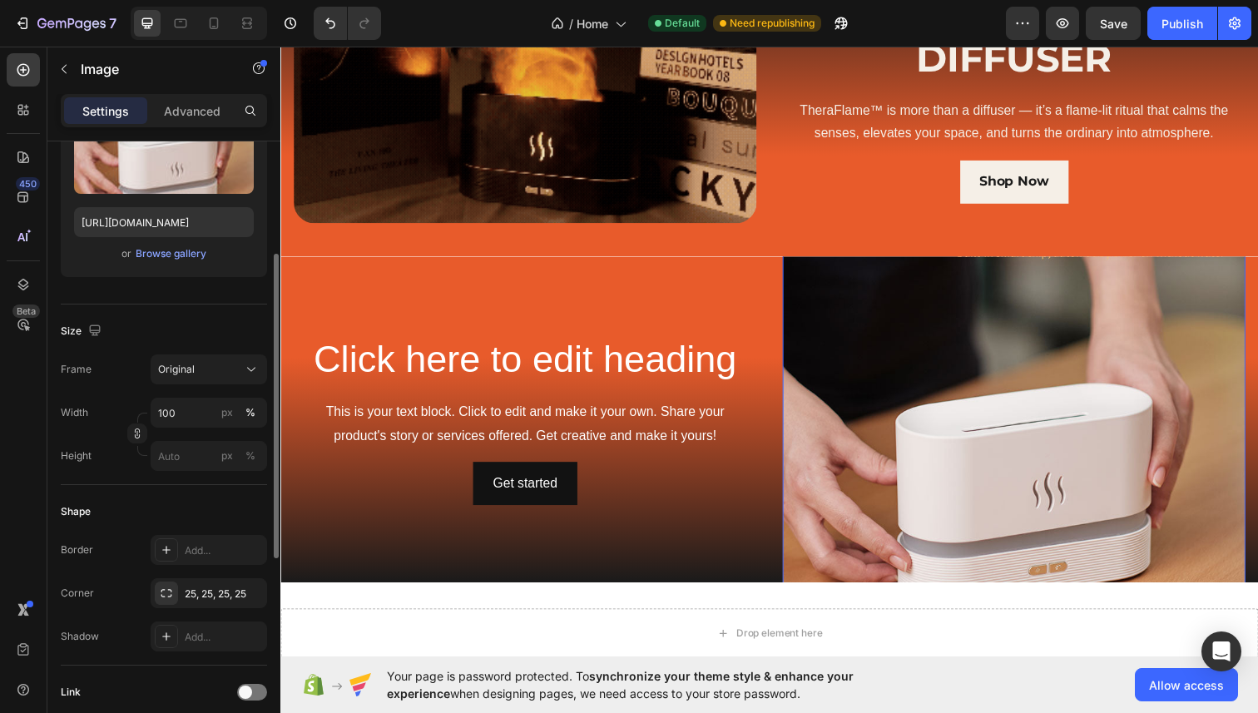
scroll to position [231, 0]
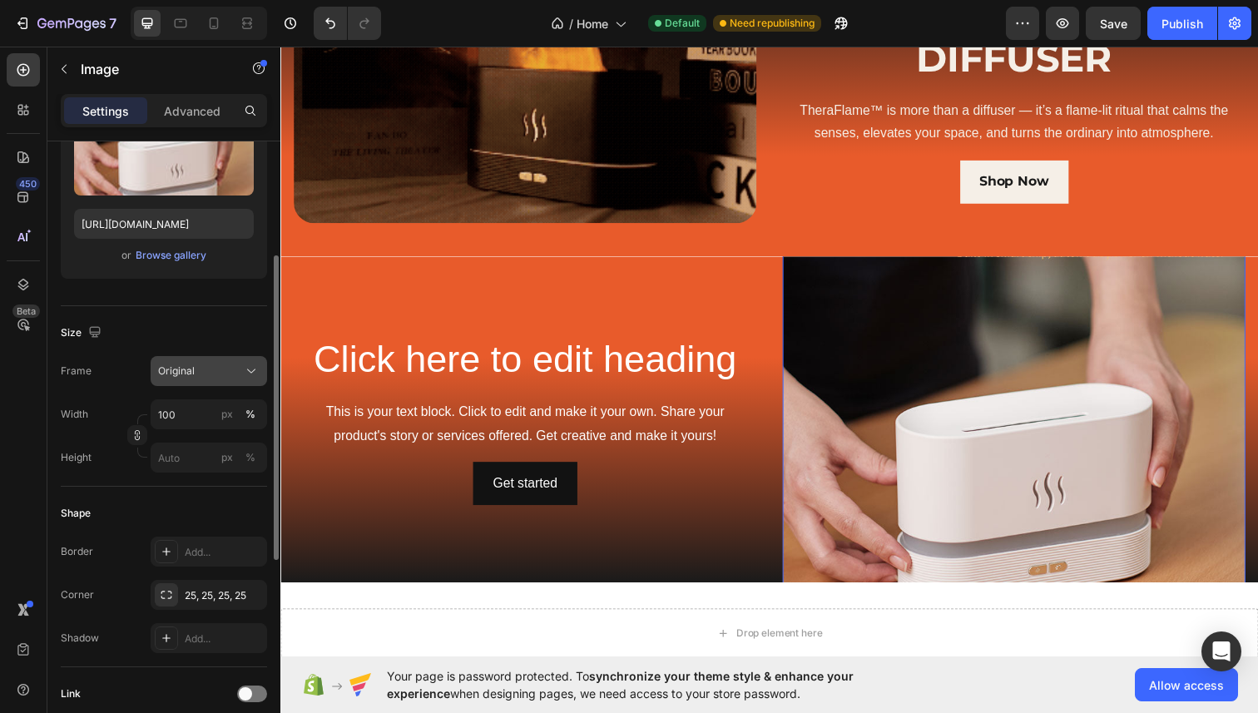
click at [171, 369] on span "Original" at bounding box center [176, 371] width 37 height 15
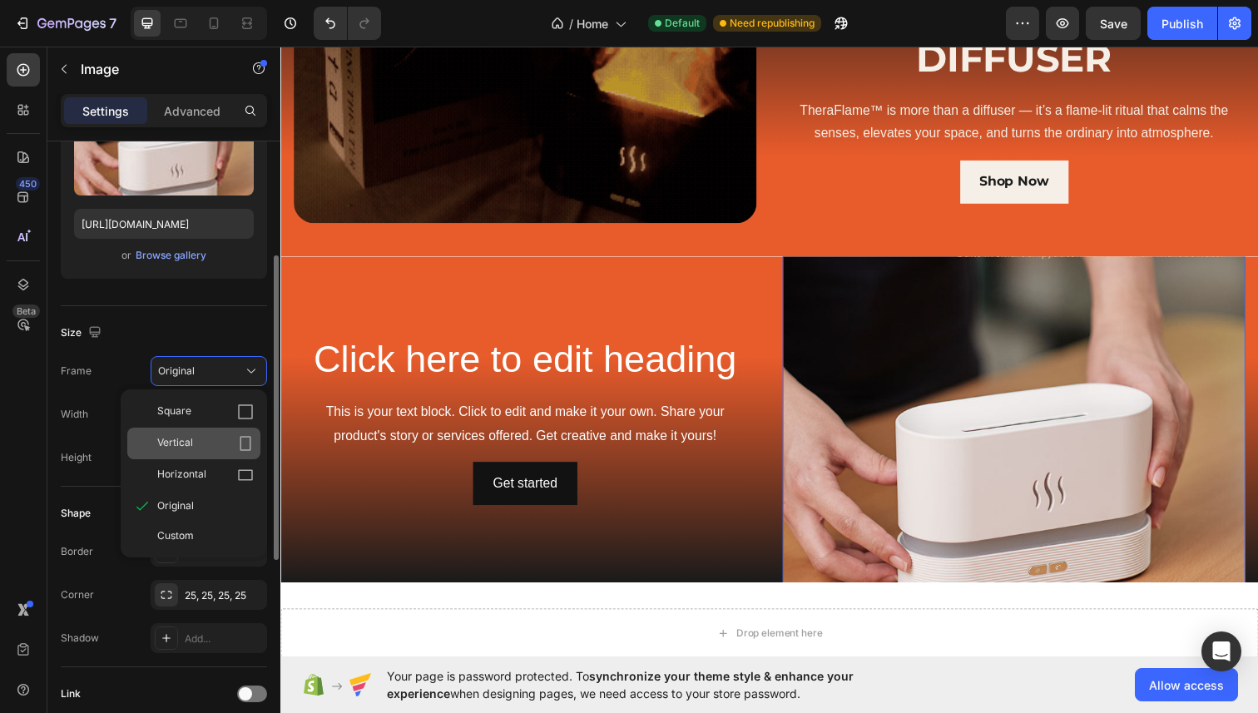
click at [175, 434] on div "Vertical" at bounding box center [193, 444] width 133 height 32
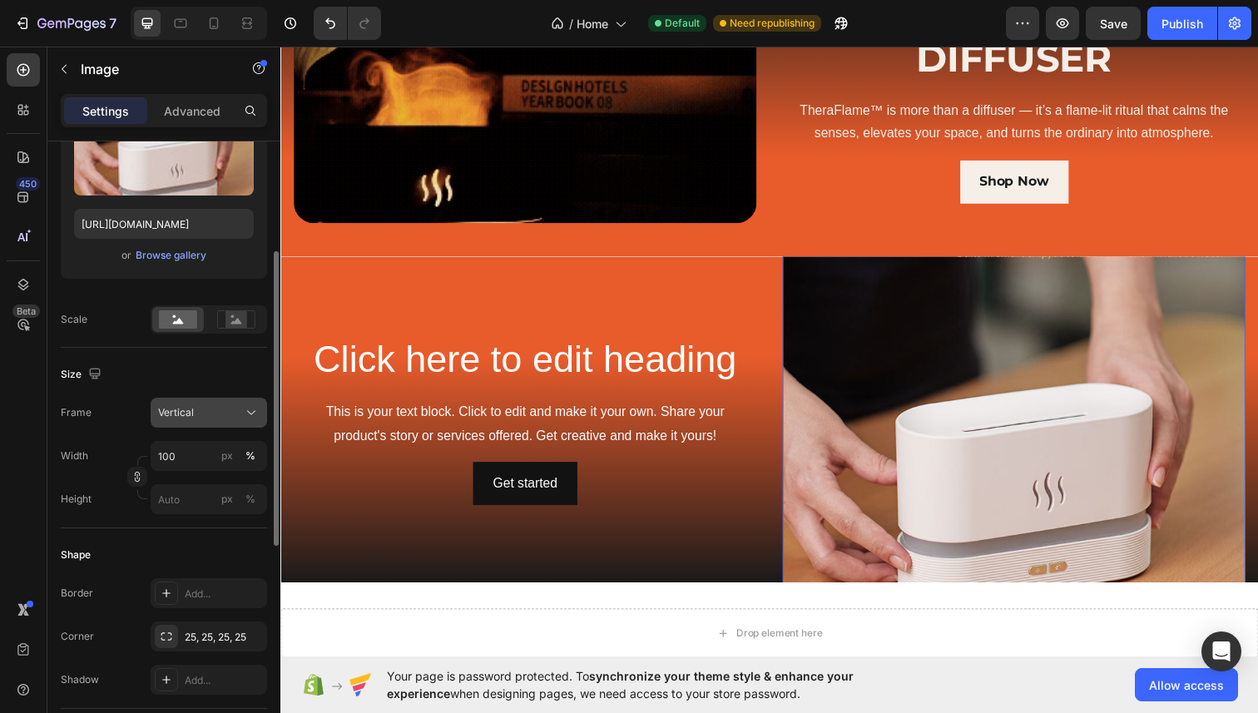
click at [181, 407] on span "Vertical" at bounding box center [176, 412] width 36 height 15
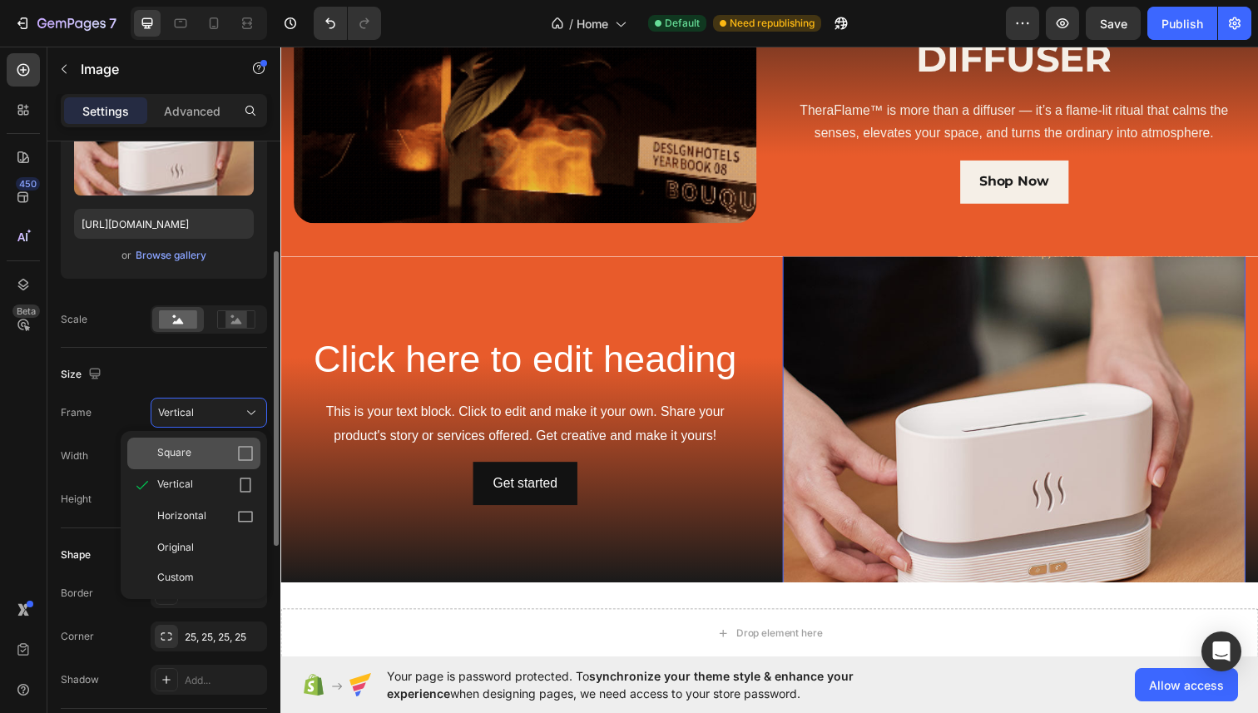
click at [186, 454] on span "Square" at bounding box center [174, 453] width 34 height 17
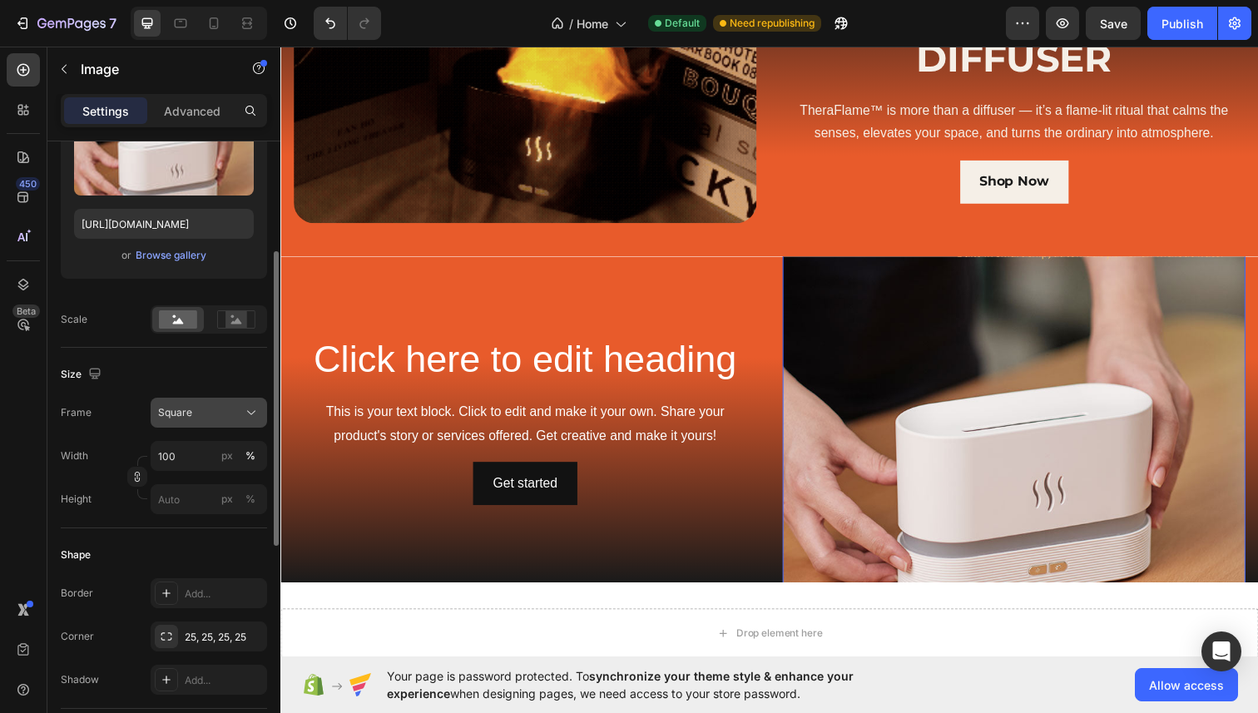
click at [186, 417] on span "Square" at bounding box center [175, 412] width 34 height 15
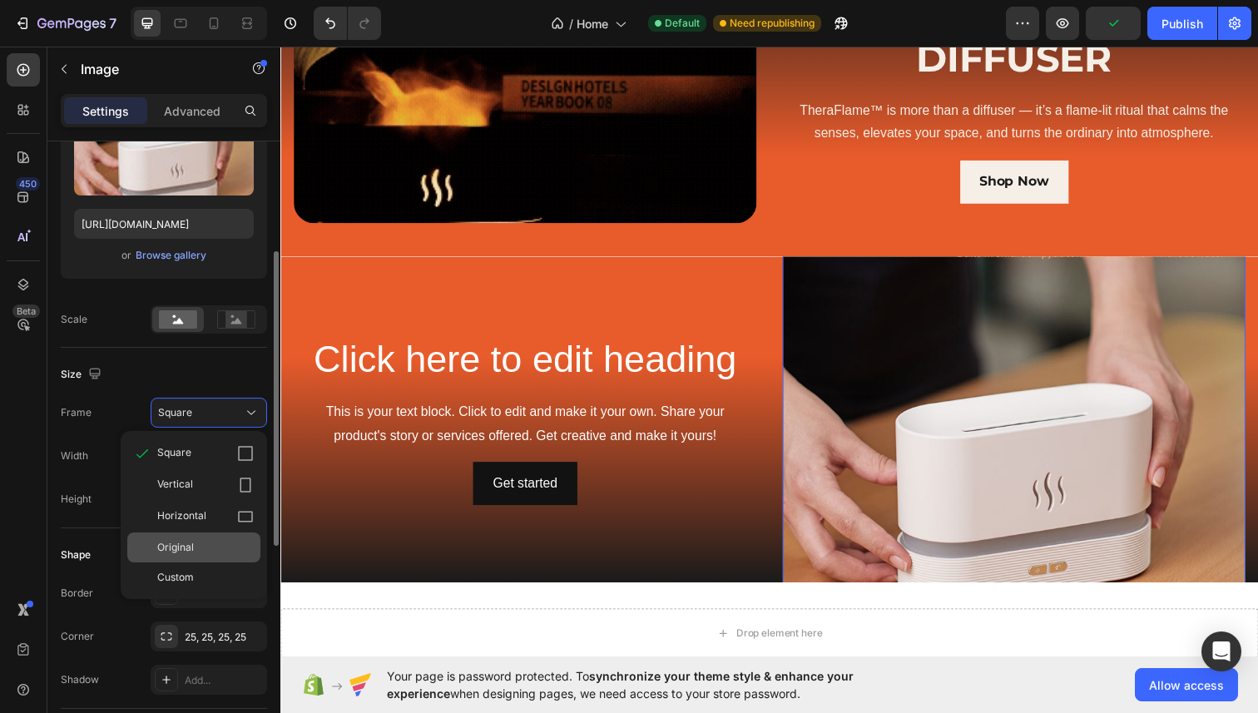
click at [180, 538] on div "Original" at bounding box center [193, 548] width 133 height 30
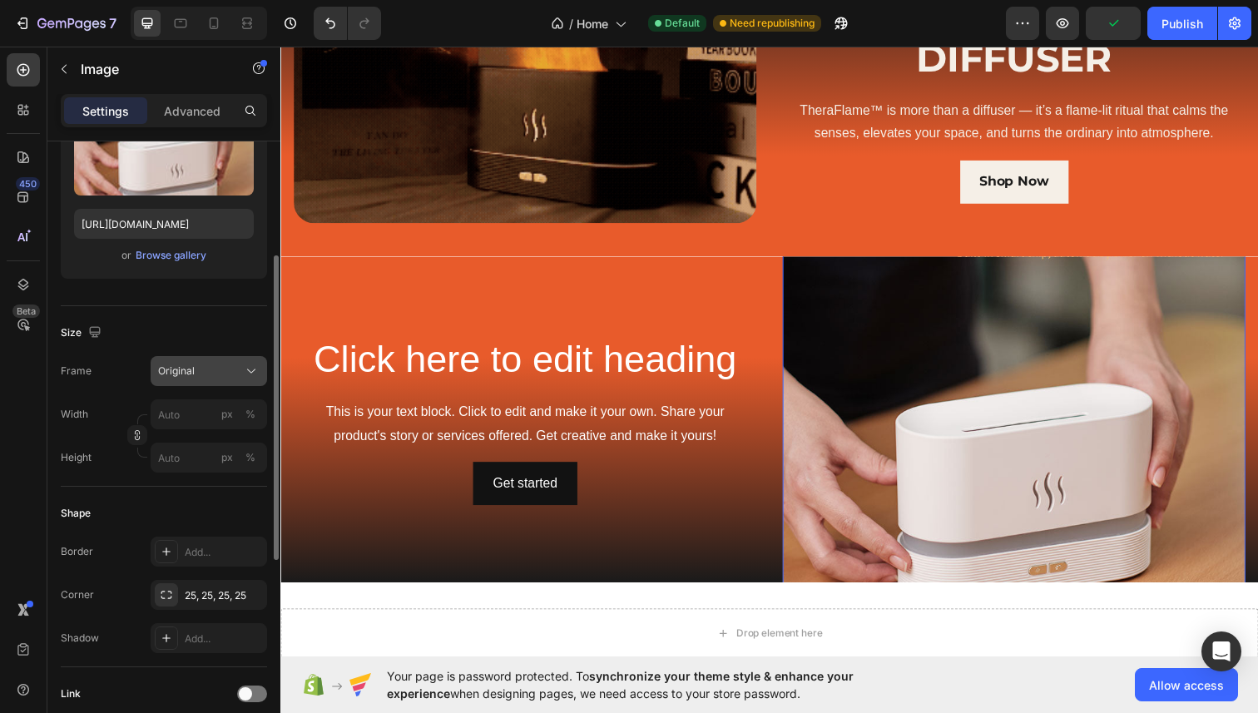
click at [193, 375] on span "Original" at bounding box center [176, 371] width 37 height 15
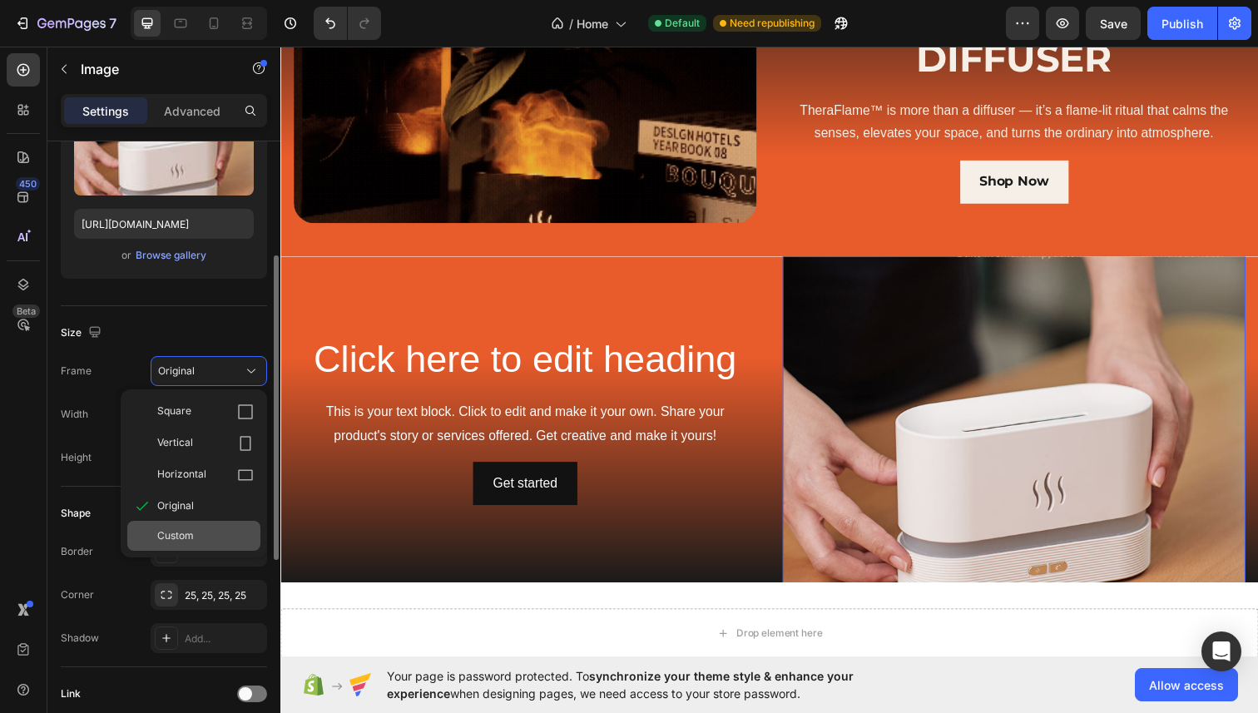
click at [187, 543] on div "Custom" at bounding box center [193, 536] width 133 height 30
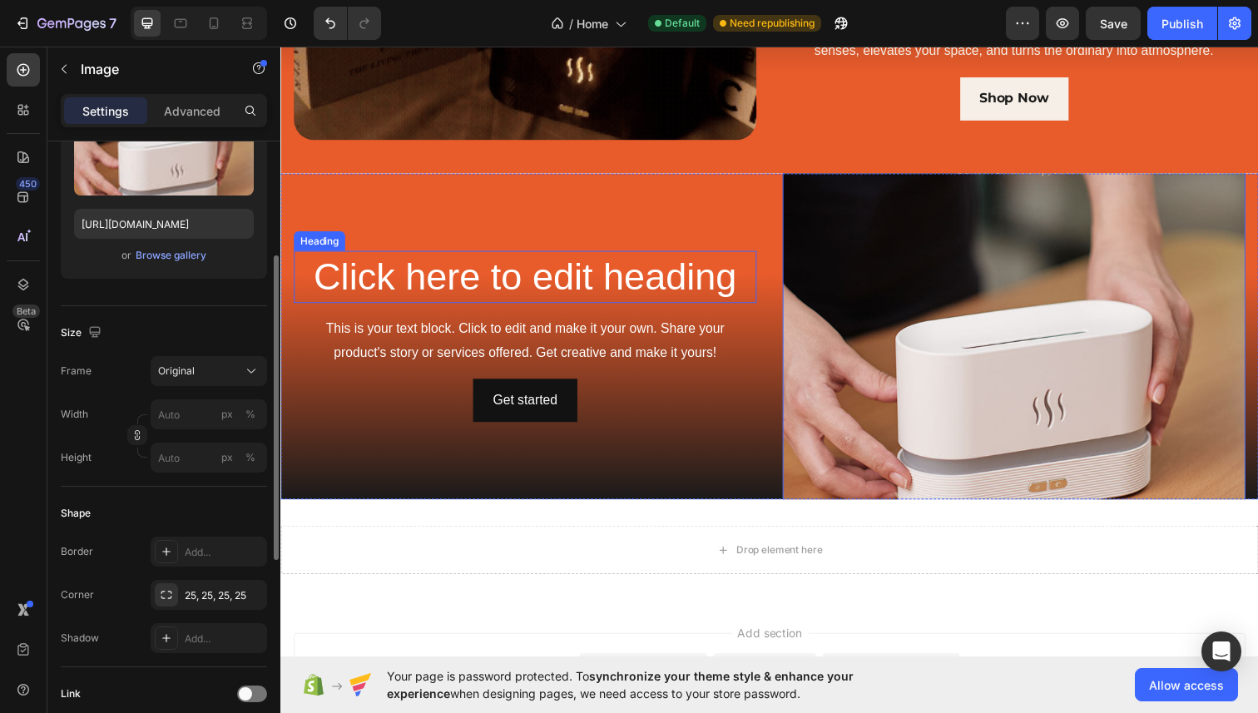
scroll to position [723, 0]
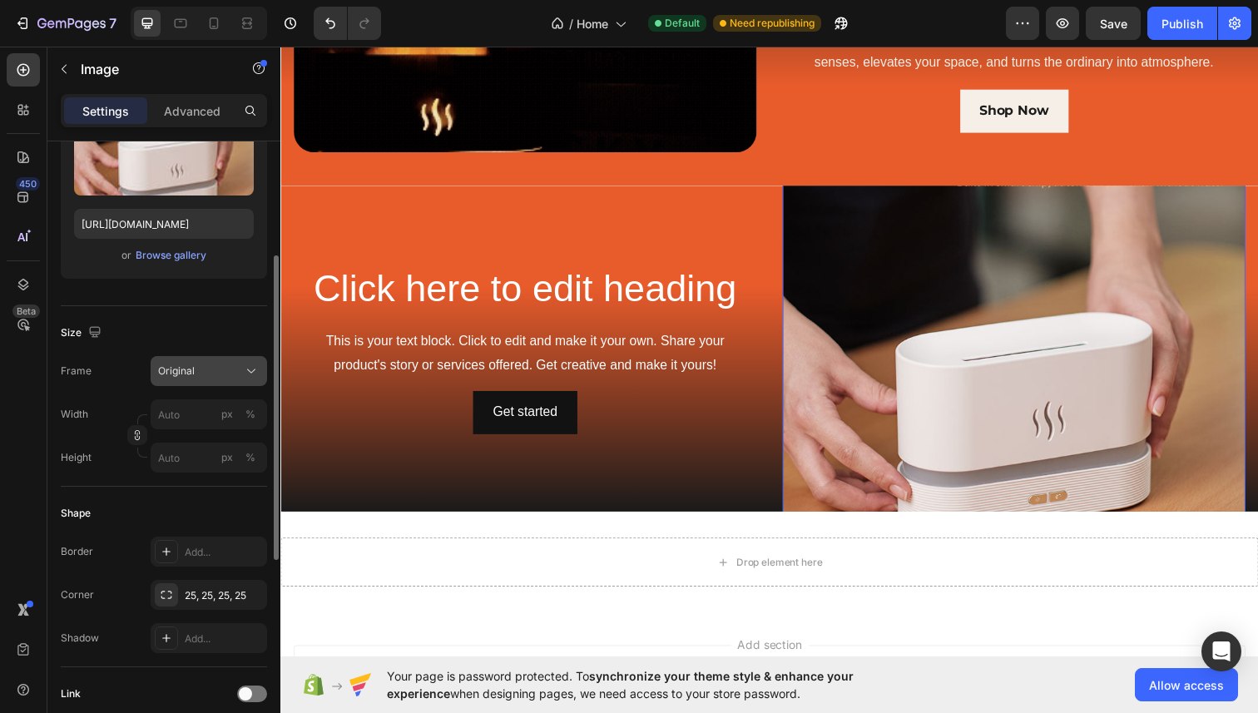
click at [180, 374] on span "Original" at bounding box center [176, 371] width 37 height 15
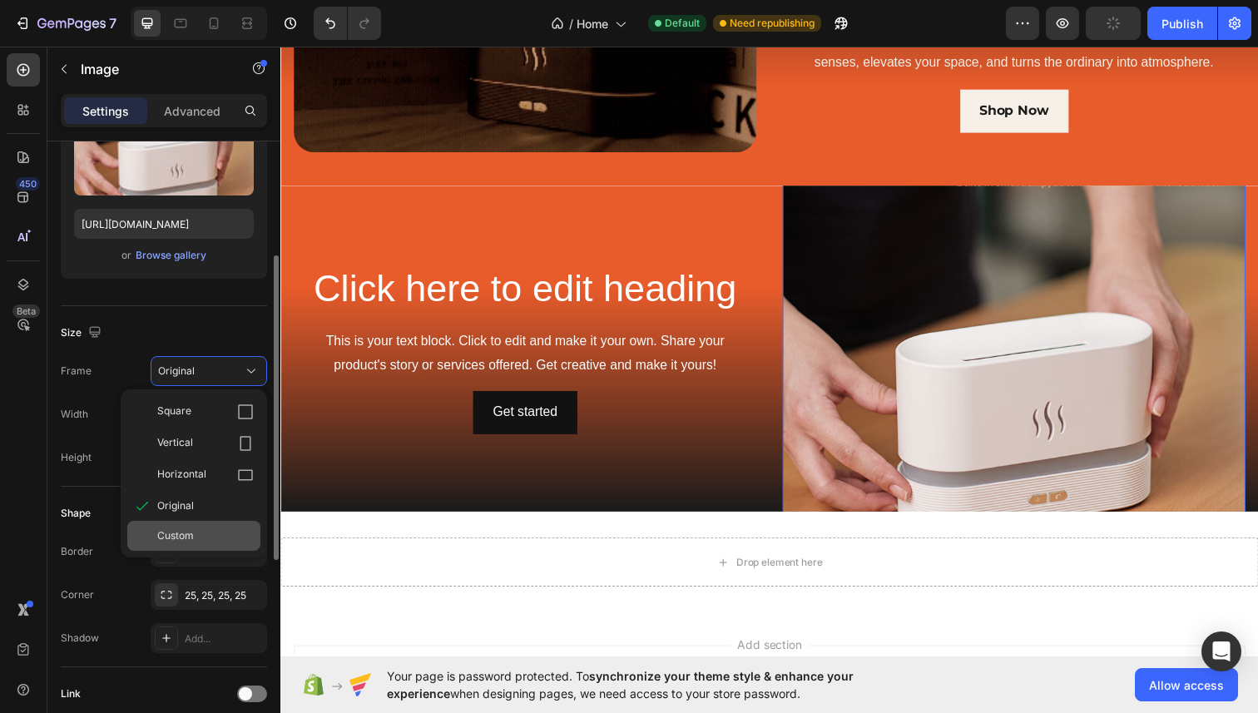
click at [186, 524] on div "Custom" at bounding box center [193, 536] width 133 height 30
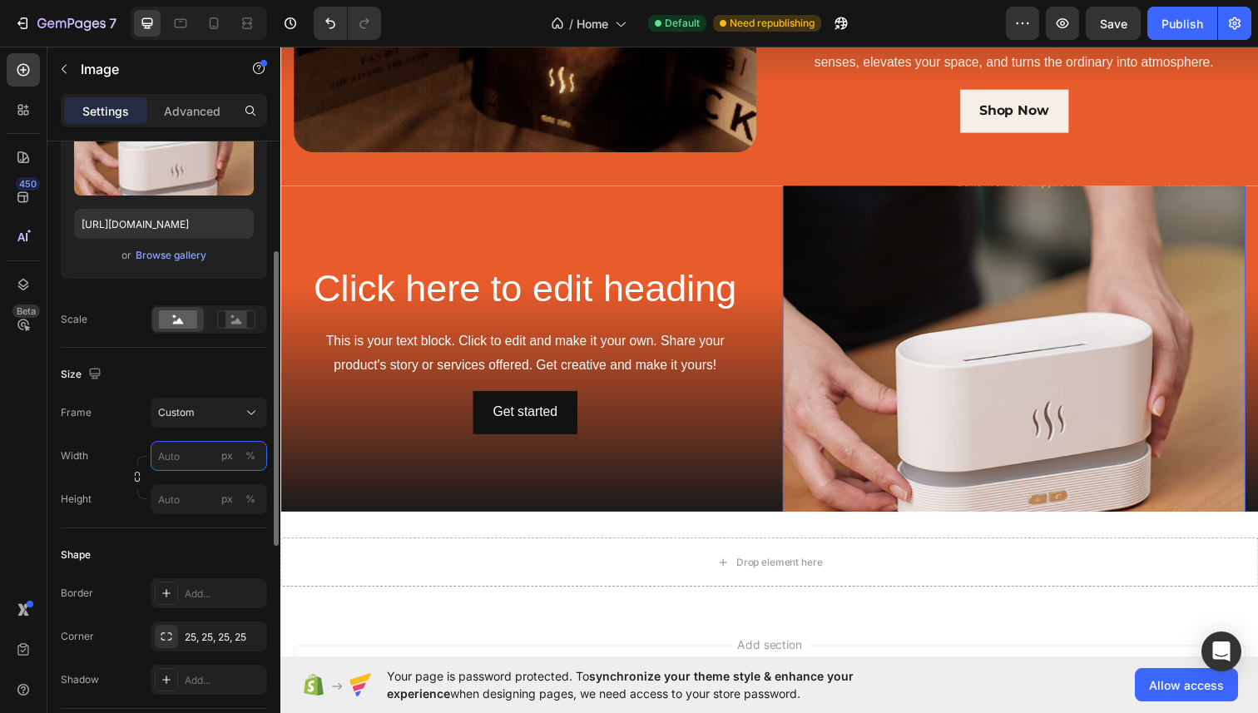
click at [196, 455] on input "px %" at bounding box center [209, 456] width 117 height 30
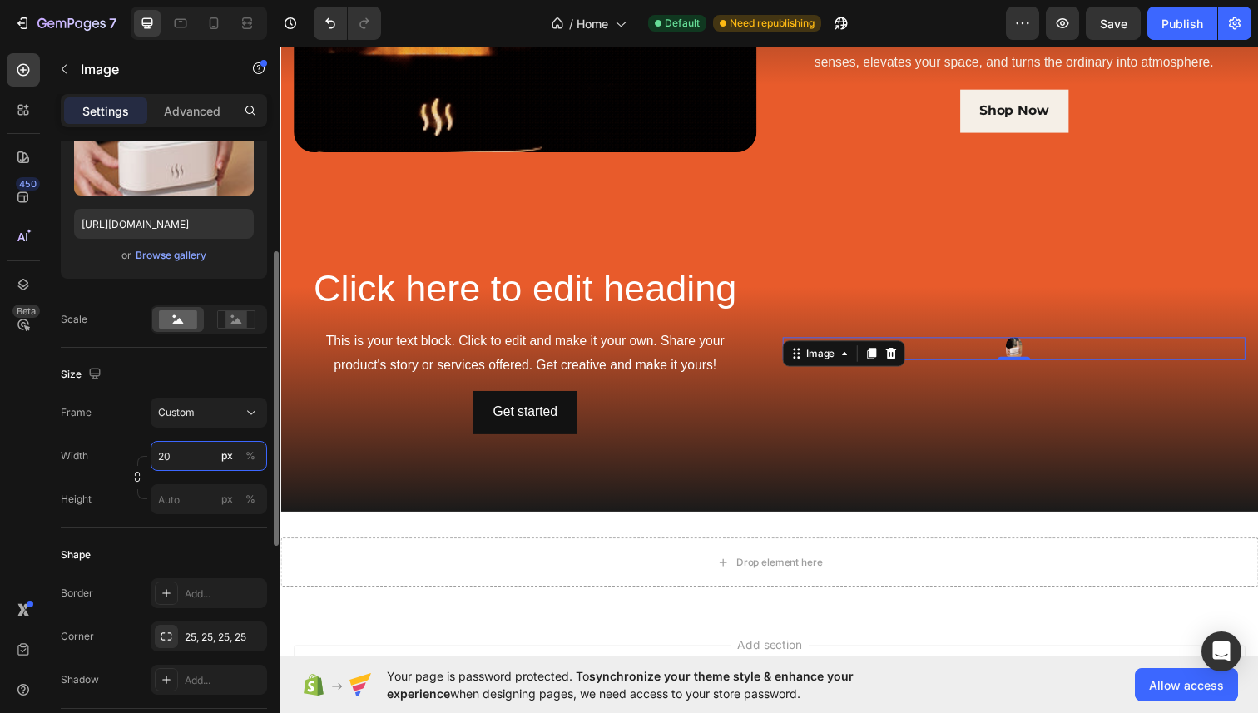
type input "2"
type input "3"
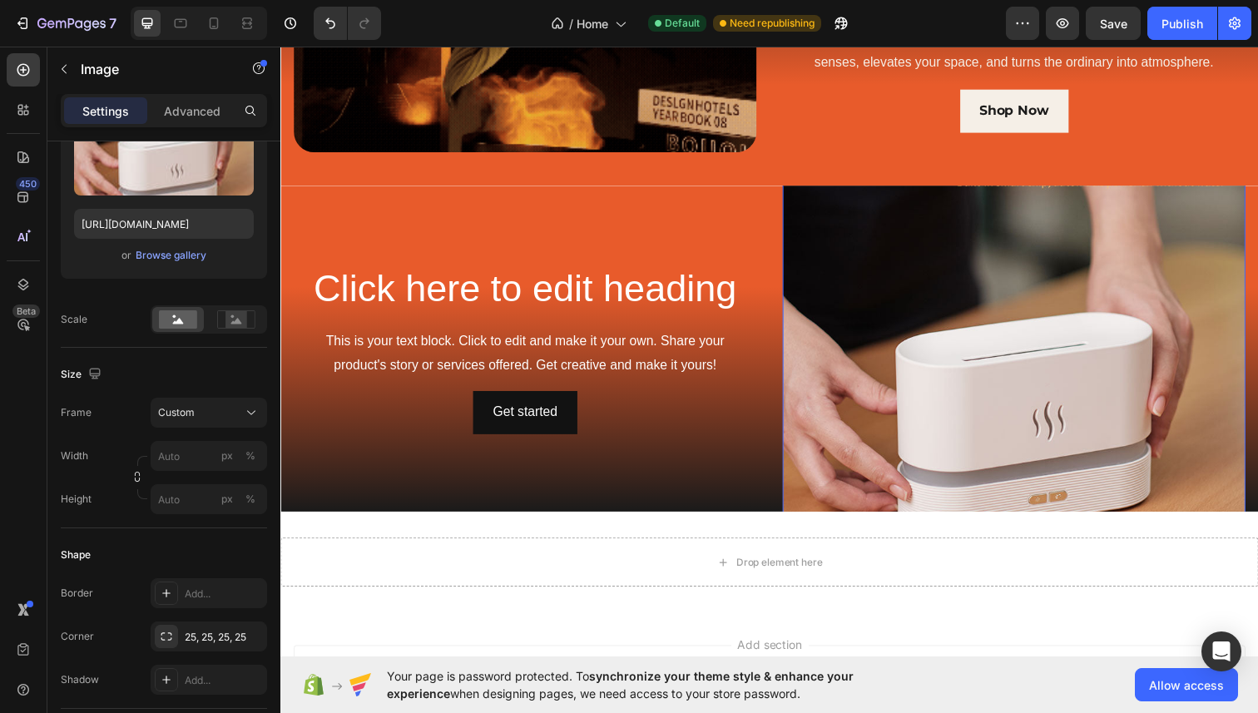
click at [1025, 269] on img at bounding box center [1029, 356] width 473 height 658
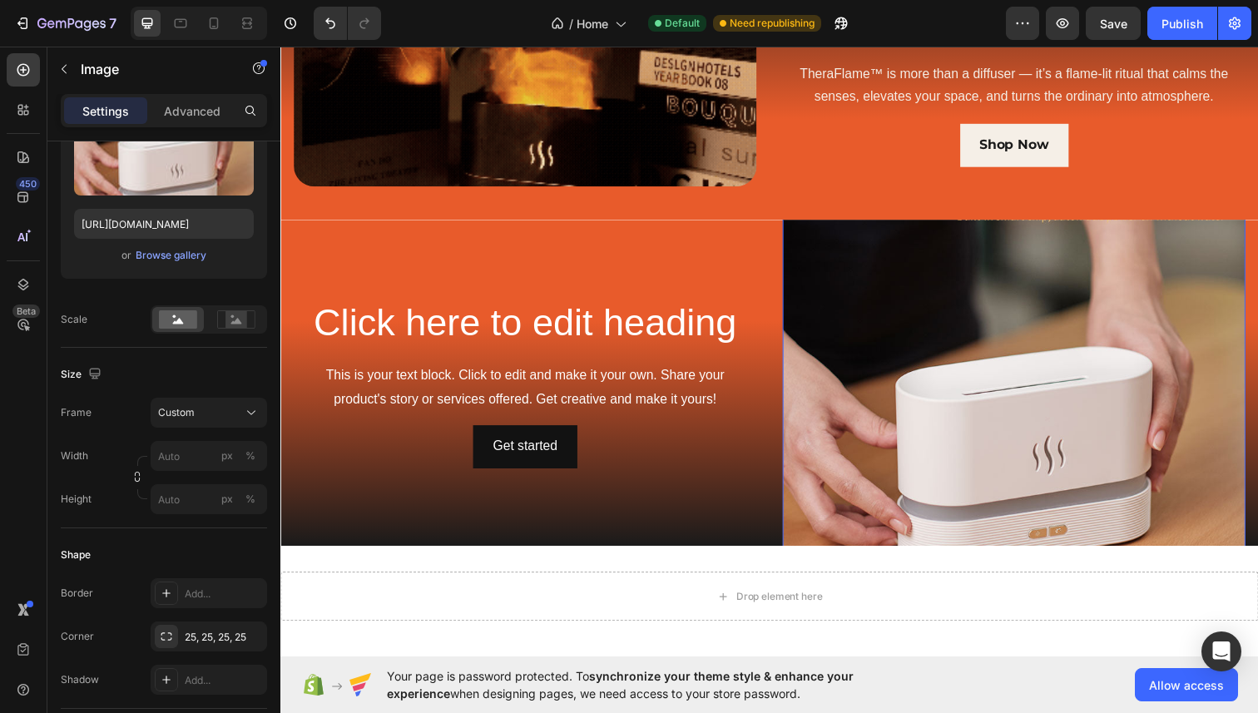
scroll to position [693, 0]
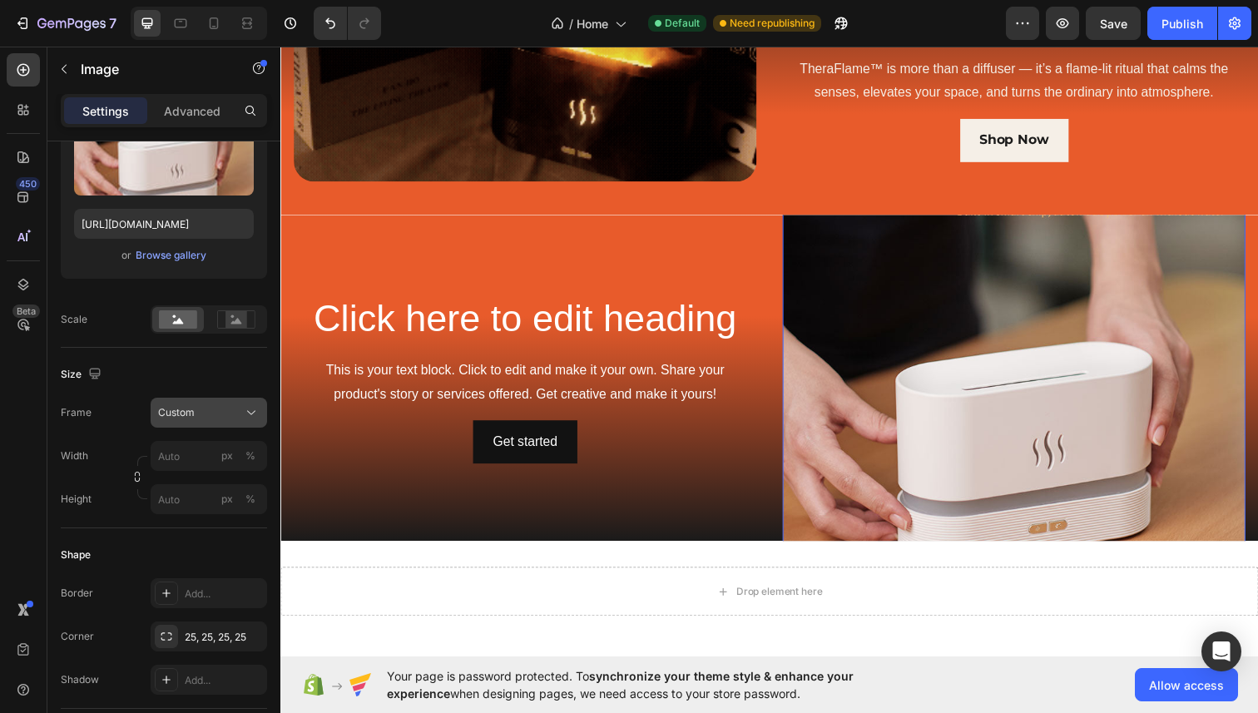
click at [195, 410] on div "Custom" at bounding box center [199, 412] width 82 height 15
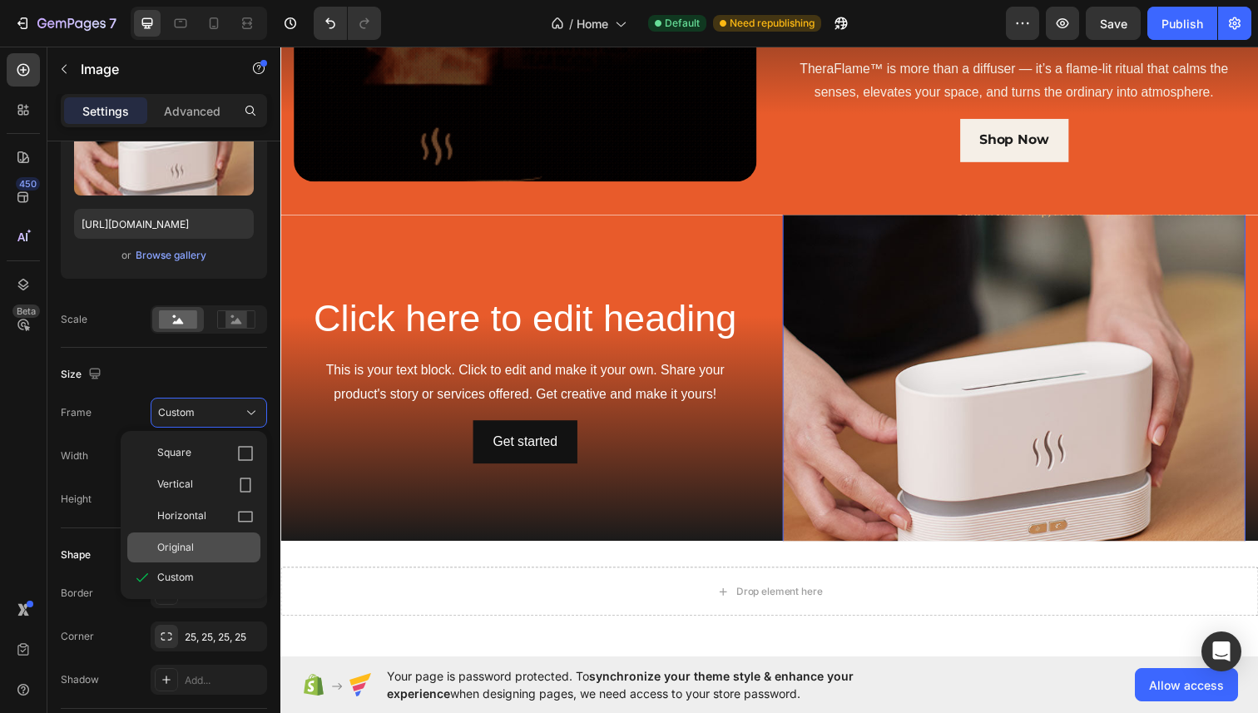
click at [179, 547] on span "Original" at bounding box center [175, 547] width 37 height 15
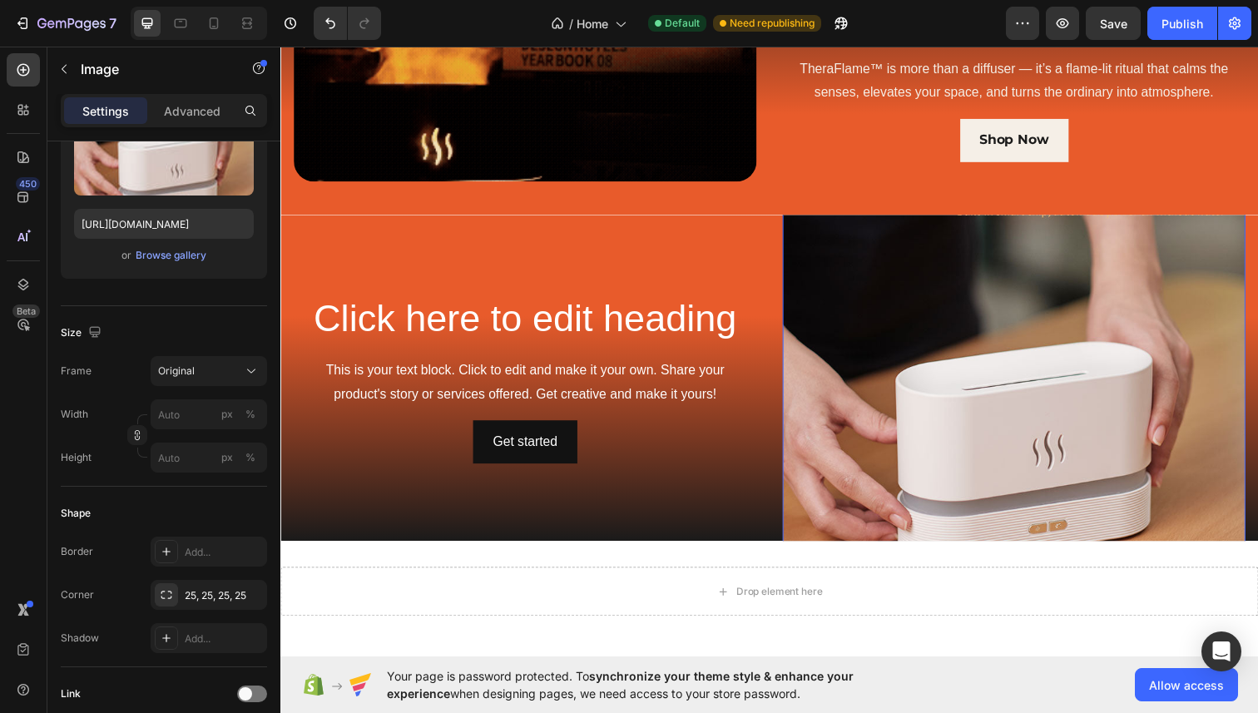
click at [957, 303] on img at bounding box center [1029, 386] width 473 height 658
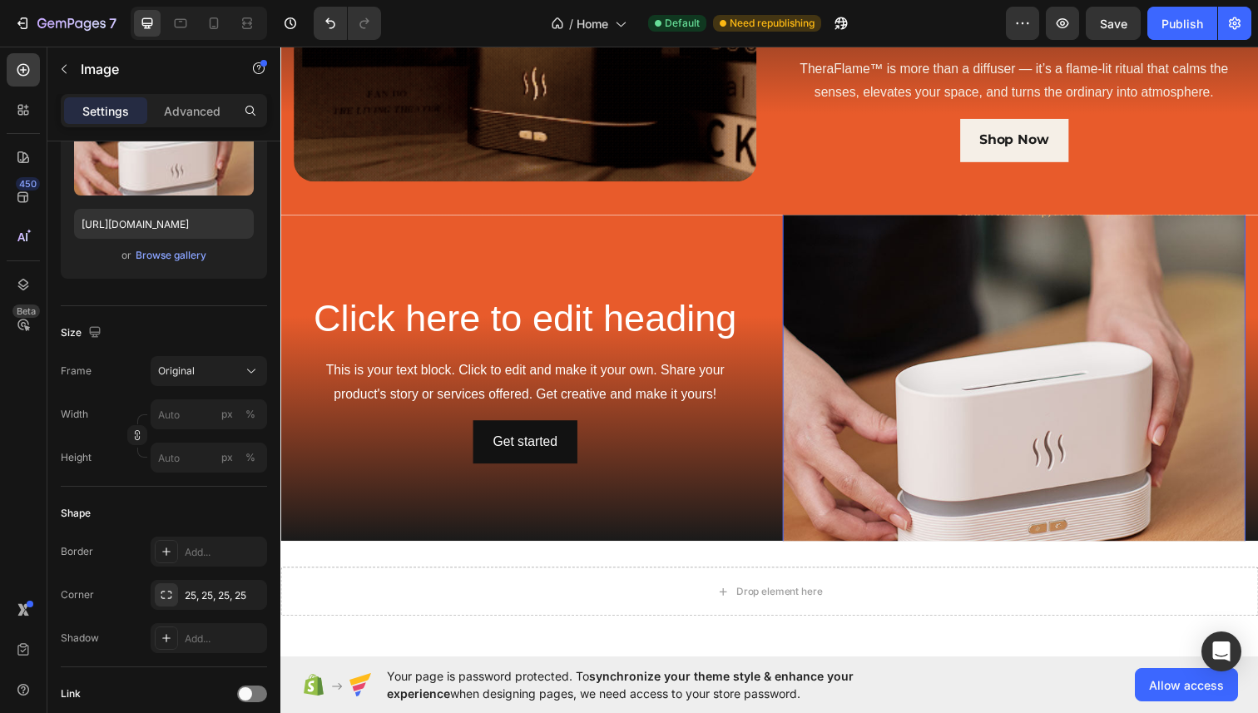
scroll to position [822, 0]
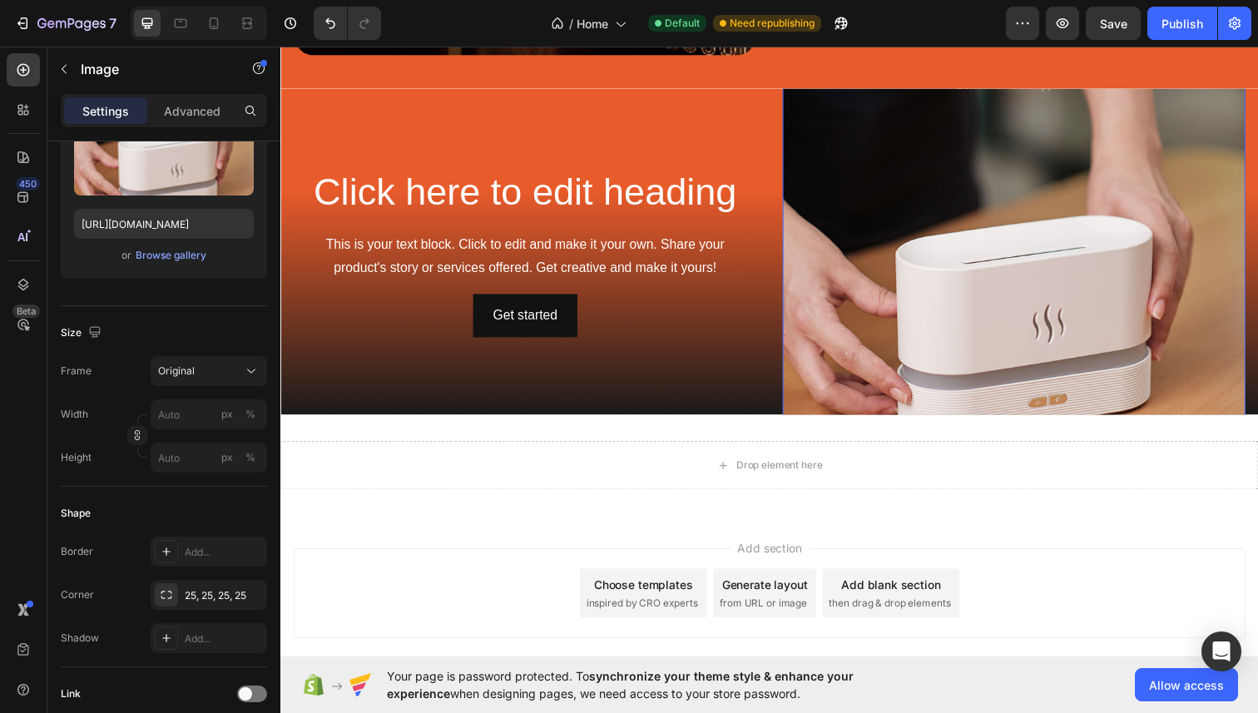
click at [900, 334] on img at bounding box center [1029, 257] width 473 height 658
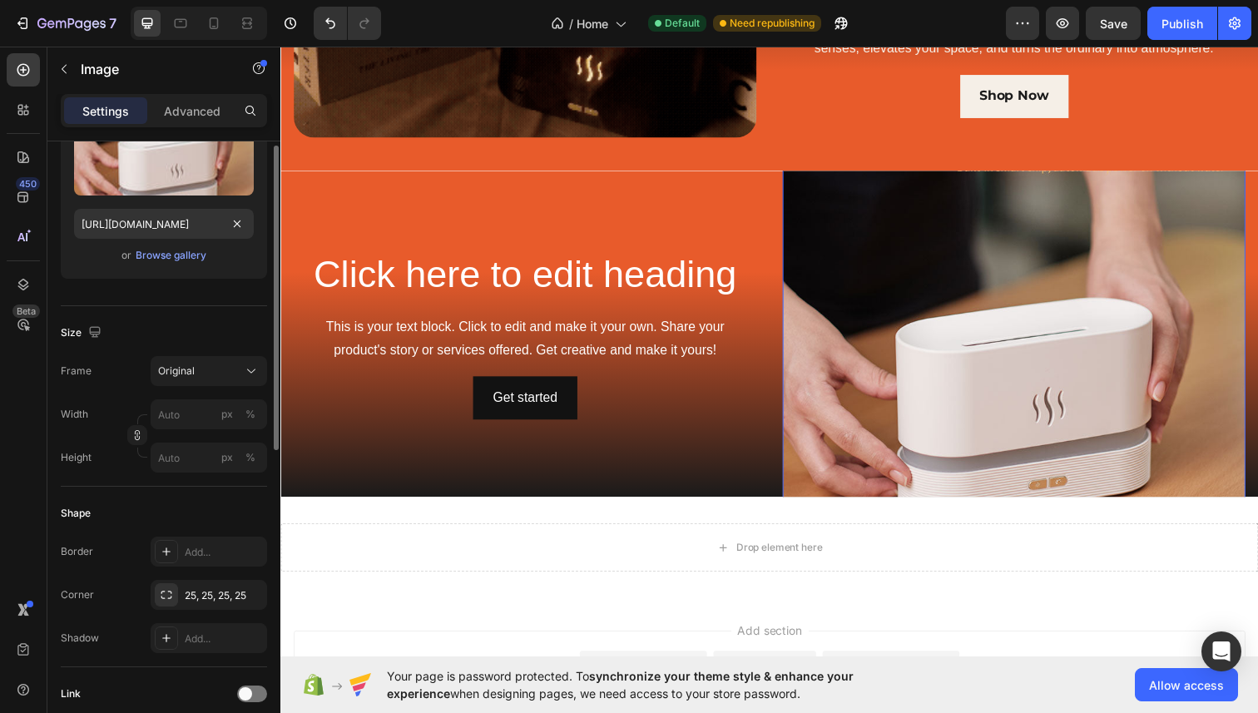
scroll to position [0, 0]
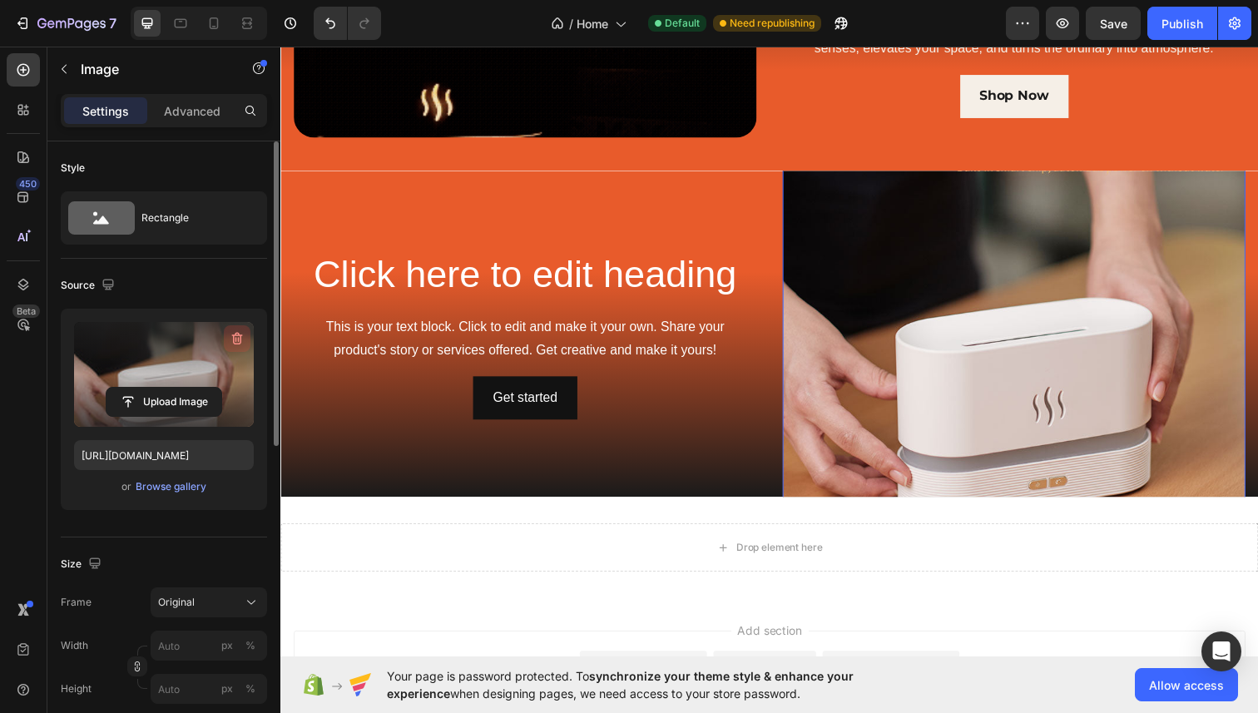
click at [236, 334] on icon "button" at bounding box center [237, 339] width 11 height 12
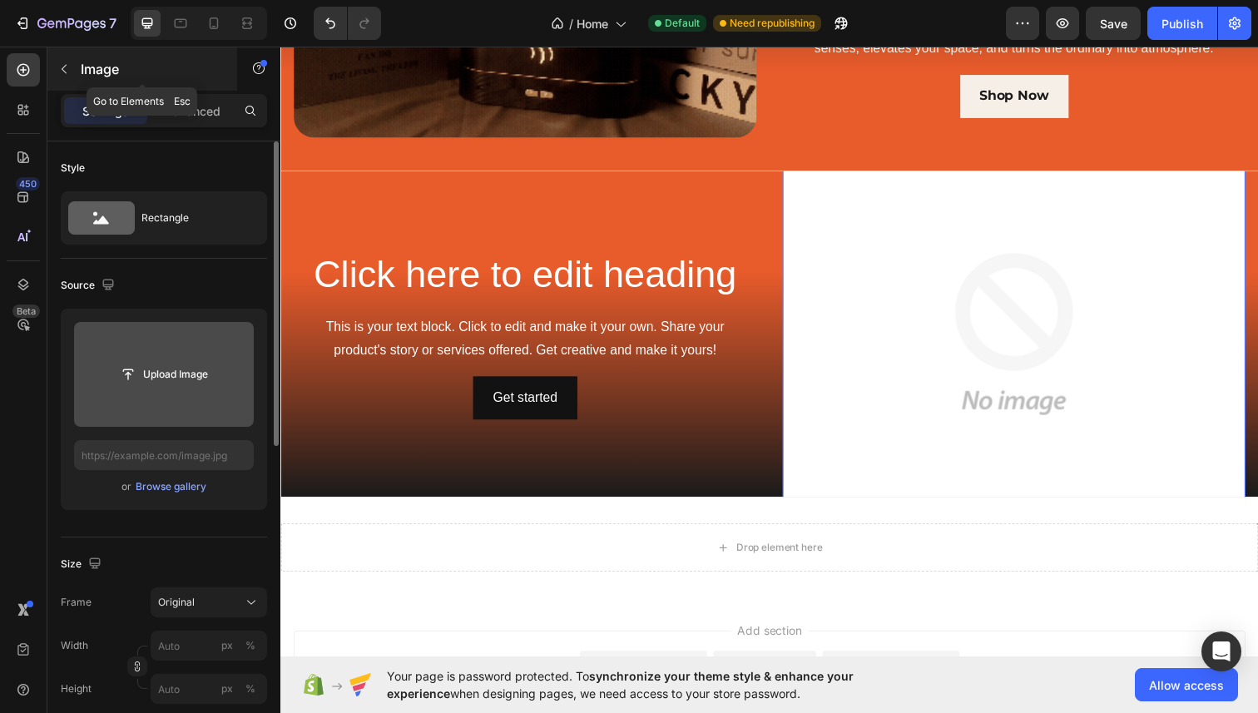
click at [67, 63] on icon "button" at bounding box center [63, 68] width 13 height 13
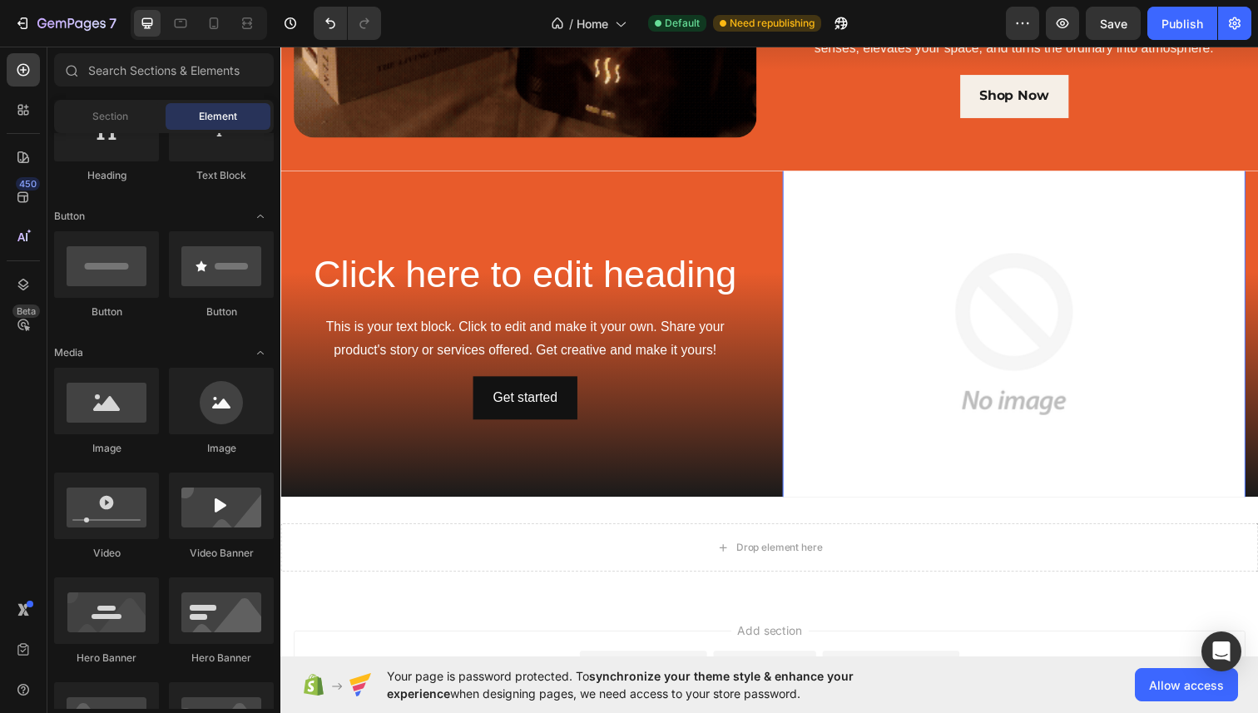
click at [850, 216] on img at bounding box center [1029, 340] width 473 height 473
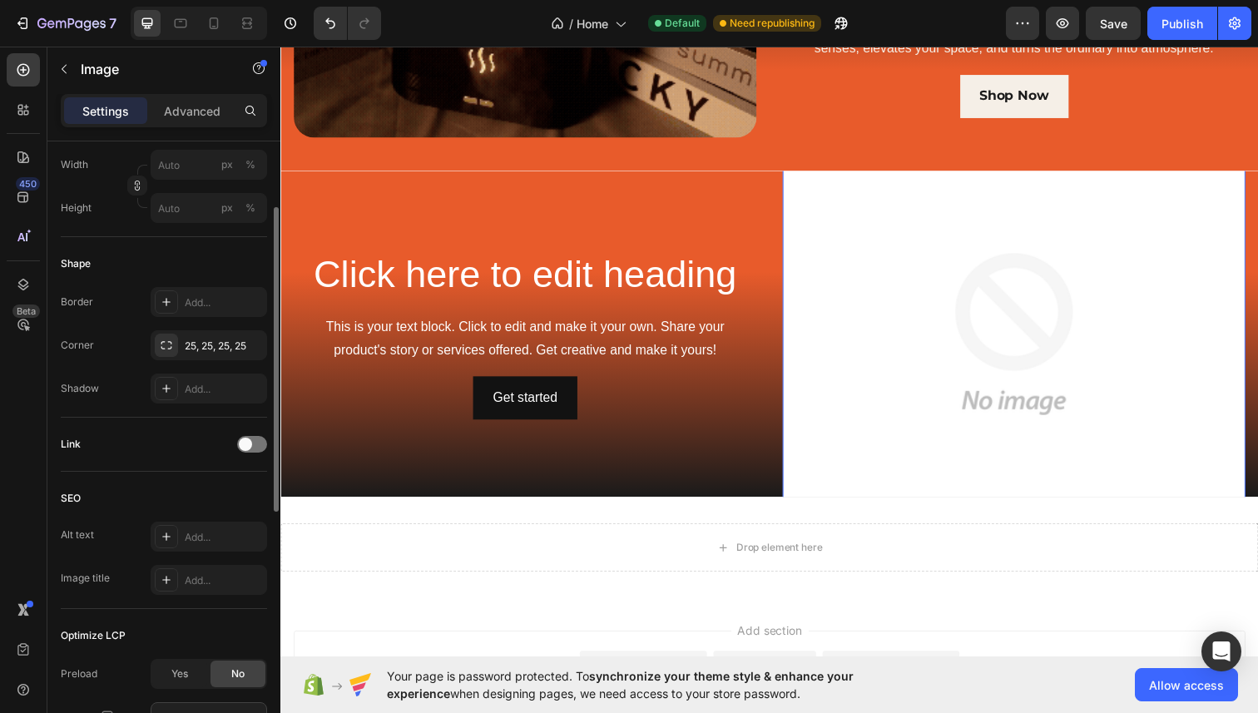
scroll to position [637, 0]
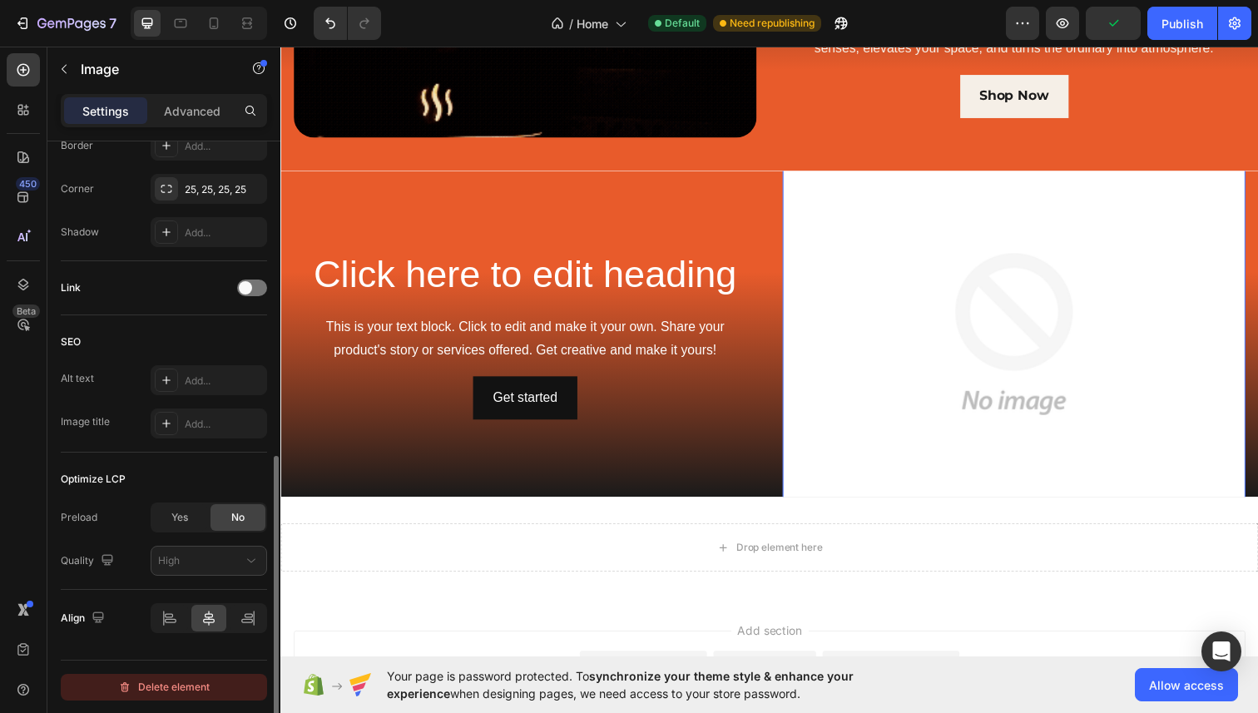
click at [167, 649] on div "Delete element" at bounding box center [164, 687] width 92 height 20
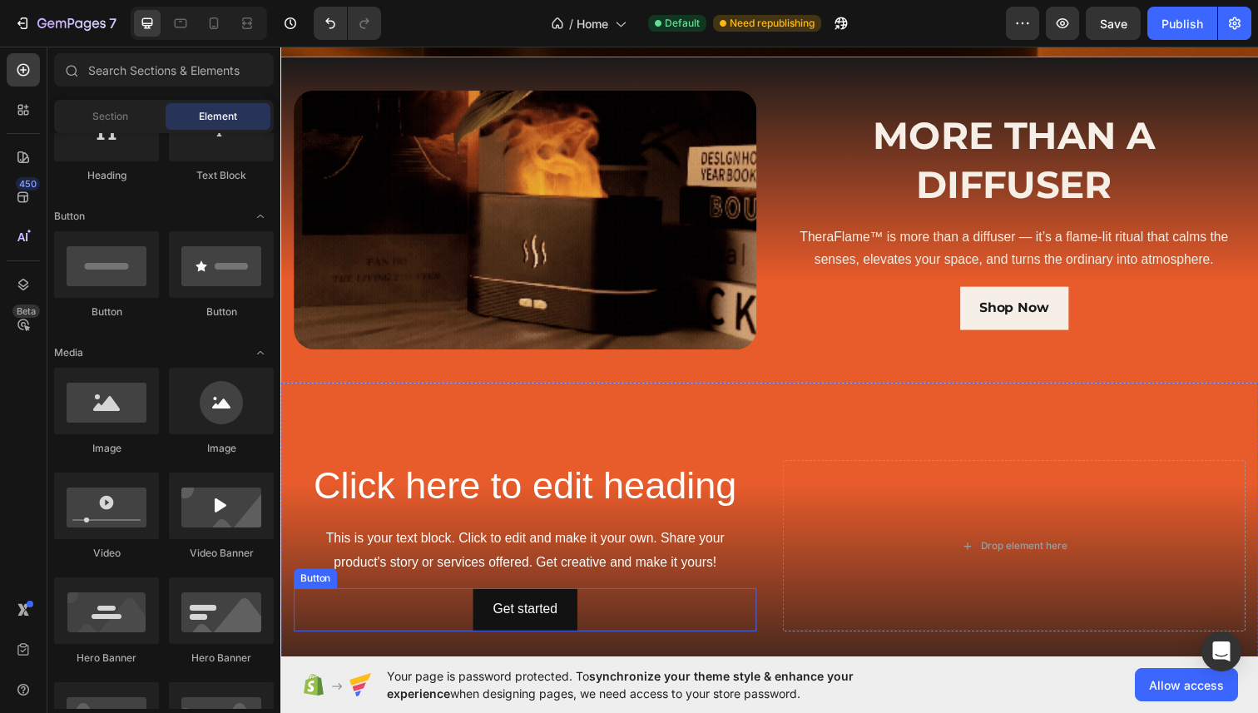
scroll to position [525, 0]
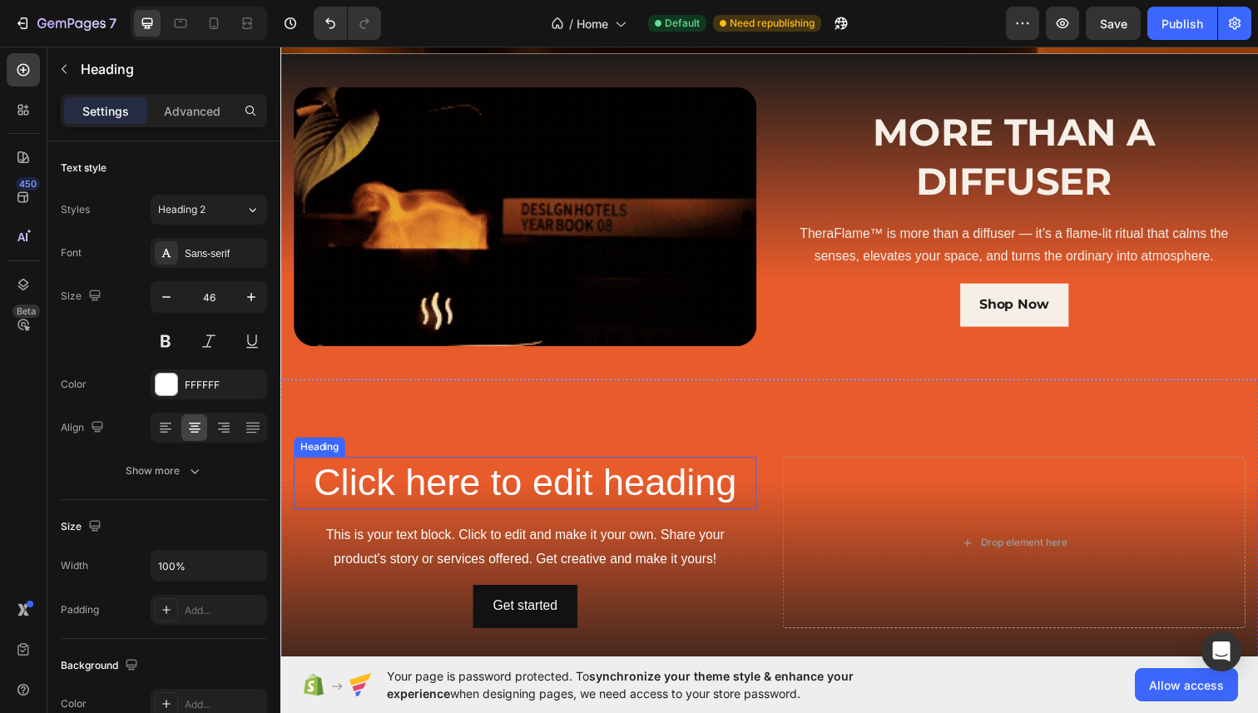
click at [503, 496] on h2 "Click here to edit heading" at bounding box center [530, 492] width 473 height 53
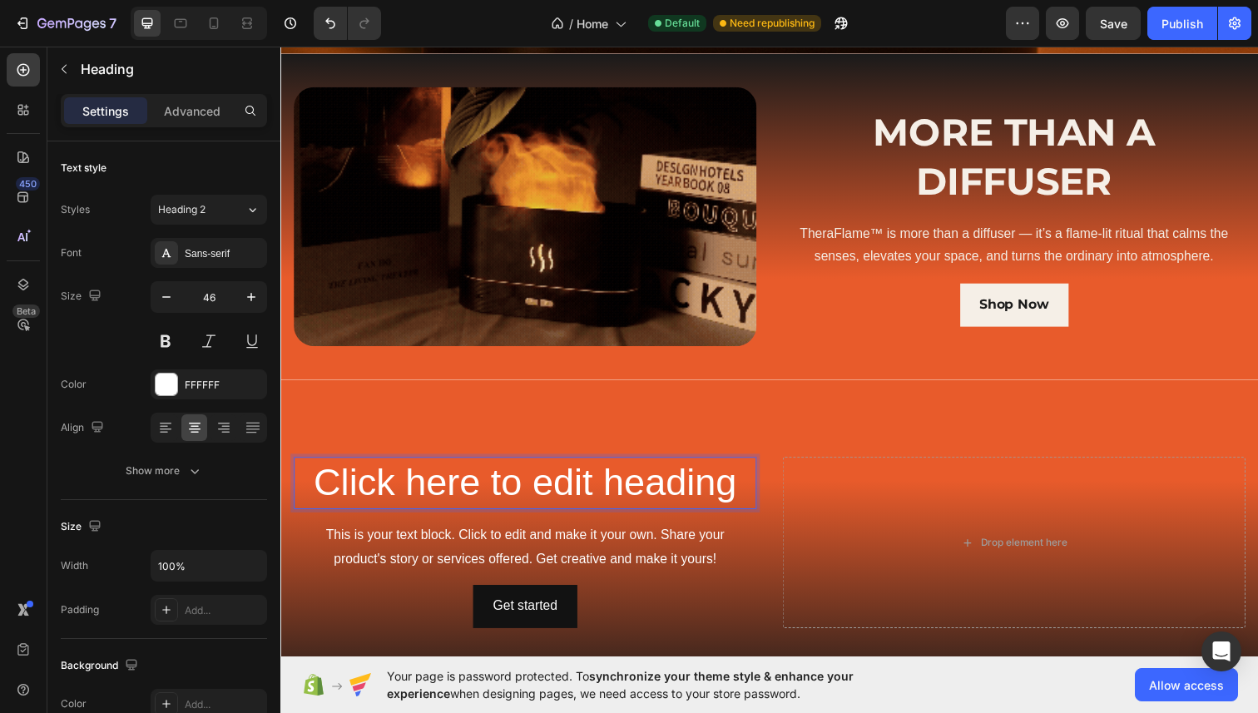
click at [529, 491] on h2 "Click here to edit heading" at bounding box center [530, 492] width 473 height 53
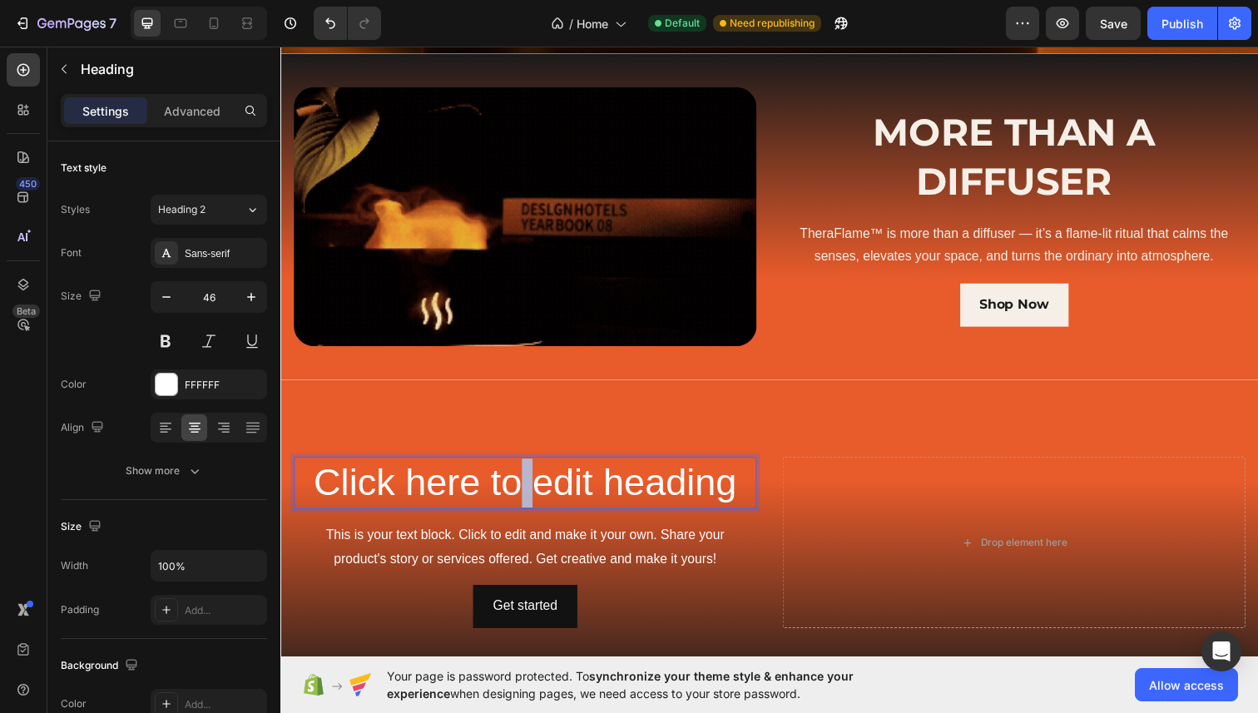
click at [529, 491] on p "Click here to edit heading" at bounding box center [529, 493] width 469 height 50
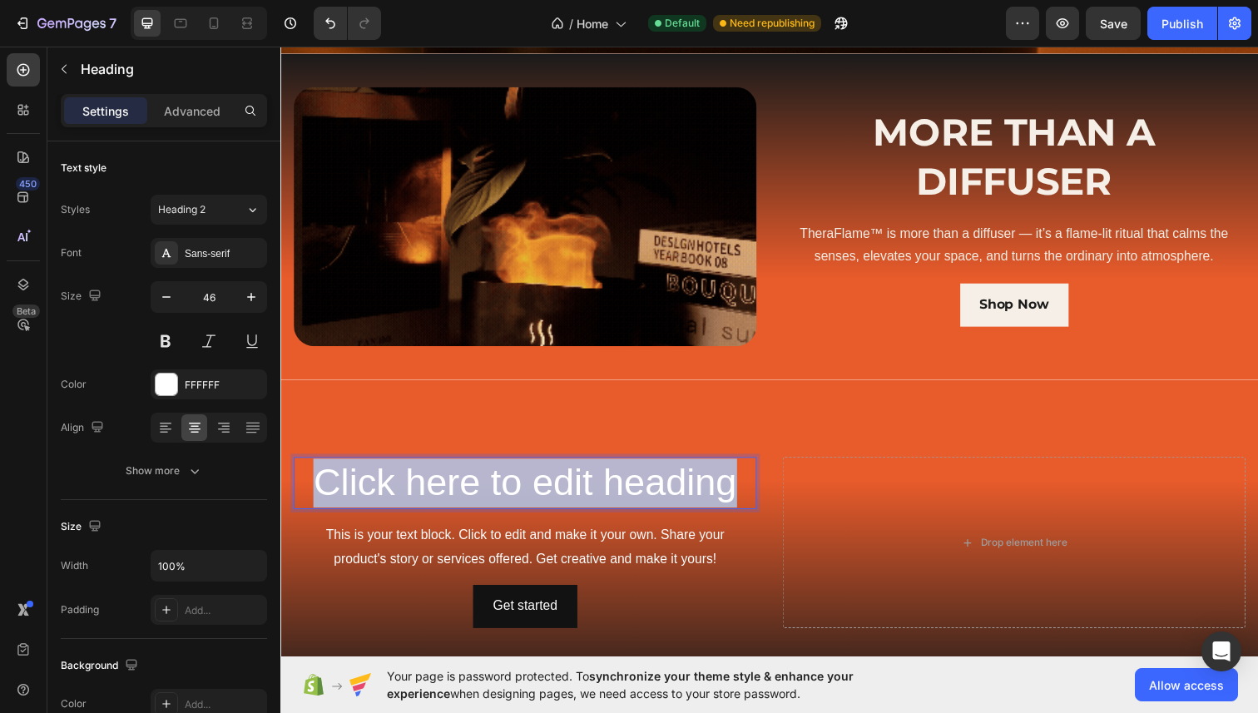
click at [529, 491] on p "Click here to edit heading" at bounding box center [529, 493] width 469 height 50
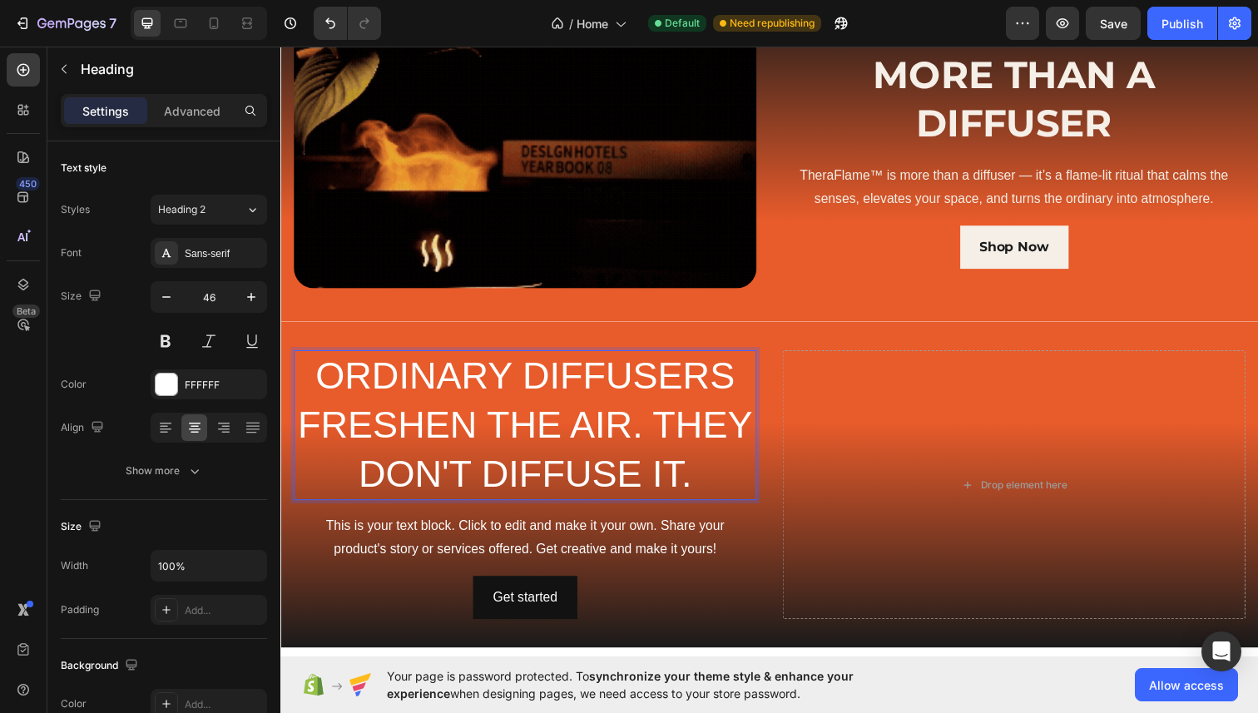
scroll to position [590, 0]
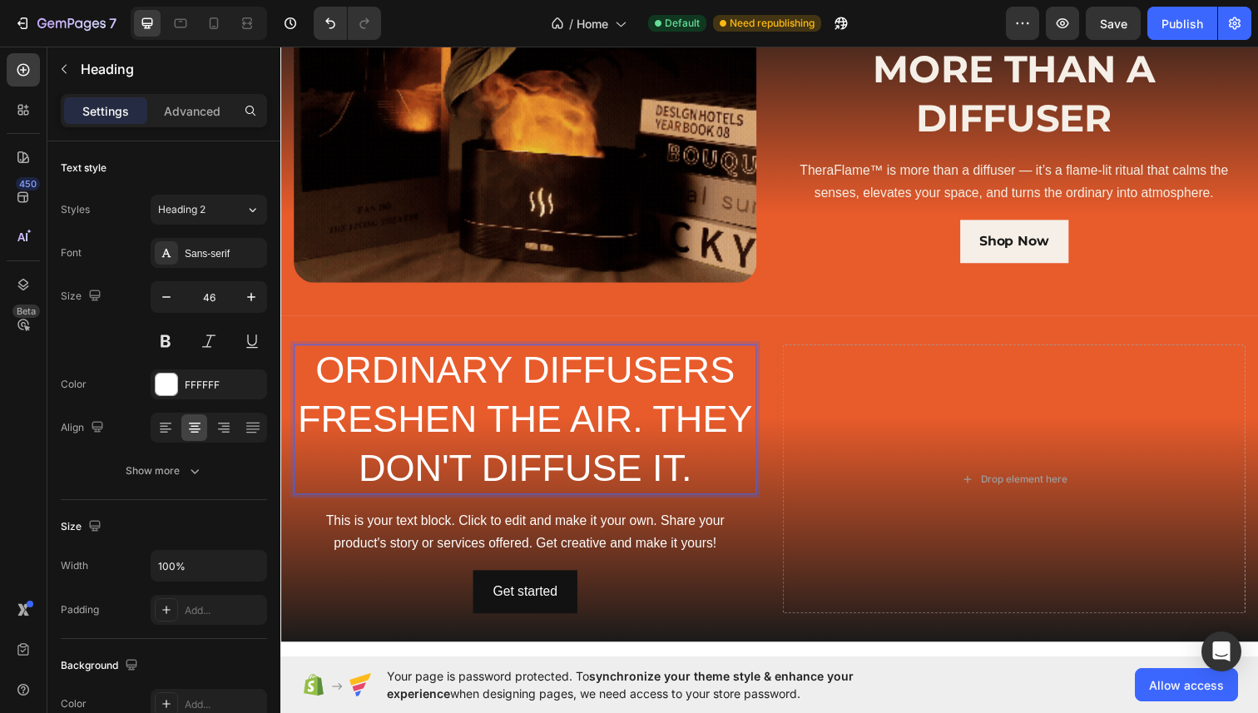
click at [528, 463] on p "ORDINARY DIFFUSERS FRESHEN THE AIR. THEY DON'T DIFFUSE IT." at bounding box center [529, 427] width 469 height 149
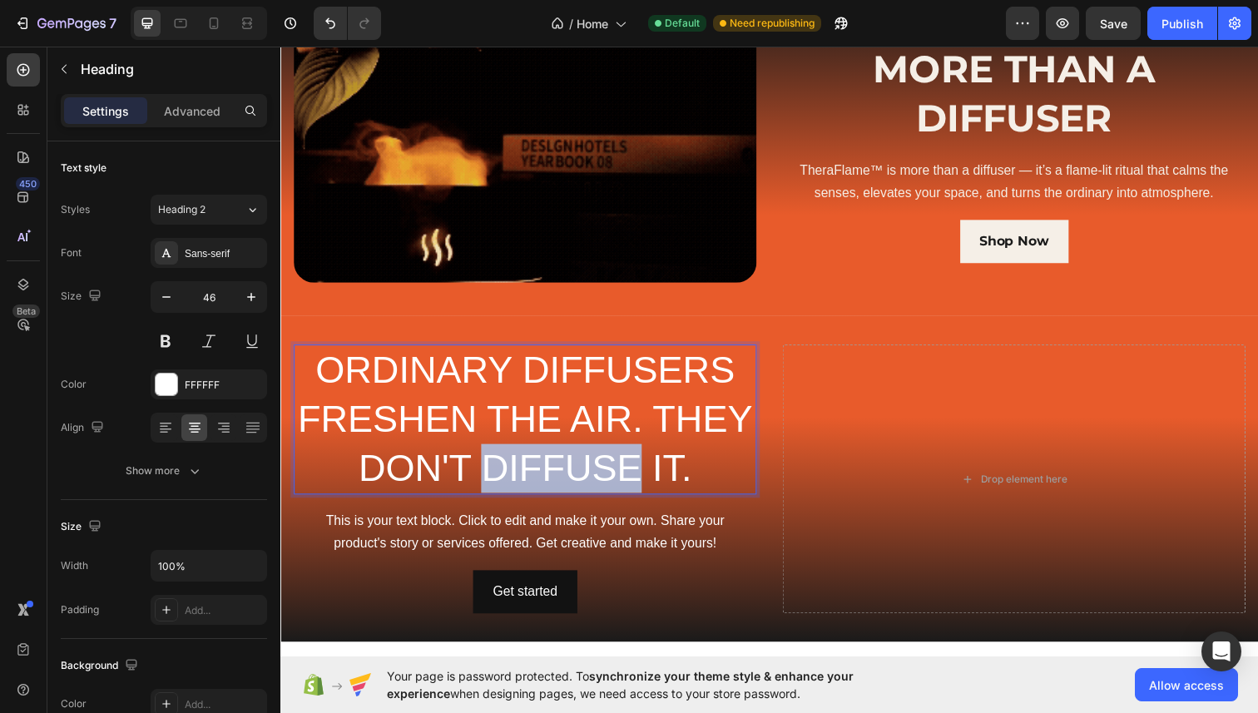
click at [528, 463] on p "ORDINARY DIFFUSERS FRESHEN THE AIR. THEY DON'T DIFFUSE IT." at bounding box center [529, 427] width 469 height 149
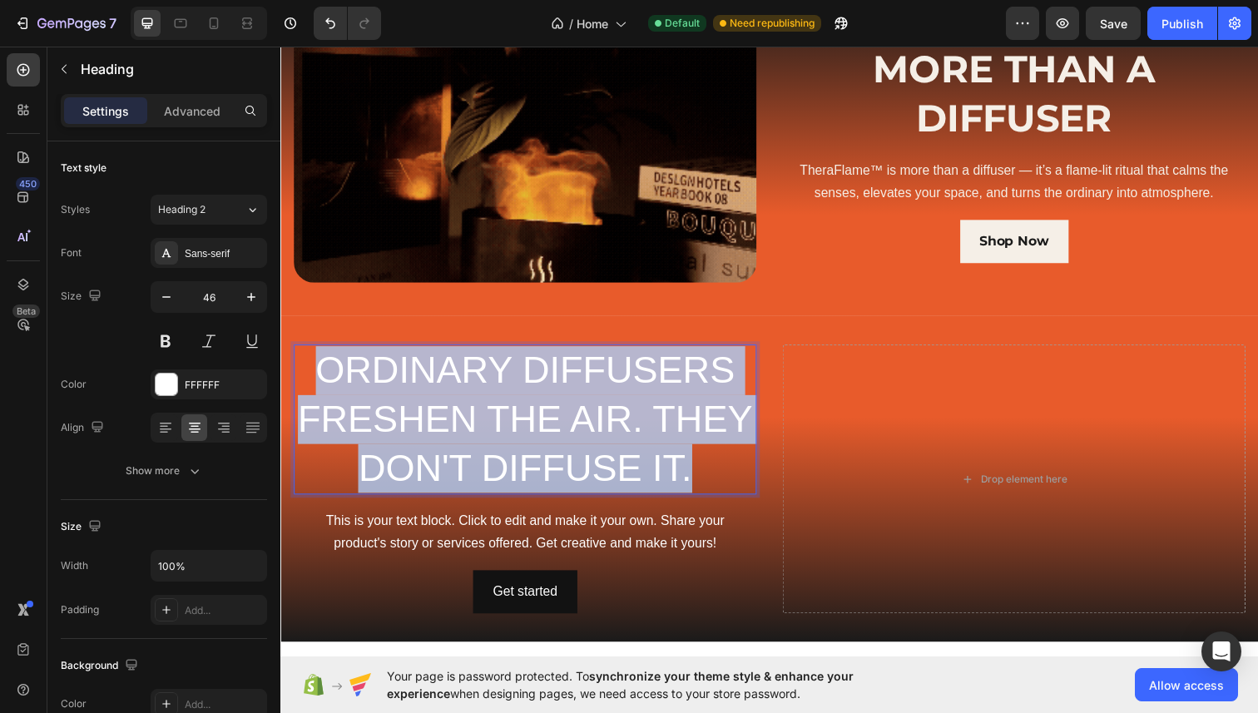
click at [528, 463] on p "ORDINARY DIFFUSERS FRESHEN THE AIR. THEY DON'T DIFFUSE IT." at bounding box center [529, 427] width 469 height 149
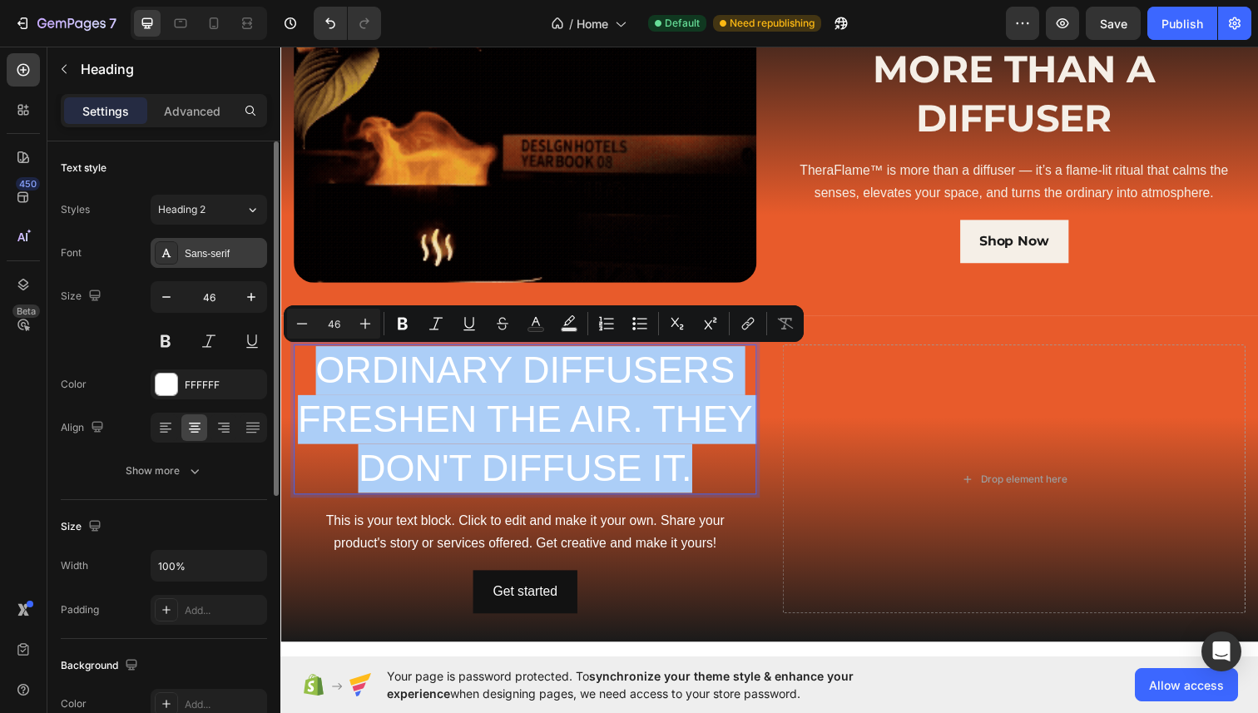
click at [210, 254] on div "Sans-serif" at bounding box center [224, 253] width 78 height 15
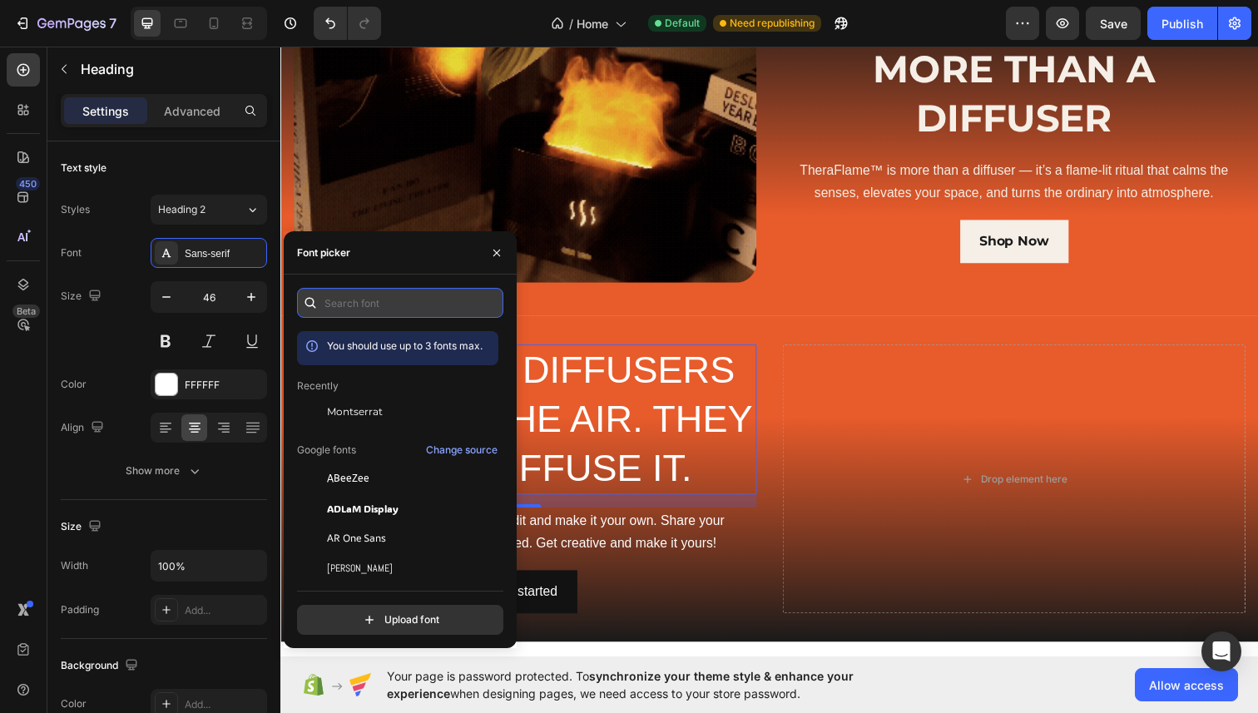
click at [344, 300] on input "text" at bounding box center [400, 303] width 206 height 30
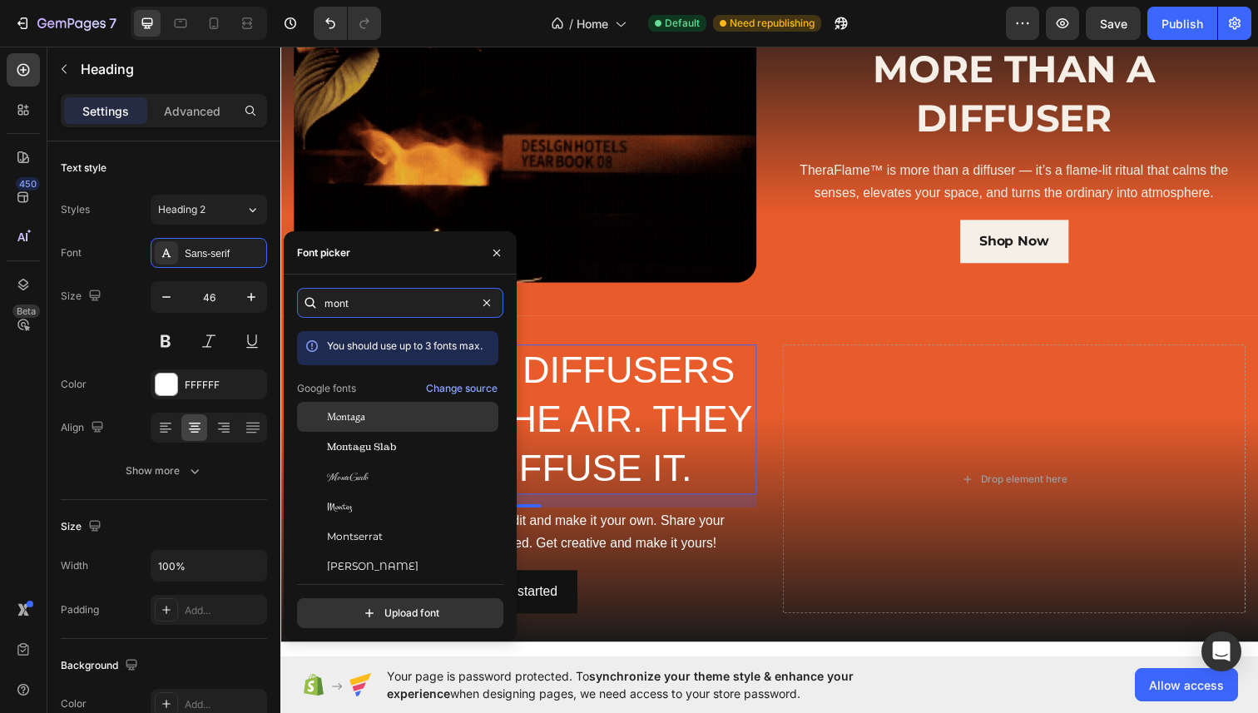
scroll to position [41, 0]
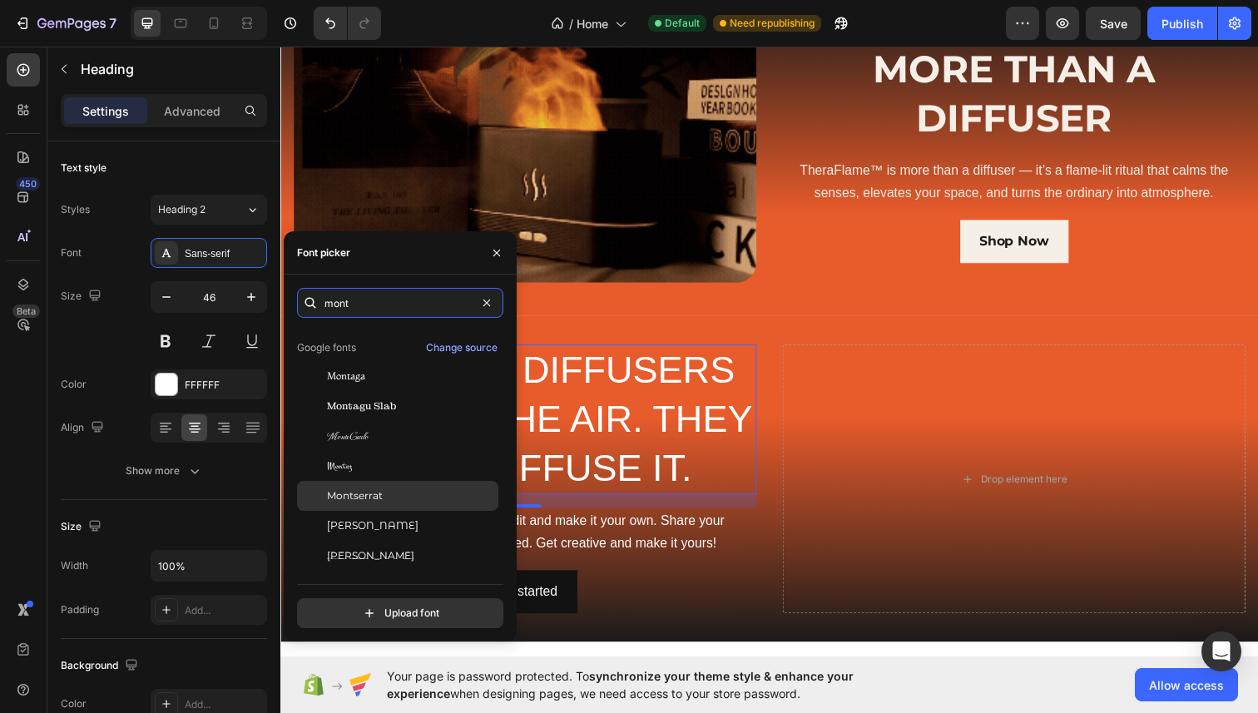
type input "mont"
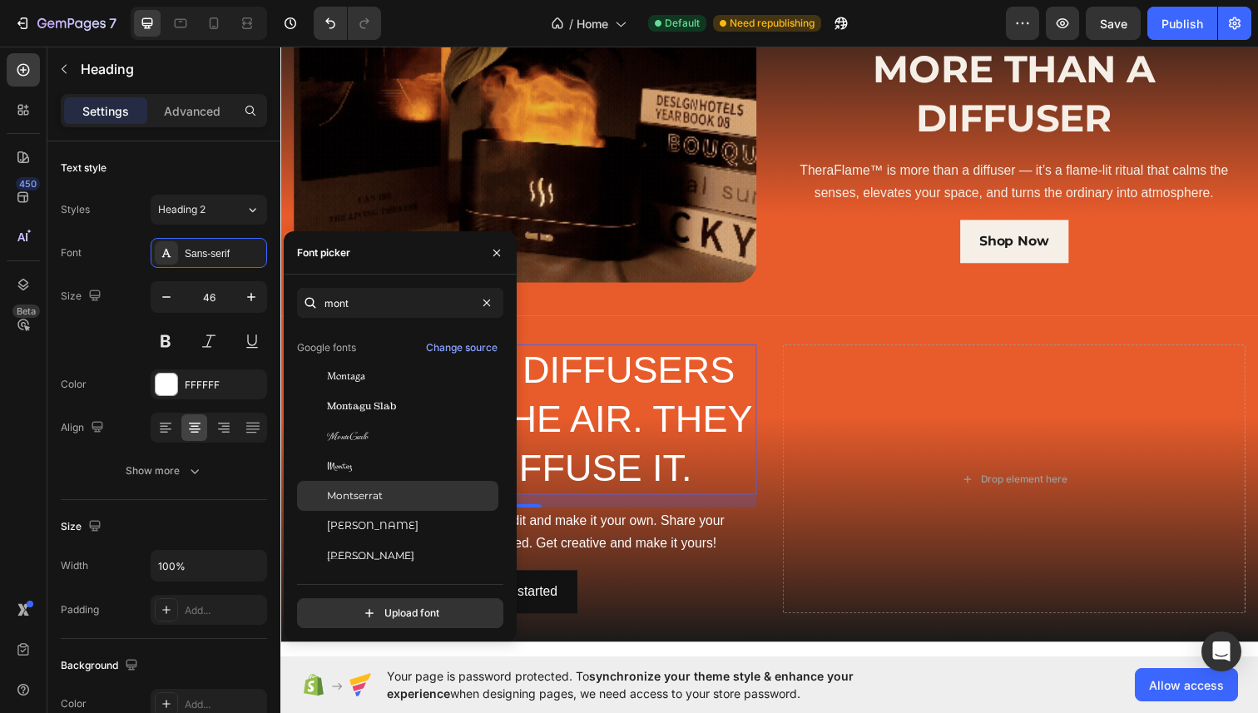
click at [364, 487] on div "Montserrat" at bounding box center [397, 496] width 201 height 30
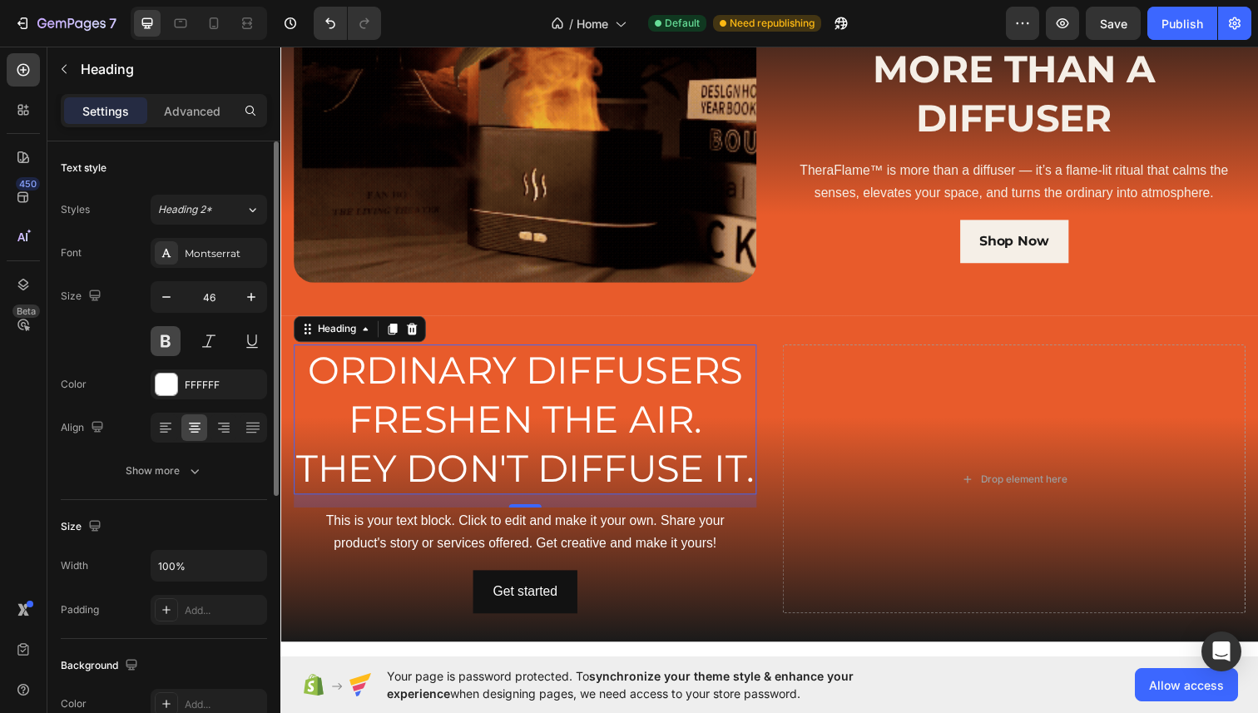
click at [163, 342] on button at bounding box center [166, 341] width 30 height 30
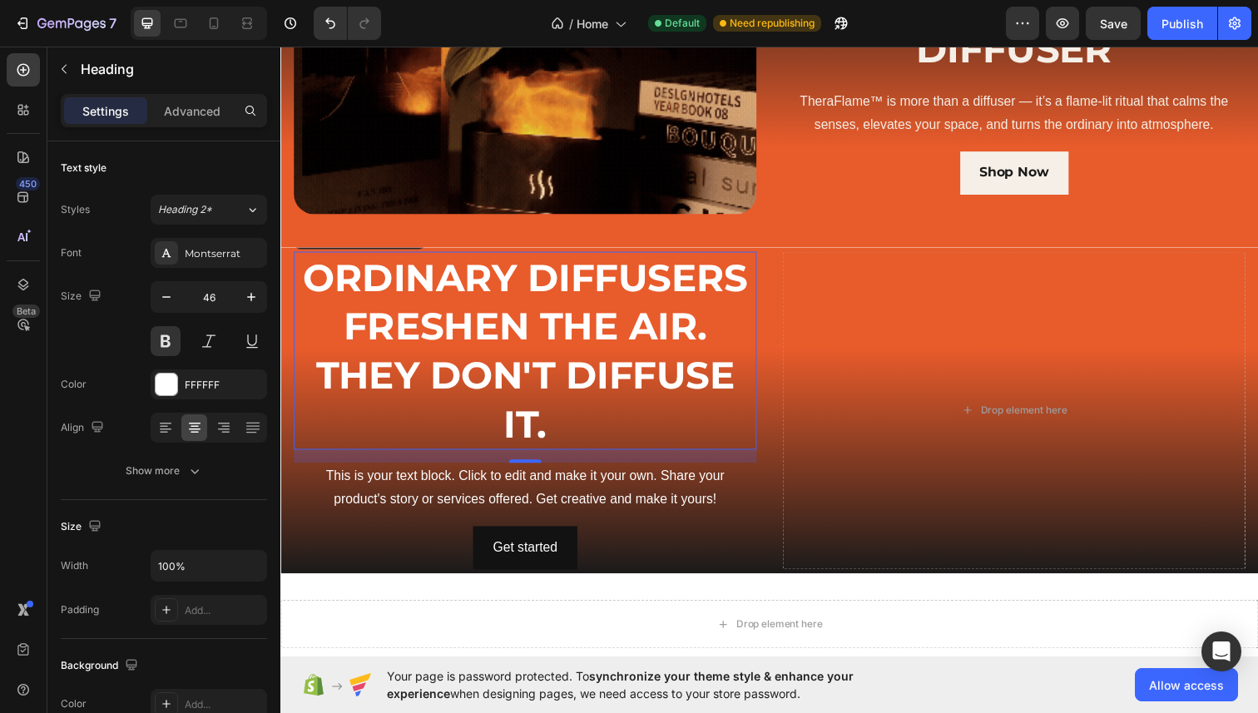
scroll to position [645, 0]
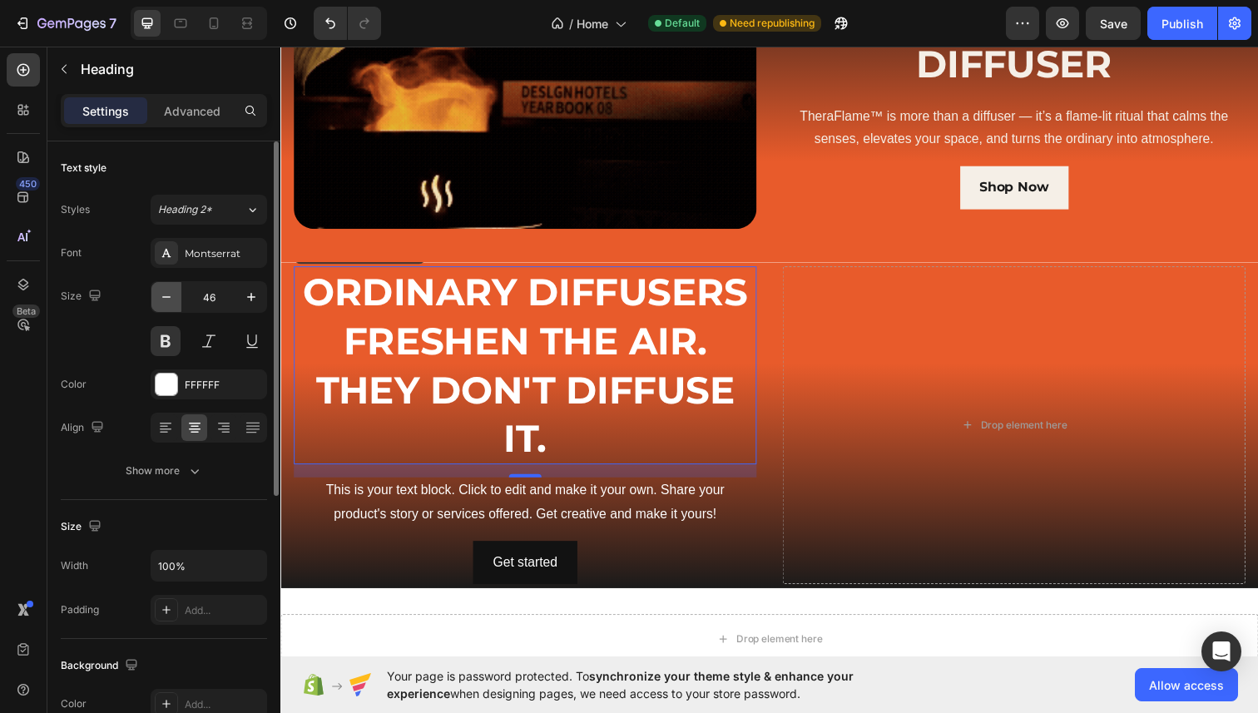
click at [166, 299] on icon "button" at bounding box center [166, 297] width 17 height 17
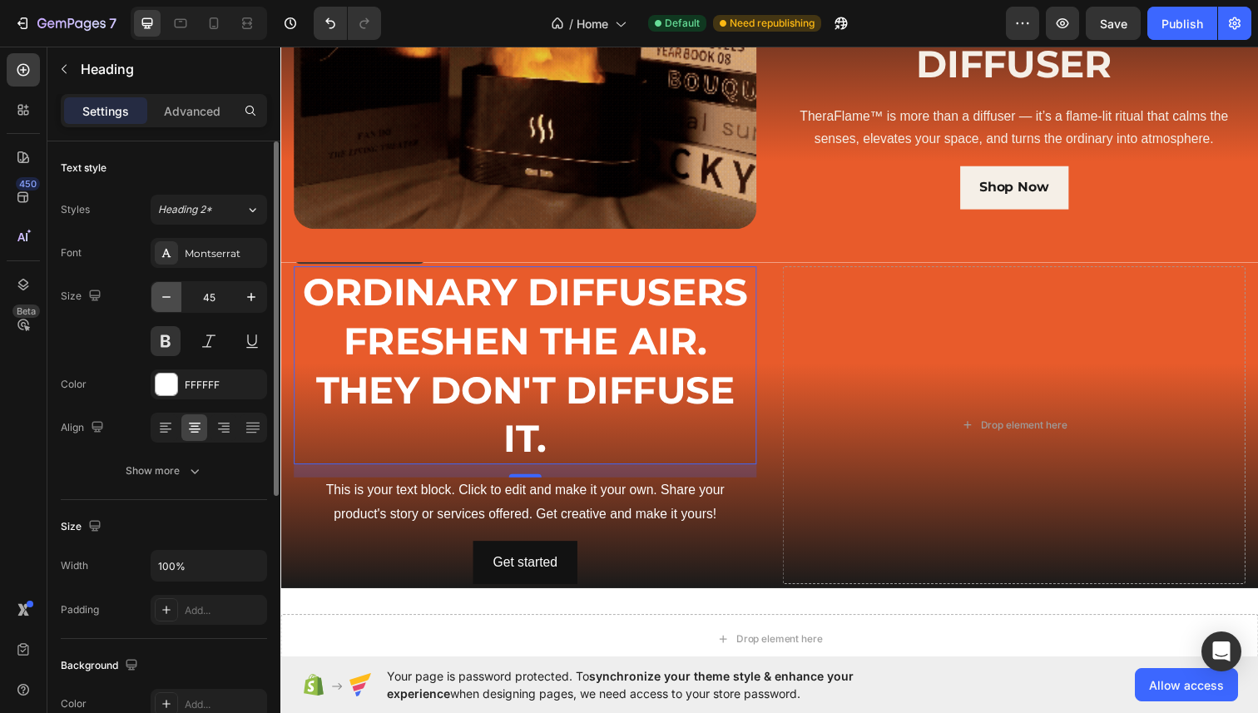
click at [166, 299] on icon "button" at bounding box center [166, 297] width 17 height 17
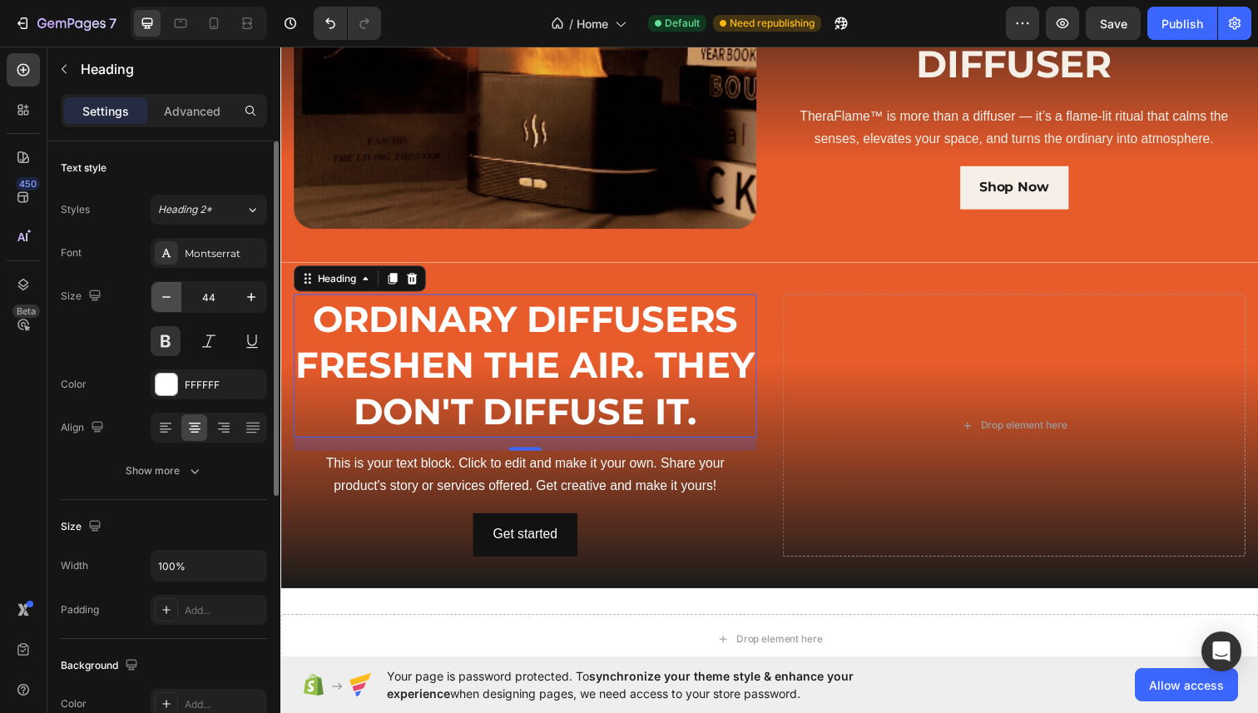
click at [166, 299] on icon "button" at bounding box center [166, 297] width 17 height 17
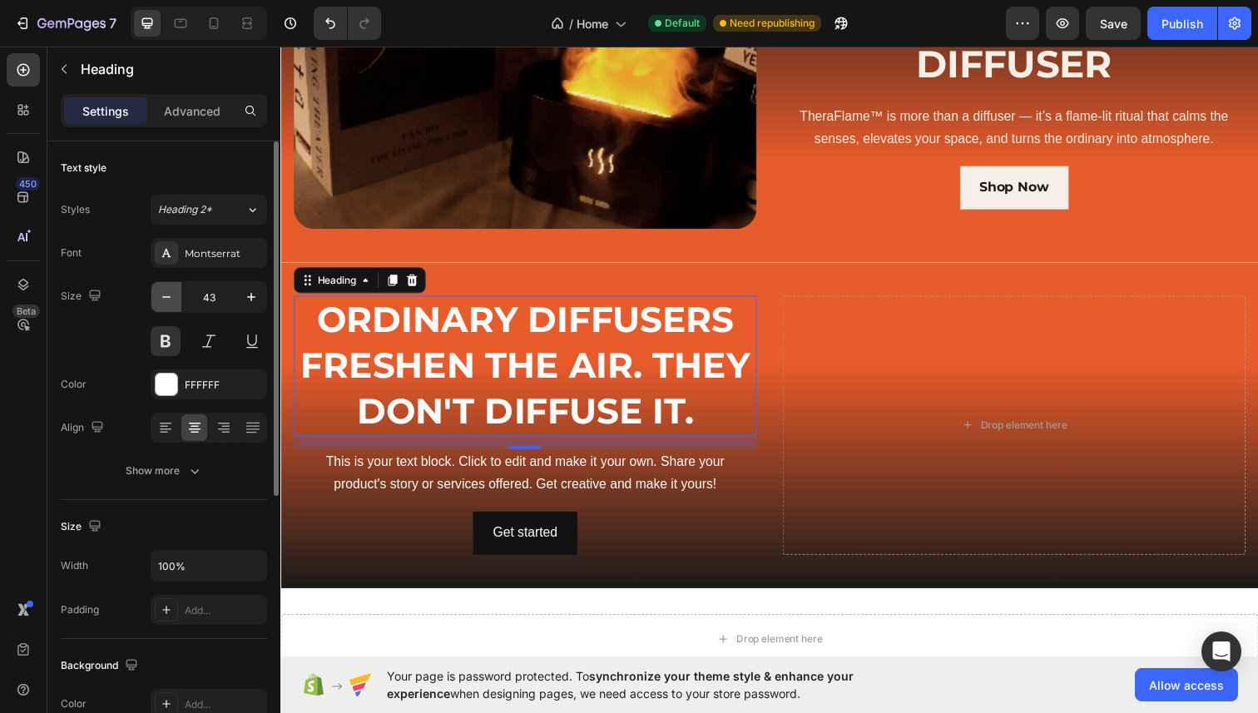
click at [166, 299] on icon "button" at bounding box center [166, 297] width 17 height 17
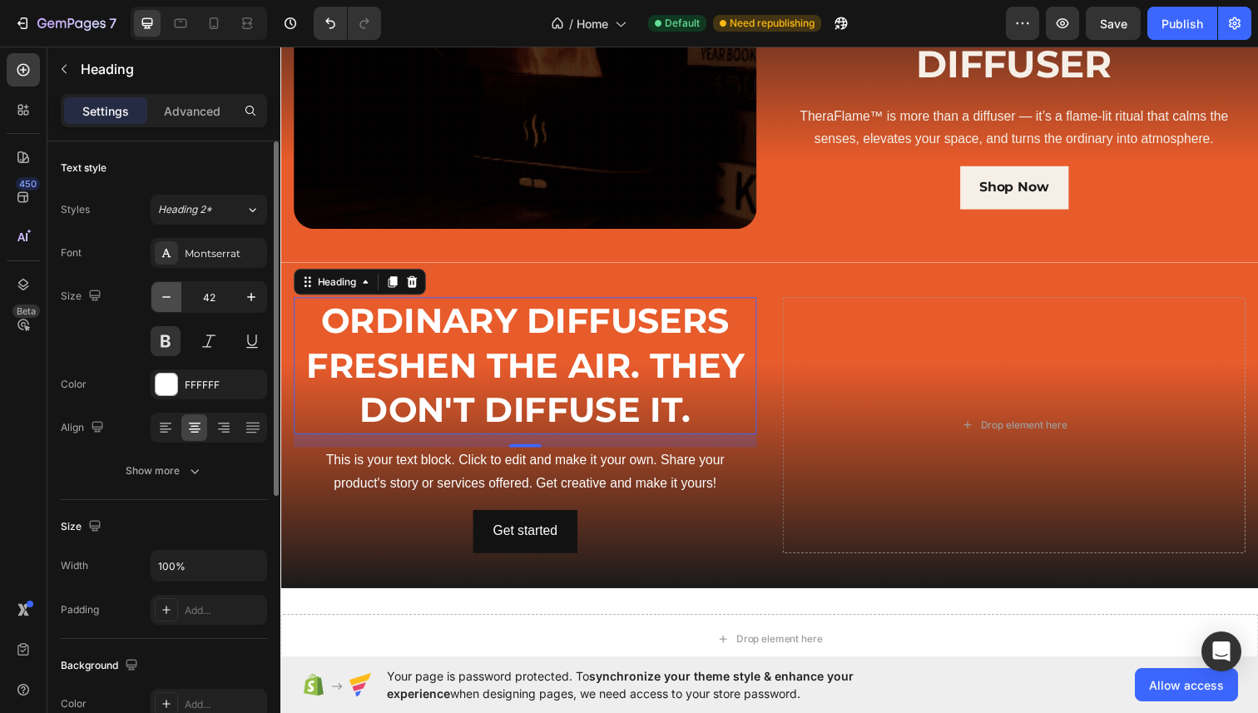
click at [166, 299] on icon "button" at bounding box center [166, 297] width 17 height 17
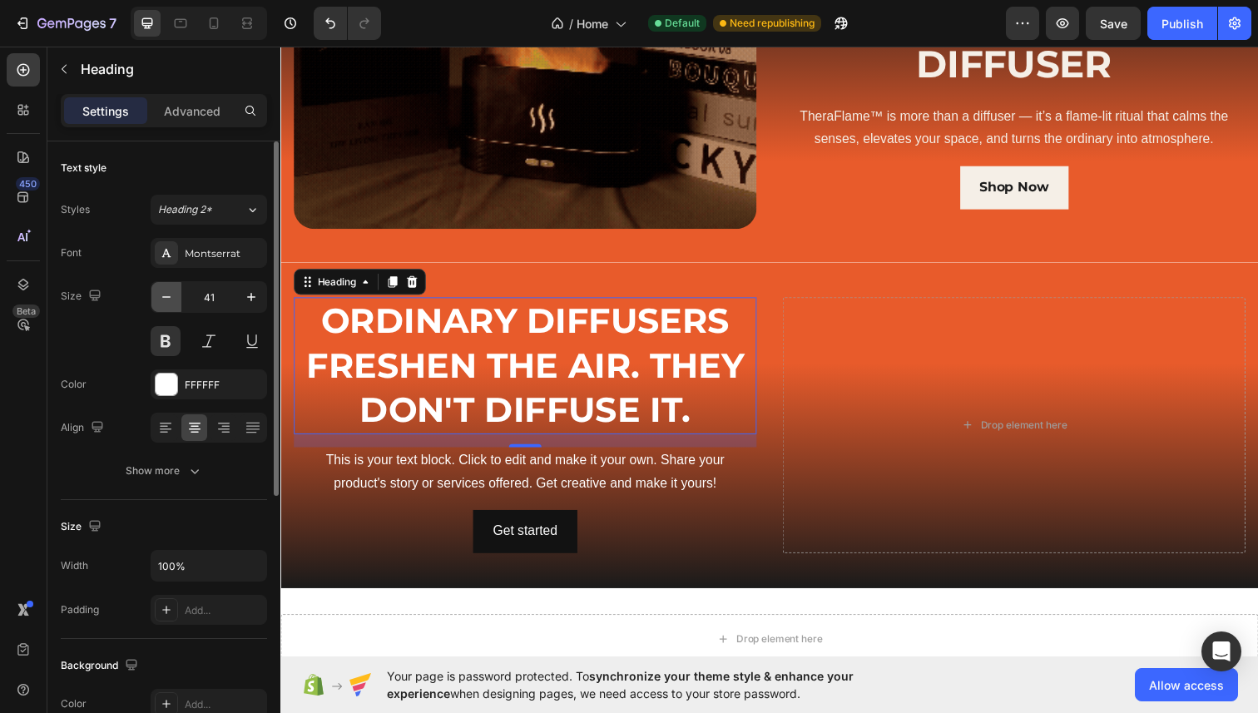
click at [166, 299] on icon "button" at bounding box center [166, 297] width 17 height 17
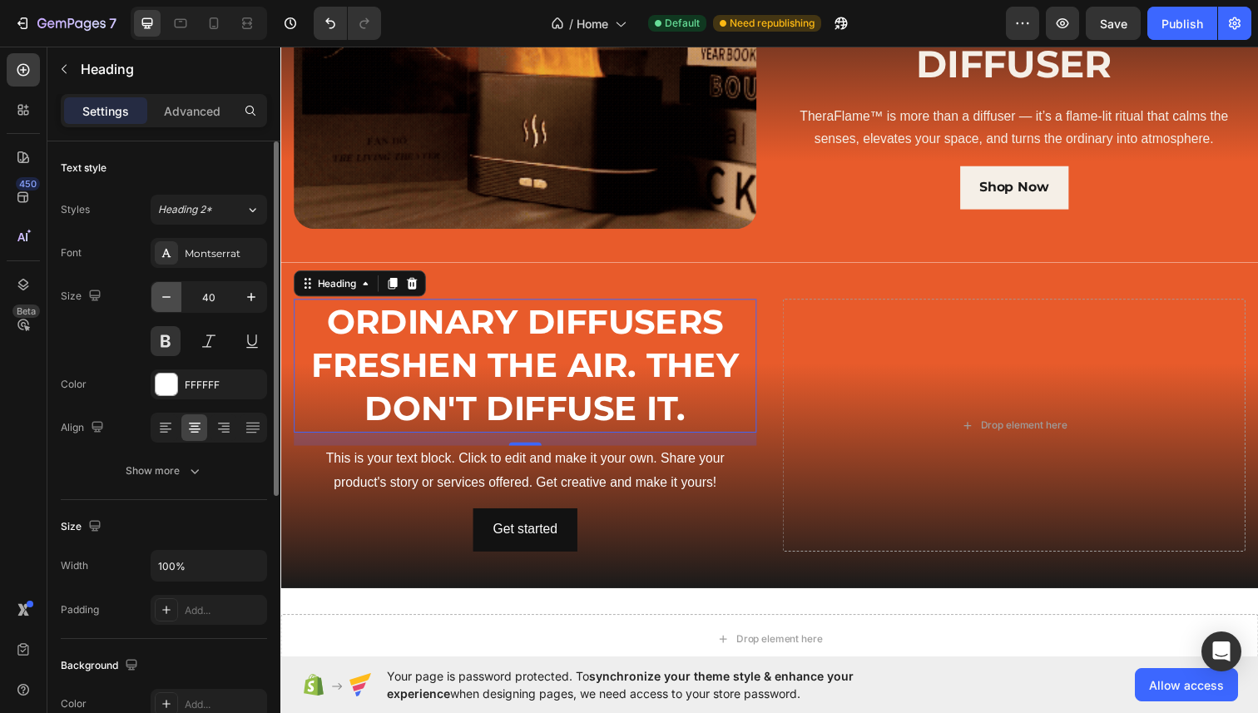
click at [166, 299] on icon "button" at bounding box center [166, 297] width 17 height 17
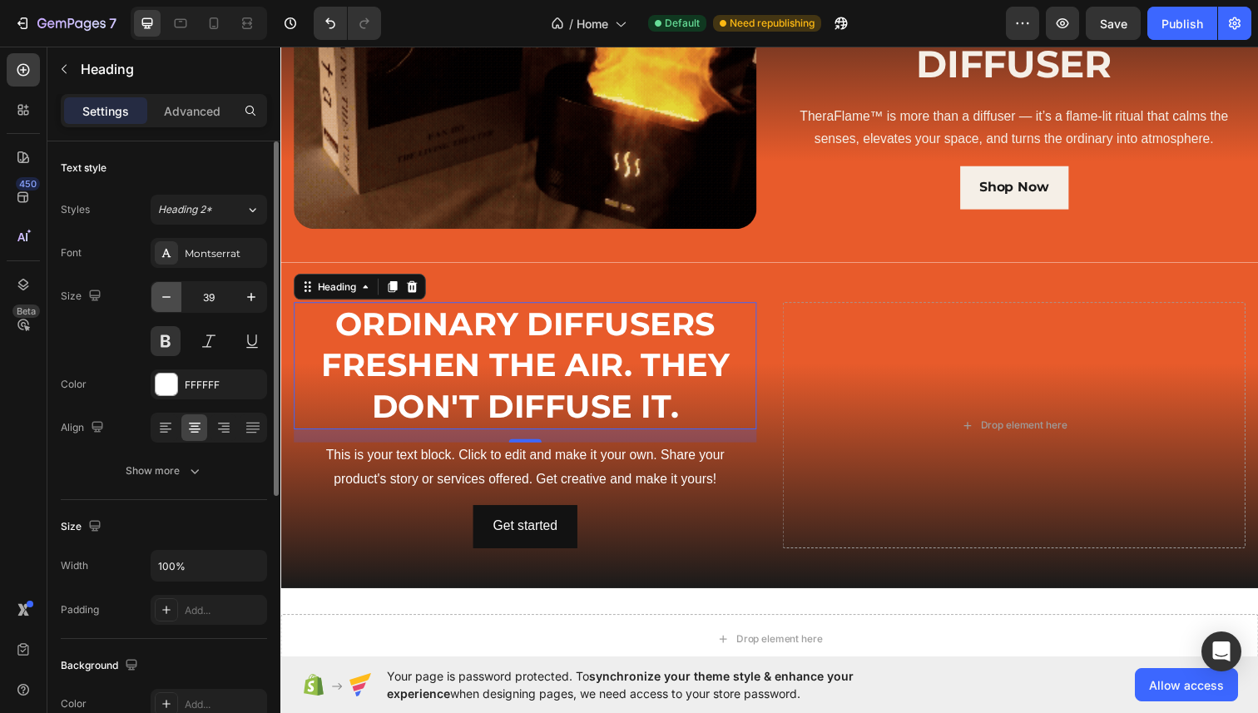
click at [166, 299] on icon "button" at bounding box center [166, 297] width 17 height 17
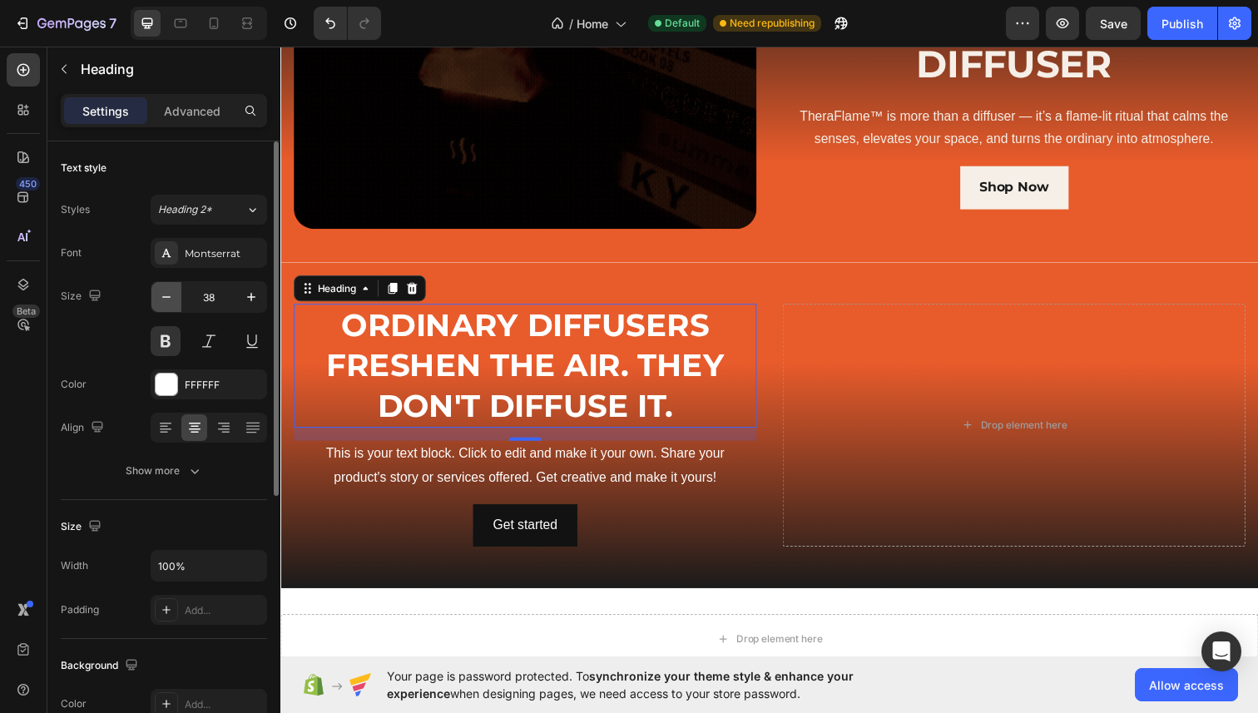
click at [166, 299] on icon "button" at bounding box center [166, 297] width 17 height 17
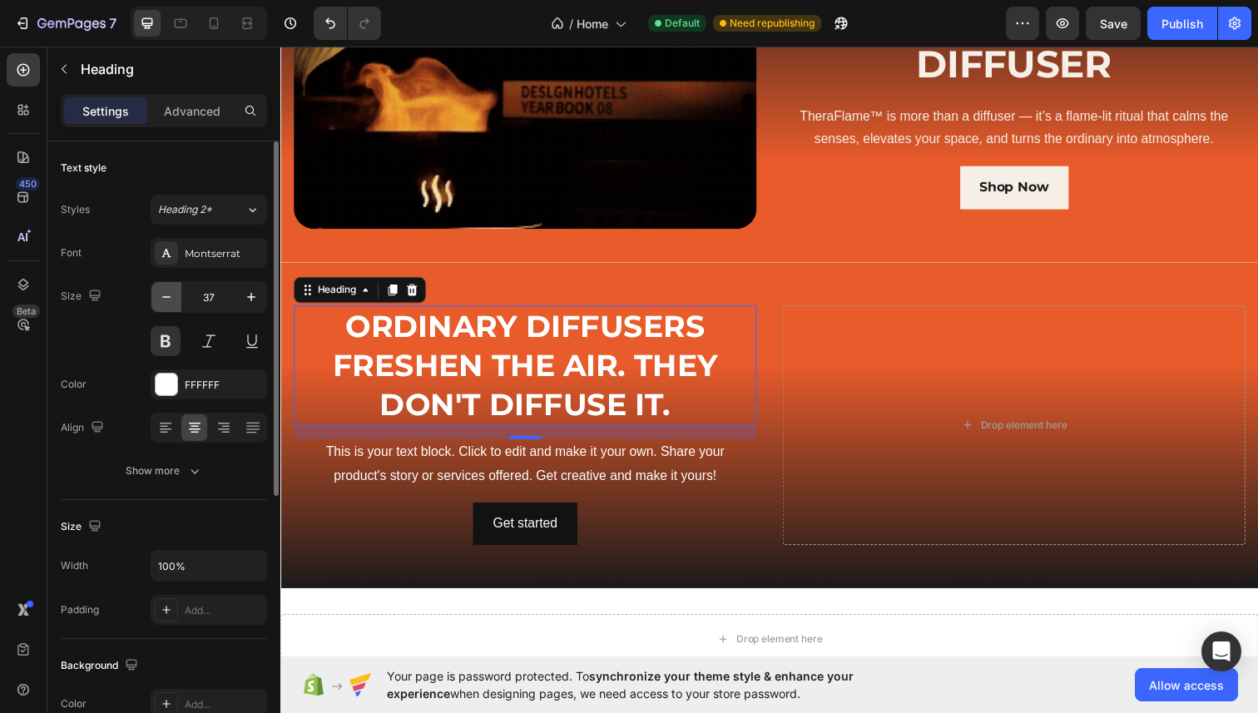
click at [166, 299] on icon "button" at bounding box center [166, 297] width 17 height 17
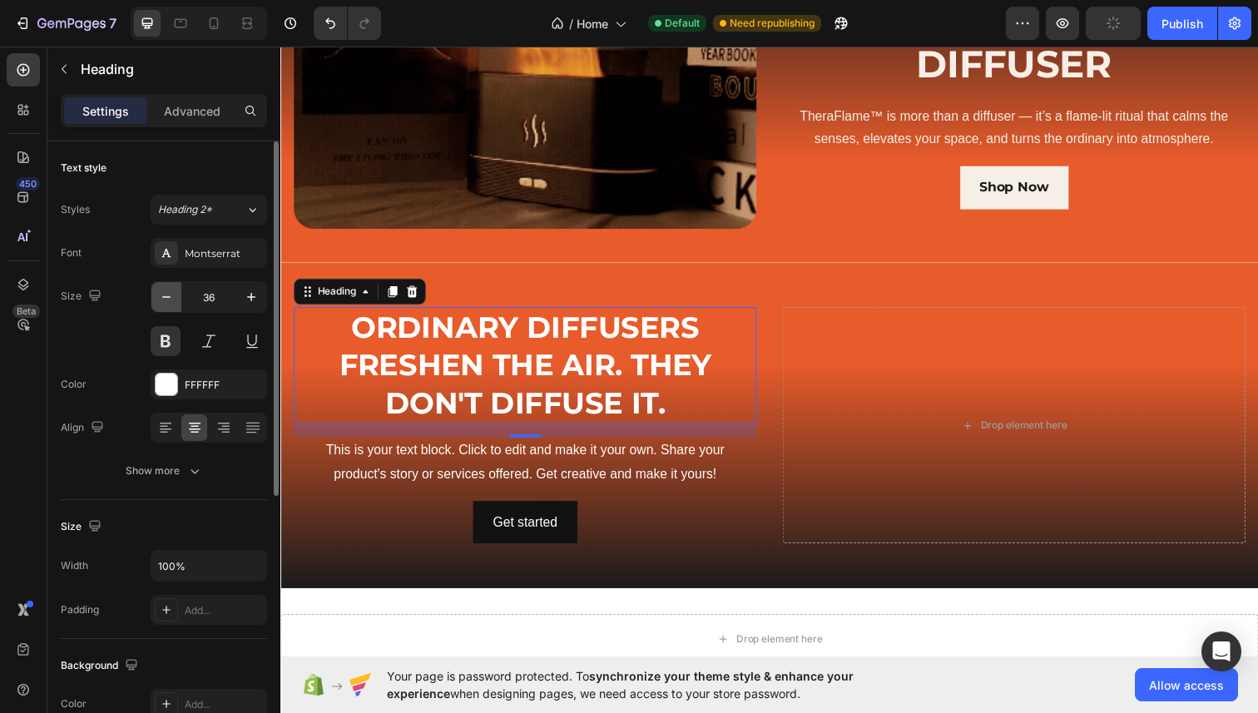
click at [166, 299] on icon "button" at bounding box center [166, 297] width 17 height 17
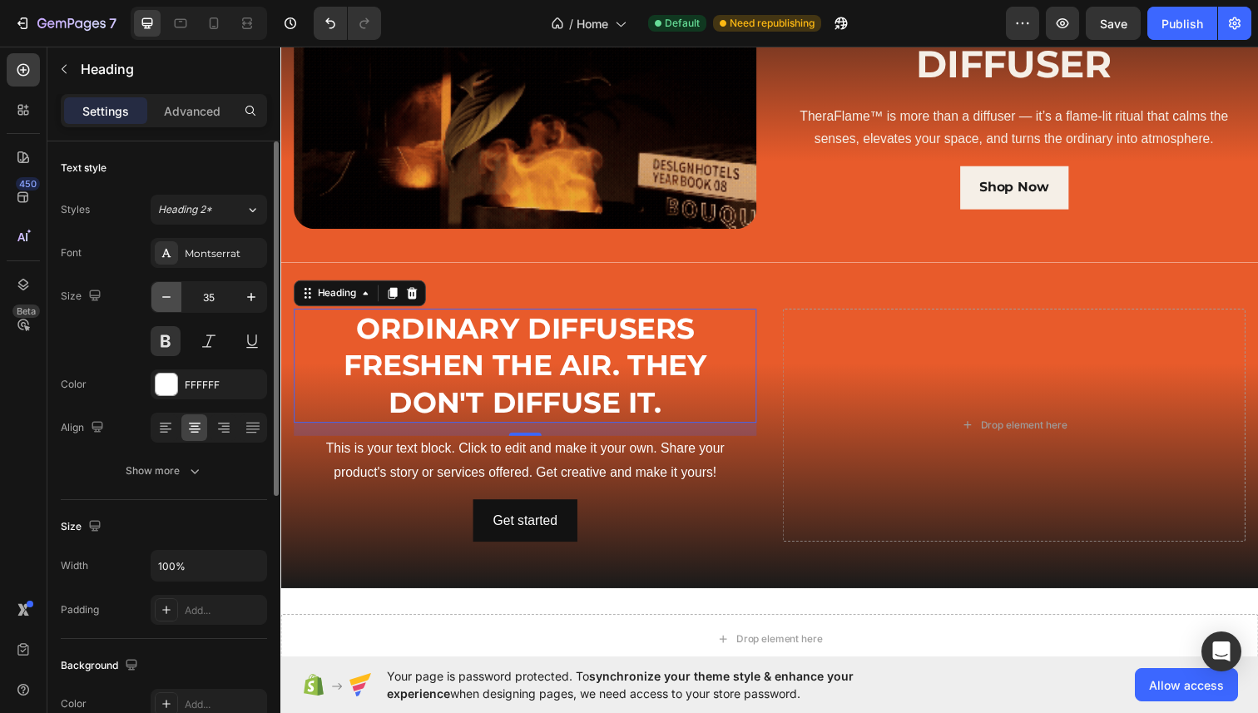
click at [166, 299] on icon "button" at bounding box center [166, 297] width 17 height 17
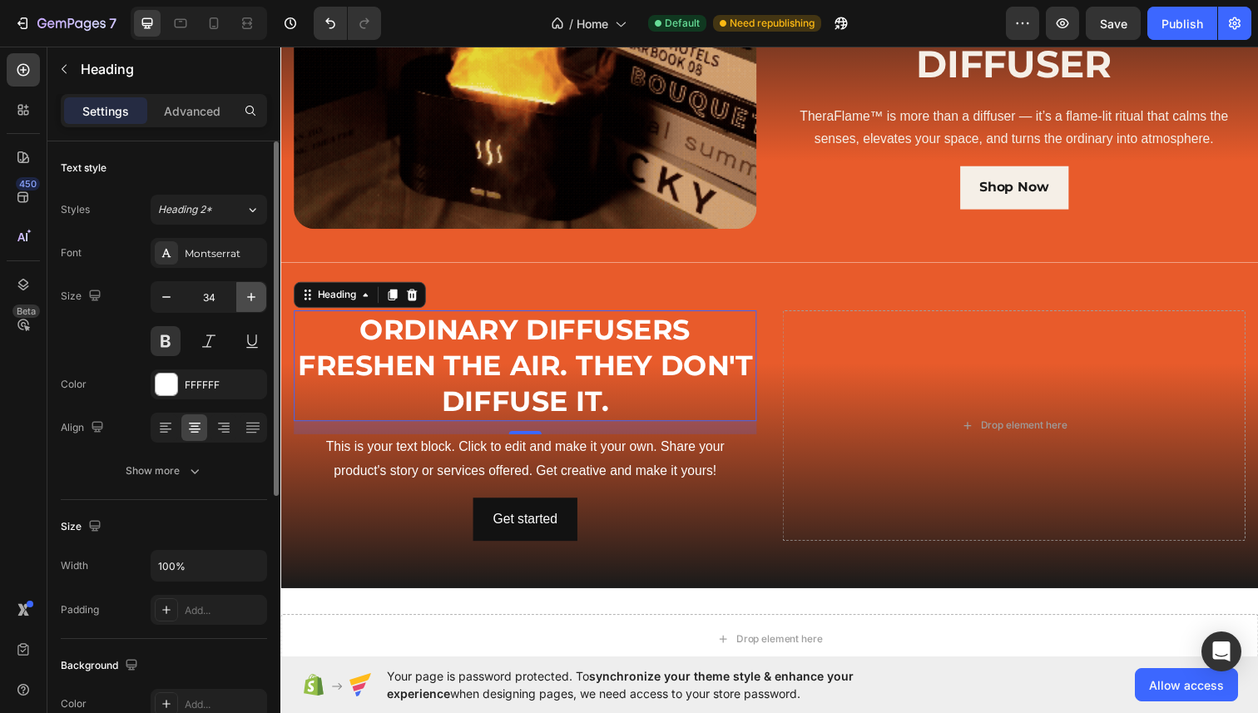
click at [243, 298] on icon "button" at bounding box center [251, 297] width 17 height 17
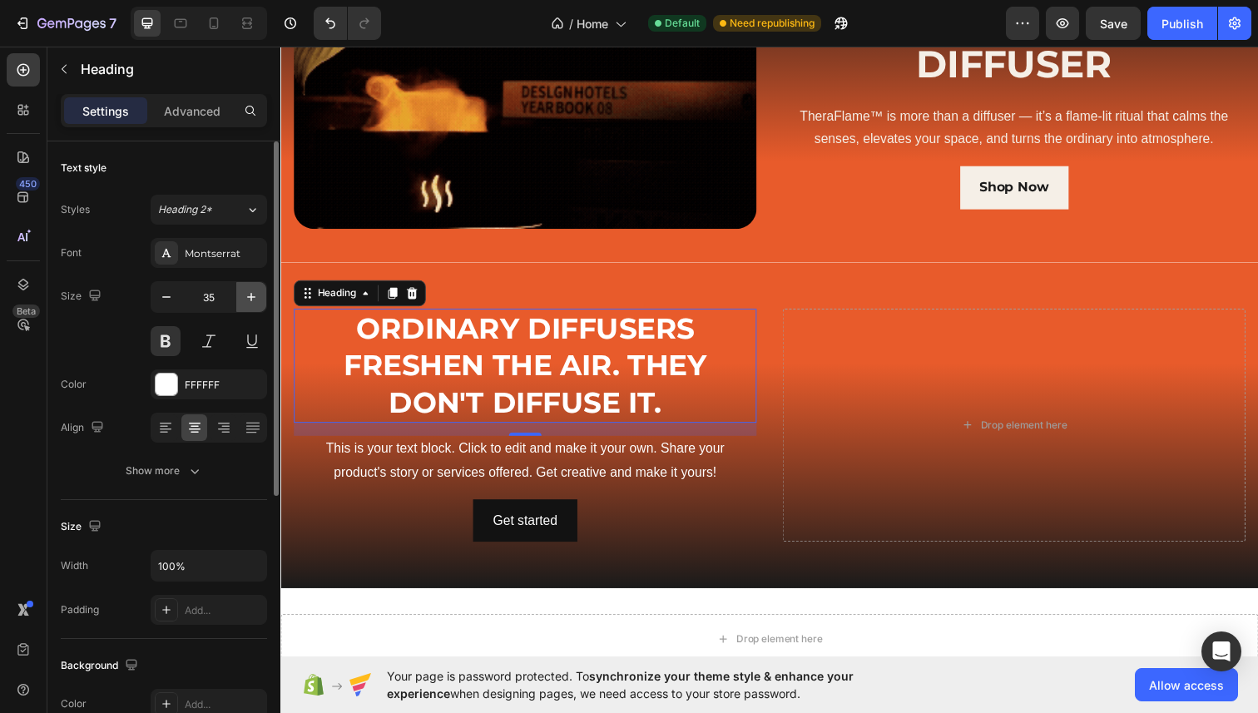
click at [243, 298] on icon "button" at bounding box center [251, 297] width 17 height 17
type input "36"
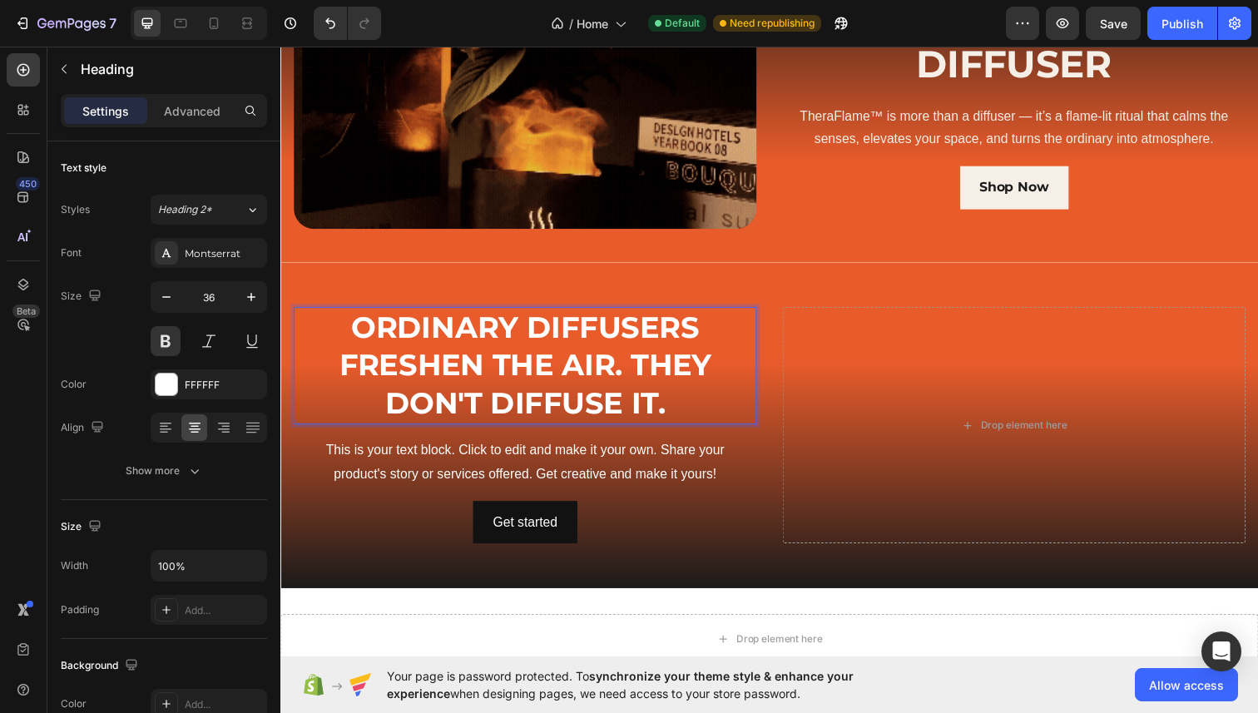
click at [641, 371] on p "ORDINARY DIFFUSERS FRESHEN THE AIR. THEY DON'T DIFFUSE IT." at bounding box center [529, 373] width 469 height 117
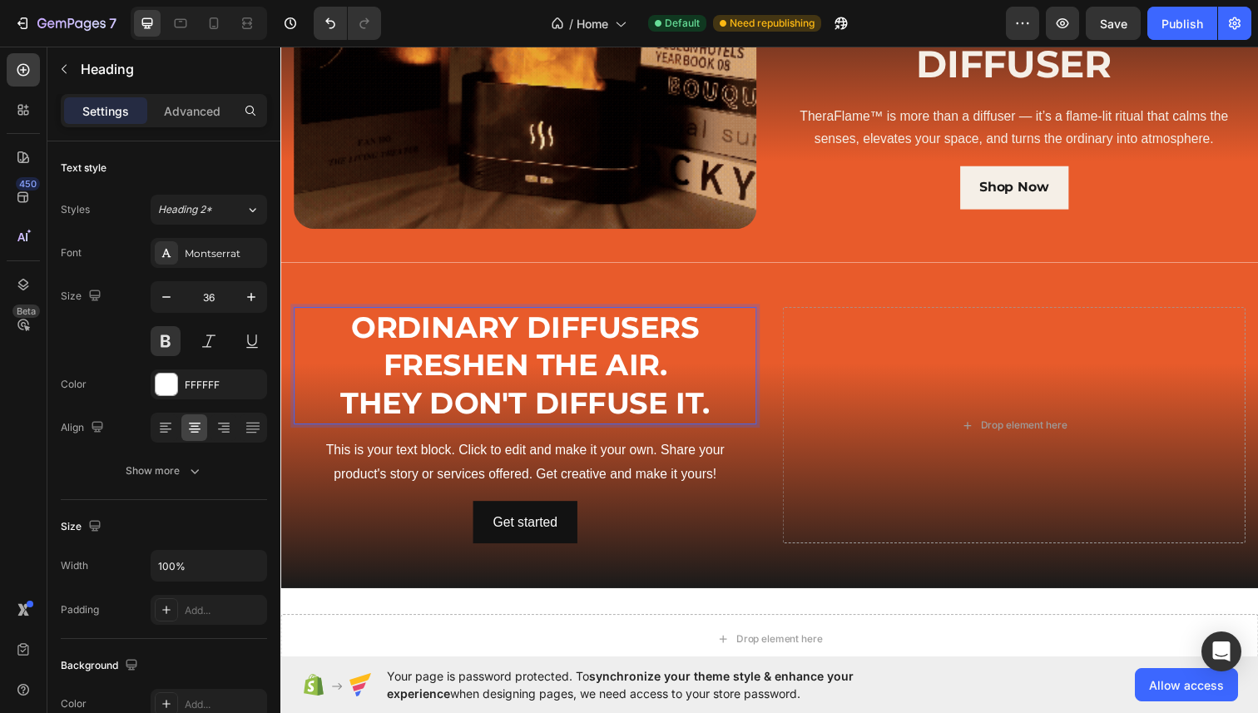
click at [605, 394] on p "ORDINARY DIFFUSERS FRESHEN THE AIR. THEY DON'T DIFFUSE IT." at bounding box center [529, 373] width 469 height 117
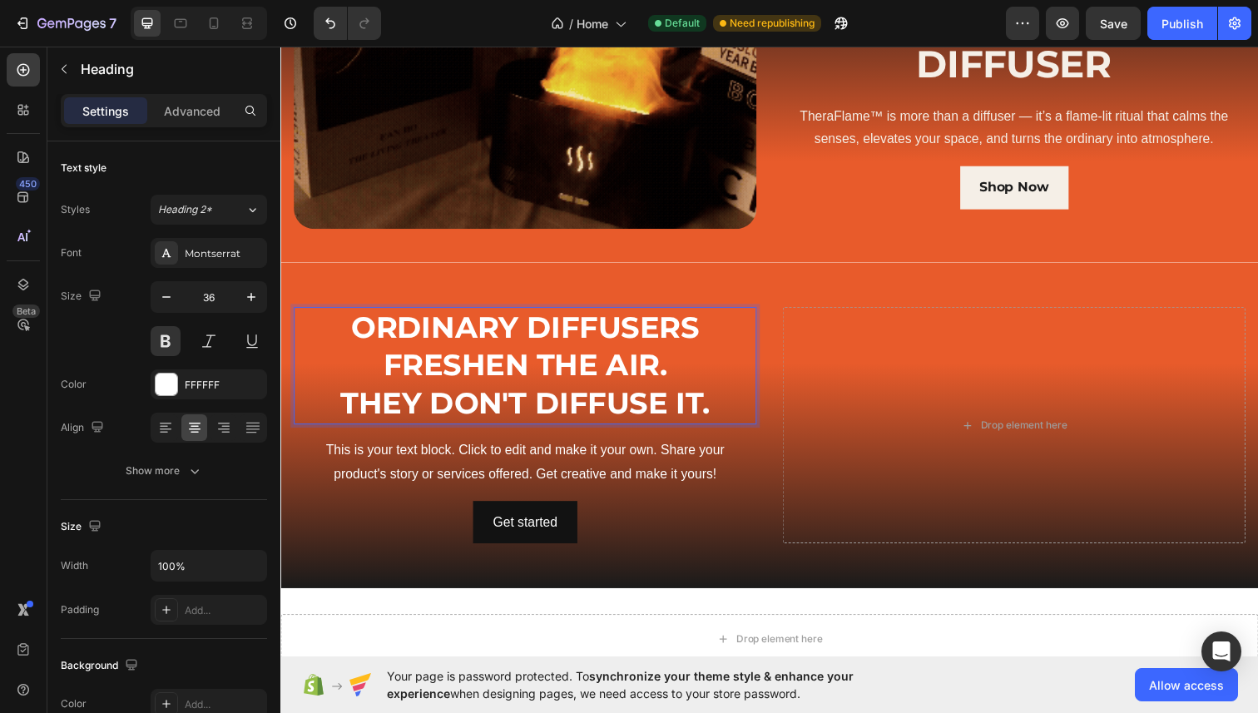
click at [691, 378] on p "ORDINARY DIFFUSERS FRESHEN THE AIR. THEY DON'T DIFFUSE IT." at bounding box center [529, 373] width 469 height 117
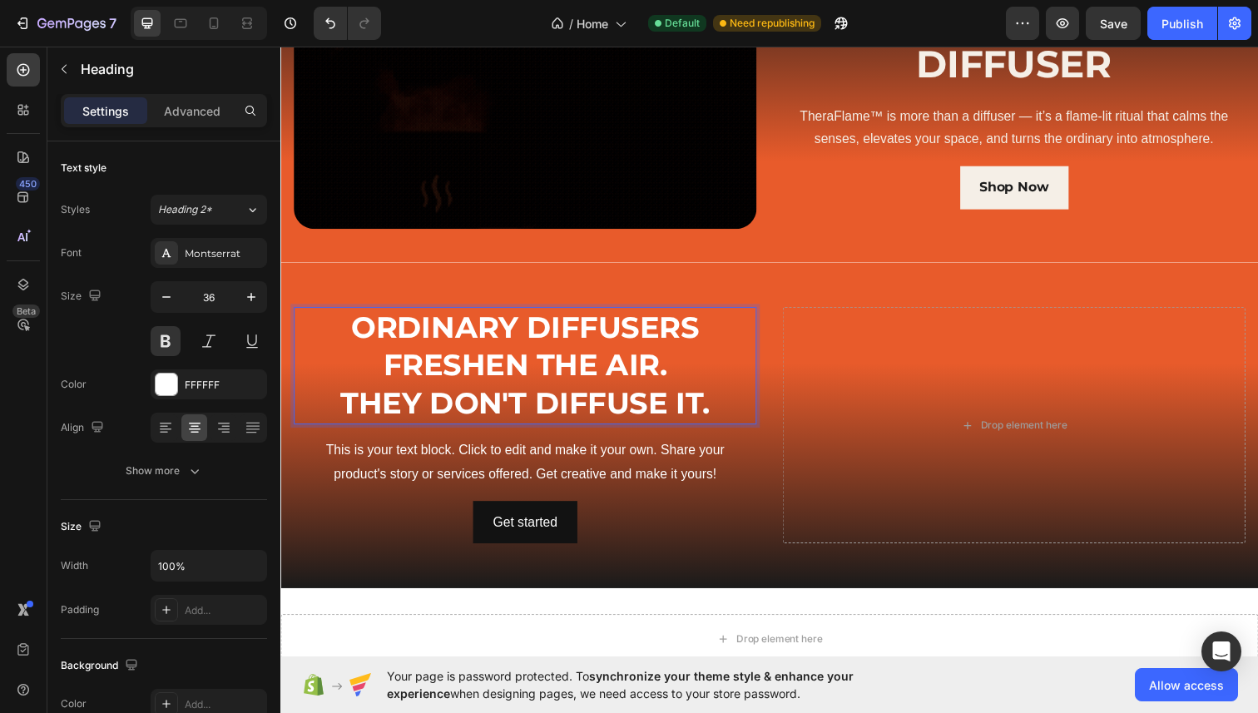
scroll to position [625, 0]
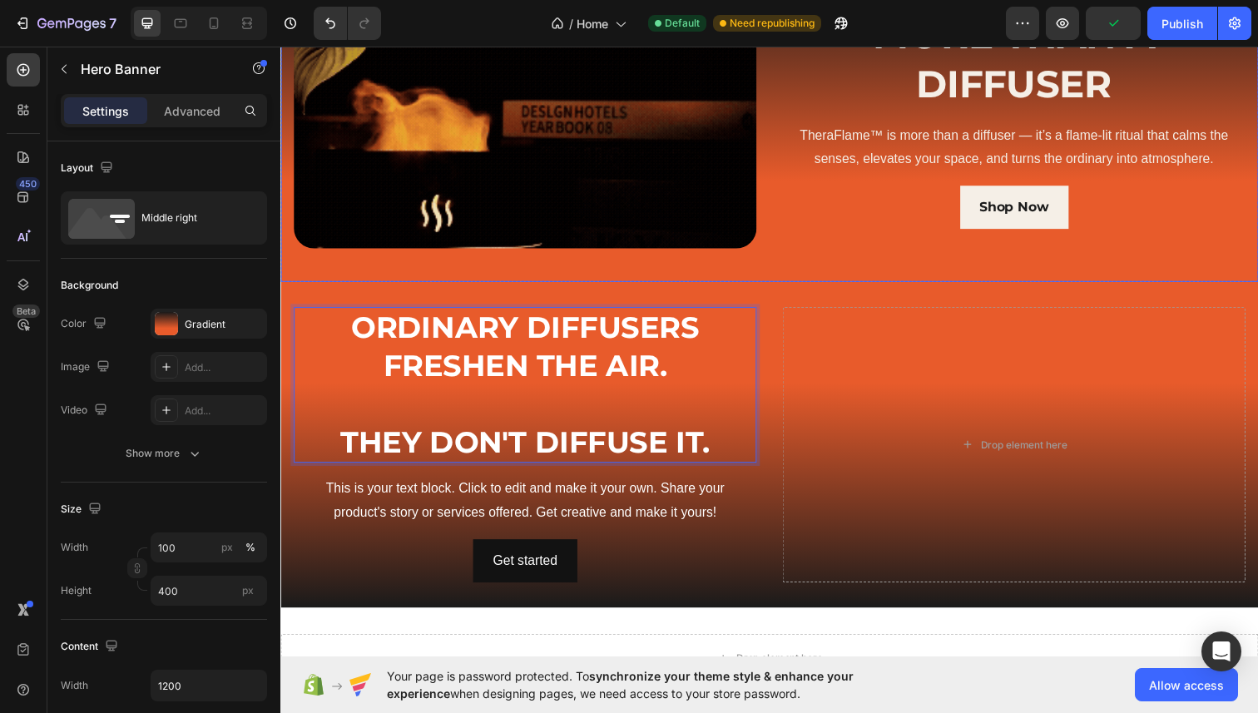
click at [799, 260] on div "Background Image" at bounding box center [779, 120] width 999 height 333
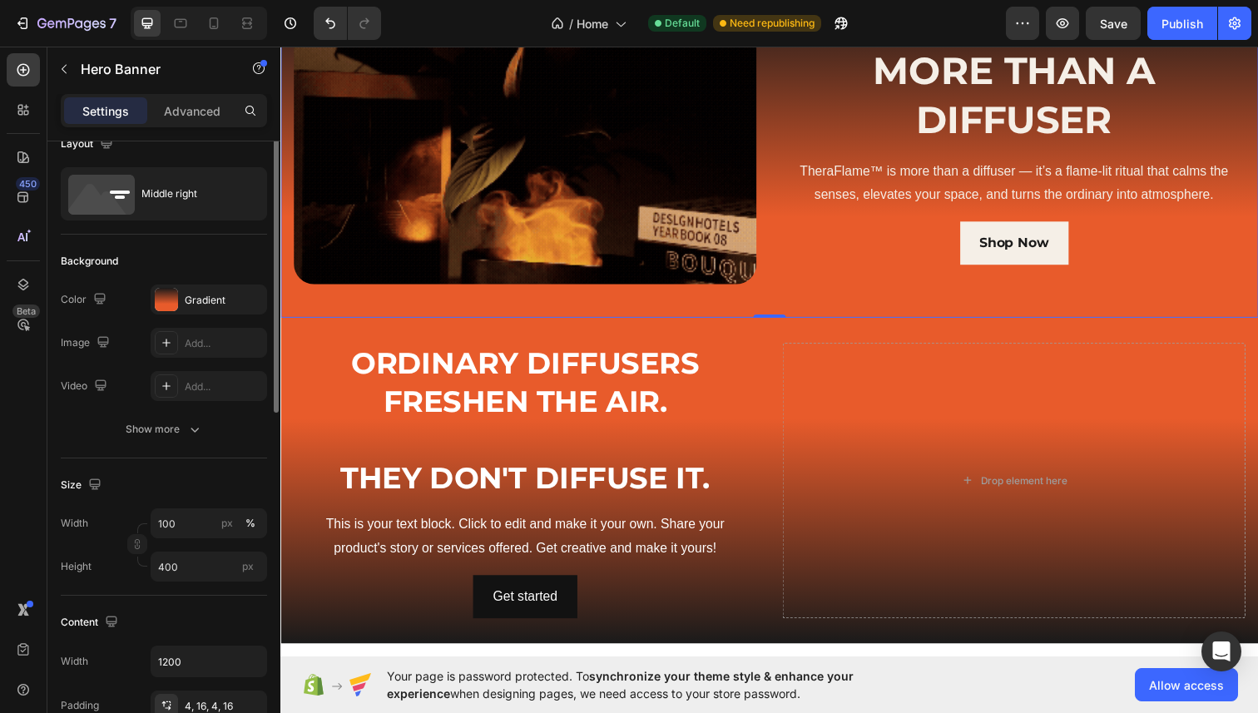
scroll to position [0, 0]
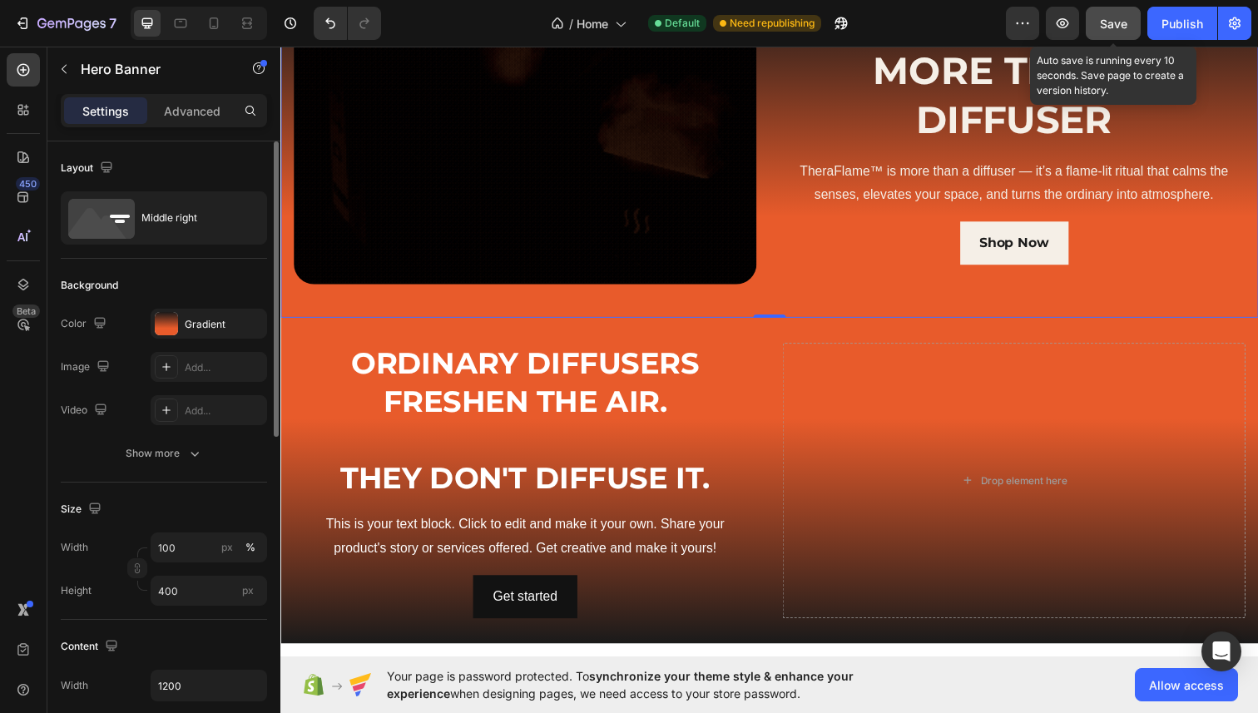
click at [1112, 25] on span "Save" at bounding box center [1113, 24] width 27 height 14
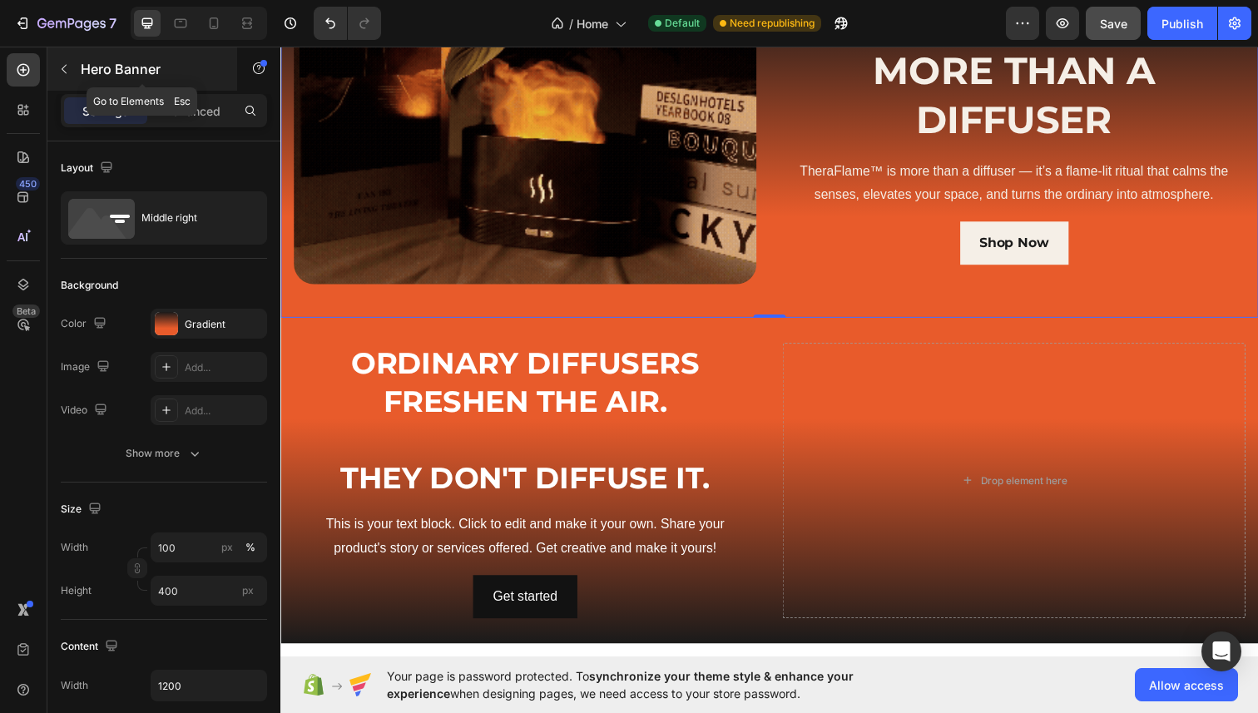
click at [56, 57] on button "button" at bounding box center [64, 69] width 27 height 27
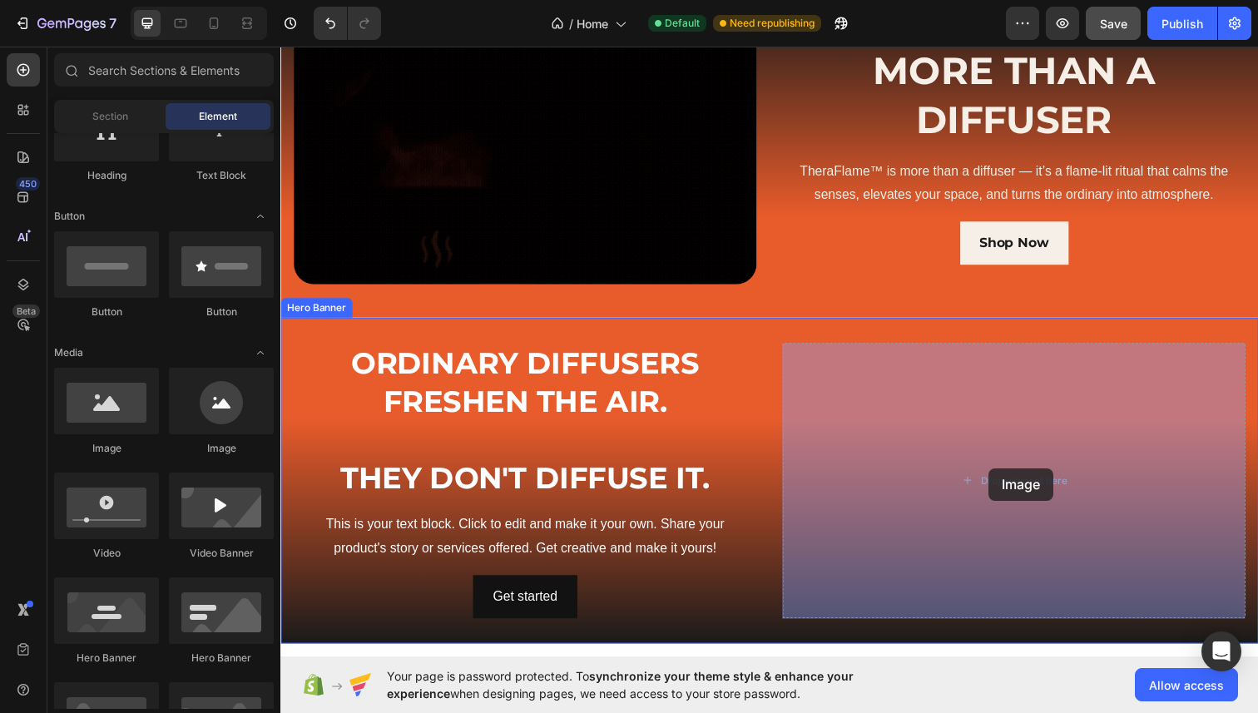
drag, startPoint x: 382, startPoint y: 469, endPoint x: 1014, endPoint y: 477, distance: 631.7
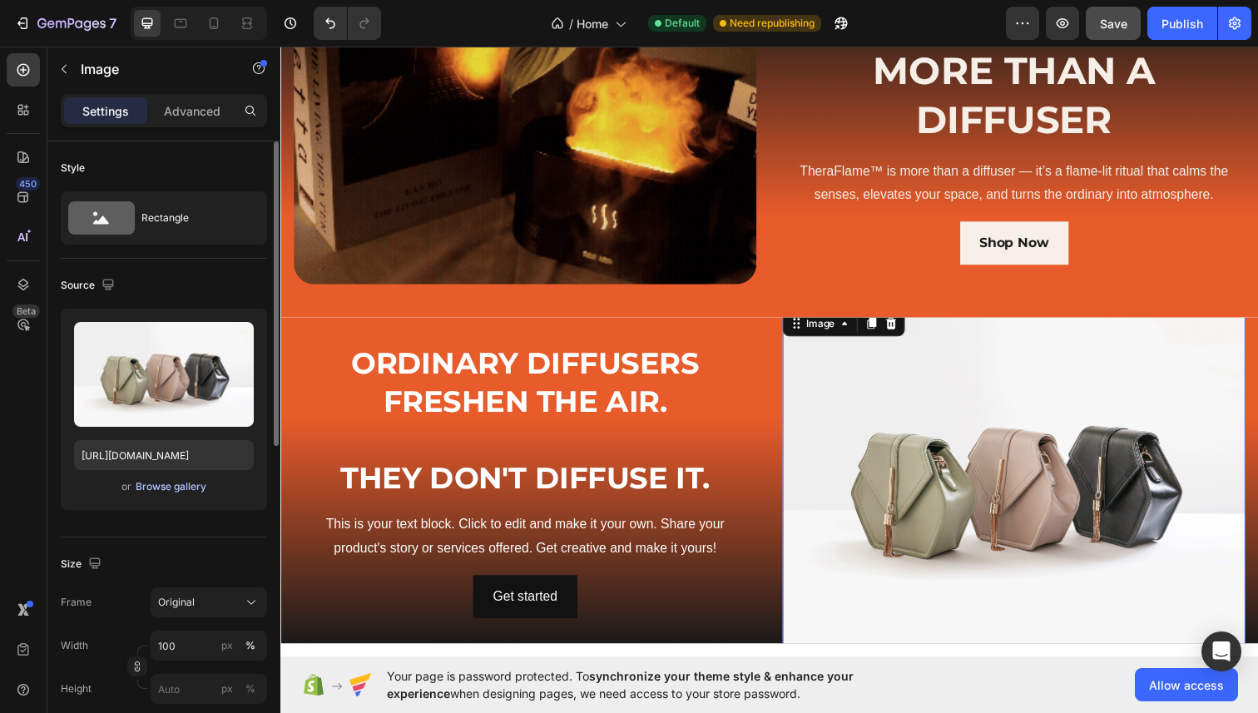
click at [187, 488] on div "Browse gallery" at bounding box center [171, 486] width 71 height 15
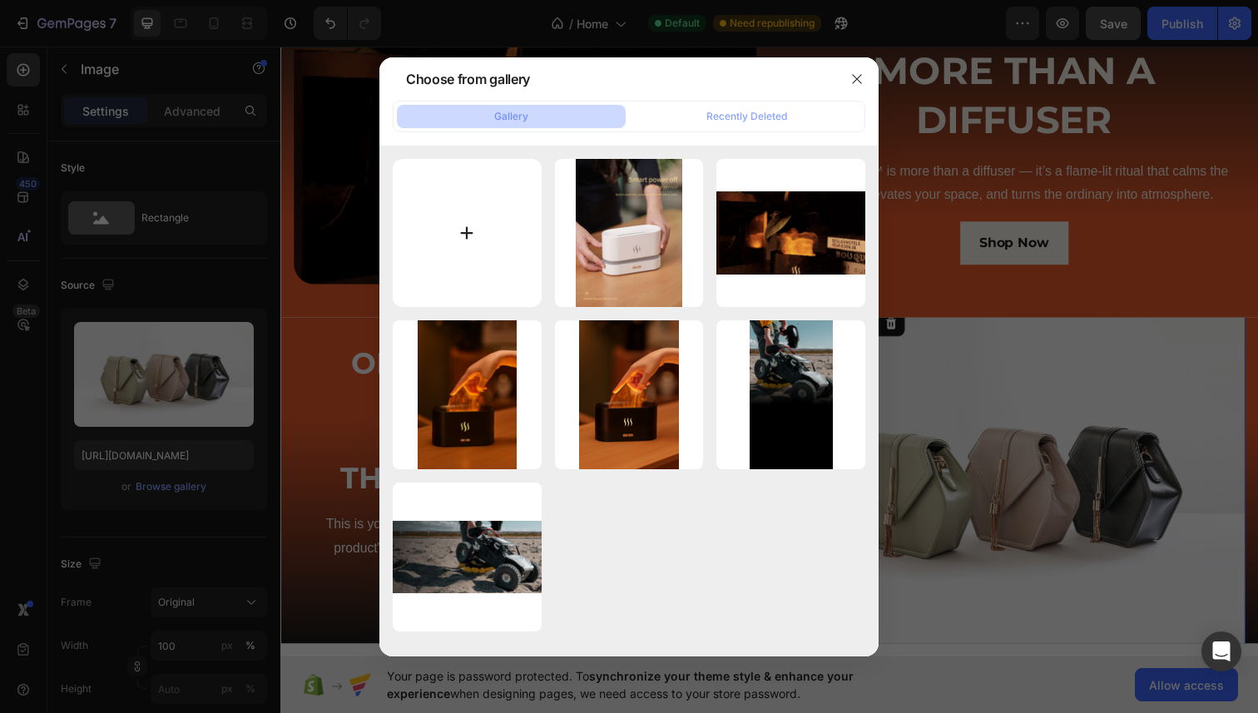
click at [472, 171] on input "file" at bounding box center [467, 233] width 149 height 149
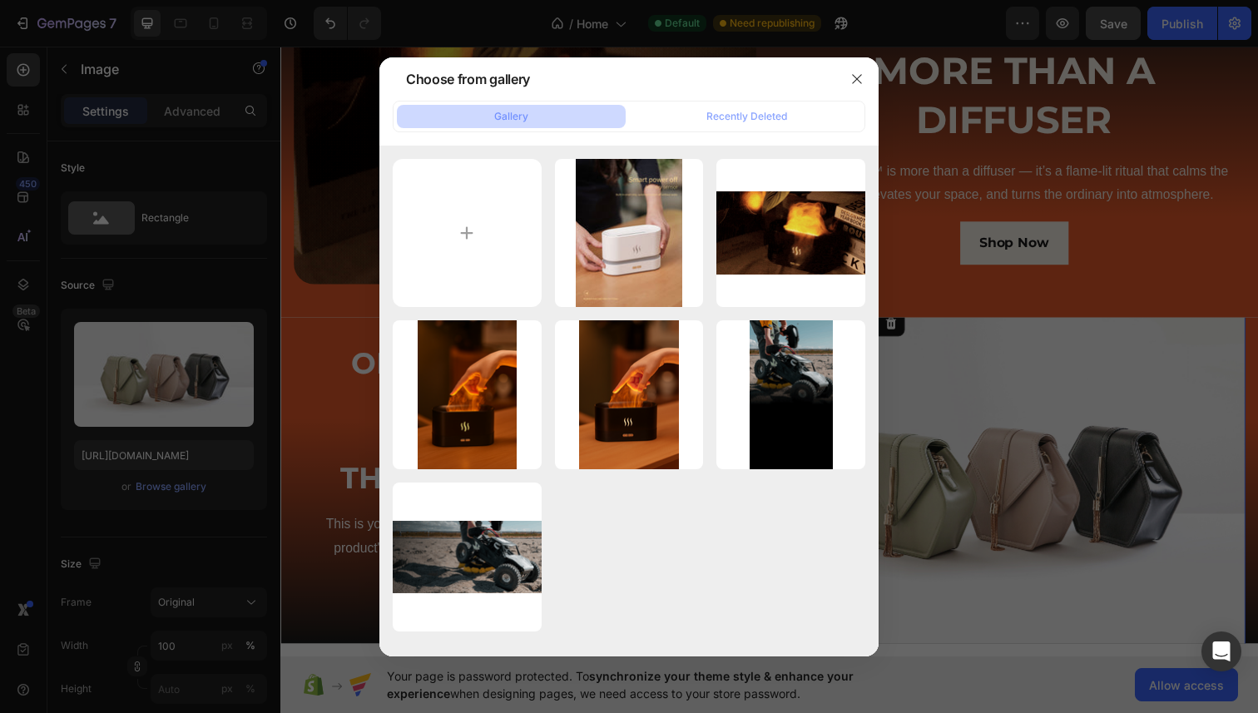
type input "C:\fakepath\20250828_1537_Enhanced Image Quality_remix_01k3qjs5tkfxctjvgfbhkmmw…"
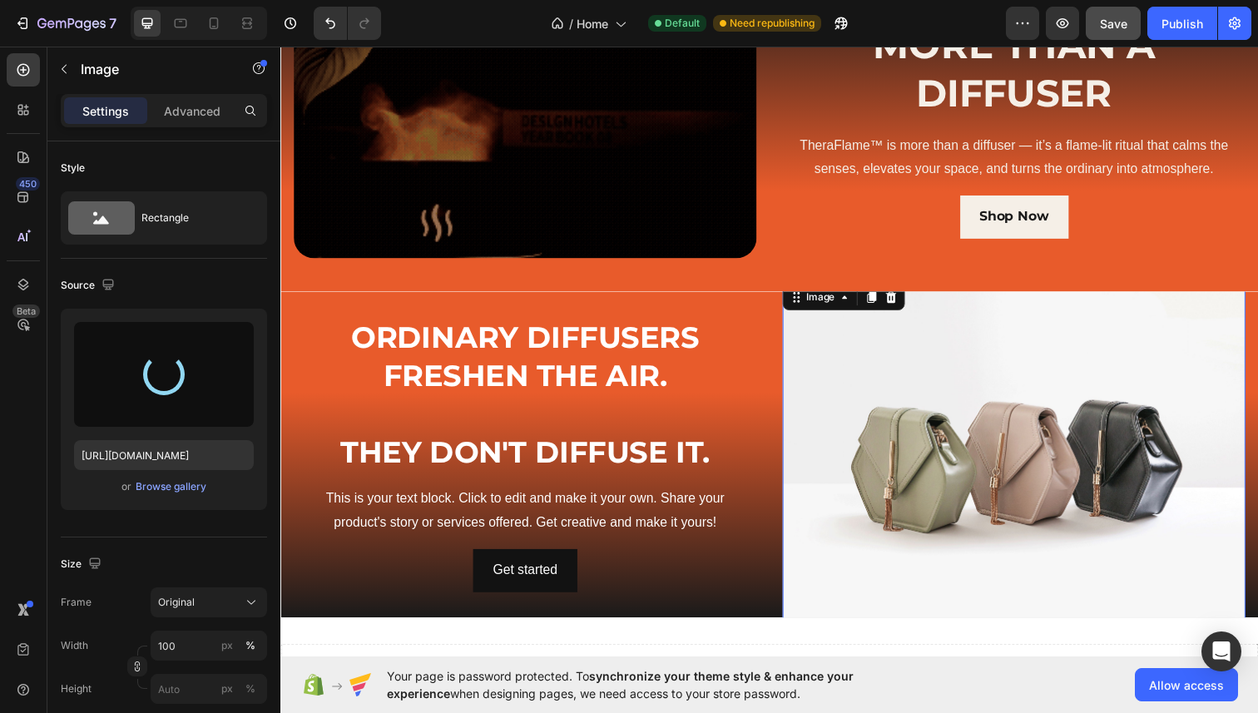
scroll to position [618, 0]
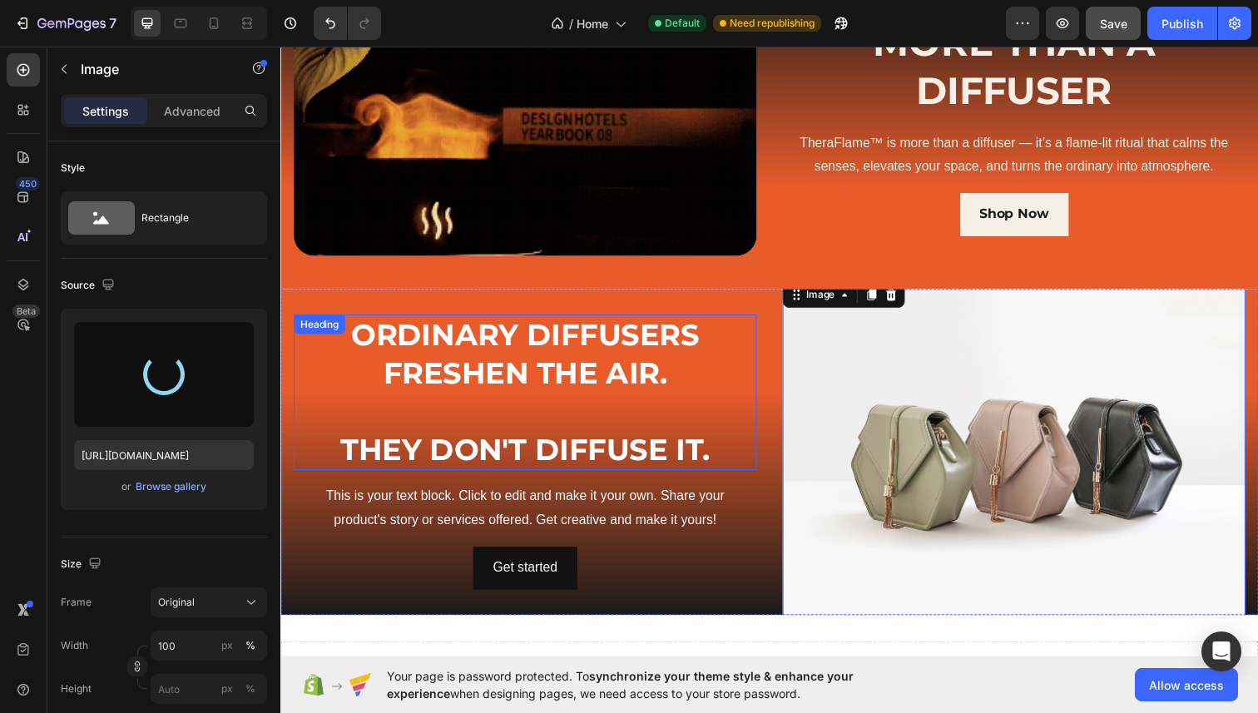
type input "https://cdn.shopify.com/s/files/1/0699/6030/2731/files/gempages_581831505005773…"
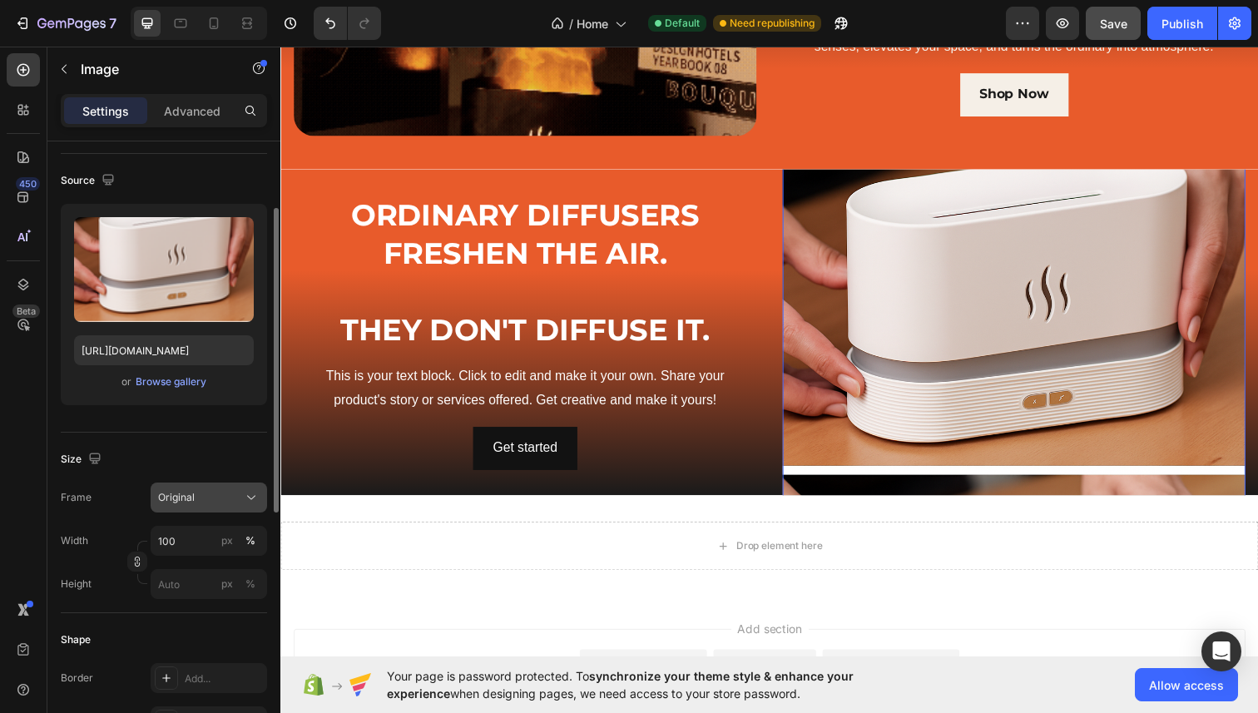
scroll to position [171, 0]
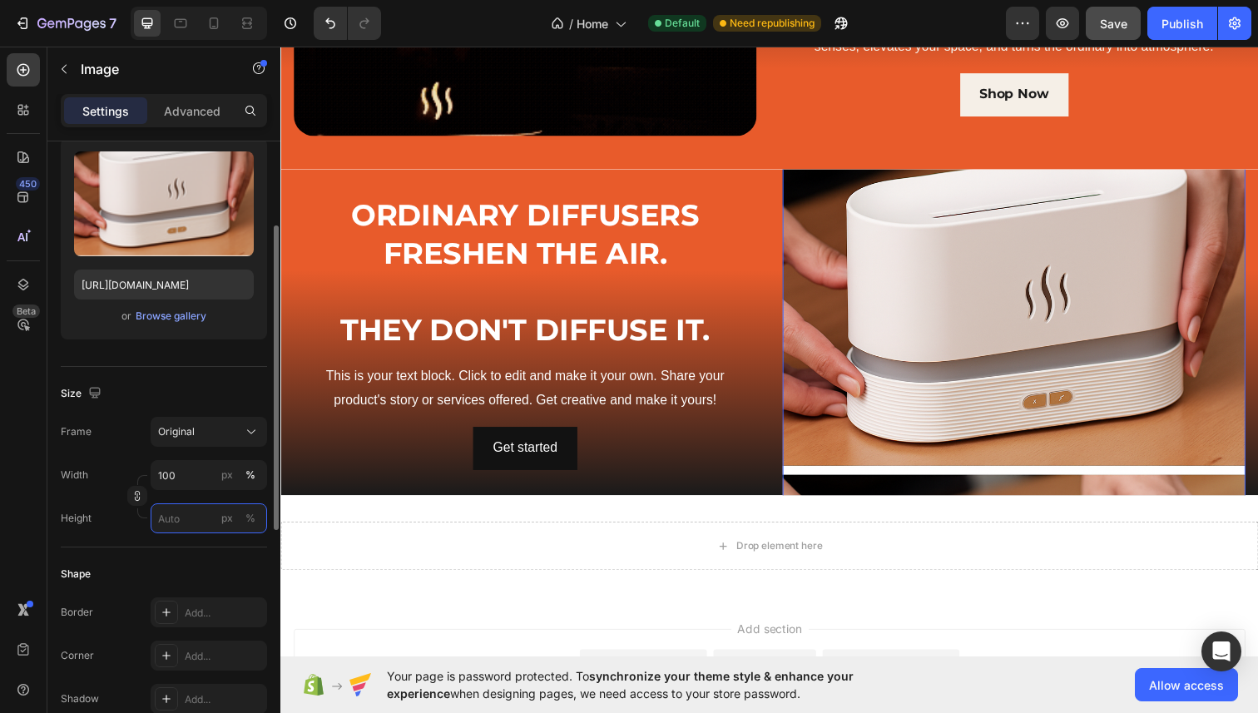
click at [188, 516] on input "px %" at bounding box center [209, 518] width 117 height 30
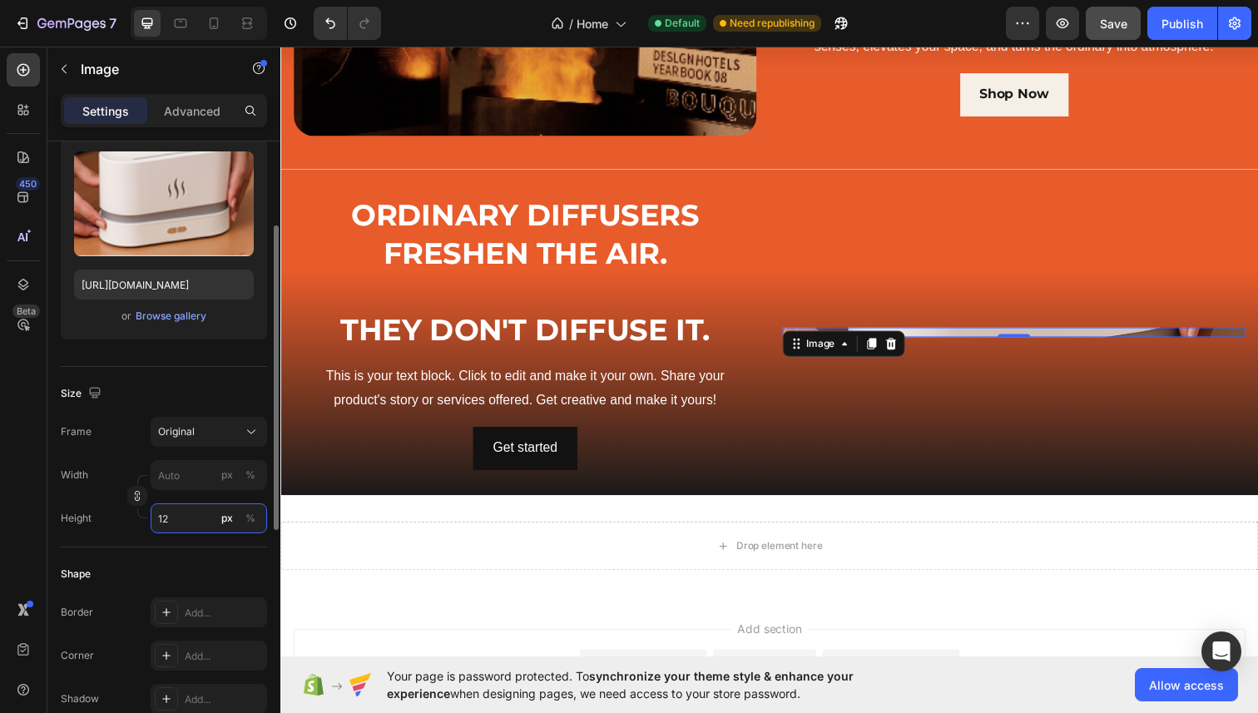
type input "1"
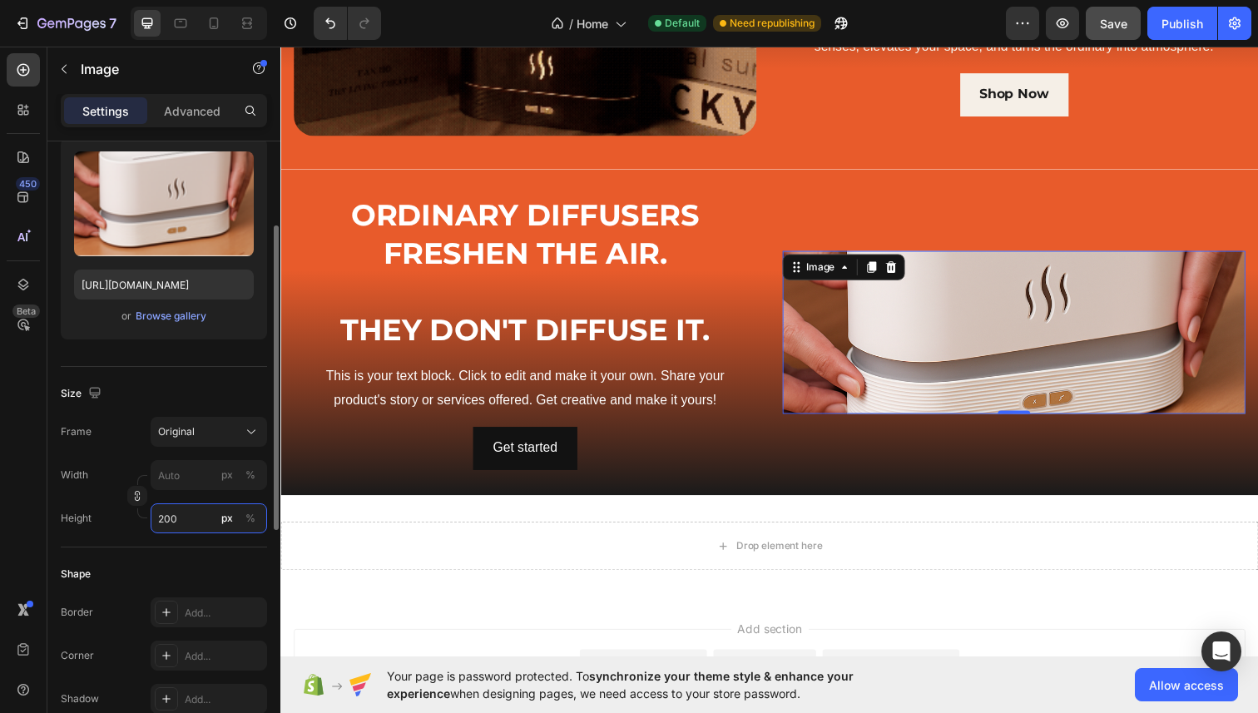
type input "1"
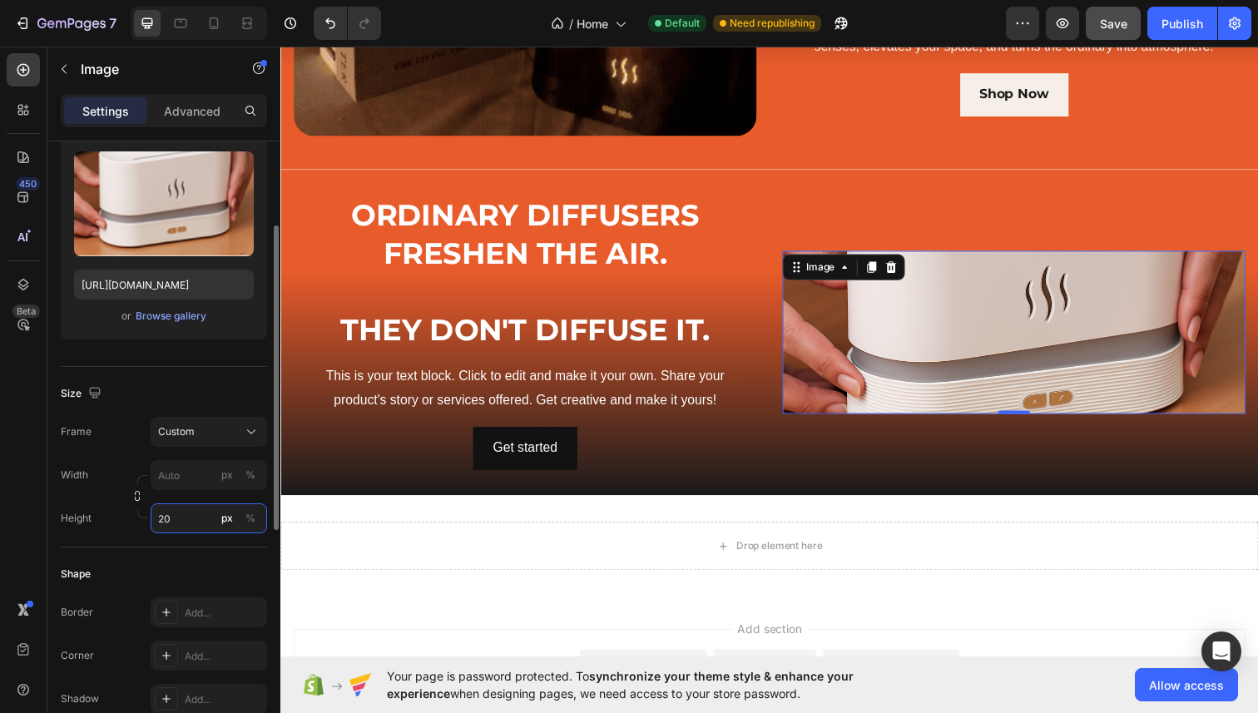
type input "2"
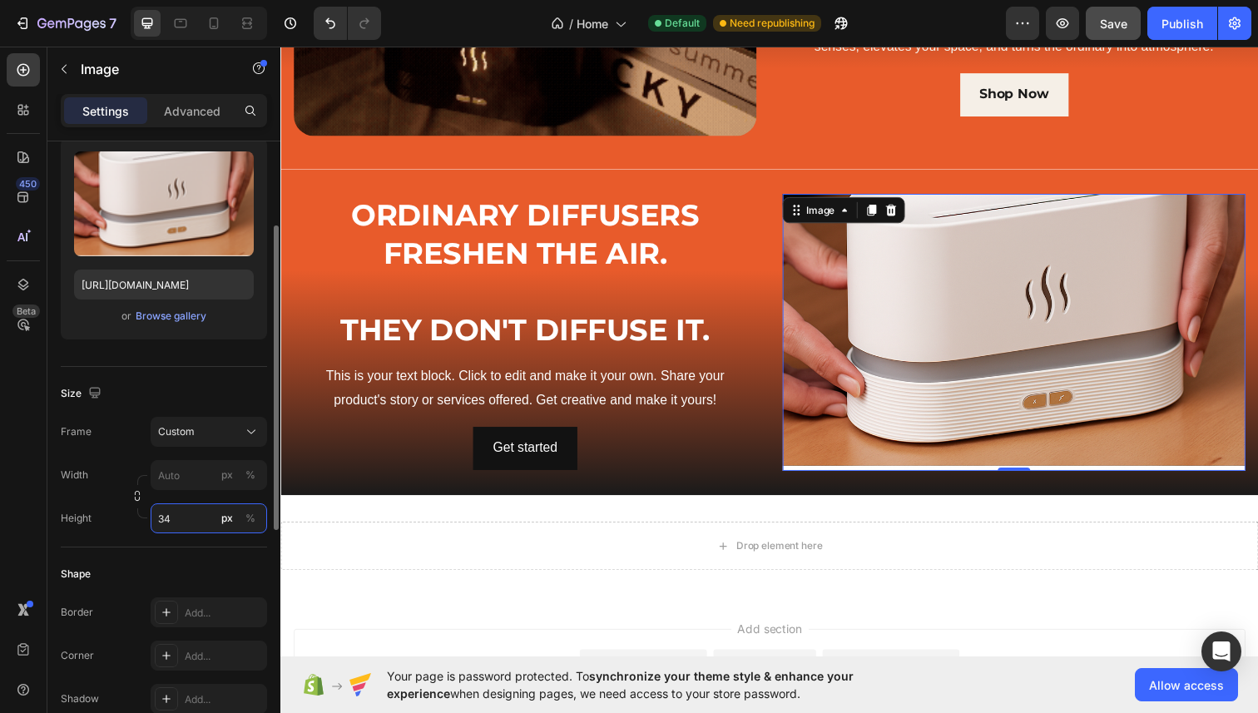
type input "3"
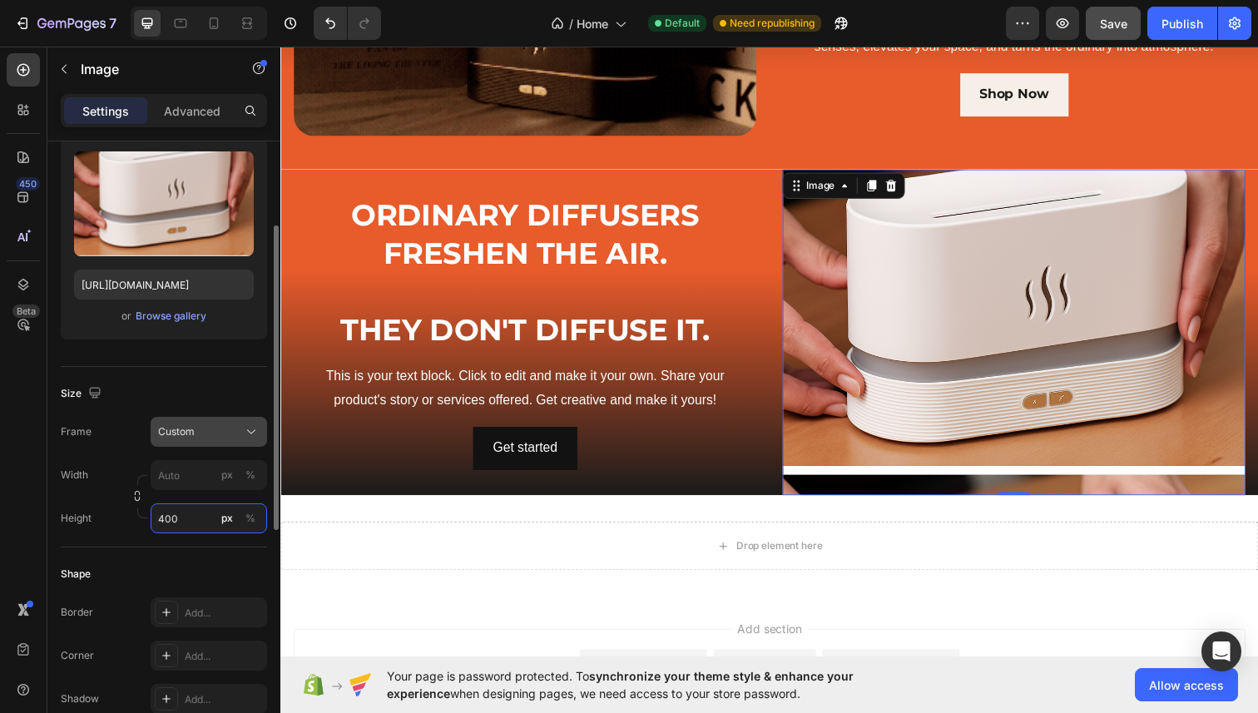
type input "400"
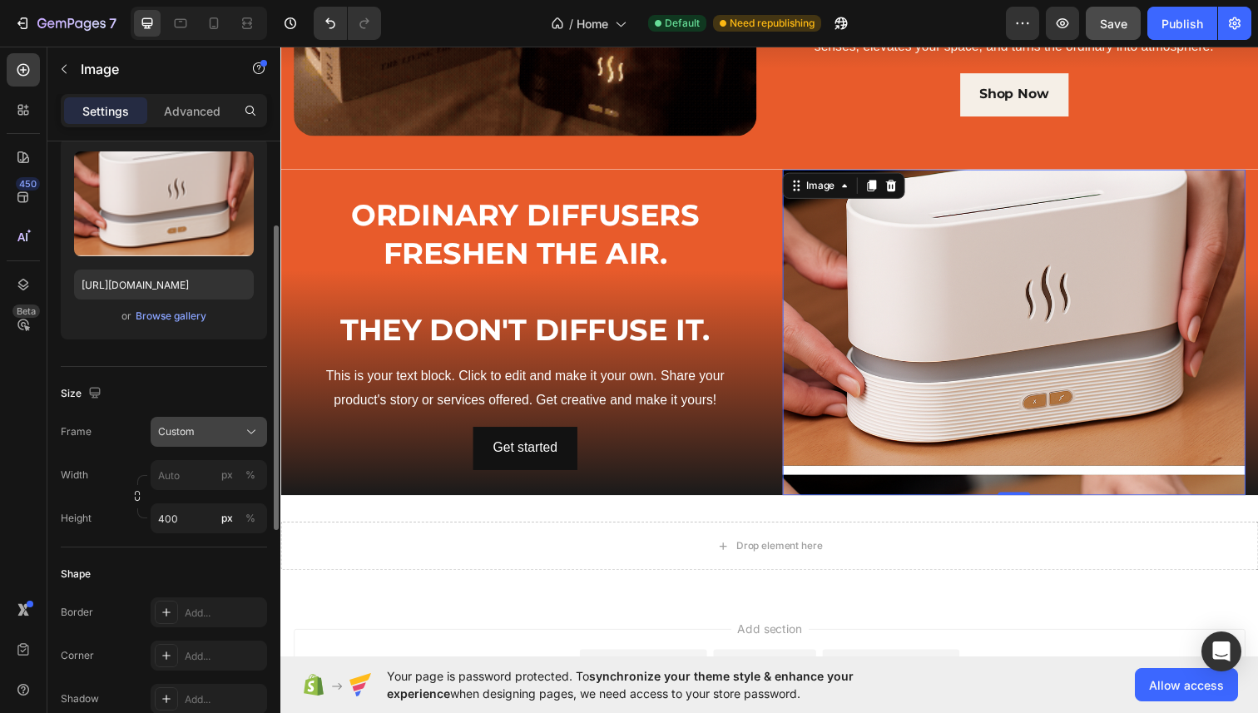
click at [186, 437] on div "Size Frame Custom Width px % Height 400 px %" at bounding box center [164, 457] width 206 height 181
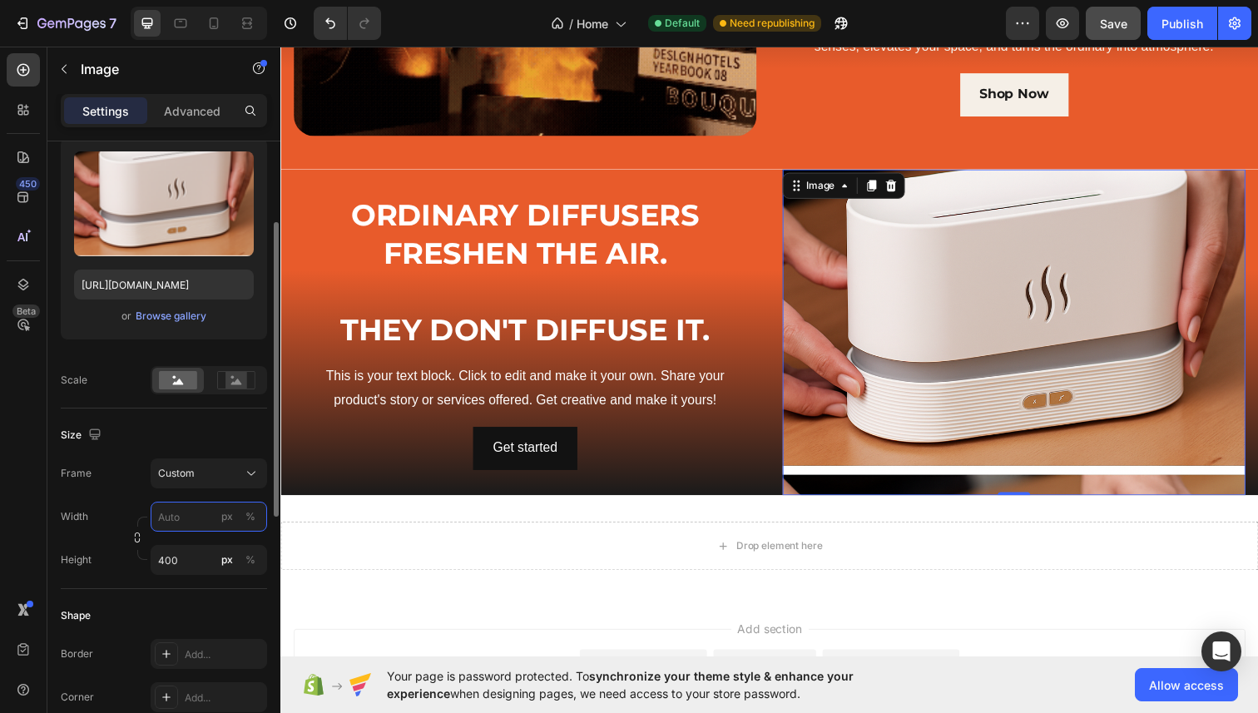
click at [186, 519] on input "px %" at bounding box center [209, 517] width 117 height 30
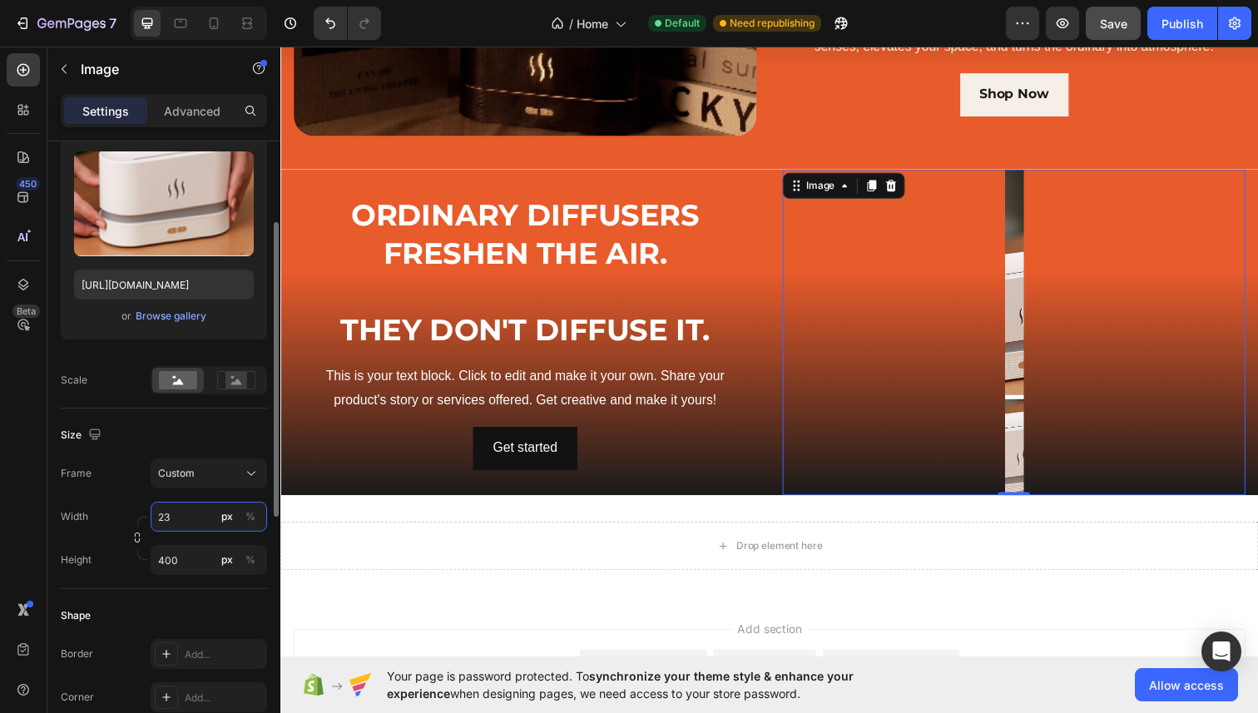
type input "2"
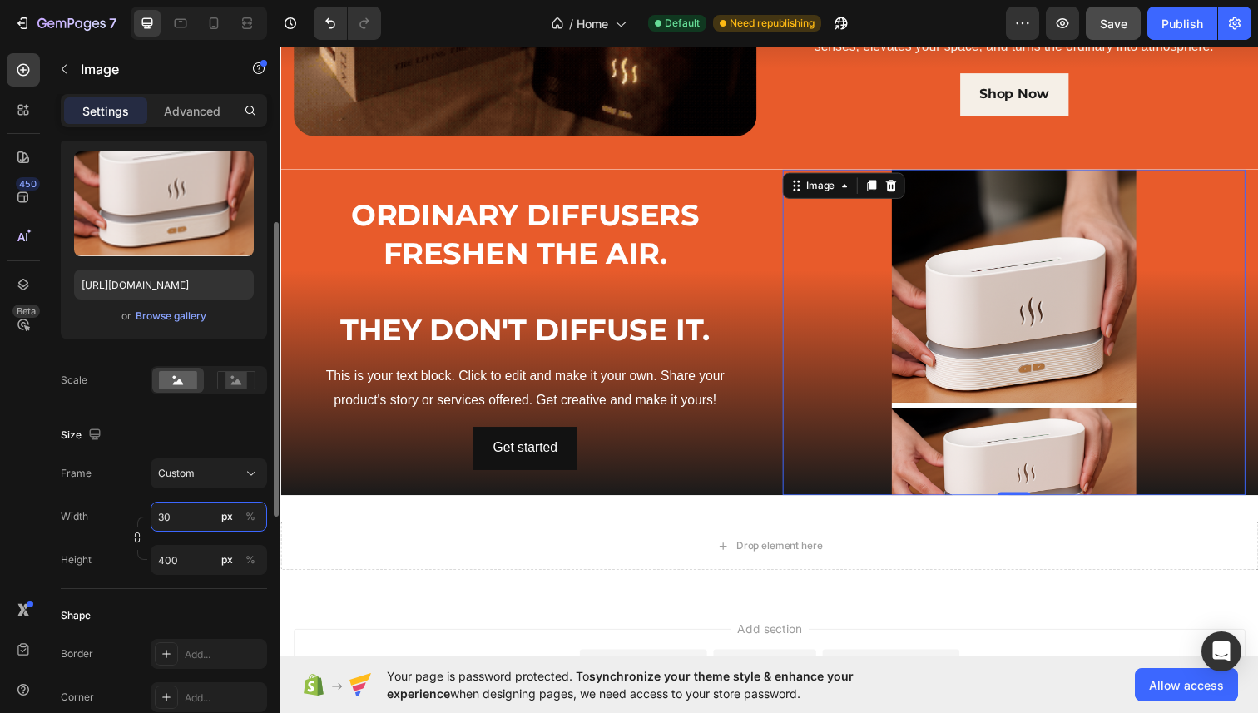
type input "3"
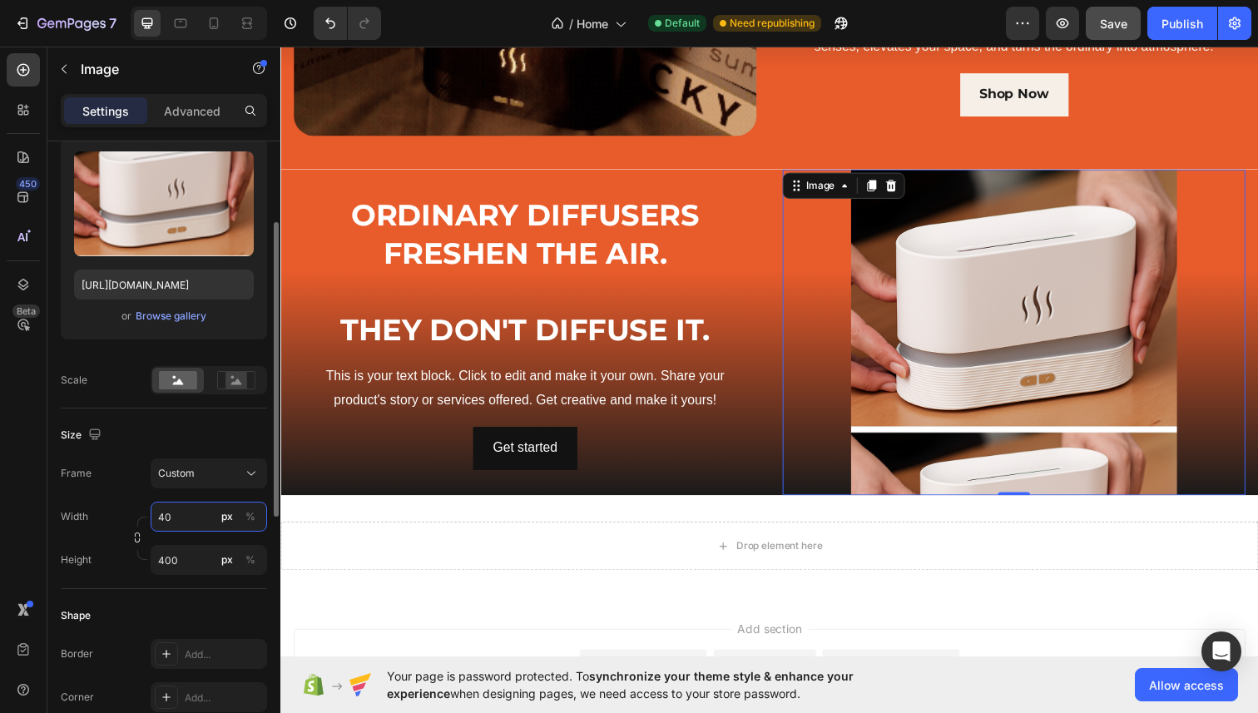
type input "4"
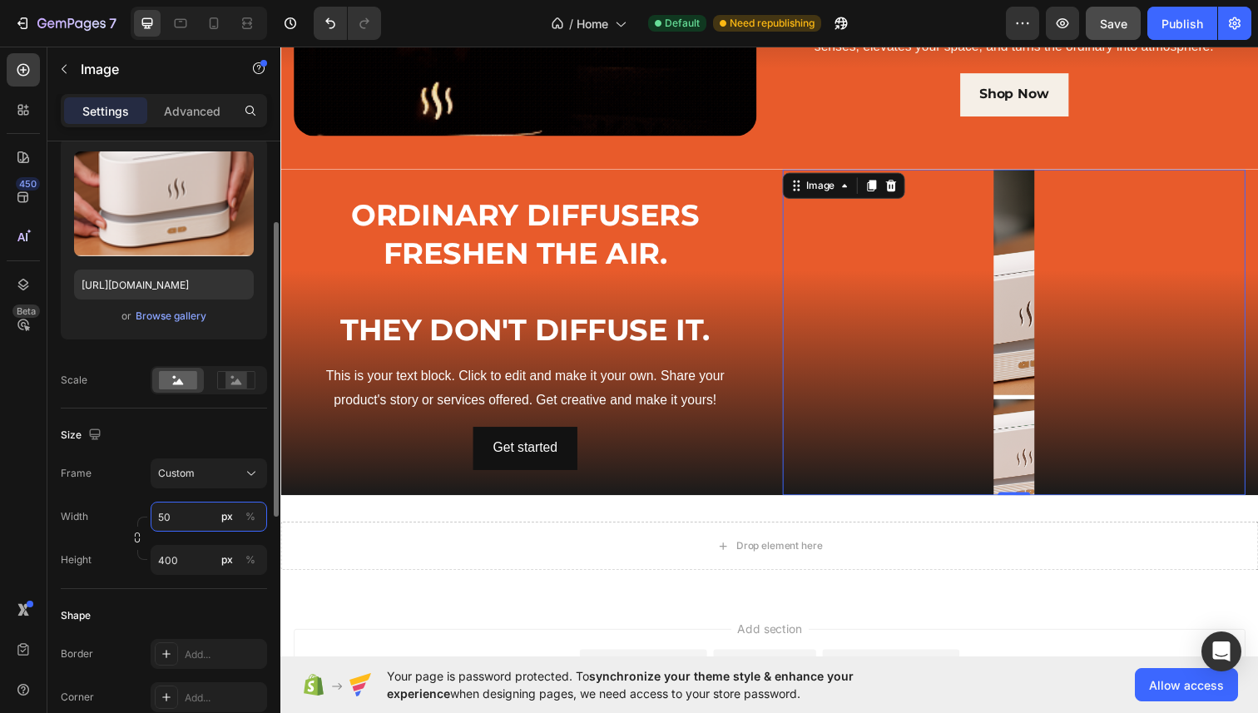
type input "5"
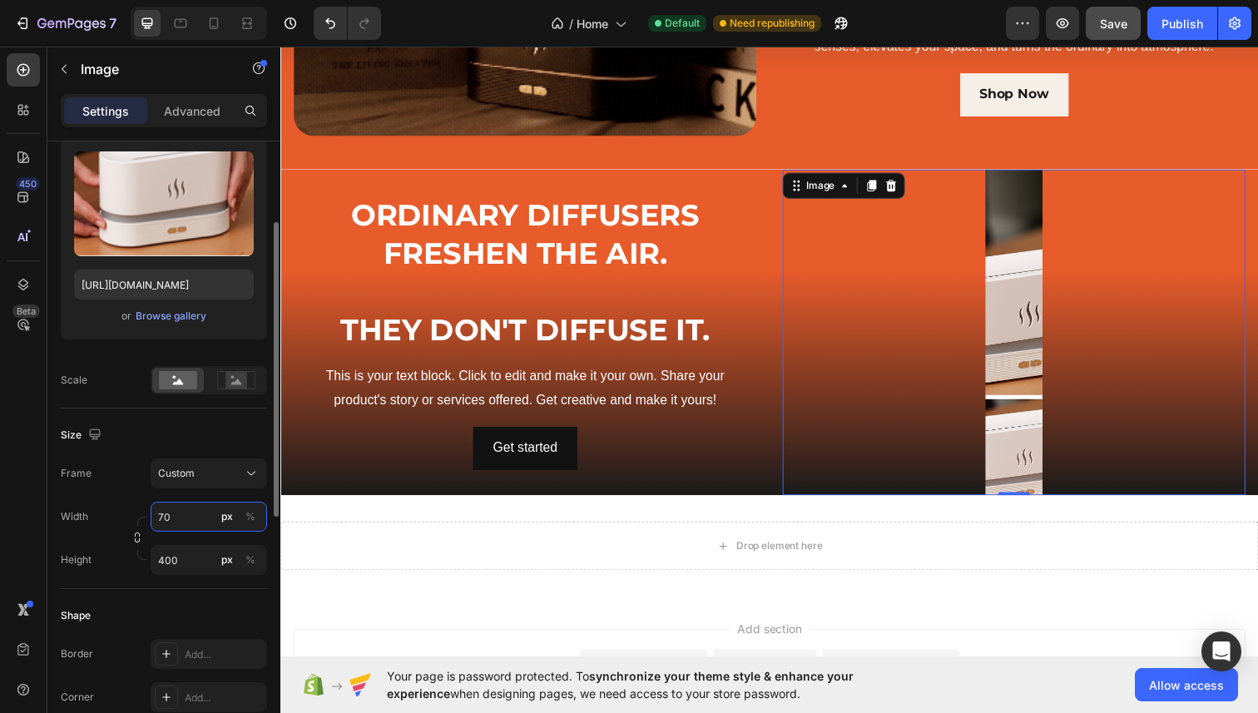
type input "7"
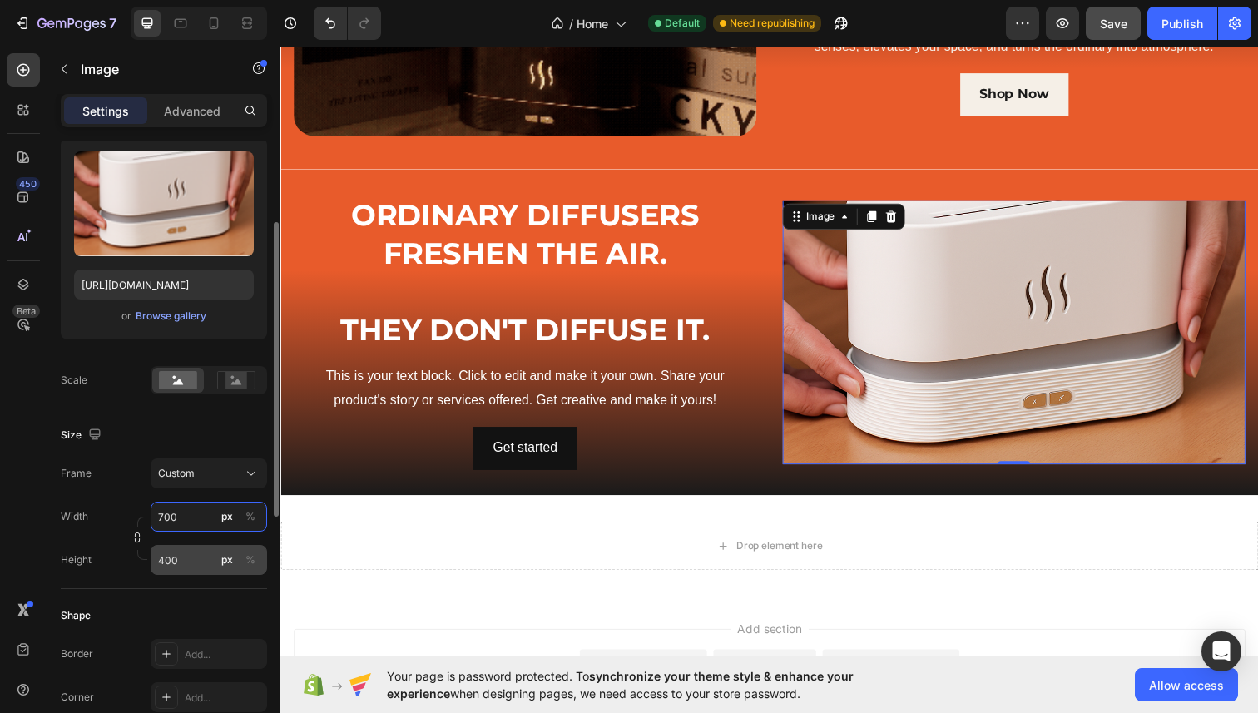
type input "700"
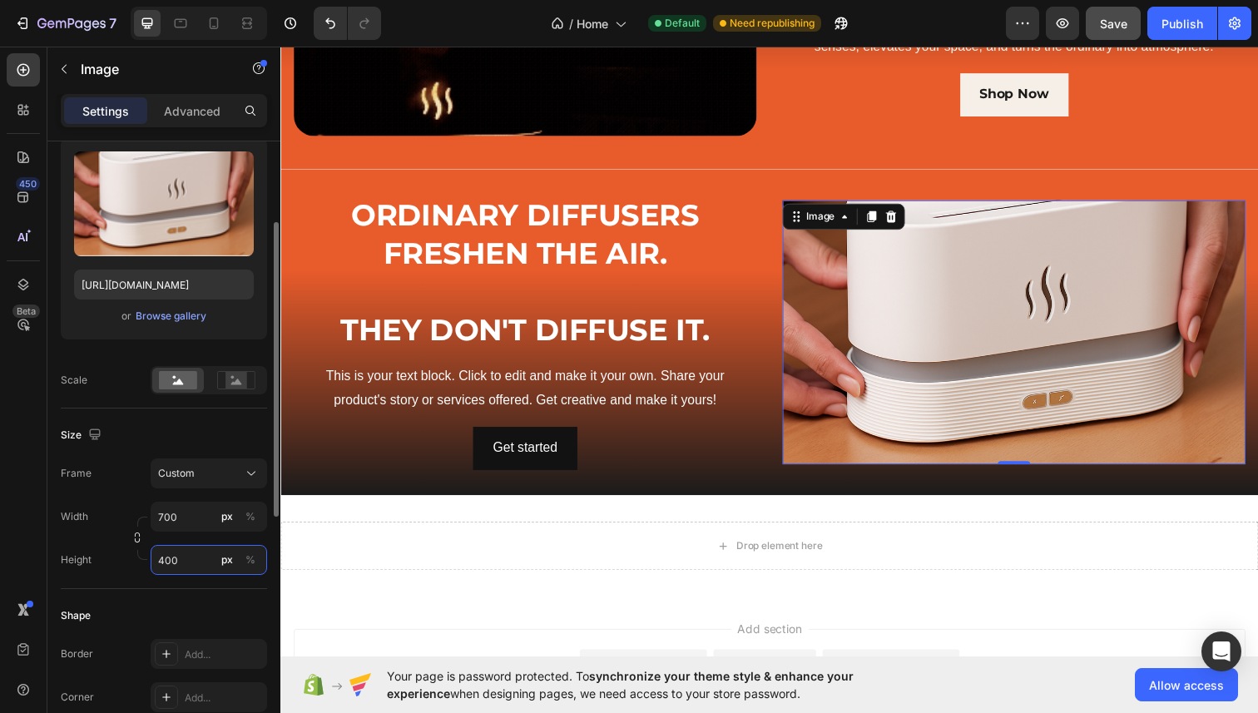
click at [187, 559] on input "400" at bounding box center [209, 560] width 117 height 30
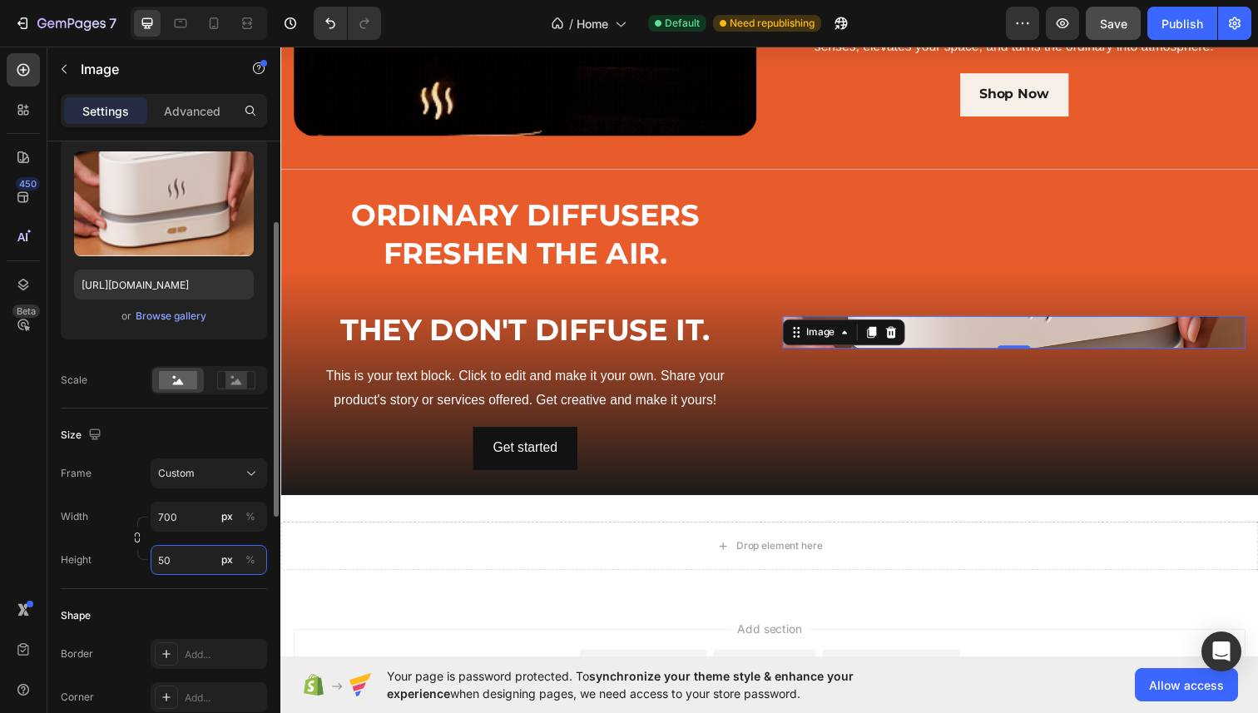
type input "5"
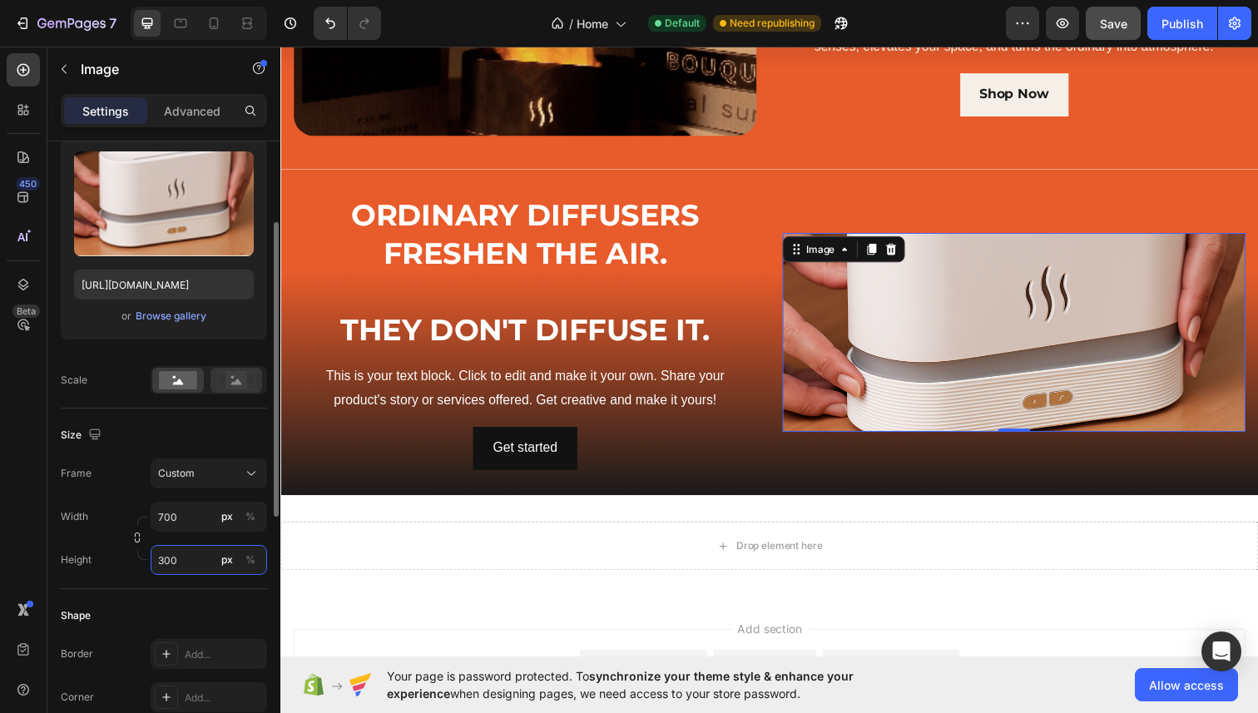
type input "300"
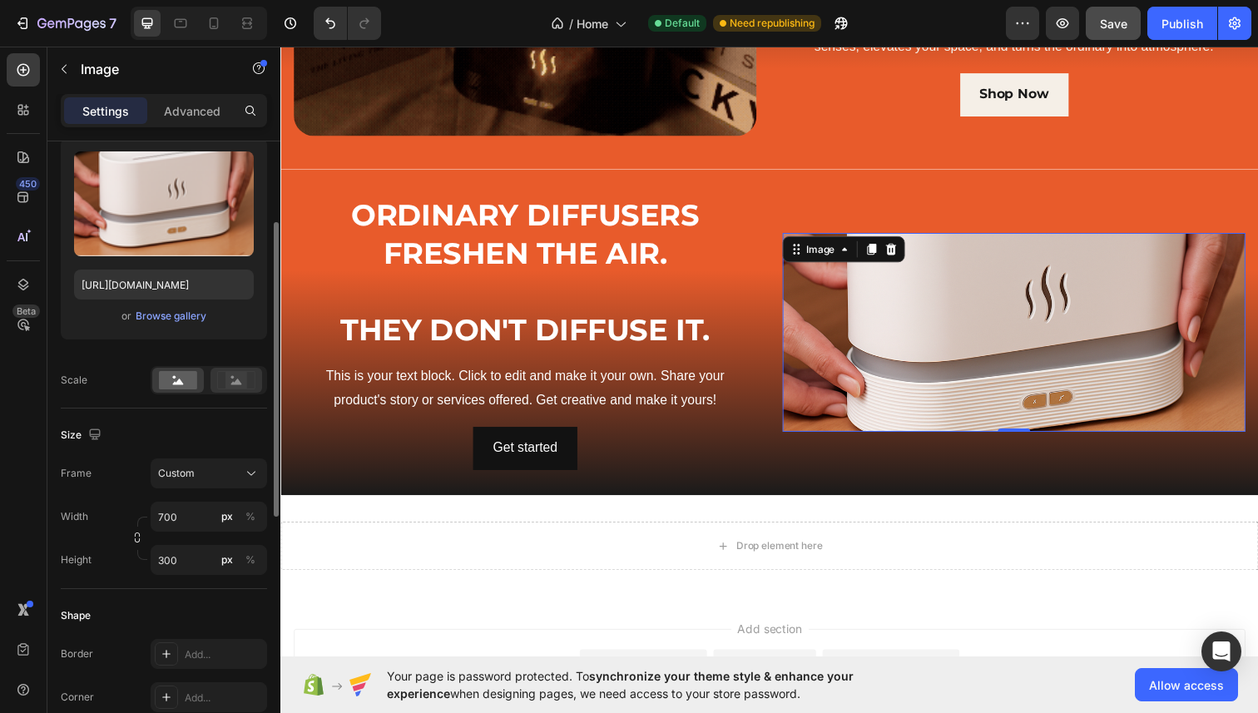
click at [223, 379] on icon at bounding box center [236, 380] width 38 height 18
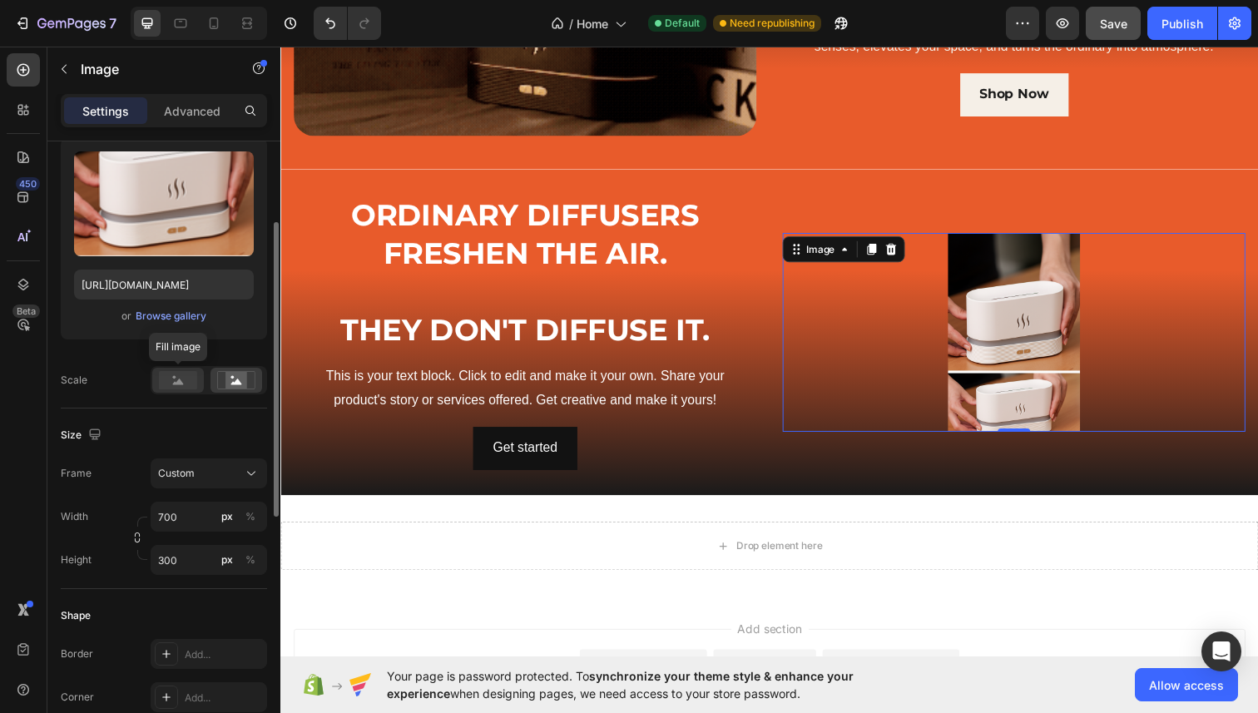
click at [177, 384] on icon at bounding box center [178, 382] width 11 height 6
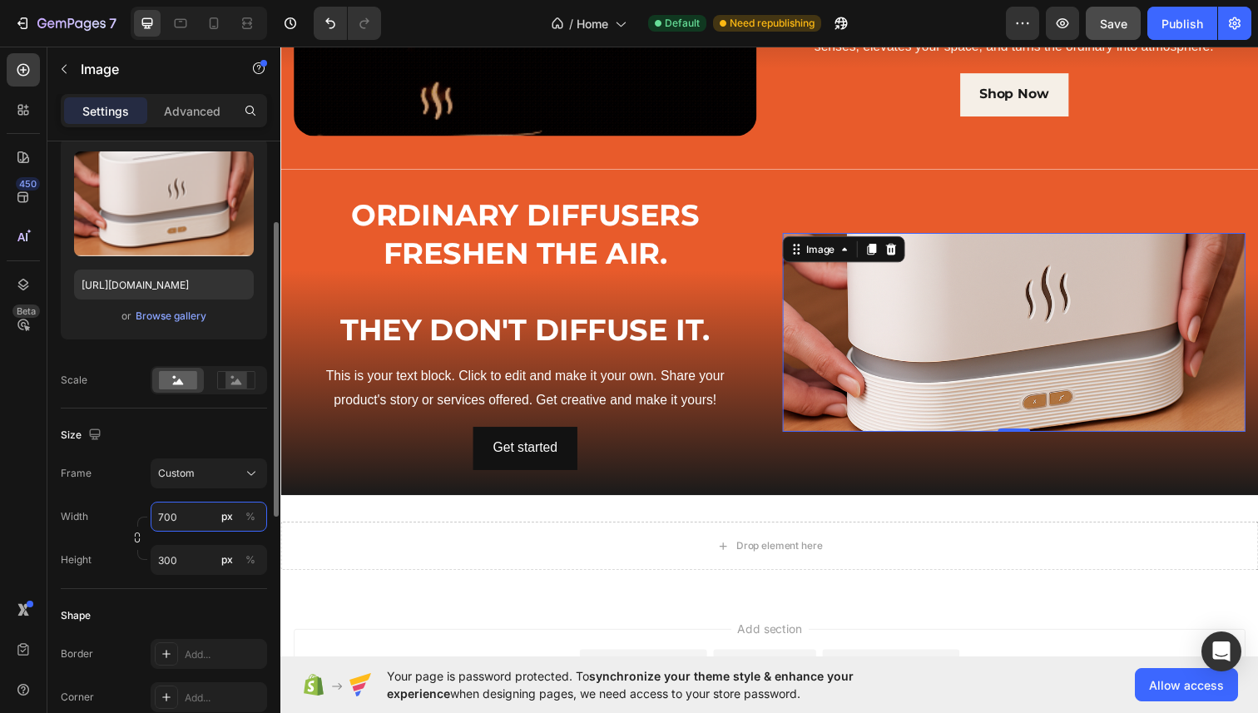
click at [165, 518] on input "700" at bounding box center [209, 517] width 117 height 30
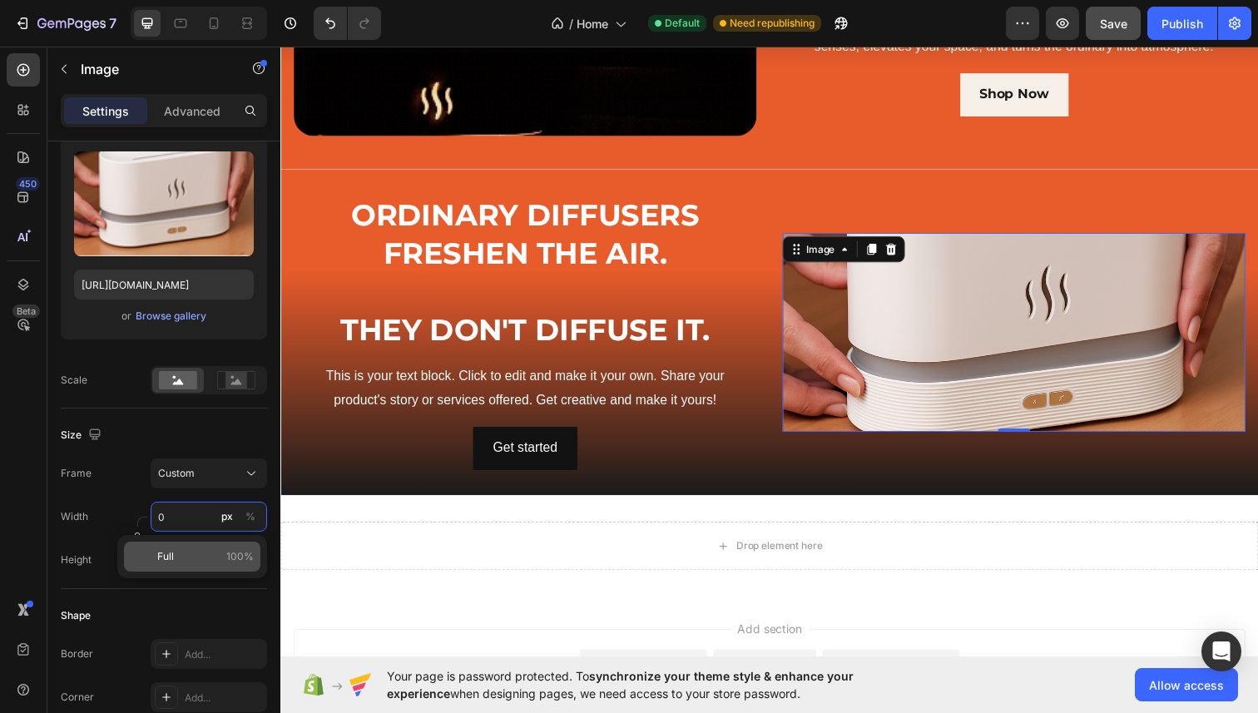
type input "8"
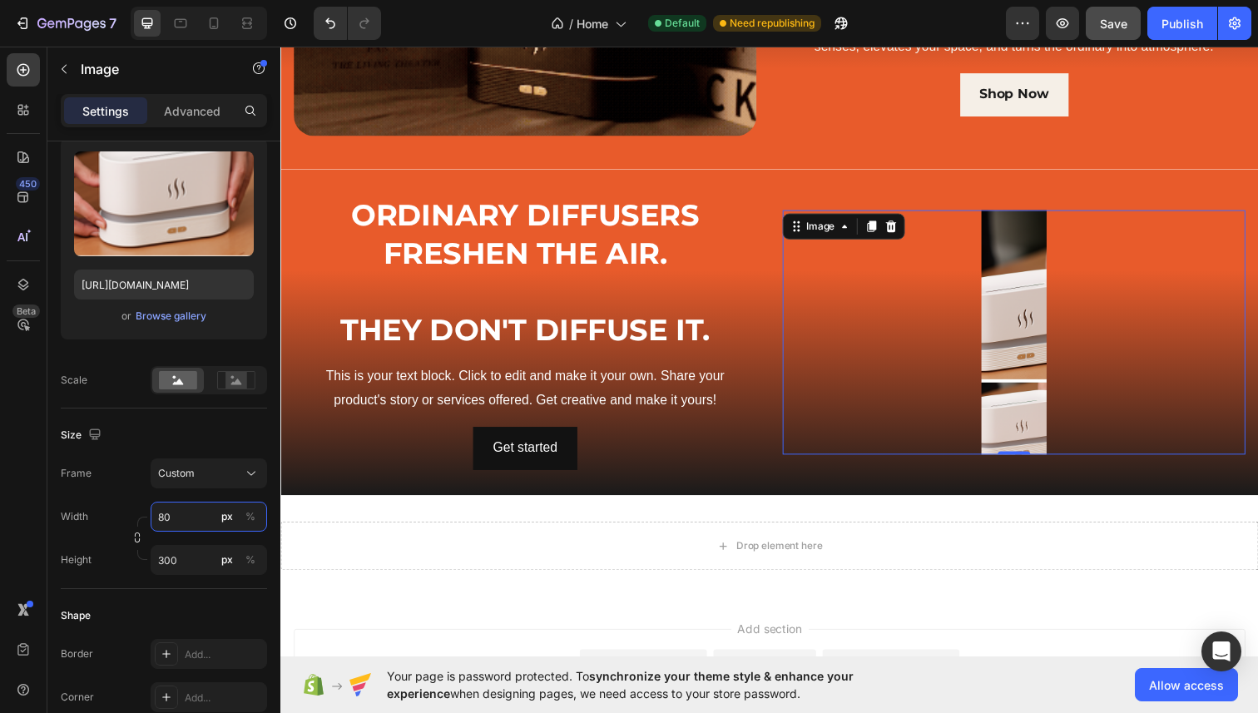
type input "8"
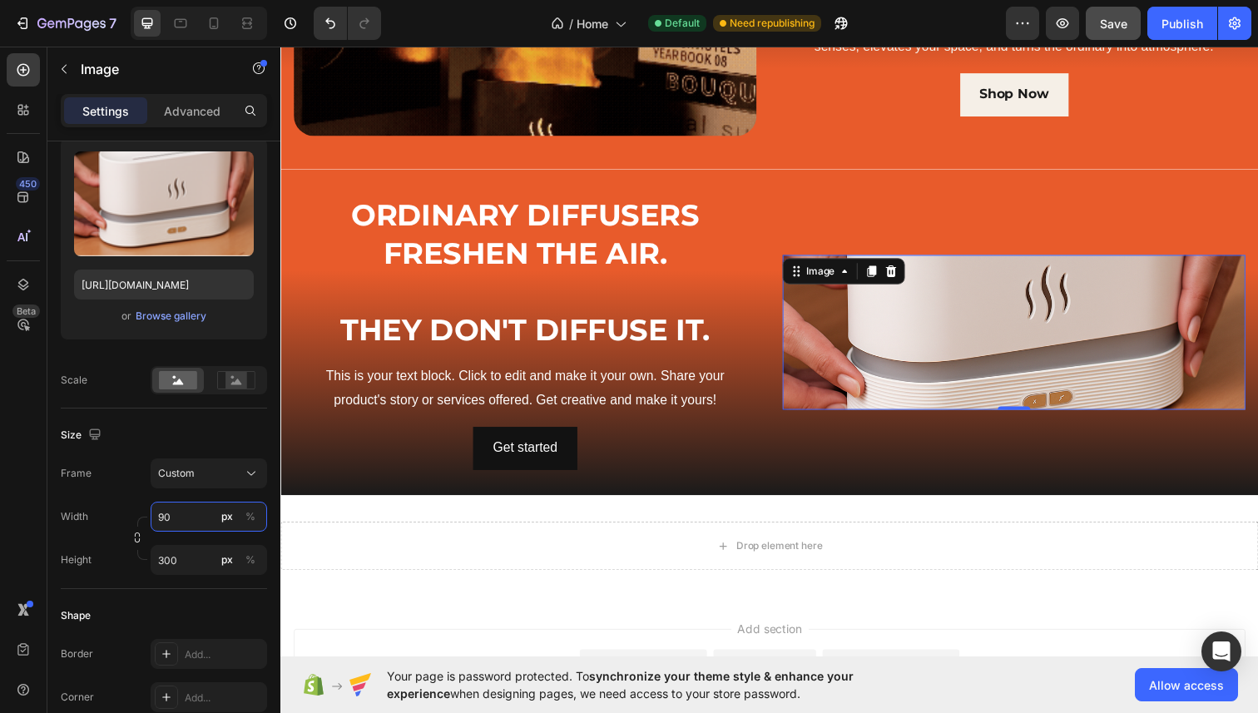
type input "9"
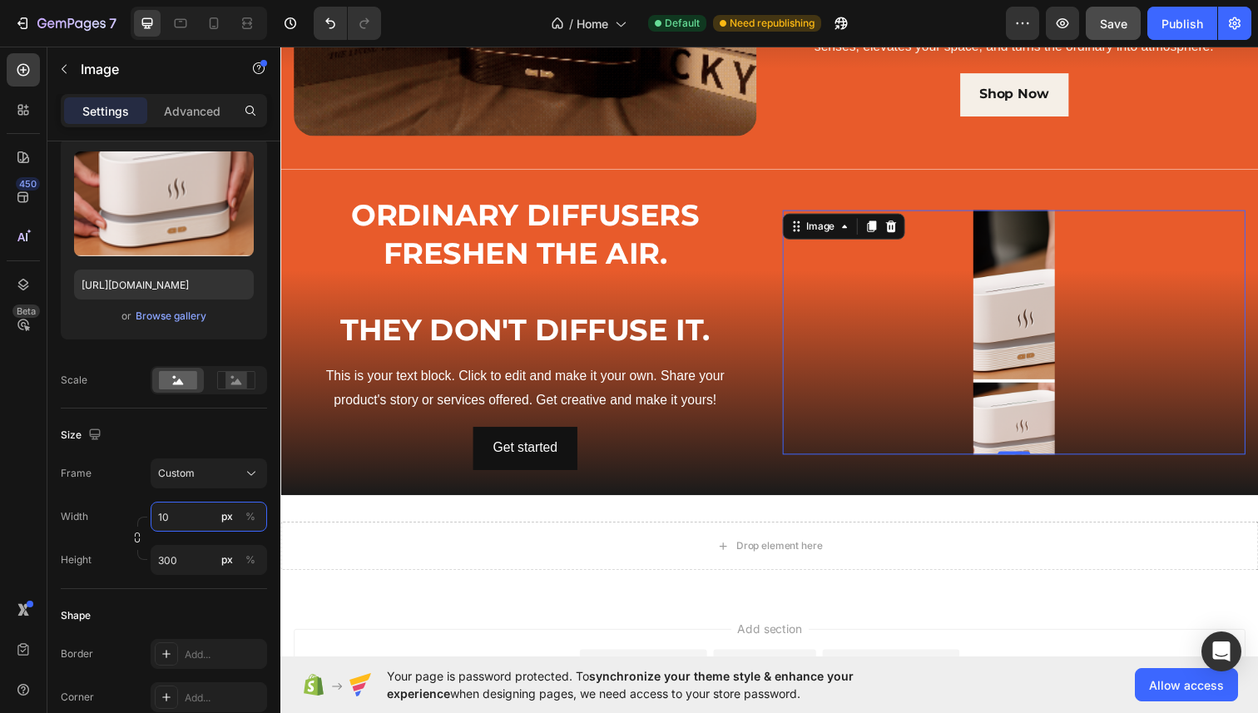
type input "1"
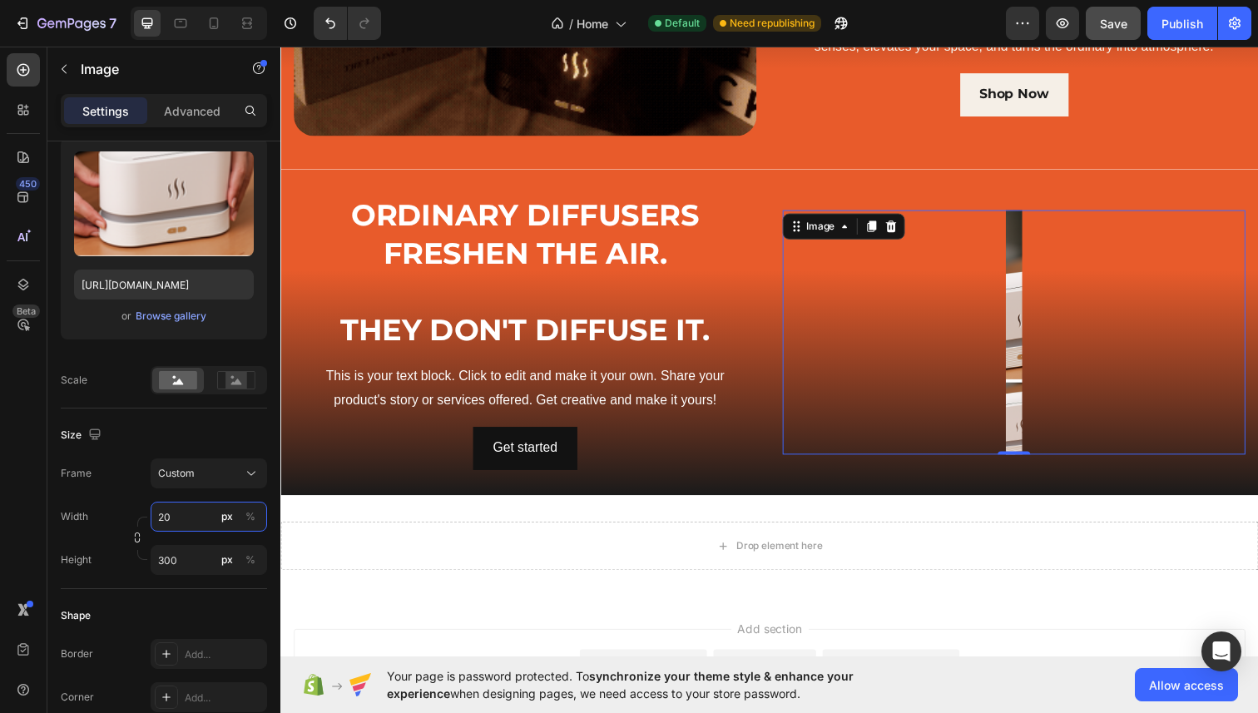
type input "2"
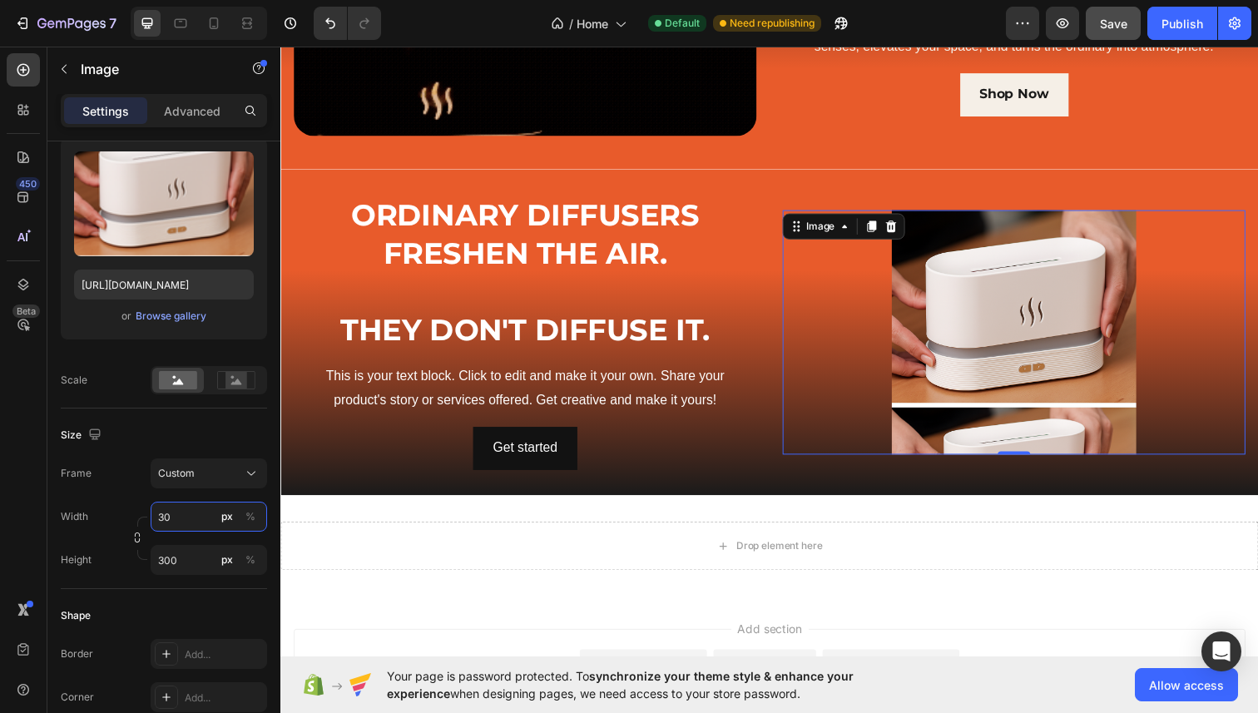
type input "3"
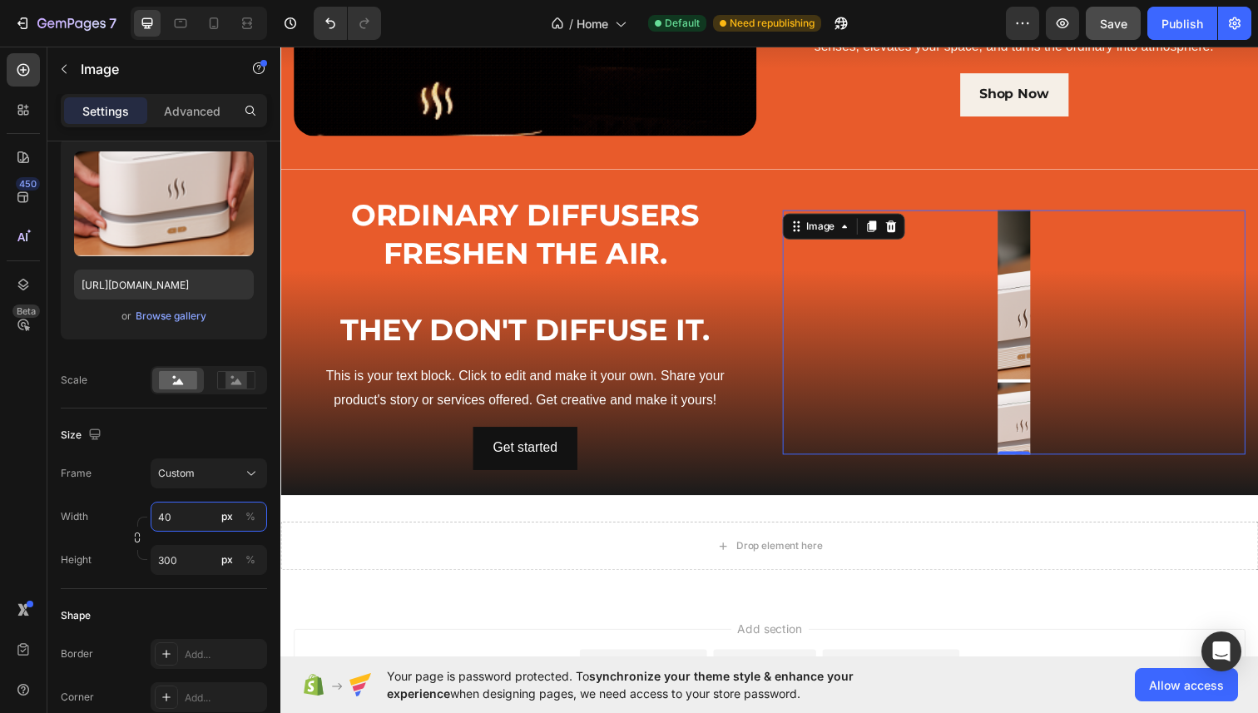
type input "4"
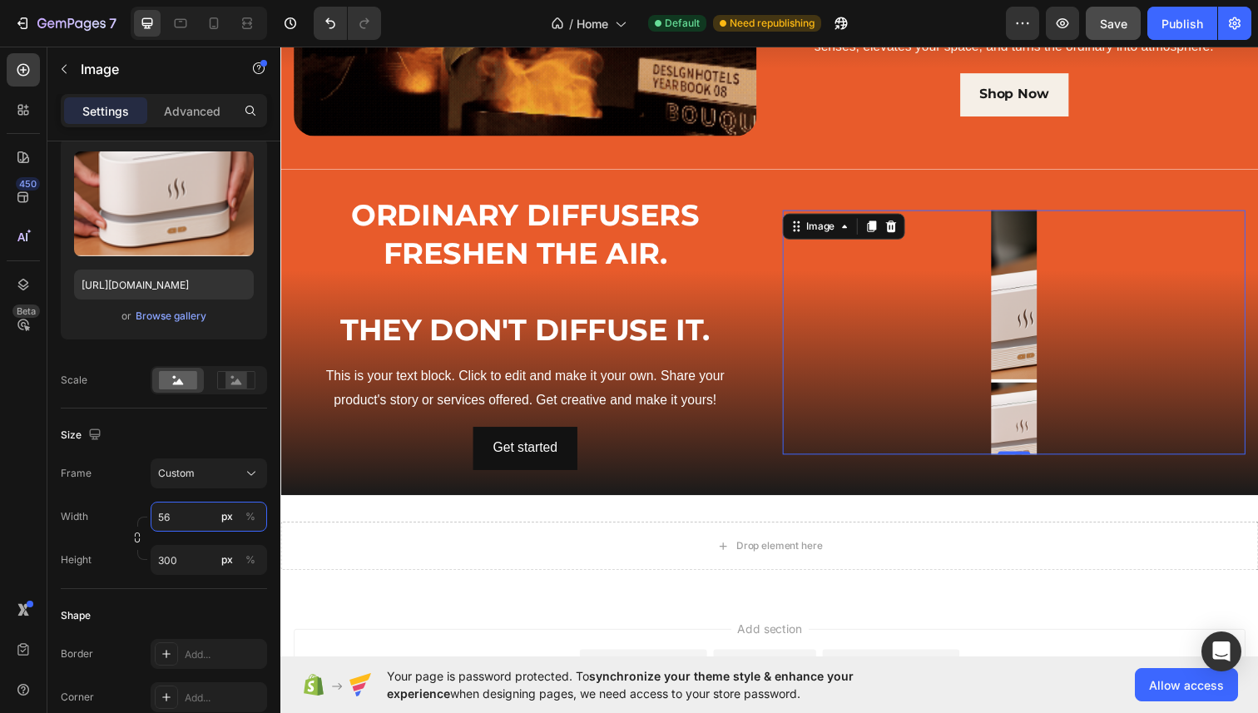
type input "5"
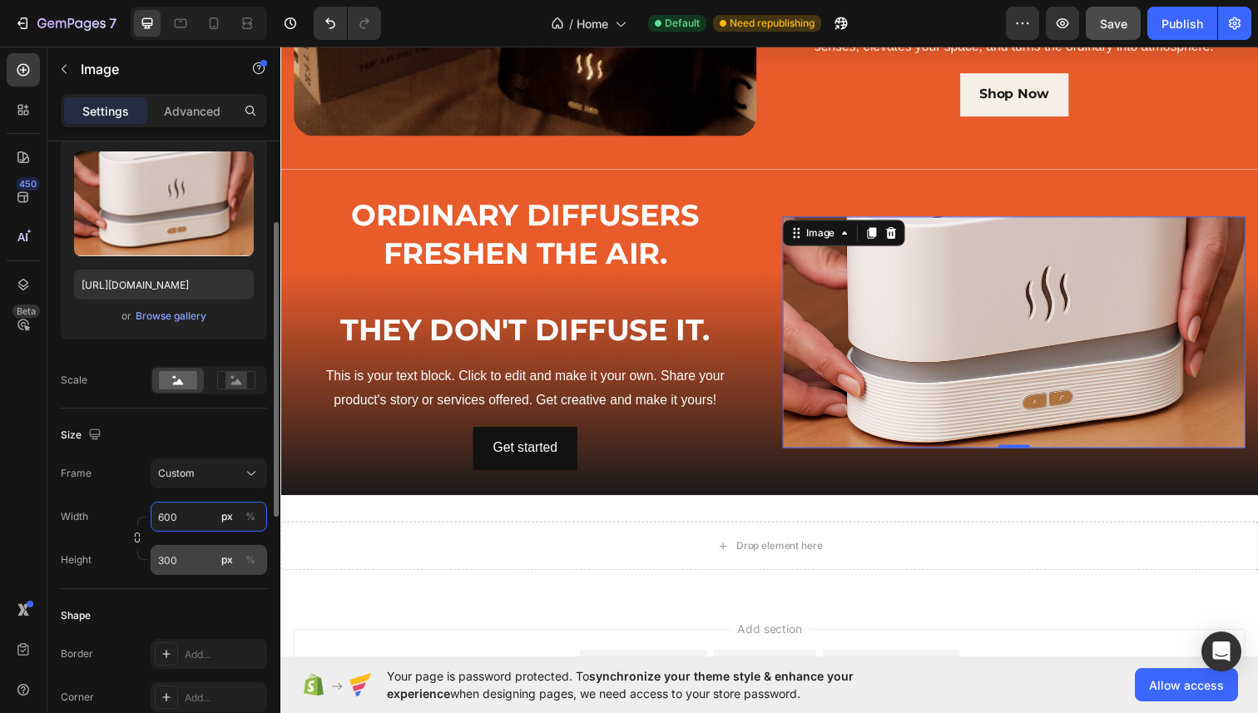
type input "600"
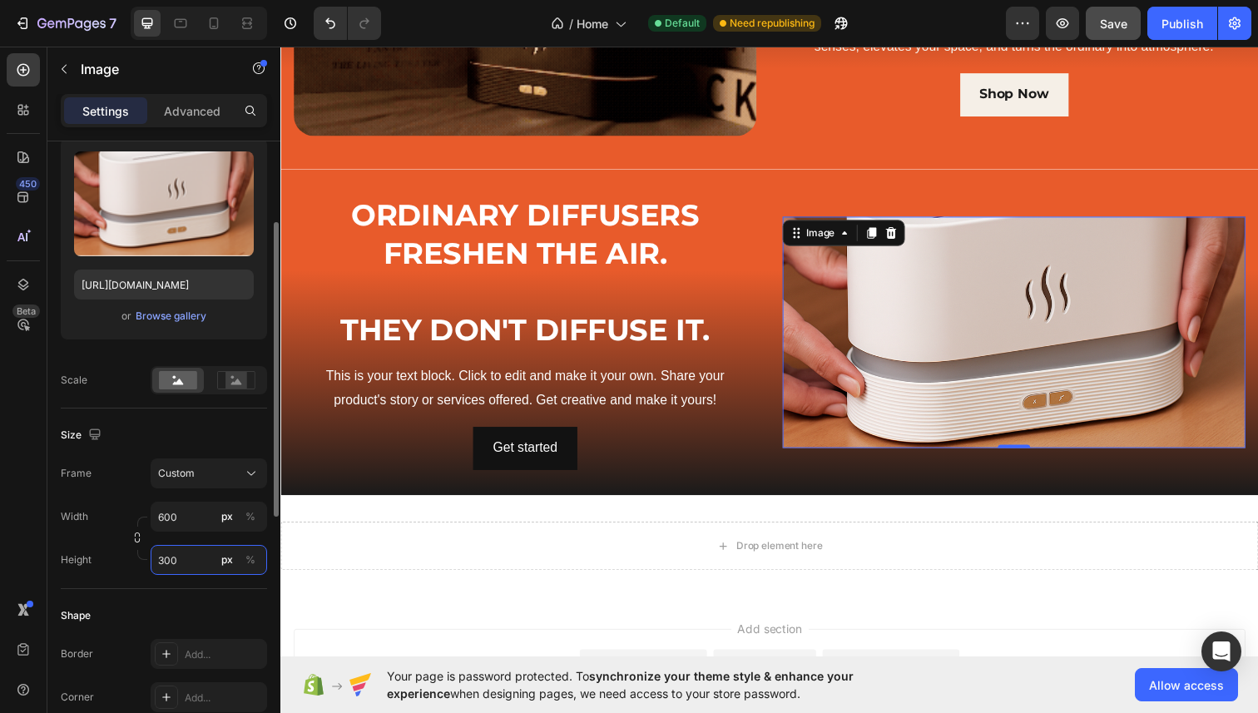
click at [162, 563] on input "300" at bounding box center [209, 560] width 117 height 30
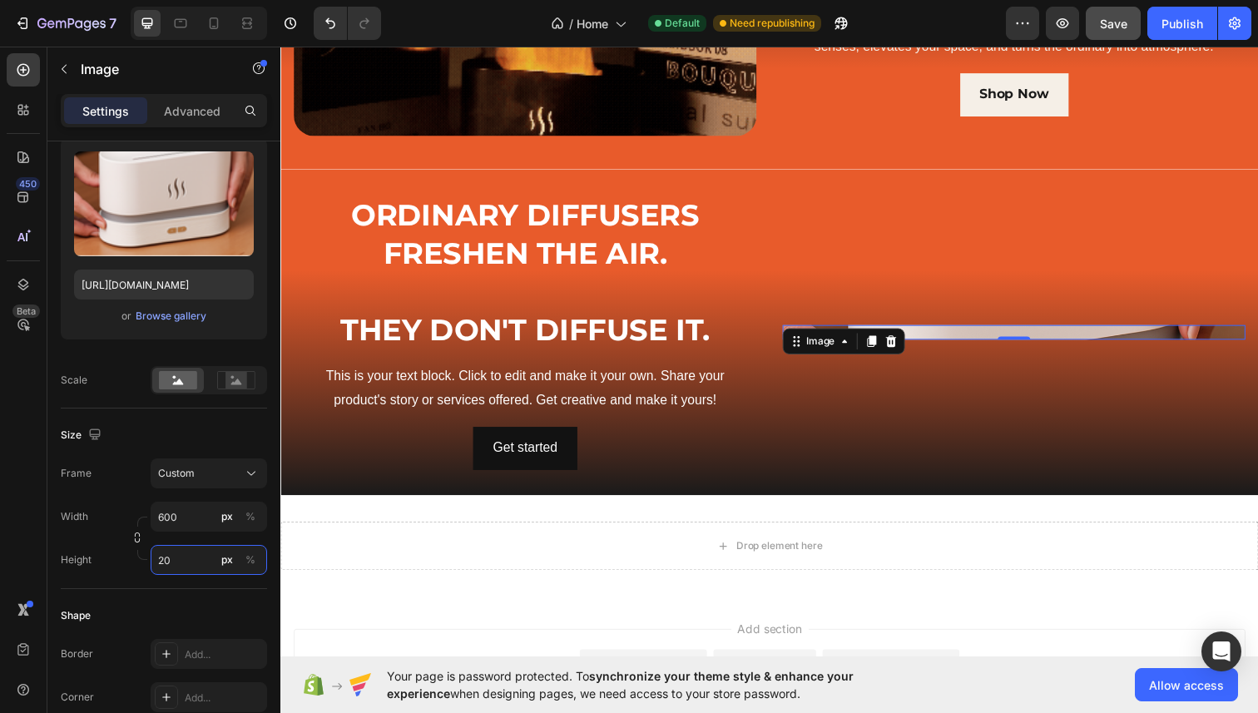
type input "2"
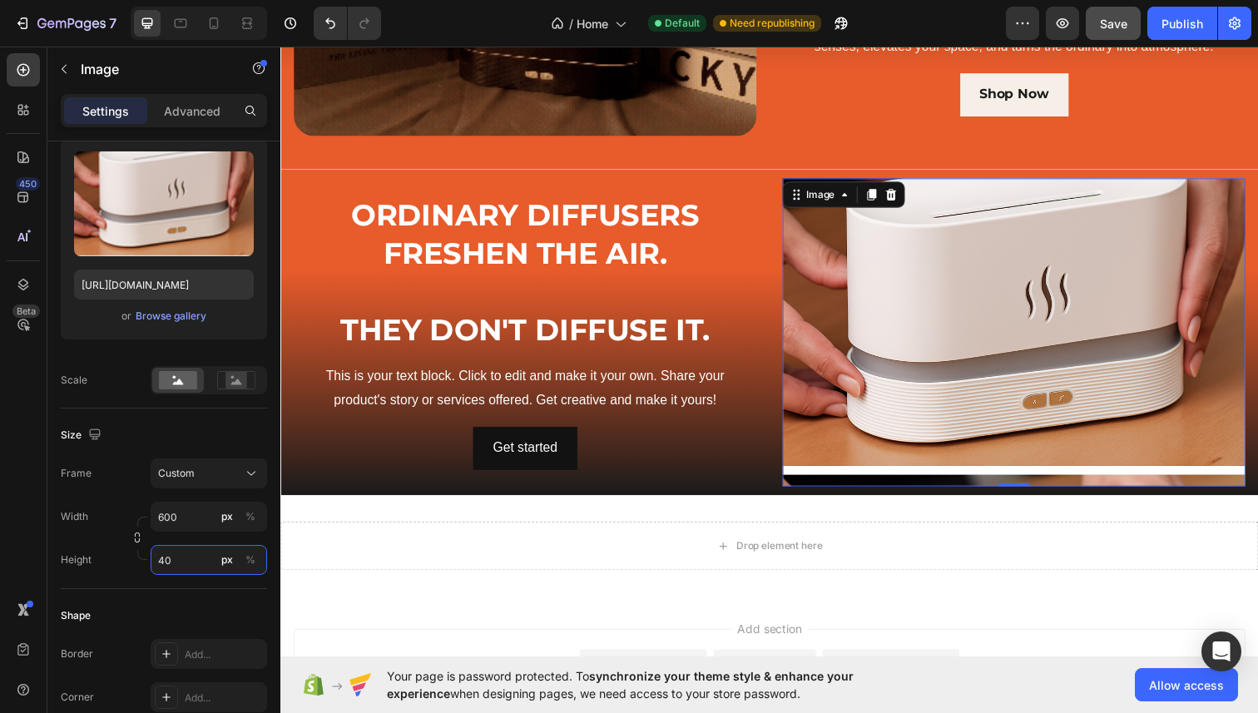
type input "4"
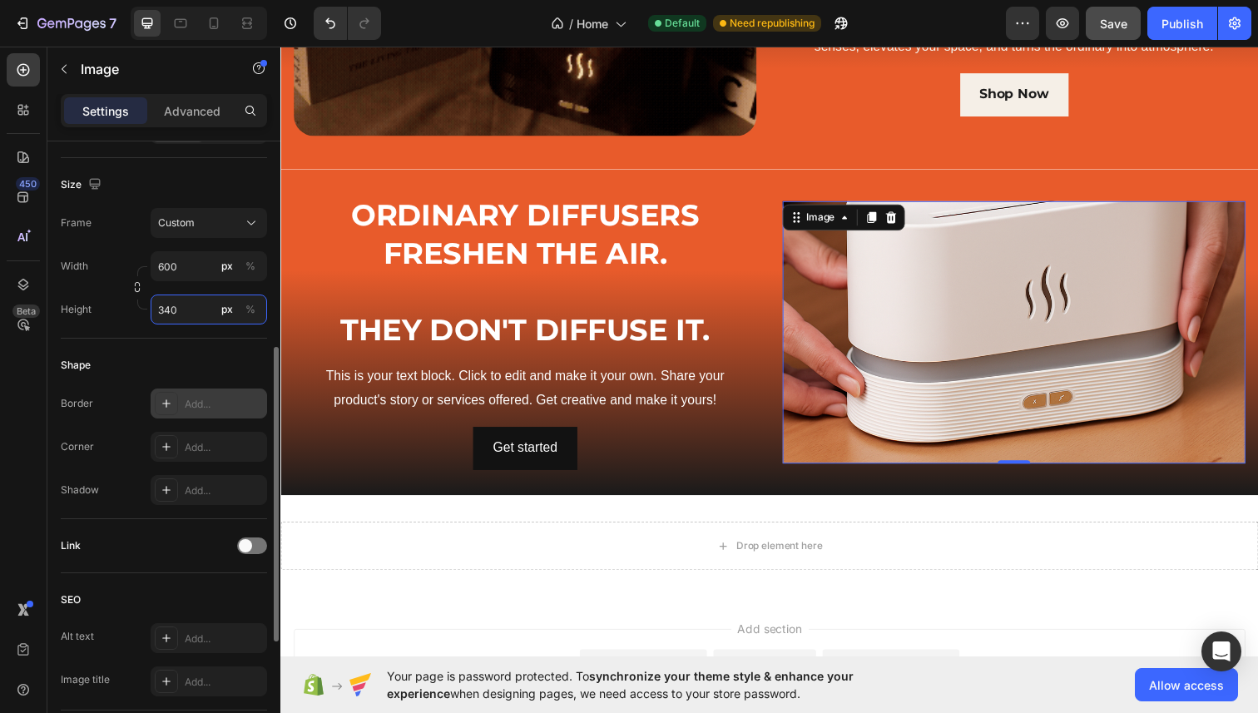
scroll to position [427, 0]
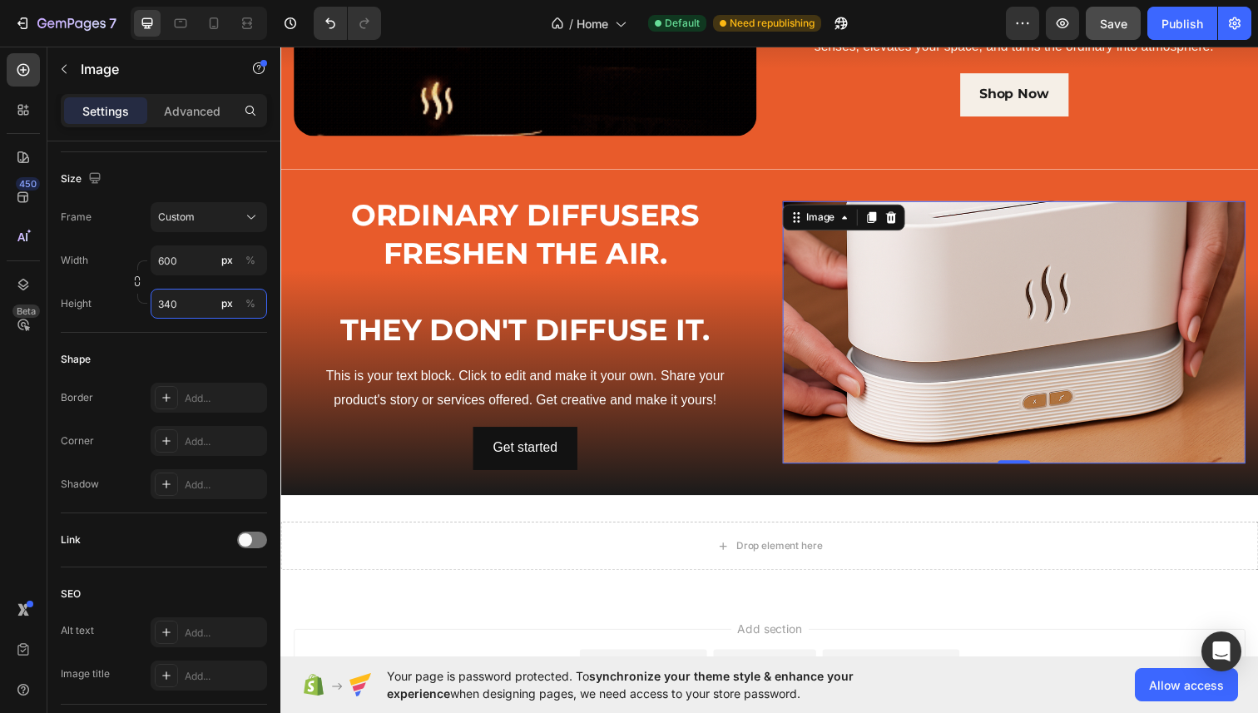
type input "340"
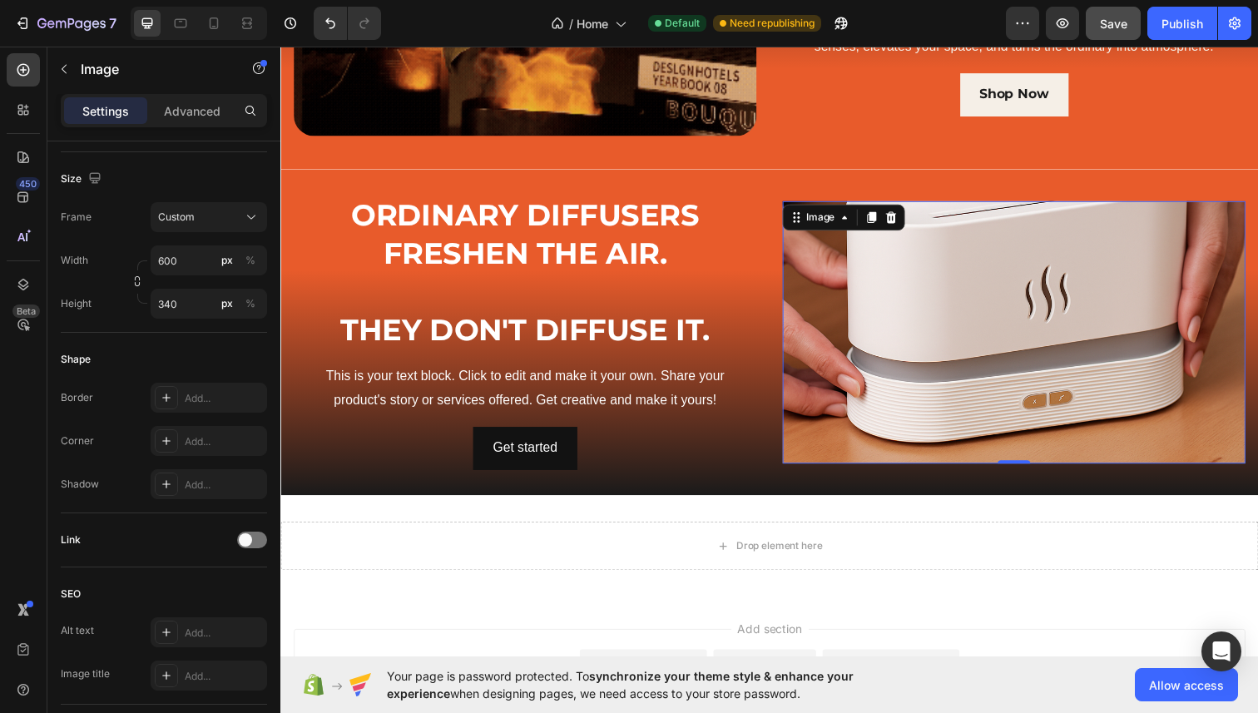
click at [800, 234] on div "Image" at bounding box center [855, 221] width 125 height 27
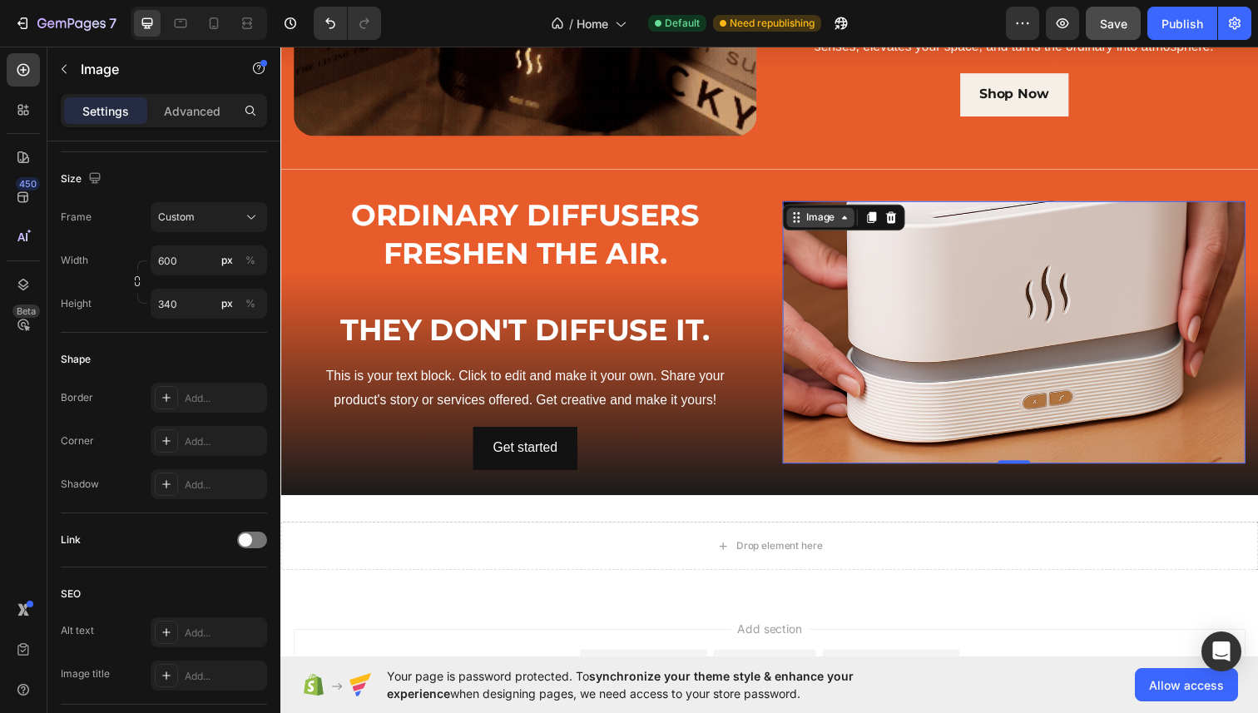
click at [801, 221] on icon at bounding box center [807, 221] width 13 height 13
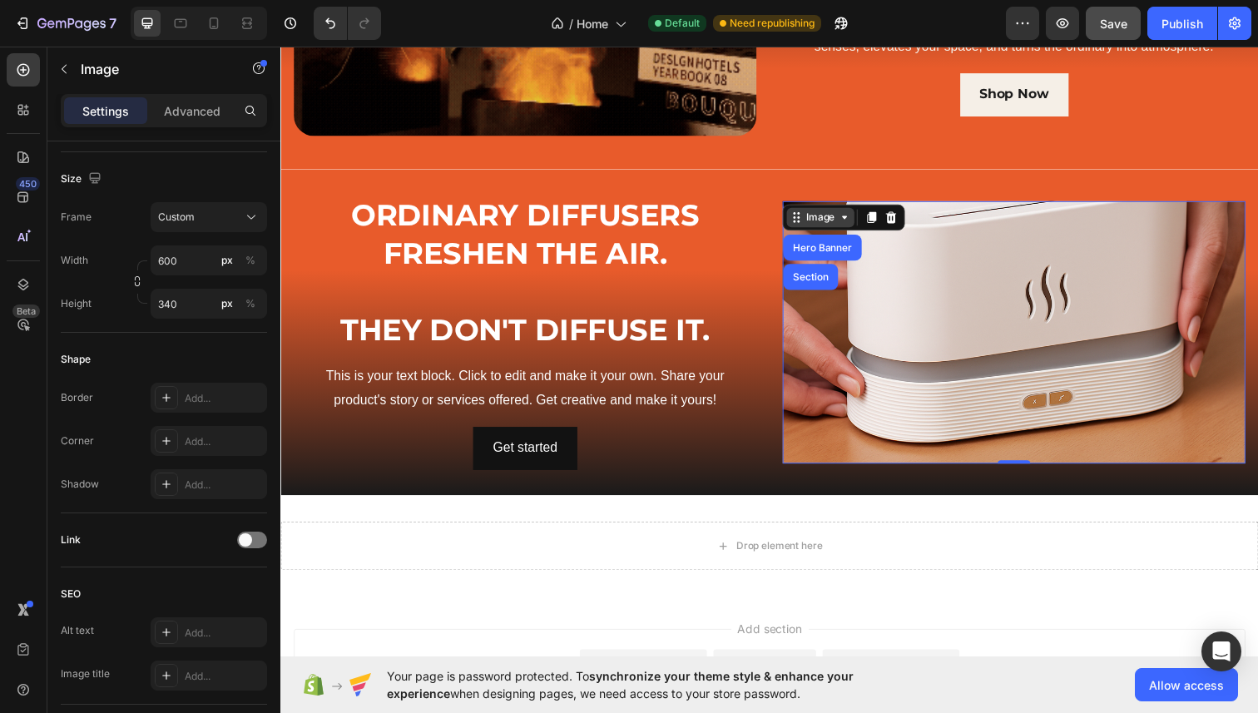
click at [848, 223] on div "Image" at bounding box center [832, 221] width 36 height 15
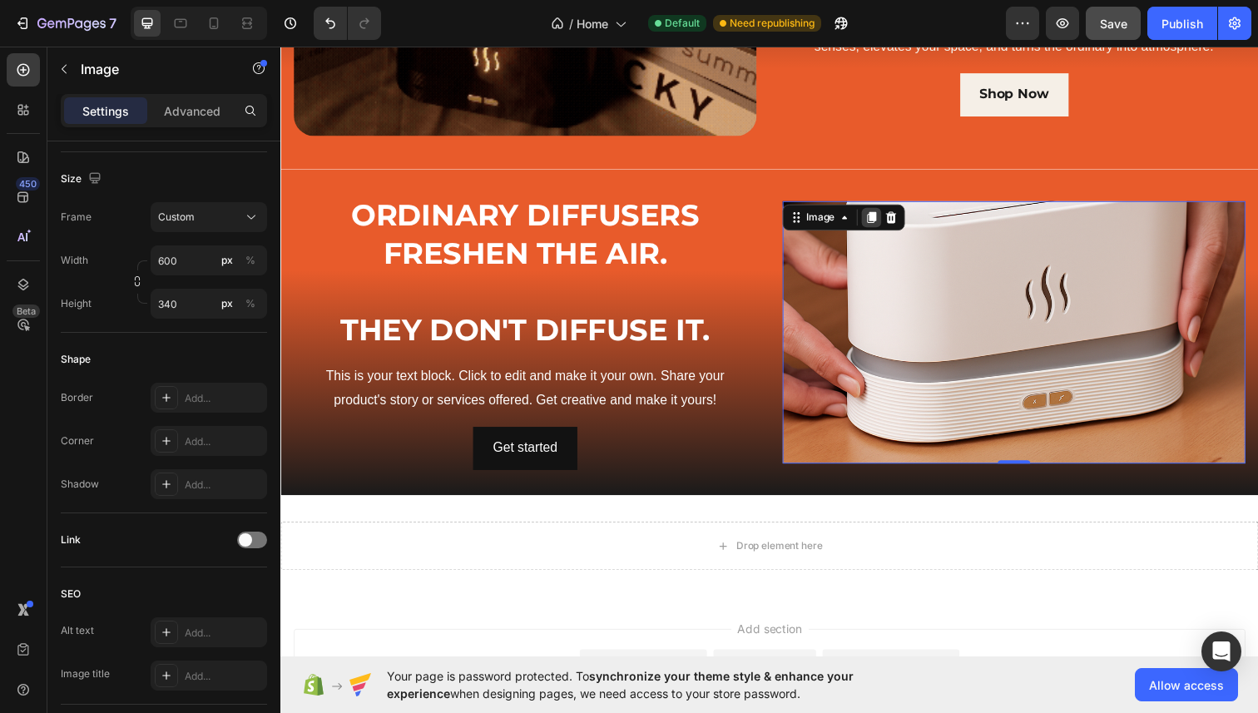
click at [880, 223] on icon at bounding box center [884, 222] width 9 height 12
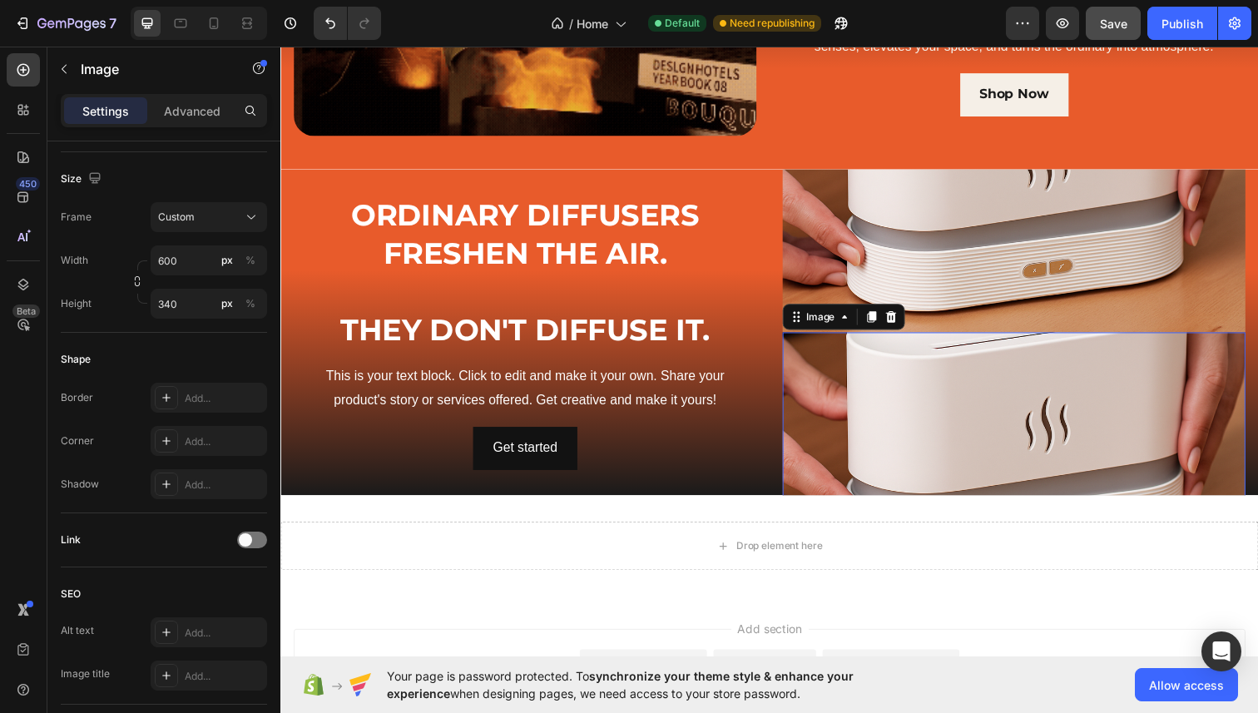
click at [878, 310] on div "Image" at bounding box center [855, 323] width 125 height 27
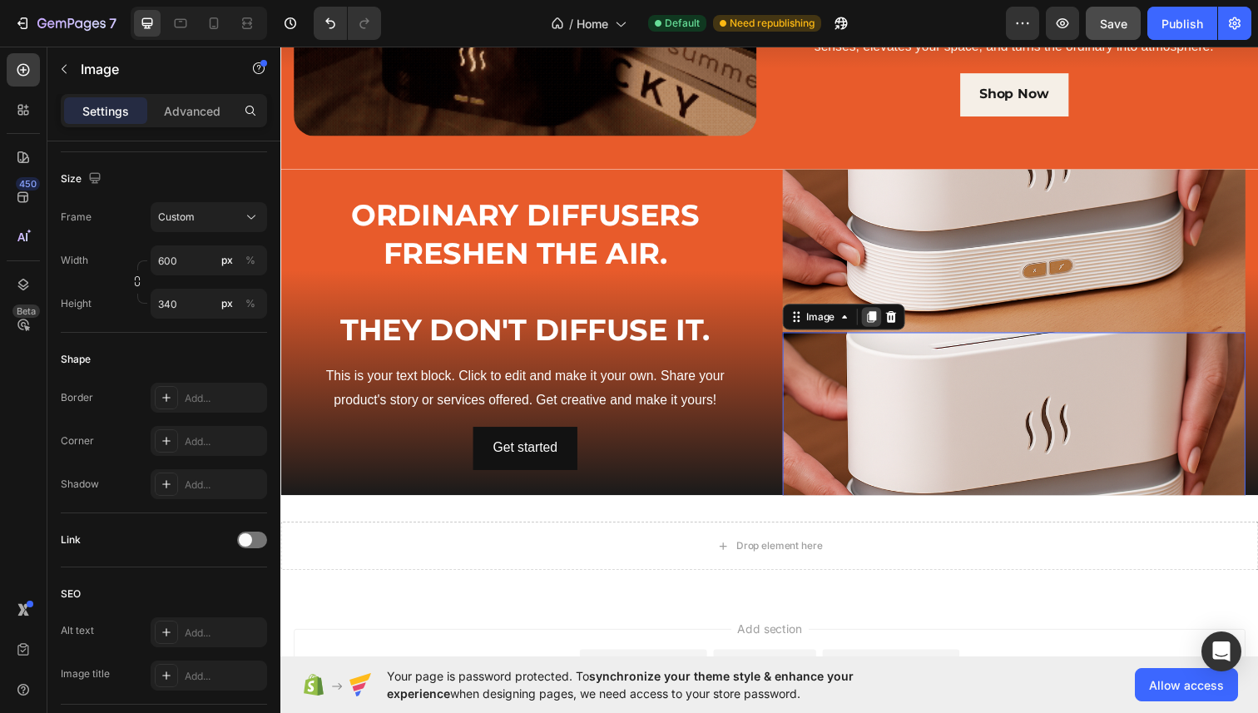
click at [880, 320] on icon at bounding box center [883, 322] width 13 height 13
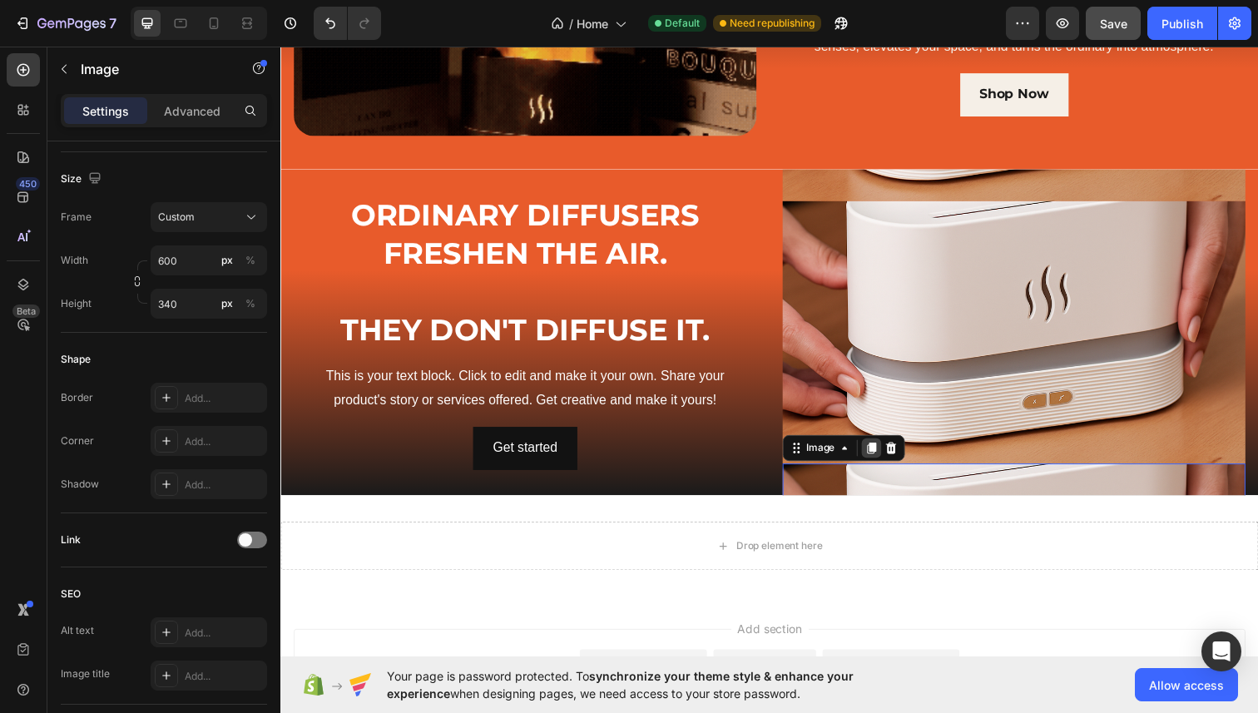
click at [878, 453] on icon at bounding box center [883, 456] width 13 height 13
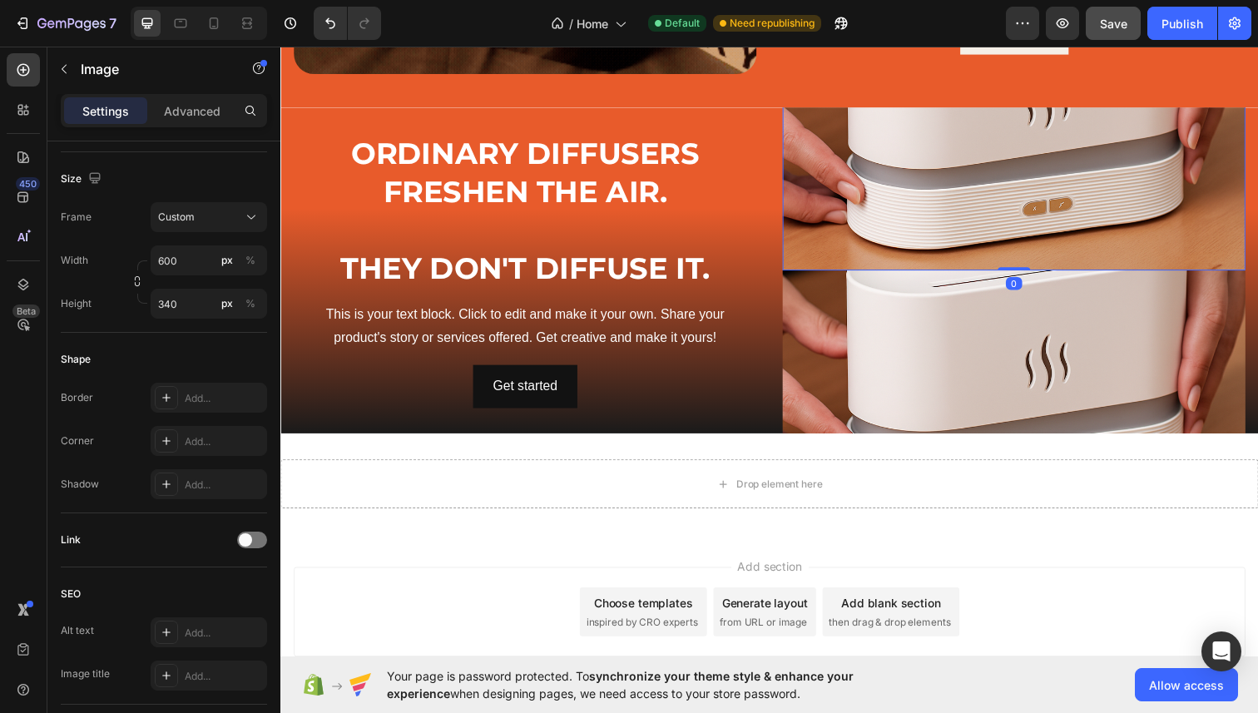
scroll to position [801, 0]
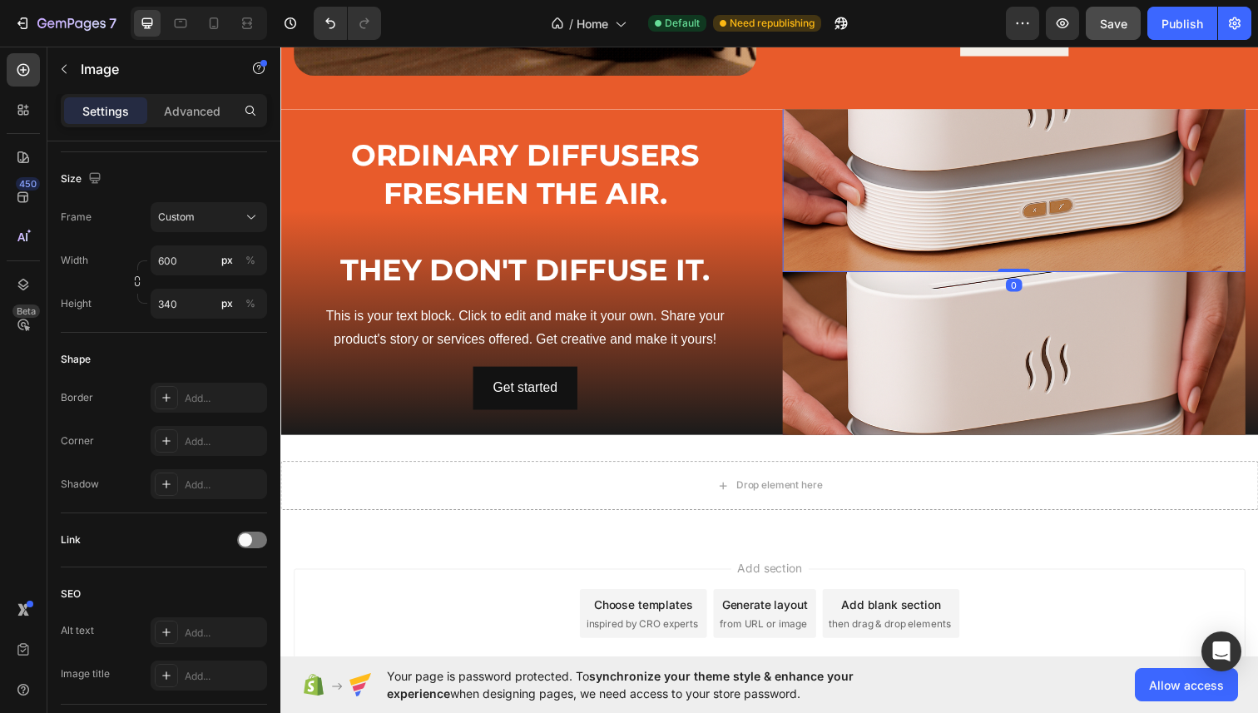
click at [899, 206] on img at bounding box center [1029, 143] width 473 height 268
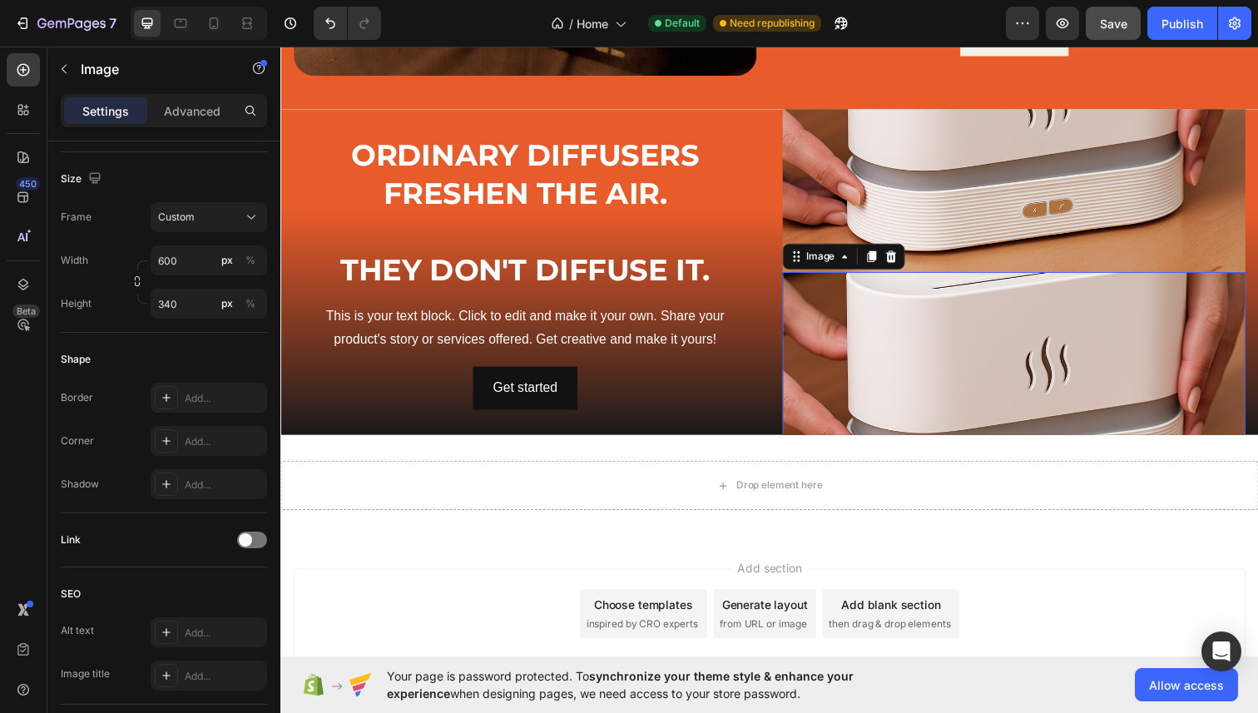
click at [1013, 303] on img at bounding box center [1029, 411] width 473 height 268
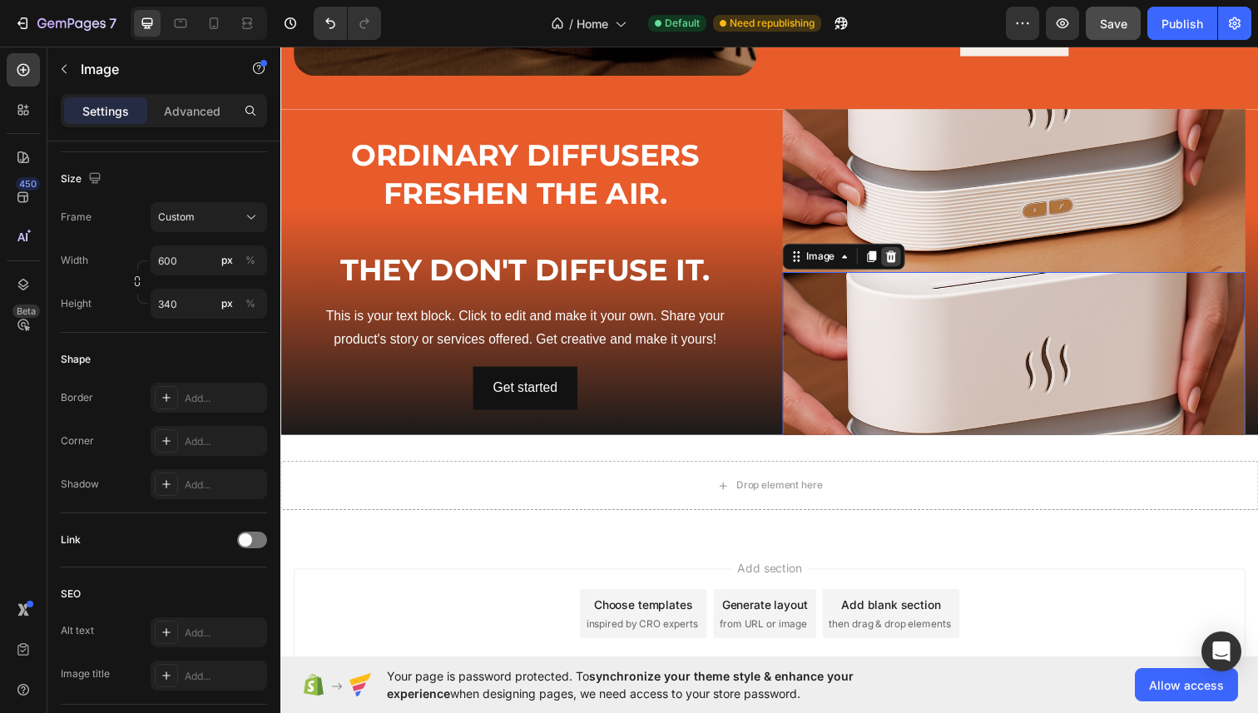
click at [902, 265] on icon at bounding box center [904, 261] width 11 height 12
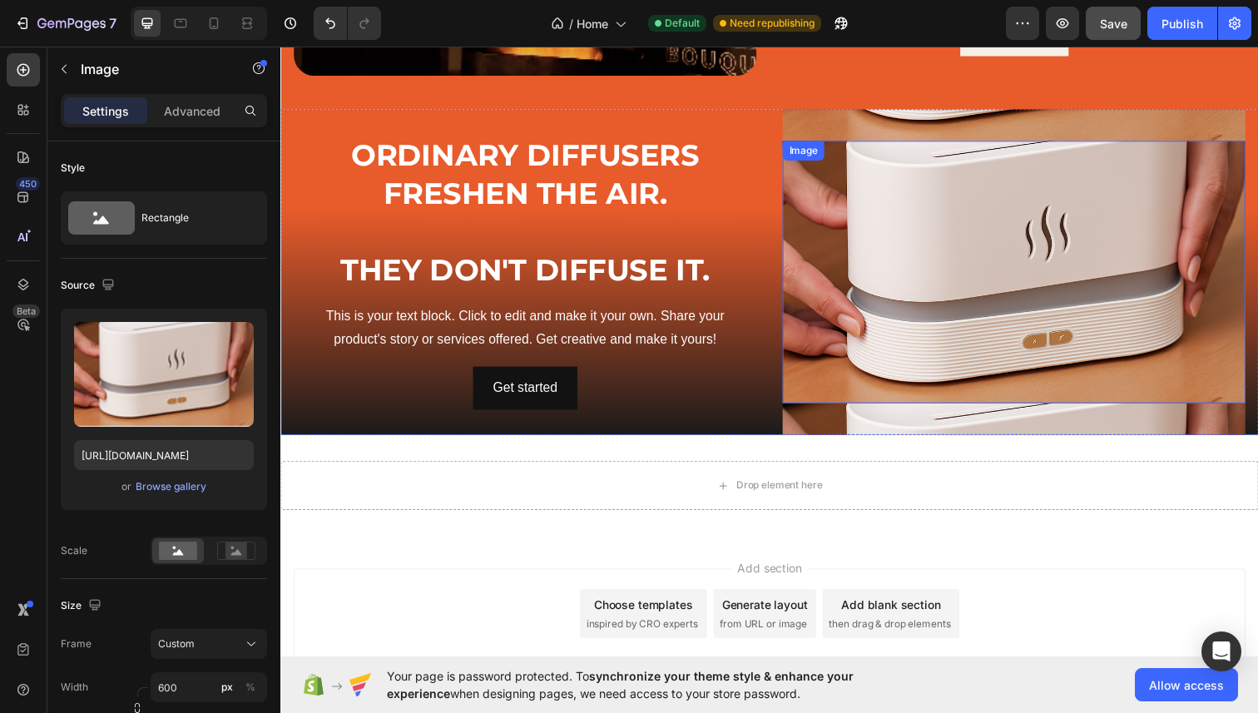
click at [889, 327] on img at bounding box center [1029, 277] width 473 height 268
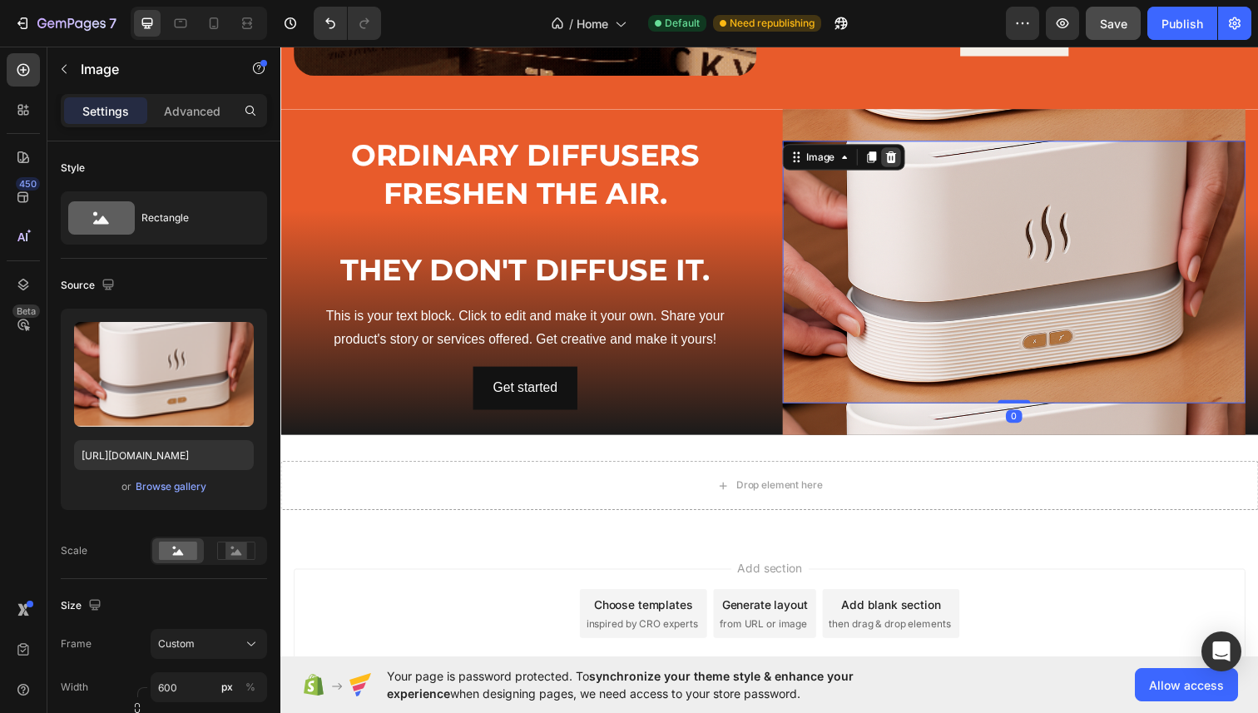
click at [903, 160] on icon at bounding box center [904, 160] width 11 height 12
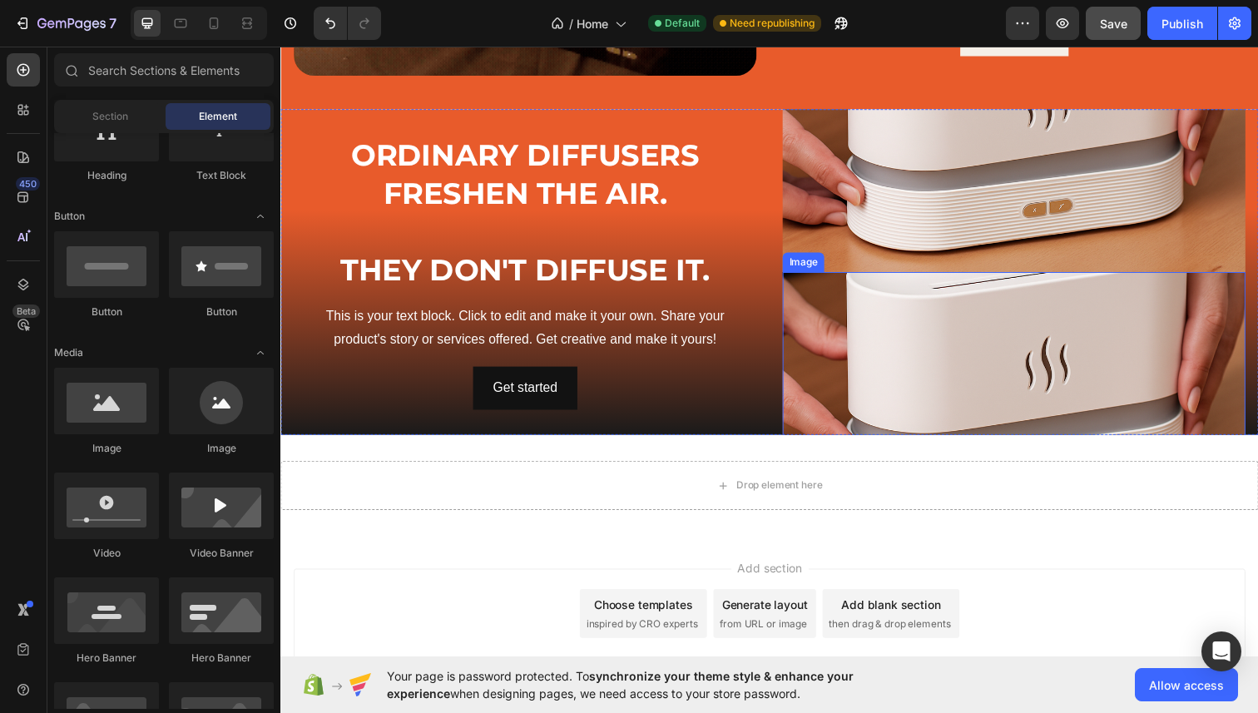
click at [903, 312] on img at bounding box center [1029, 411] width 473 height 268
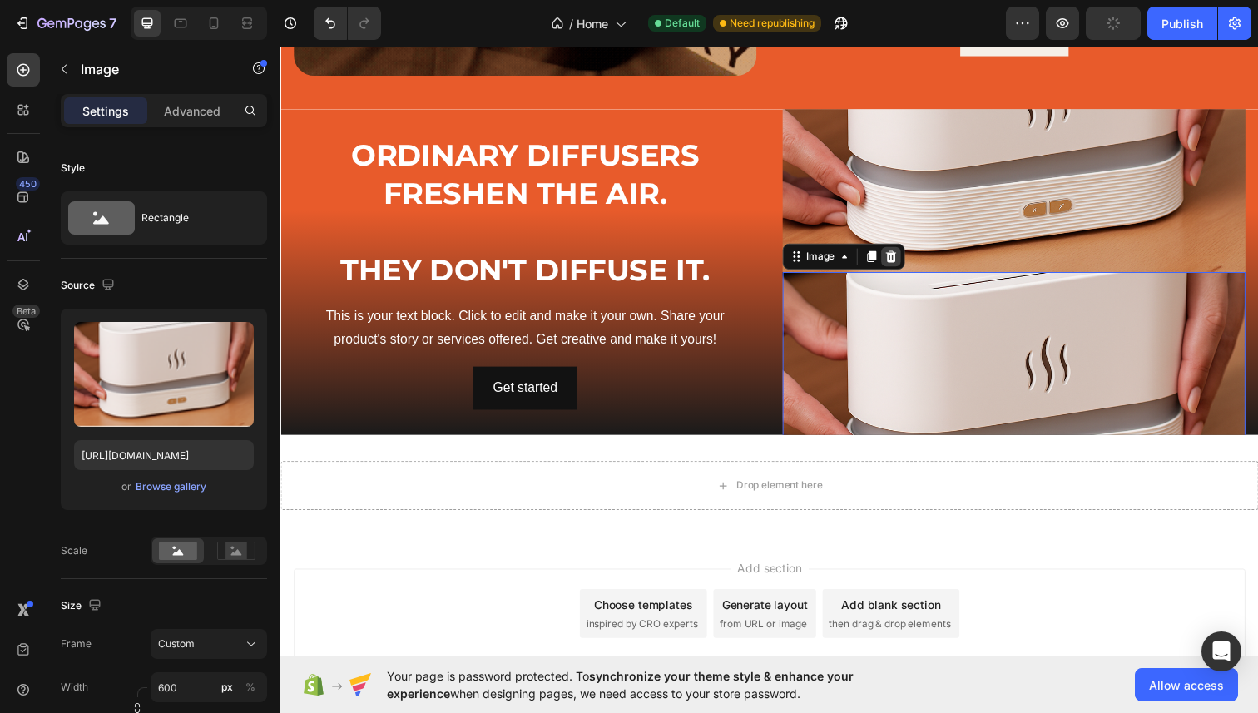
click at [904, 263] on icon at bounding box center [904, 261] width 11 height 12
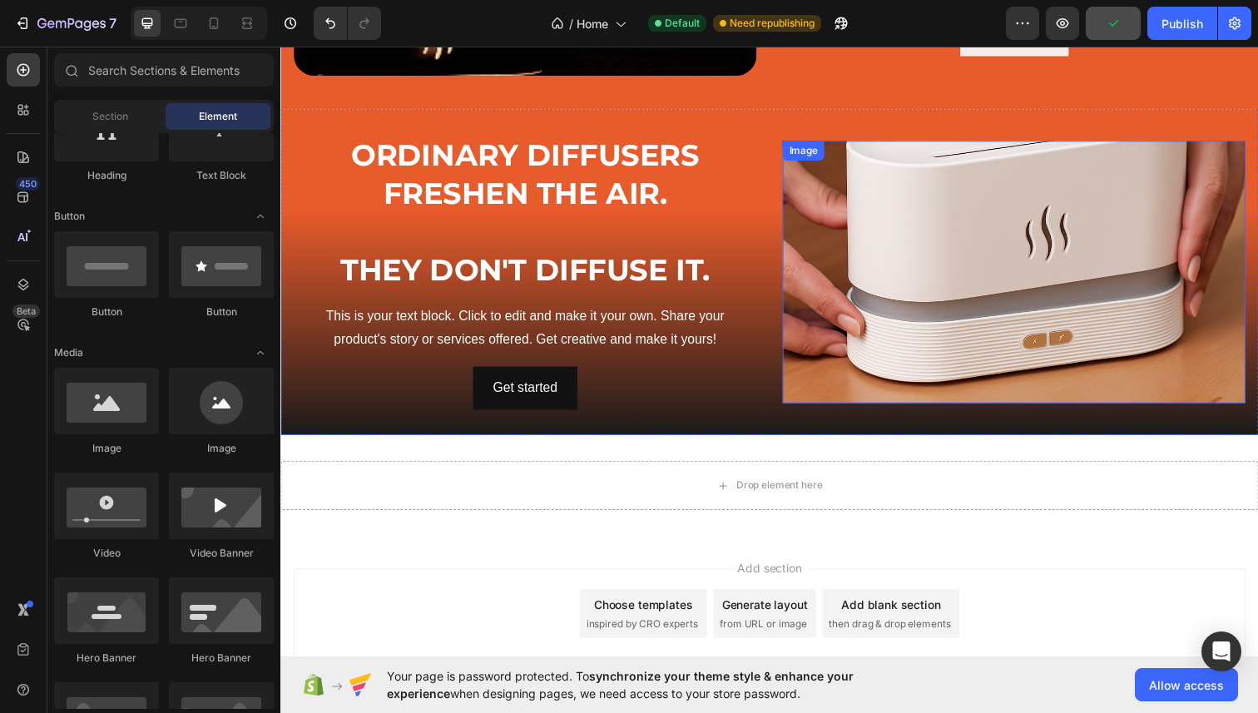
click at [899, 294] on img at bounding box center [1029, 277] width 473 height 268
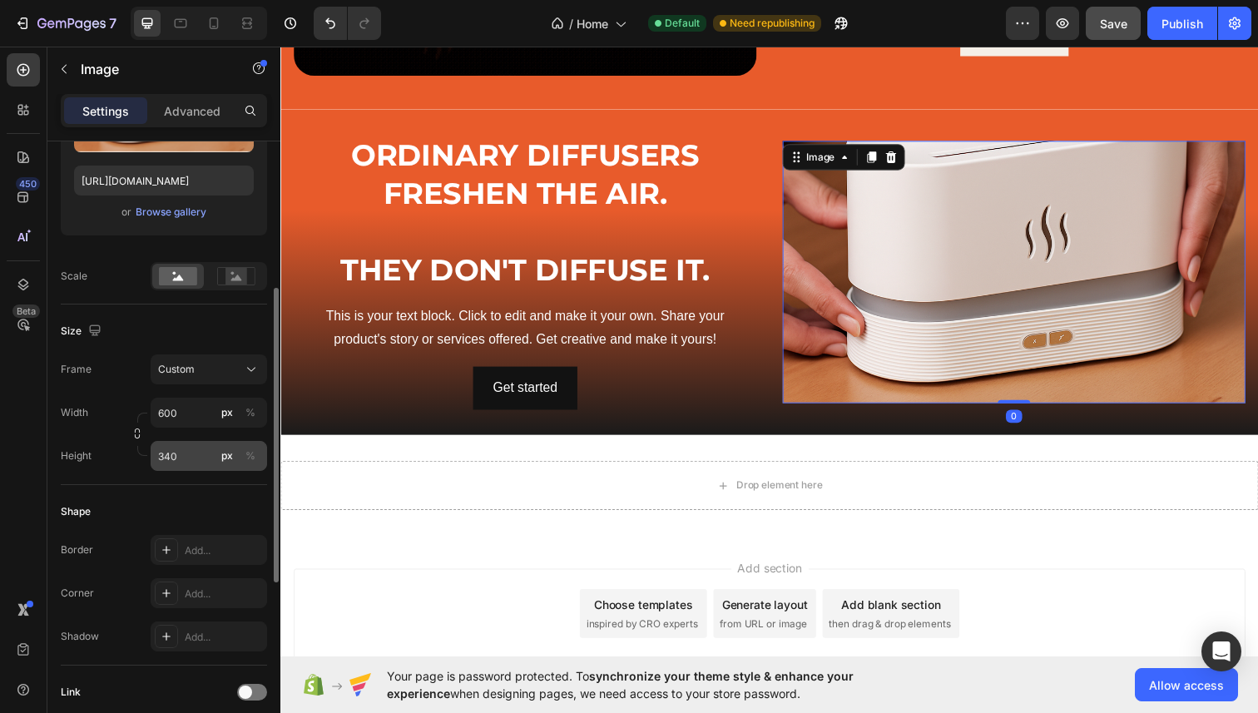
scroll to position [290, 0]
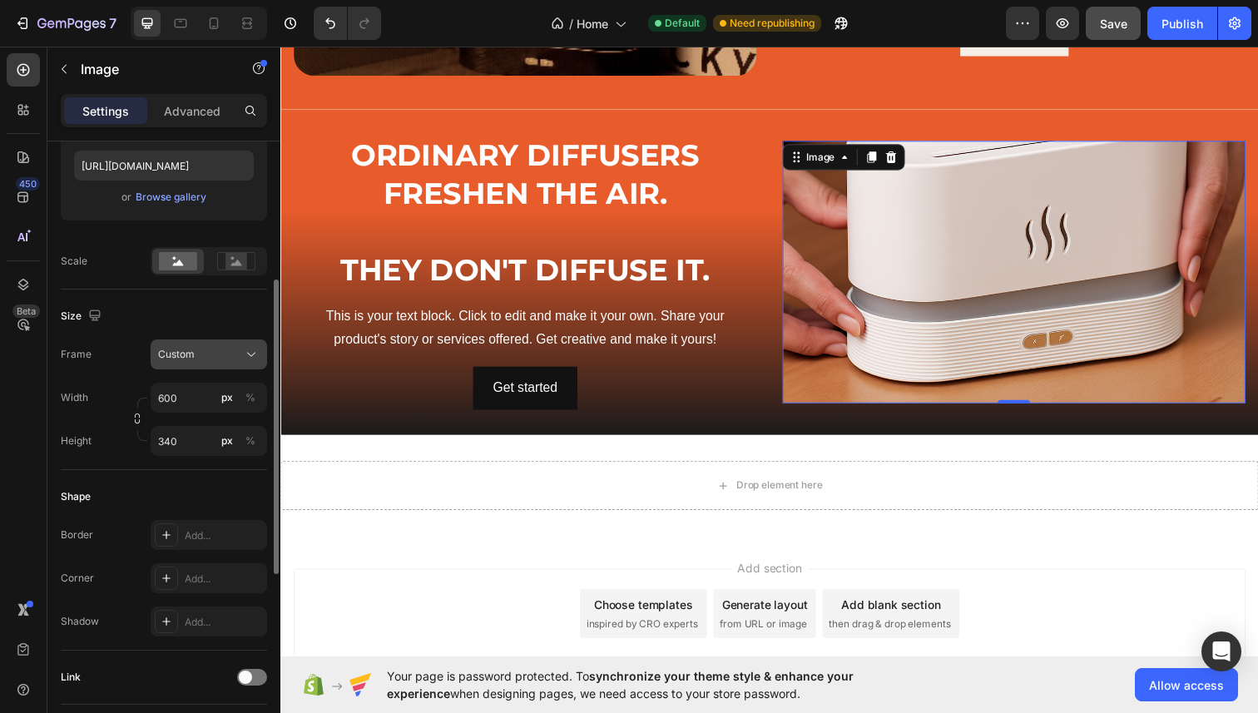
click at [249, 361] on icon at bounding box center [251, 354] width 17 height 17
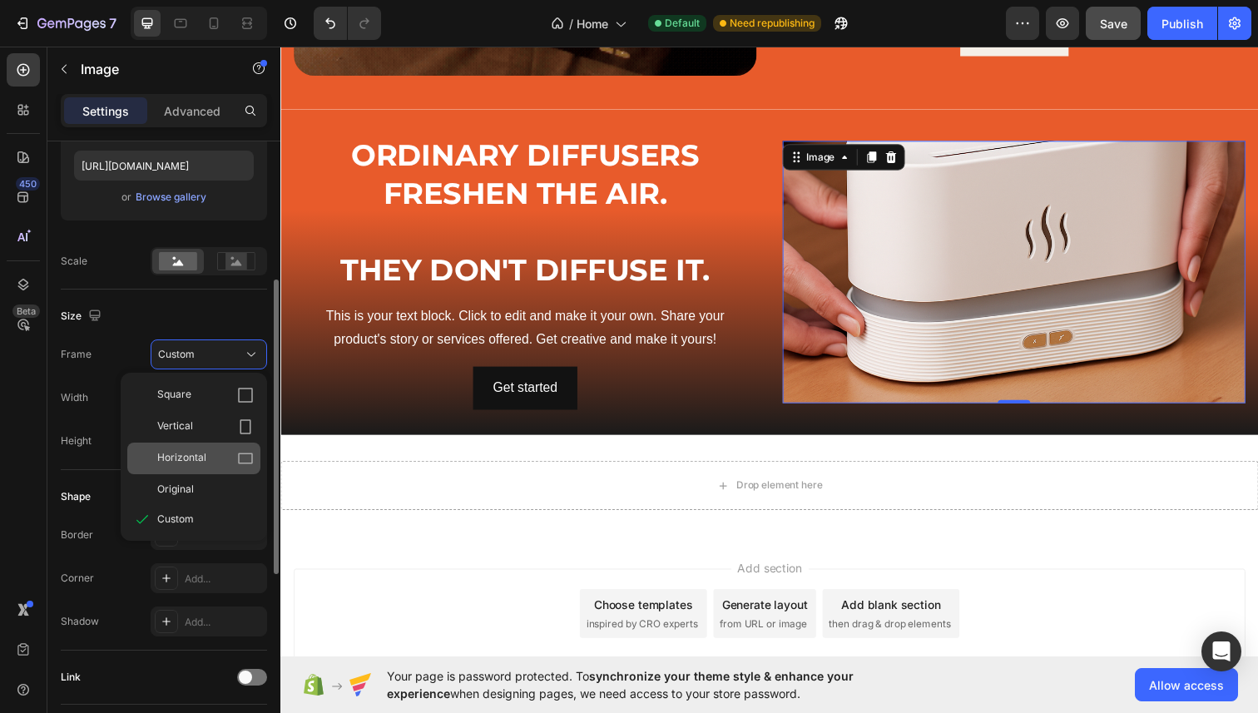
click at [221, 455] on div "Horizontal" at bounding box center [205, 458] width 97 height 17
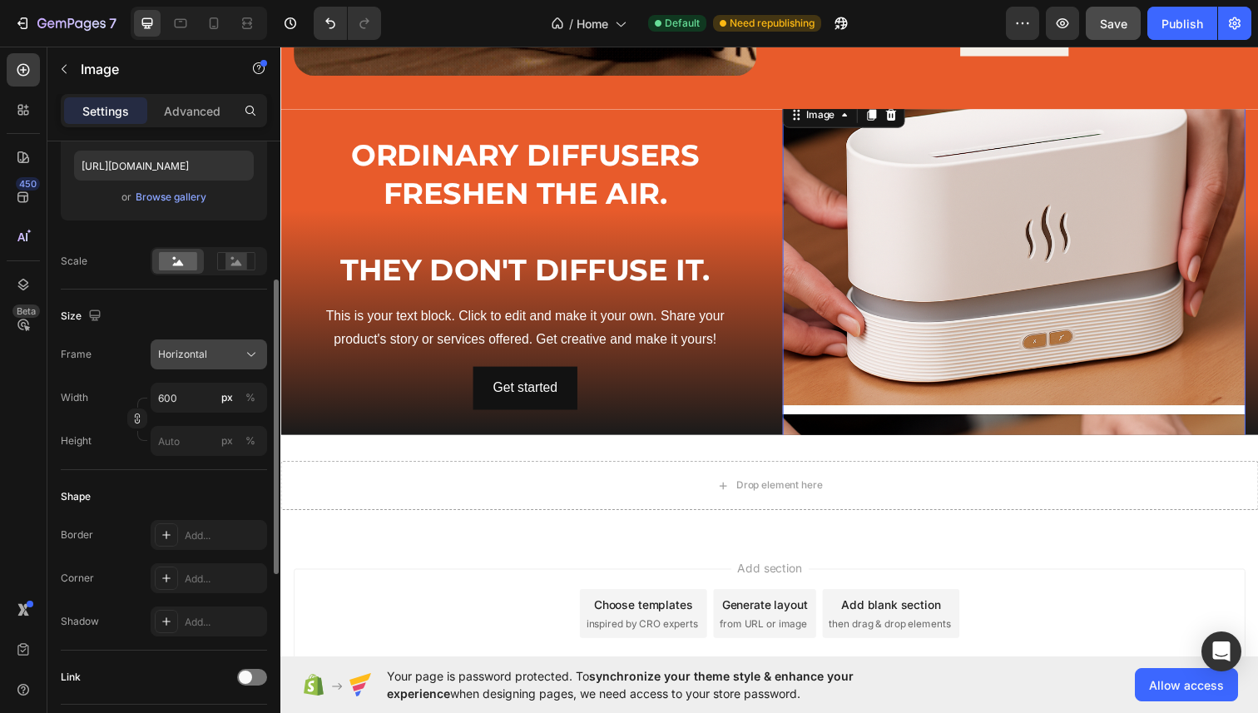
click at [226, 355] on div "Horizontal" at bounding box center [199, 354] width 82 height 15
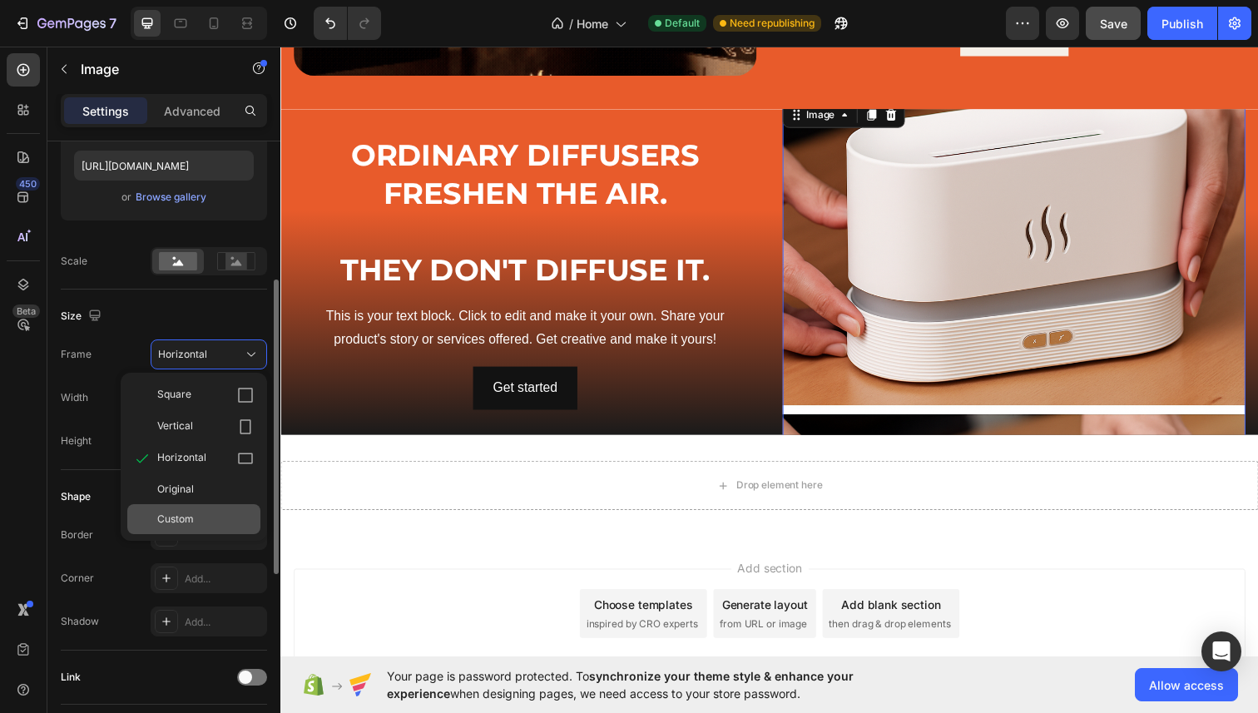
click at [192, 529] on div "Custom" at bounding box center [193, 519] width 133 height 30
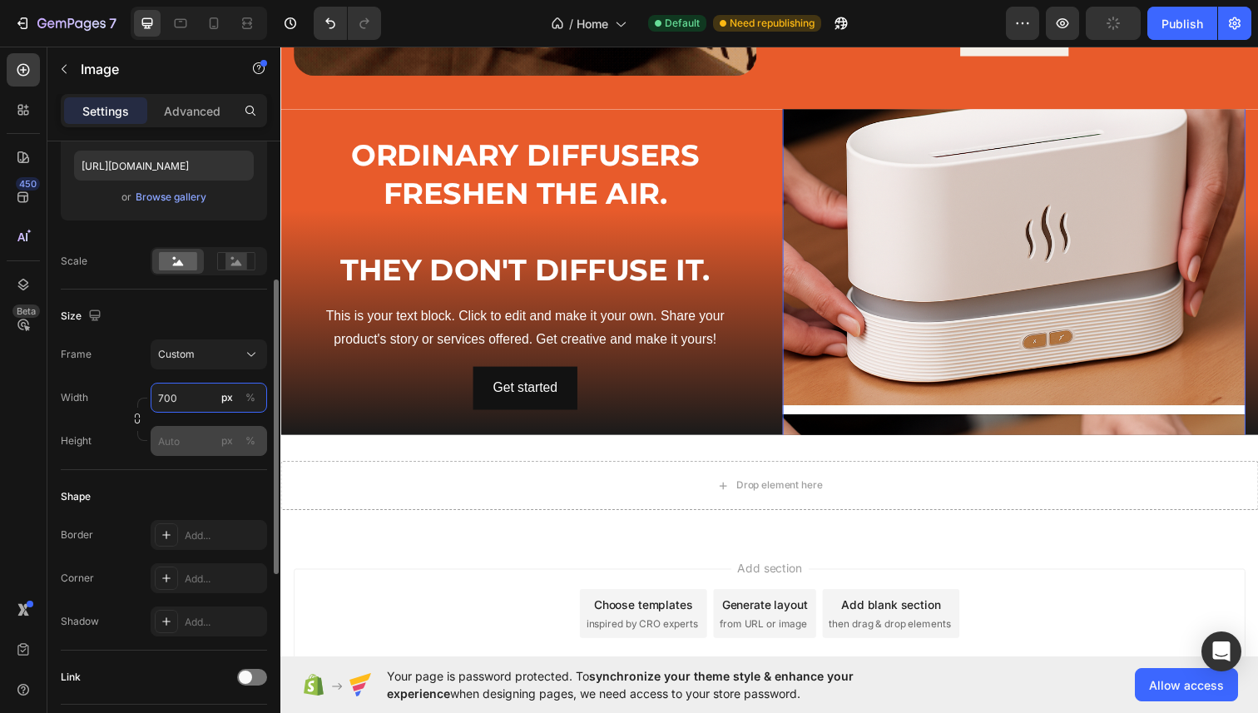
type input "700"
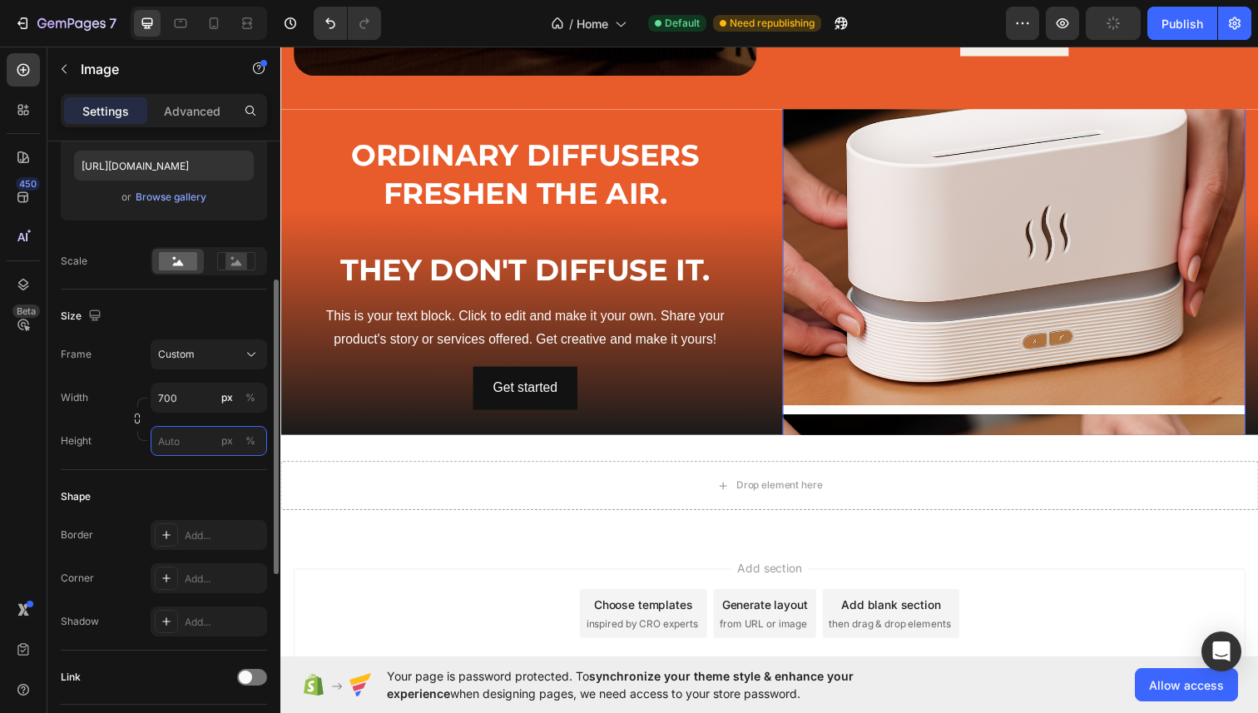
click at [181, 449] on input "px %" at bounding box center [209, 441] width 117 height 30
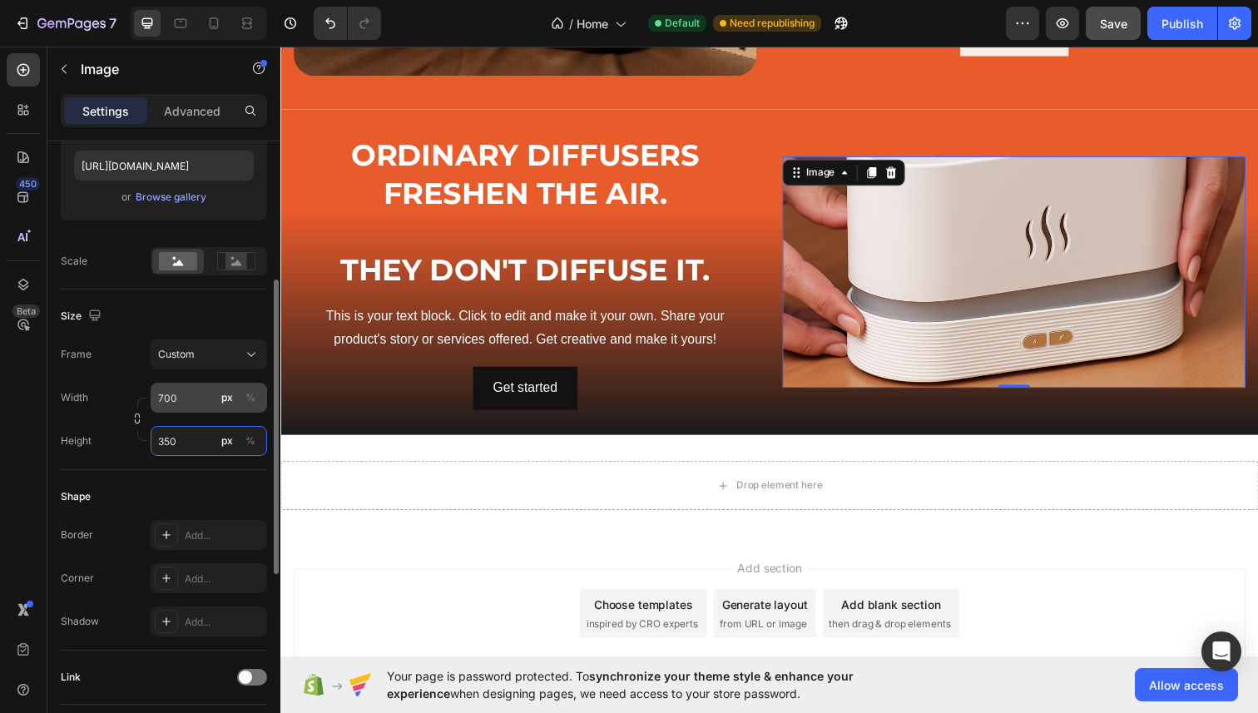
type input "350"
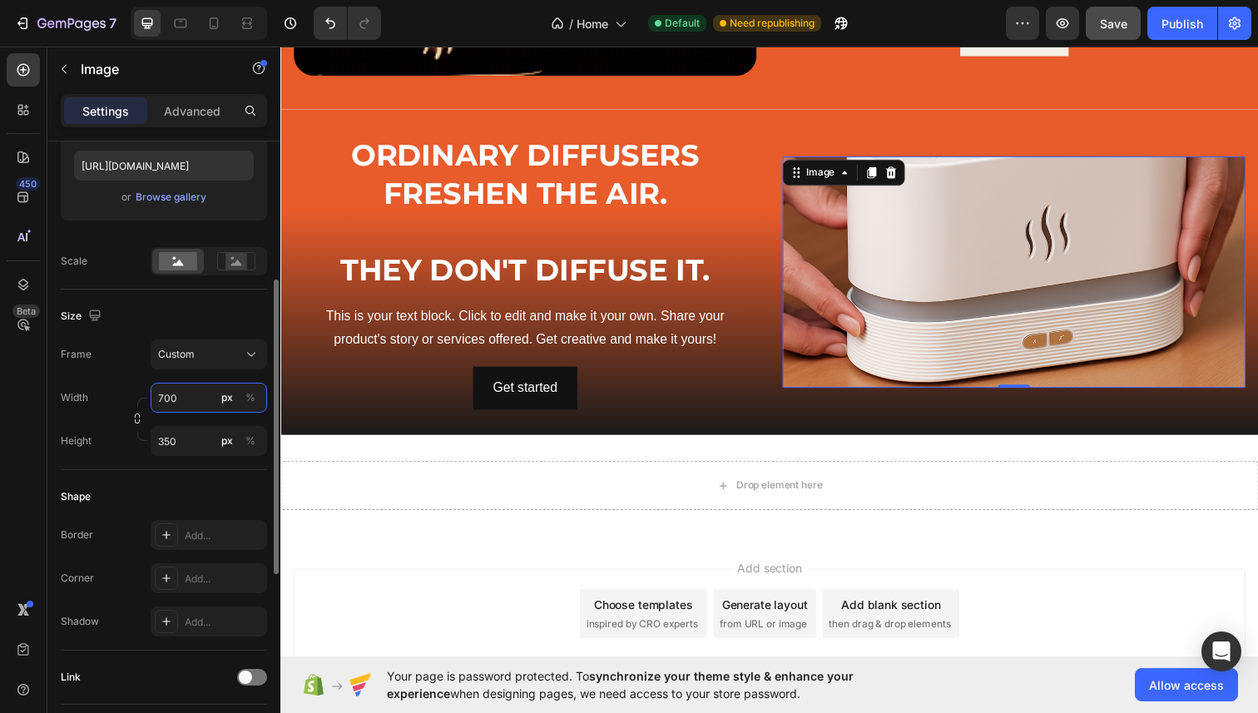
click at [163, 399] on input "700" at bounding box center [209, 398] width 117 height 30
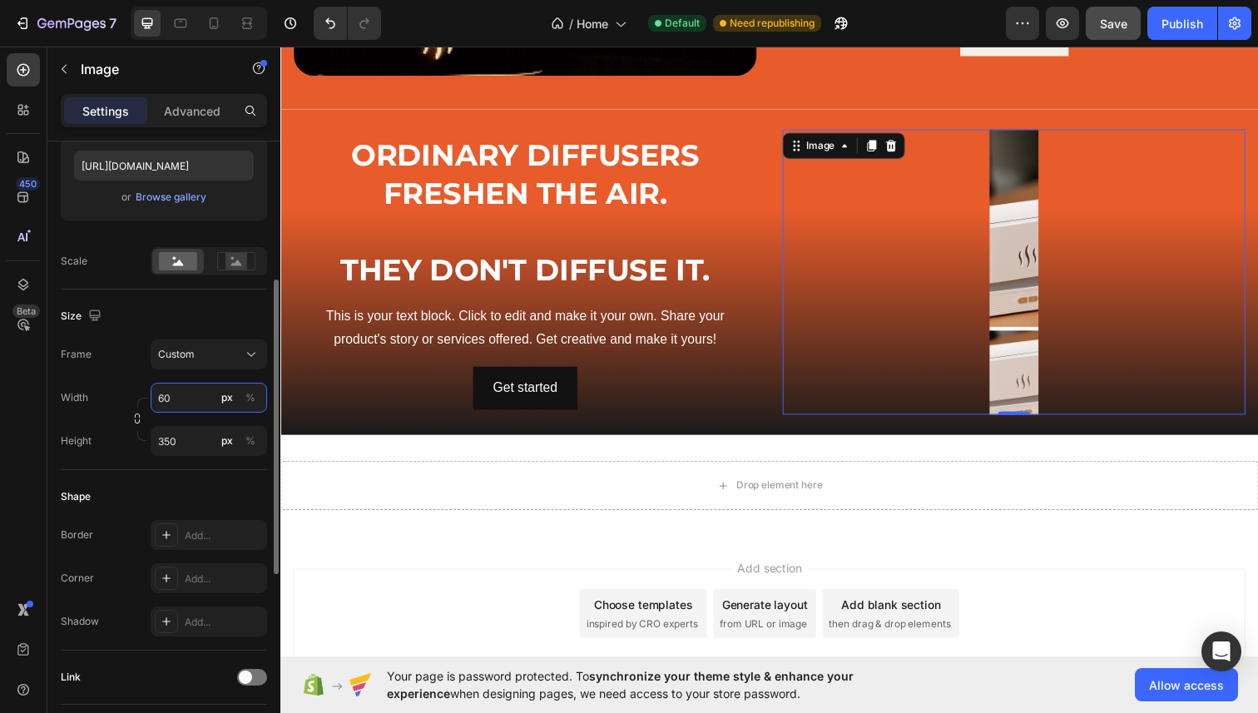
type input "6"
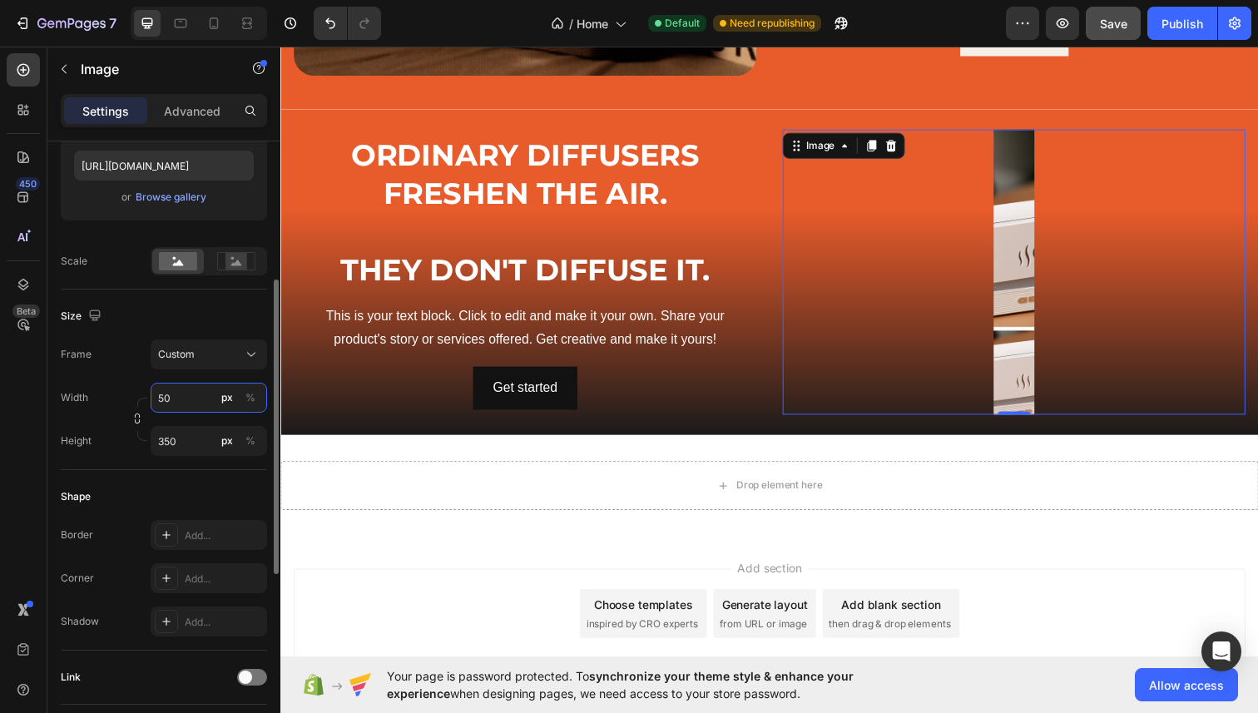
type input "5"
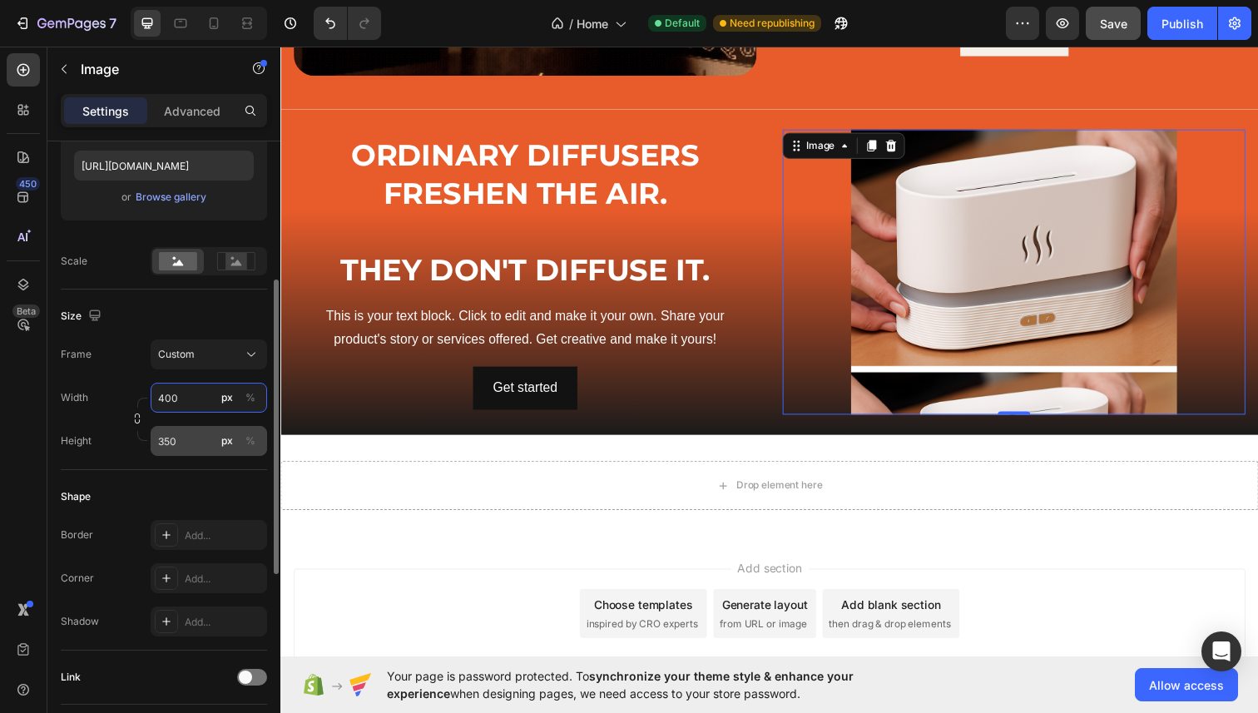
type input "400"
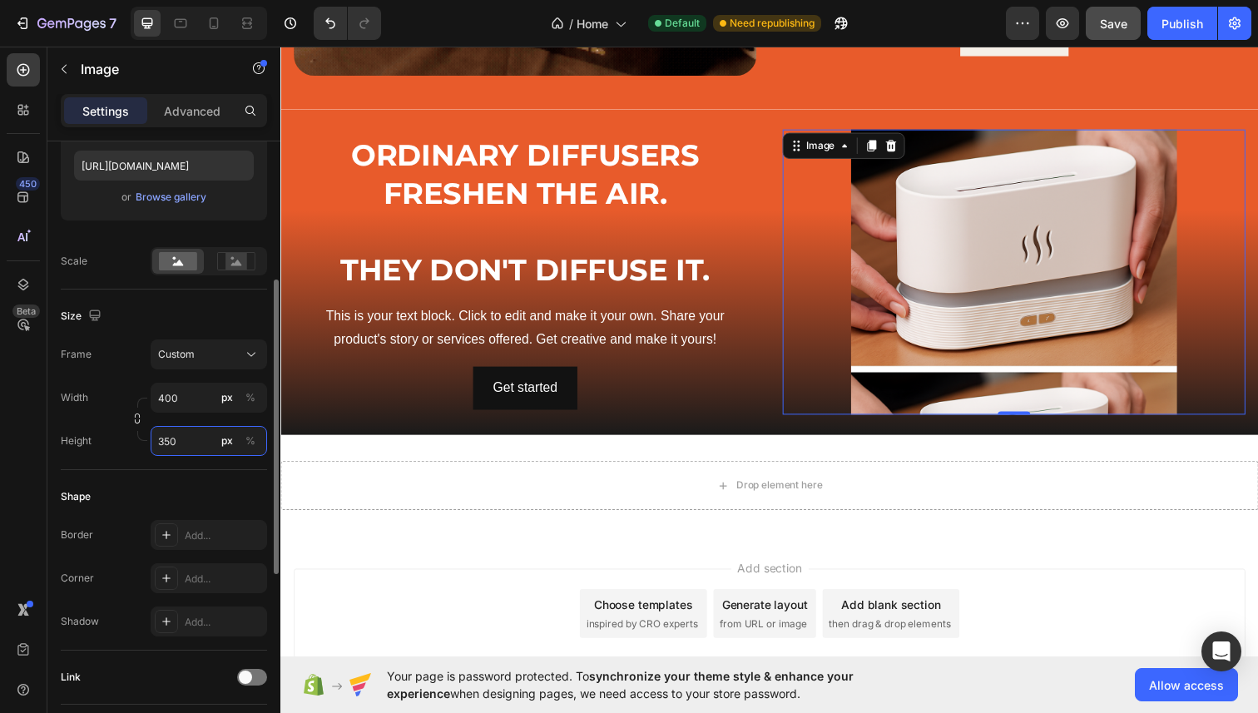
click at [196, 436] on input "350" at bounding box center [209, 441] width 117 height 30
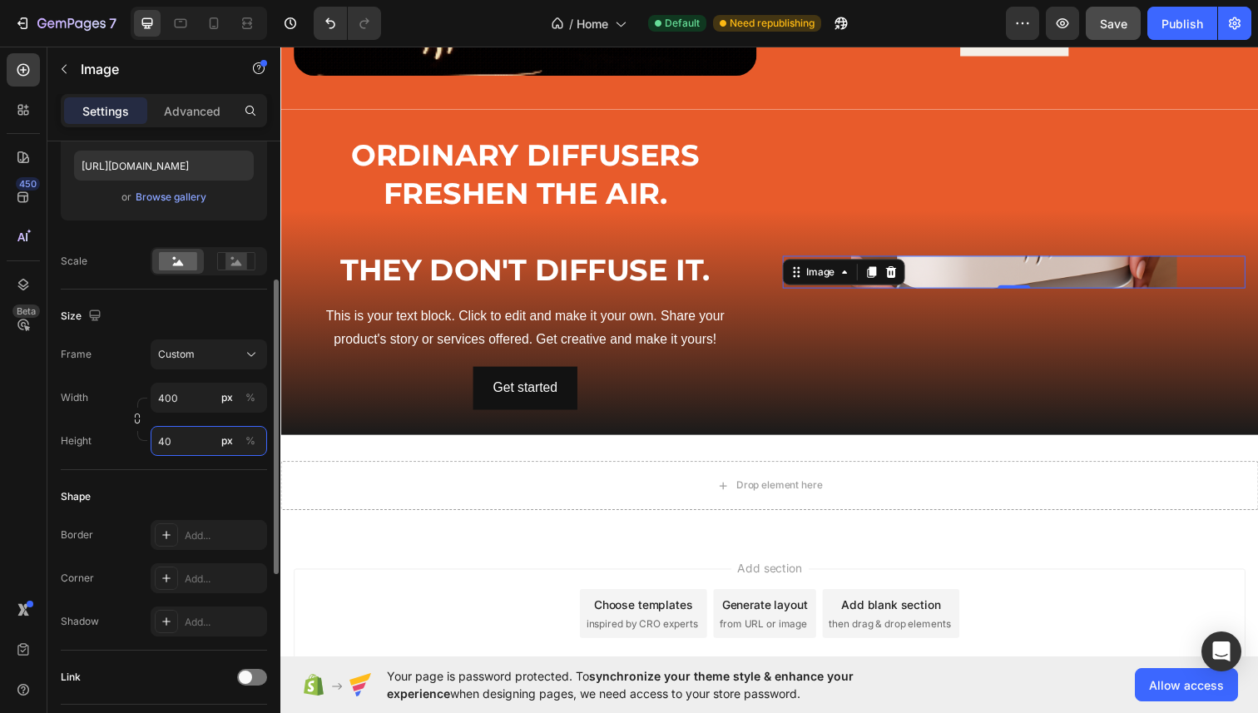
type input "4"
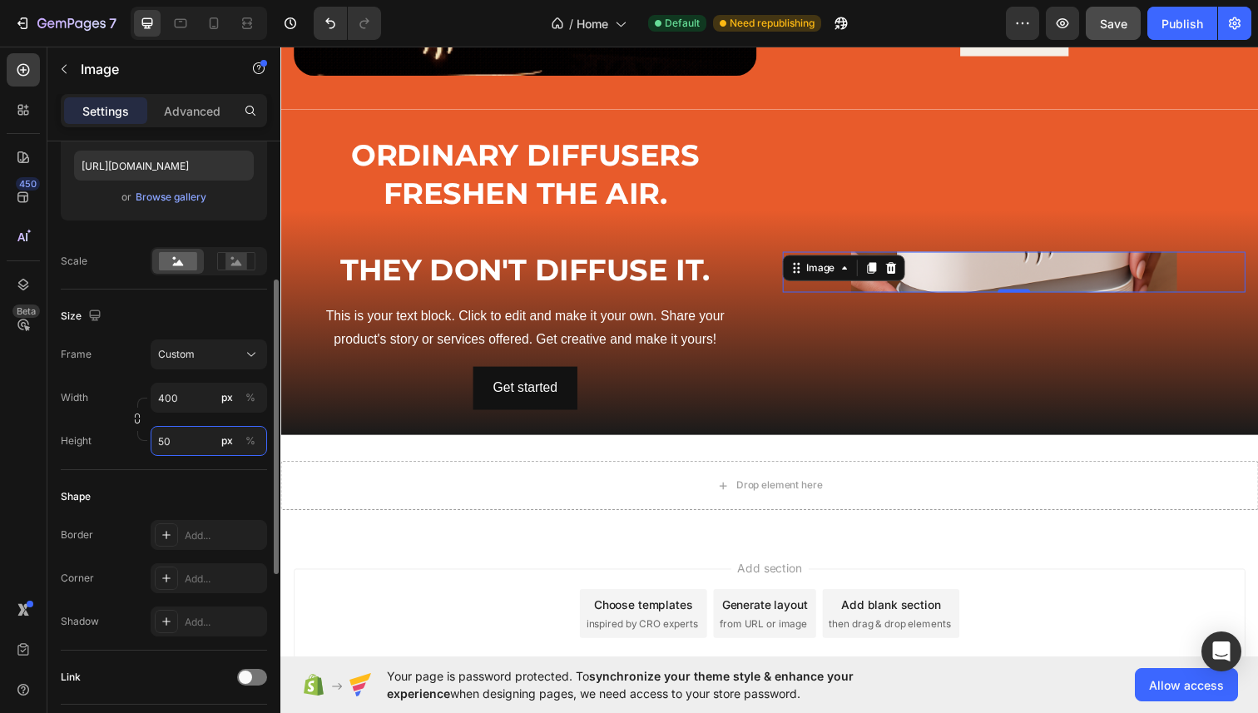
type input "5"
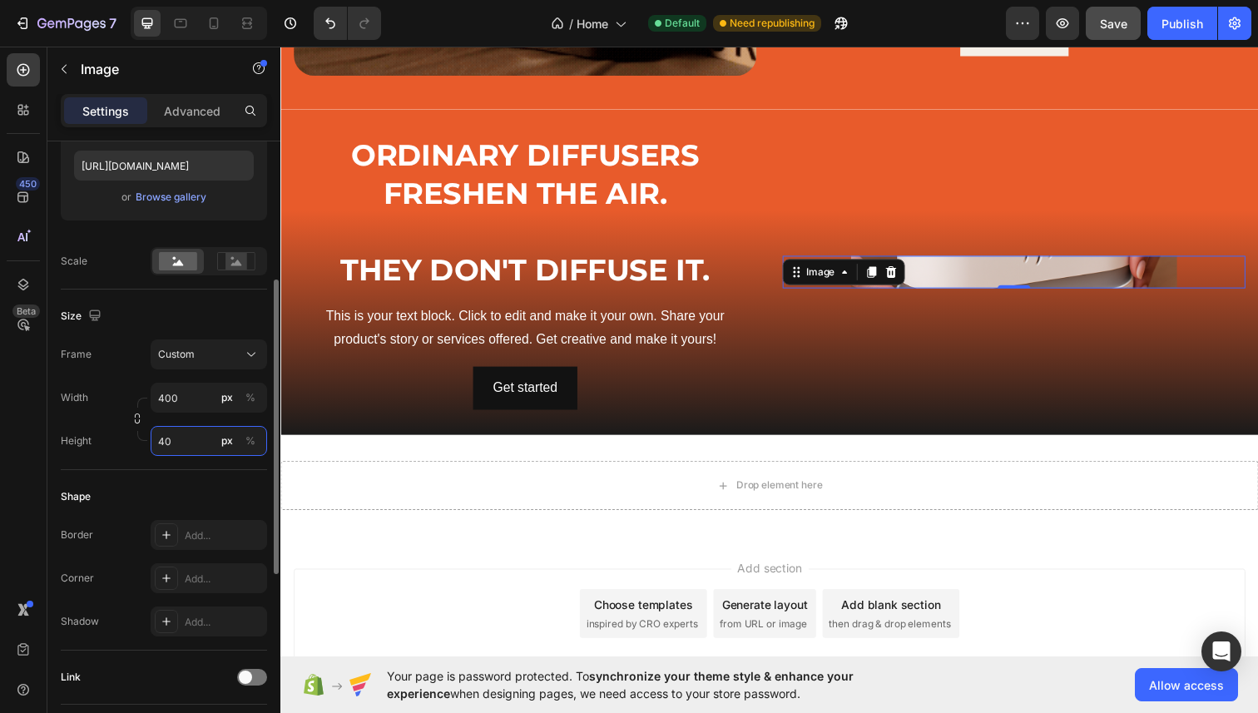
type input "4"
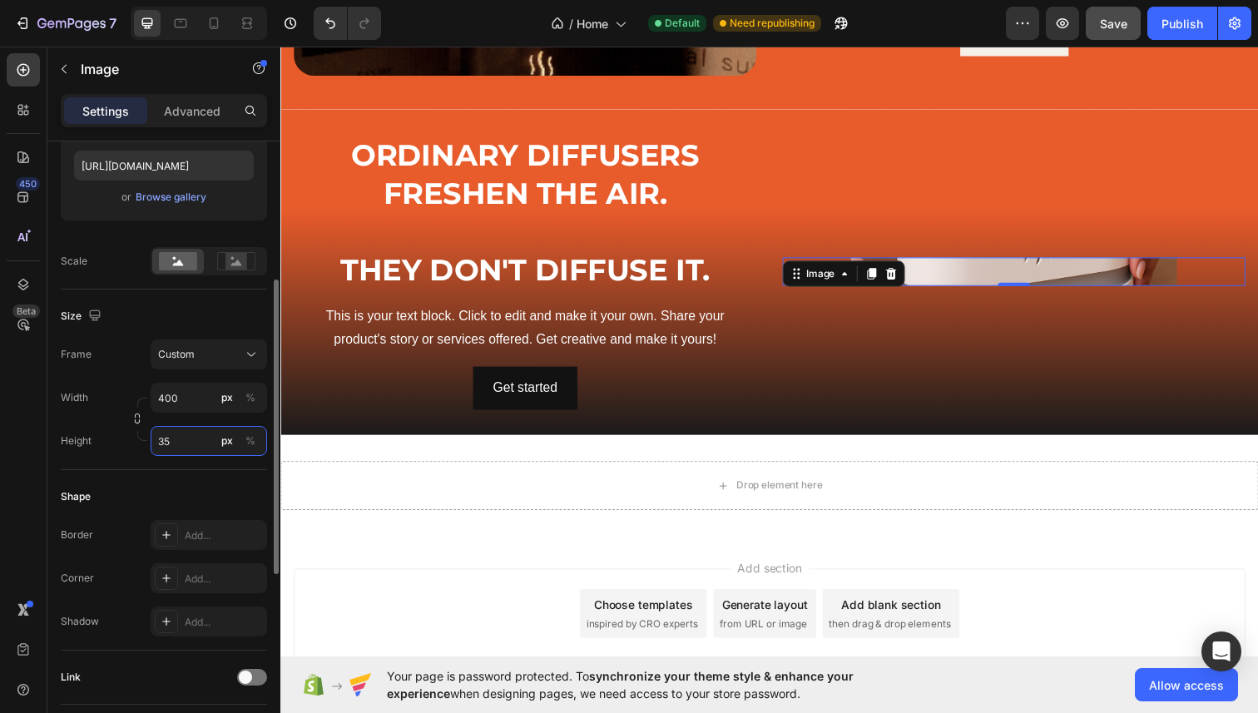
type input "350"
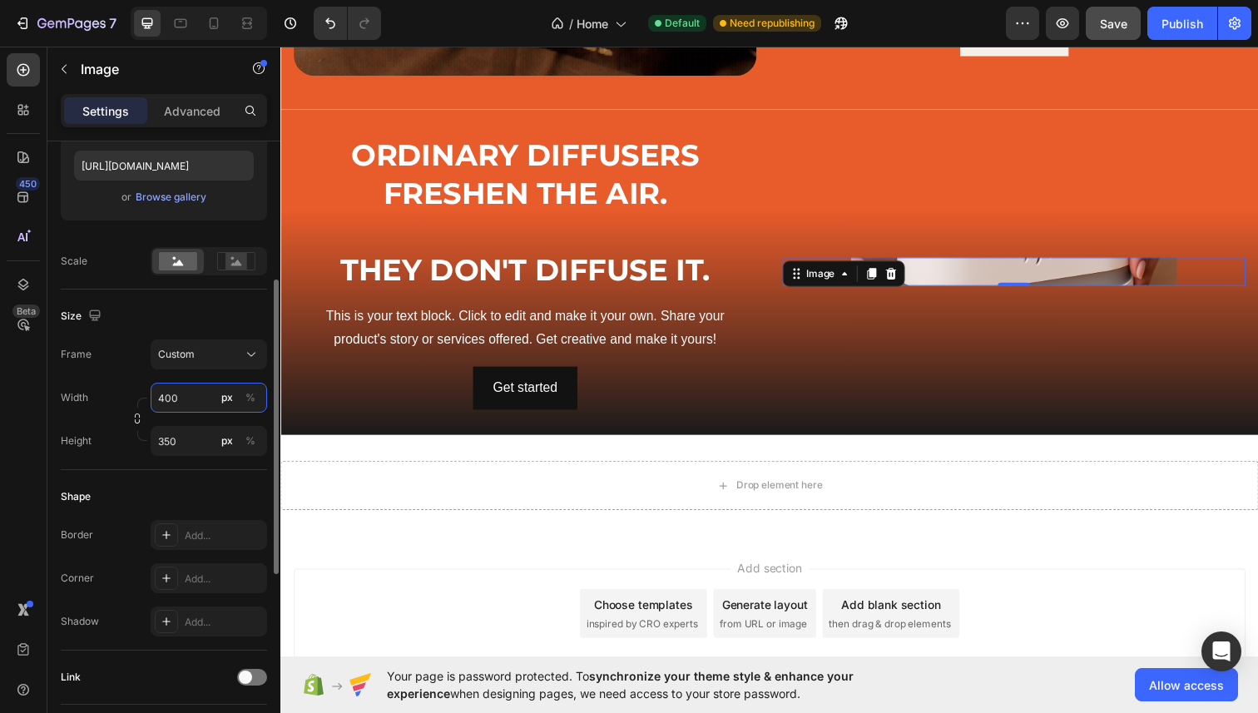
click at [162, 399] on input "400" at bounding box center [209, 398] width 117 height 30
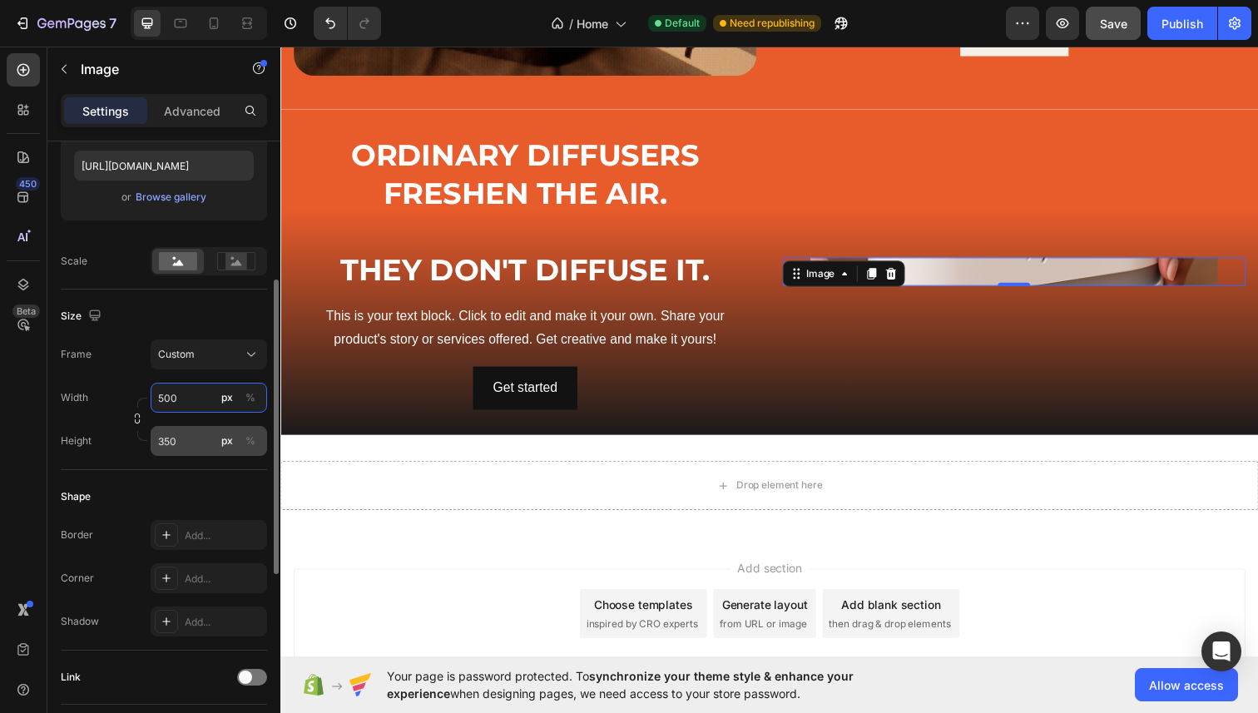
type input "500"
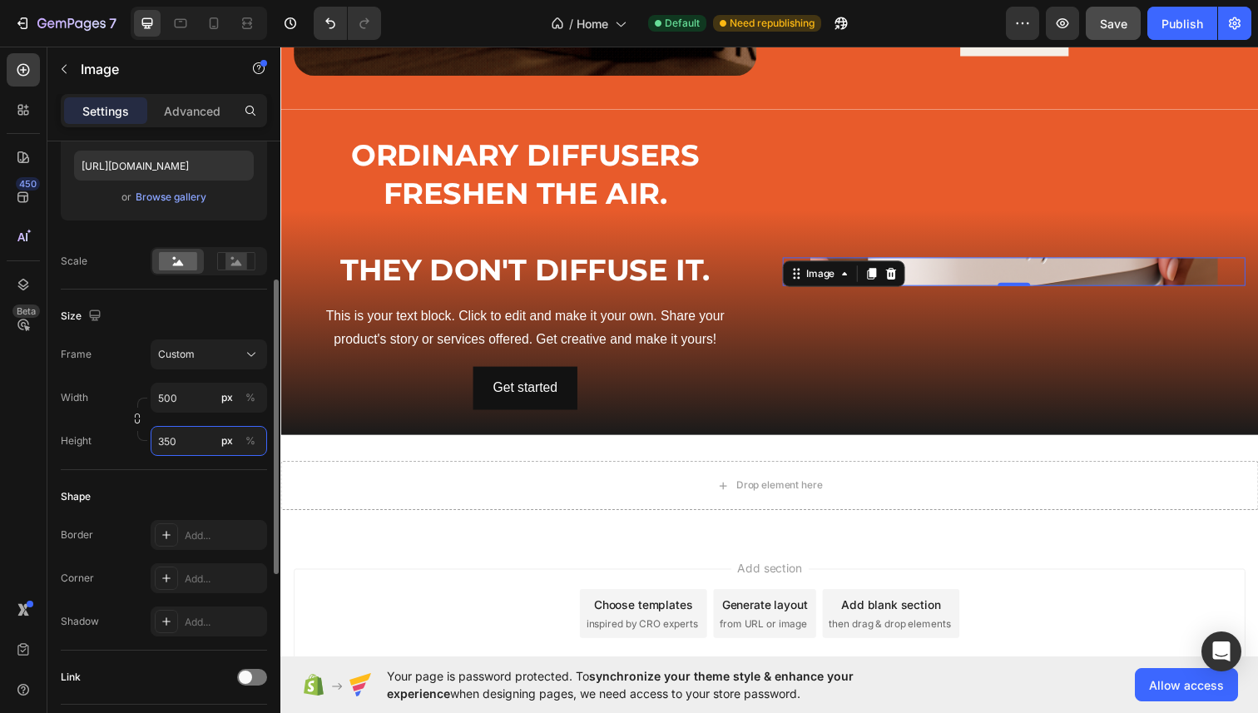
type input "35"
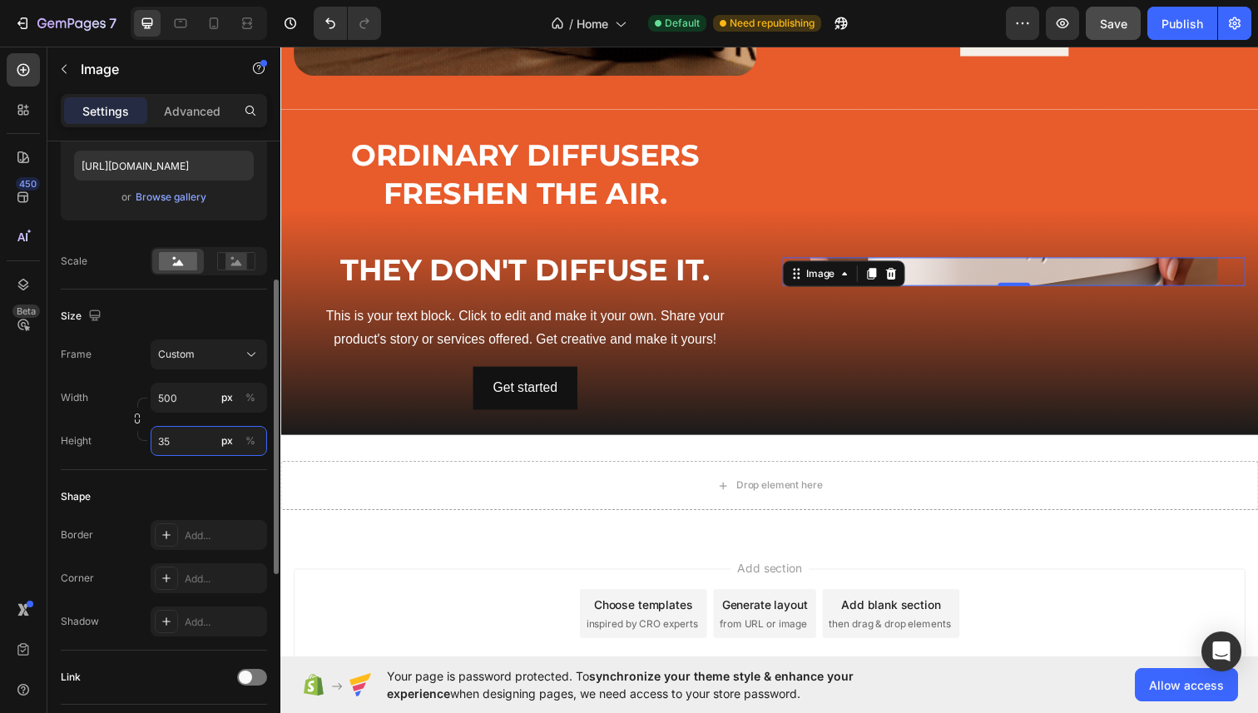
click at [186, 444] on input "35" at bounding box center [209, 441] width 117 height 30
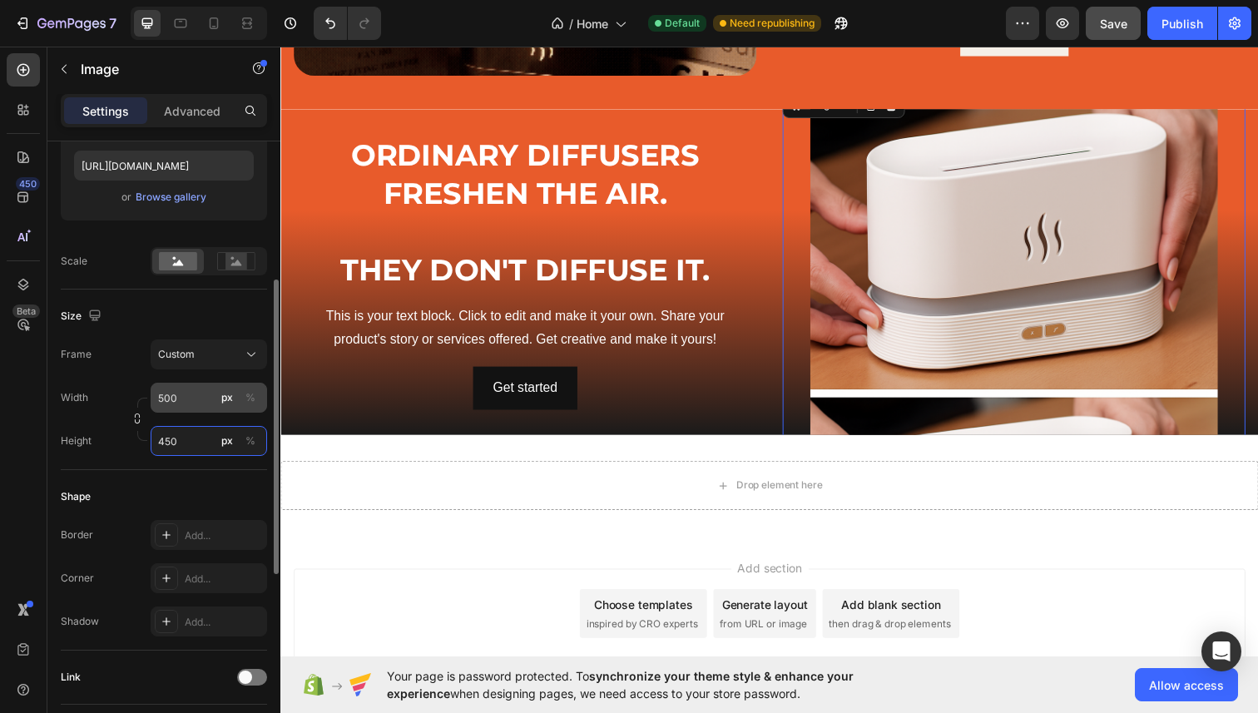
type input "450"
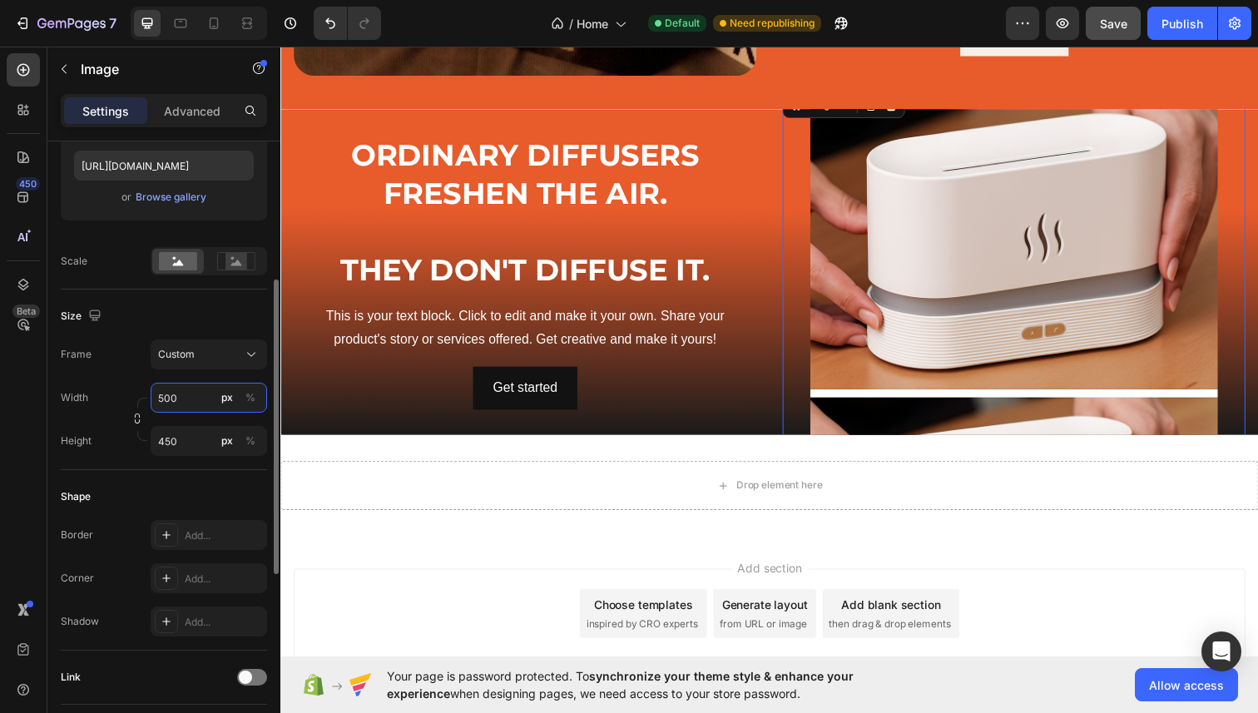
click at [178, 398] on input "500" at bounding box center [209, 398] width 117 height 30
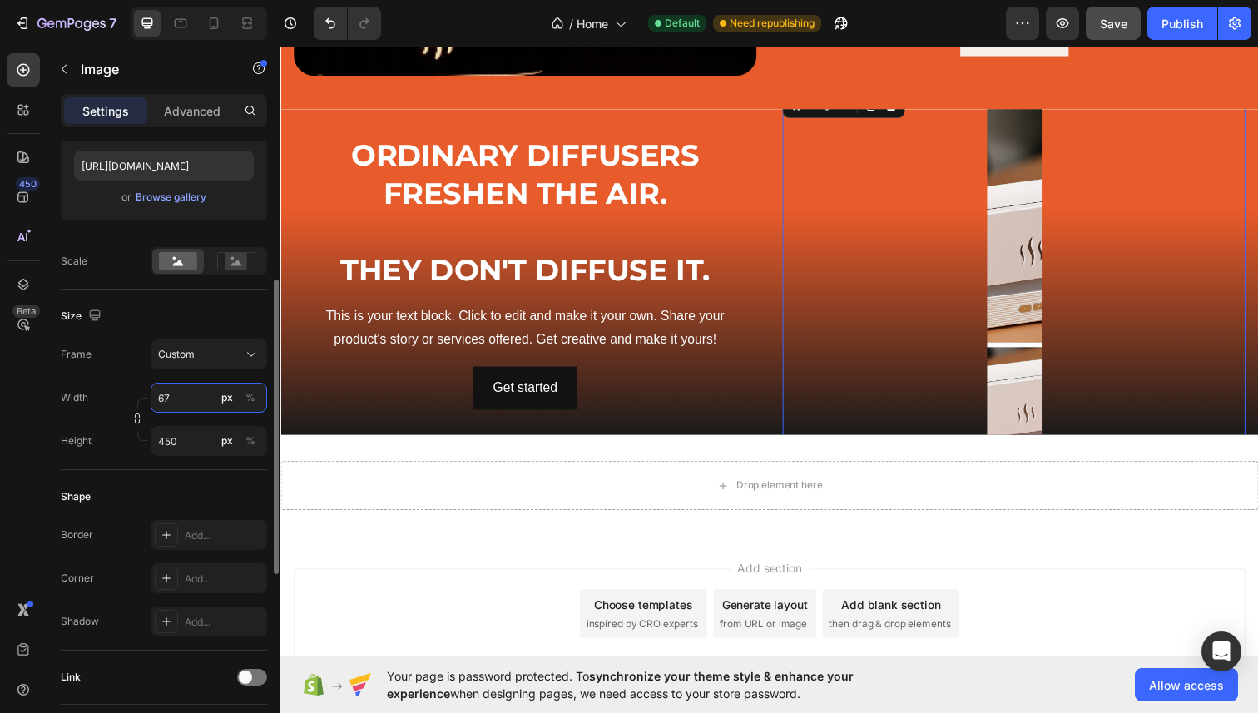
type input "6"
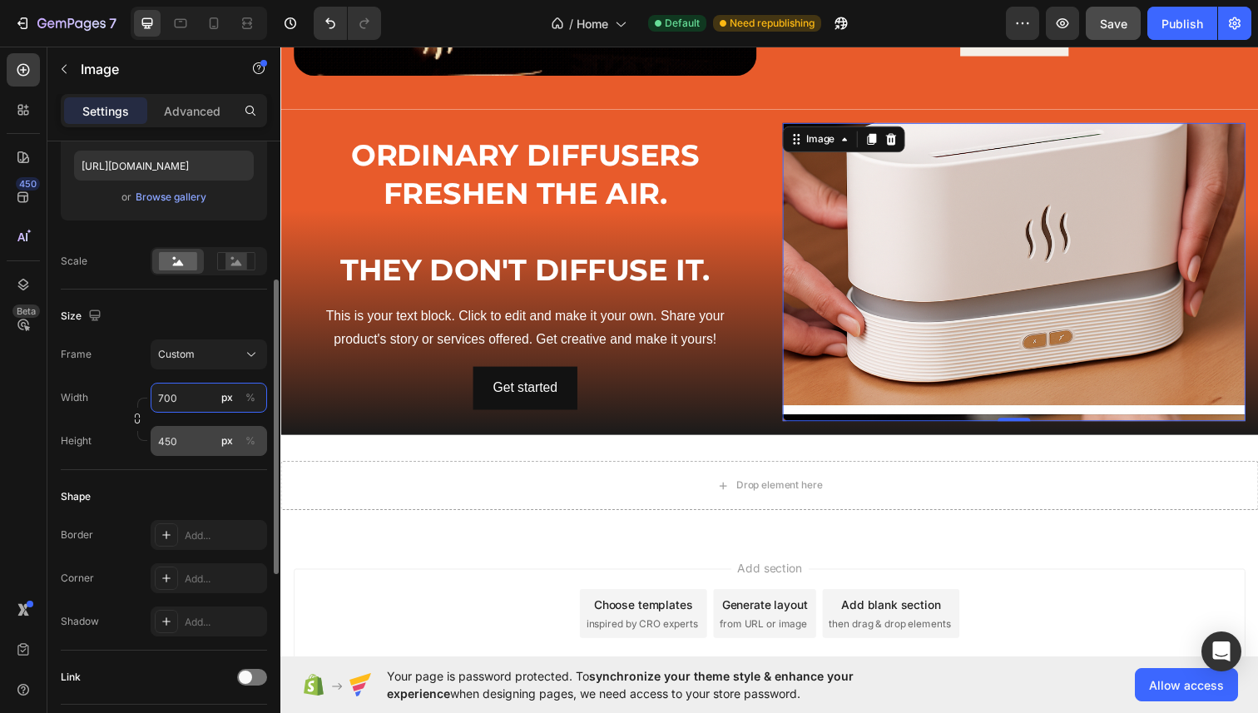
type input "700"
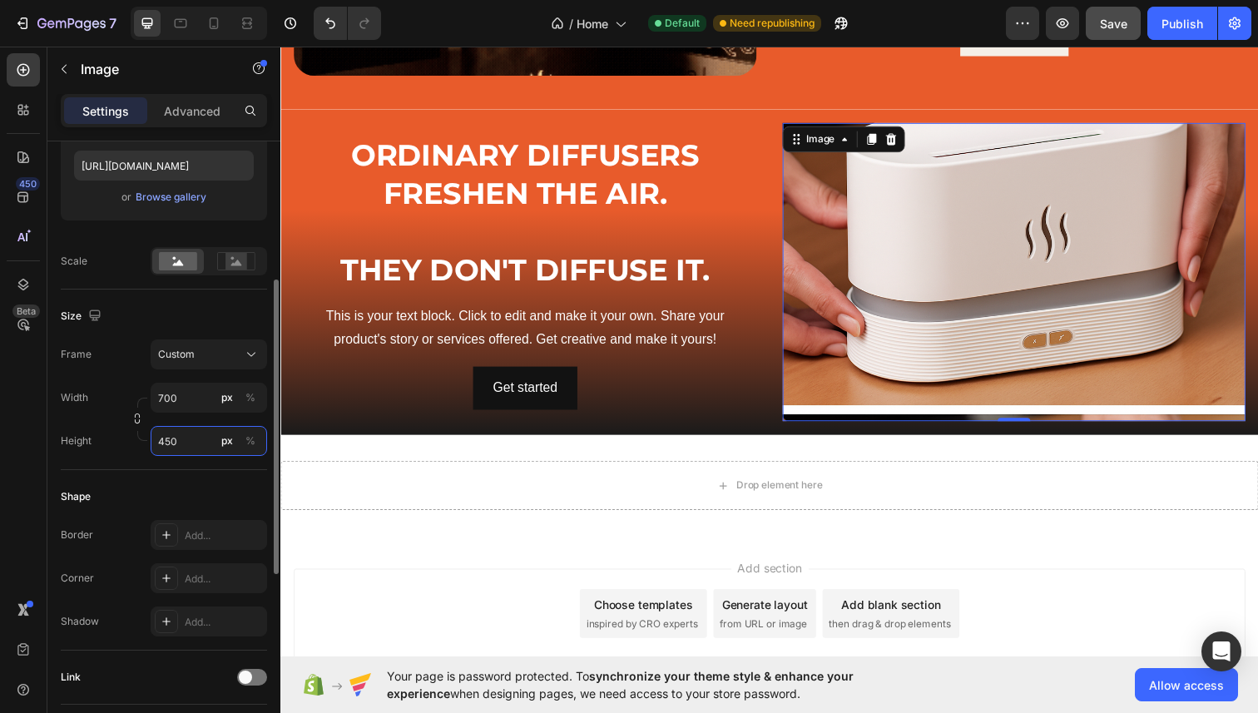
click at [190, 446] on input "450" at bounding box center [209, 441] width 117 height 30
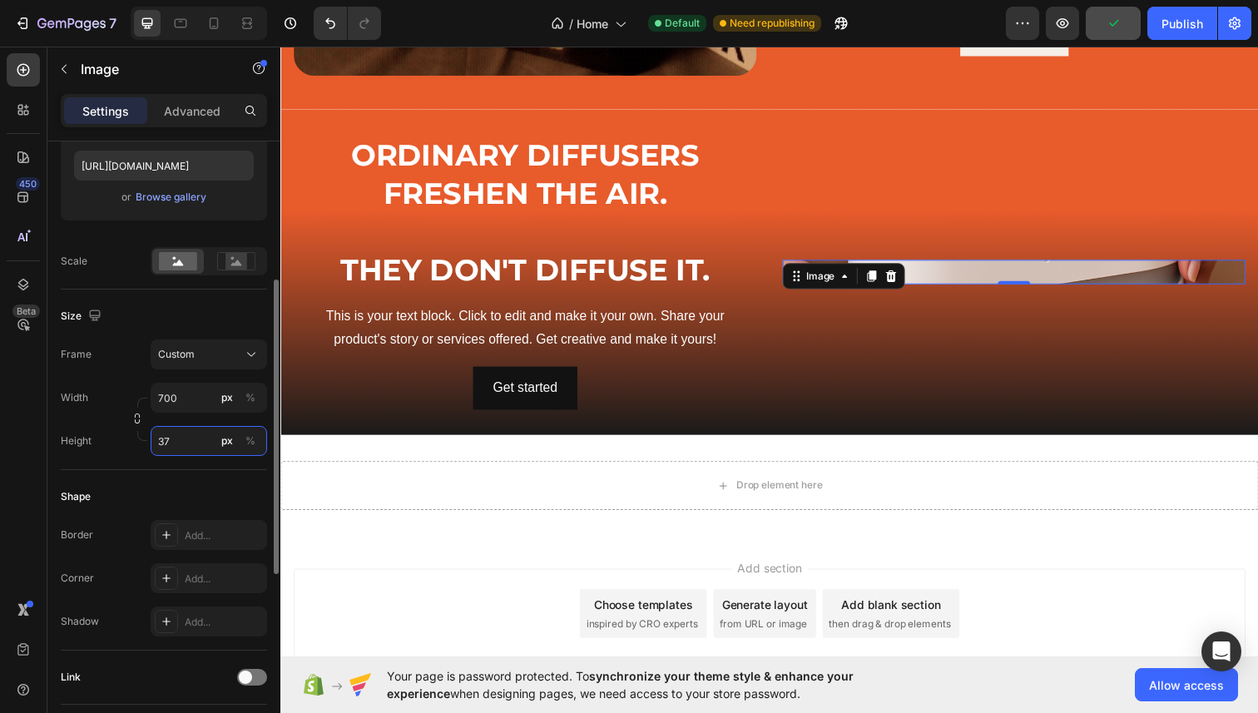
type input "3"
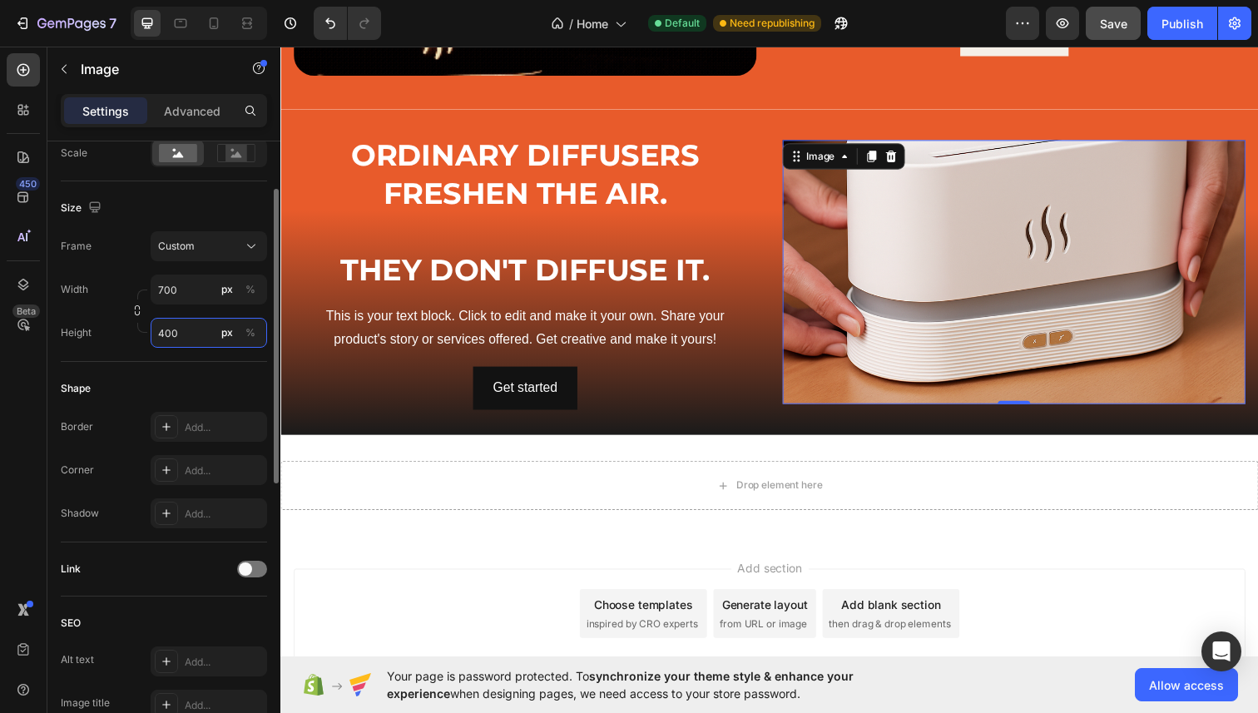
scroll to position [400, 0]
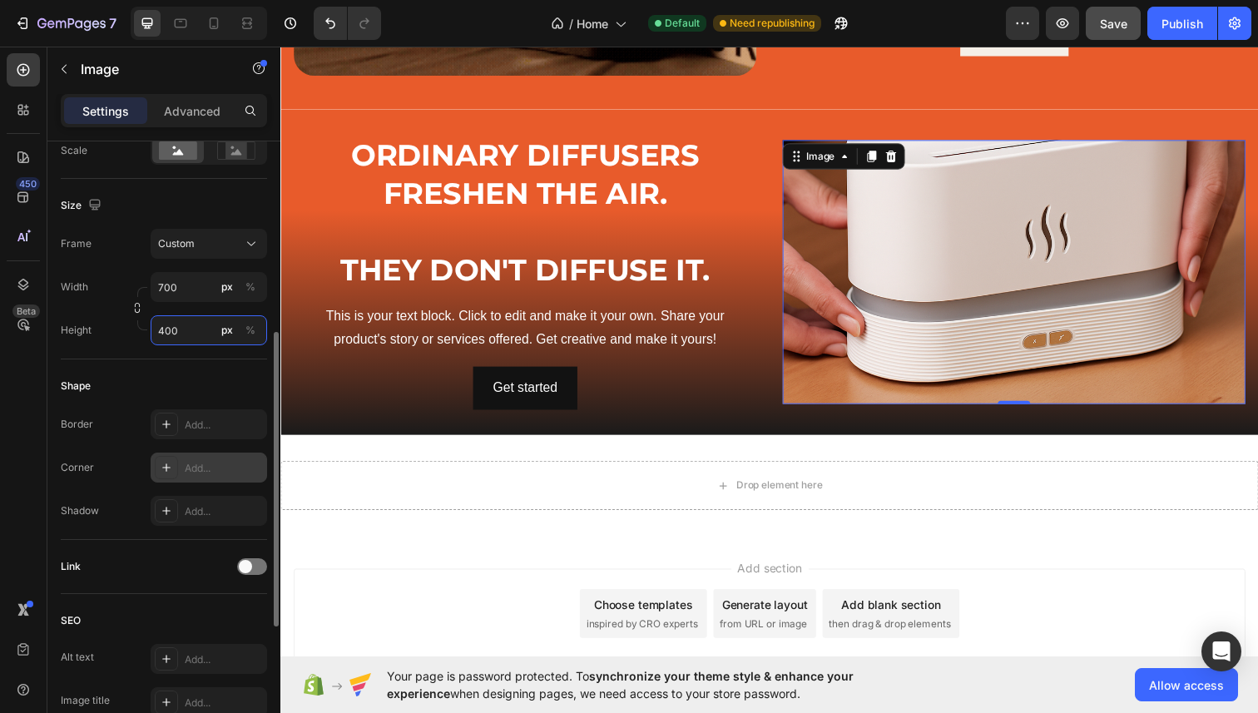
type input "400"
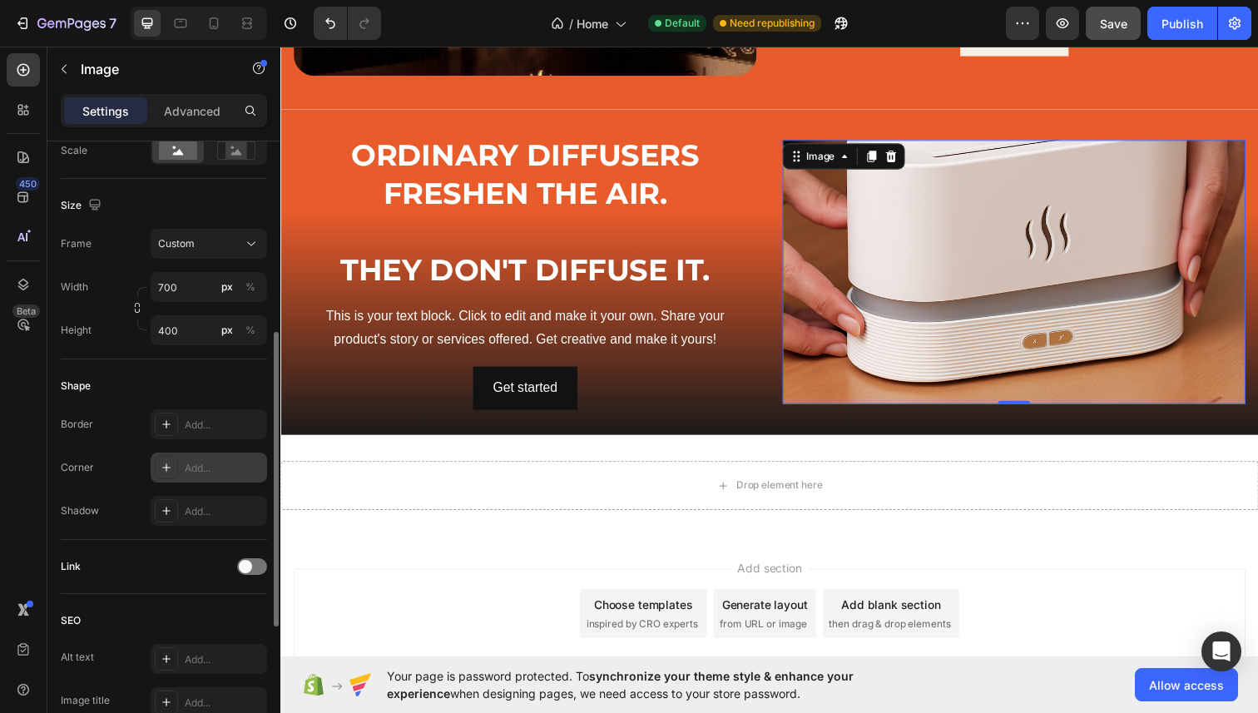
click at [166, 464] on icon at bounding box center [166, 468] width 8 height 8
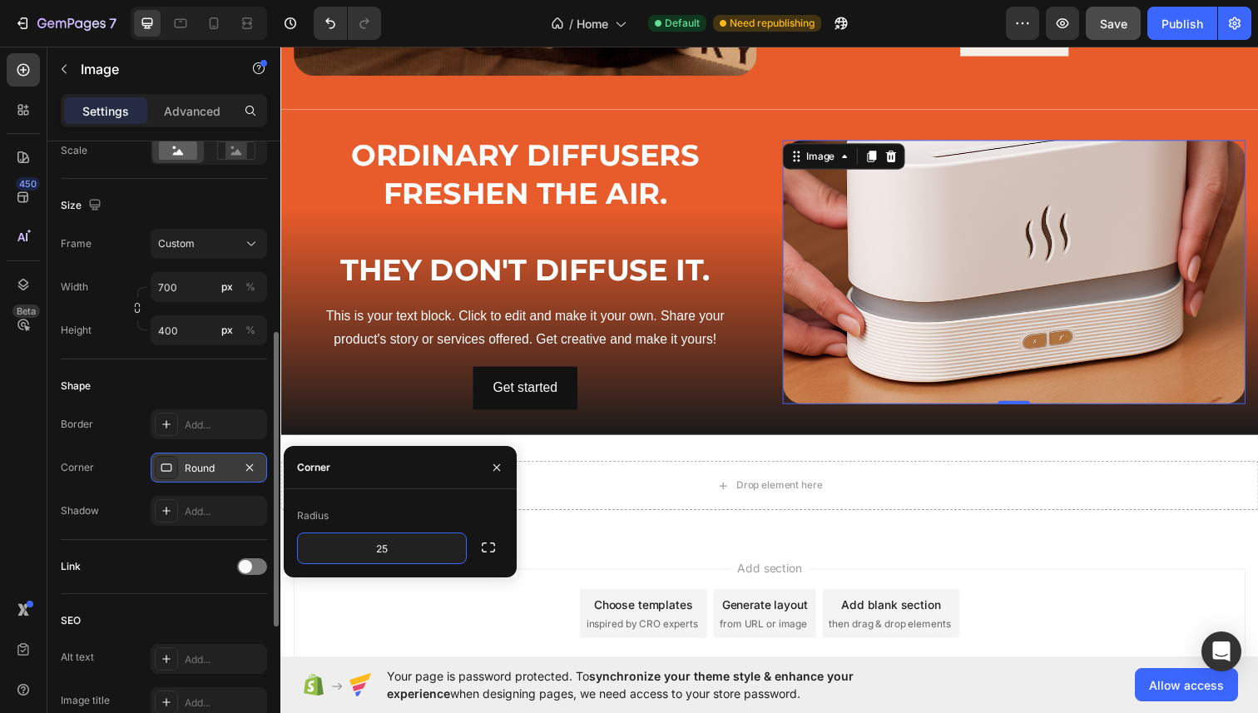
type input "25"
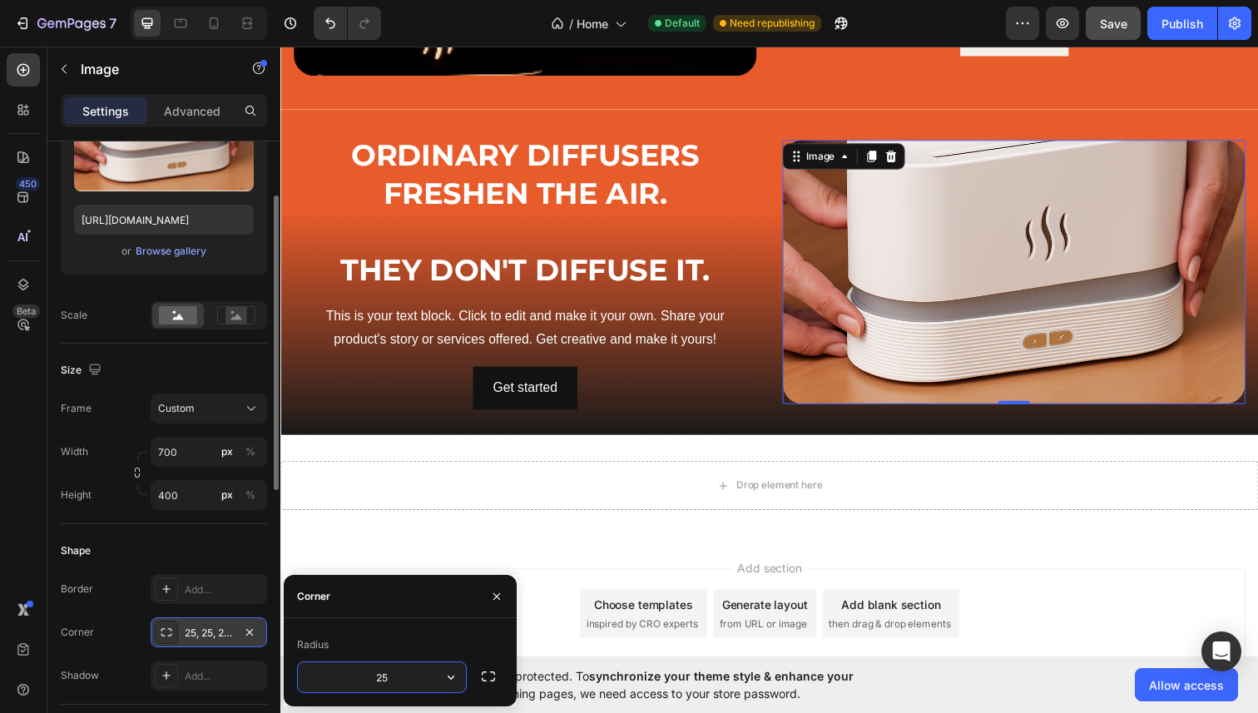
scroll to position [0, 0]
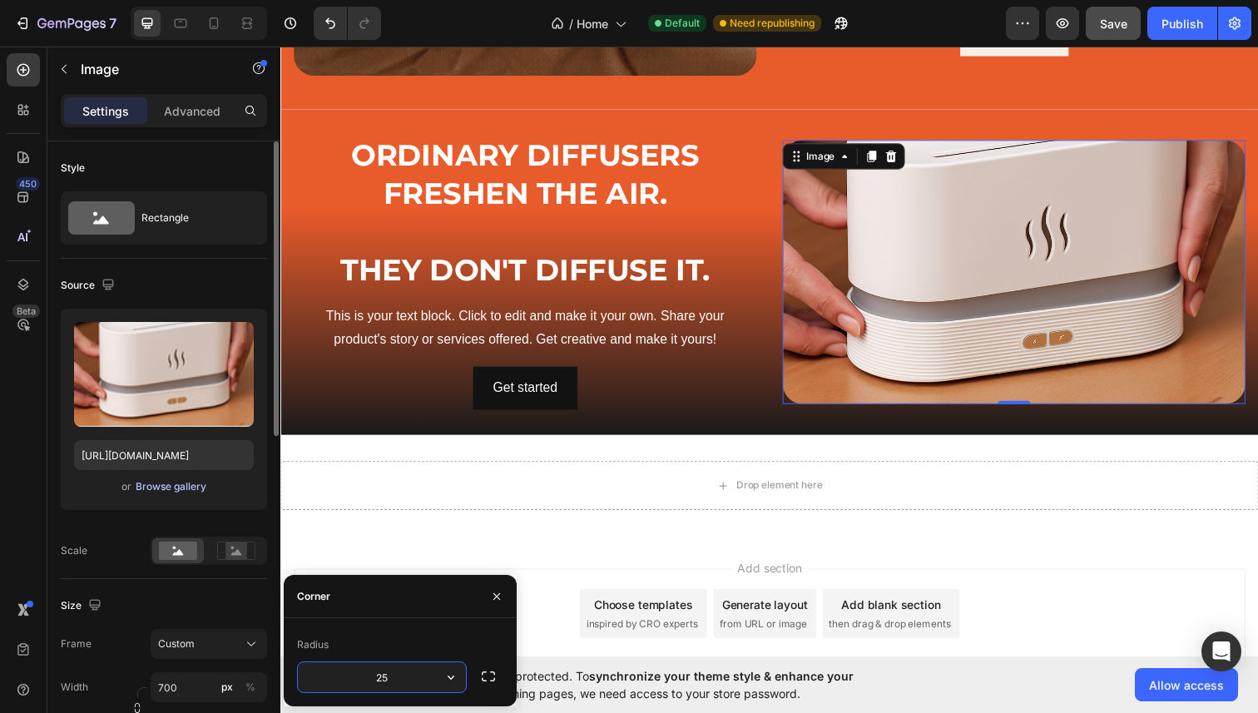
click at [192, 494] on div "Browse gallery" at bounding box center [171, 486] width 71 height 15
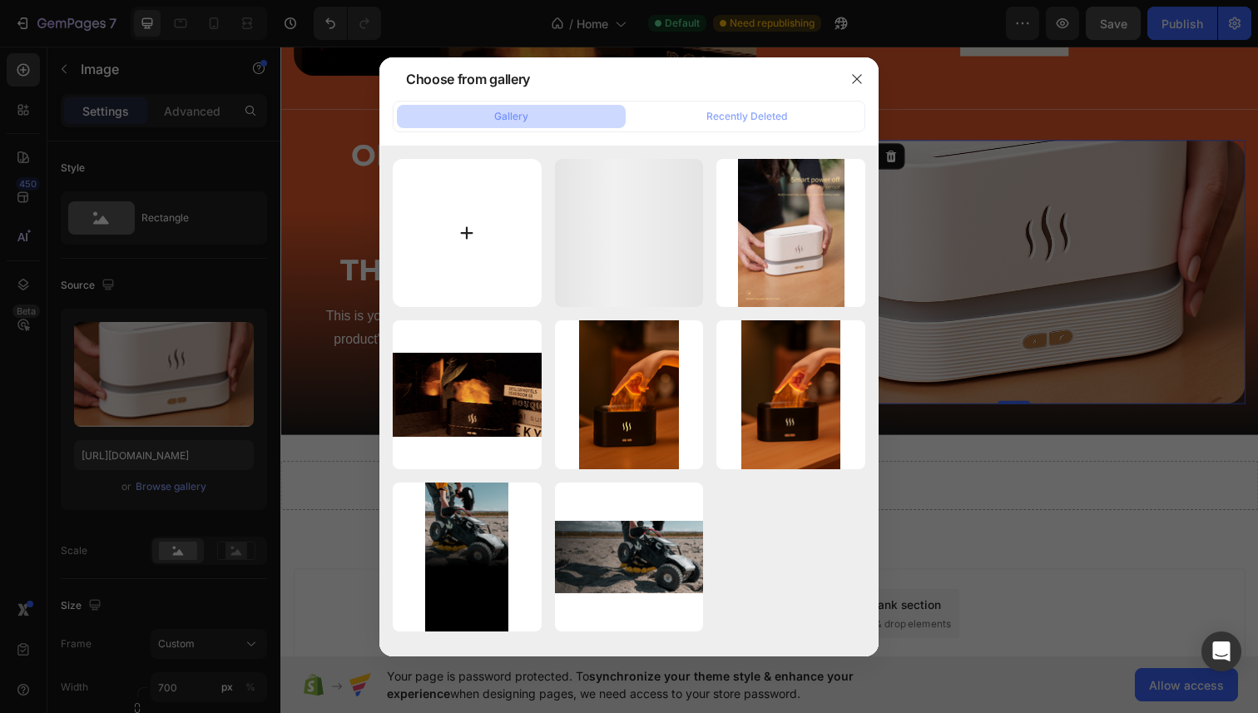
click at [497, 206] on input "file" at bounding box center [467, 233] width 149 height 149
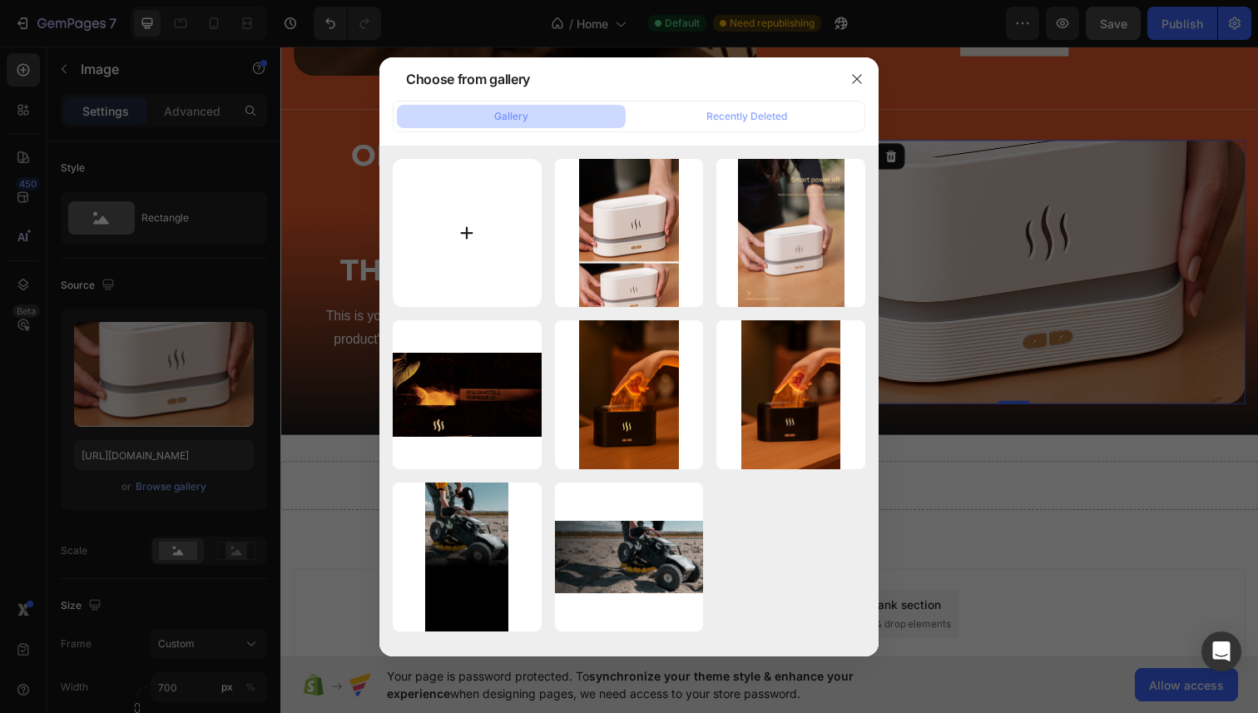
type input "C:\fakepath\Screenshot 2025-08-28 at 3.50.53 pm.png"
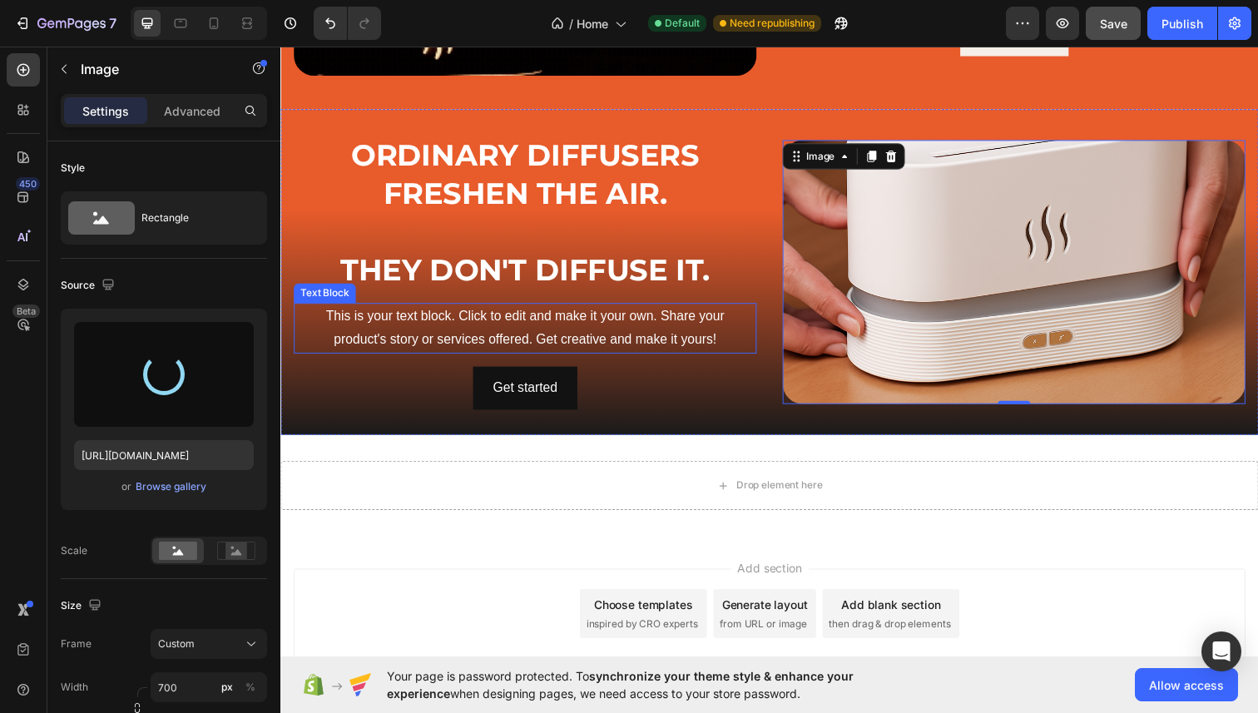
type input "https://cdn.shopify.com/s/files/1/0699/6030/2731/files/gempages_581831505005773…"
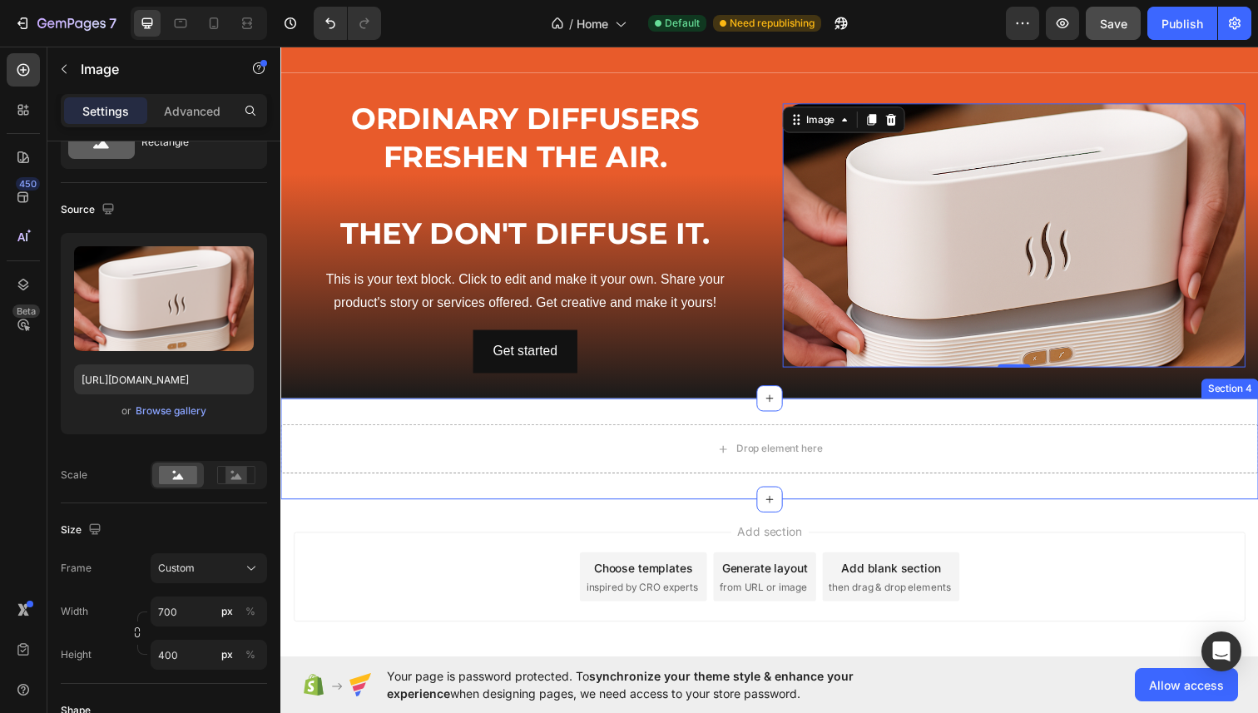
scroll to position [838, 0]
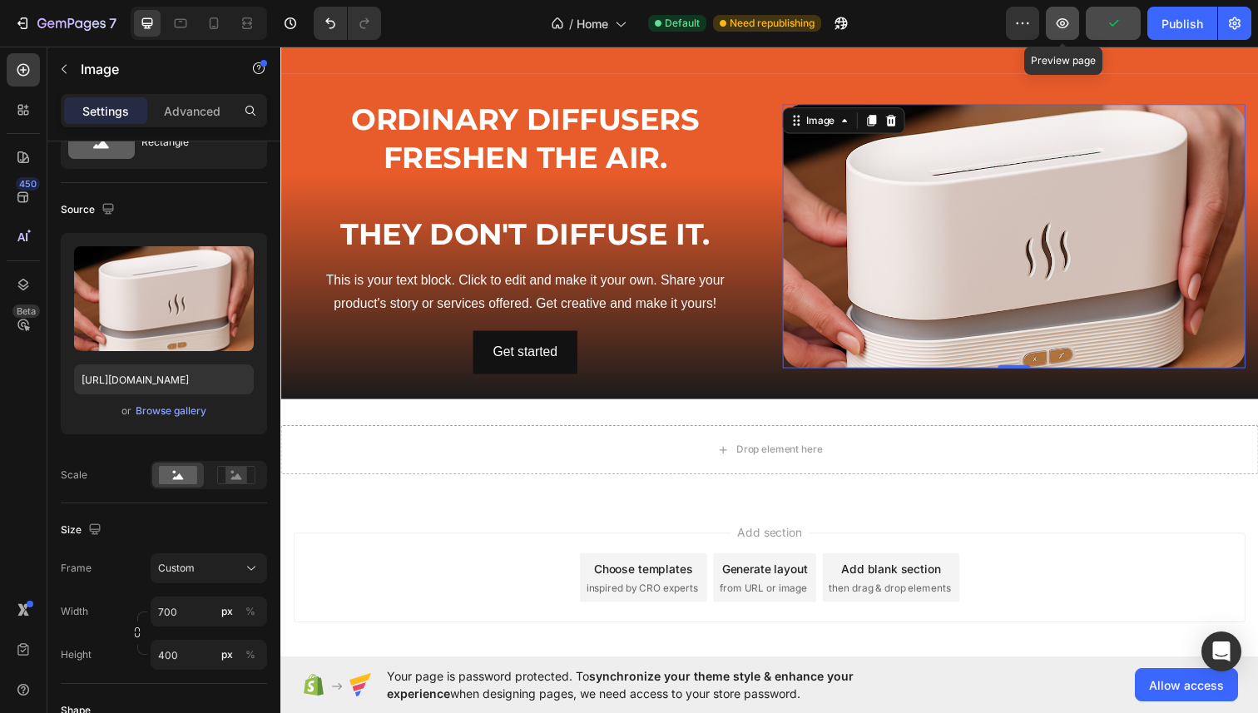
click at [1053, 16] on button "button" at bounding box center [1062, 23] width 33 height 33
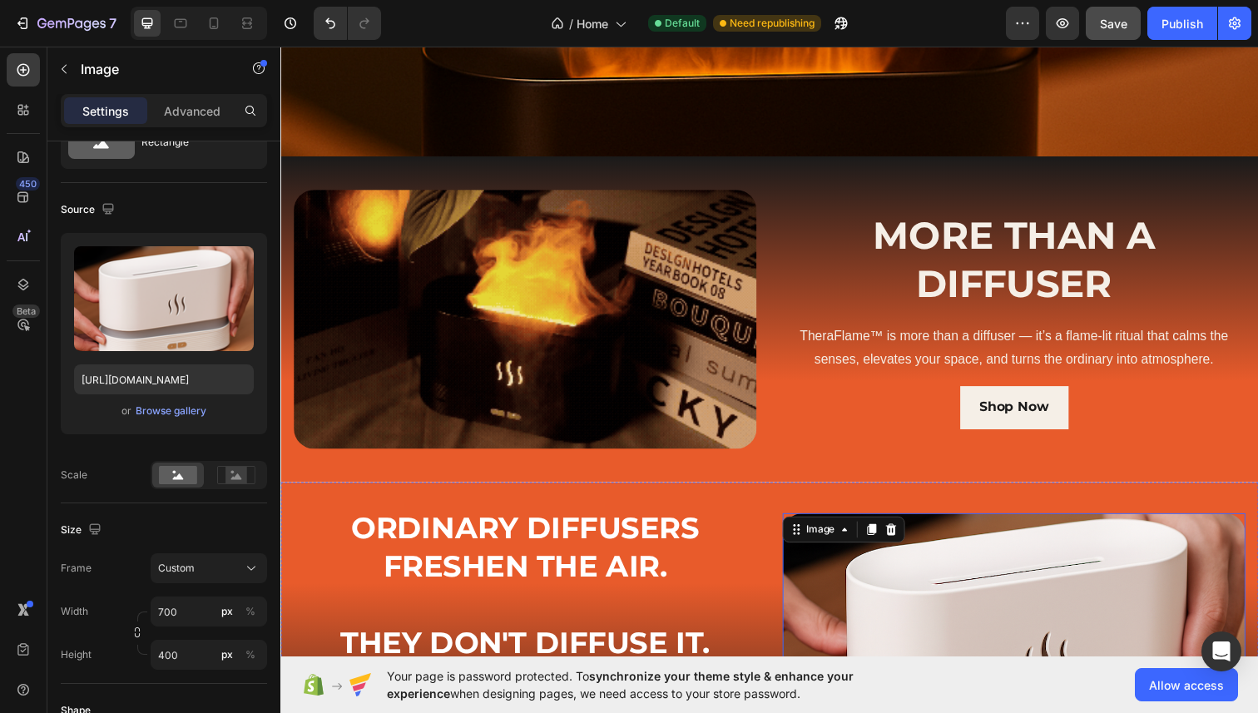
scroll to position [422, 0]
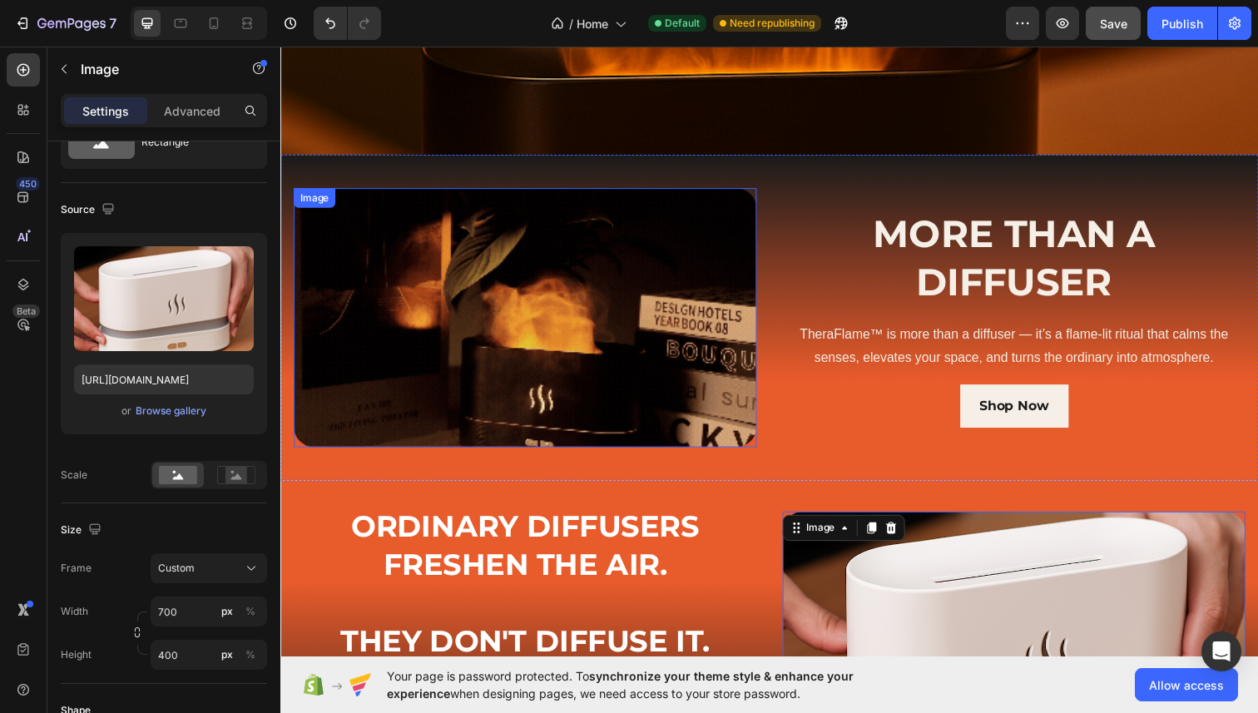
click at [480, 326] on img at bounding box center [530, 323] width 473 height 265
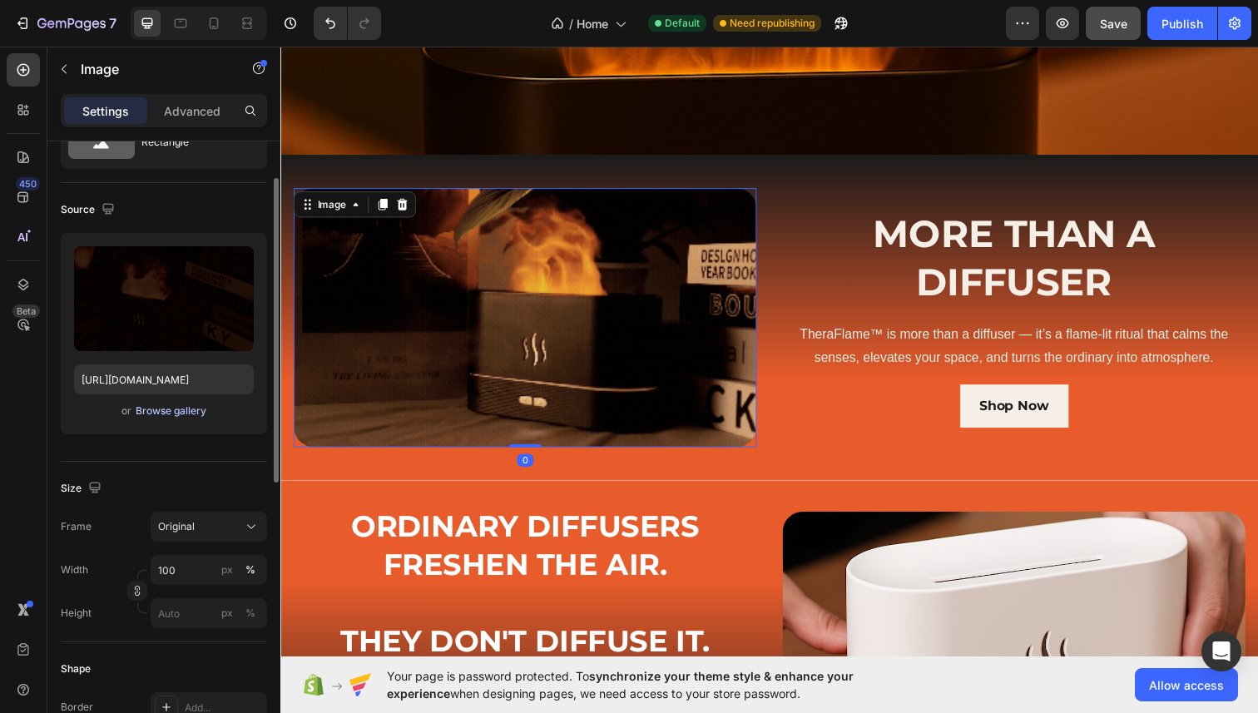
click at [193, 416] on div "Browse gallery" at bounding box center [171, 411] width 71 height 15
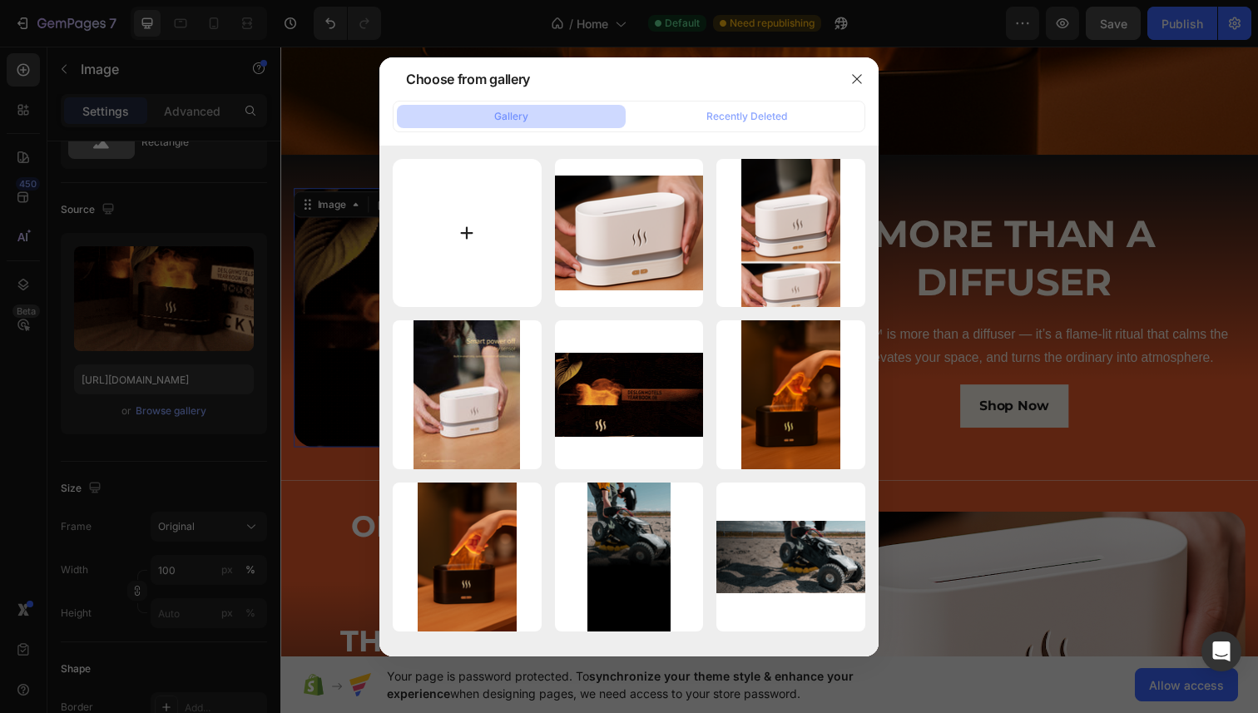
click at [489, 295] on input "file" at bounding box center [467, 233] width 149 height 149
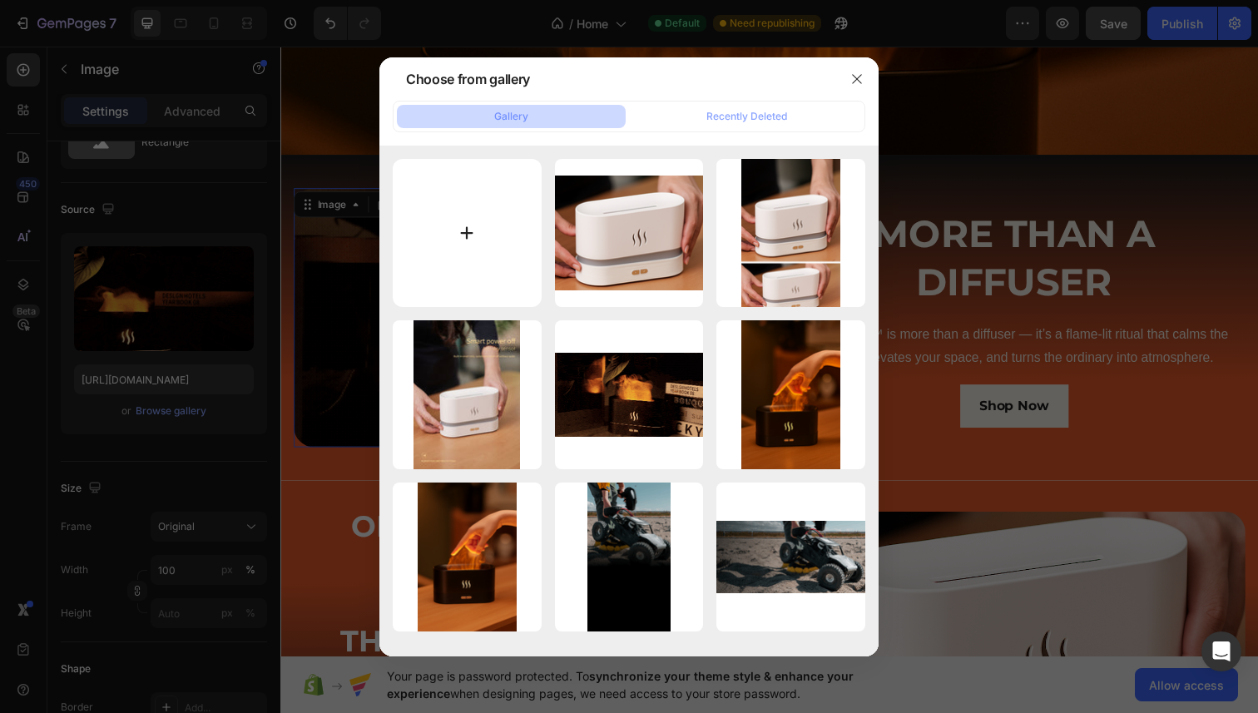
type input "C:\fakepath\Timeline 1.gif"
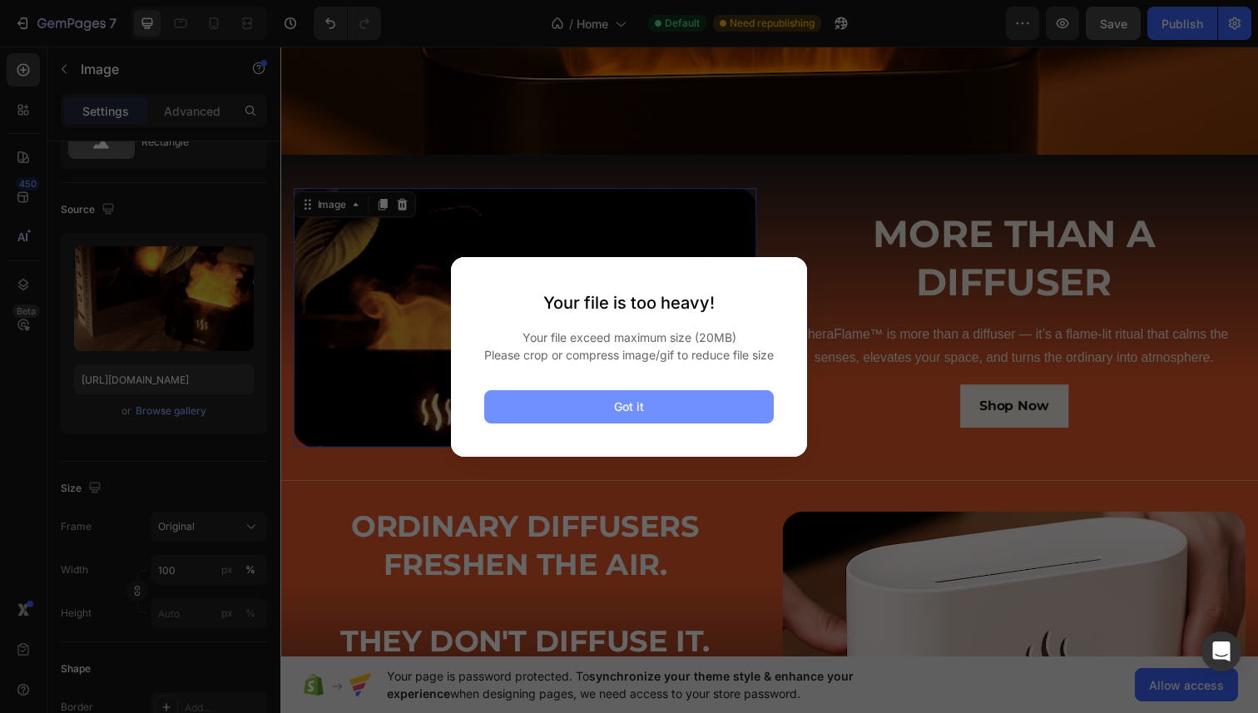
click at [664, 419] on button "Got it" at bounding box center [629, 406] width 290 height 33
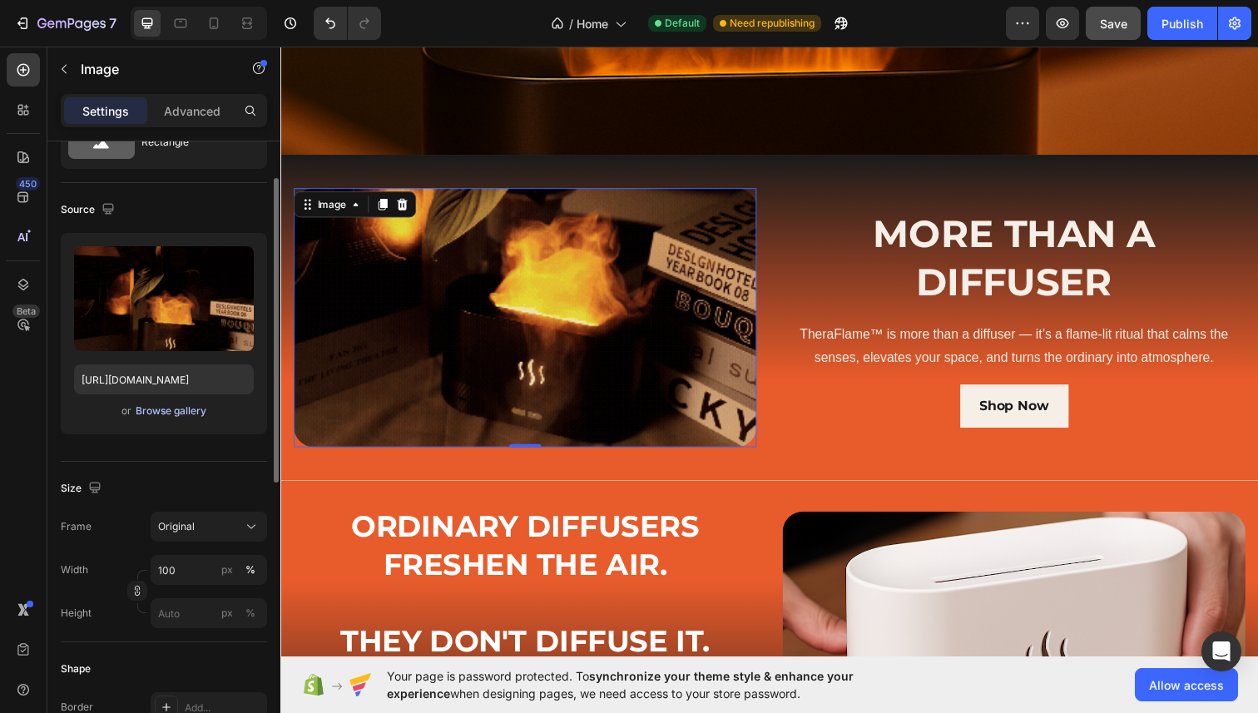
click at [190, 418] on div "Browse gallery" at bounding box center [171, 411] width 71 height 15
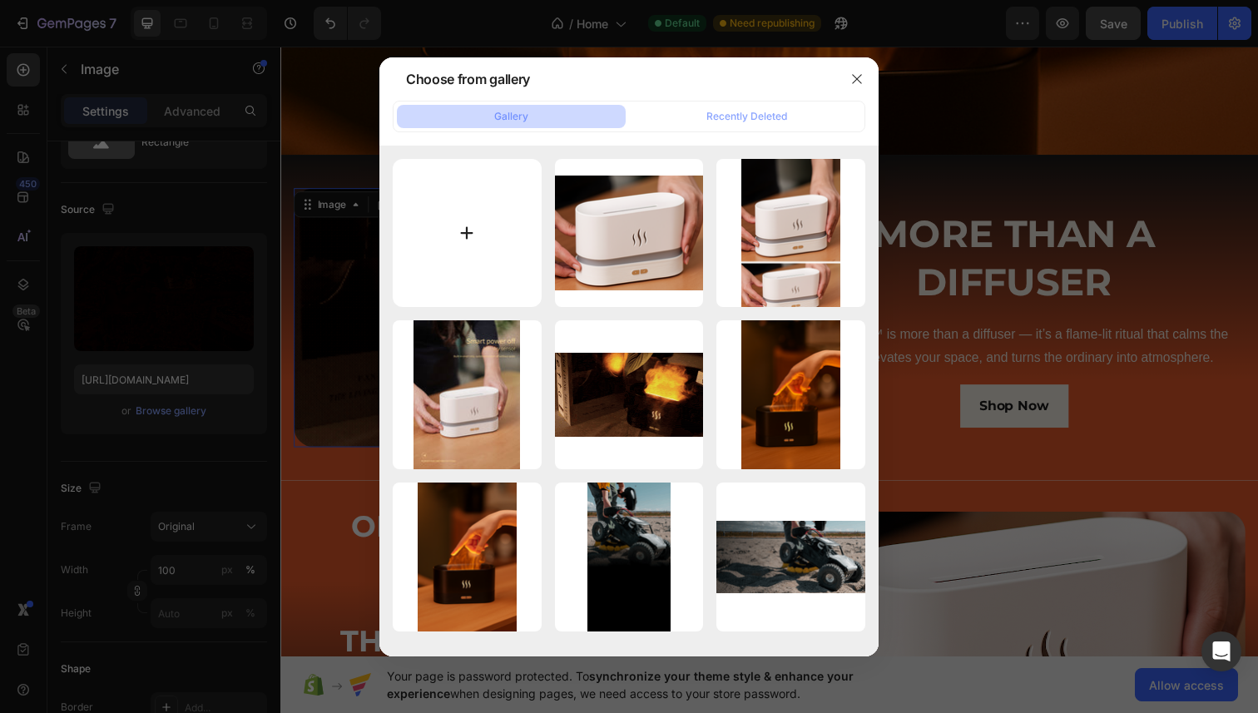
click at [487, 225] on input "file" at bounding box center [467, 233] width 149 height 149
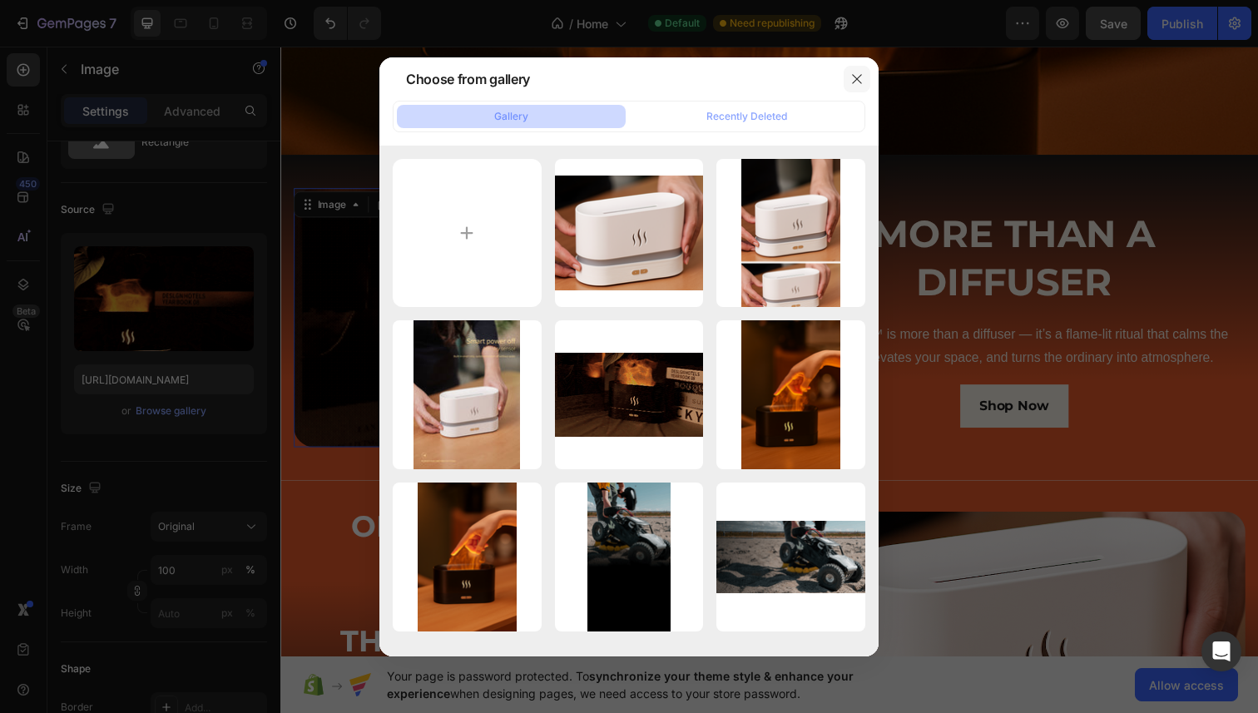
click at [861, 83] on icon "button" at bounding box center [857, 78] width 13 height 13
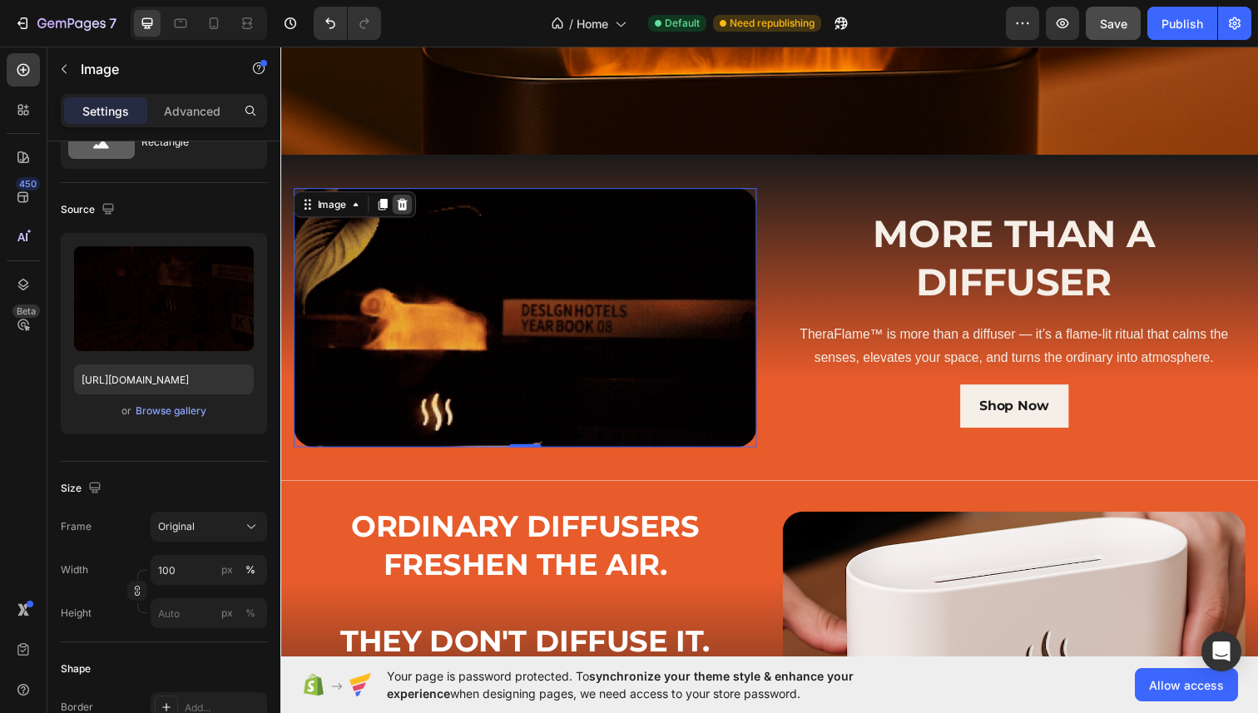
click at [408, 208] on icon at bounding box center [404, 208] width 11 height 12
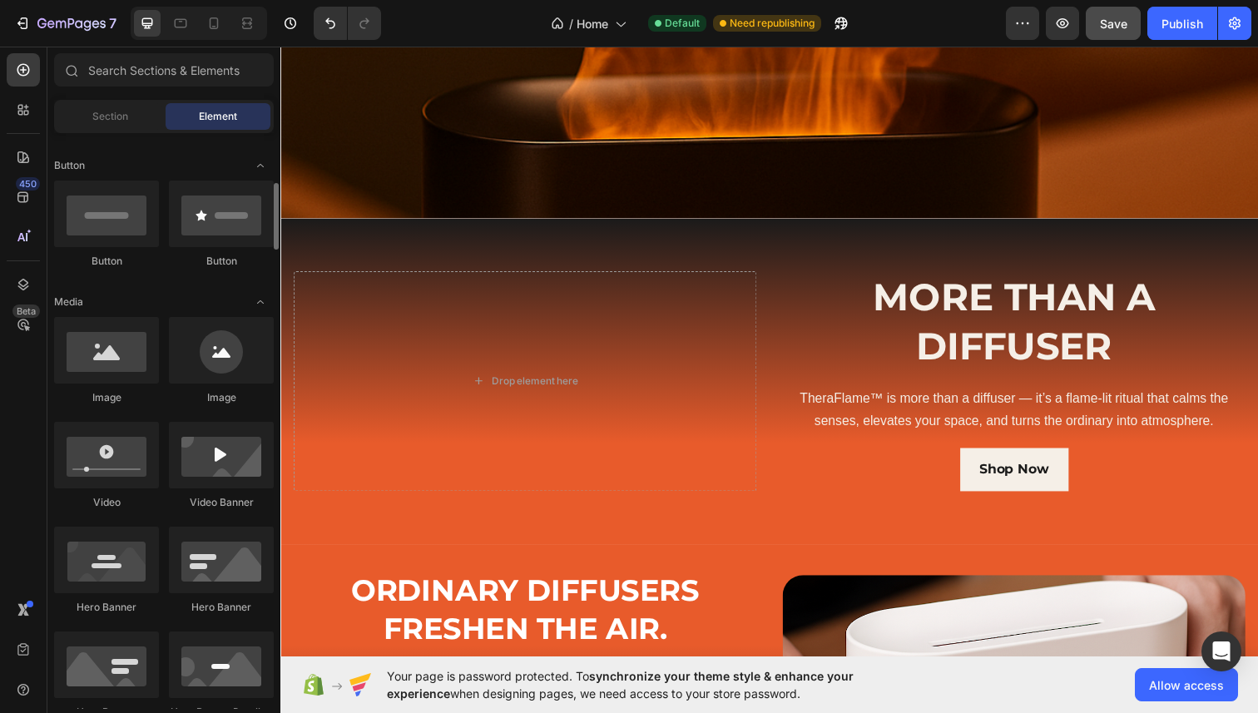
scroll to position [472, 0]
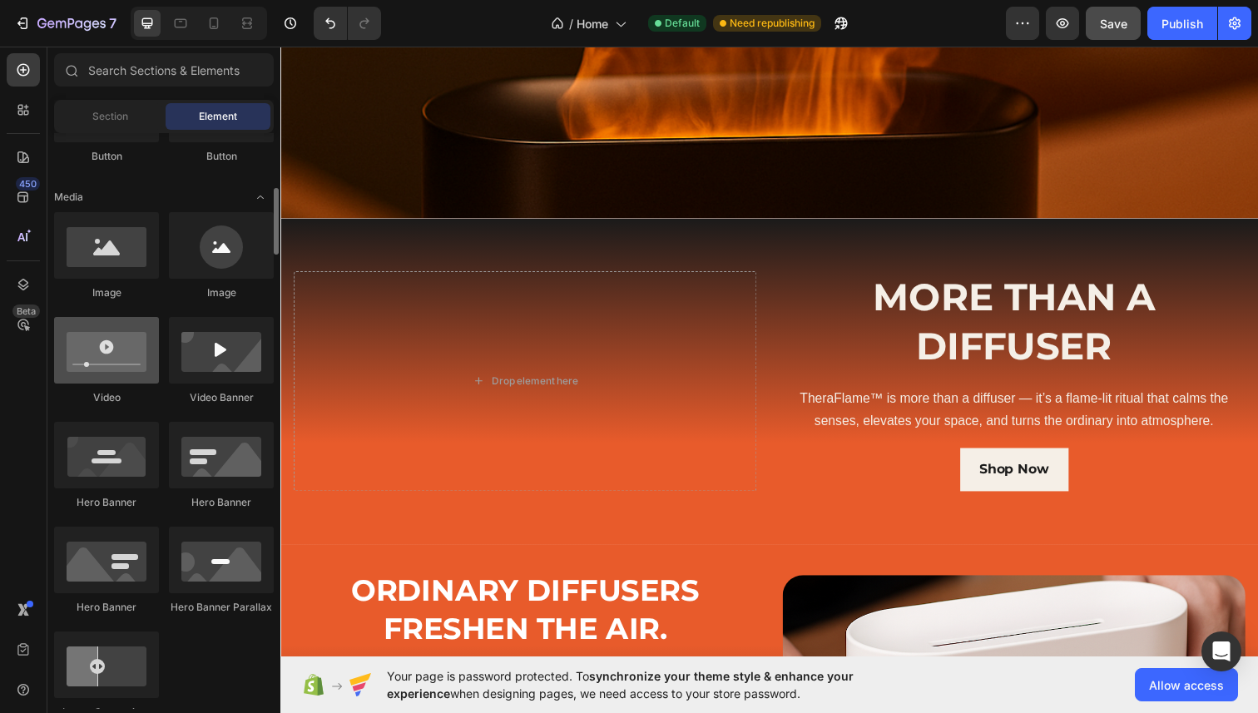
click at [122, 351] on div at bounding box center [106, 350] width 105 height 67
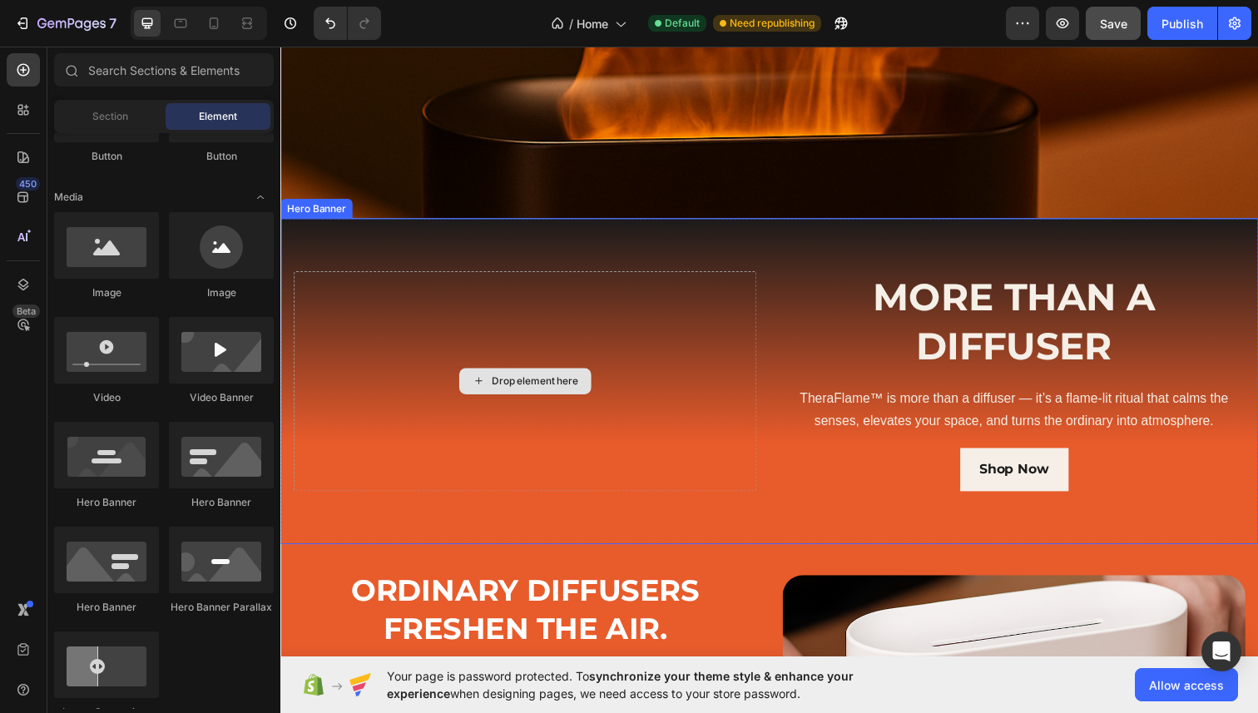
click at [489, 391] on div "Drop element here" at bounding box center [530, 388] width 135 height 27
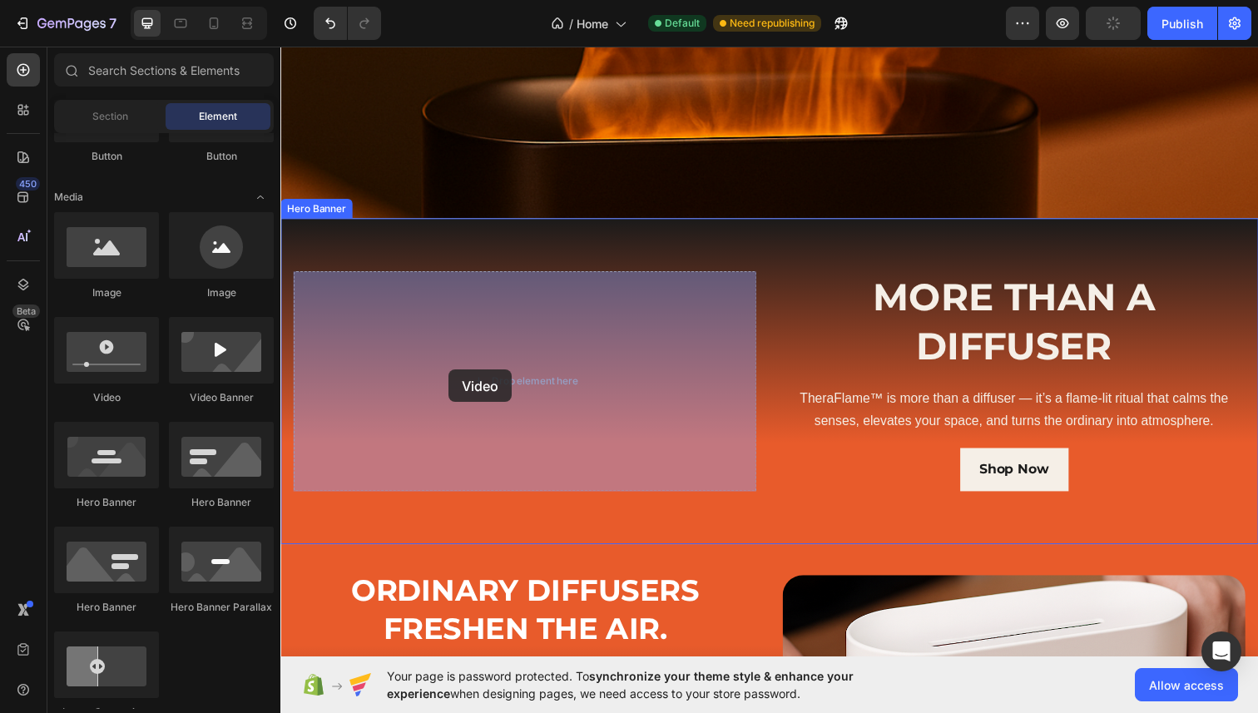
drag, startPoint x: 420, startPoint y: 407, endPoint x: 452, endPoint y: 376, distance: 44.1
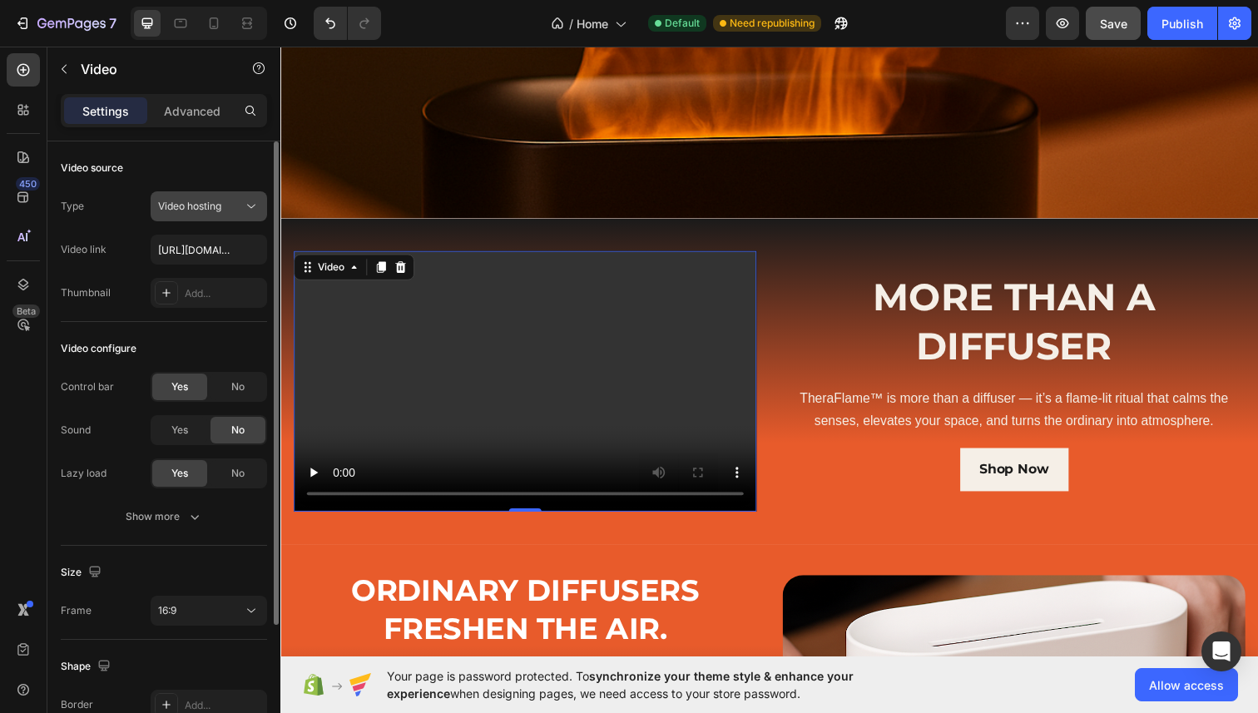
click at [216, 216] on button "Video hosting" at bounding box center [209, 206] width 117 height 30
click at [83, 298] on div "Thumbnail" at bounding box center [86, 292] width 50 height 15
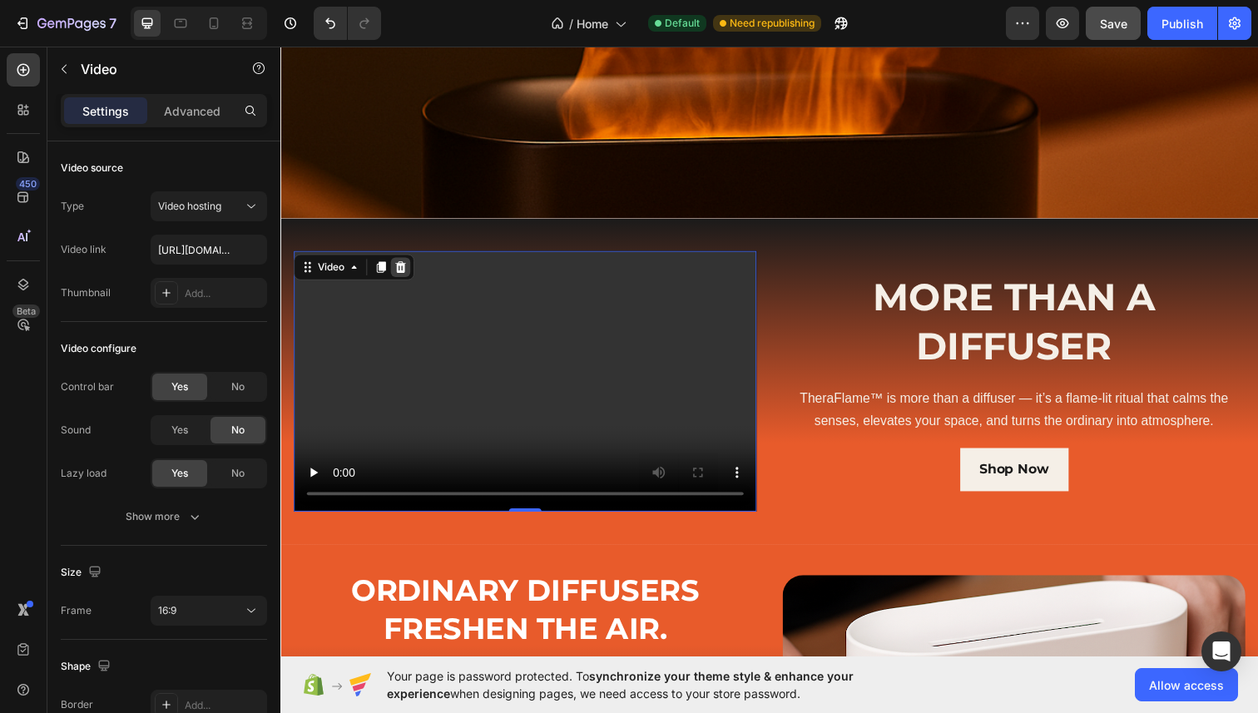
click at [408, 276] on icon at bounding box center [402, 271] width 13 height 13
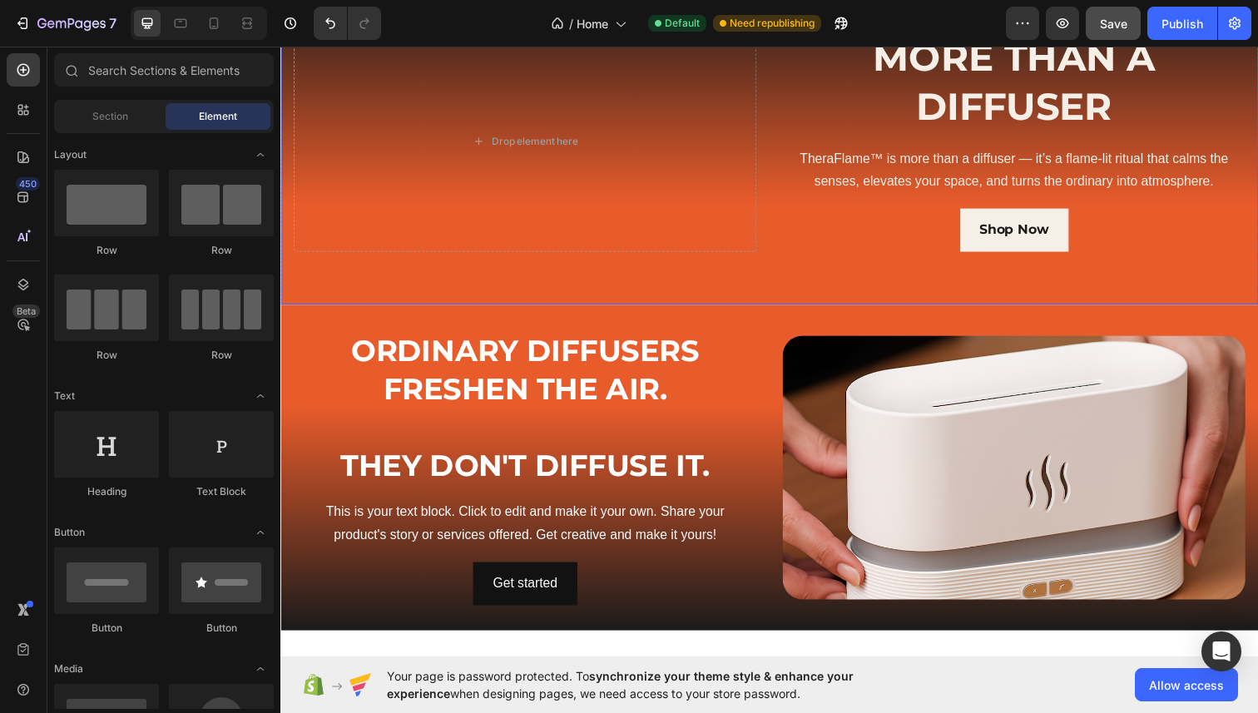
scroll to position [604, 0]
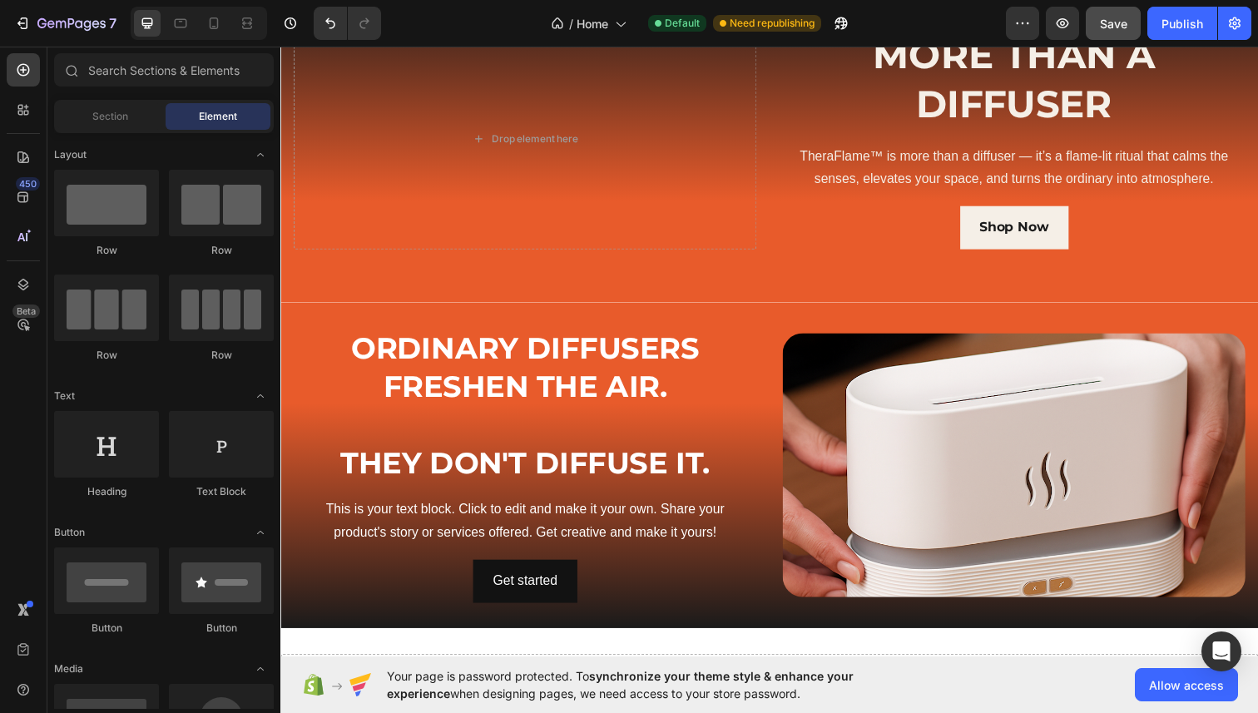
click at [1112, 22] on span "Save" at bounding box center [1113, 24] width 27 height 14
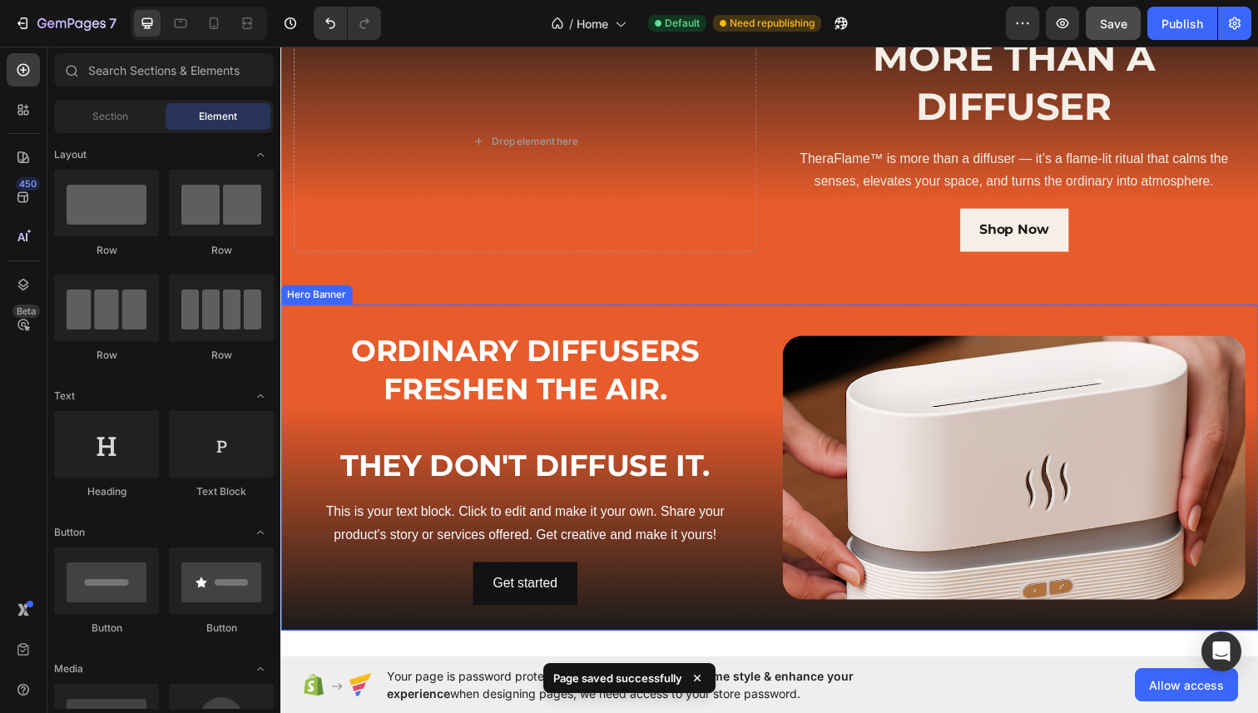
scroll to position [480, 0]
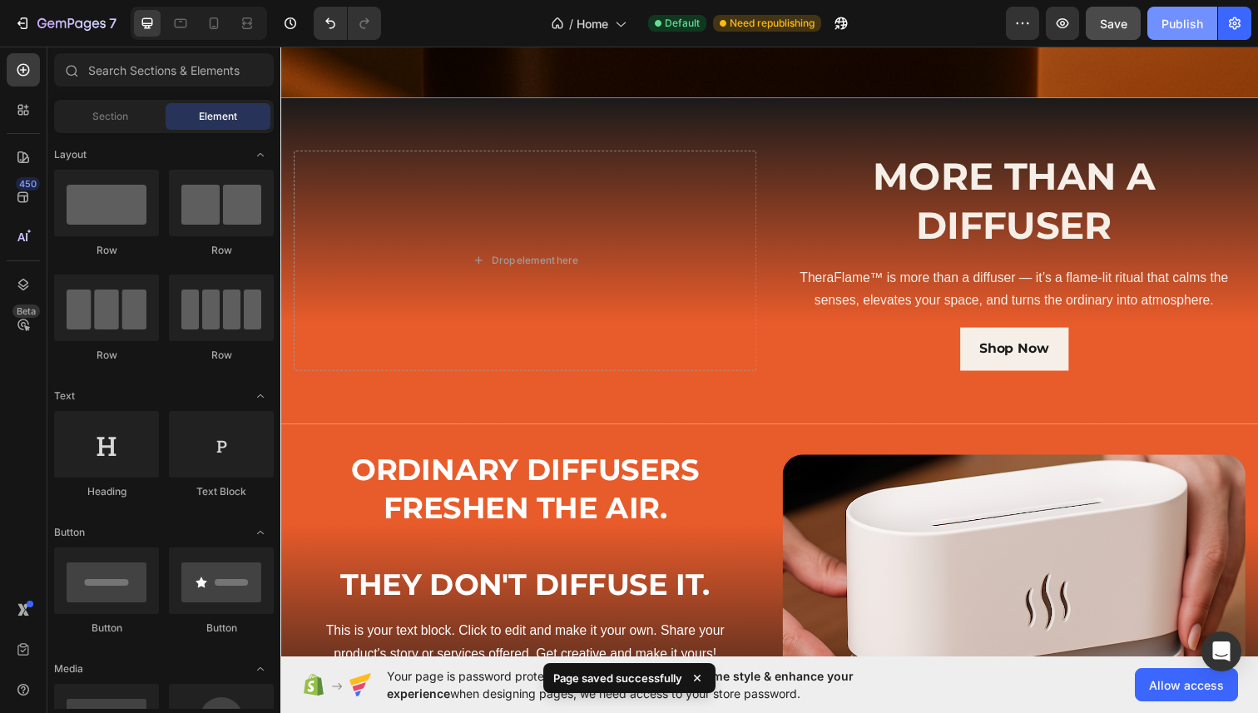
click at [1168, 22] on div "Publish" at bounding box center [1183, 23] width 42 height 17
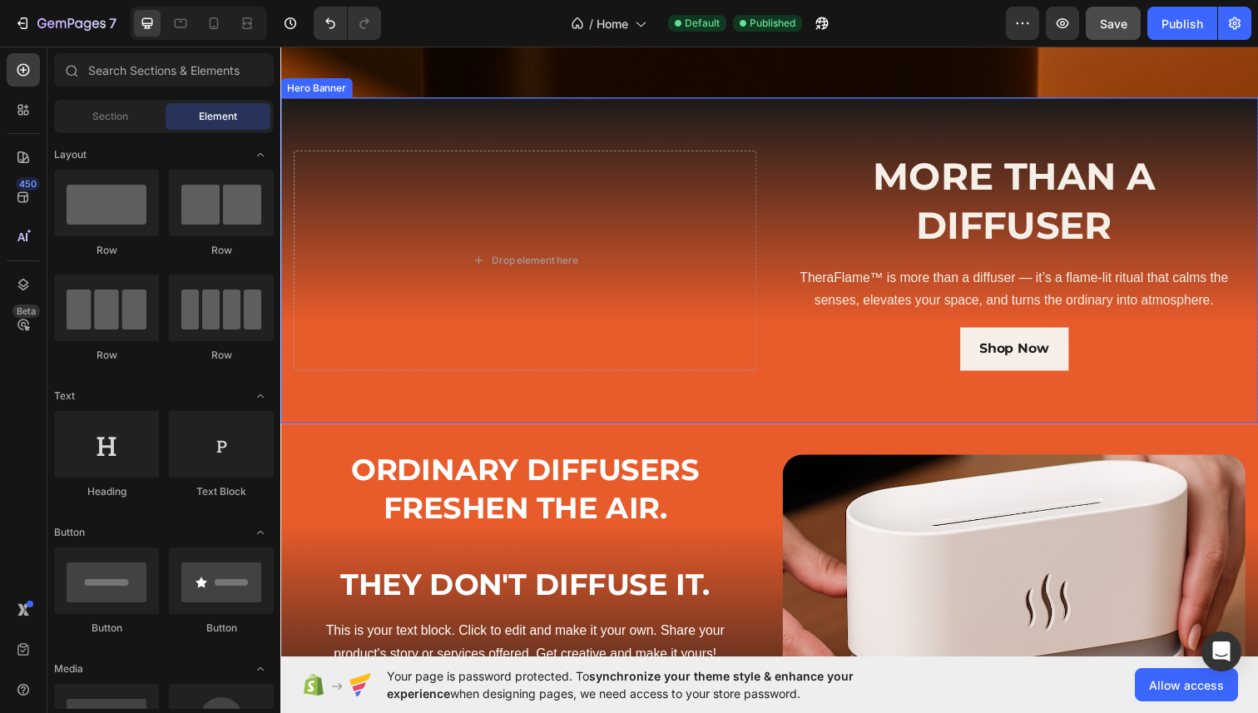
scroll to position [751, 0]
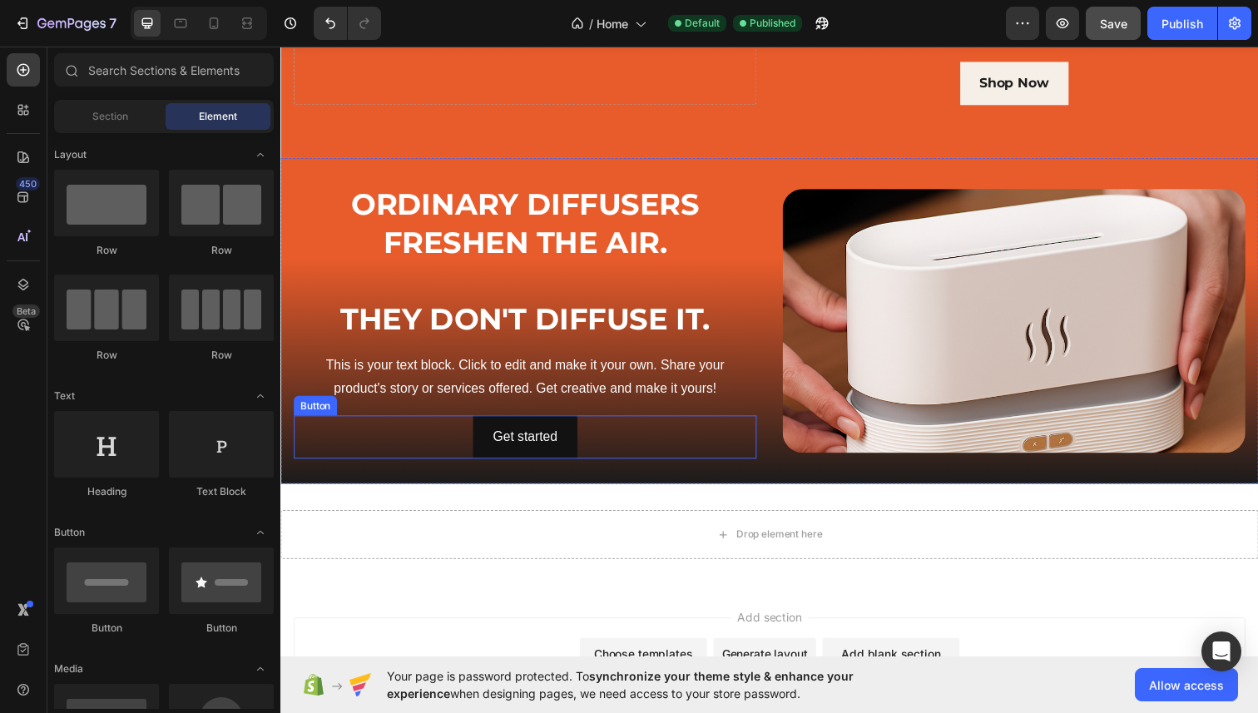
click at [613, 448] on div "Get started Button" at bounding box center [530, 446] width 473 height 44
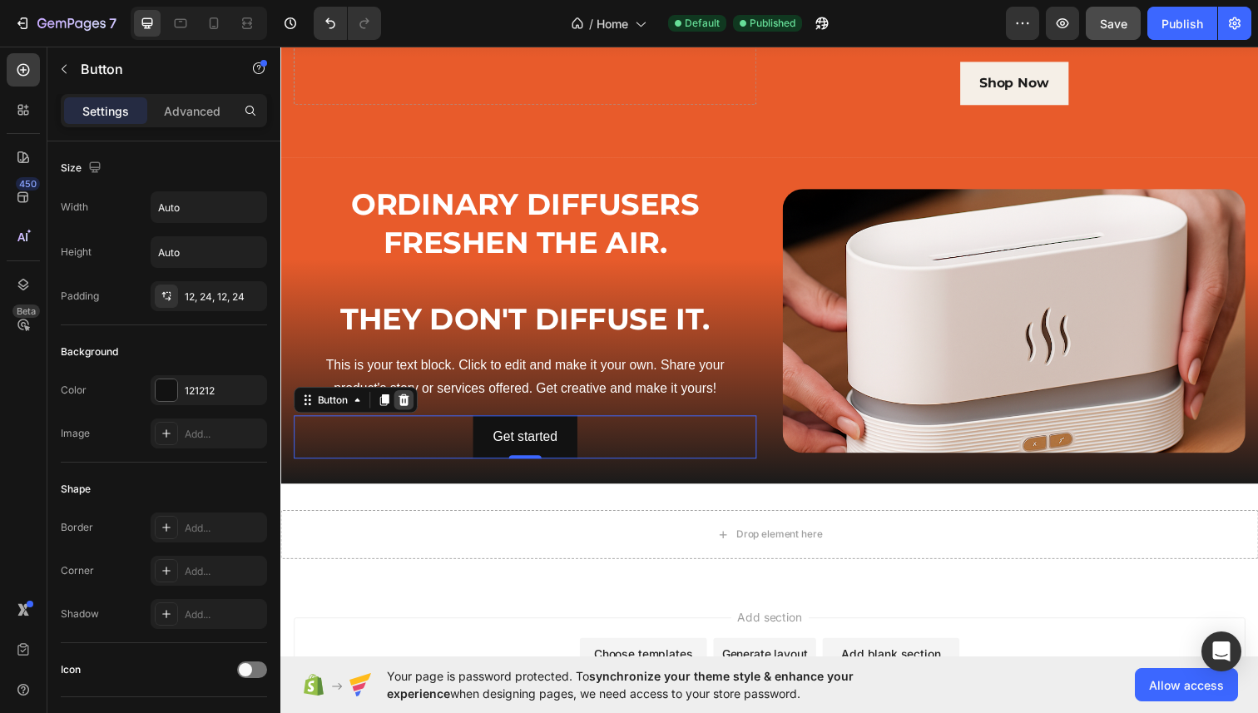
click at [404, 408] on icon at bounding box center [405, 407] width 13 height 13
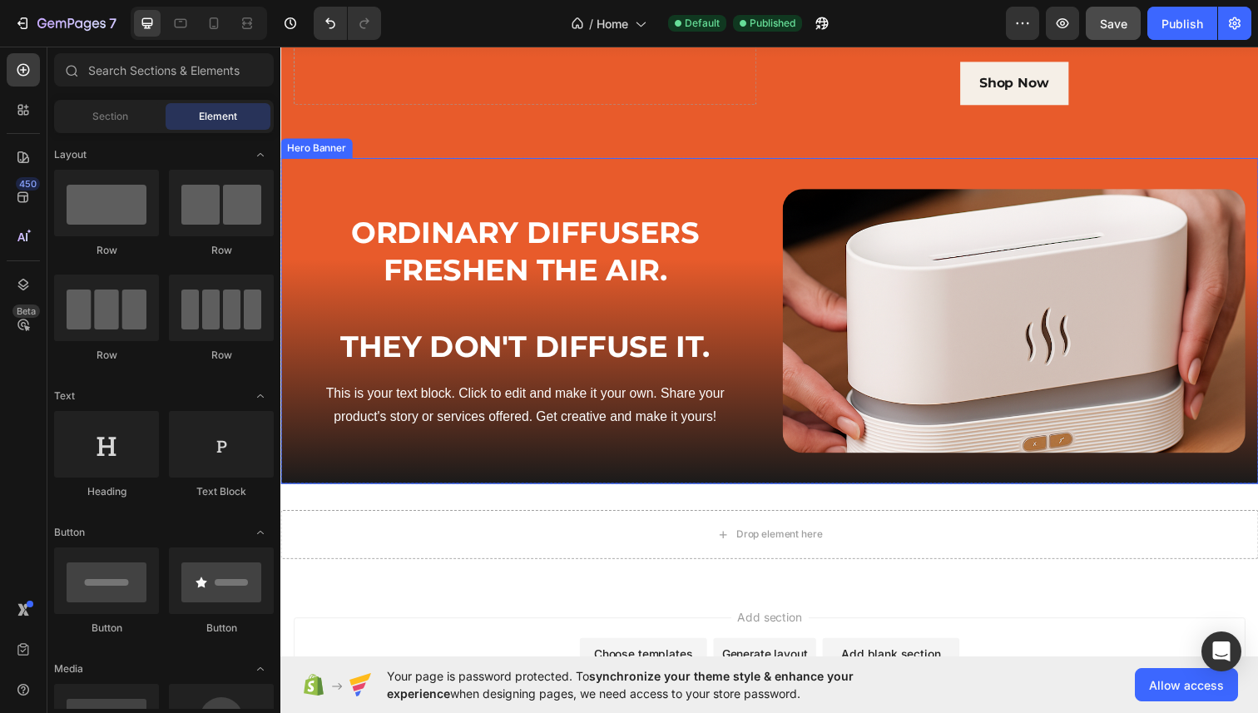
scroll to position [706, 0]
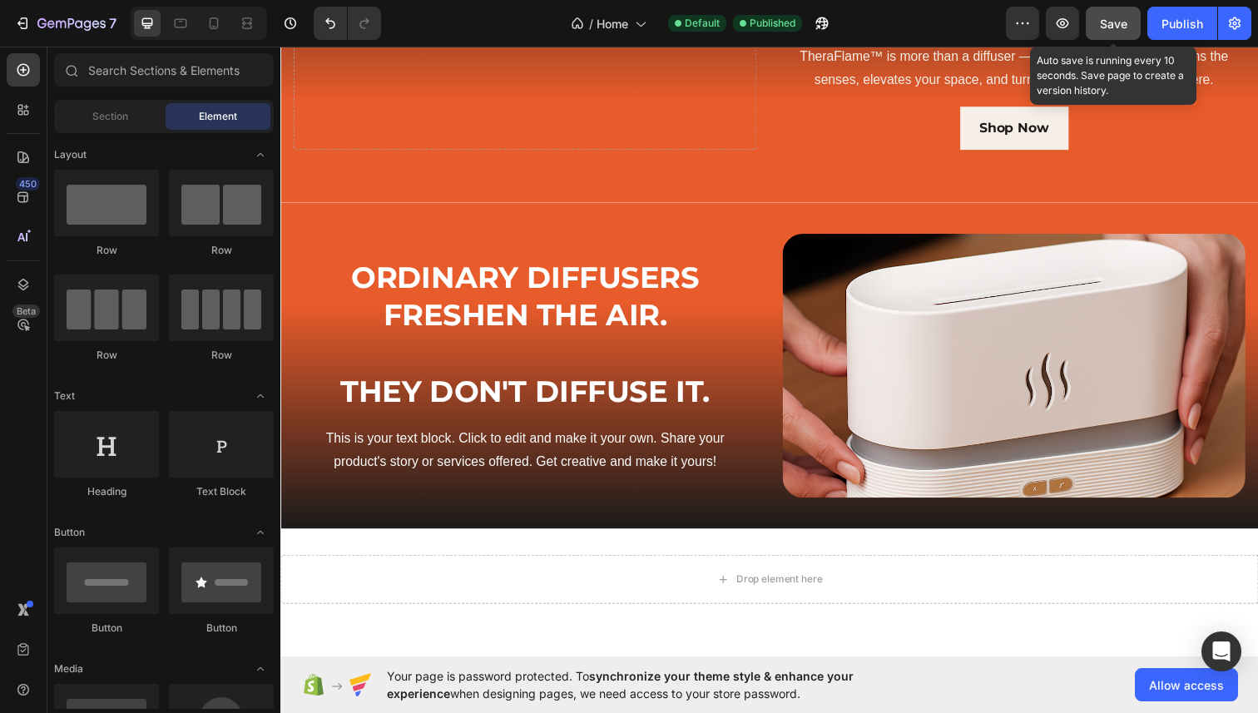
click at [1114, 23] on span "Save" at bounding box center [1113, 24] width 27 height 14
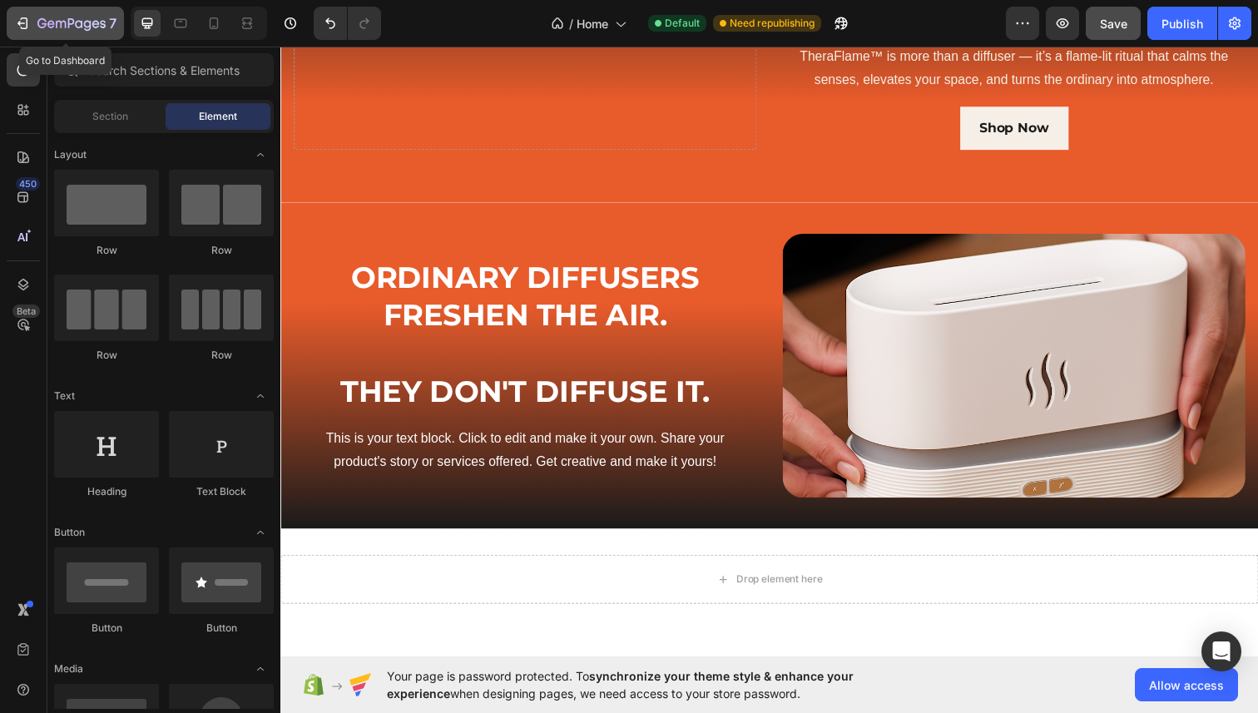
click at [56, 24] on icon "button" at bounding box center [61, 24] width 10 height 7
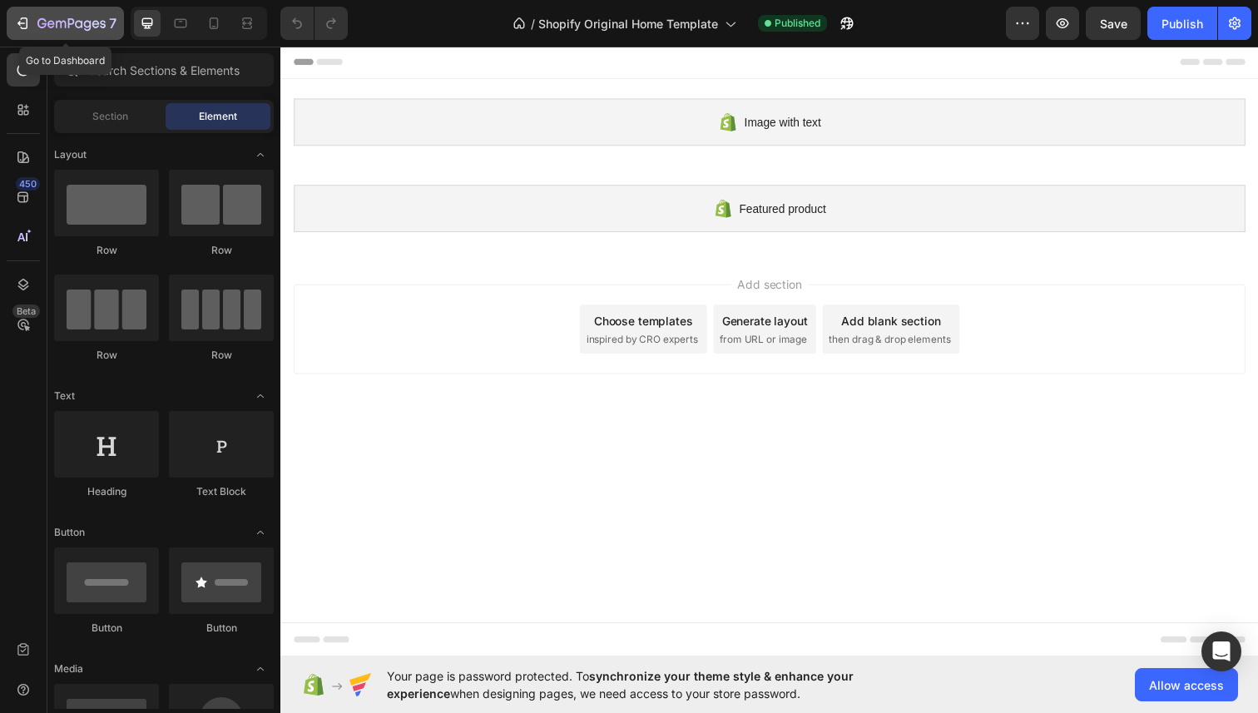
click at [28, 27] on icon "button" at bounding box center [22, 23] width 17 height 17
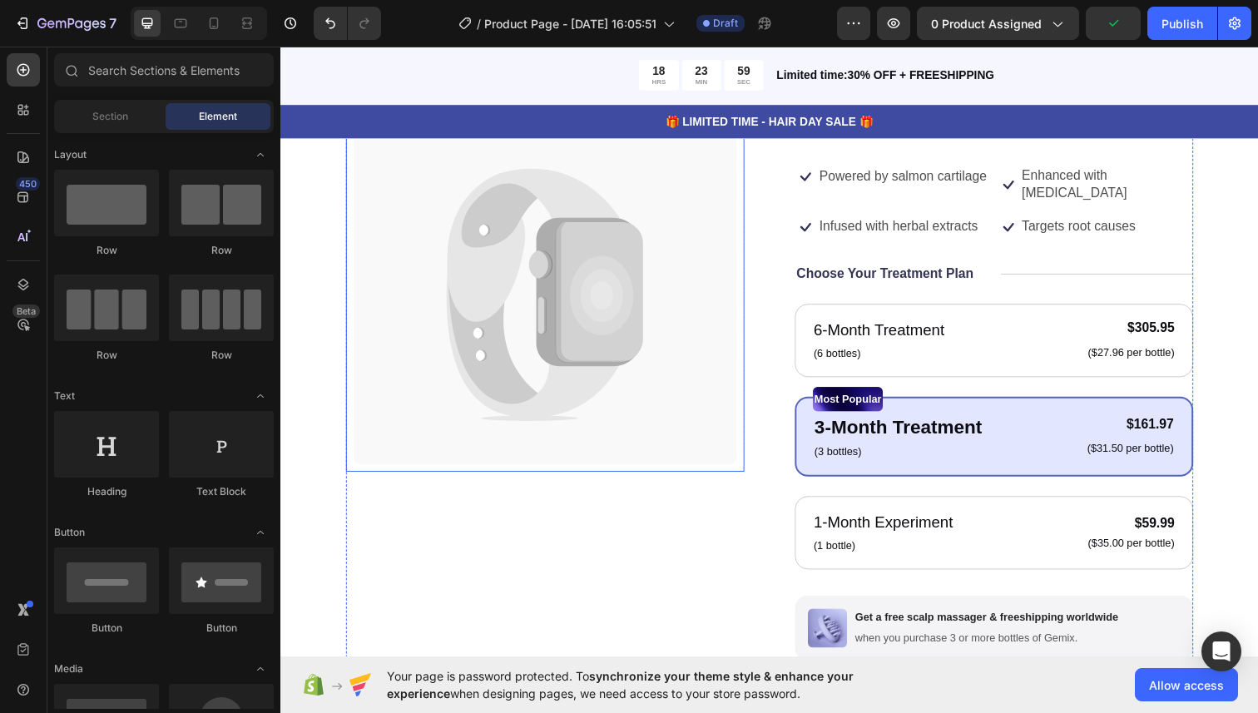
click at [538, 298] on icon at bounding box center [551, 300] width 392 height 347
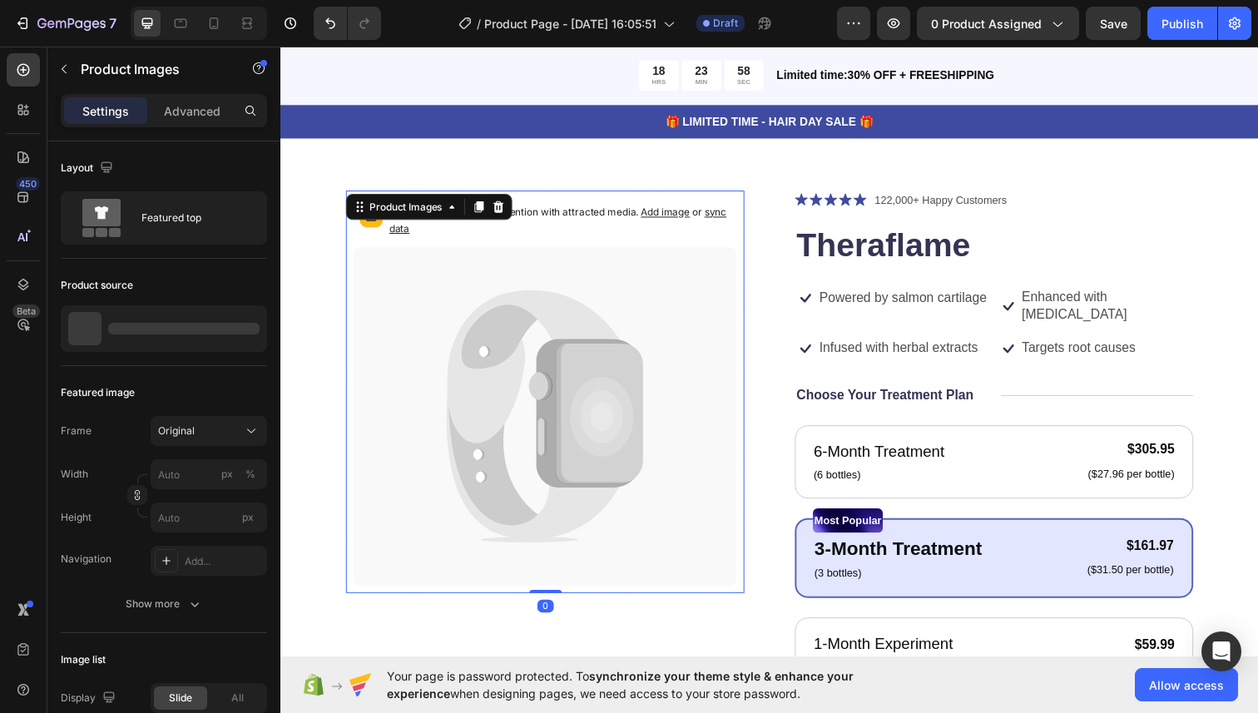
scroll to position [42, 0]
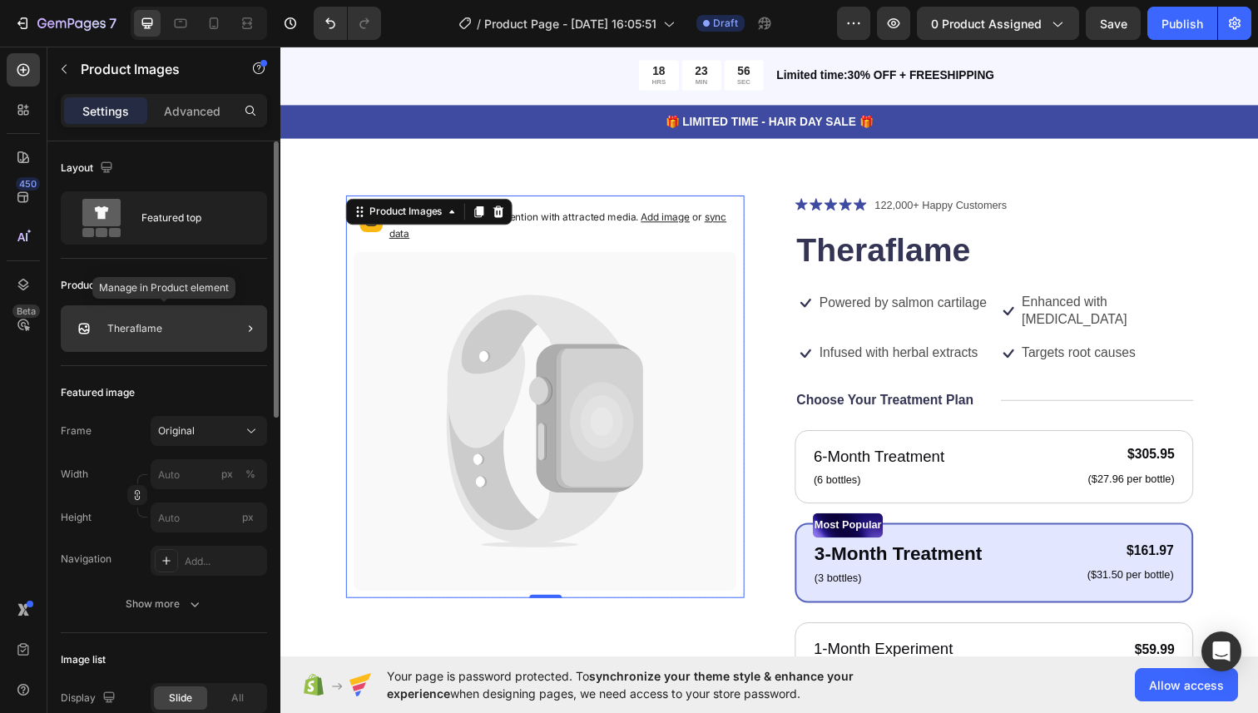
click at [176, 336] on div "Theraflame" at bounding box center [164, 328] width 206 height 47
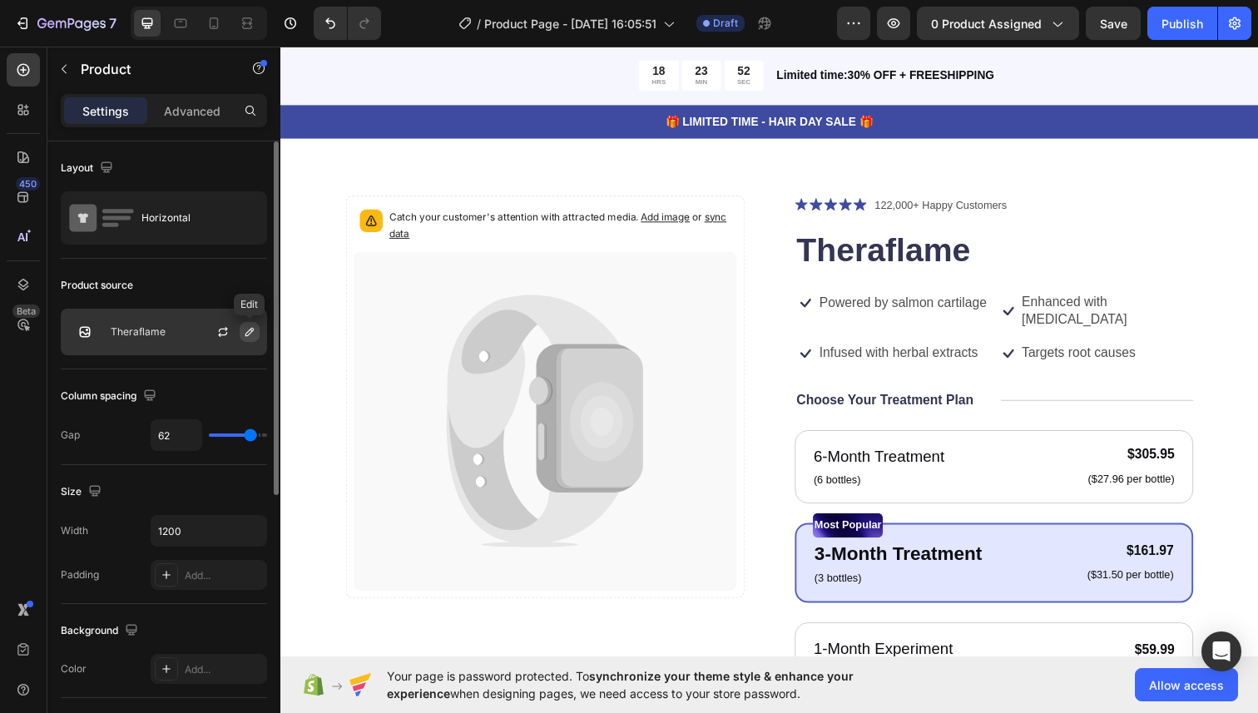
click at [249, 331] on icon "button" at bounding box center [249, 331] width 13 height 13
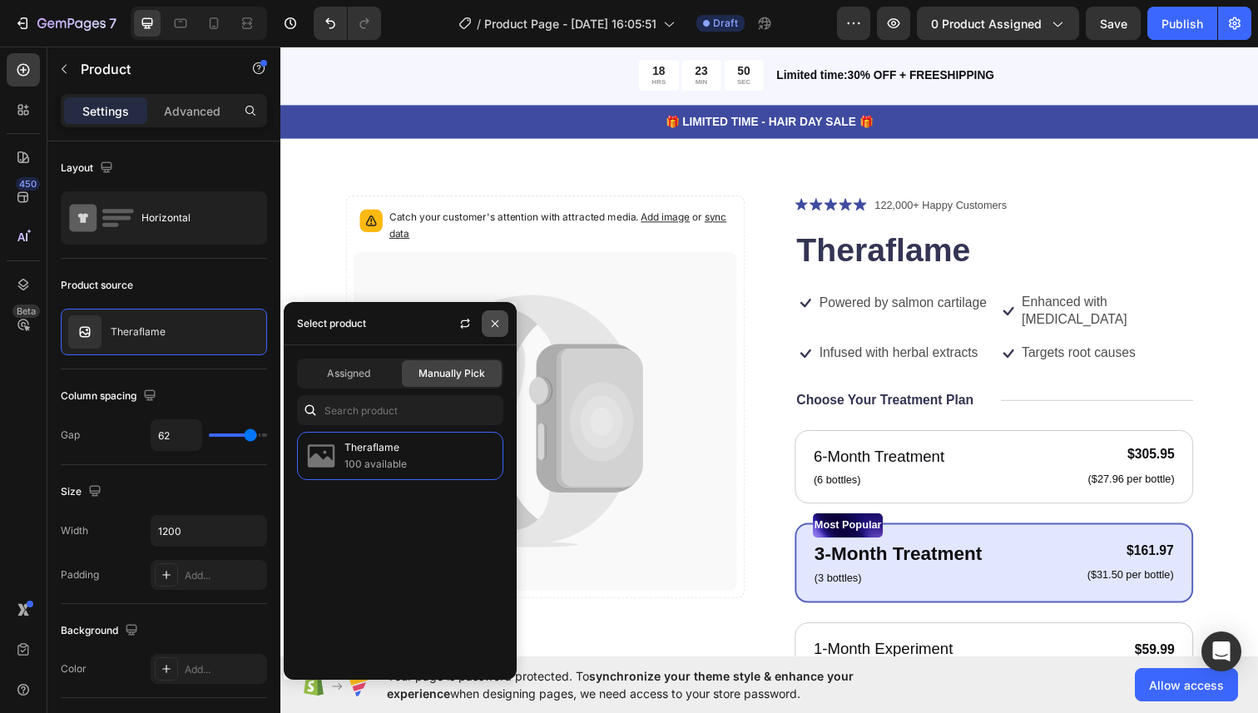
click at [488, 321] on button "button" at bounding box center [495, 323] width 27 height 27
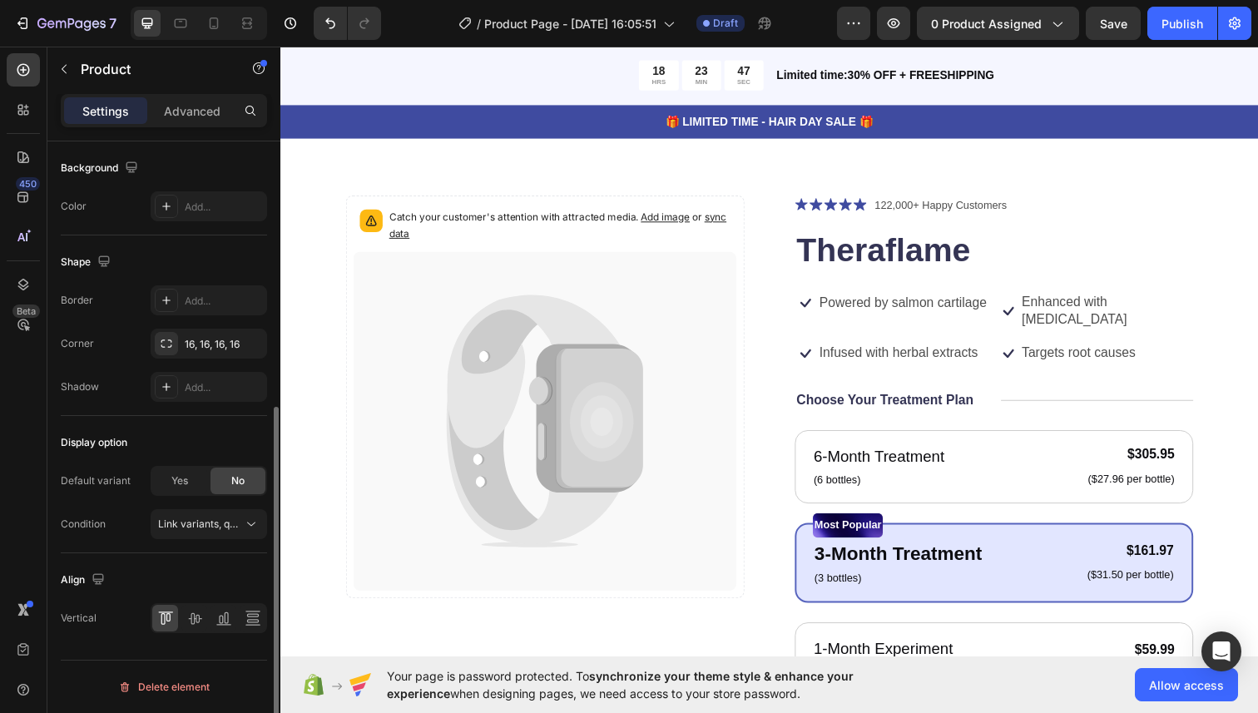
scroll to position [0, 0]
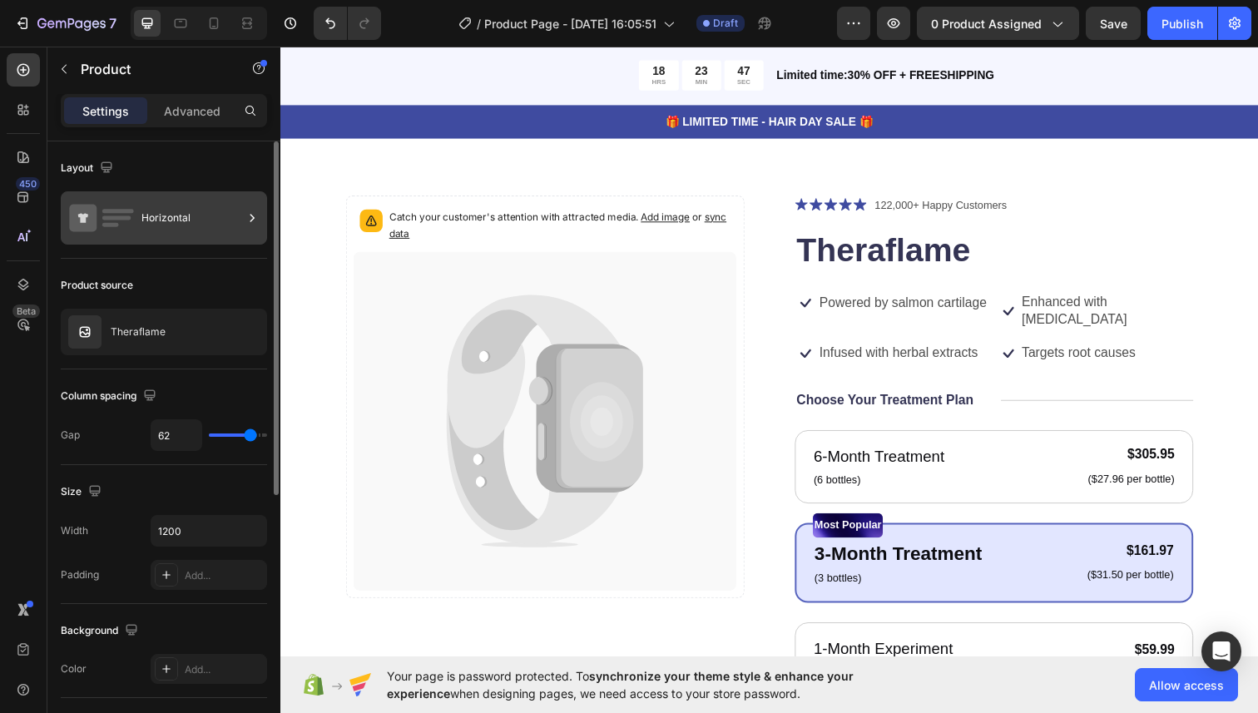
click at [156, 221] on div "Horizontal" at bounding box center [192, 218] width 102 height 38
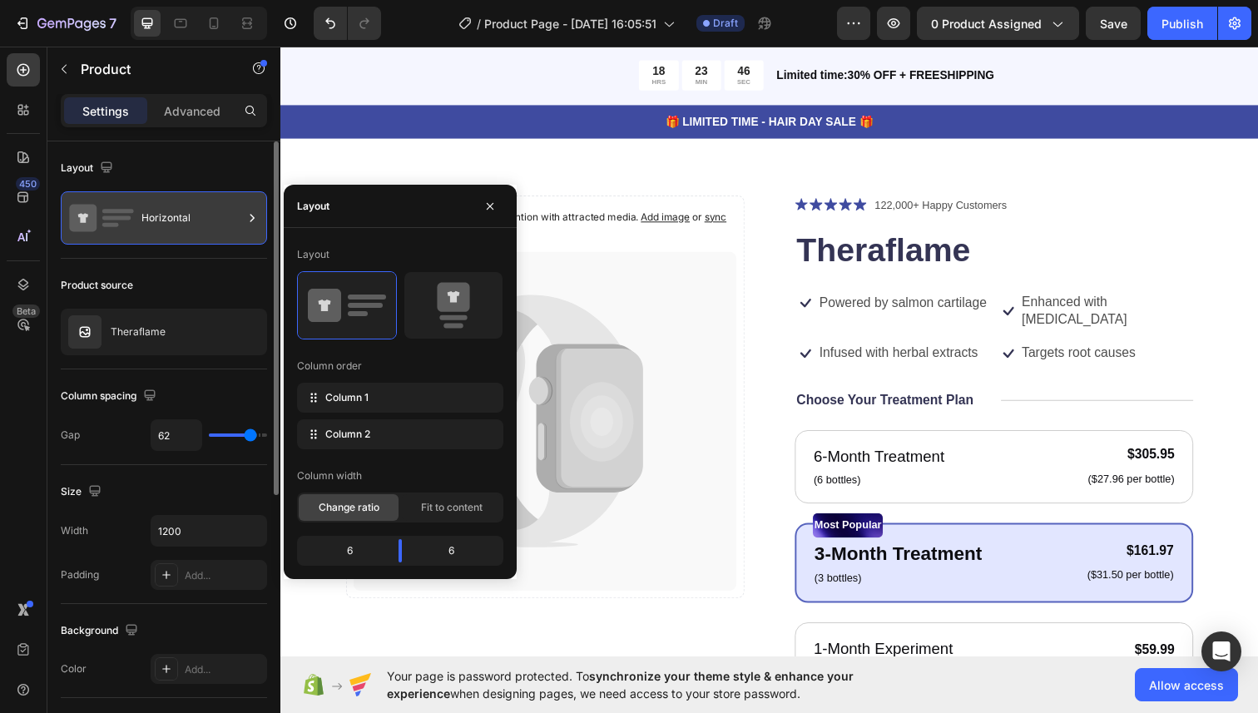
click at [156, 221] on div "Horizontal" at bounding box center [192, 218] width 102 height 38
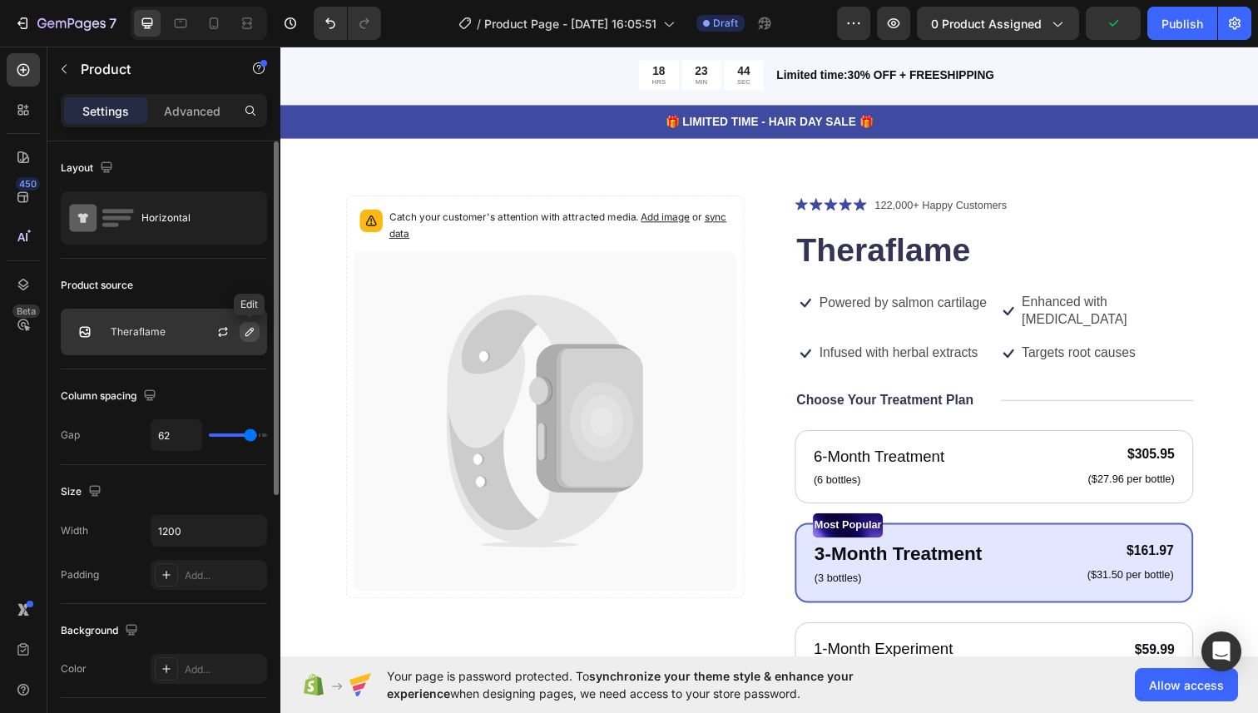
click at [241, 334] on button "button" at bounding box center [250, 332] width 20 height 20
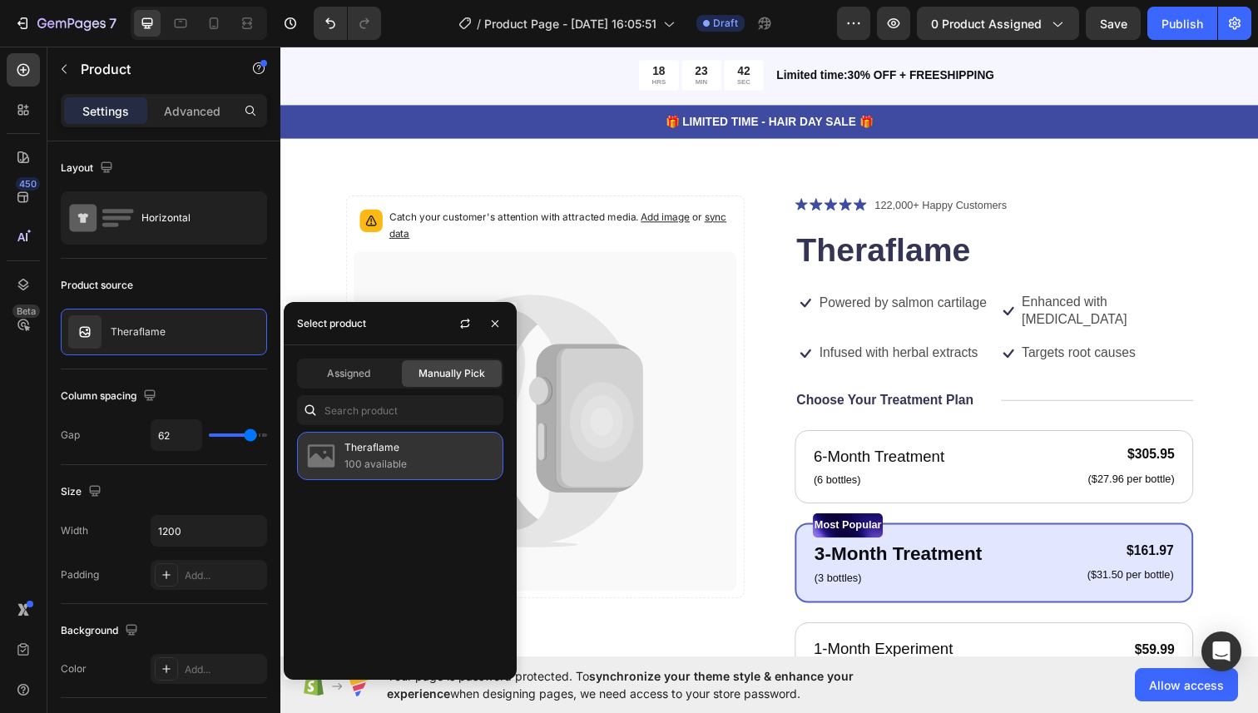
click at [335, 453] on img at bounding box center [321, 455] width 33 height 33
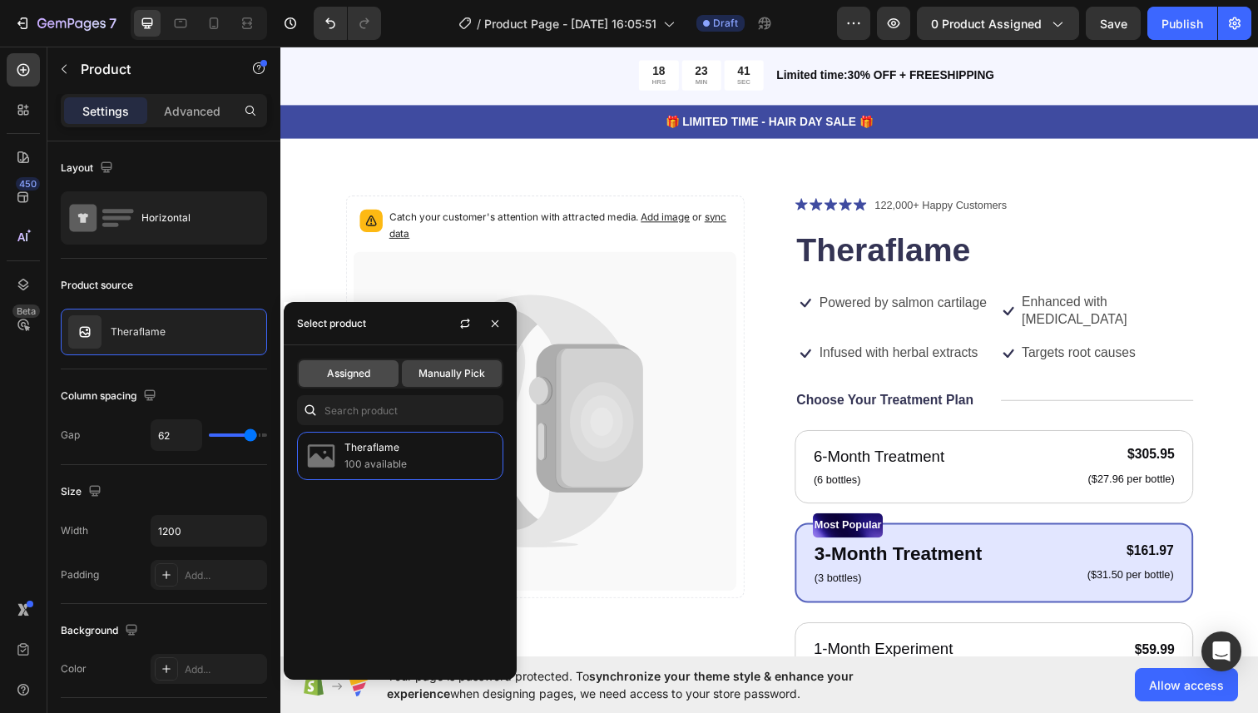
click at [374, 378] on div "Assigned" at bounding box center [349, 373] width 100 height 27
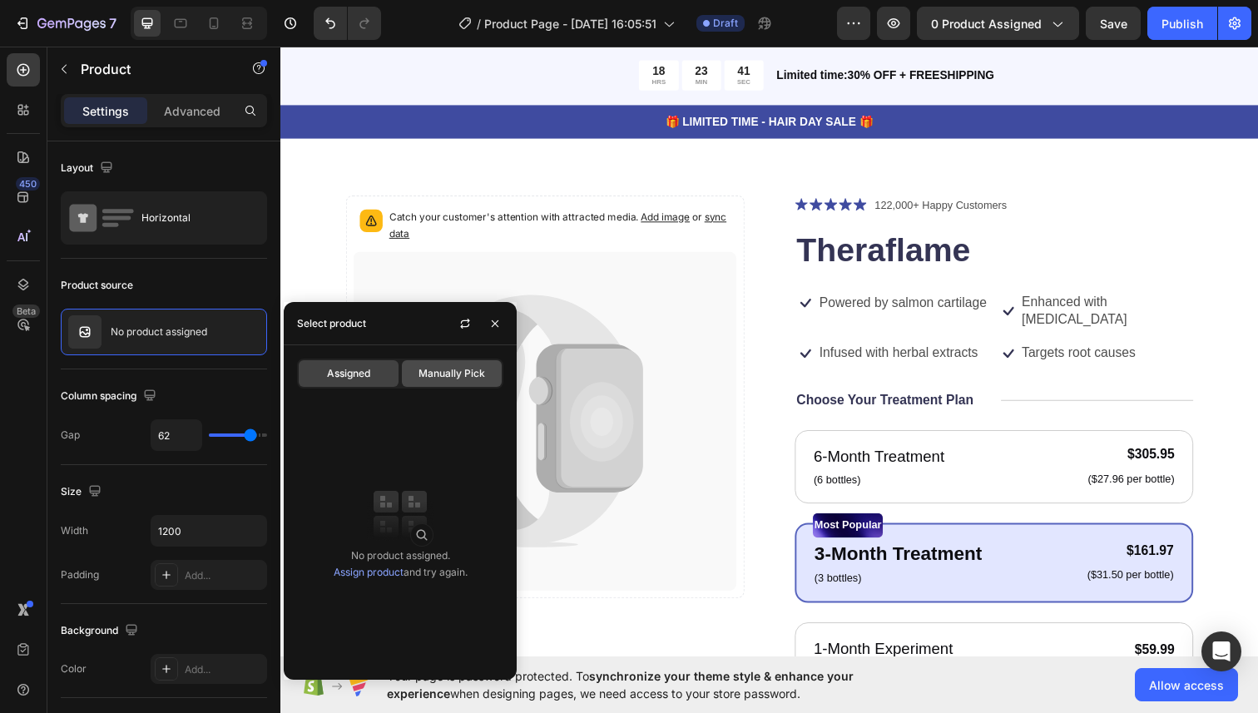
click at [437, 380] on span "Manually Pick" at bounding box center [452, 373] width 67 height 15
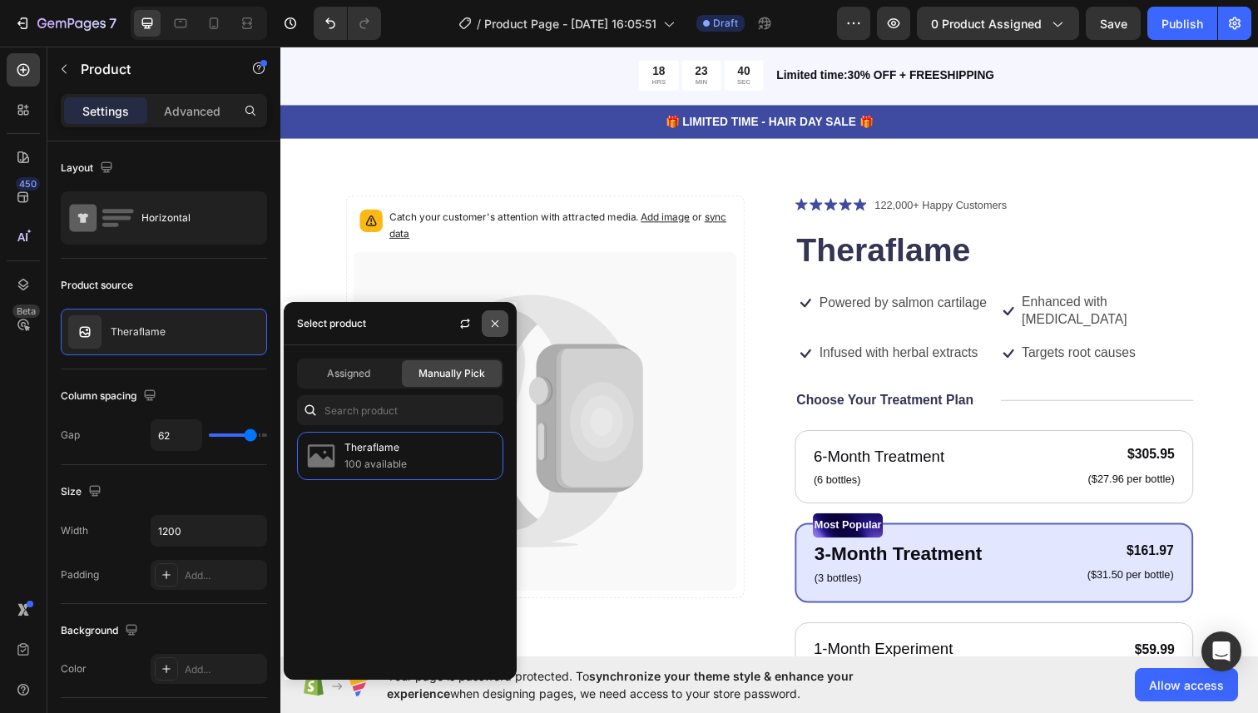
click at [494, 326] on icon "button" at bounding box center [495, 323] width 13 height 13
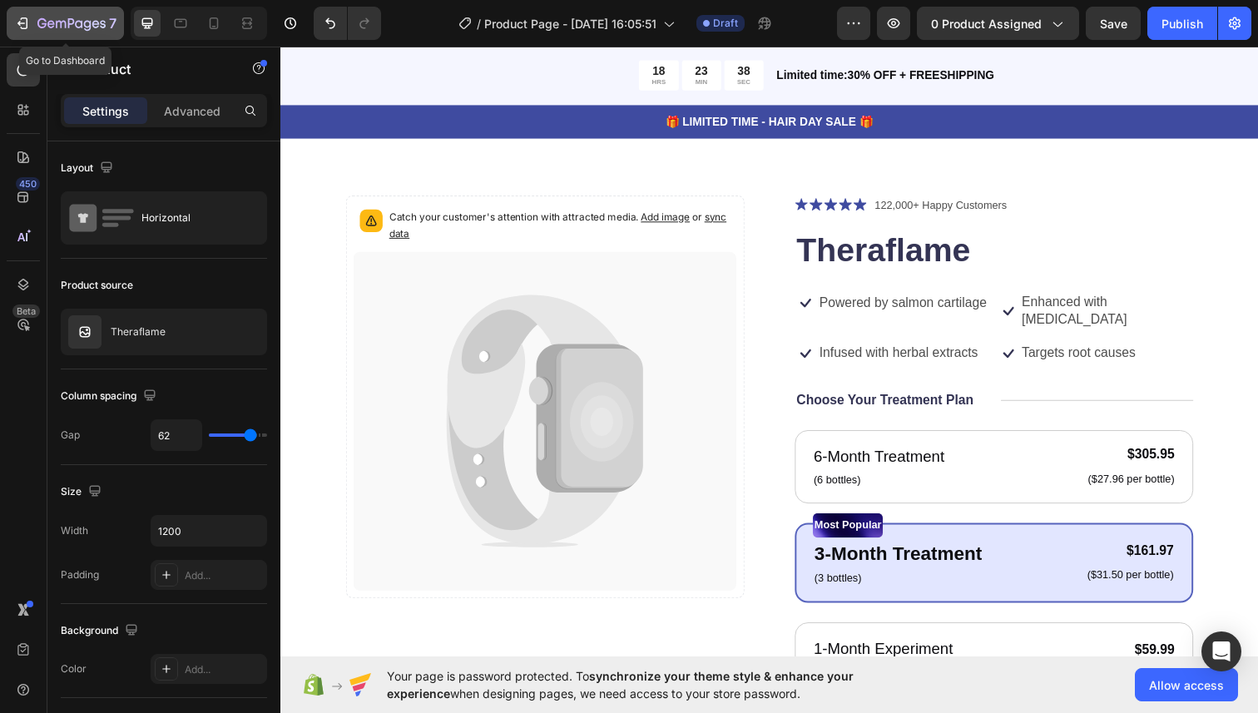
click at [27, 22] on icon "button" at bounding box center [24, 23] width 7 height 12
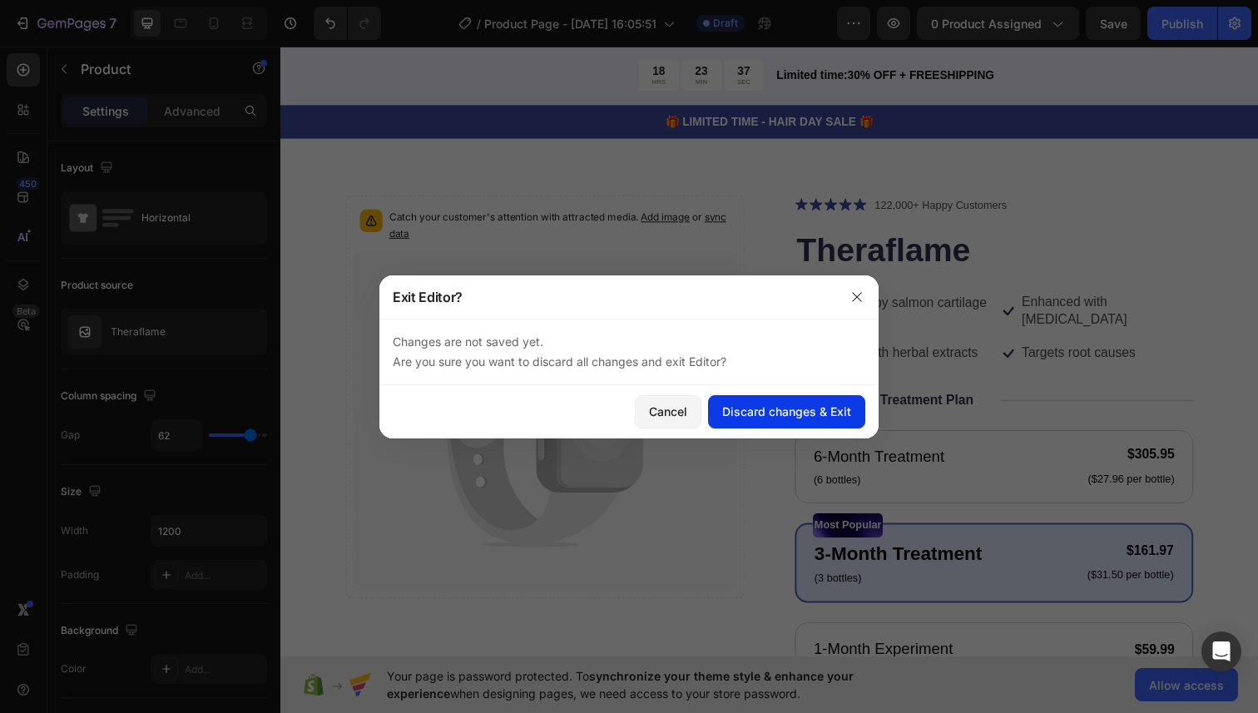
click at [787, 414] on div "Discard changes & Exit" at bounding box center [786, 411] width 129 height 17
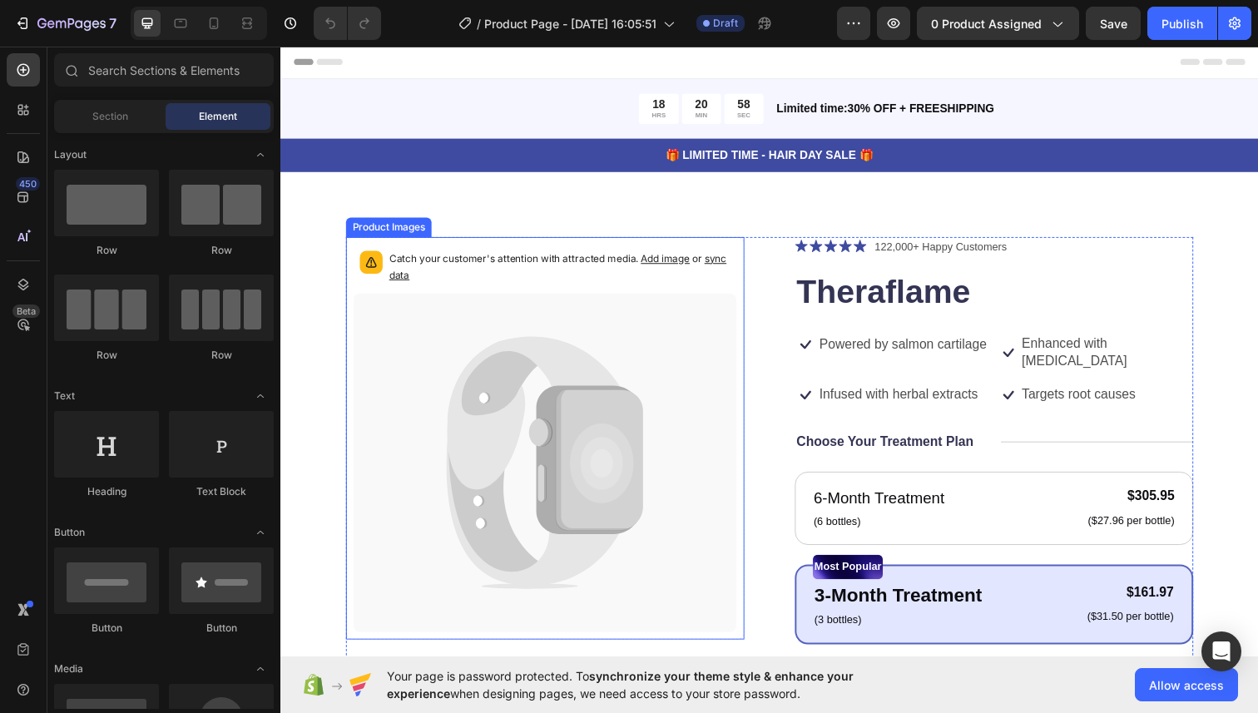
scroll to position [92, 0]
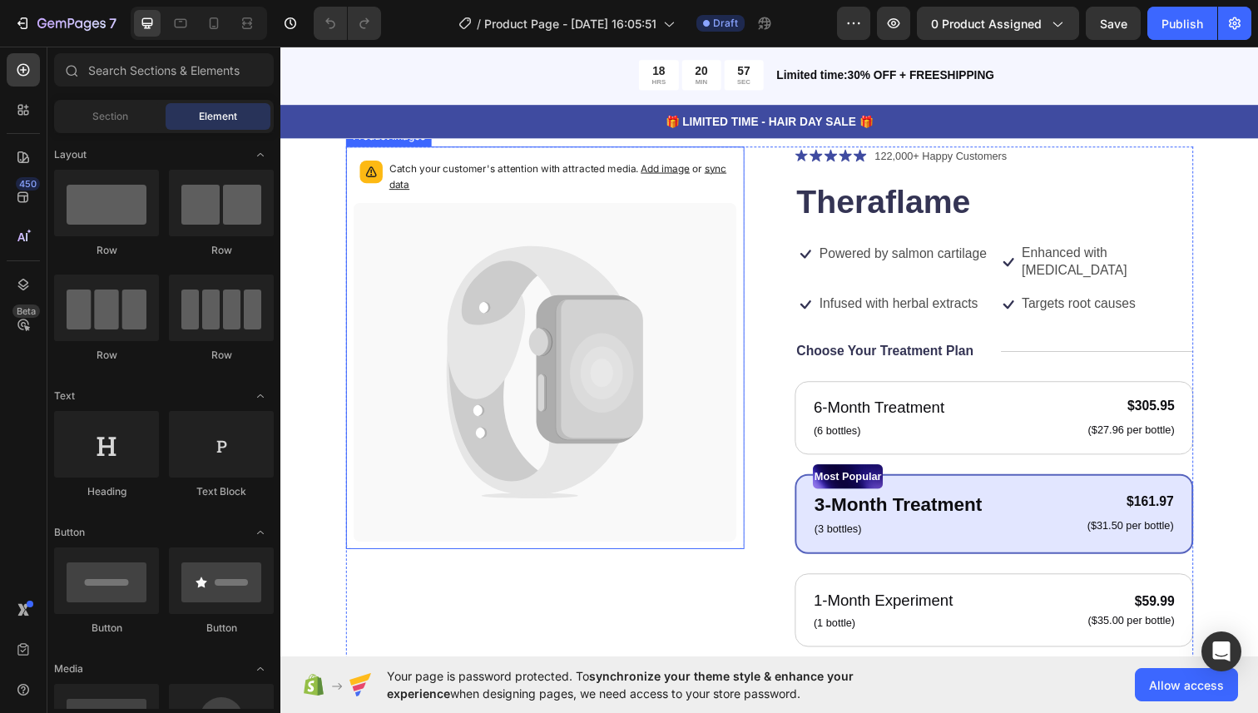
click at [570, 398] on icon at bounding box center [606, 376] width 89 height 143
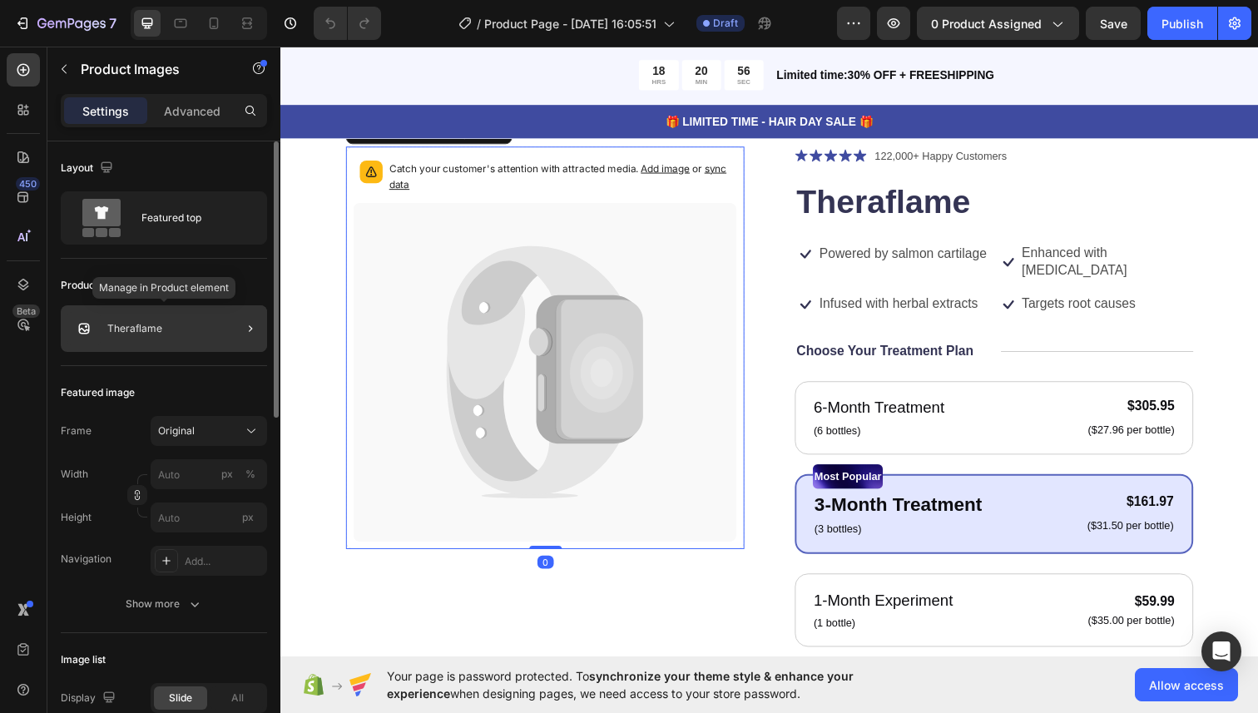
click at [158, 350] on div "Theraflame" at bounding box center [164, 328] width 206 height 47
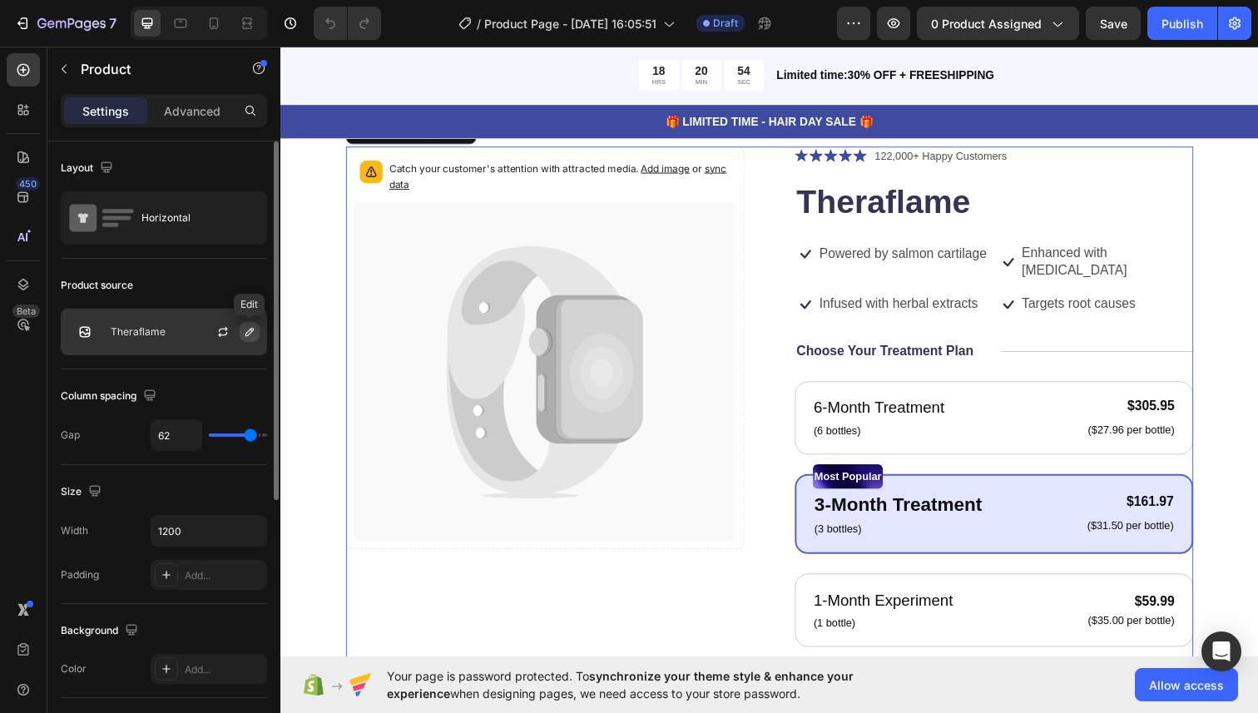
click at [246, 332] on icon "button" at bounding box center [249, 331] width 13 height 13
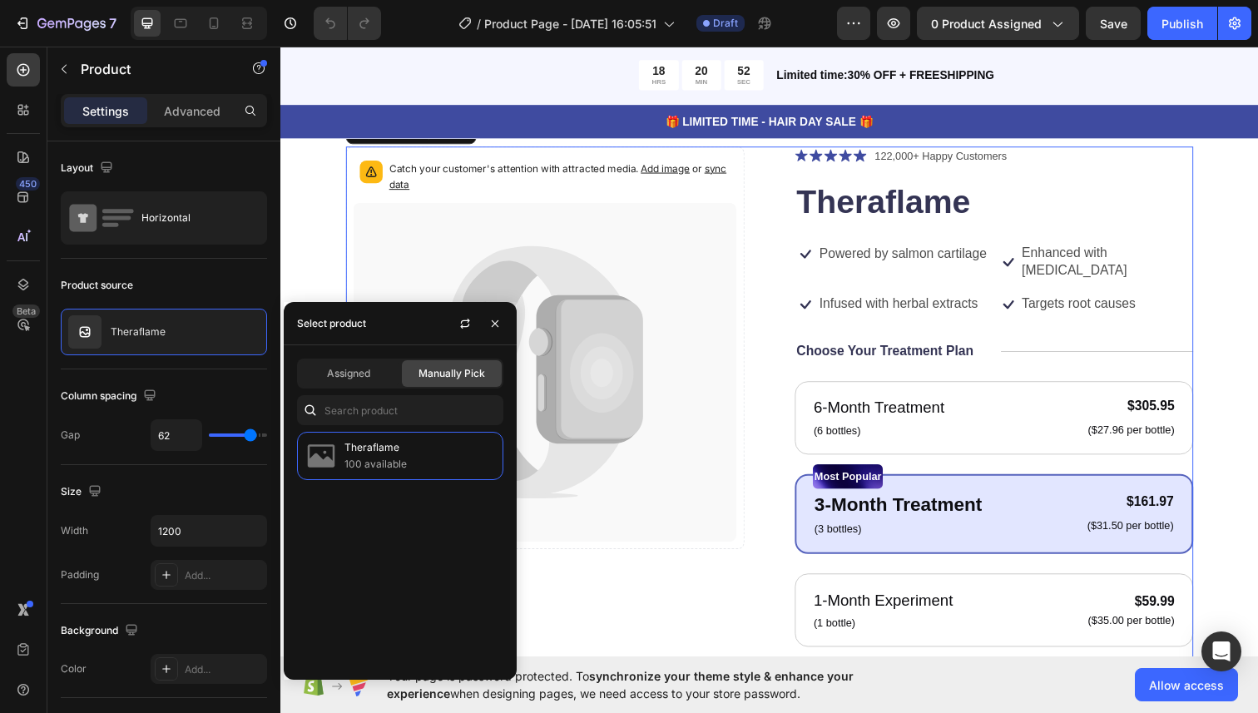
click at [407, 522] on div "Theraflame 100 available" at bounding box center [400, 549] width 233 height 235
click at [492, 323] on icon "button" at bounding box center [495, 323] width 13 height 13
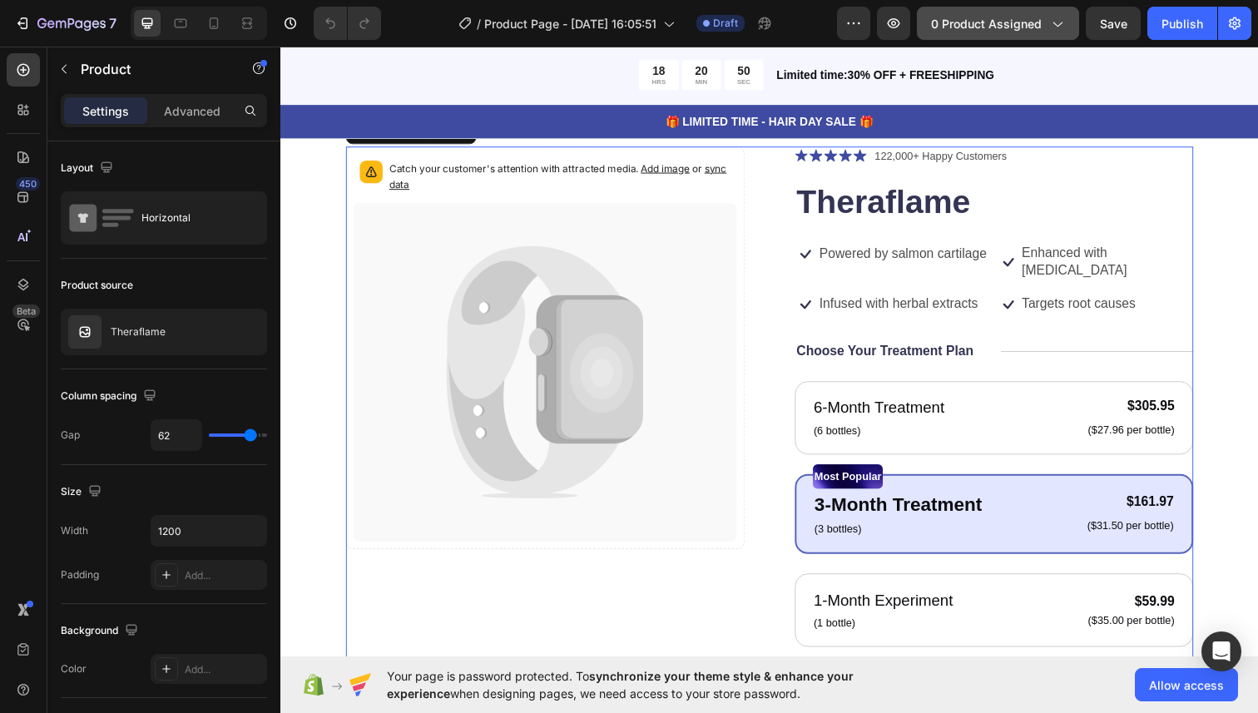
click at [1045, 21] on div "0 product assigned" at bounding box center [998, 23] width 134 height 17
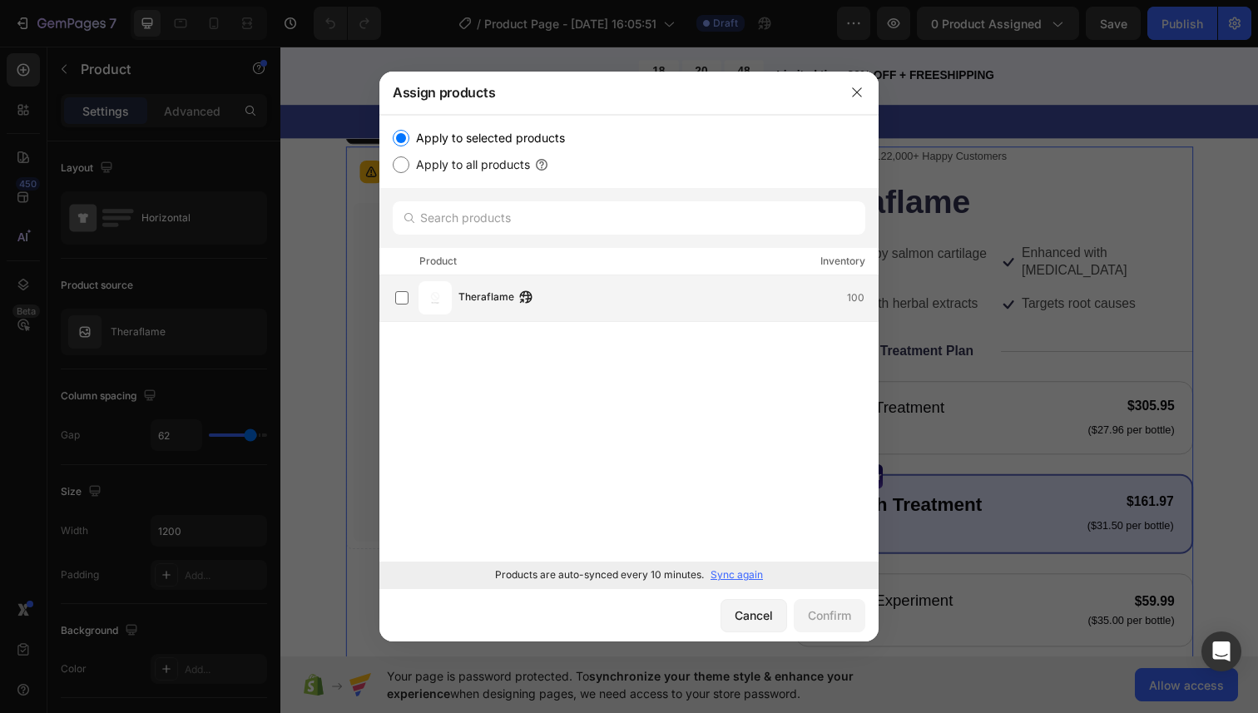
click at [505, 305] on span "Theraflame" at bounding box center [487, 298] width 56 height 18
click at [813, 618] on div "Confirm" at bounding box center [829, 615] width 43 height 17
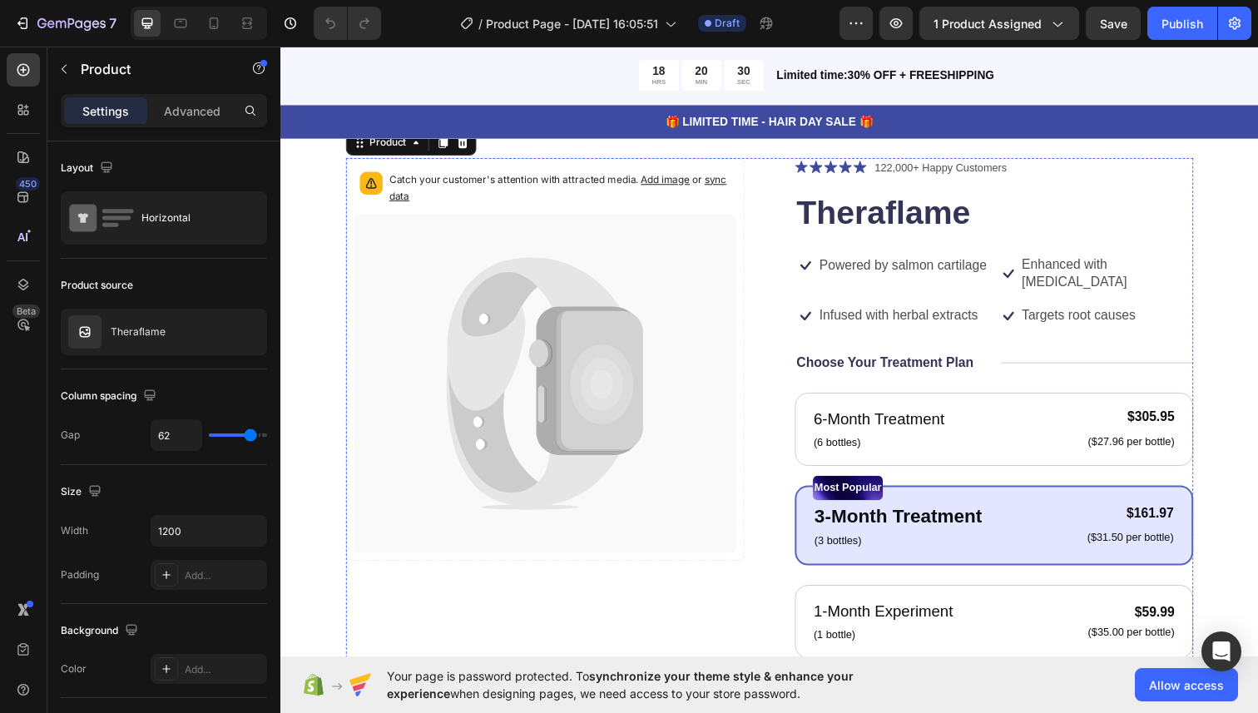
scroll to position [68, 0]
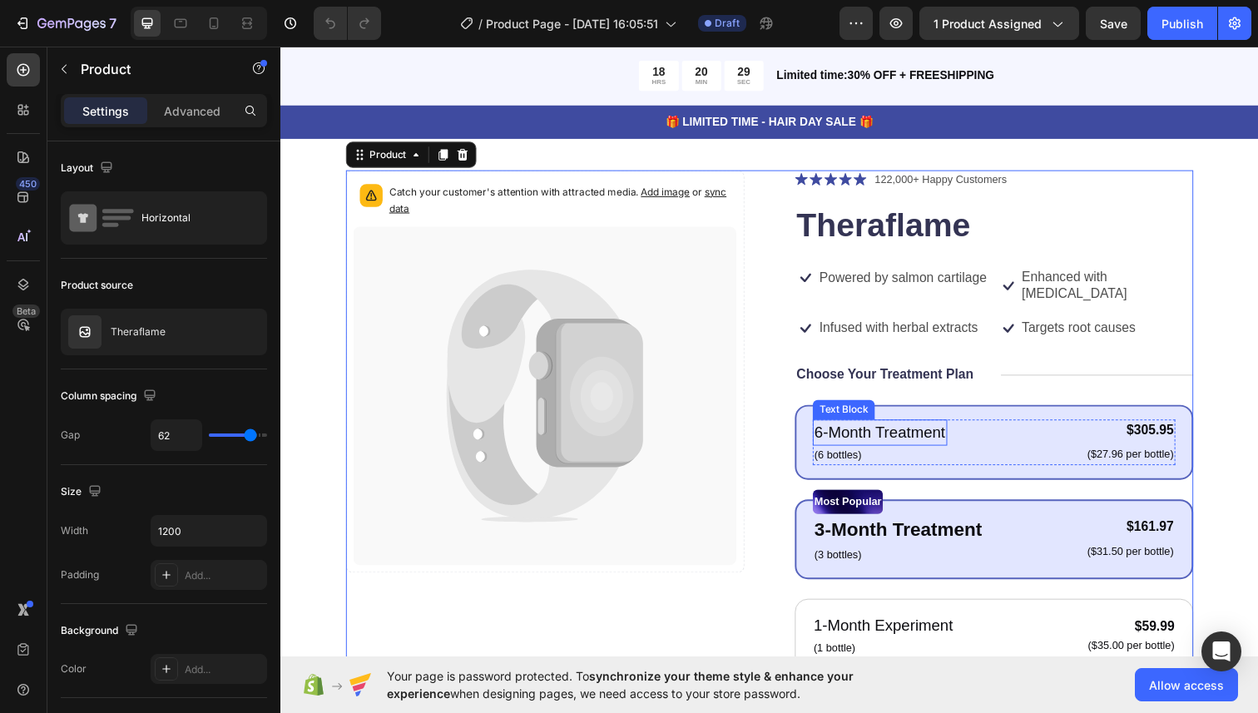
click at [940, 429] on p "6-Month Treatment" at bounding box center [893, 441] width 134 height 24
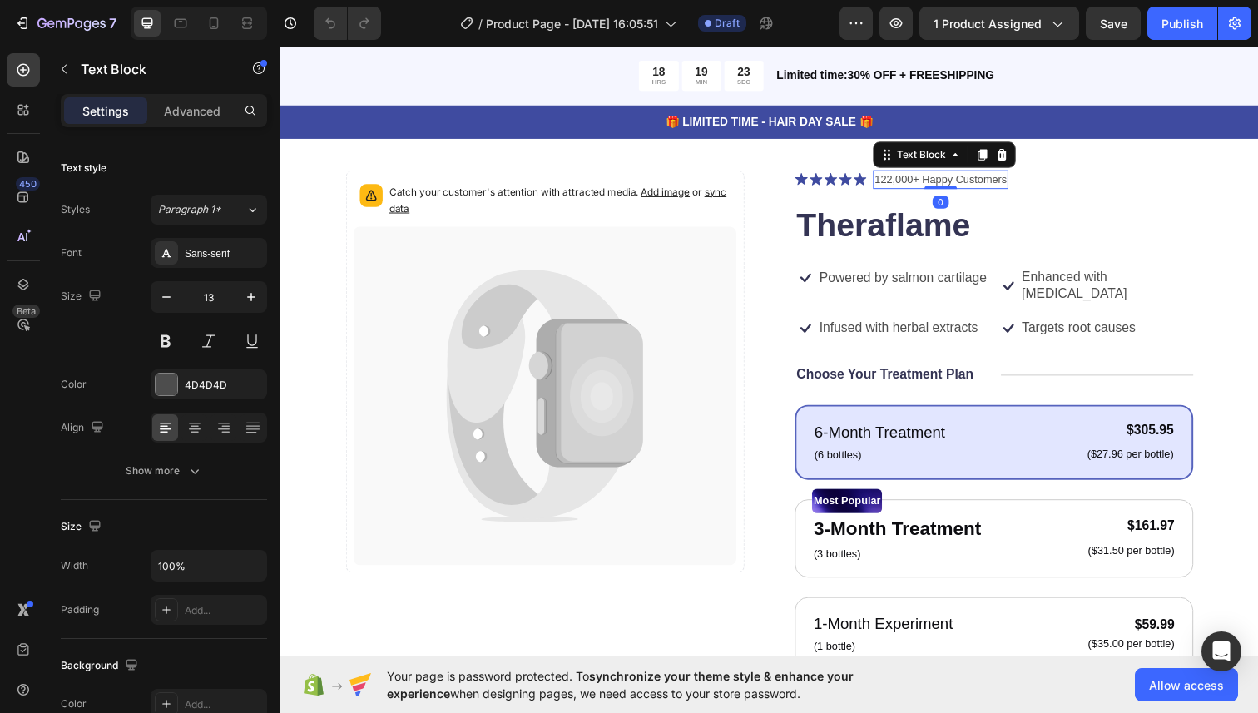
click at [910, 180] on p "122,000+ Happy Customers" at bounding box center [954, 183] width 135 height 17
click at [900, 181] on p "122,000+ Happy Customers" at bounding box center [954, 183] width 135 height 17
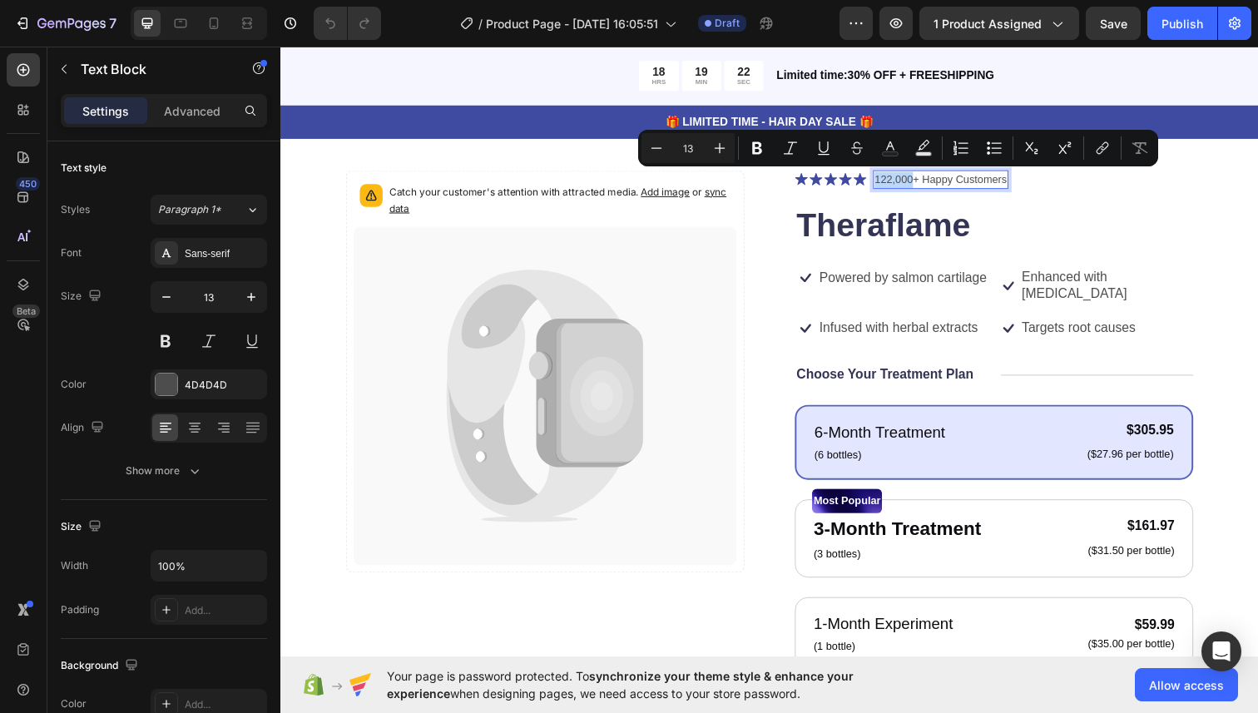
click at [908, 183] on p "122,000+ Happy Customers" at bounding box center [954, 183] width 135 height 17
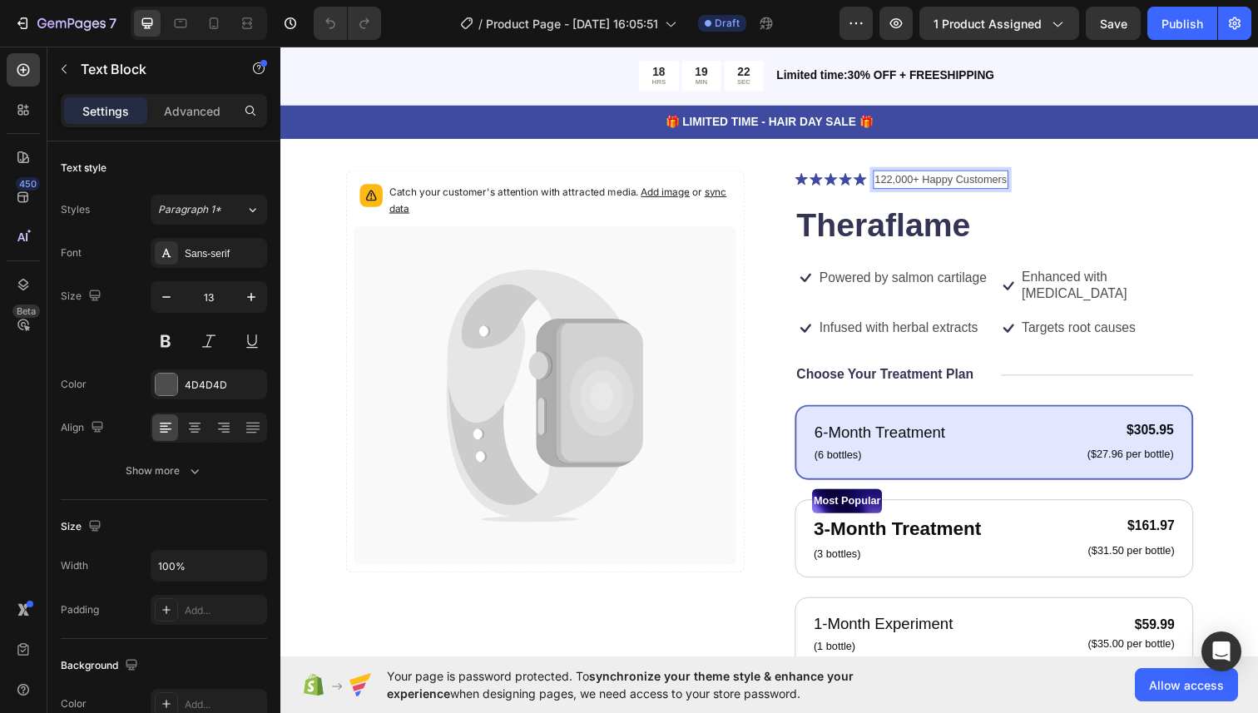
click at [908, 183] on p "122,000+ Happy Customers" at bounding box center [954, 183] width 135 height 17
click at [930, 182] on p "2,000+ Happy Customers" at bounding box center [948, 183] width 123 height 17
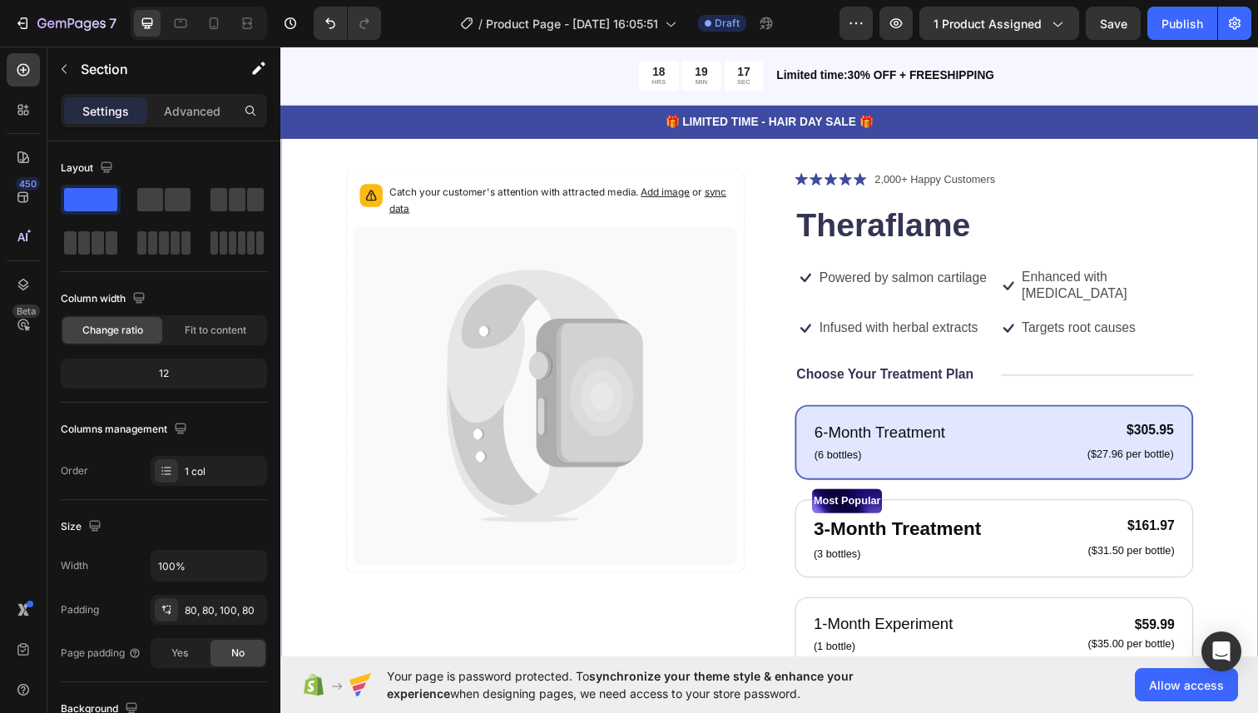
click at [1058, 150] on div "Catch your customer's attention with attracted media. Add image or sync data Pr…" at bounding box center [779, 589] width 999 height 965
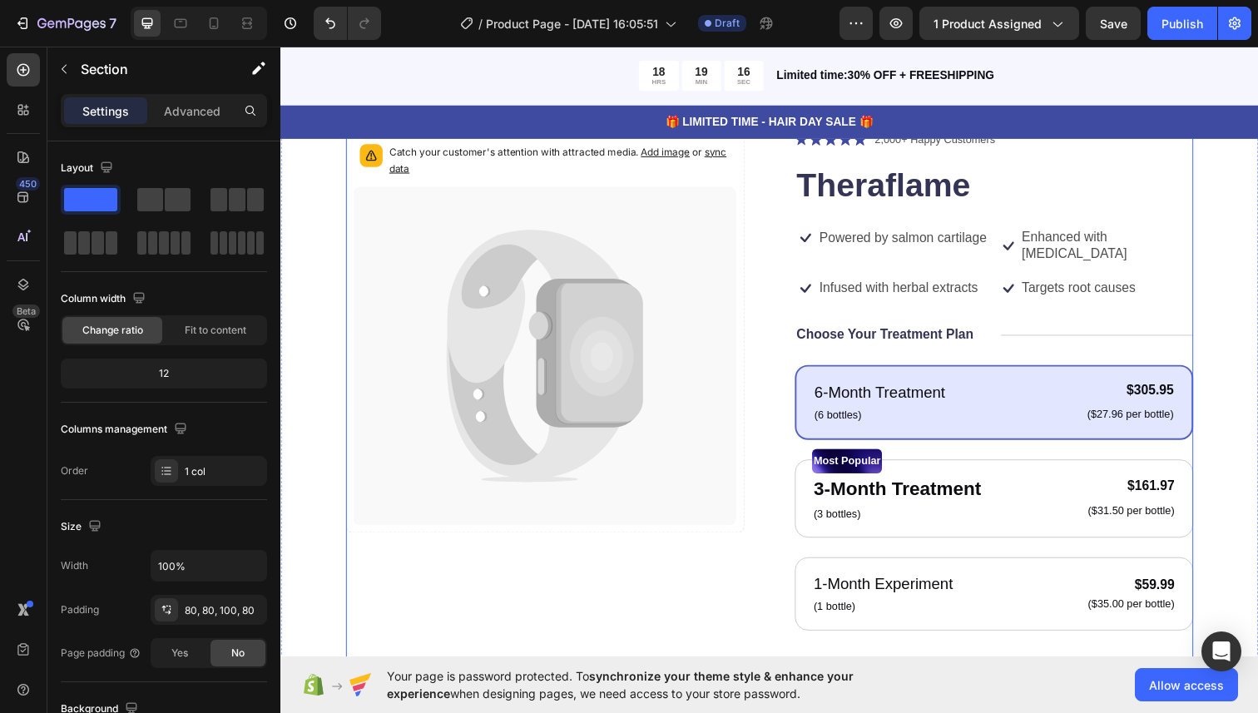
scroll to position [110, 0]
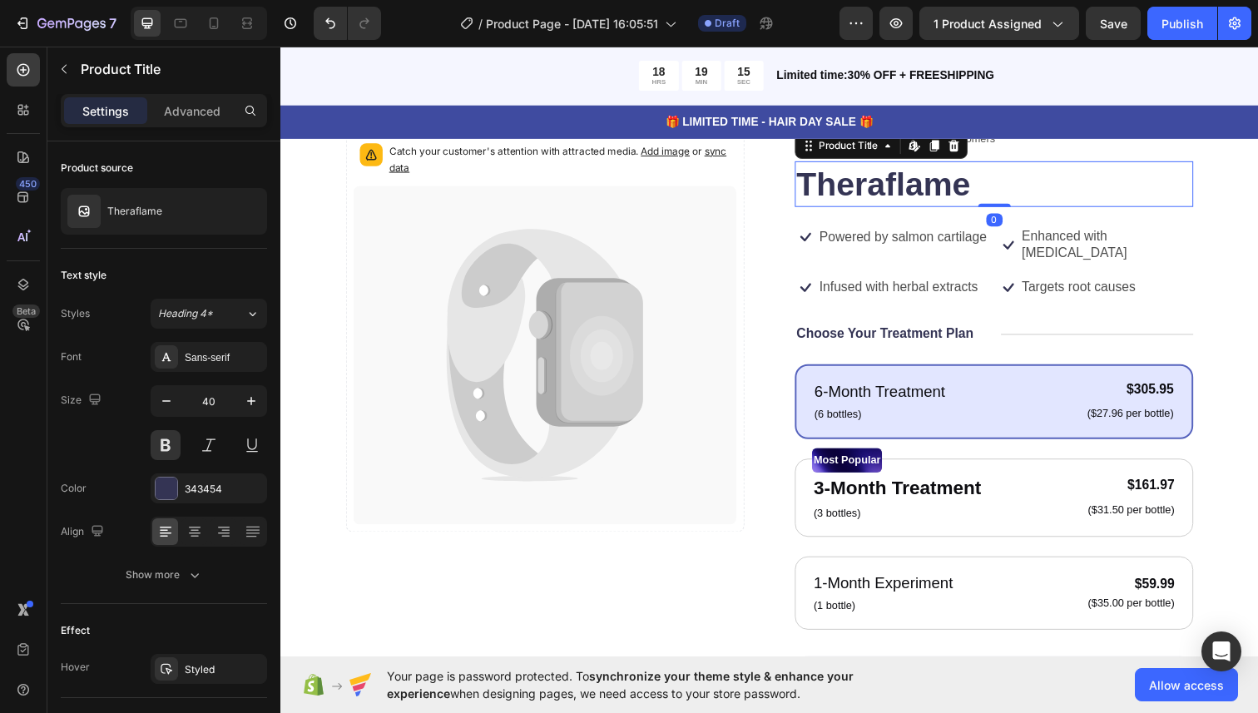
click at [911, 189] on h1 "Theraflame" at bounding box center [1009, 187] width 407 height 47
click at [906, 186] on h1 "Theraflame" at bounding box center [1009, 187] width 407 height 47
click at [937, 186] on h1 "Theraflame" at bounding box center [1009, 187] width 407 height 47
click at [988, 186] on h1 "Theraflame" at bounding box center [1009, 187] width 407 height 47
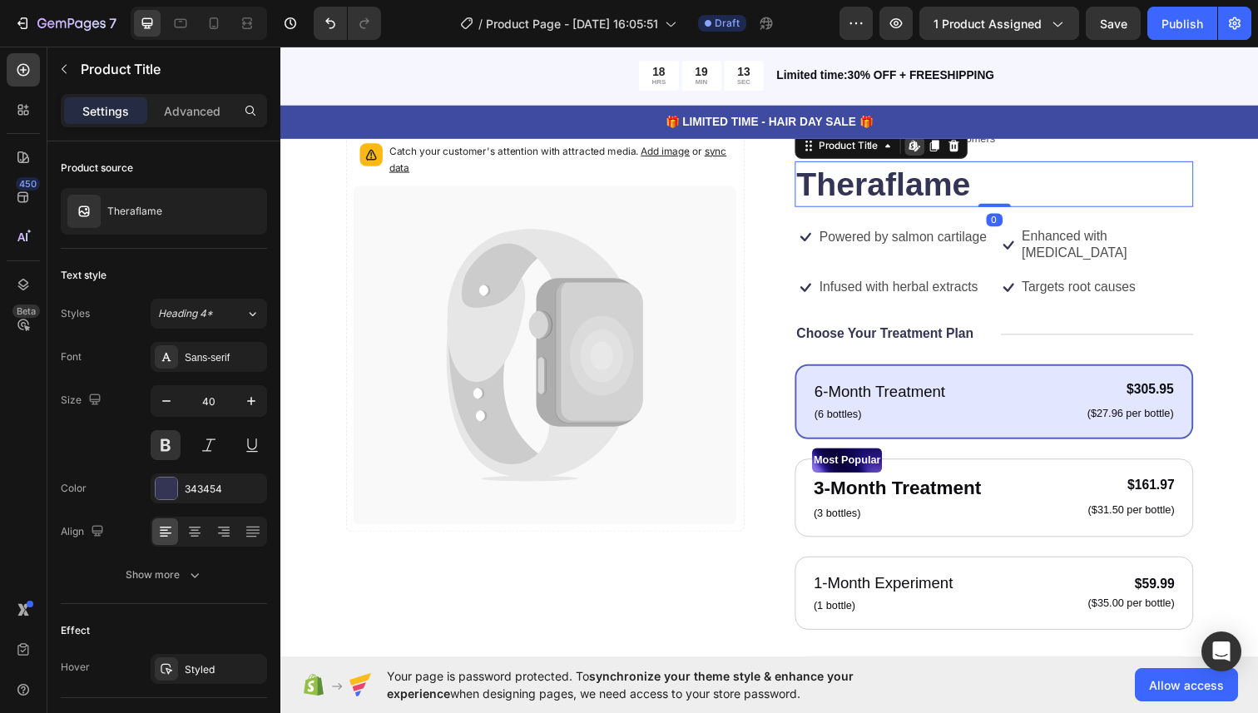
click at [941, 186] on h1 "Theraflame" at bounding box center [1009, 187] width 407 height 47
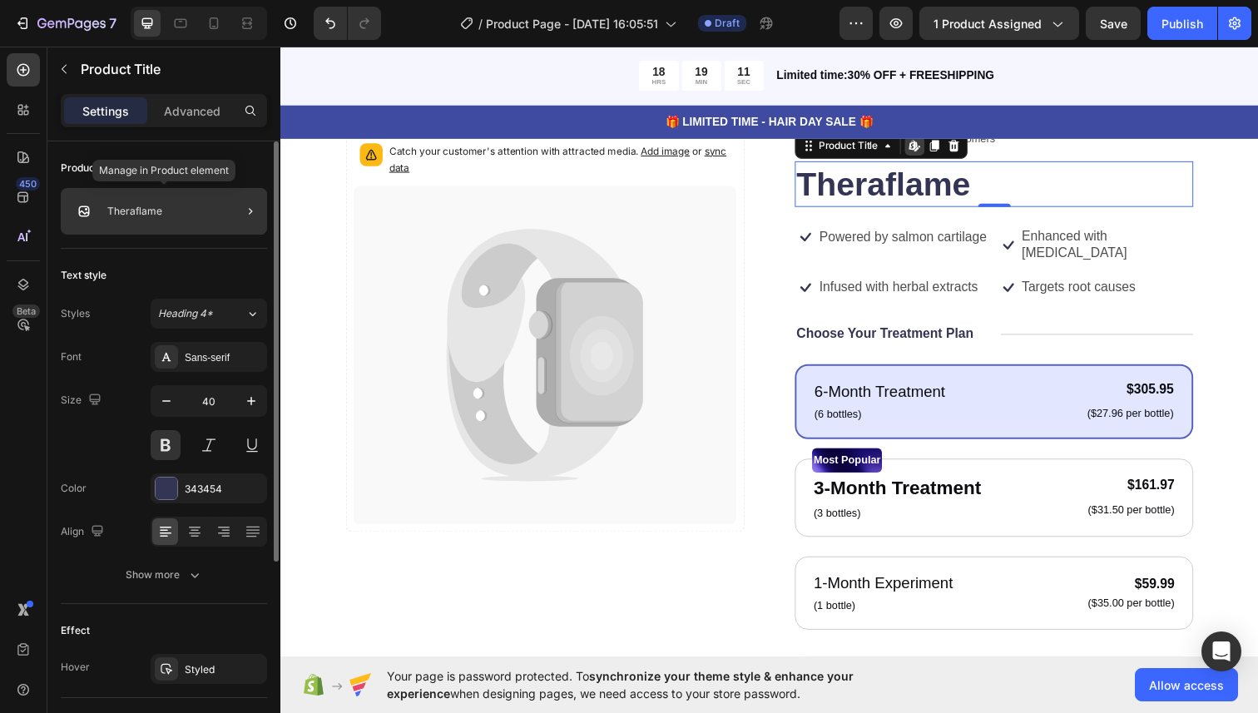
click at [172, 211] on div "Theraflame" at bounding box center [164, 211] width 206 height 47
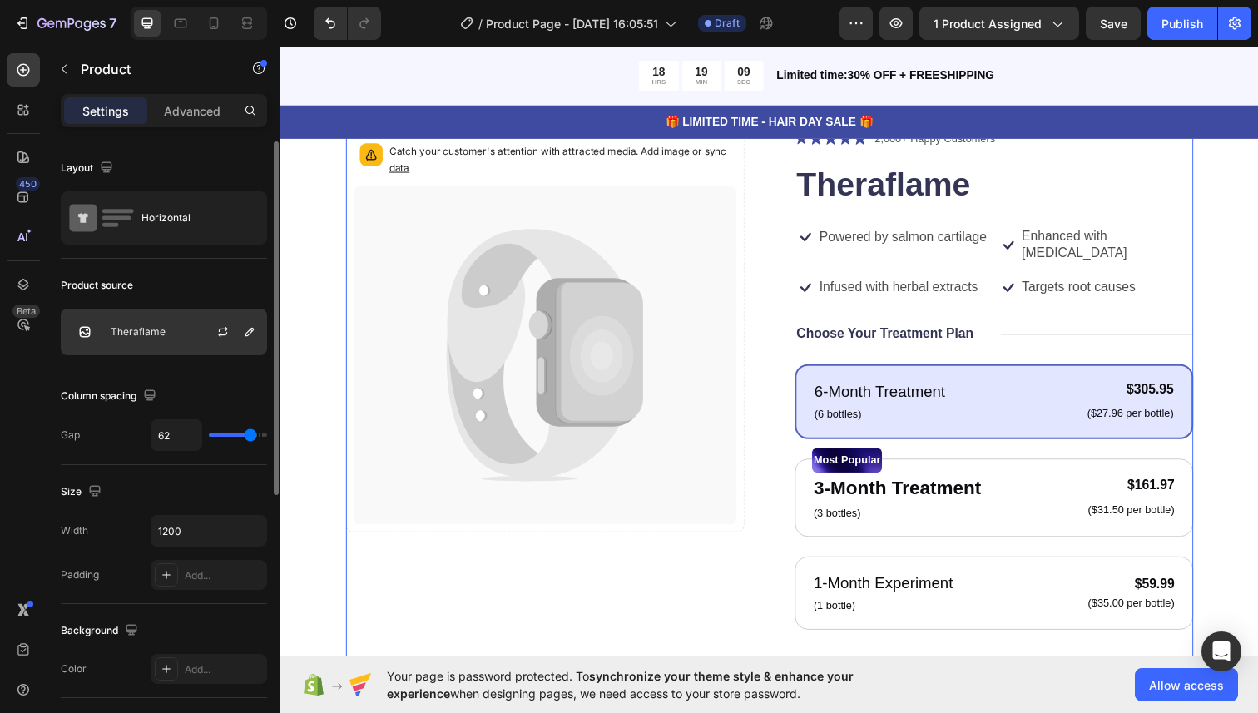
click at [189, 325] on div "Theraflame" at bounding box center [164, 332] width 206 height 47
click at [252, 338] on icon "button" at bounding box center [249, 331] width 13 height 13
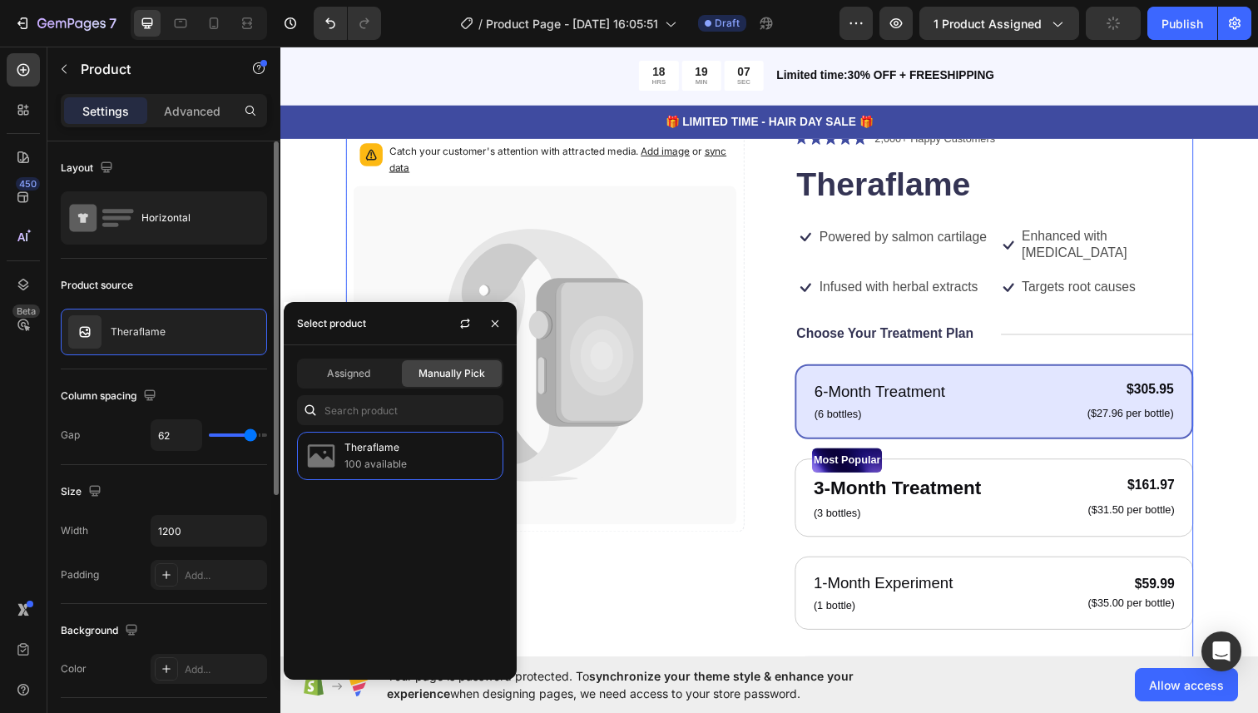
click at [206, 284] on div "Product source" at bounding box center [164, 285] width 206 height 27
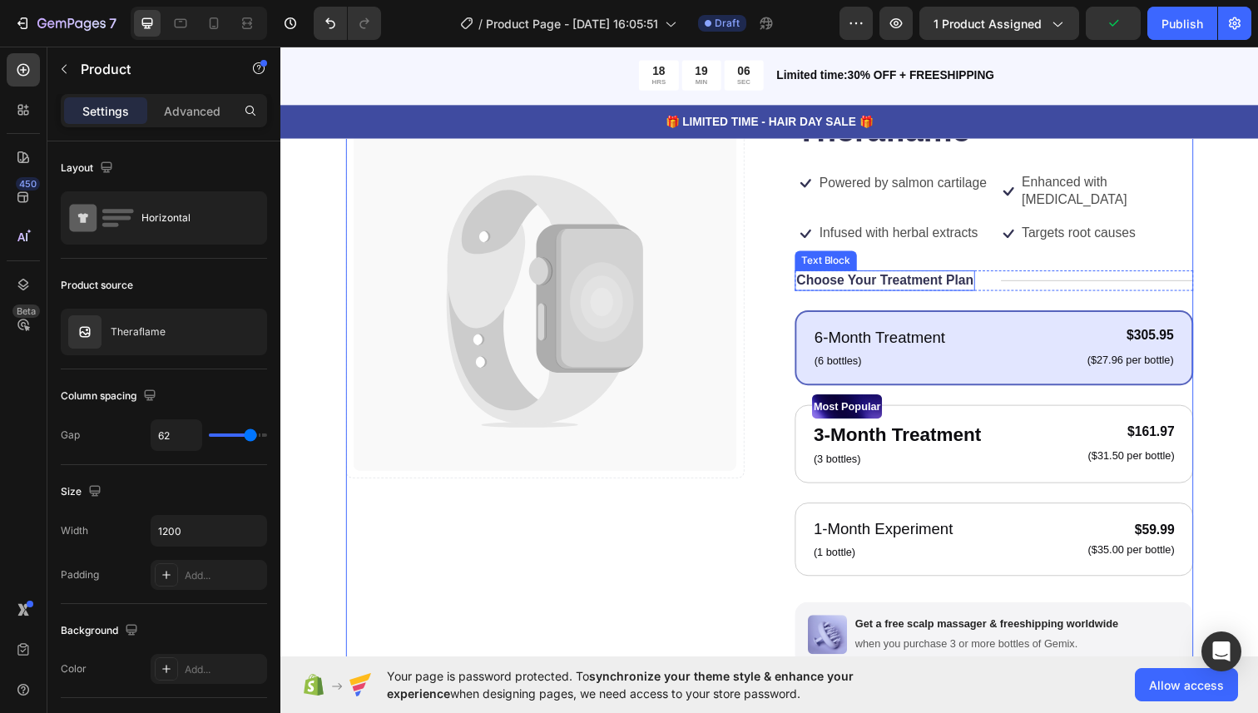
scroll to position [178, 0]
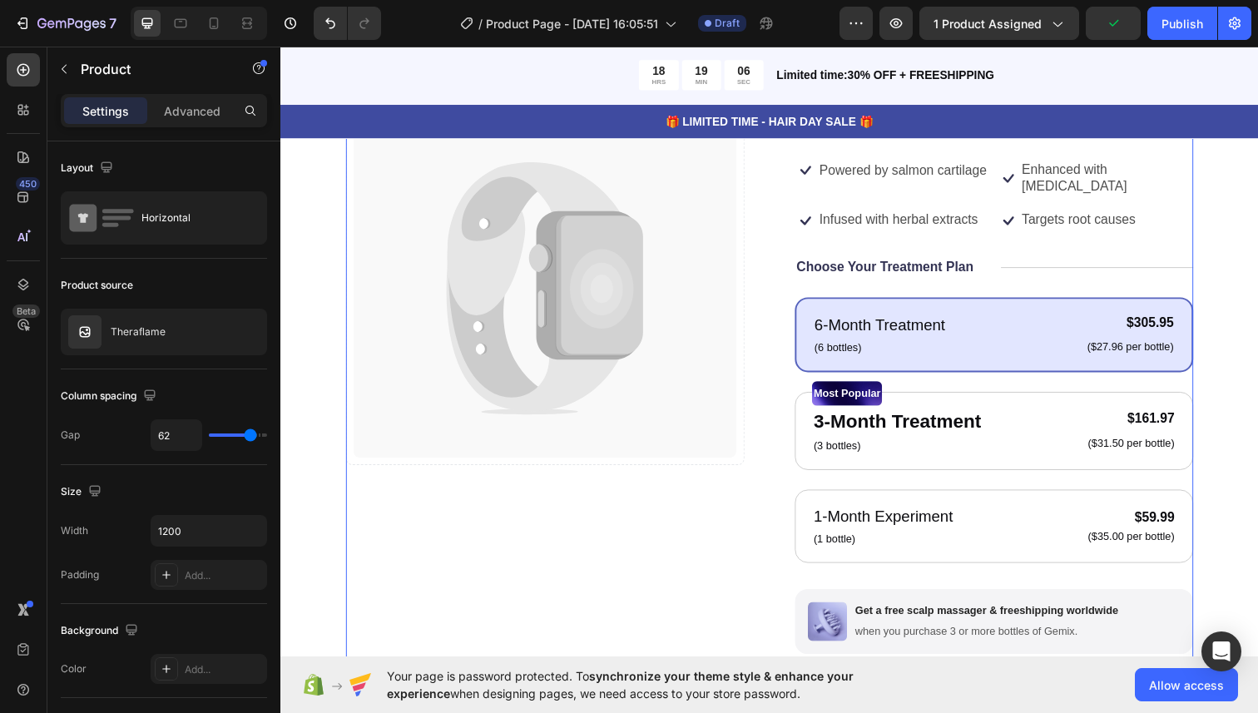
click at [639, 300] on icon at bounding box center [608, 295] width 65 height 82
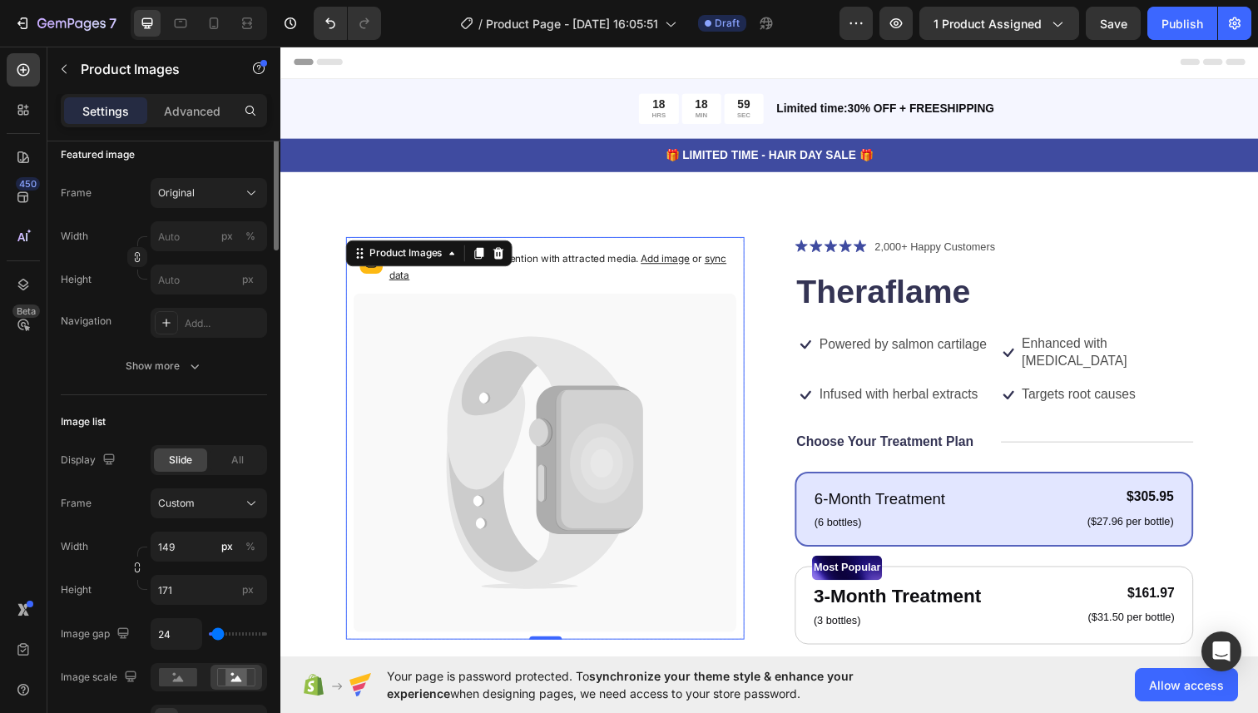
scroll to position [0, 0]
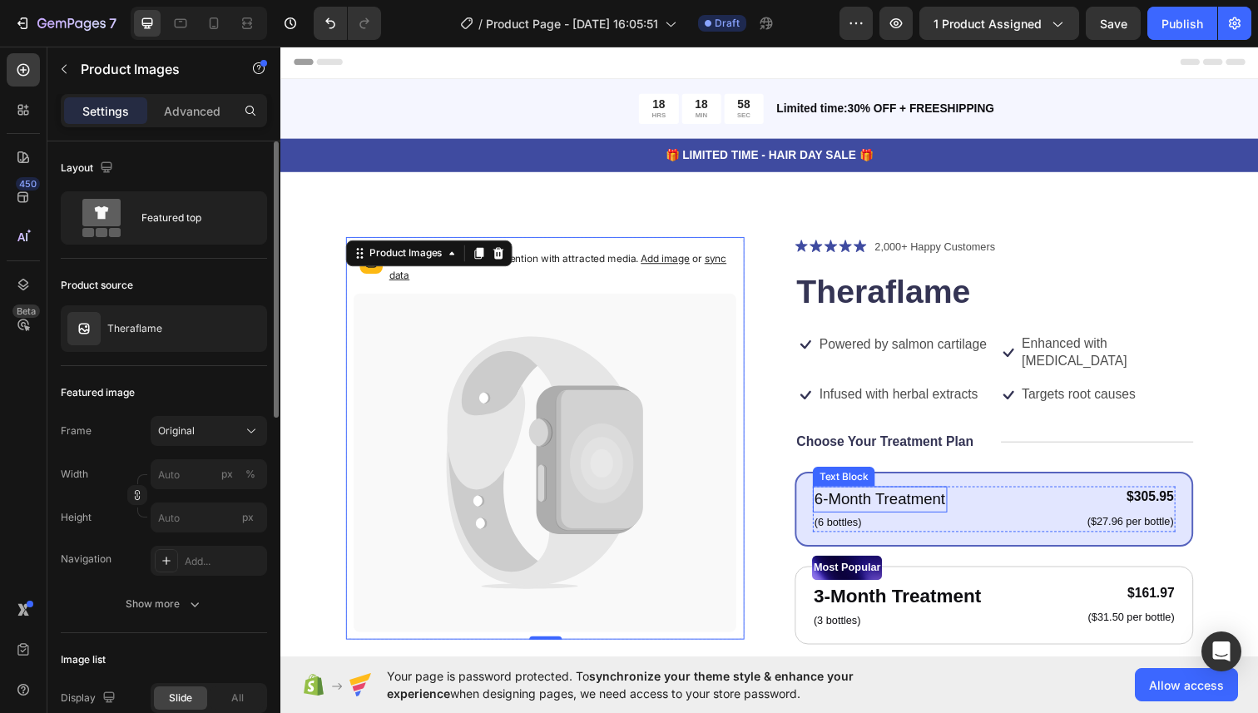
click at [836, 498] on p "6-Month Treatment" at bounding box center [893, 510] width 134 height 24
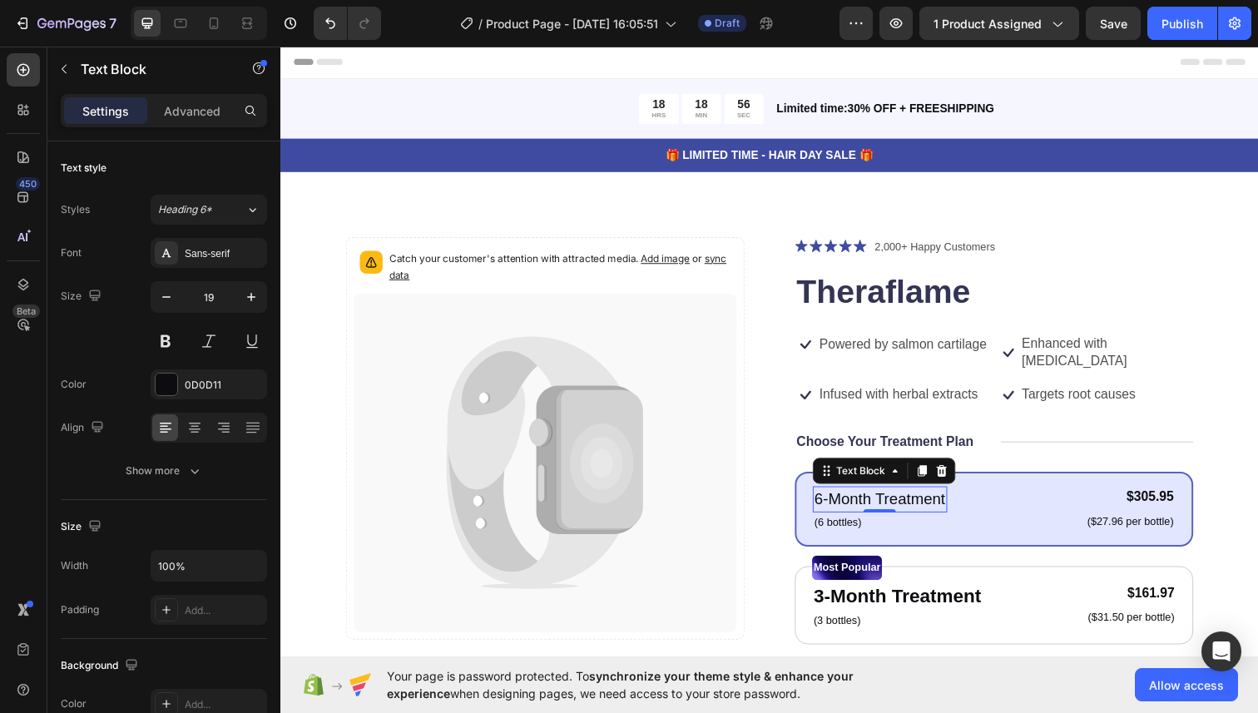
click at [900, 498] on p "6-Month Treatment" at bounding box center [893, 510] width 134 height 24
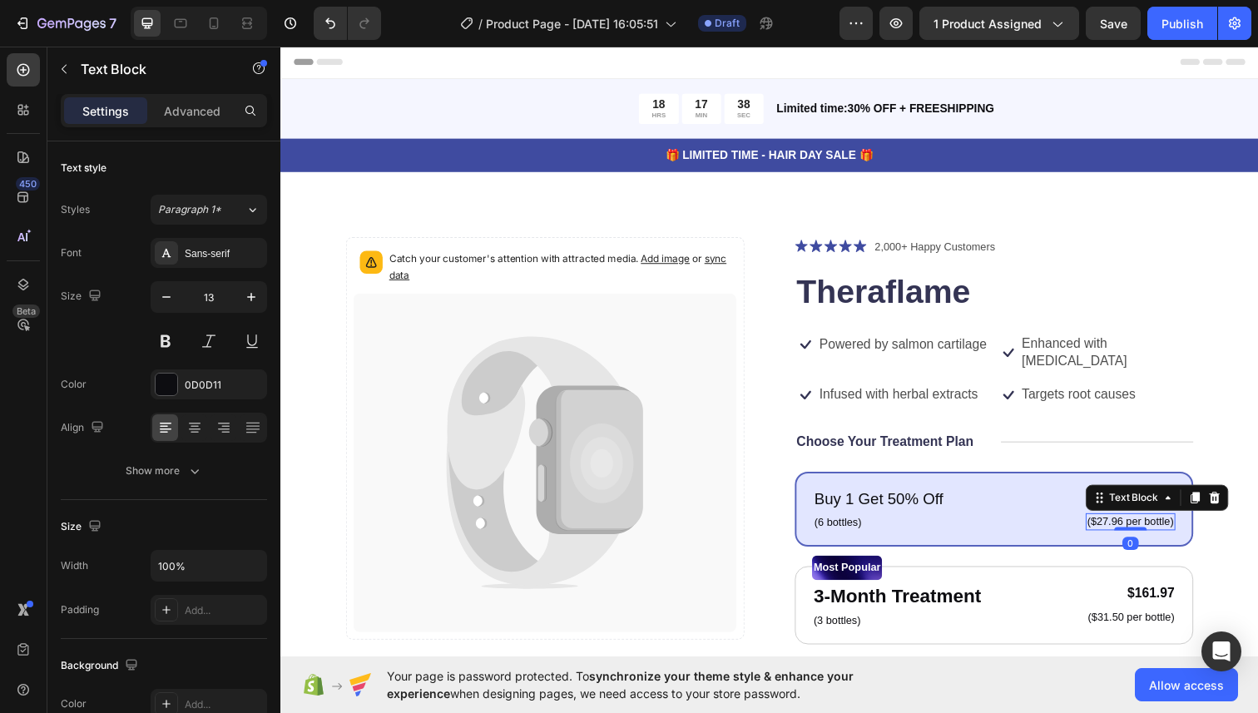
click at [1155, 525] on p "($27.96 per bottle)" at bounding box center [1148, 532] width 88 height 14
click at [1166, 525] on p "($27.96 per bottle)" at bounding box center [1148, 532] width 88 height 14
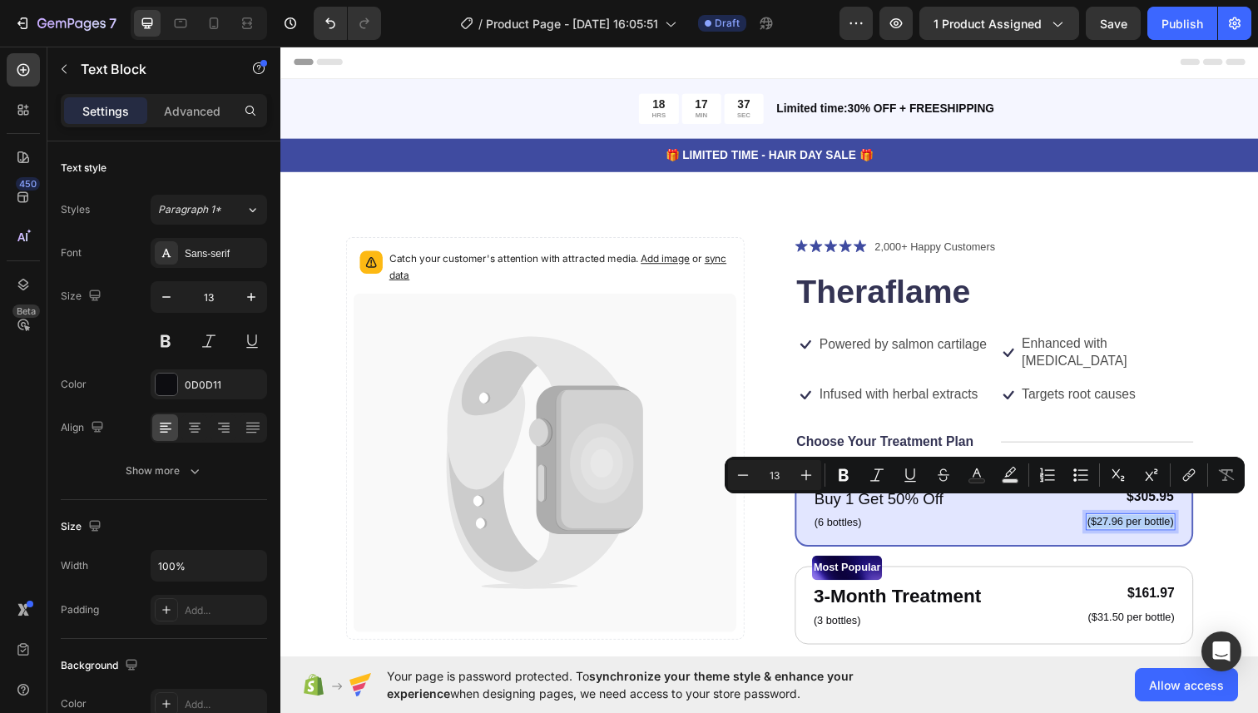
click at [1166, 525] on p "($27.96 per bottle)" at bounding box center [1148, 532] width 88 height 14
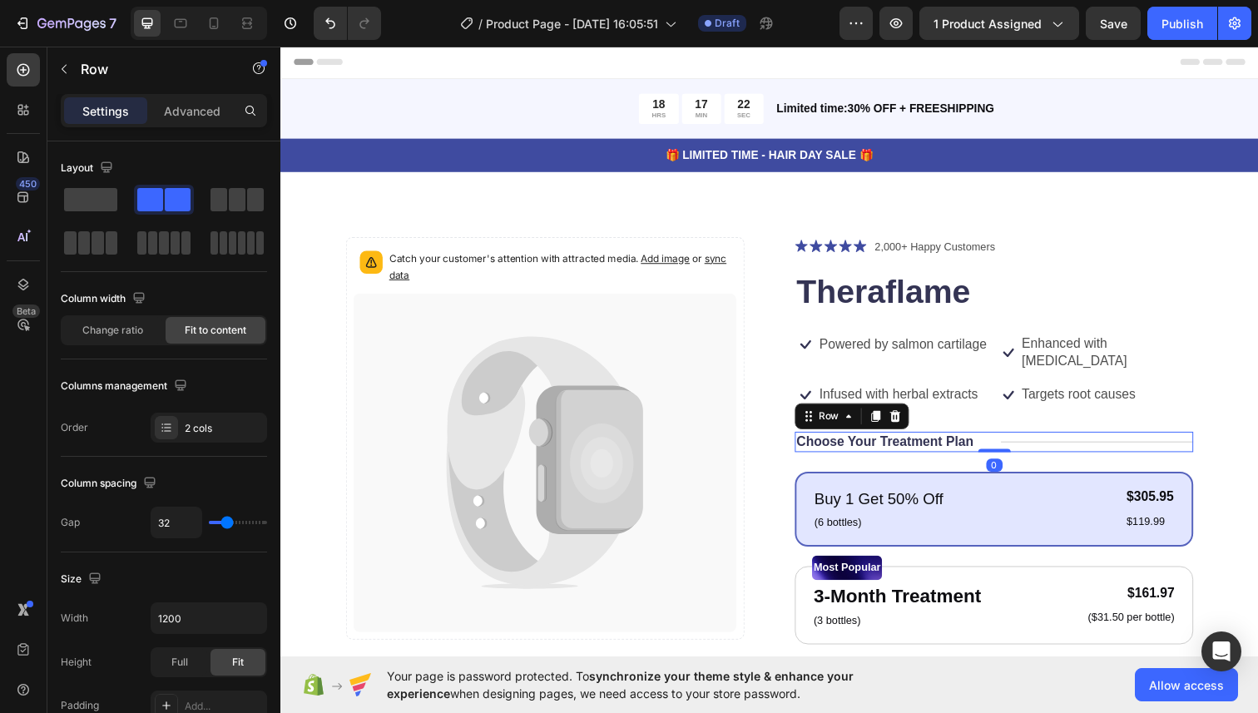
click at [1196, 442] on div "Title Line" at bounding box center [1114, 450] width 196 height 21
click at [1173, 525] on p "$119.99" at bounding box center [1168, 532] width 48 height 14
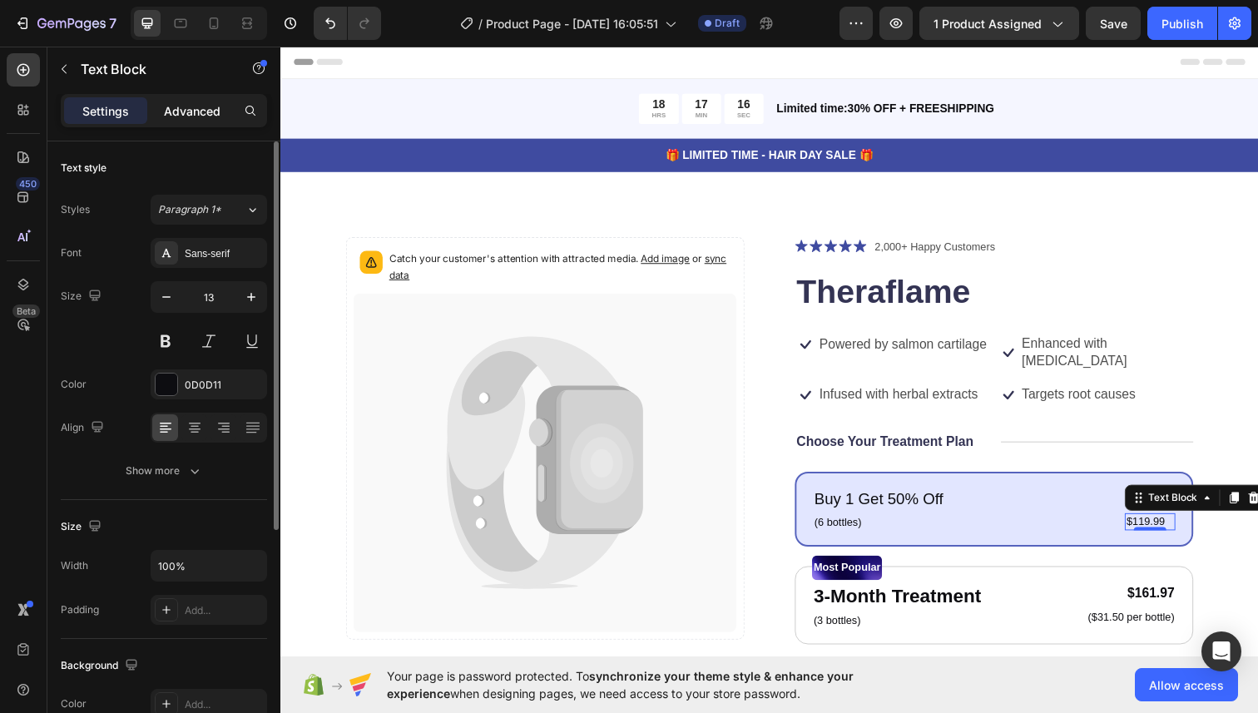
click at [188, 113] on p "Advanced" at bounding box center [192, 110] width 57 height 17
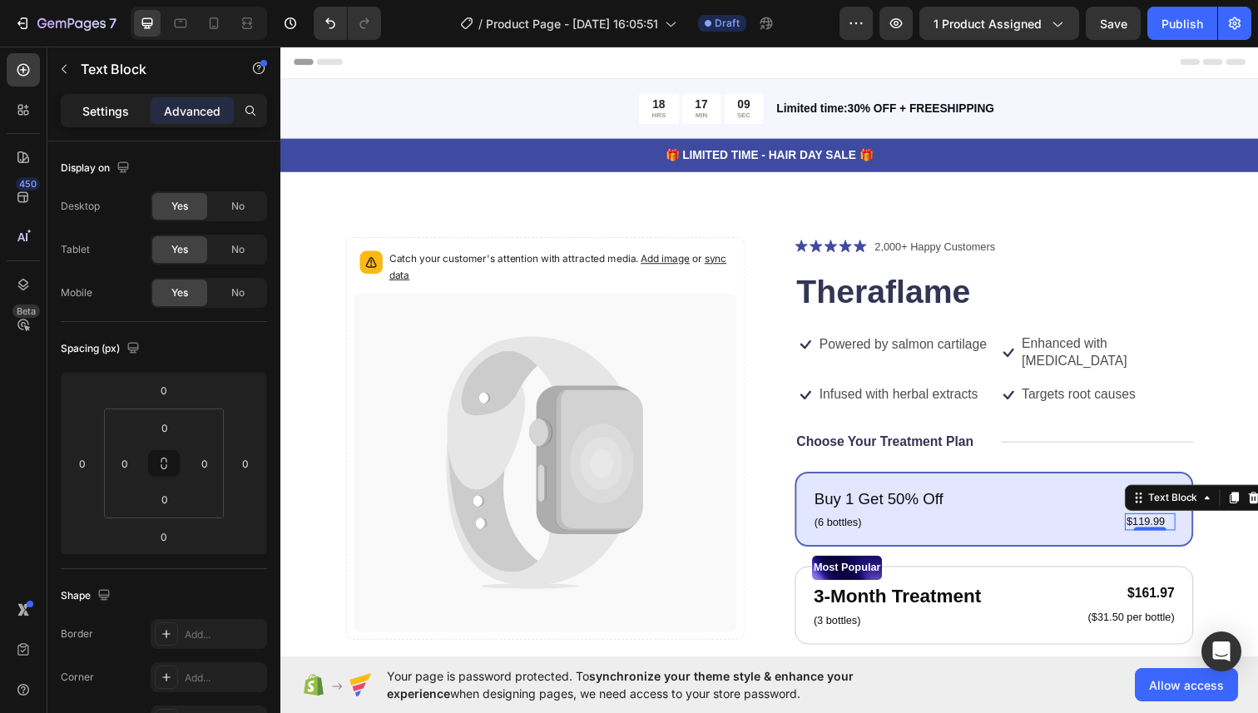
click at [107, 100] on div "Settings" at bounding box center [105, 110] width 83 height 27
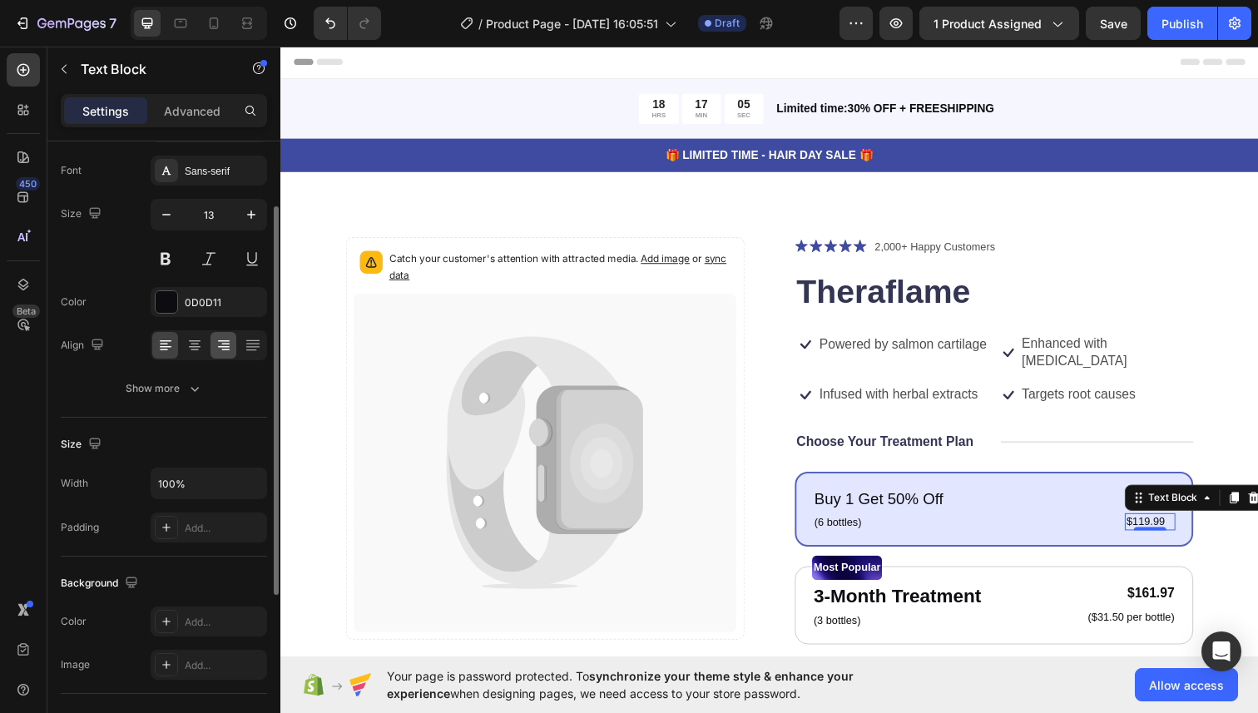
scroll to position [98, 0]
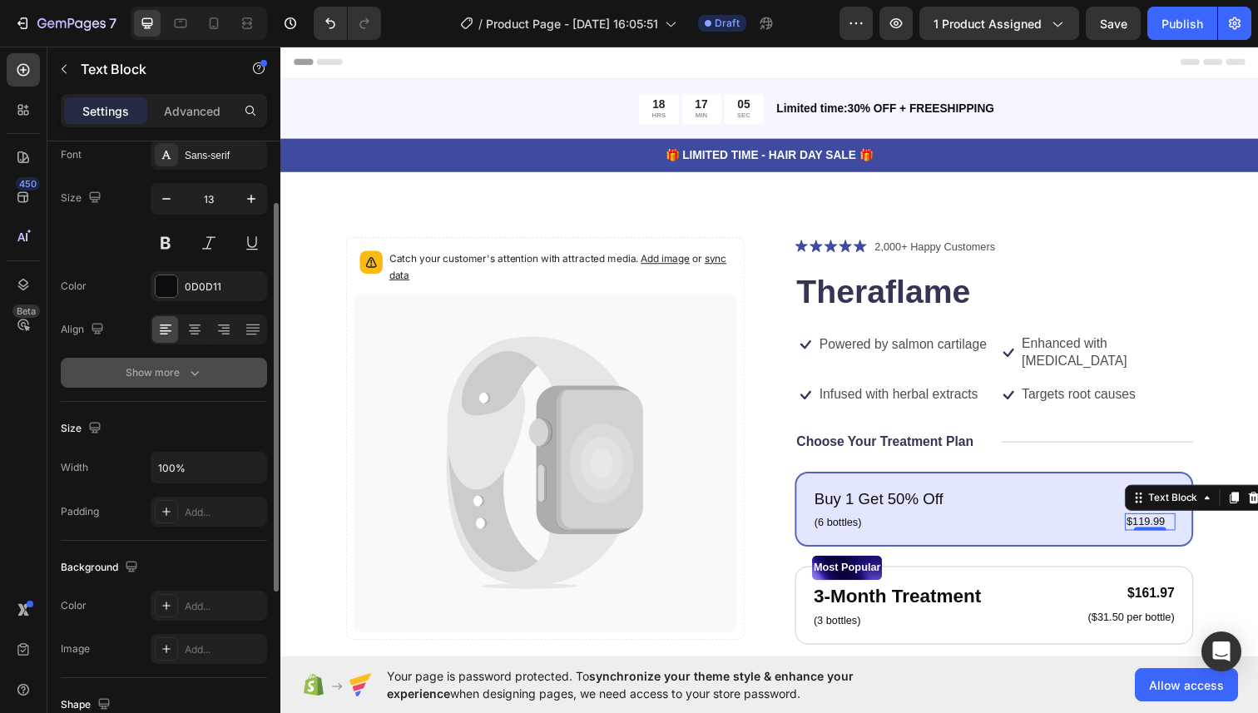
click at [193, 373] on icon "button" at bounding box center [194, 373] width 17 height 17
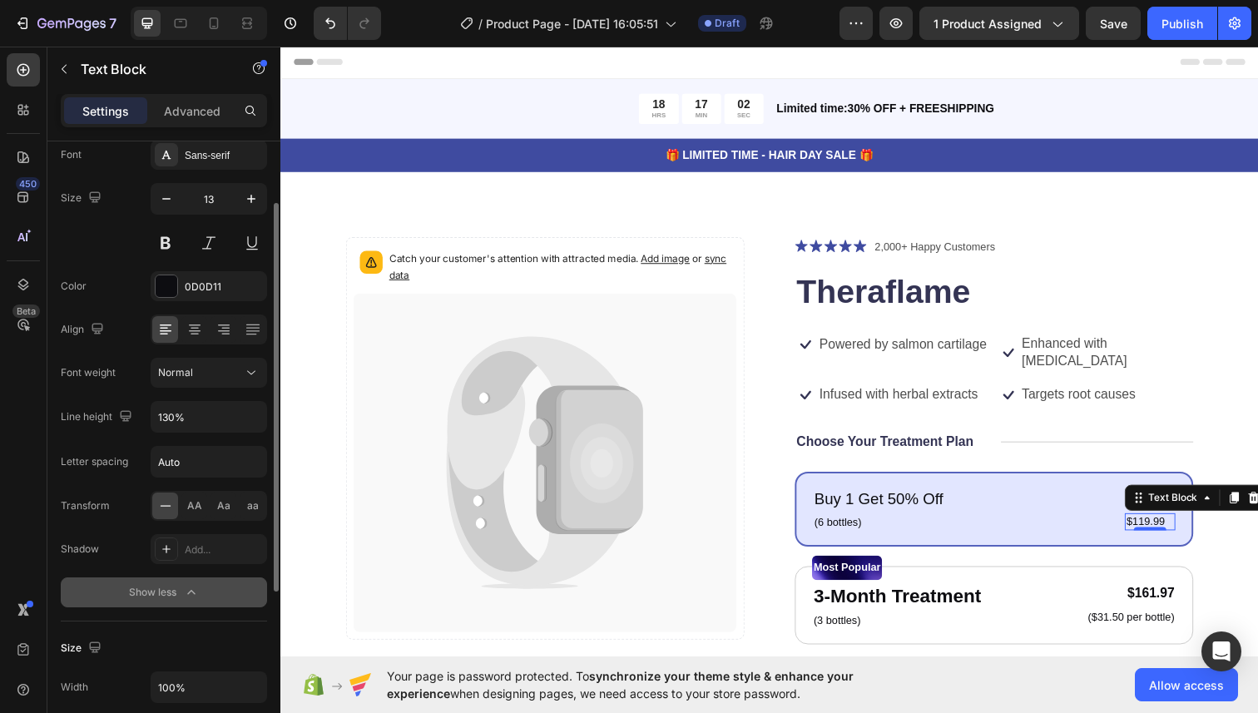
click at [183, 593] on icon "button" at bounding box center [191, 592] width 17 height 17
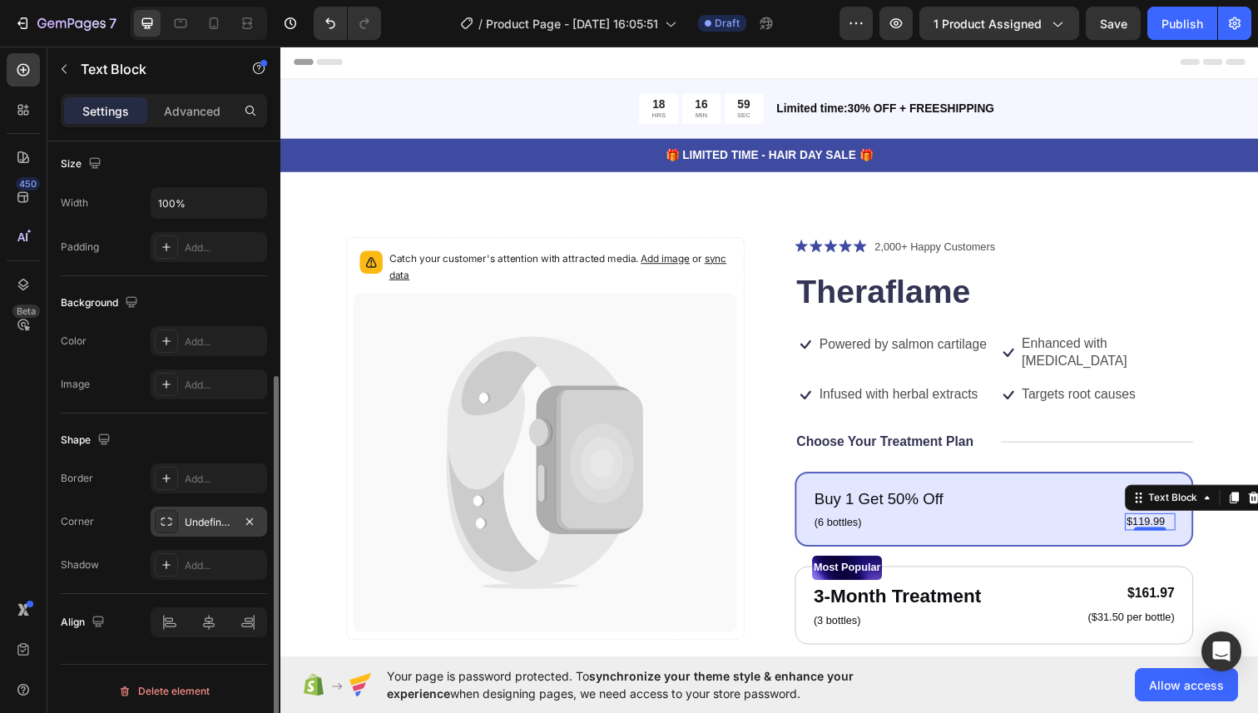
scroll to position [367, 0]
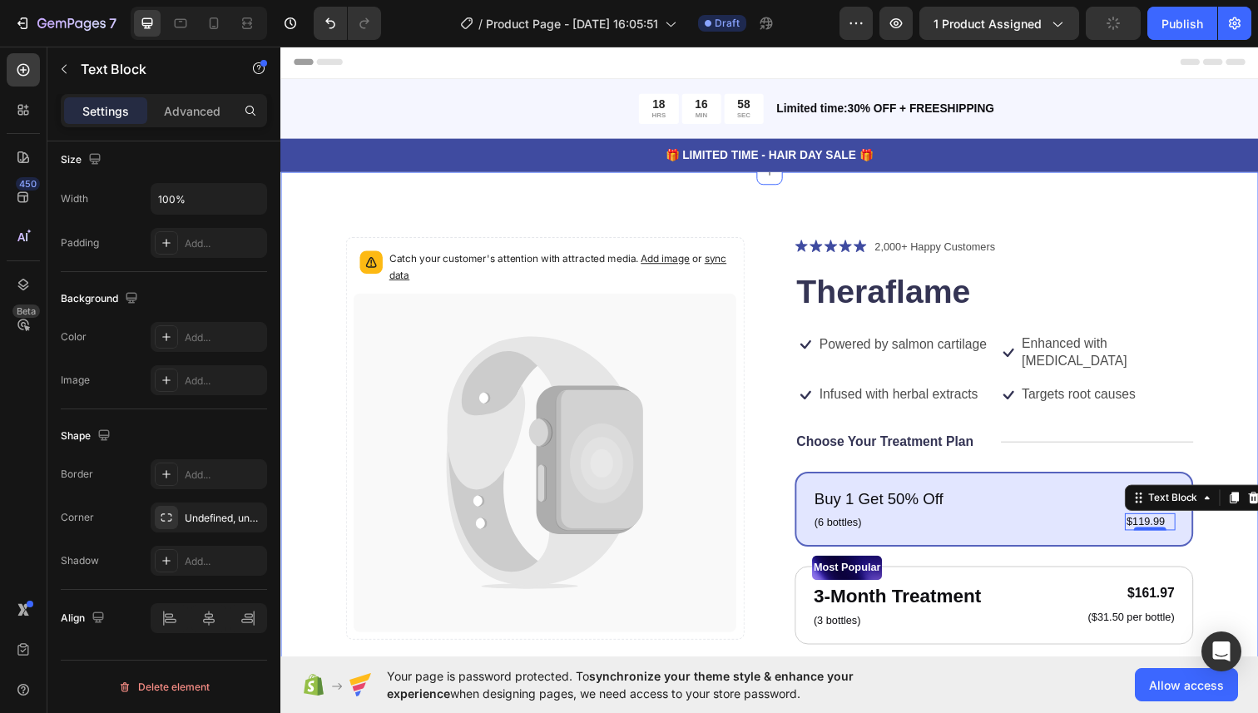
click at [1229, 429] on div "Catch your customer's attention with attracted media. Add image or sync data Pr…" at bounding box center [779, 658] width 999 height 967
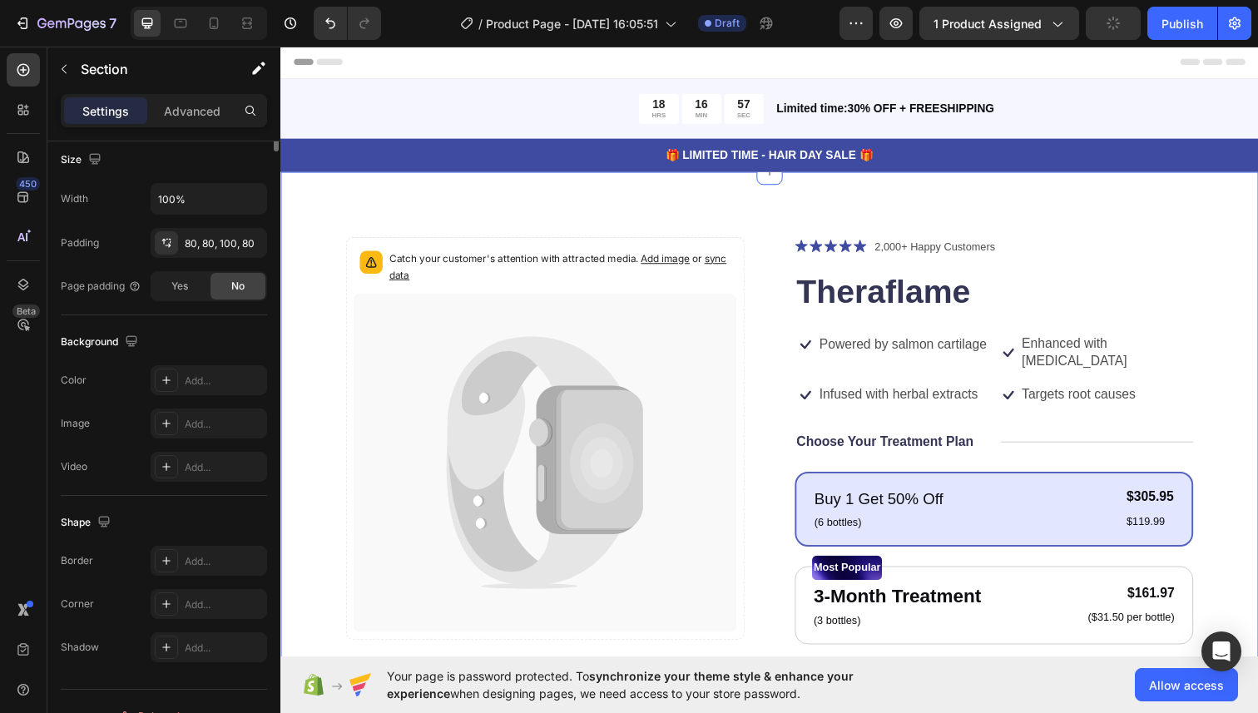
scroll to position [0, 0]
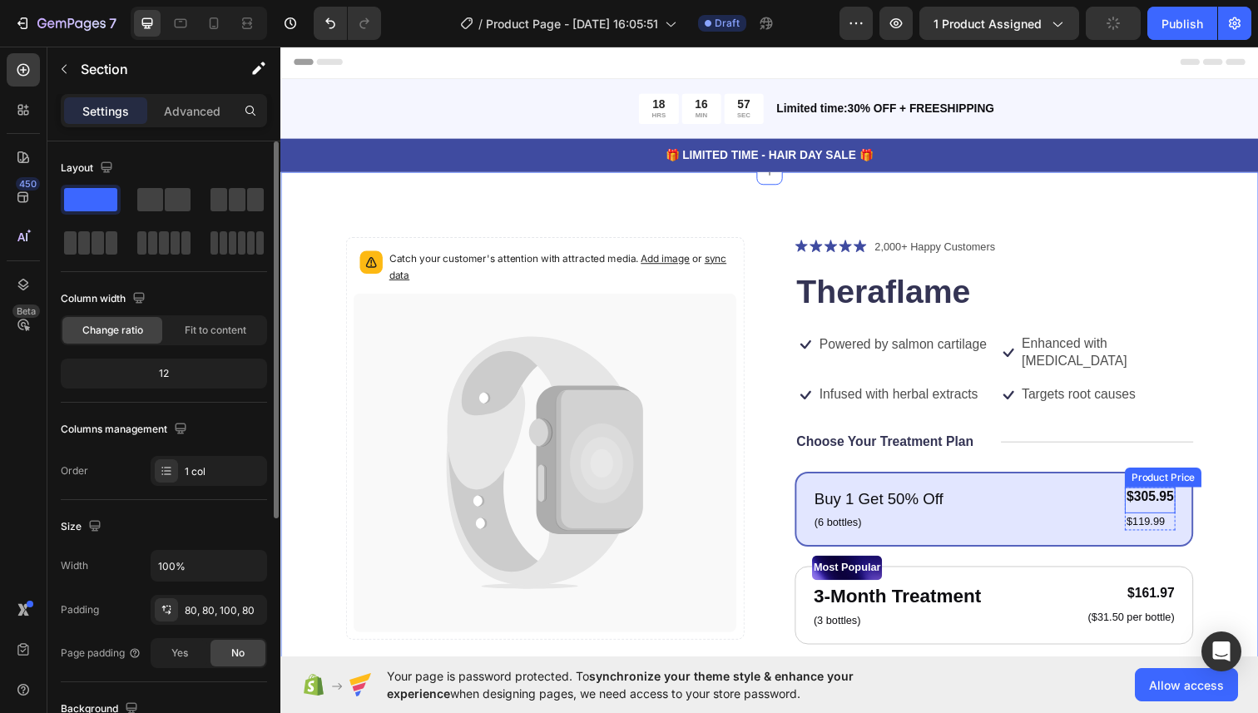
click at [1165, 497] on div "$305.95" at bounding box center [1169, 507] width 52 height 21
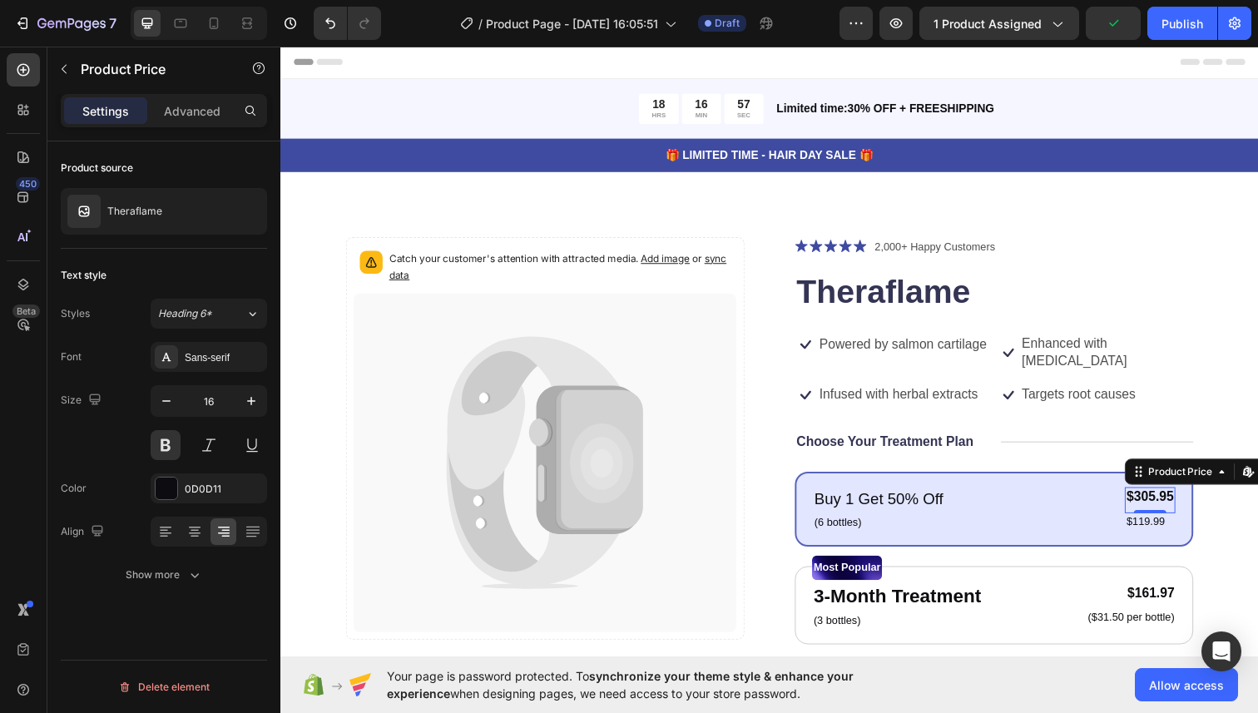
click at [1169, 497] on div "$305.95" at bounding box center [1169, 507] width 52 height 21
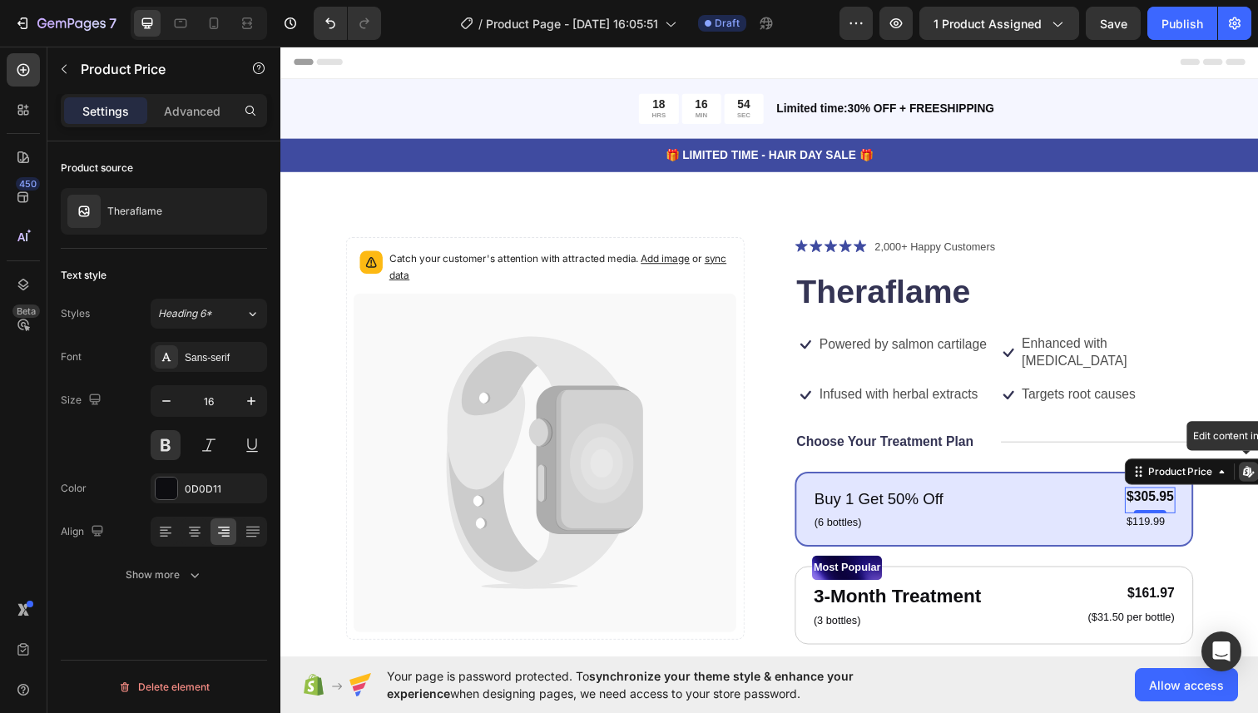
click at [1149, 497] on div "$305.95" at bounding box center [1169, 507] width 52 height 21
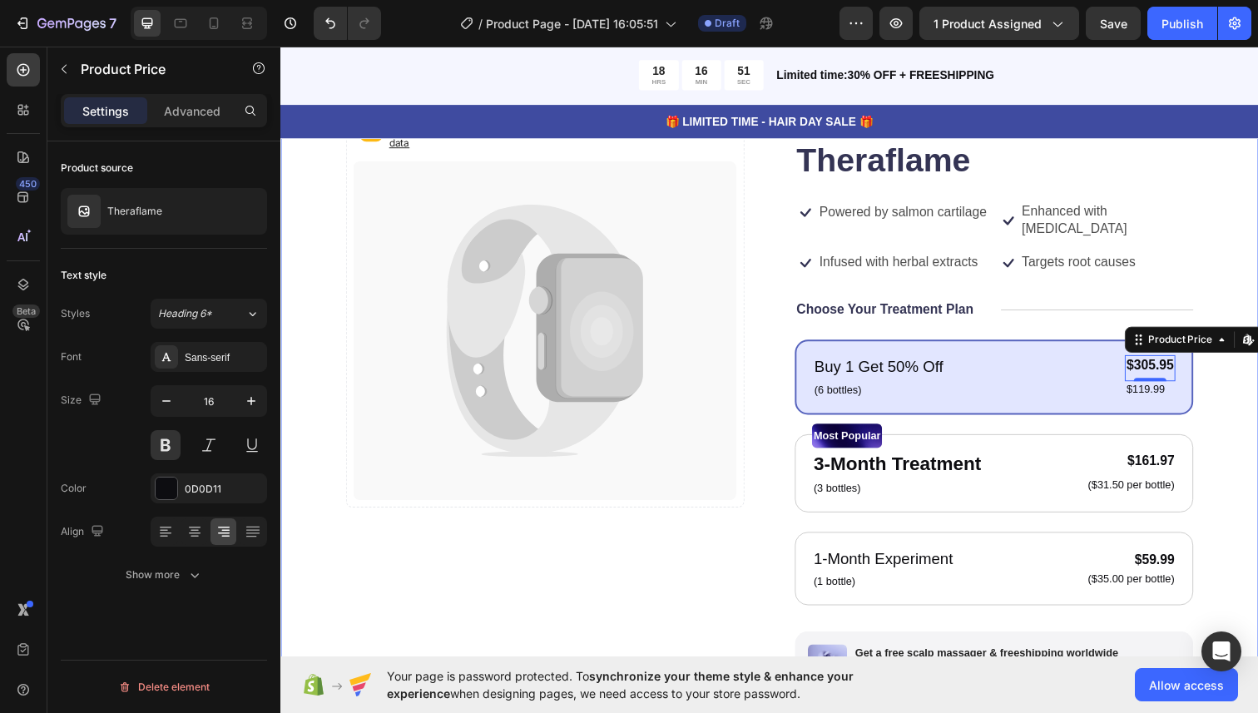
scroll to position [156, 0]
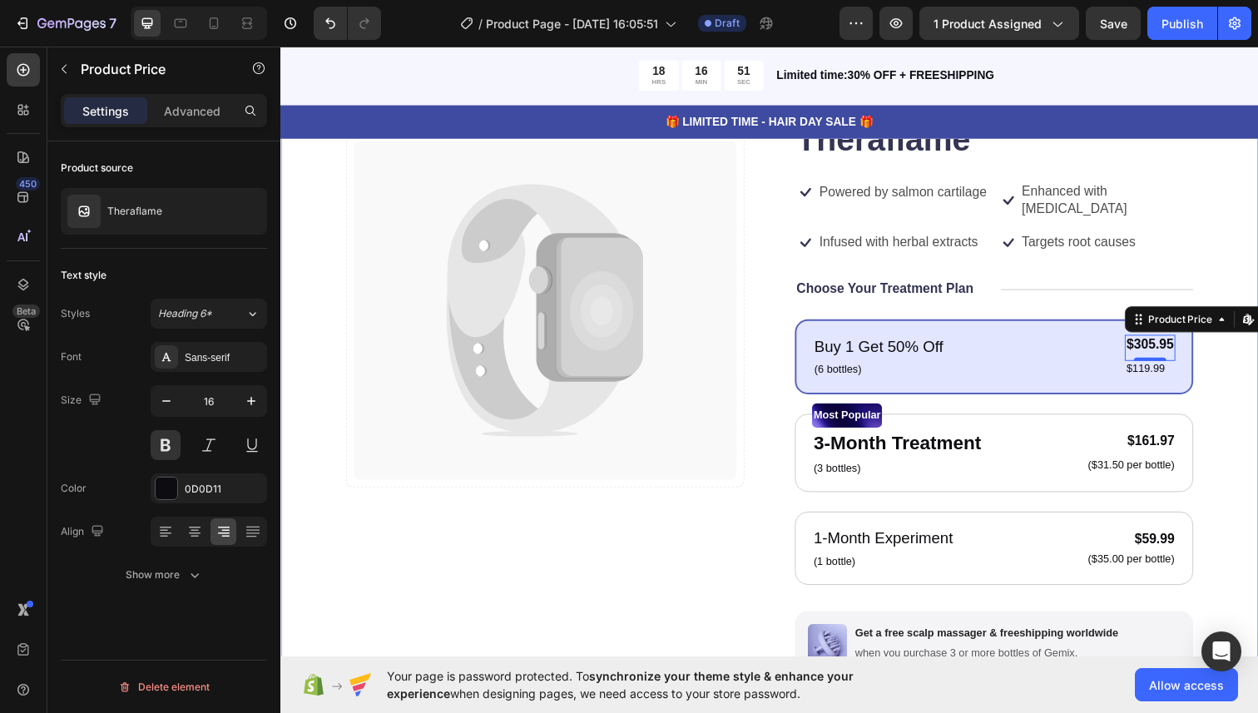
click at [1241, 482] on div "Catch your customer's attention with attracted media. Add image or sync data Pr…" at bounding box center [779, 502] width 999 height 967
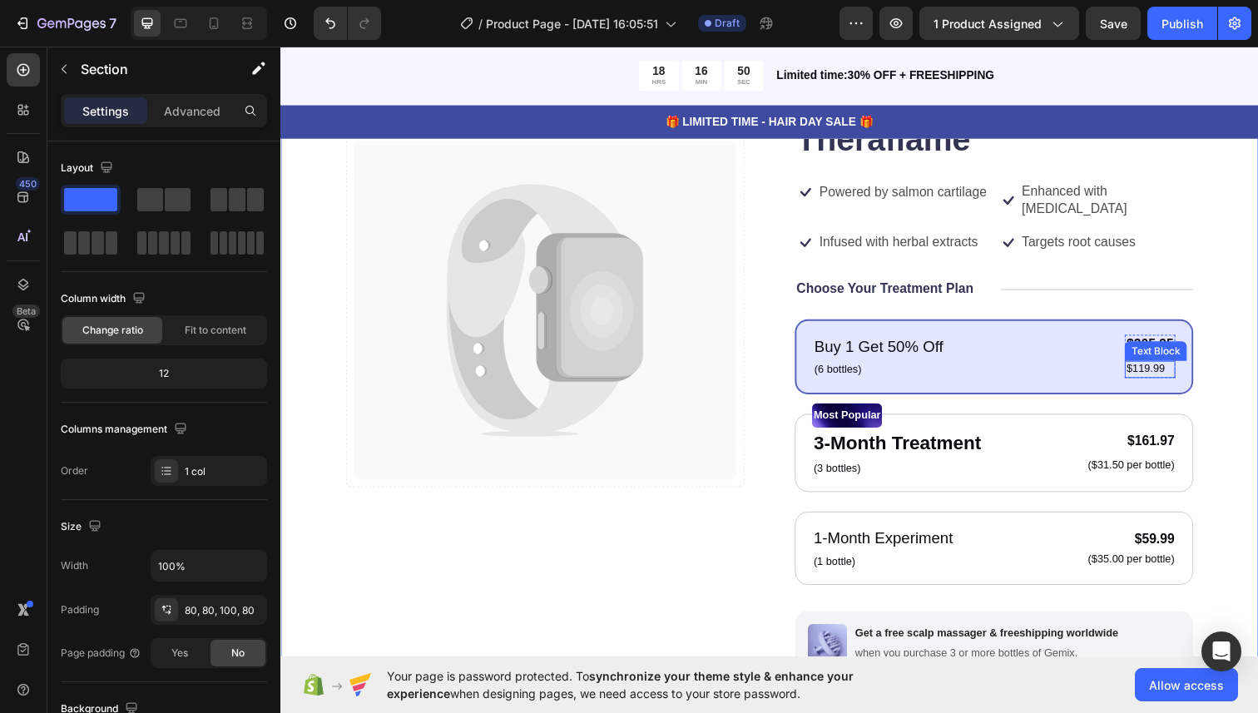
click at [1174, 350] on div "Text Block" at bounding box center [1174, 357] width 57 height 15
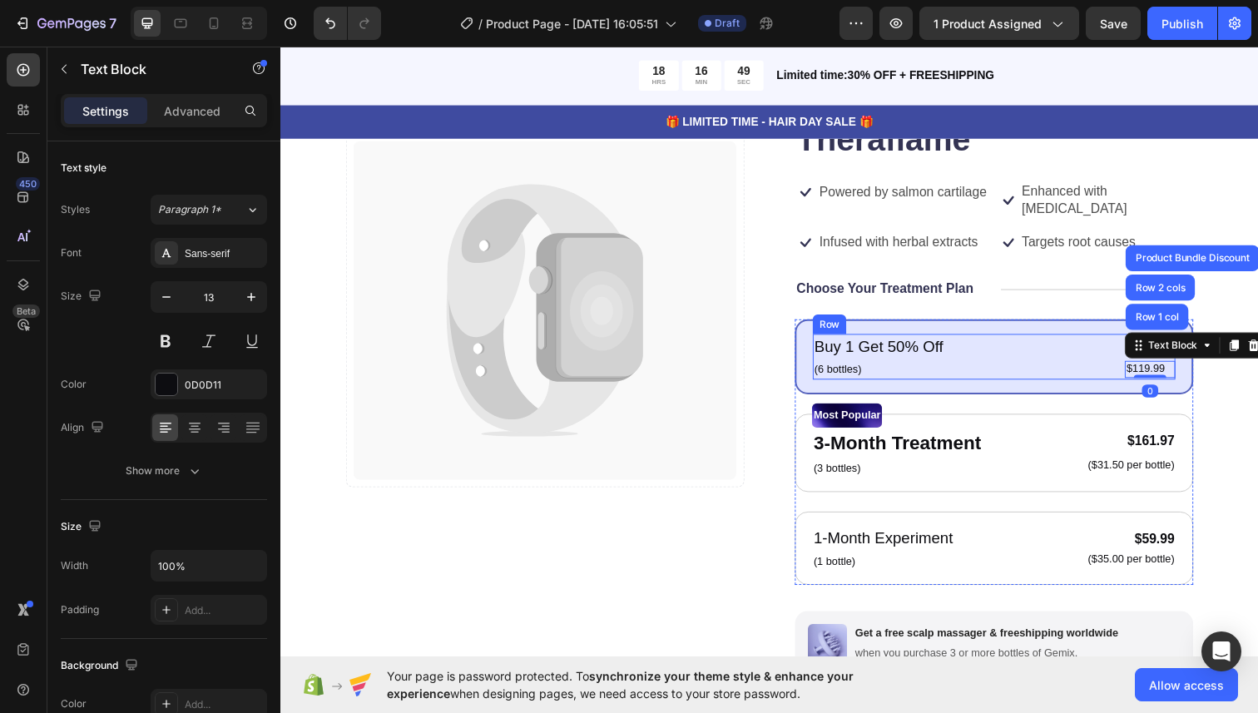
click at [1081, 343] on div "Buy 1 Get 50% Off Text Block (6 bottles) Text Block $305.95 Product Price Produ…" at bounding box center [1009, 363] width 370 height 47
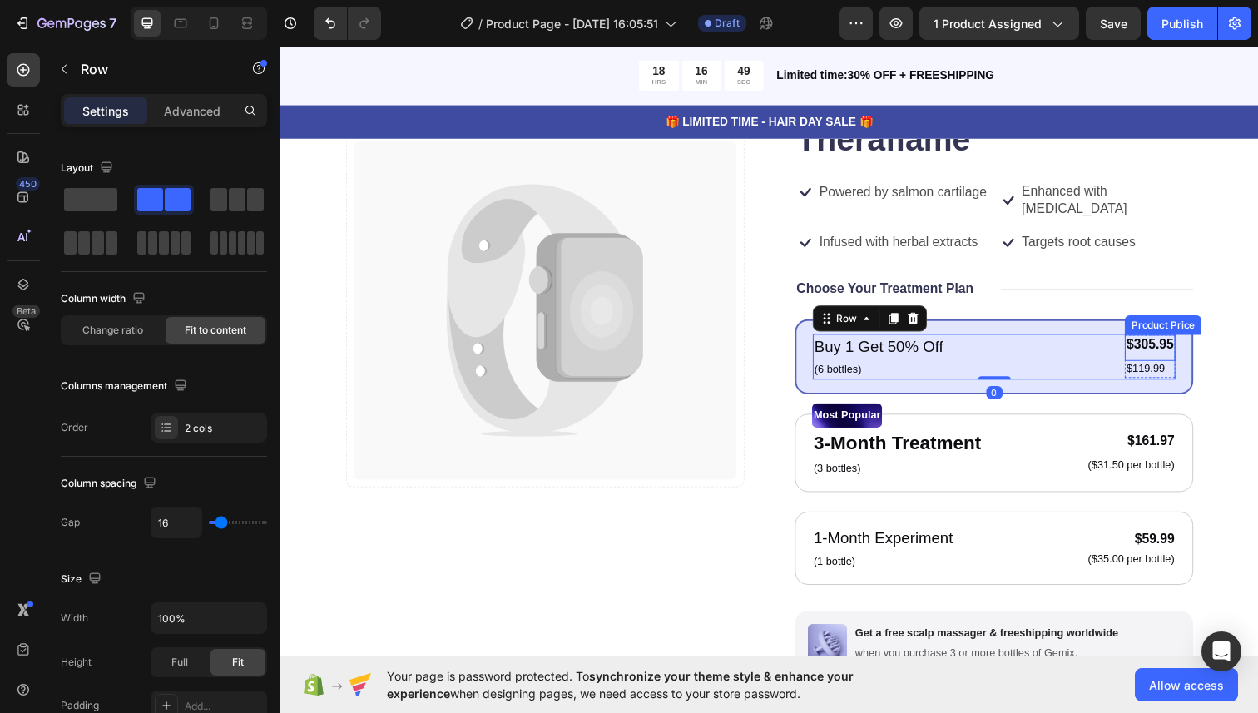
click at [1168, 341] on div "$305.95" at bounding box center [1169, 351] width 52 height 21
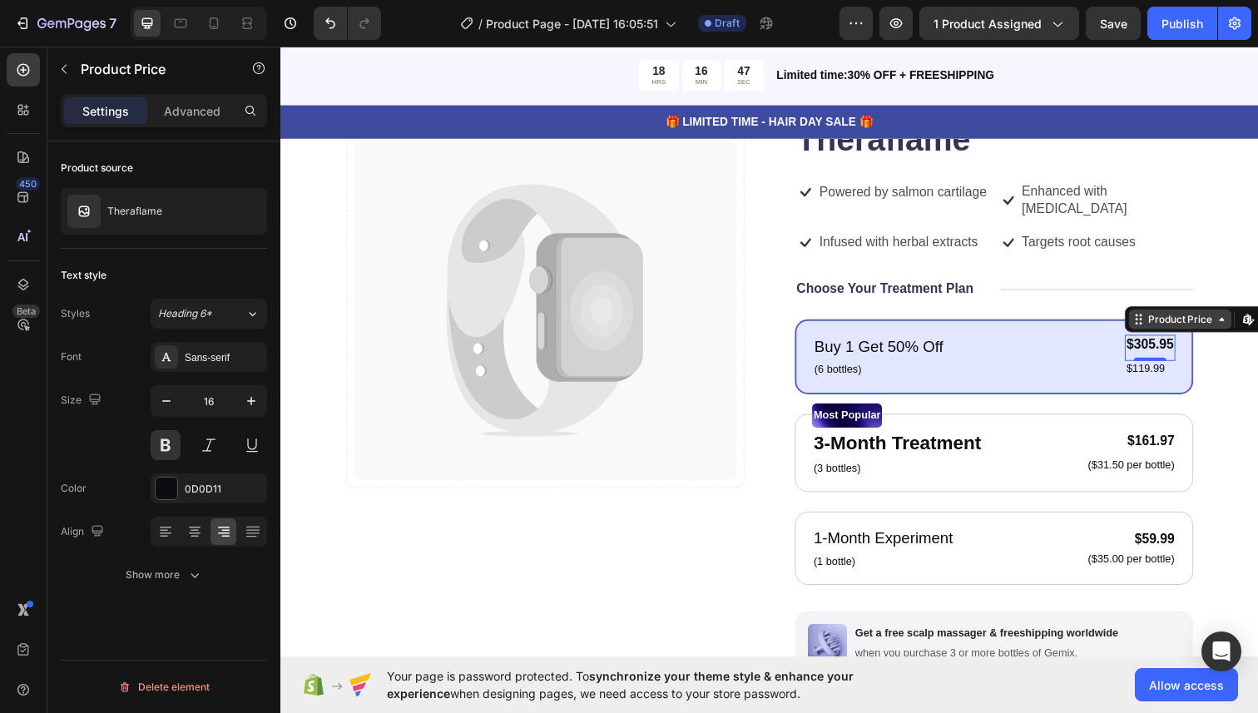
click at [1211, 318] on div "Product Price" at bounding box center [1199, 325] width 72 height 15
click at [1257, 320] on icon at bounding box center [1266, 325] width 7 height 10
